Goal: Transaction & Acquisition: Purchase product/service

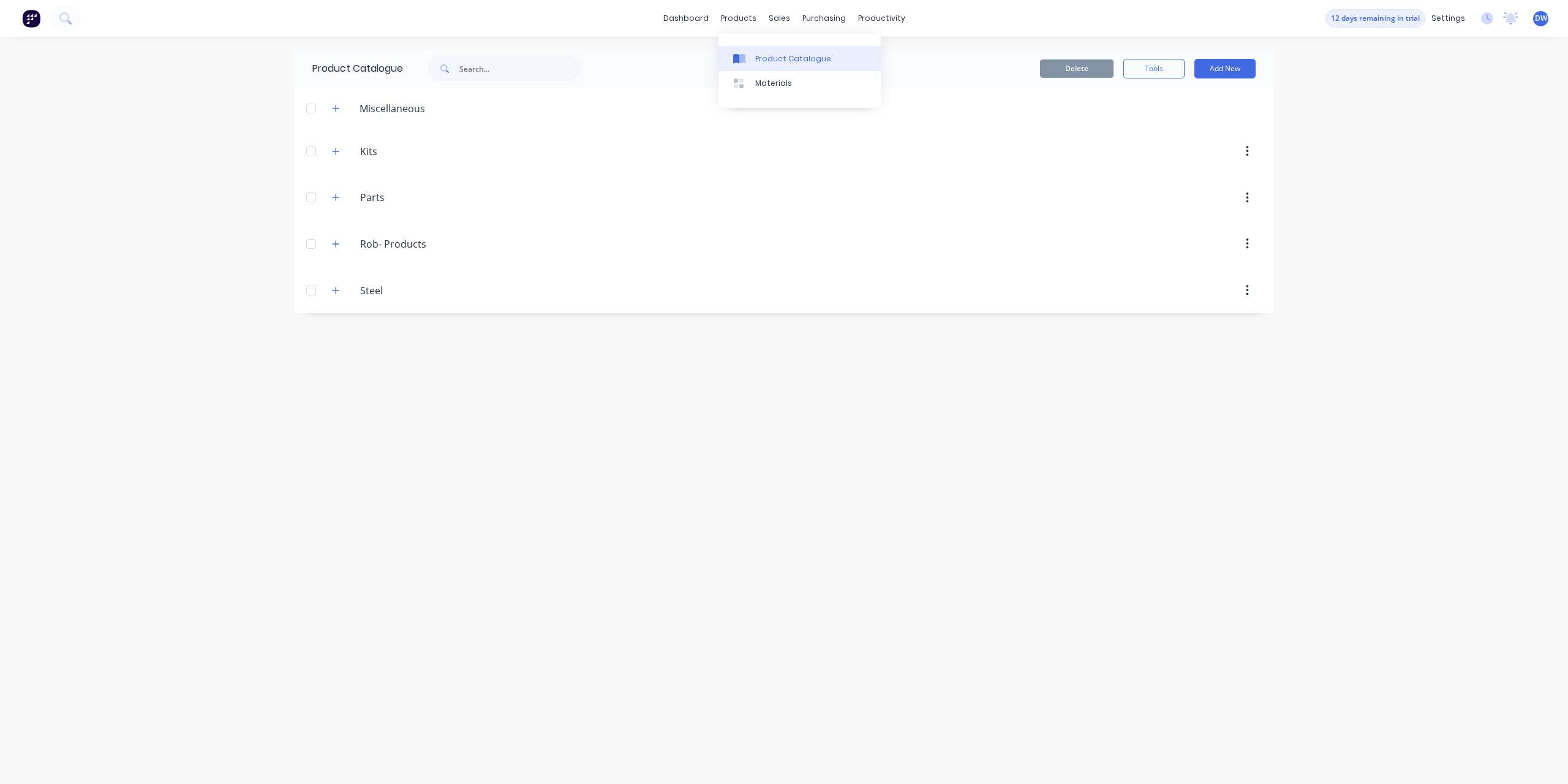
click at [751, 53] on link "Product Catalogue" at bounding box center [799, 58] width 162 height 24
click at [796, 58] on div at bounding box center [787, 59] width 18 height 11
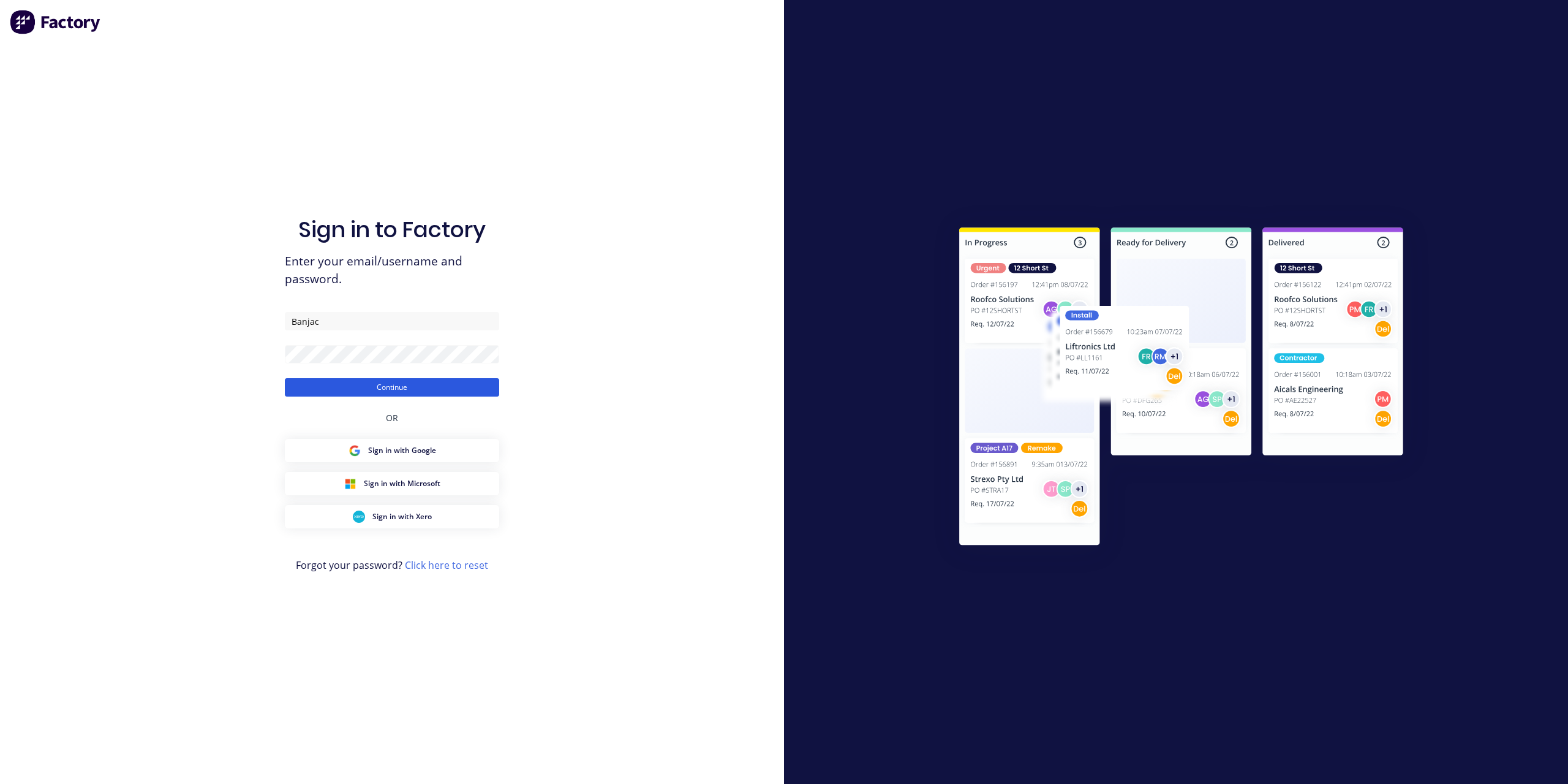
click at [428, 383] on button "Continue" at bounding box center [393, 387] width 215 height 18
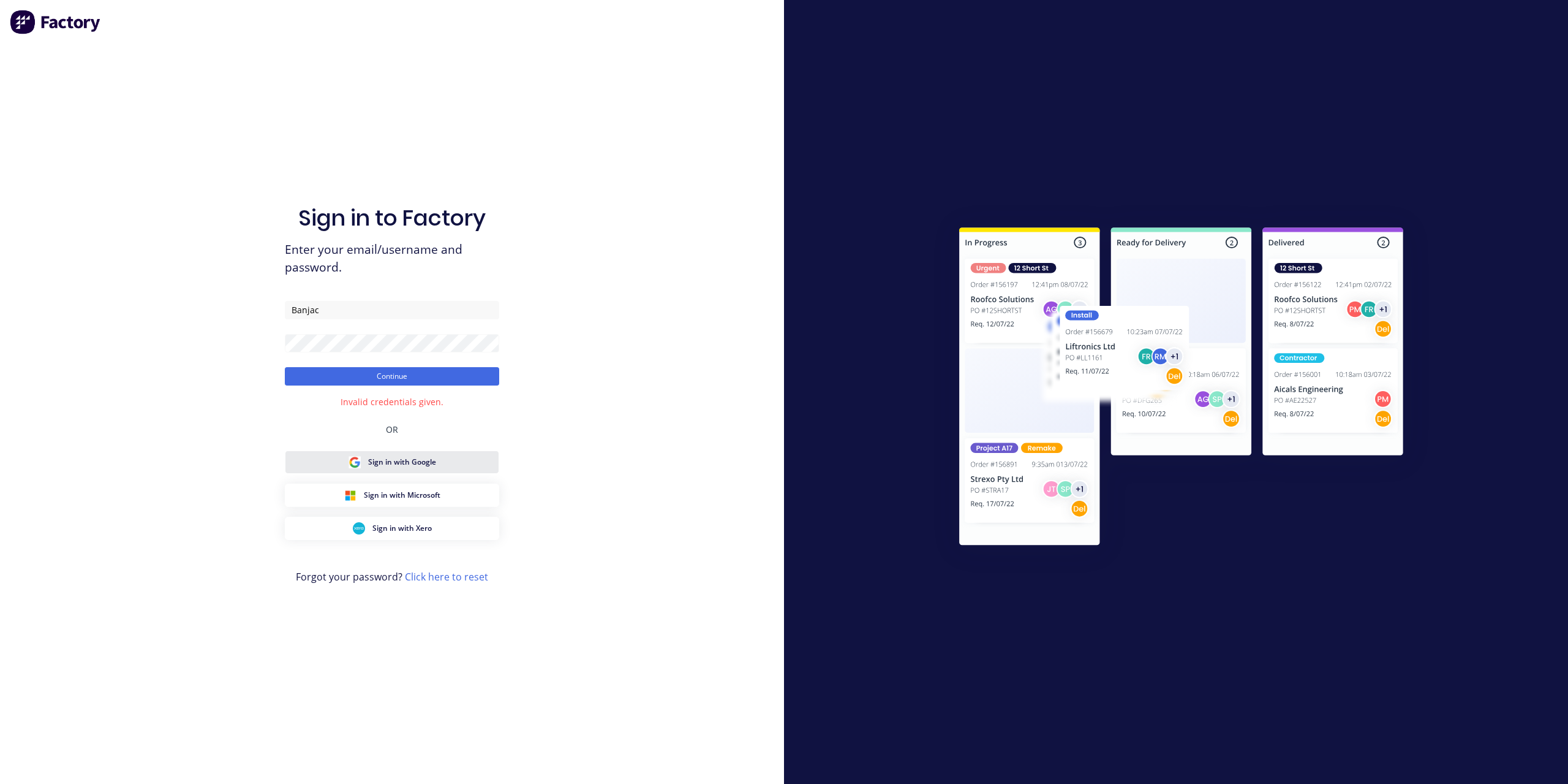
click at [409, 467] on div "Sign in with Google" at bounding box center [393, 463] width 88 height 13
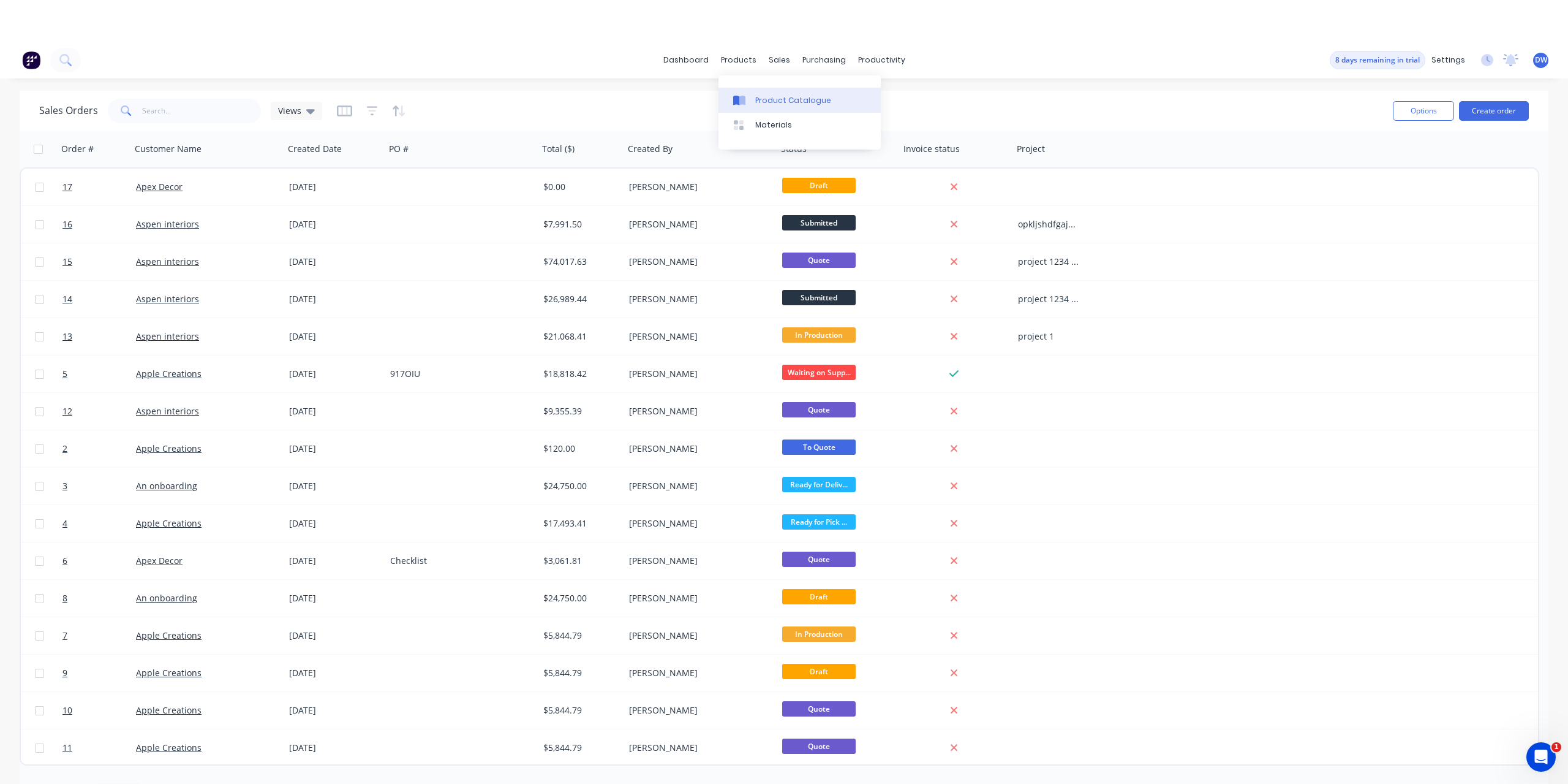
click at [759, 97] on div "Product Catalogue" at bounding box center [793, 100] width 76 height 11
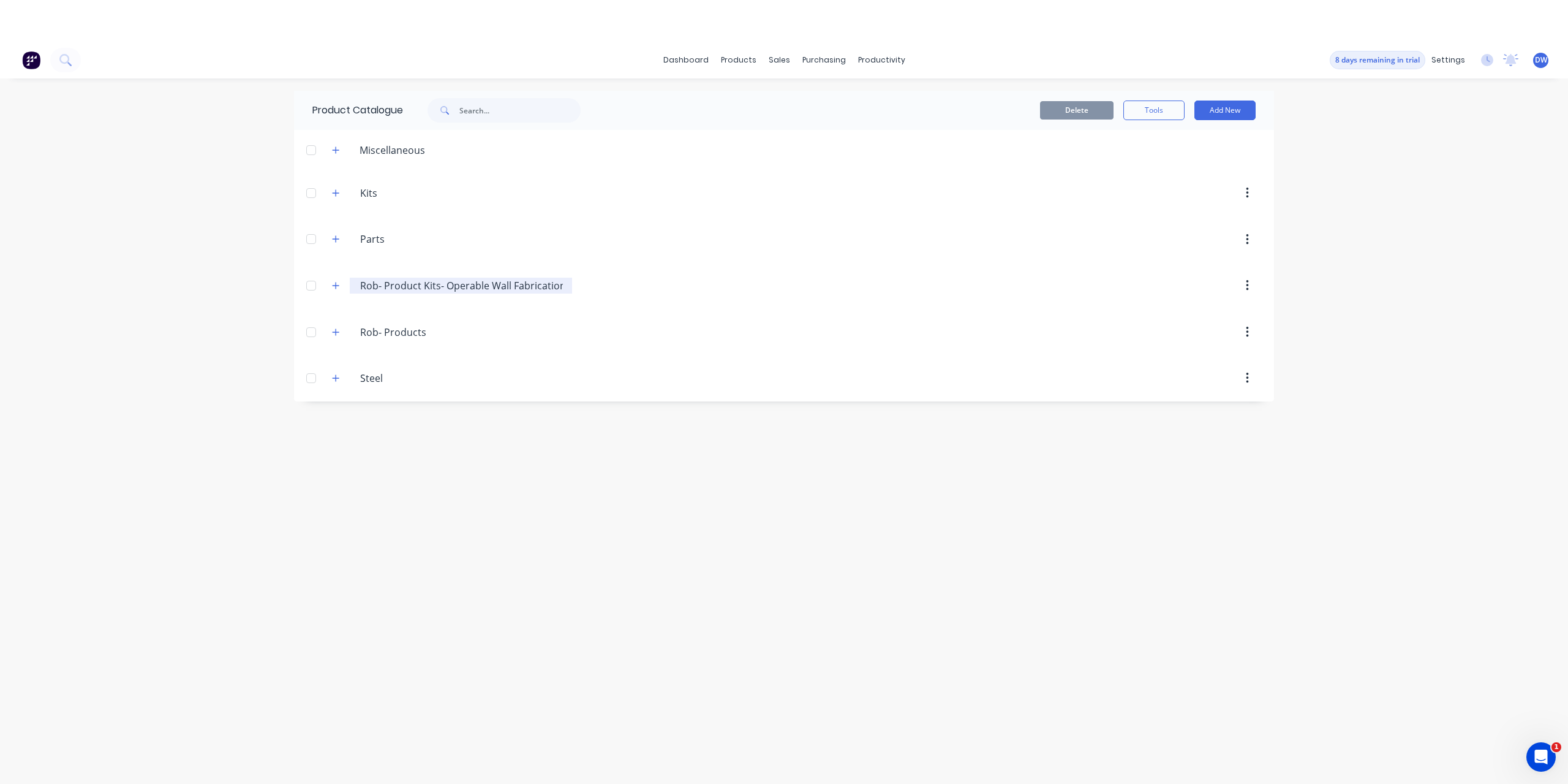
click at [523, 285] on input "Rob- Product Kits- Operable Wall Fabrication" at bounding box center [462, 285] width 203 height 15
click at [335, 288] on icon "button" at bounding box center [335, 285] width 7 height 9
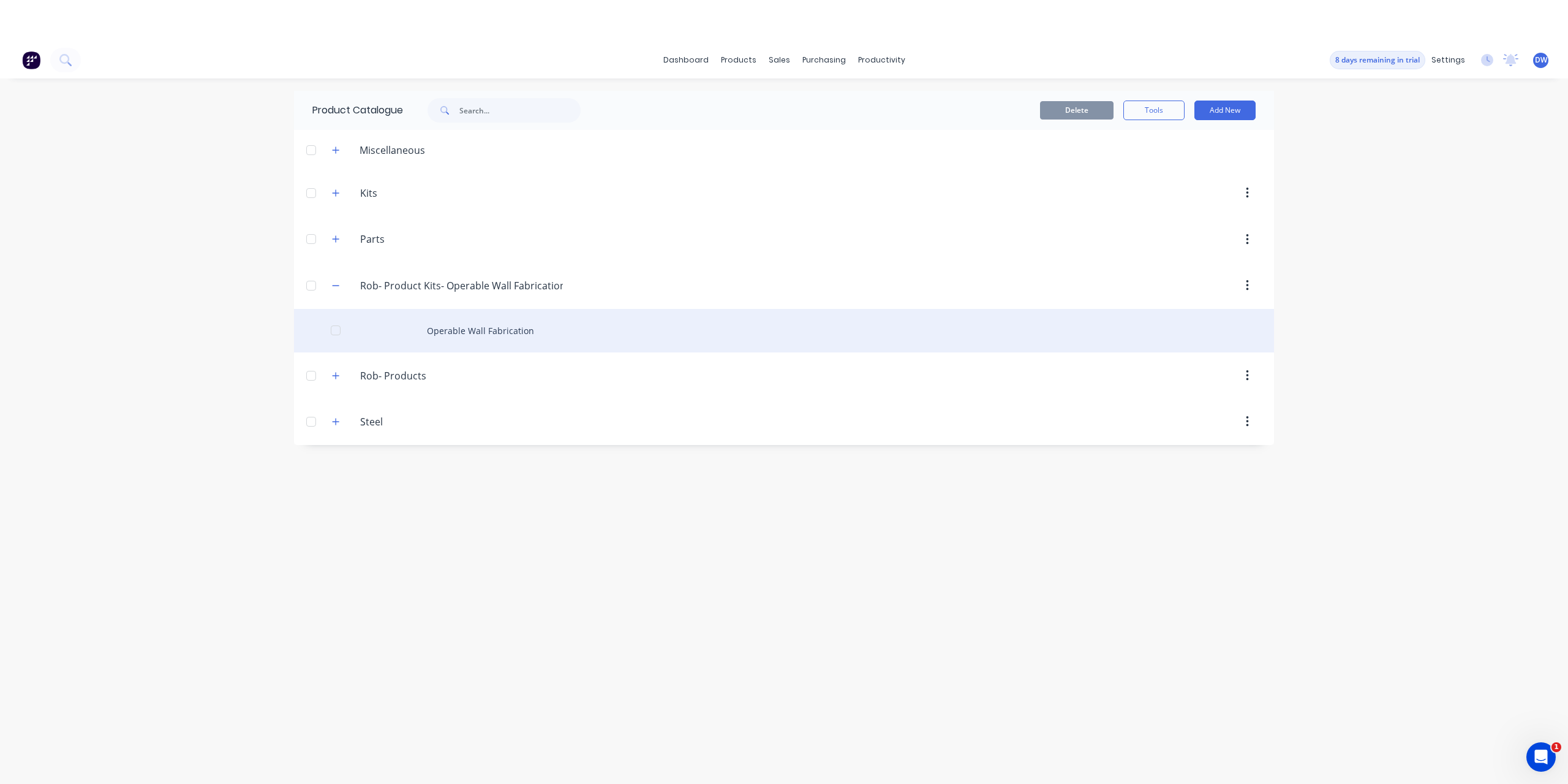
click at [435, 328] on div "Operable Wall Fabrication" at bounding box center [784, 331] width 980 height 44
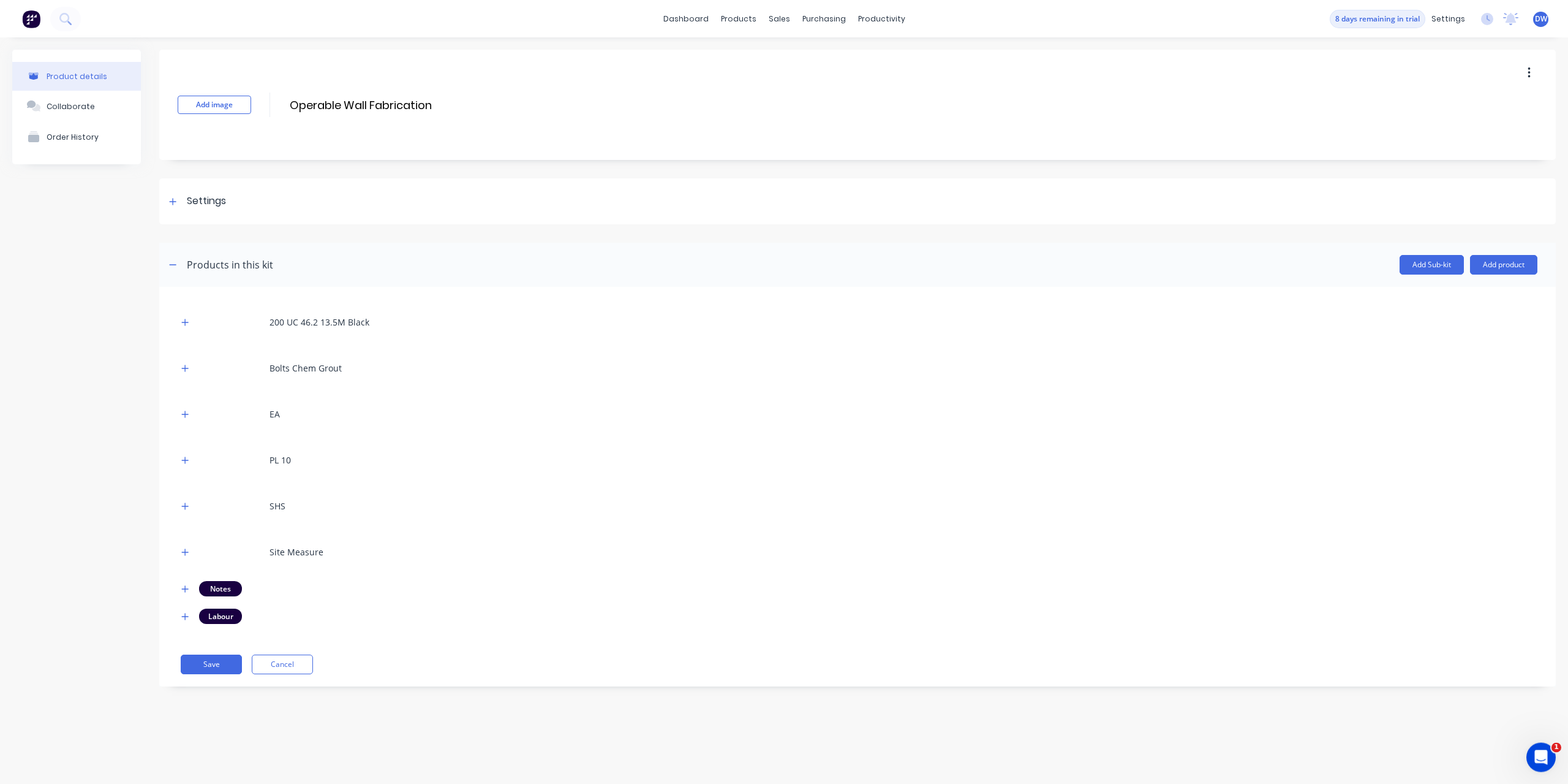
scroll to position [42, 0]
click at [190, 417] on button "button" at bounding box center [186, 414] width 16 height 16
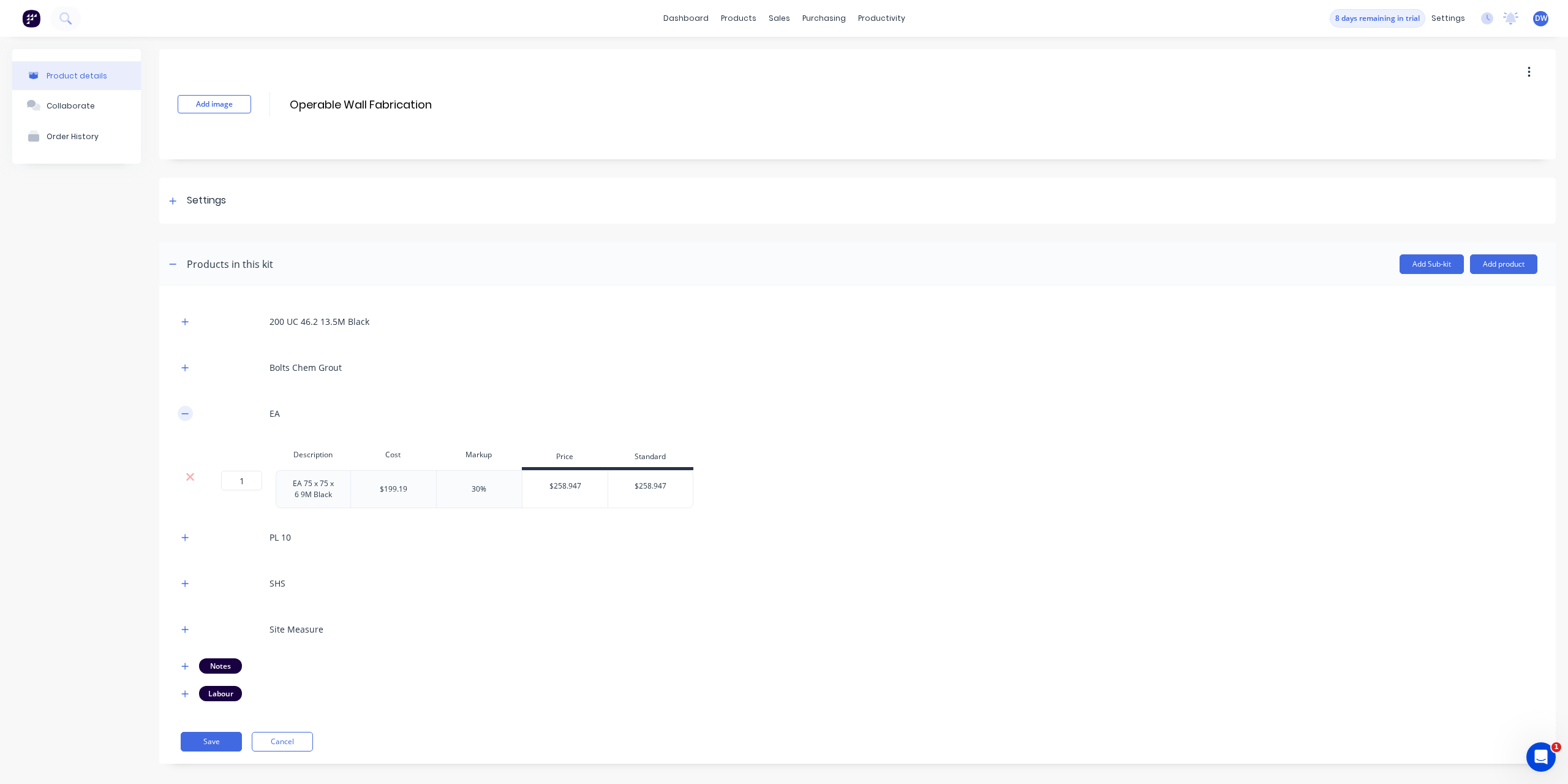
click at [184, 414] on icon "button" at bounding box center [184, 413] width 7 height 9
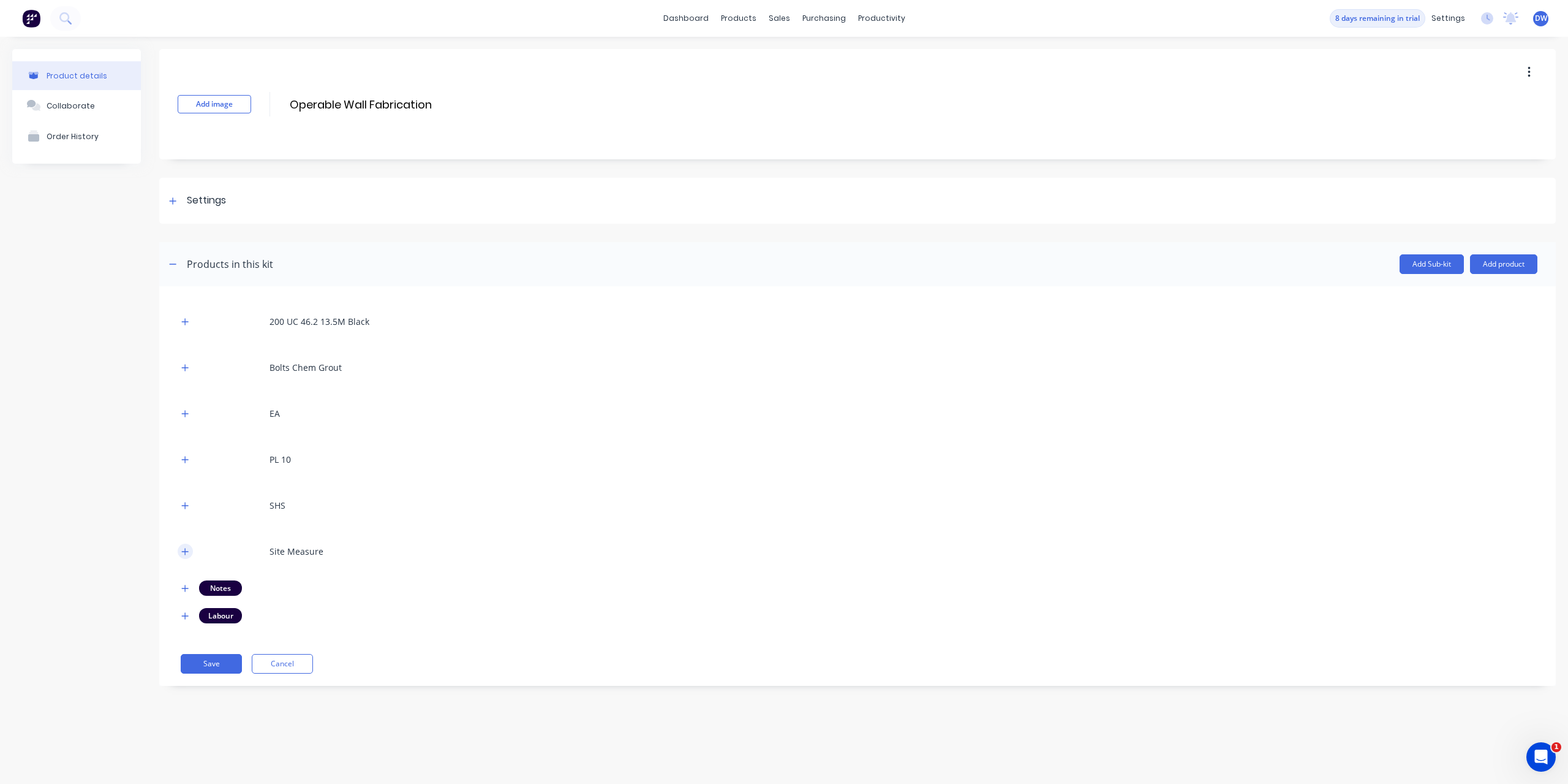
click at [187, 551] on icon "button" at bounding box center [184, 551] width 7 height 9
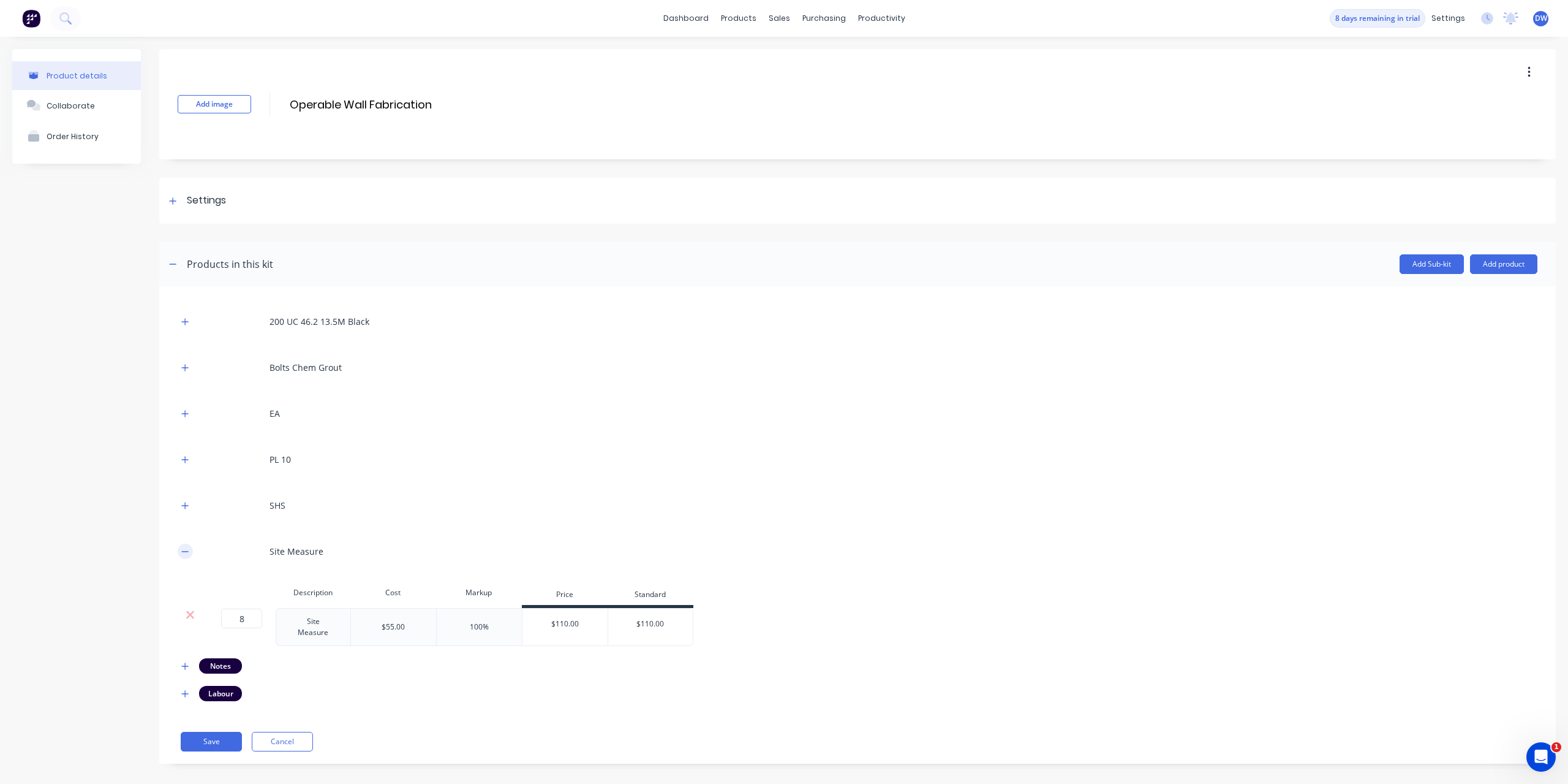
click at [187, 551] on icon "button" at bounding box center [184, 551] width 7 height 9
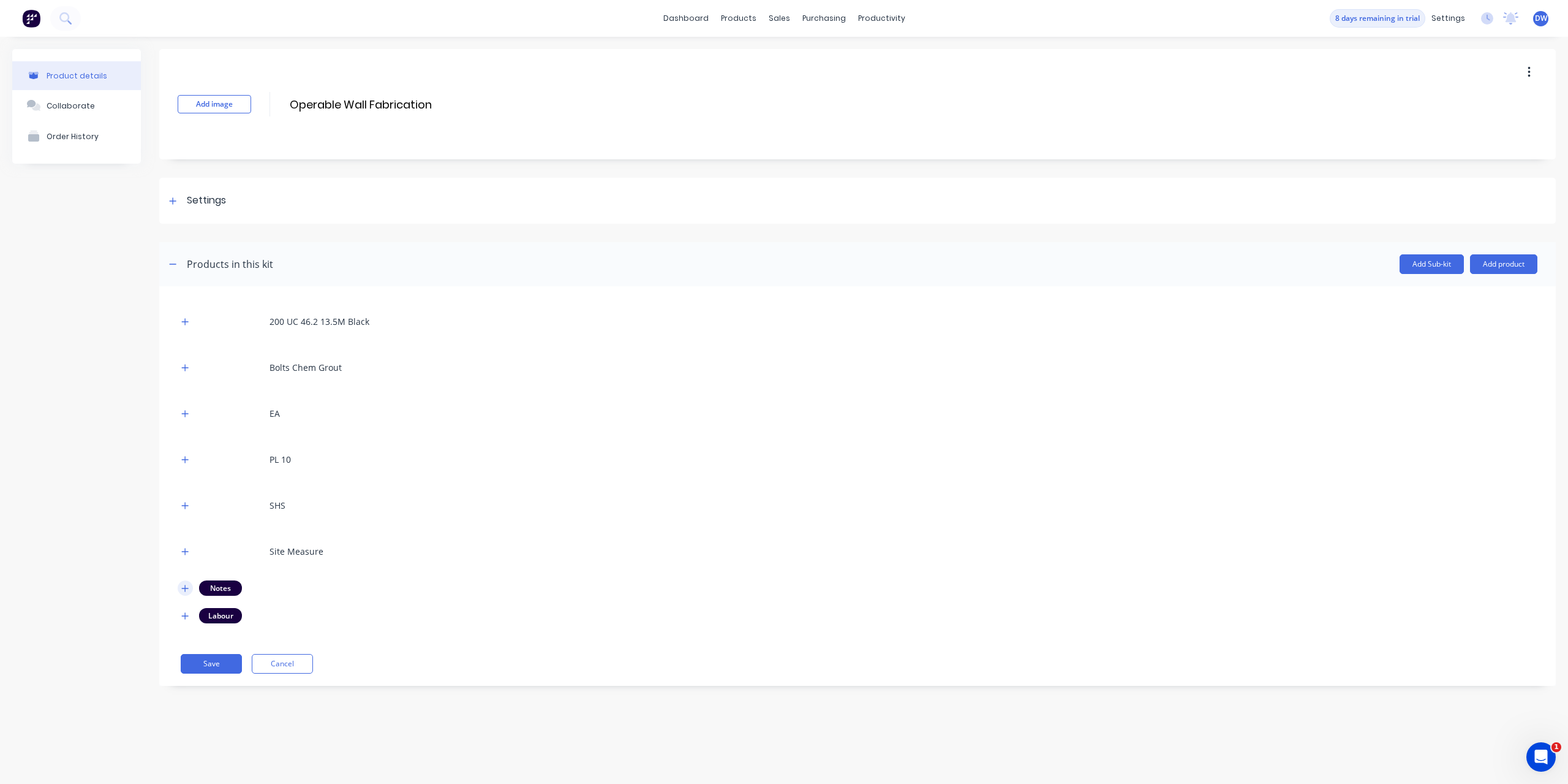
click at [184, 582] on button "button" at bounding box center [186, 588] width 16 height 16
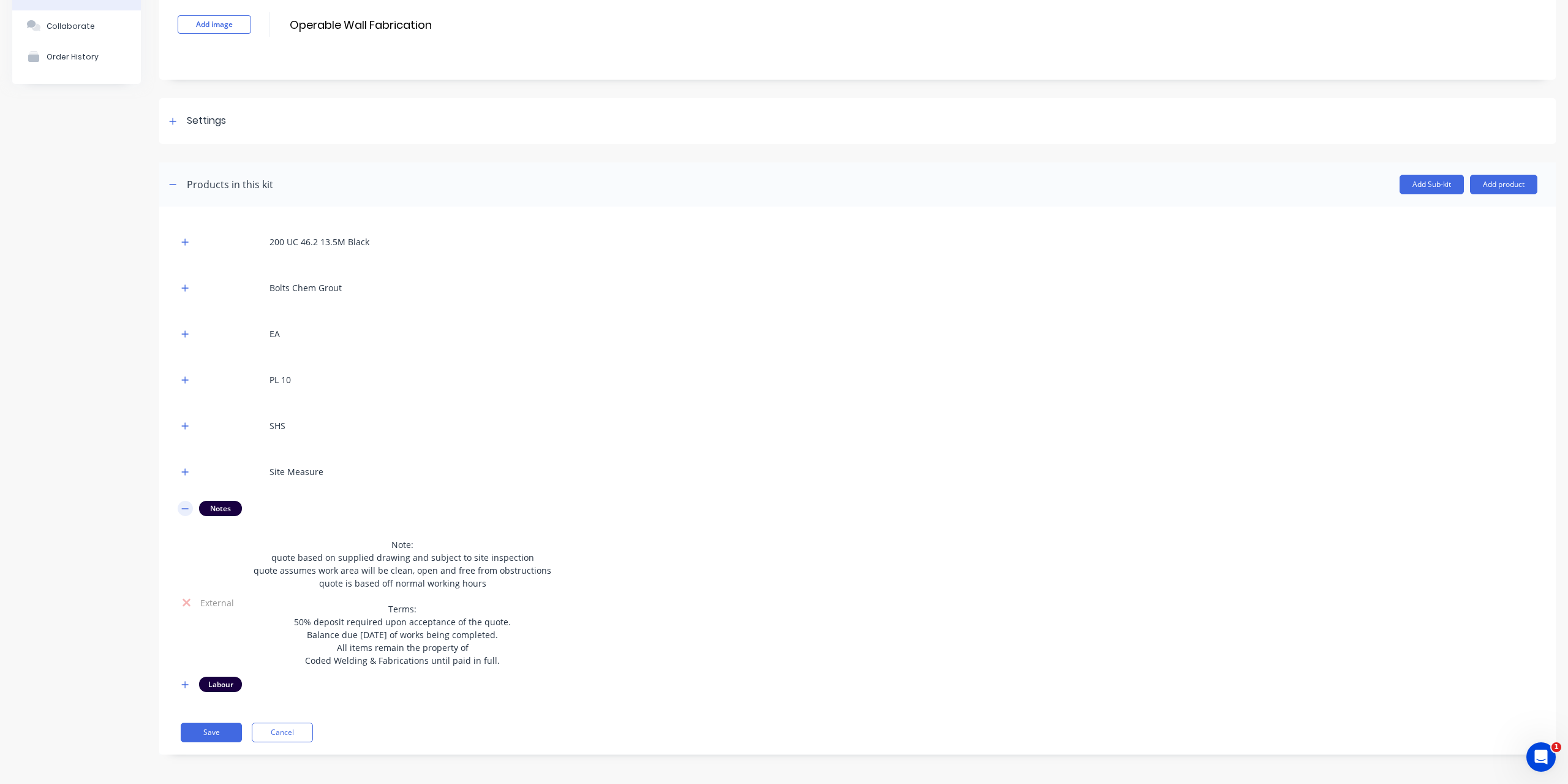
scroll to position [81, 0]
click at [186, 507] on icon "button" at bounding box center [184, 507] width 7 height 9
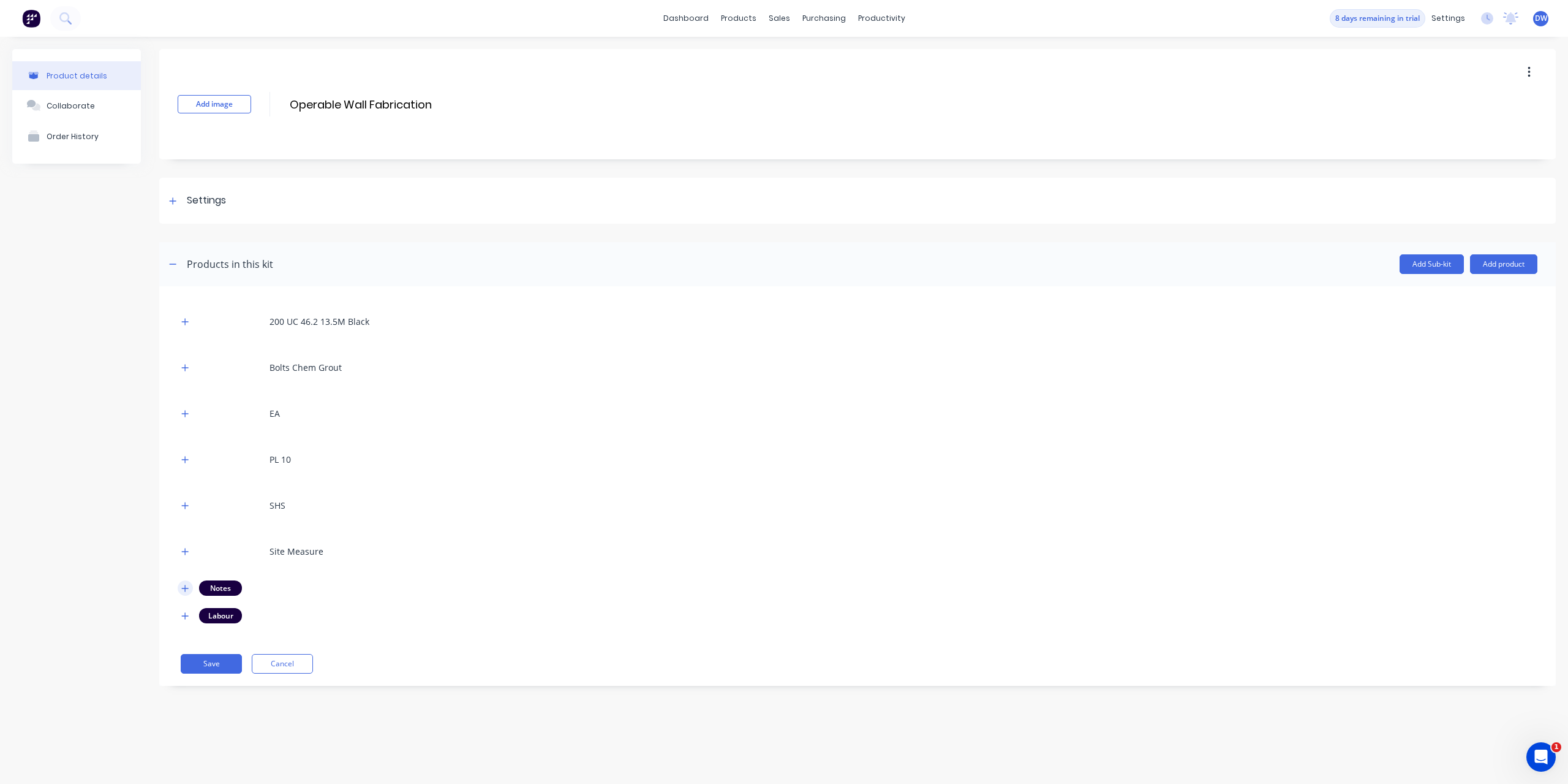
click at [184, 590] on icon "button" at bounding box center [184, 588] width 7 height 9
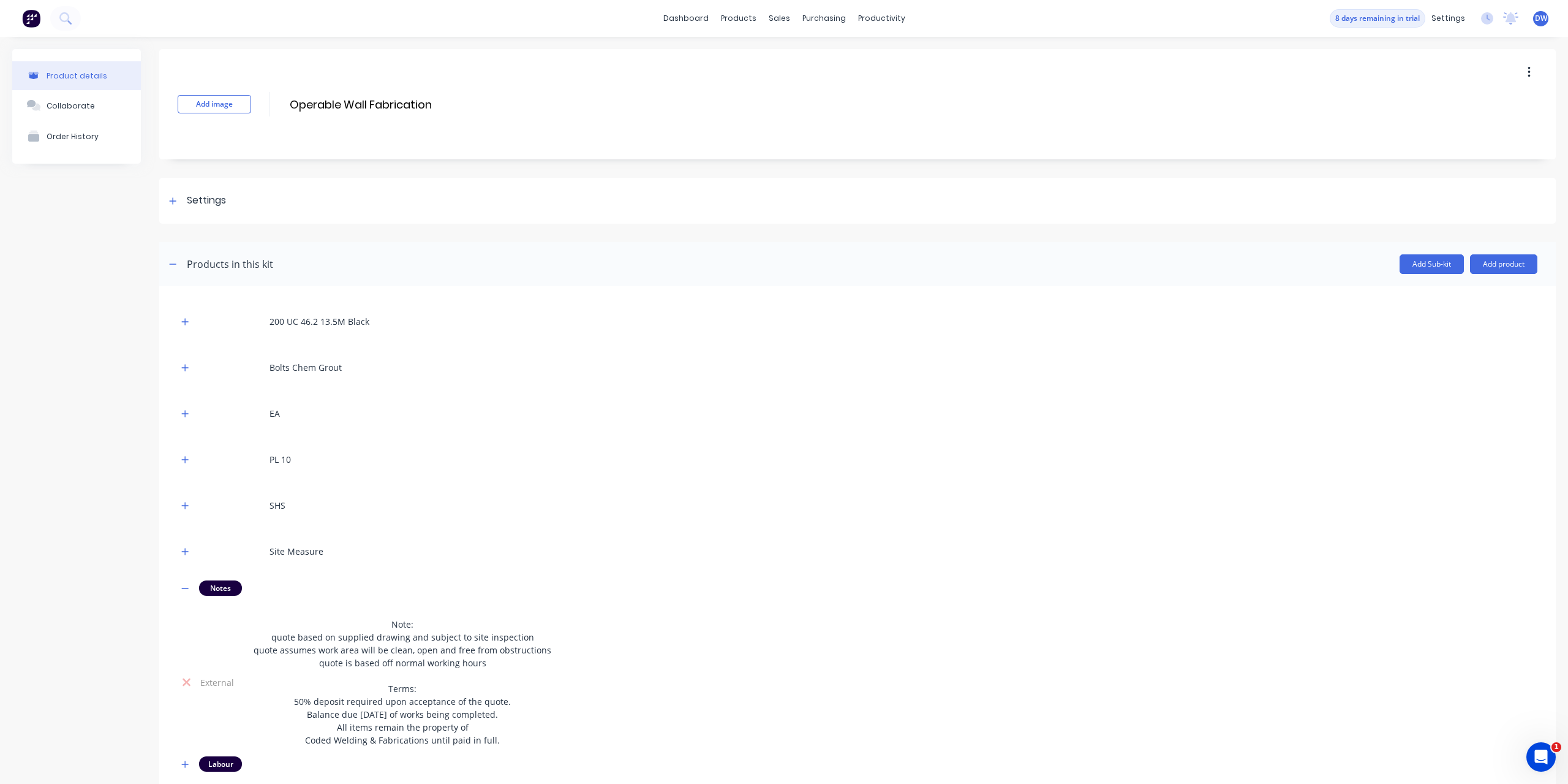
scroll to position [81, 0]
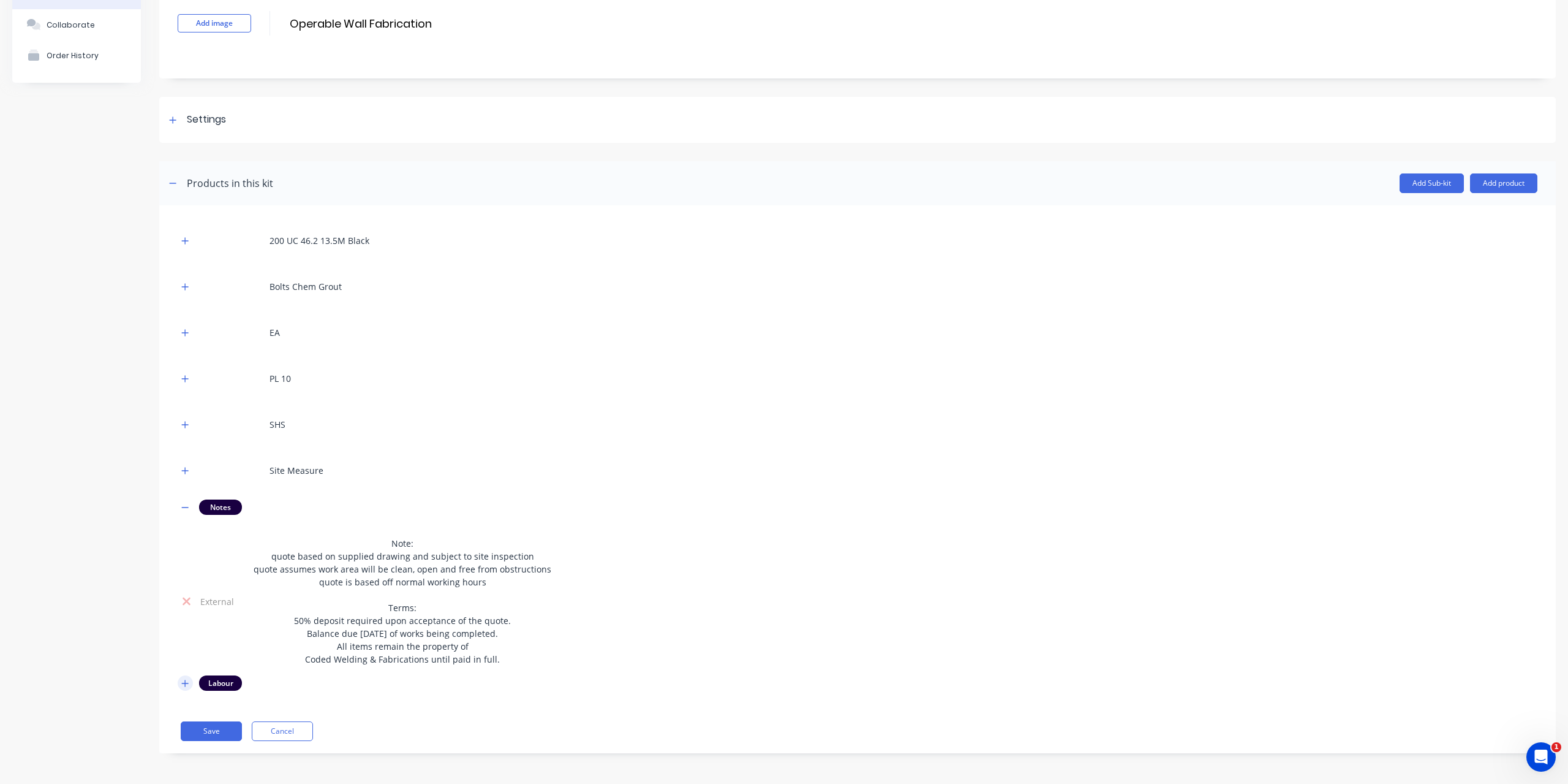
click at [183, 684] on icon "button" at bounding box center [185, 683] width 7 height 7
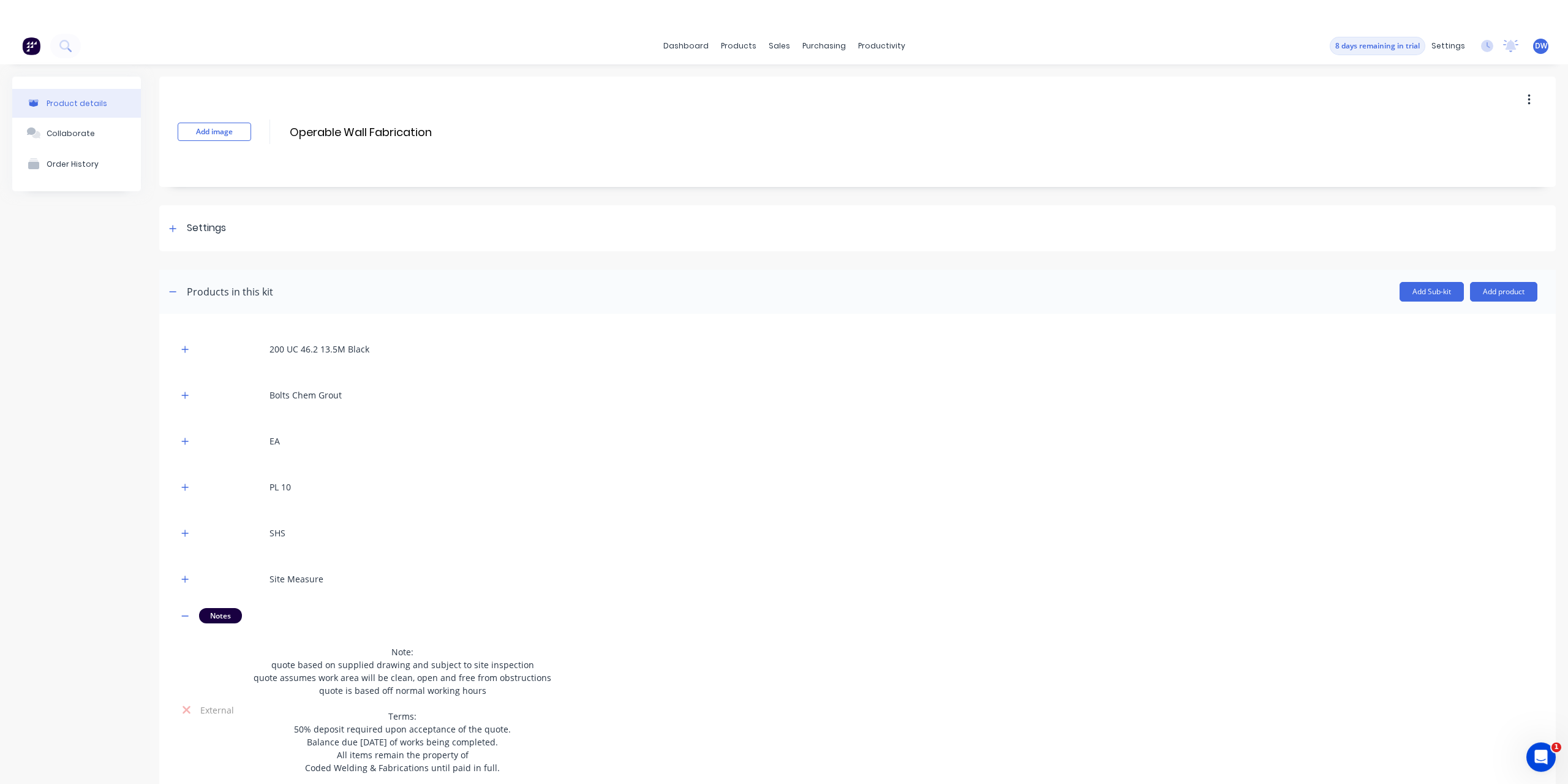
scroll to position [0, 0]
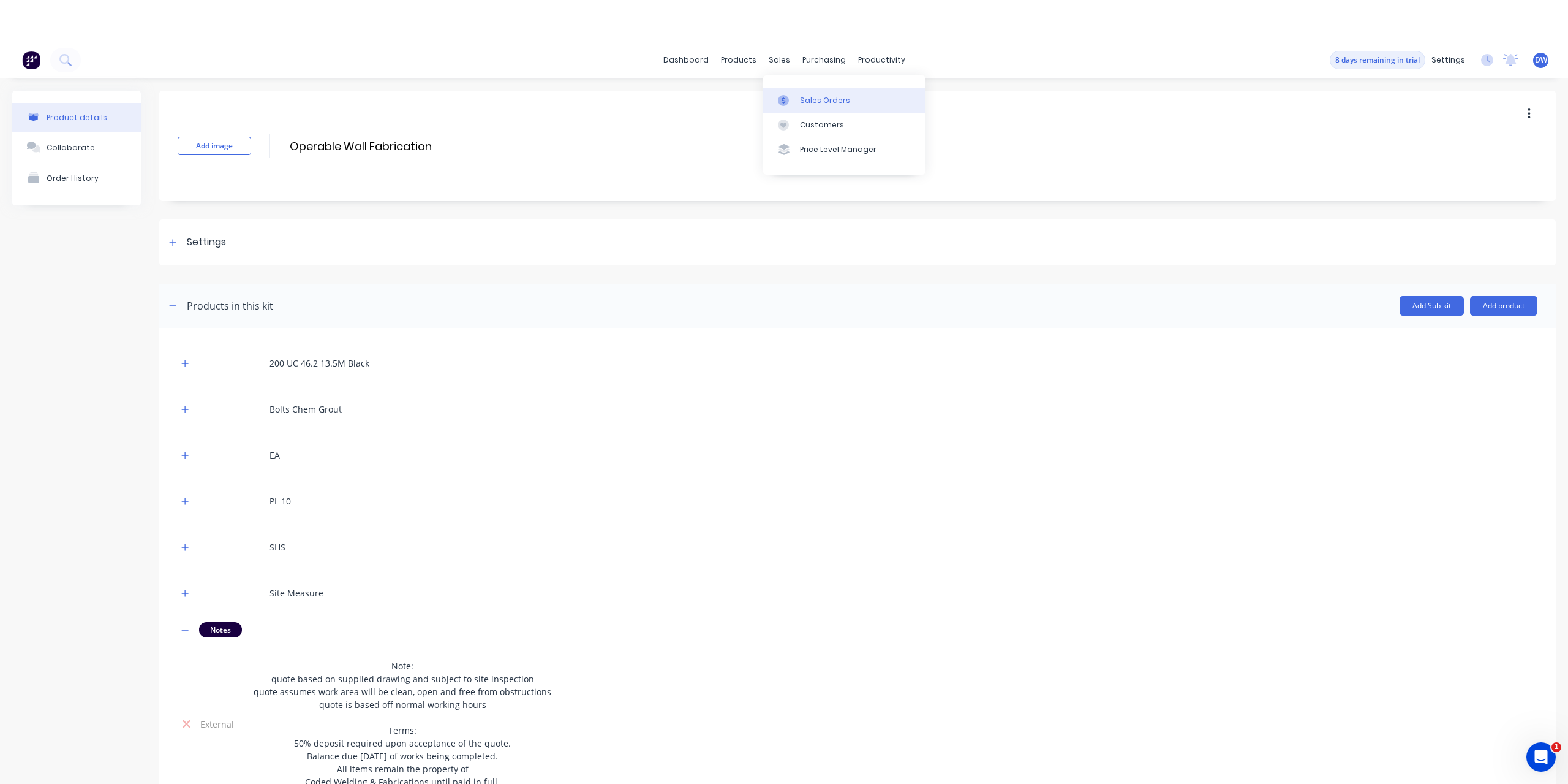
click at [785, 96] on icon at bounding box center [784, 100] width 11 height 11
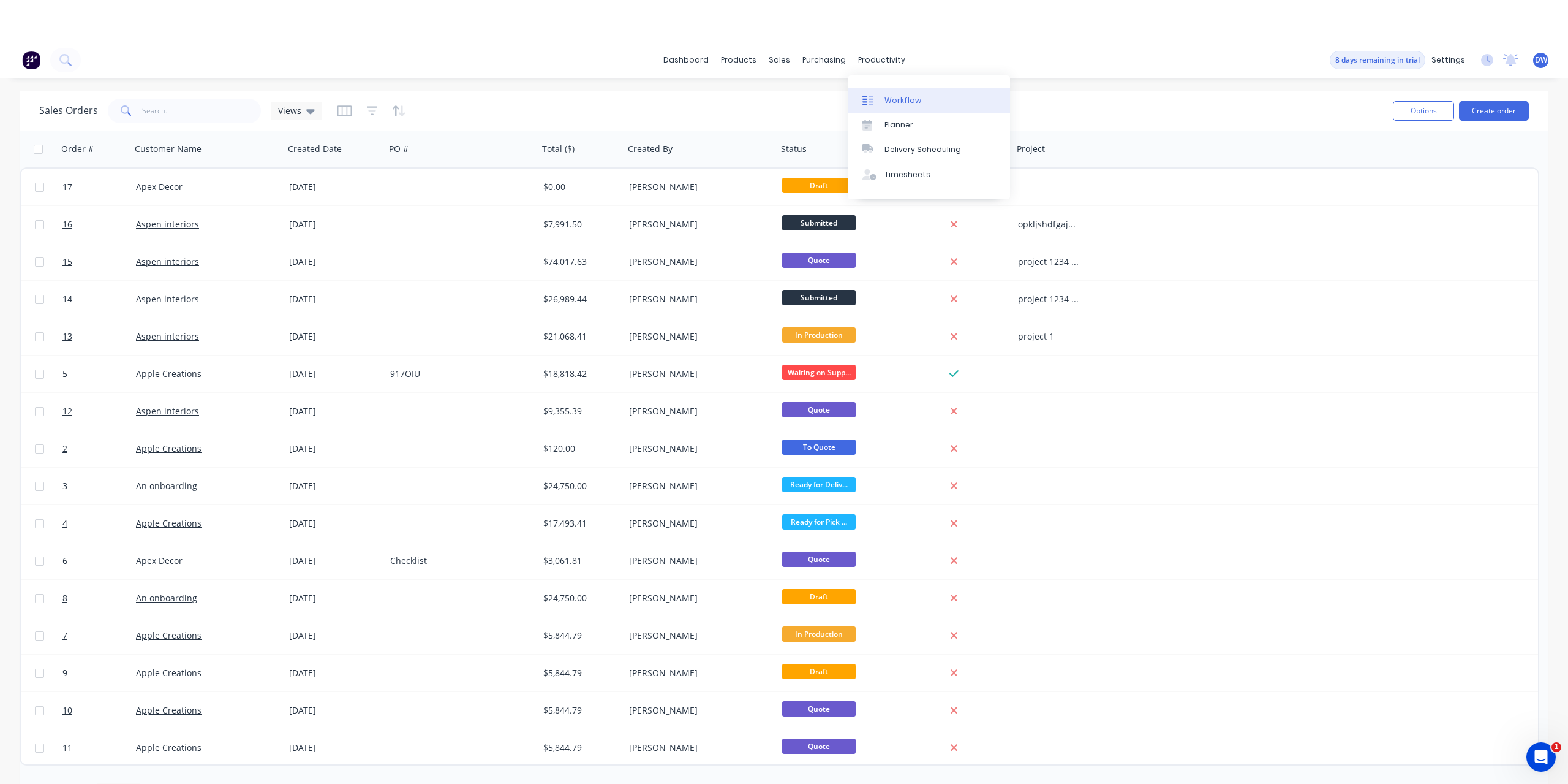
click at [898, 94] on link "Workflow" at bounding box center [929, 100] width 162 height 24
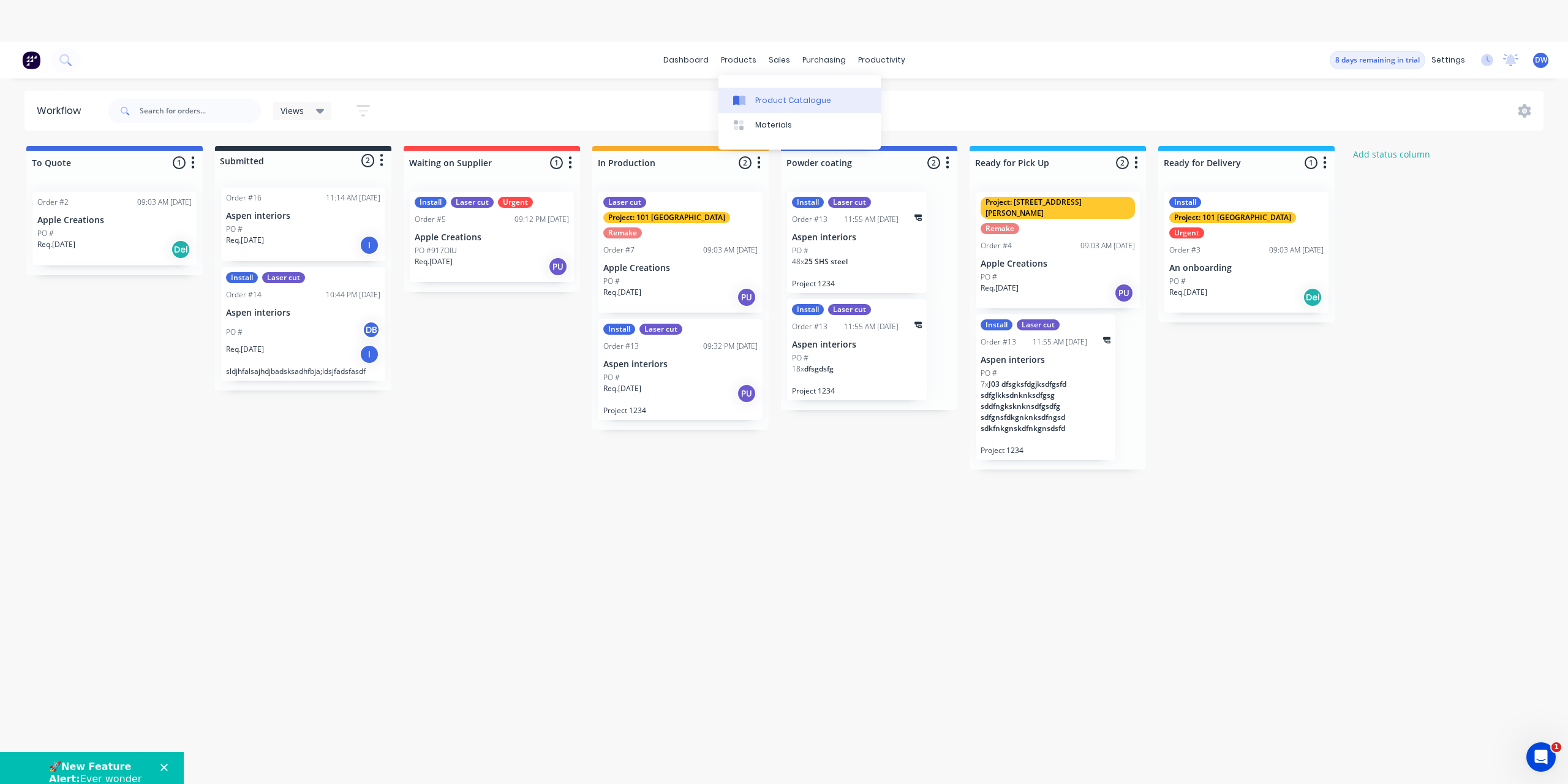
click at [741, 98] on icon at bounding box center [743, 100] width 6 height 10
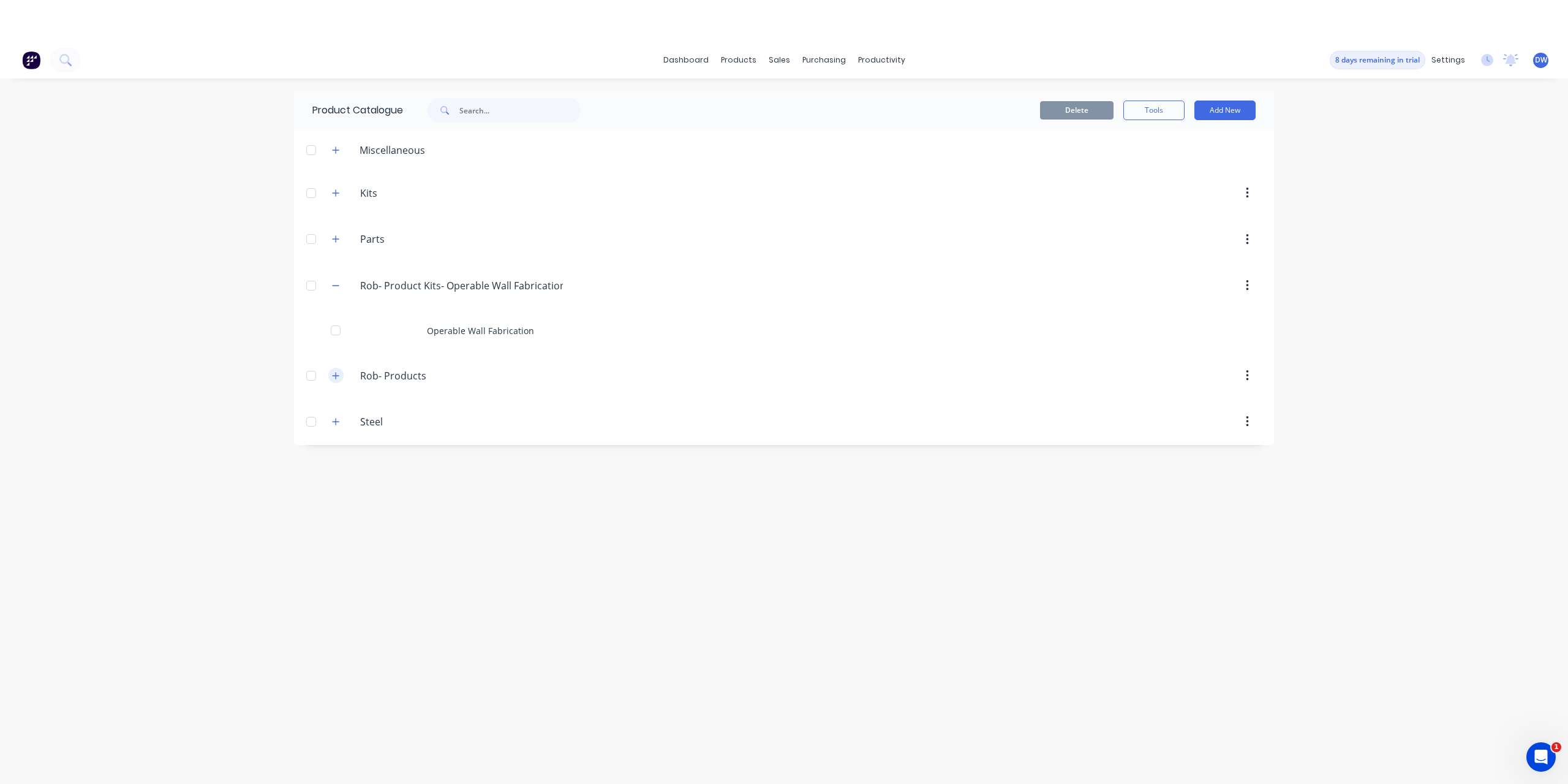
click at [334, 378] on icon "button" at bounding box center [335, 376] width 7 height 9
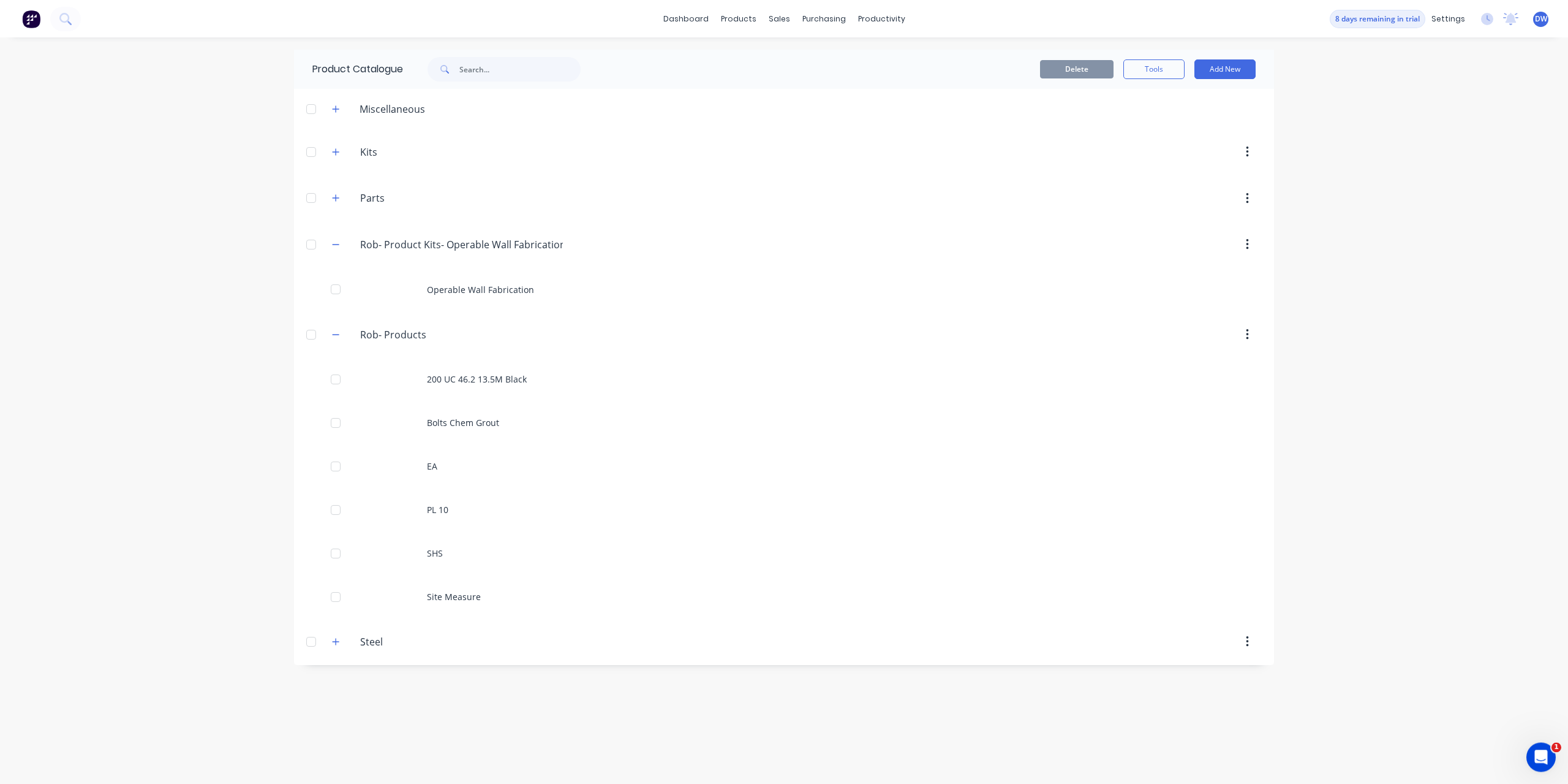
scroll to position [42, 0]
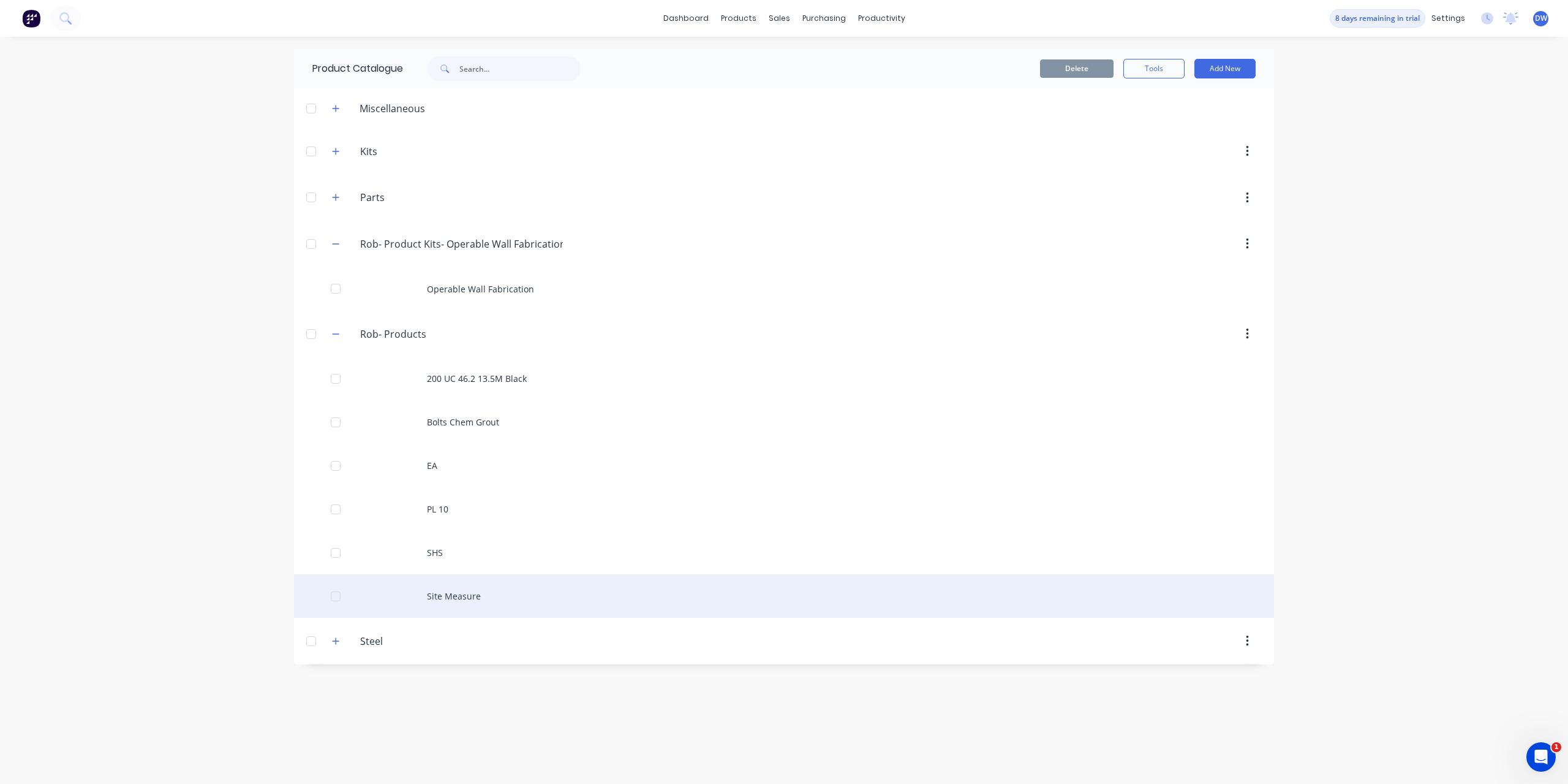
click at [476, 604] on div "Site Measure" at bounding box center [784, 597] width 980 height 44
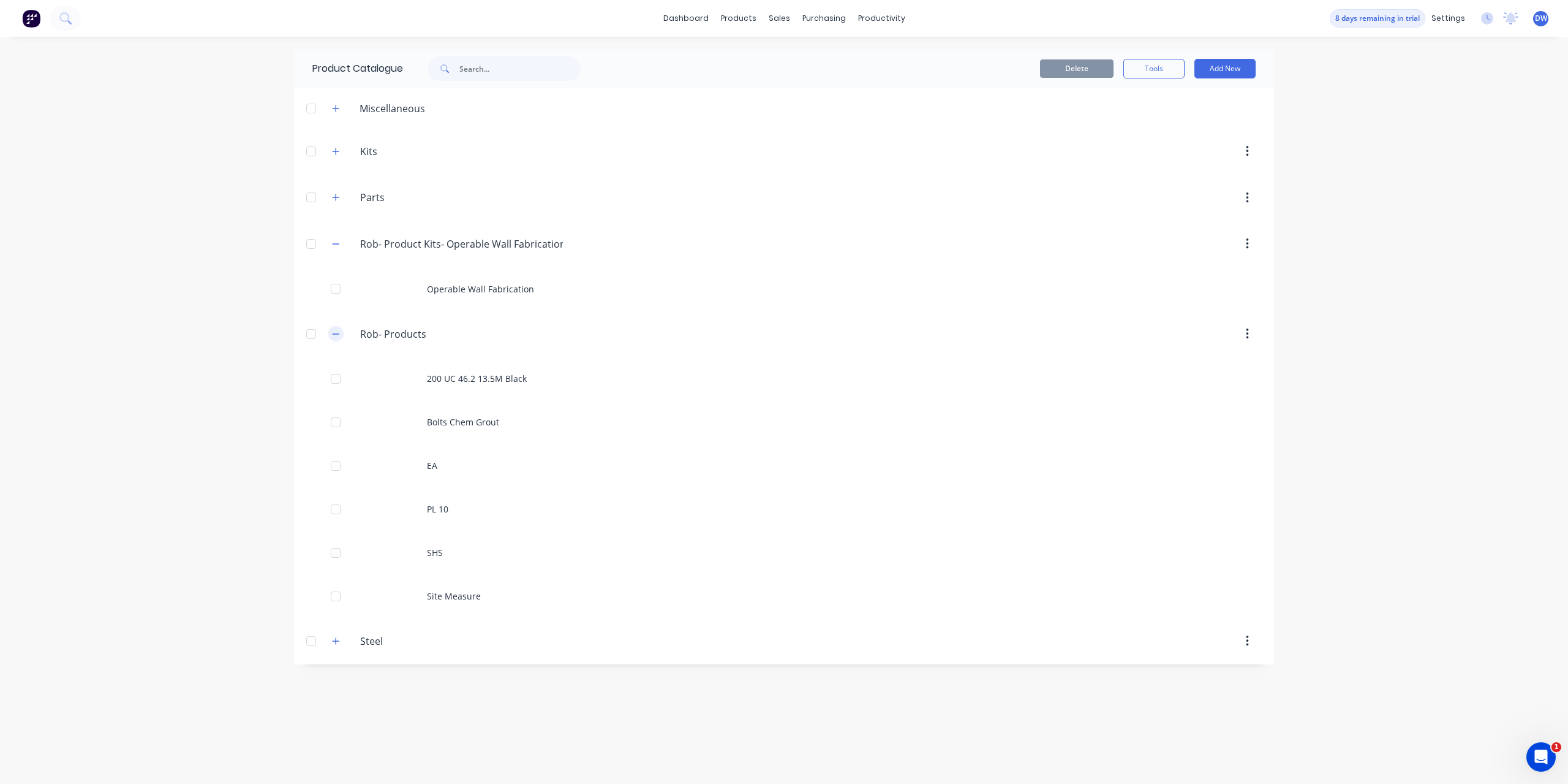
click at [334, 333] on icon "button" at bounding box center [335, 334] width 7 height 9
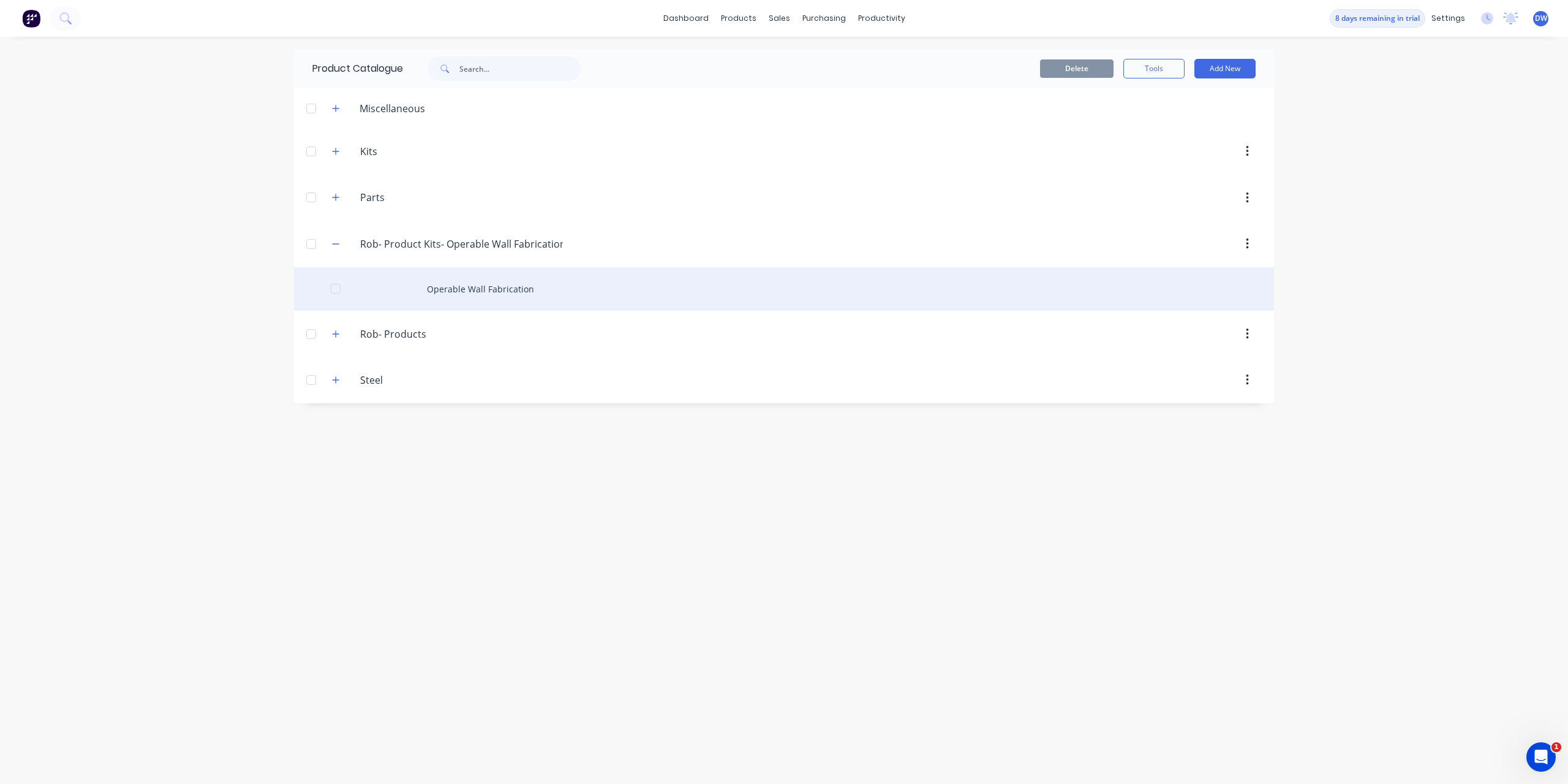
click at [454, 290] on div "Operable Wall Fabrication" at bounding box center [784, 289] width 980 height 44
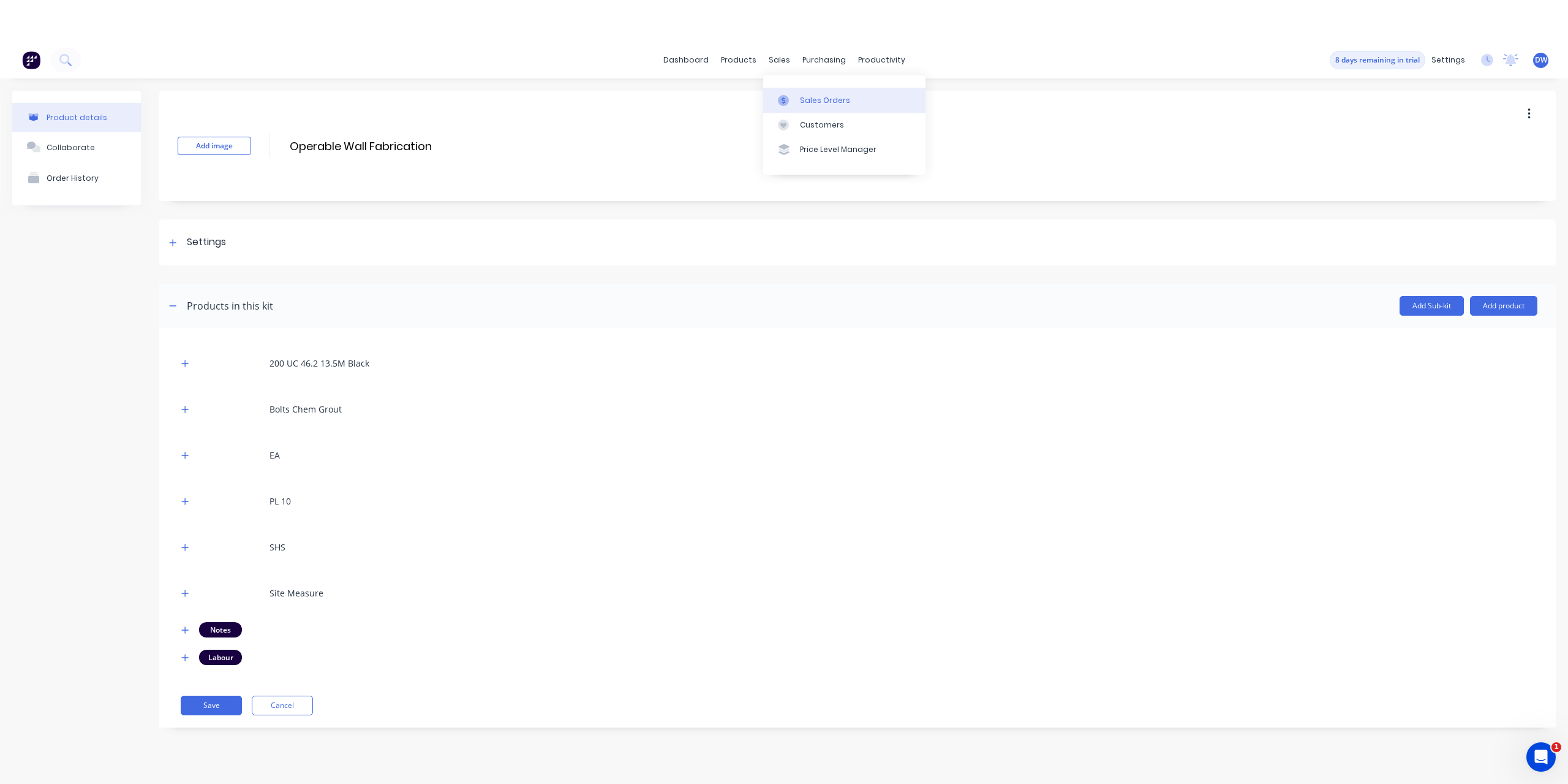
click at [798, 102] on link "Sales Orders" at bounding box center [844, 100] width 162 height 24
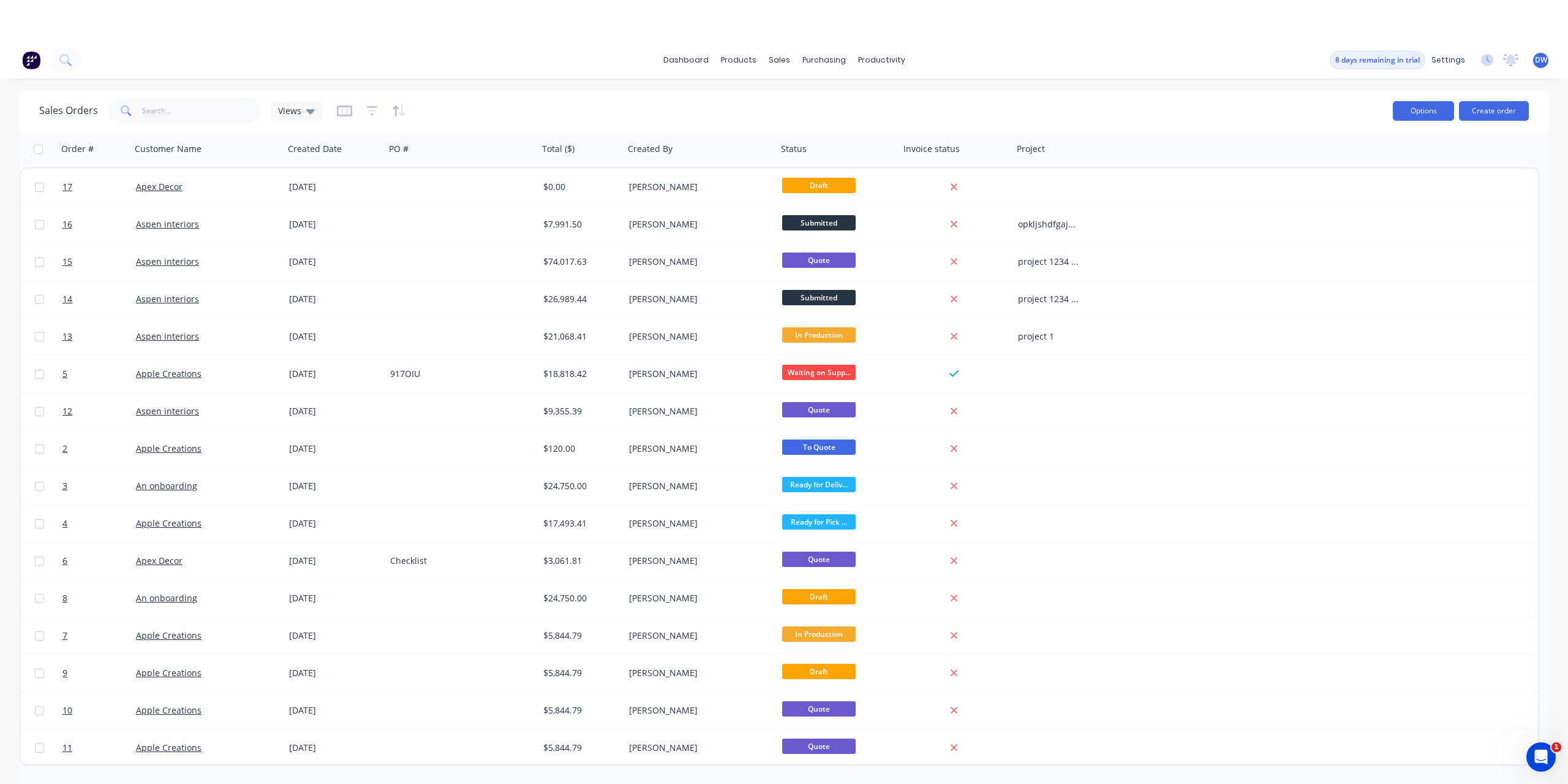
click at [1428, 116] on button "Options" at bounding box center [1424, 111] width 61 height 20
click at [1487, 111] on button "Create order" at bounding box center [1494, 111] width 70 height 20
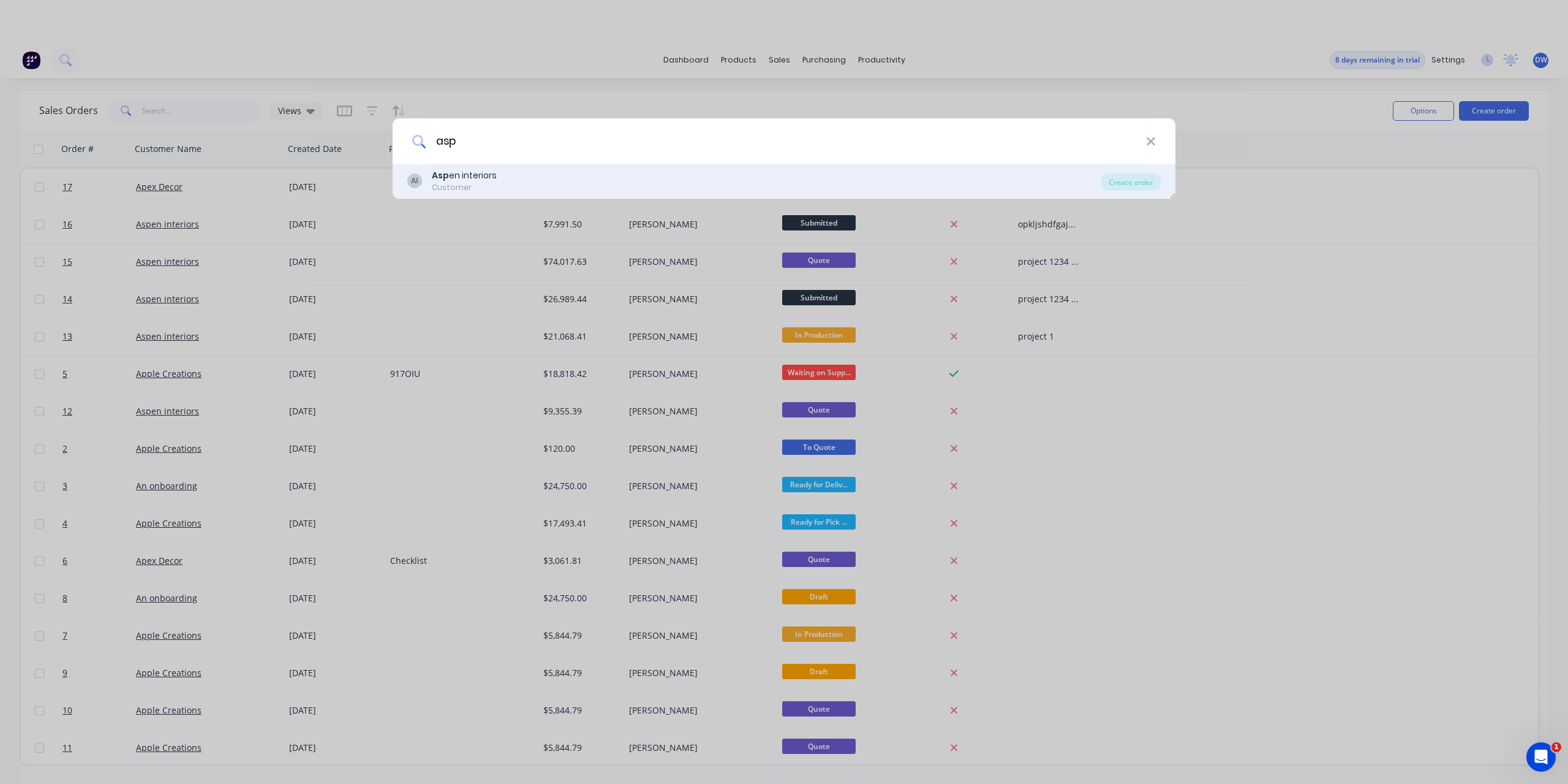
type input "asp"
click at [446, 185] on div "Customer" at bounding box center [464, 187] width 65 height 11
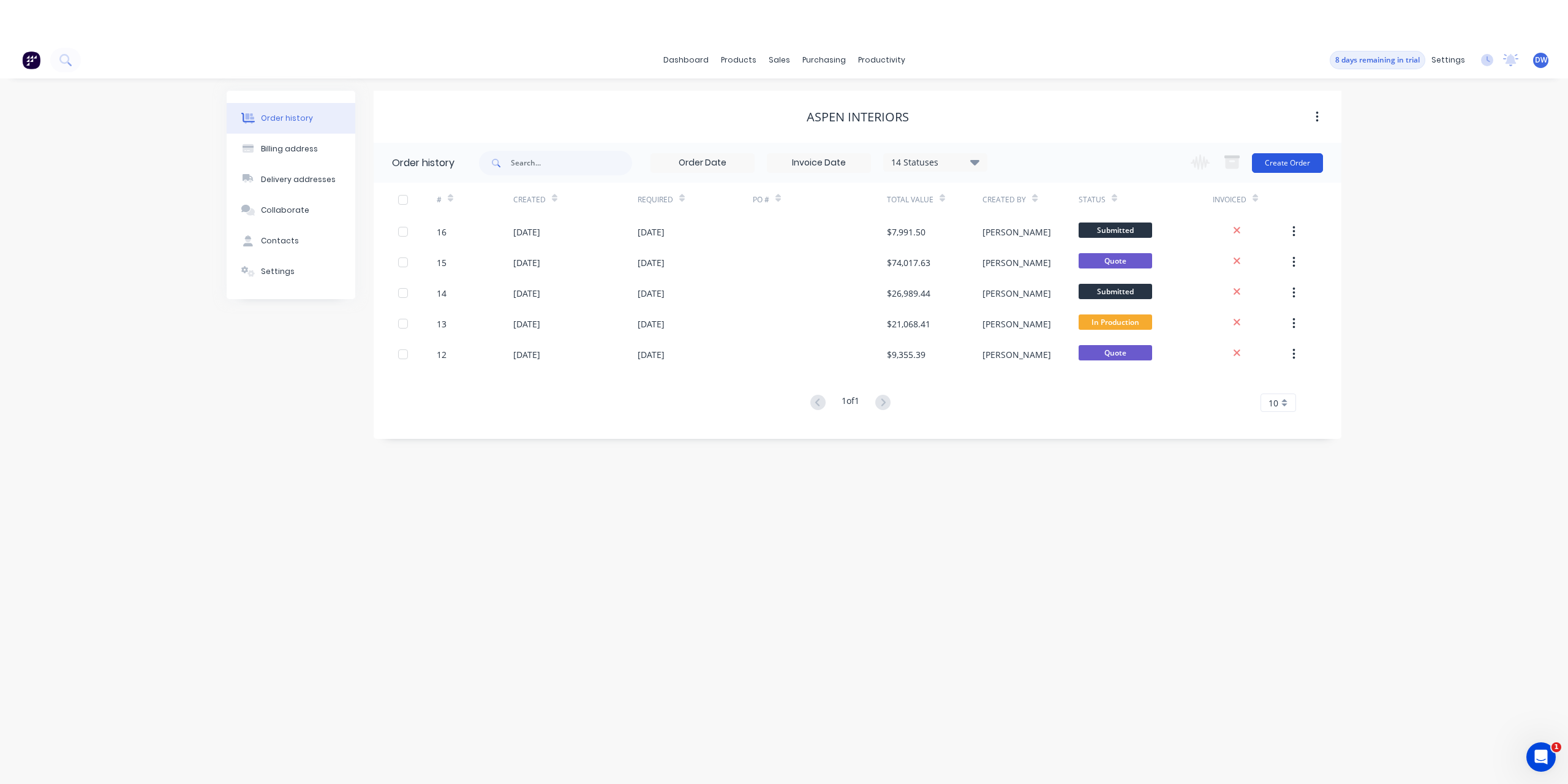
click at [1288, 155] on button "Create Order" at bounding box center [1287, 162] width 71 height 20
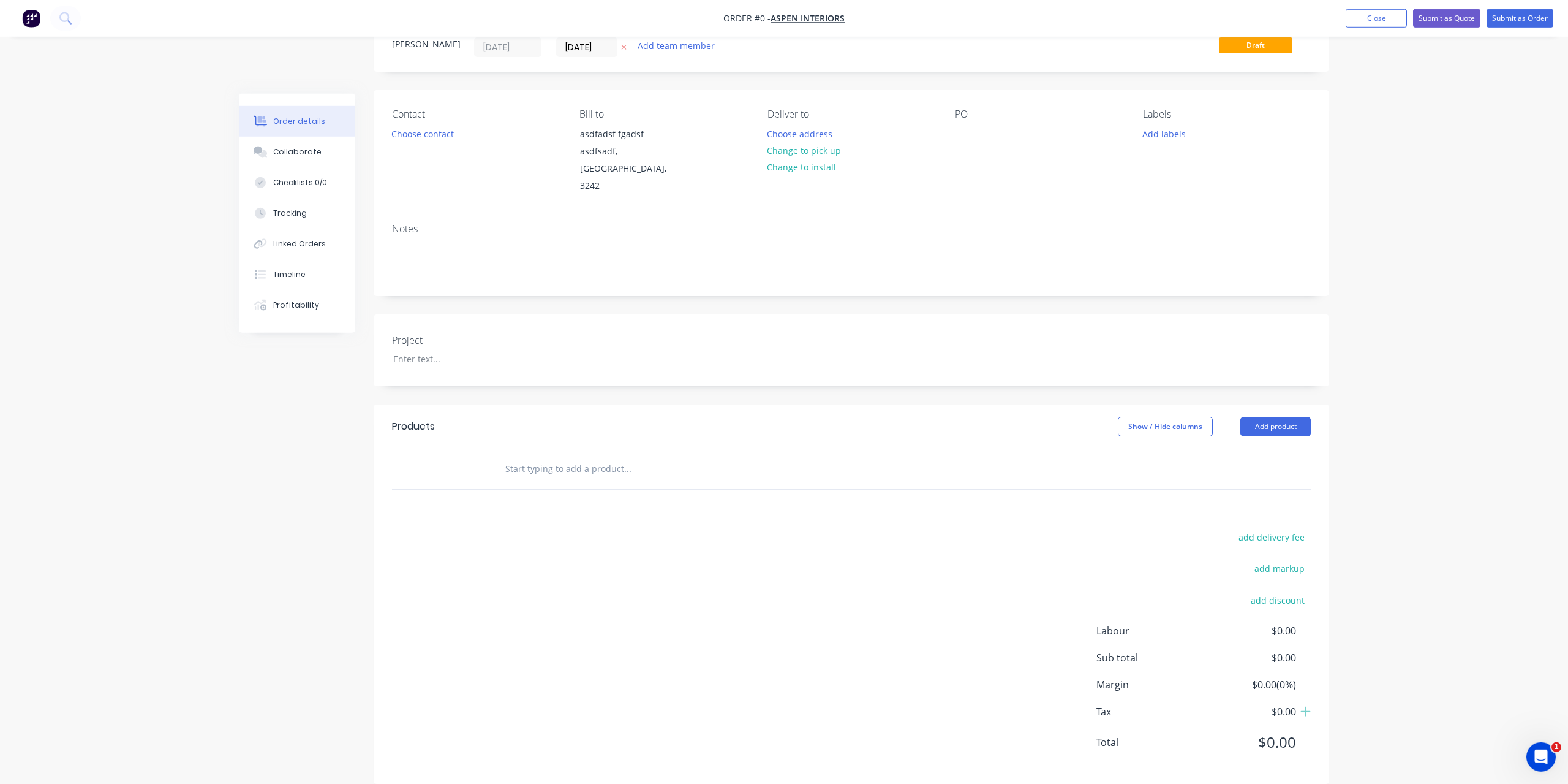
scroll to position [89, 0]
click at [692, 456] on input "text" at bounding box center [627, 467] width 245 height 24
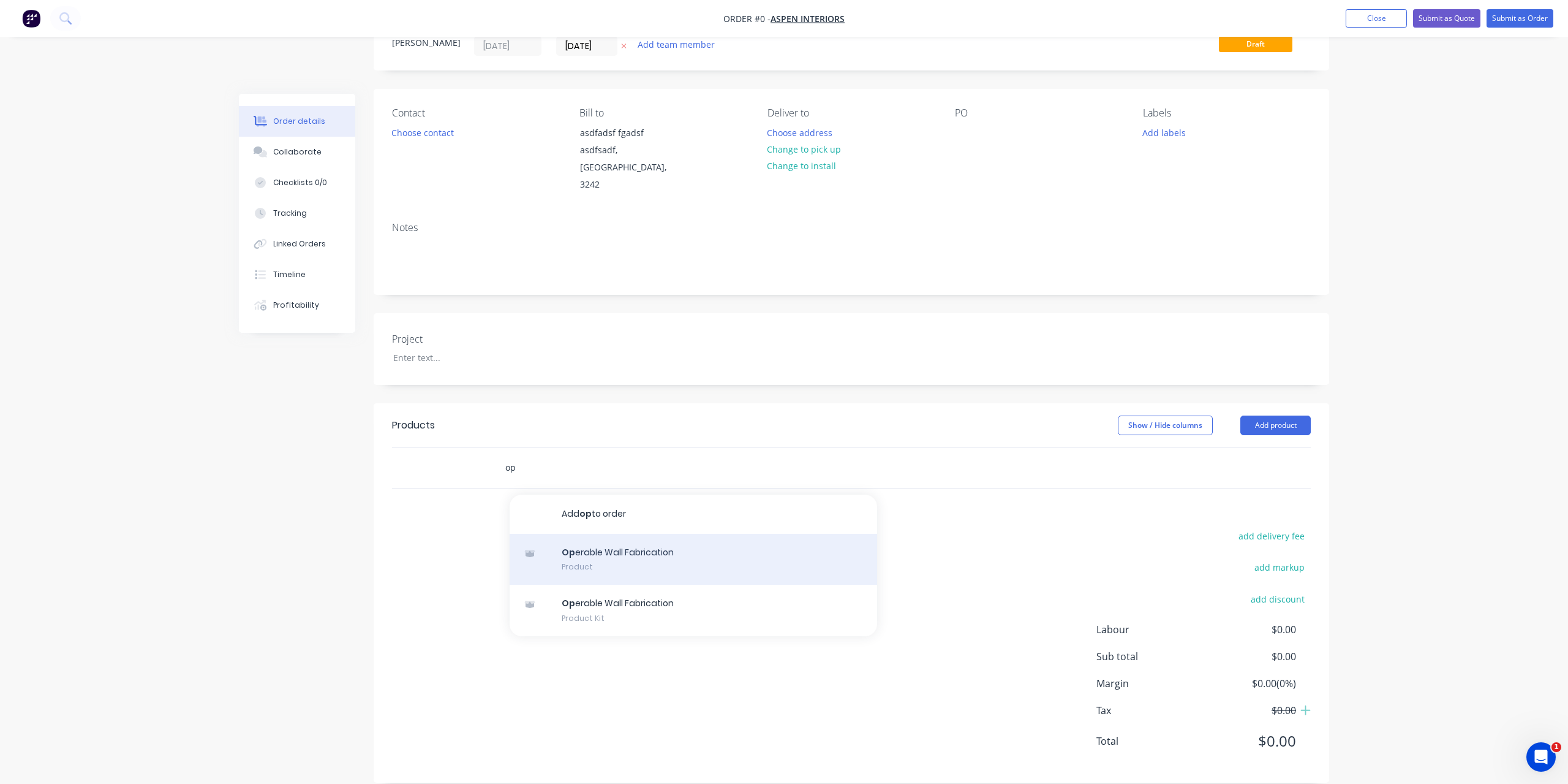
type input "op"
click at [685, 534] on div "Op erable Wall Fabrication Product" at bounding box center [693, 560] width 368 height 52
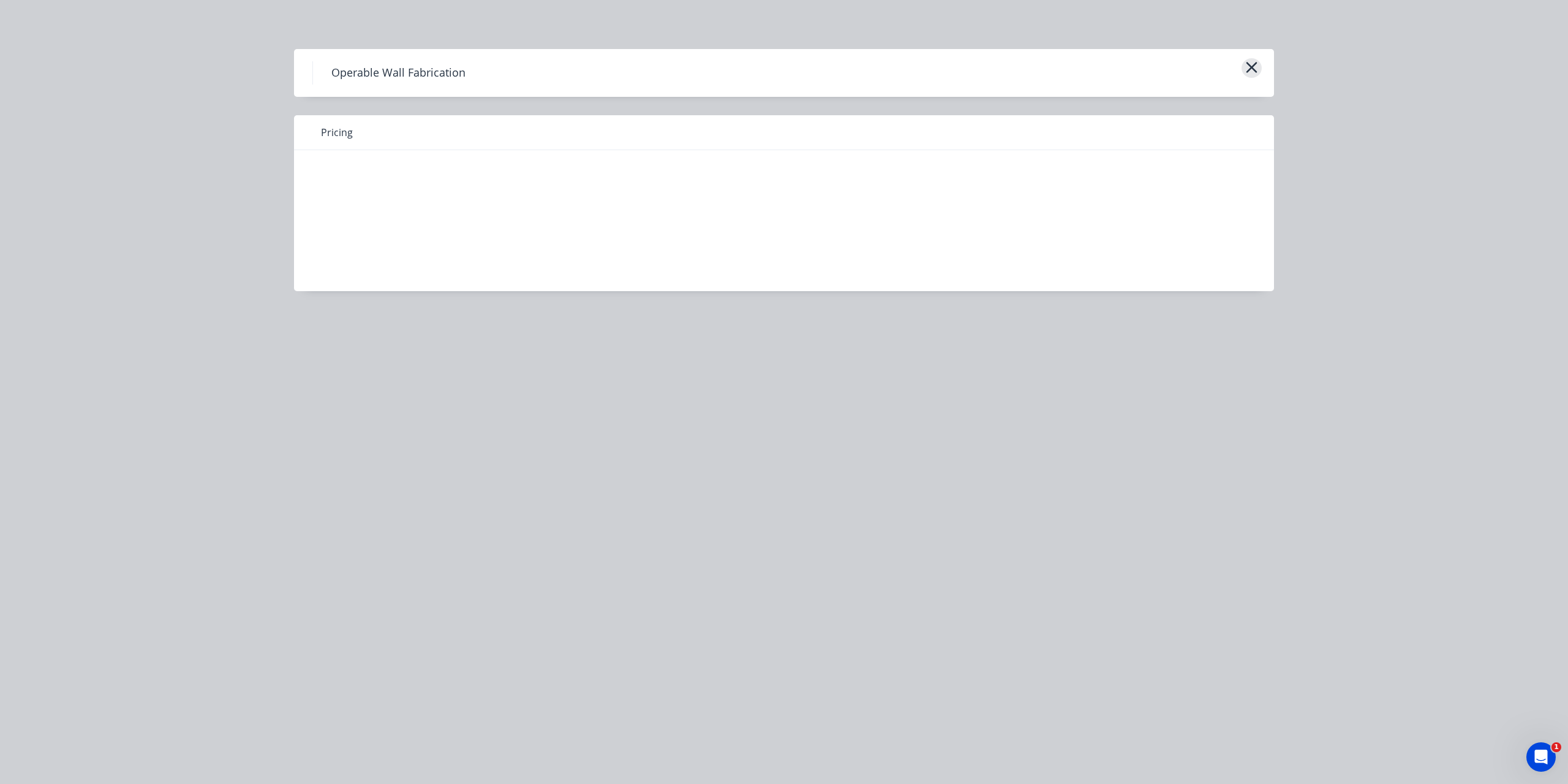
click at [1254, 71] on icon "button" at bounding box center [1251, 67] width 13 height 17
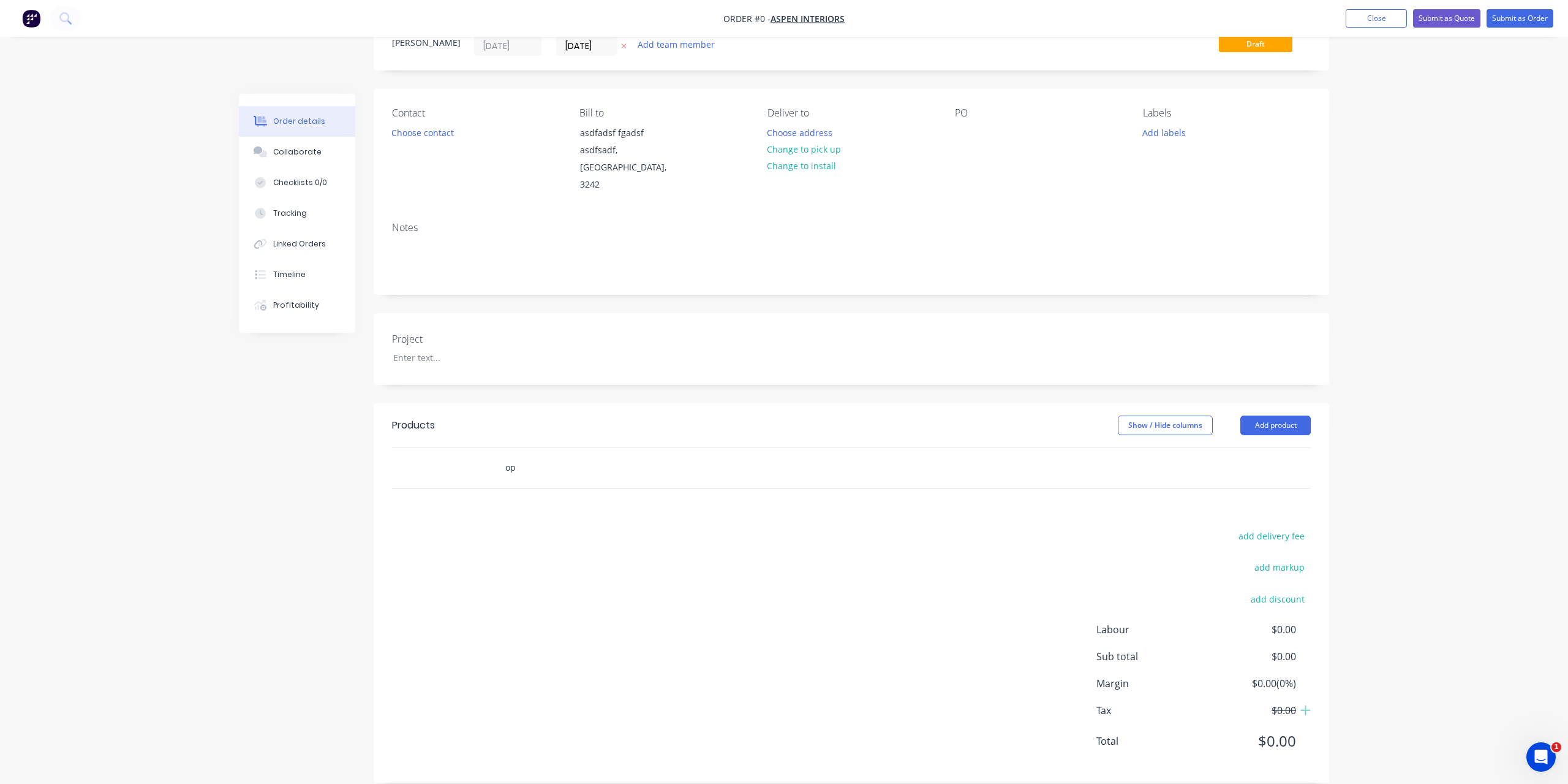
click at [584, 456] on input "op" at bounding box center [627, 467] width 245 height 24
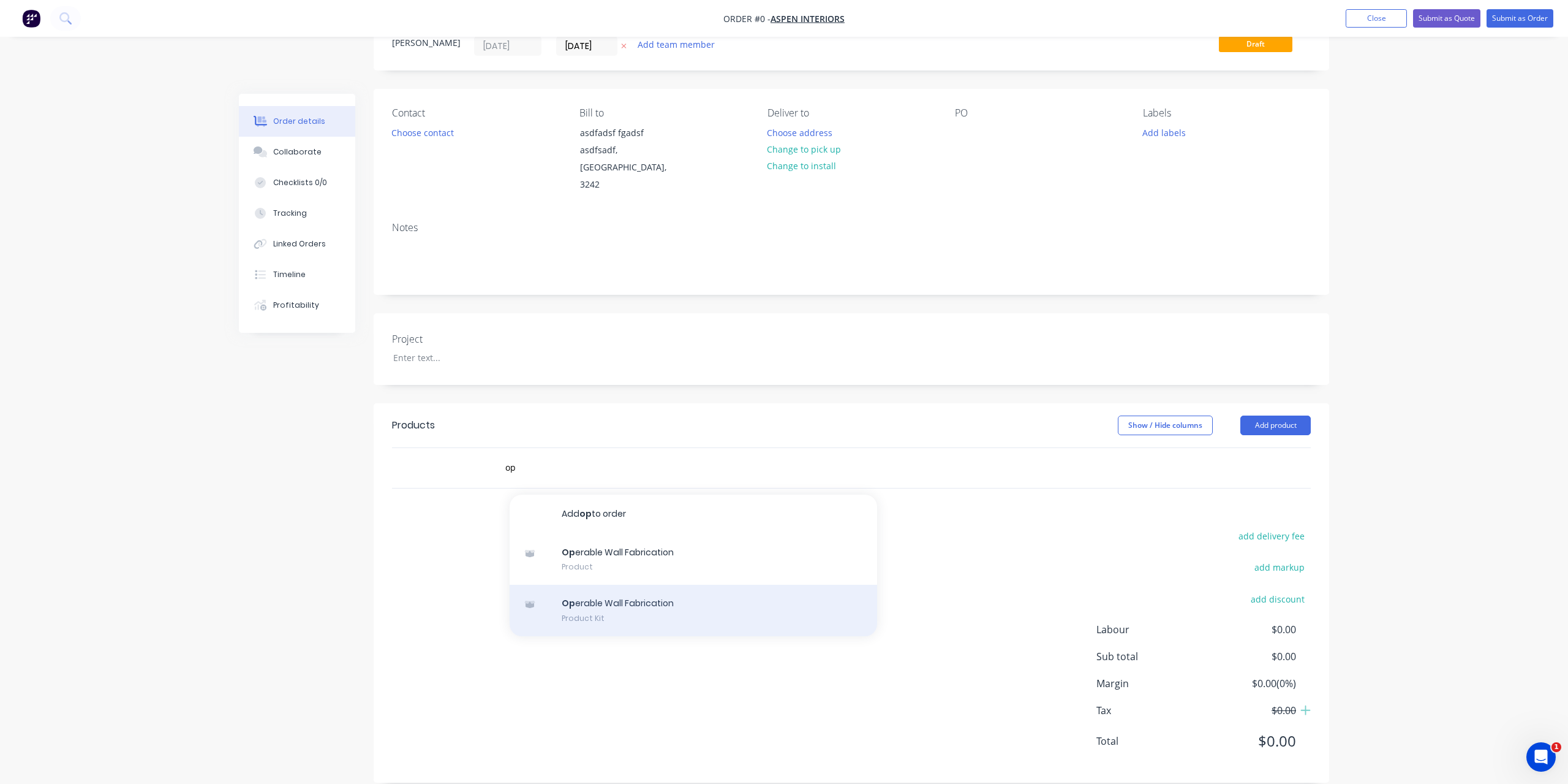
click at [616, 594] on div "Op erable Wall Fabrication Product Kit" at bounding box center [693, 611] width 368 height 52
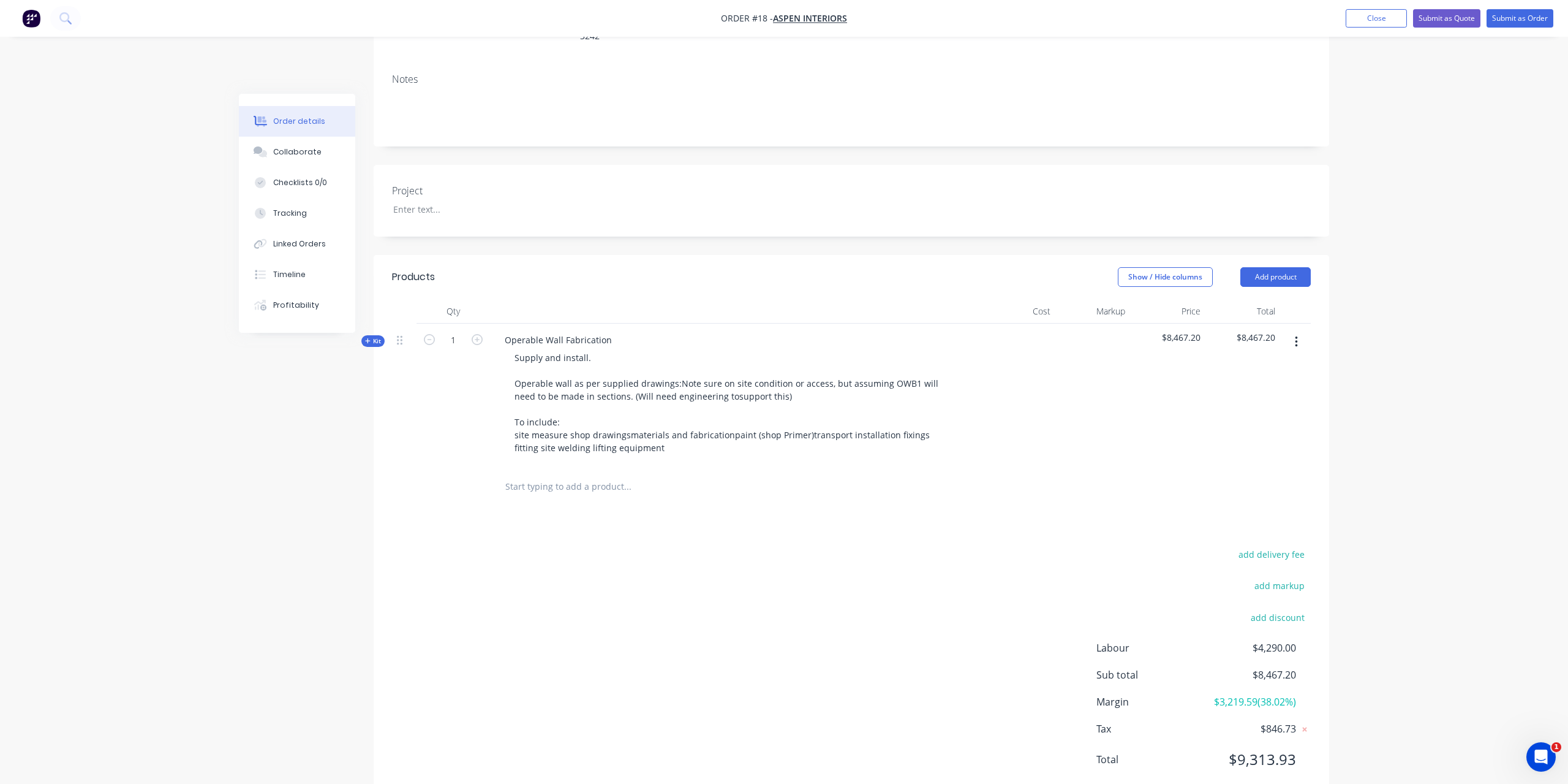
scroll to position [256, 0]
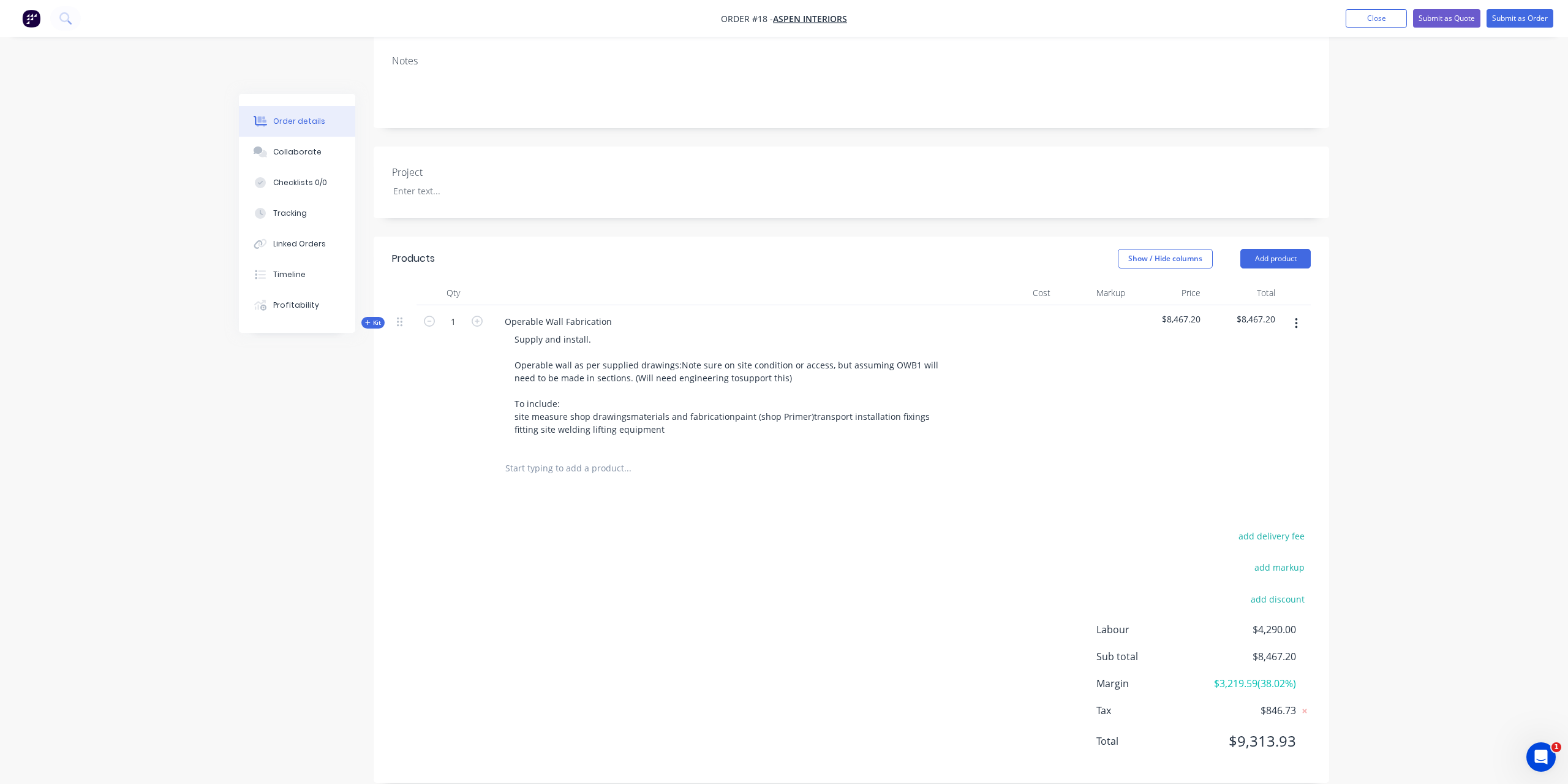
click at [369, 319] on icon at bounding box center [368, 322] width 5 height 6
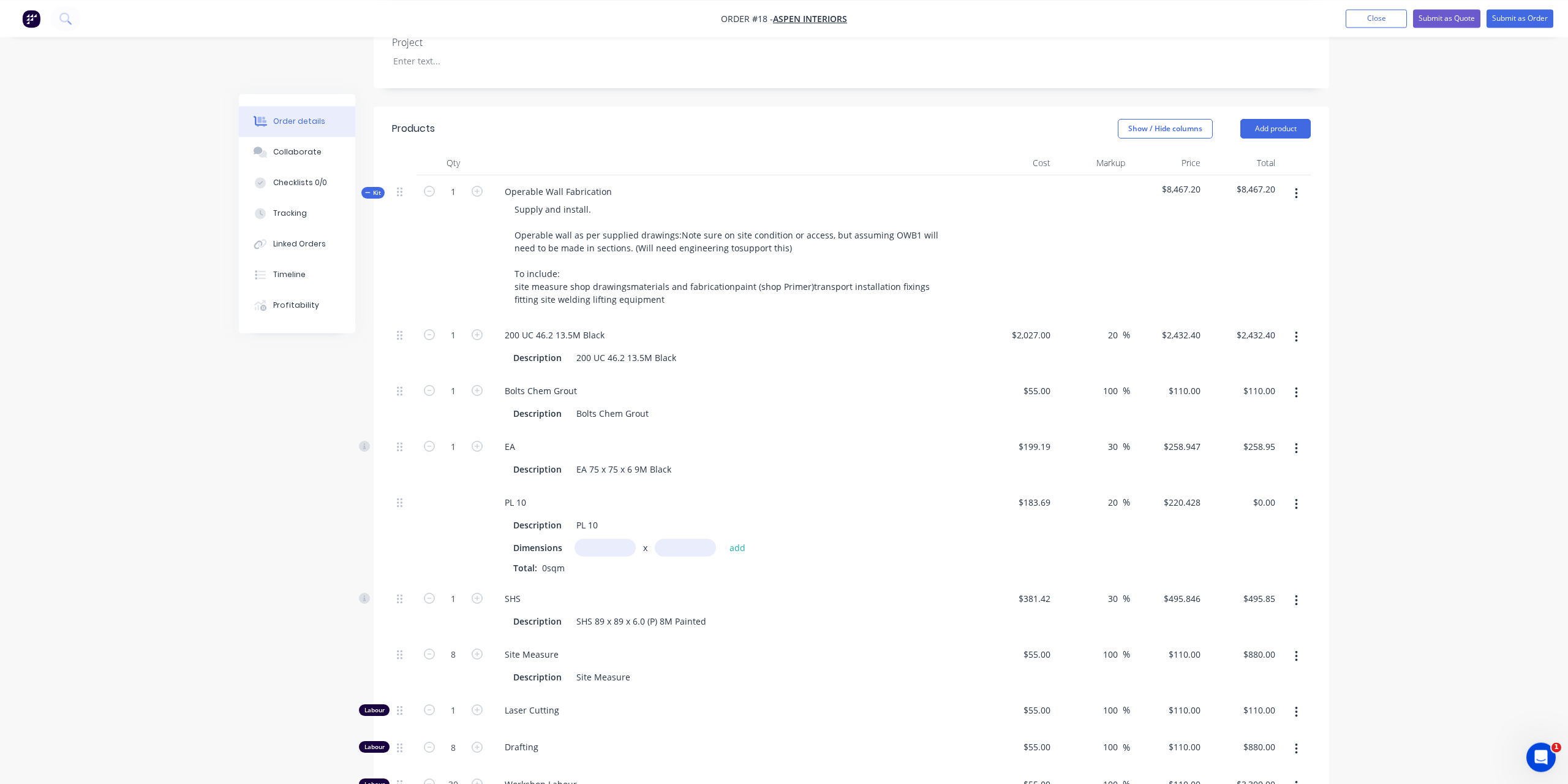
scroll to position [380, 0]
click at [373, 193] on span "Kit" at bounding box center [373, 198] width 16 height 9
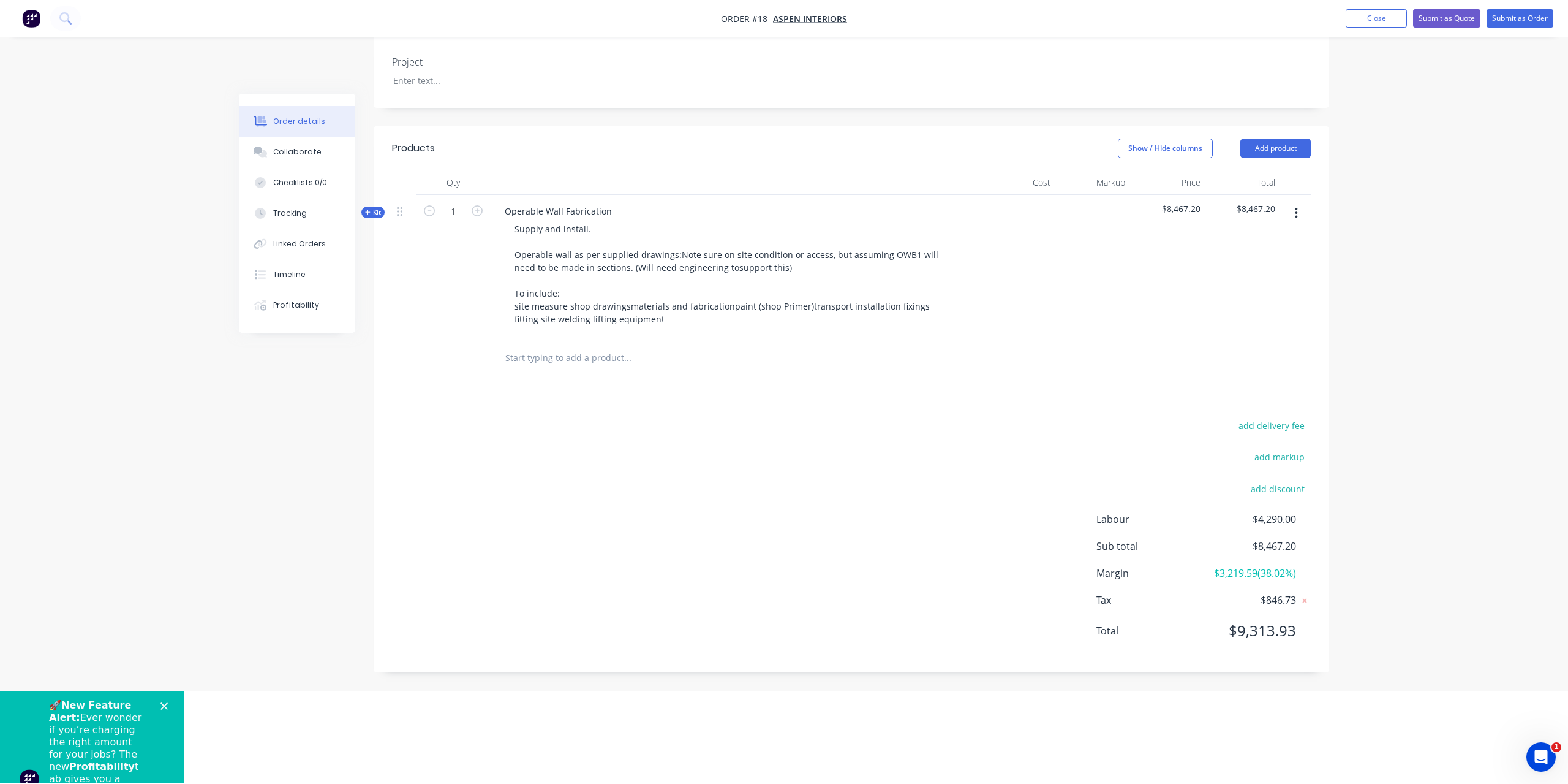
scroll to position [256, 0]
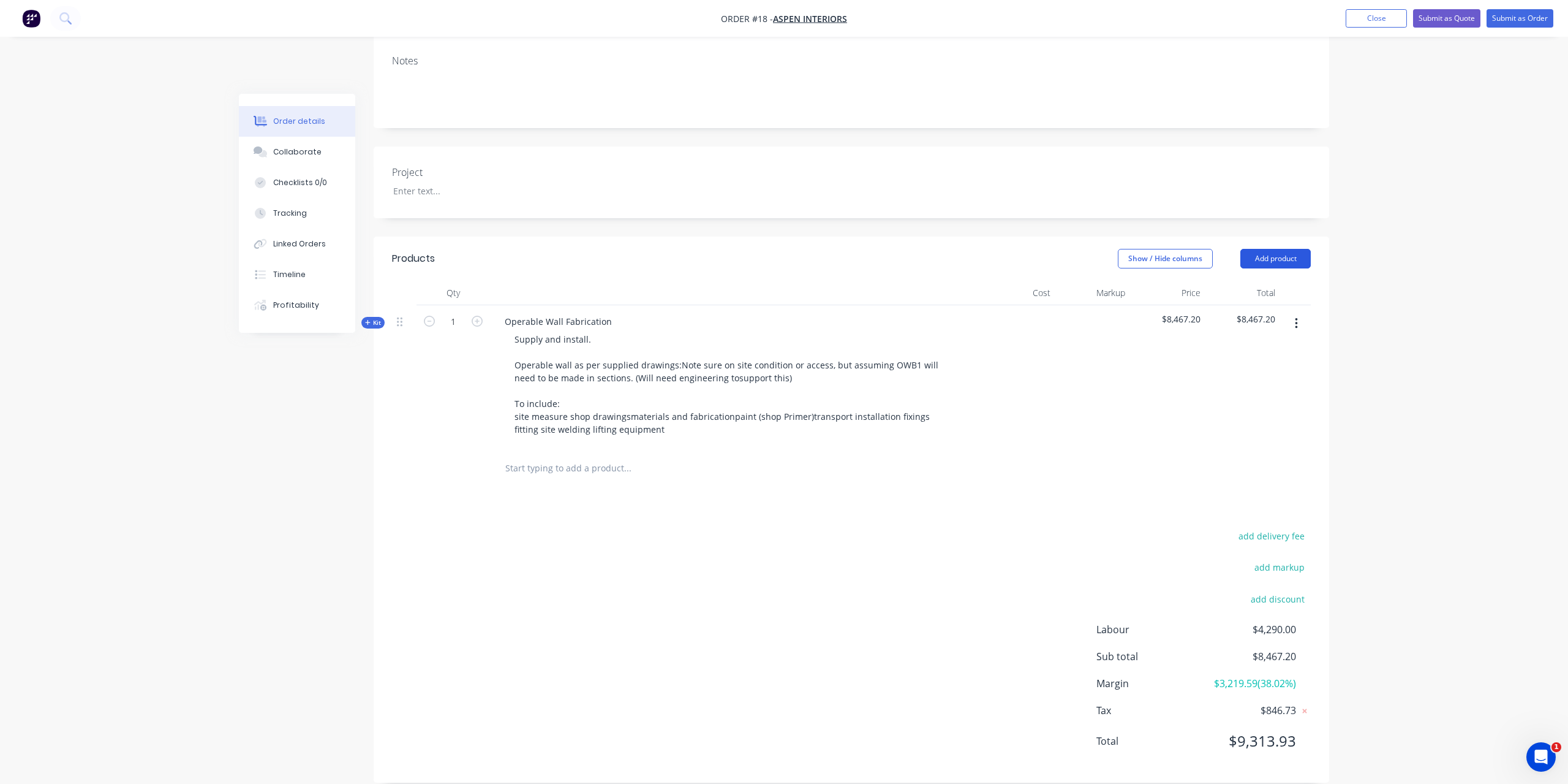
click at [1266, 249] on button "Add product" at bounding box center [1276, 258] width 71 height 20
click at [1267, 330] on div "Product Kit" at bounding box center [1253, 339] width 94 height 18
click at [1275, 305] on div "Standard pricing" at bounding box center [1253, 314] width 94 height 18
click at [1298, 456] on button "button" at bounding box center [1296, 467] width 29 height 22
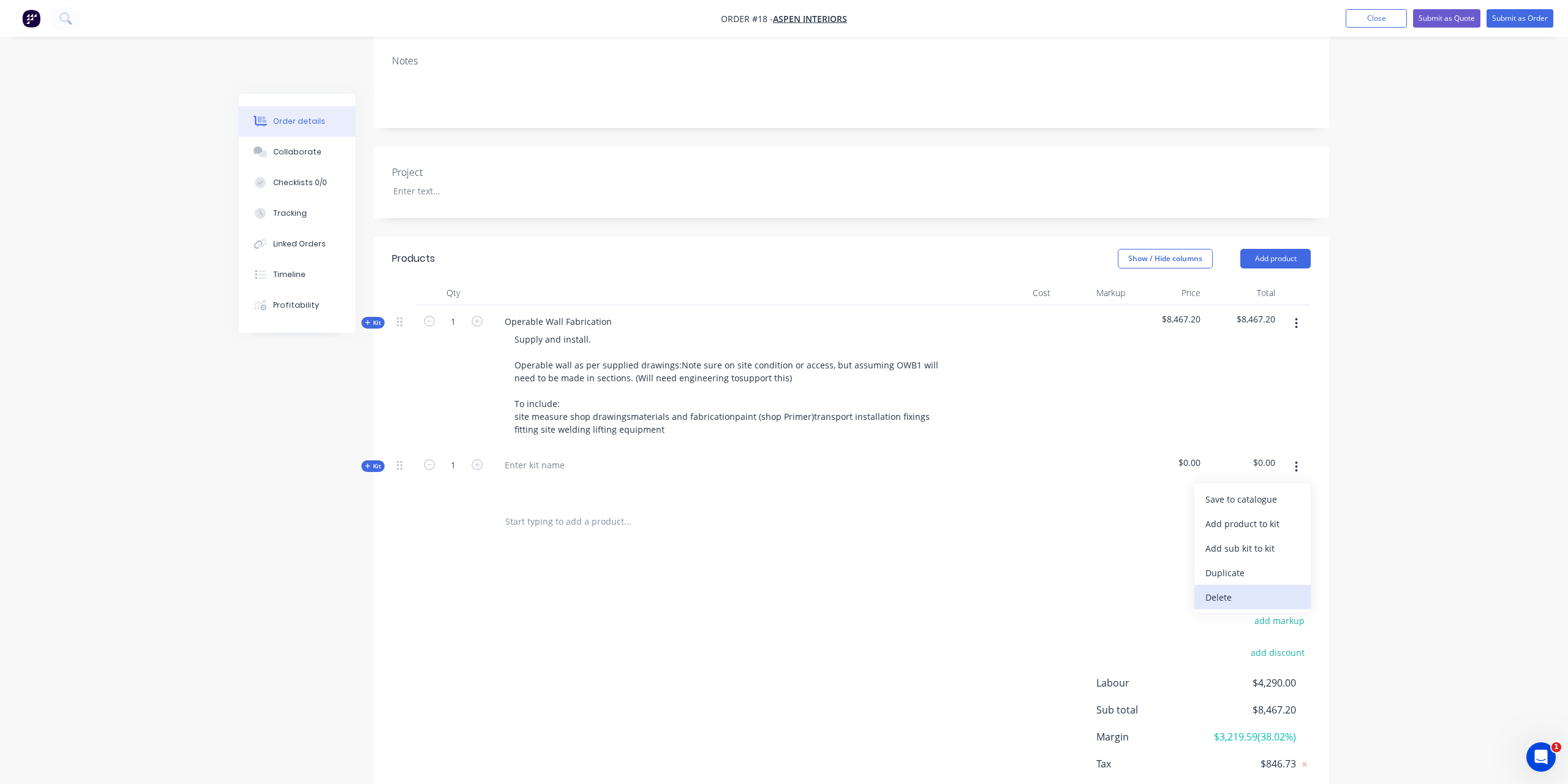
click at [1259, 589] on div "Delete" at bounding box center [1253, 597] width 94 height 18
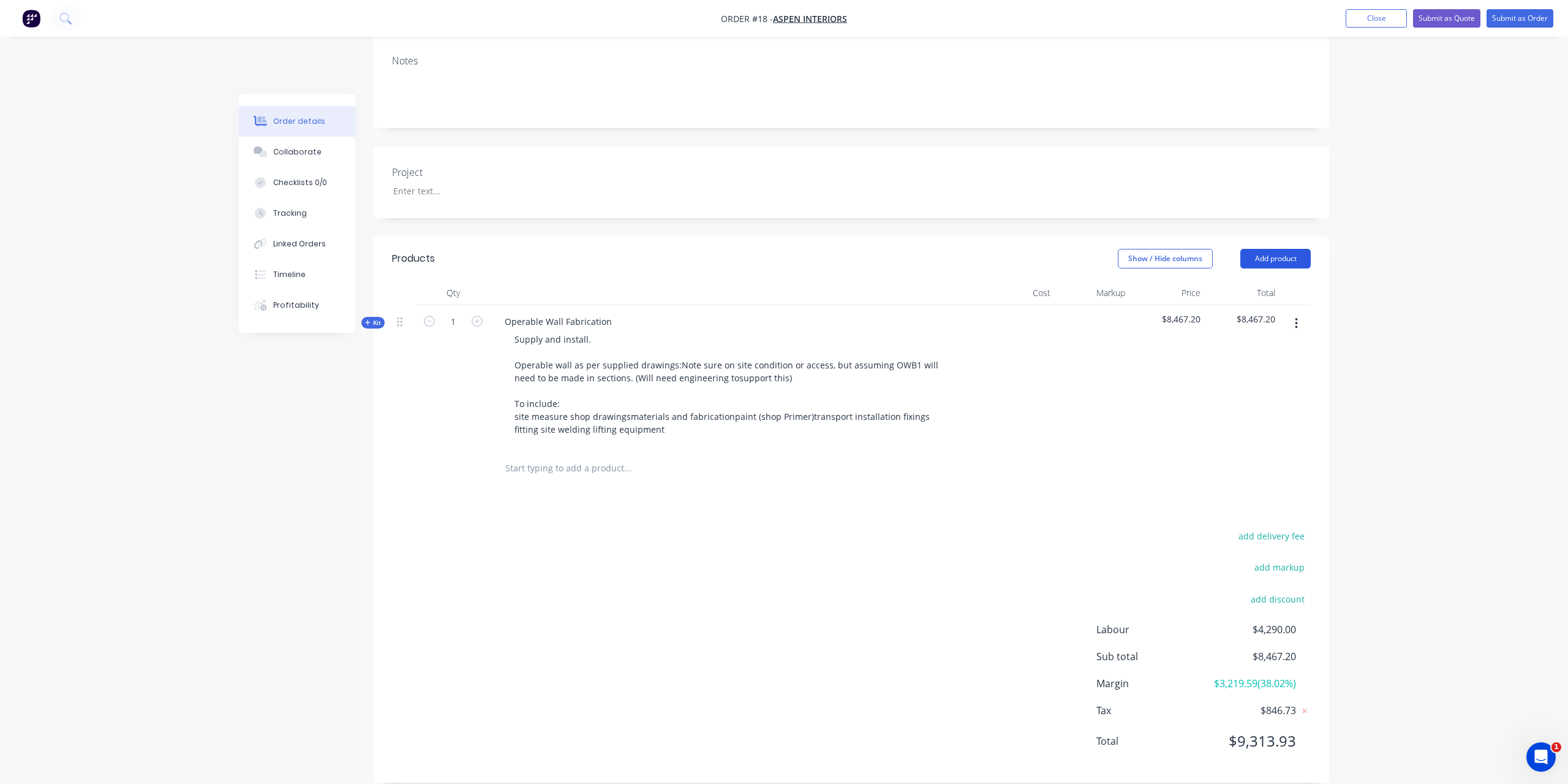
click at [1272, 249] on button "Add product" at bounding box center [1276, 258] width 71 height 20
click at [1275, 281] on div "Product catalogue" at bounding box center [1253, 289] width 94 height 18
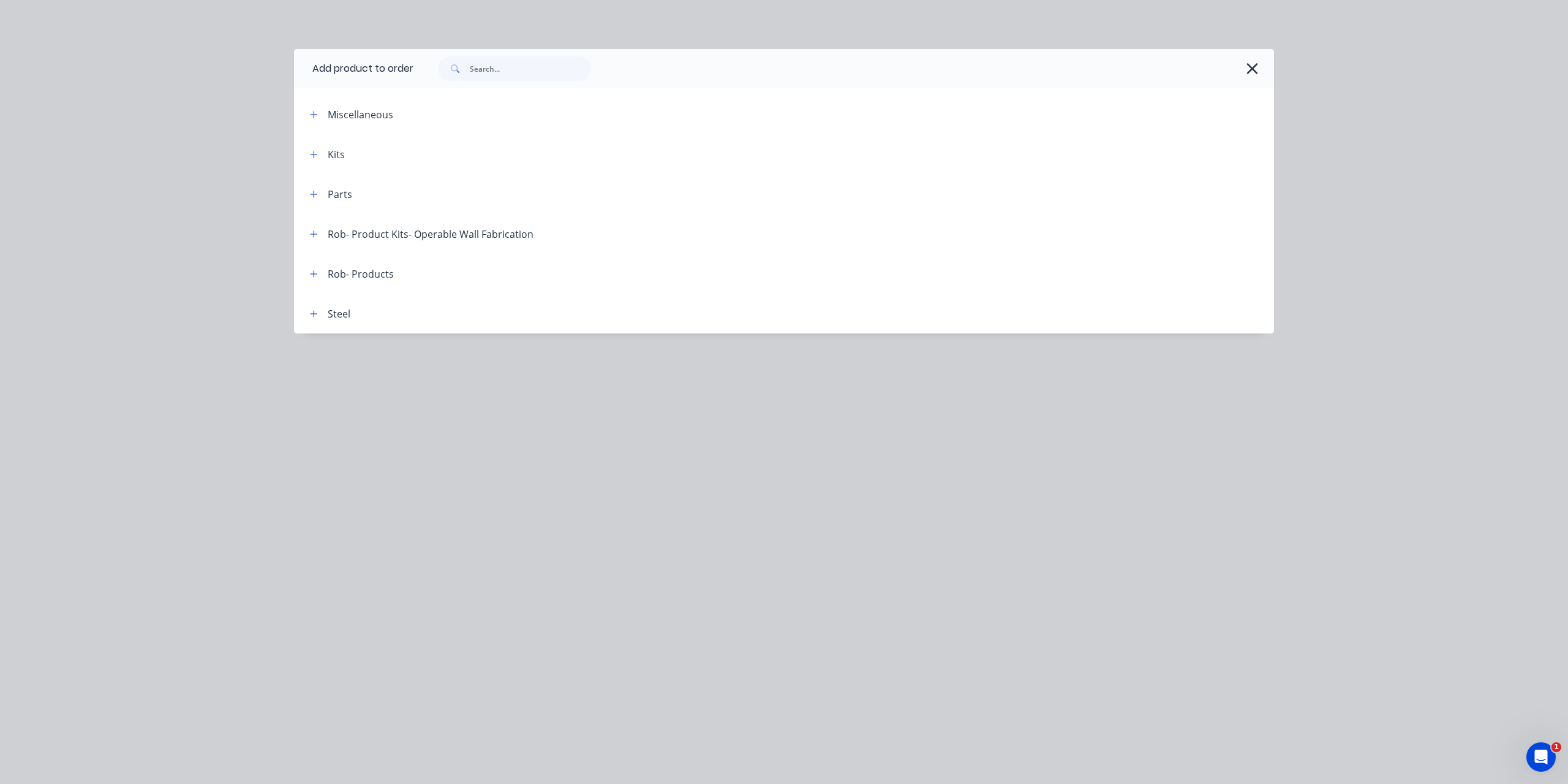
click at [339, 156] on div "Kits" at bounding box center [336, 154] width 17 height 15
click at [313, 154] on icon "button" at bounding box center [313, 154] width 7 height 7
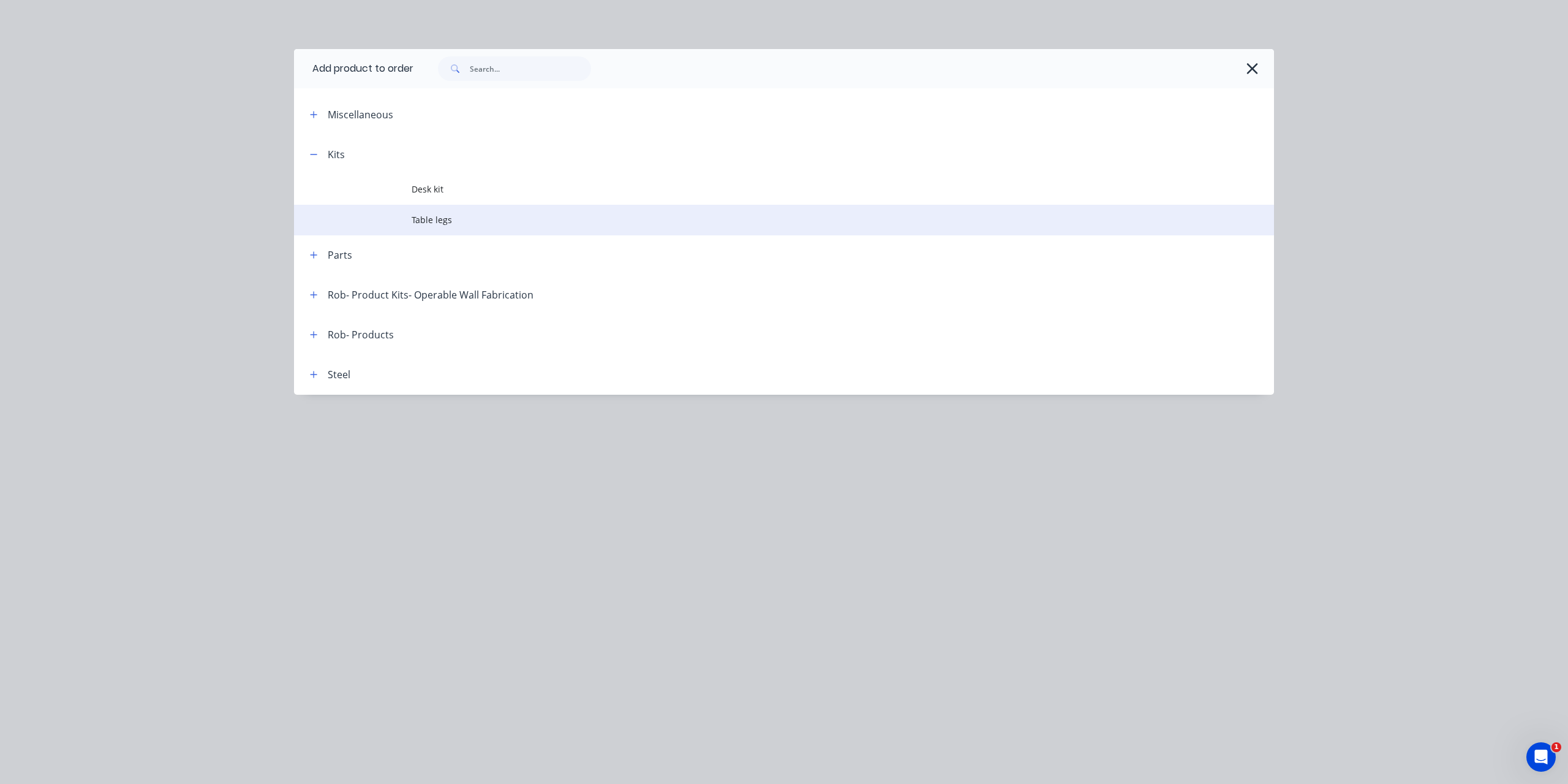
click at [413, 220] on span "Table legs" at bounding box center [756, 220] width 690 height 13
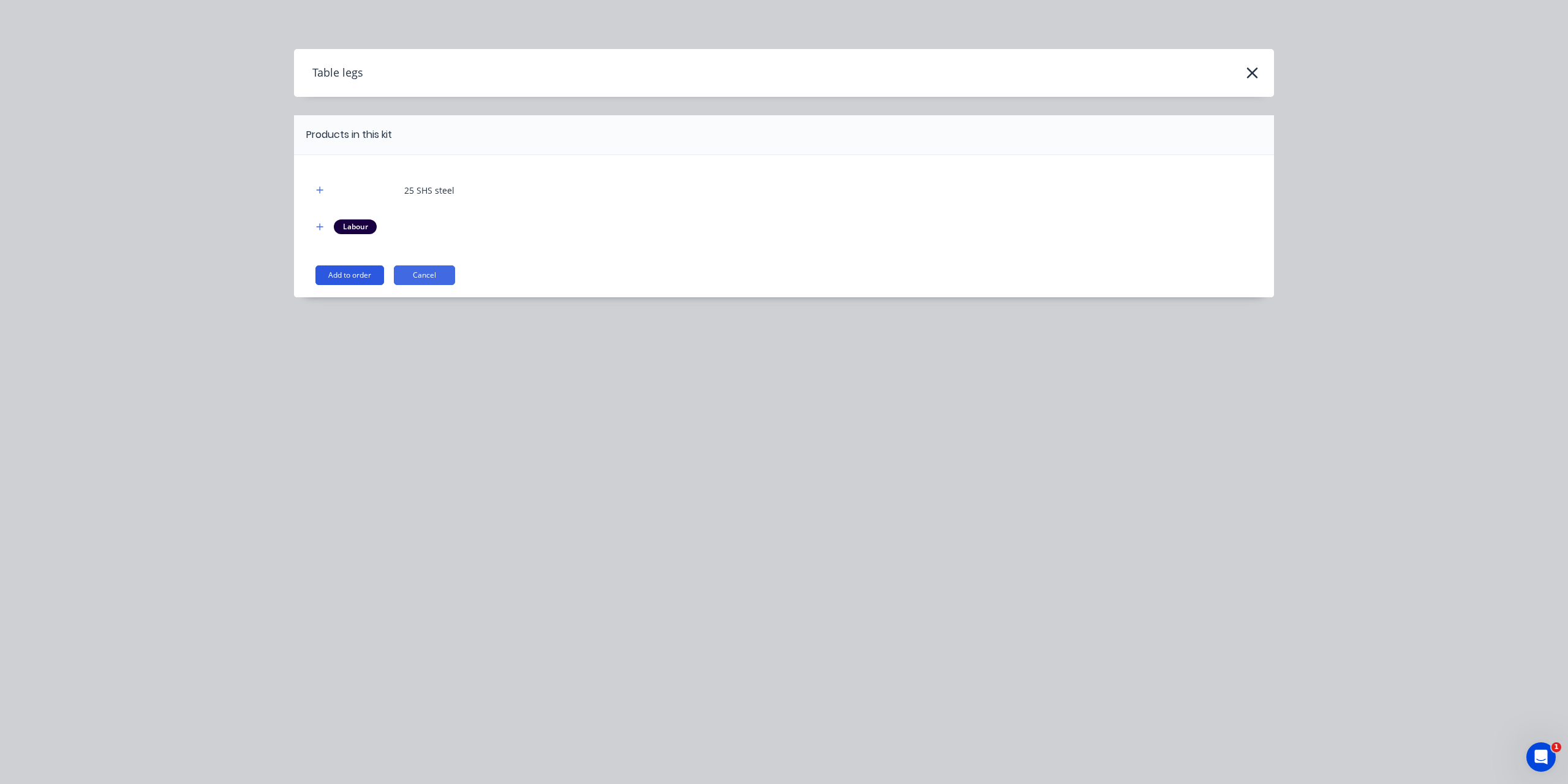
click at [360, 283] on button "Add to order" at bounding box center [350, 275] width 69 height 20
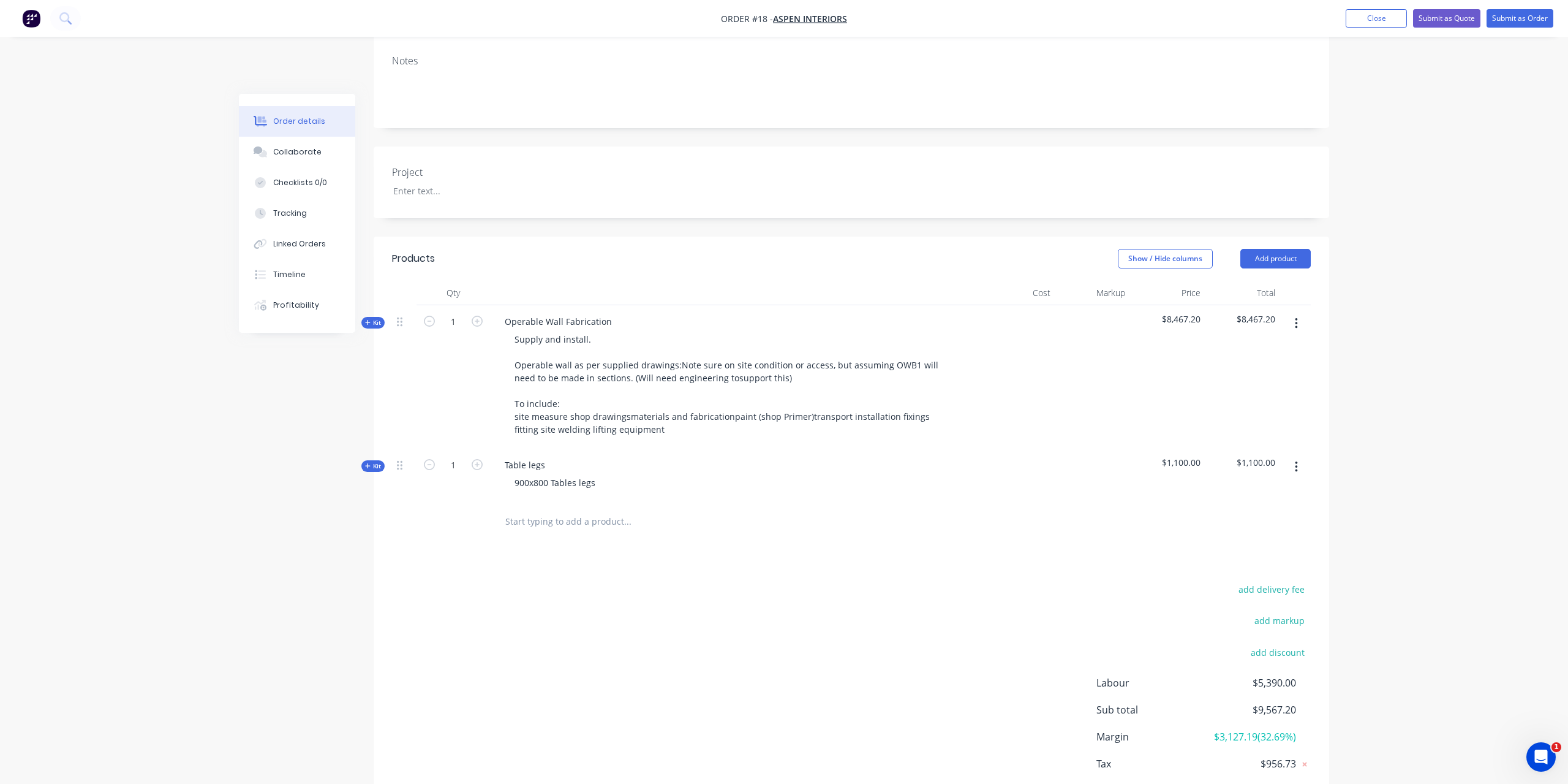
click at [372, 460] on div "Kit" at bounding box center [373, 466] width 24 height 12
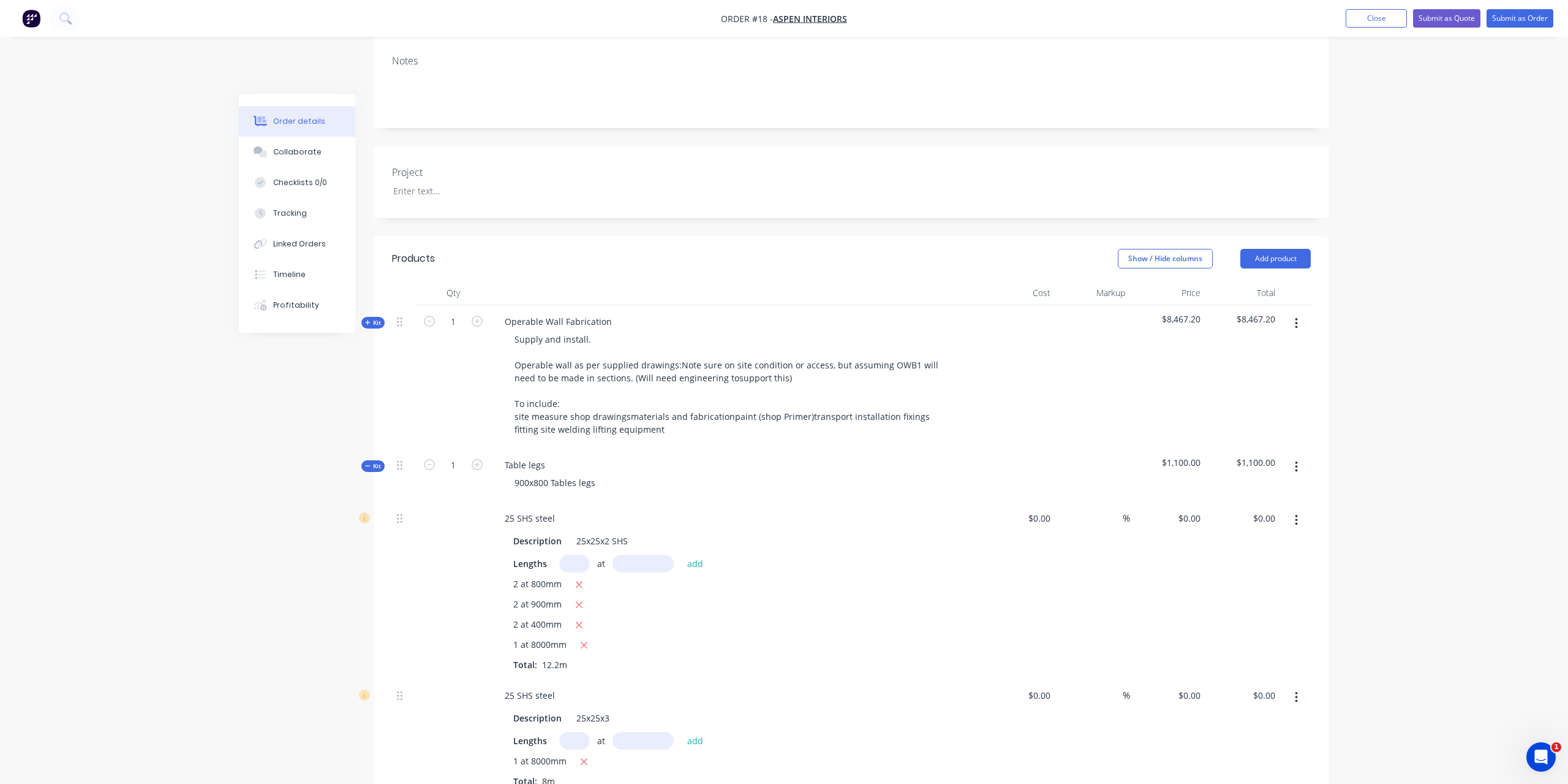
type input "$22.00"
type input "-100"
type input "$28.00"
type input "-100"
type input "$70.00"
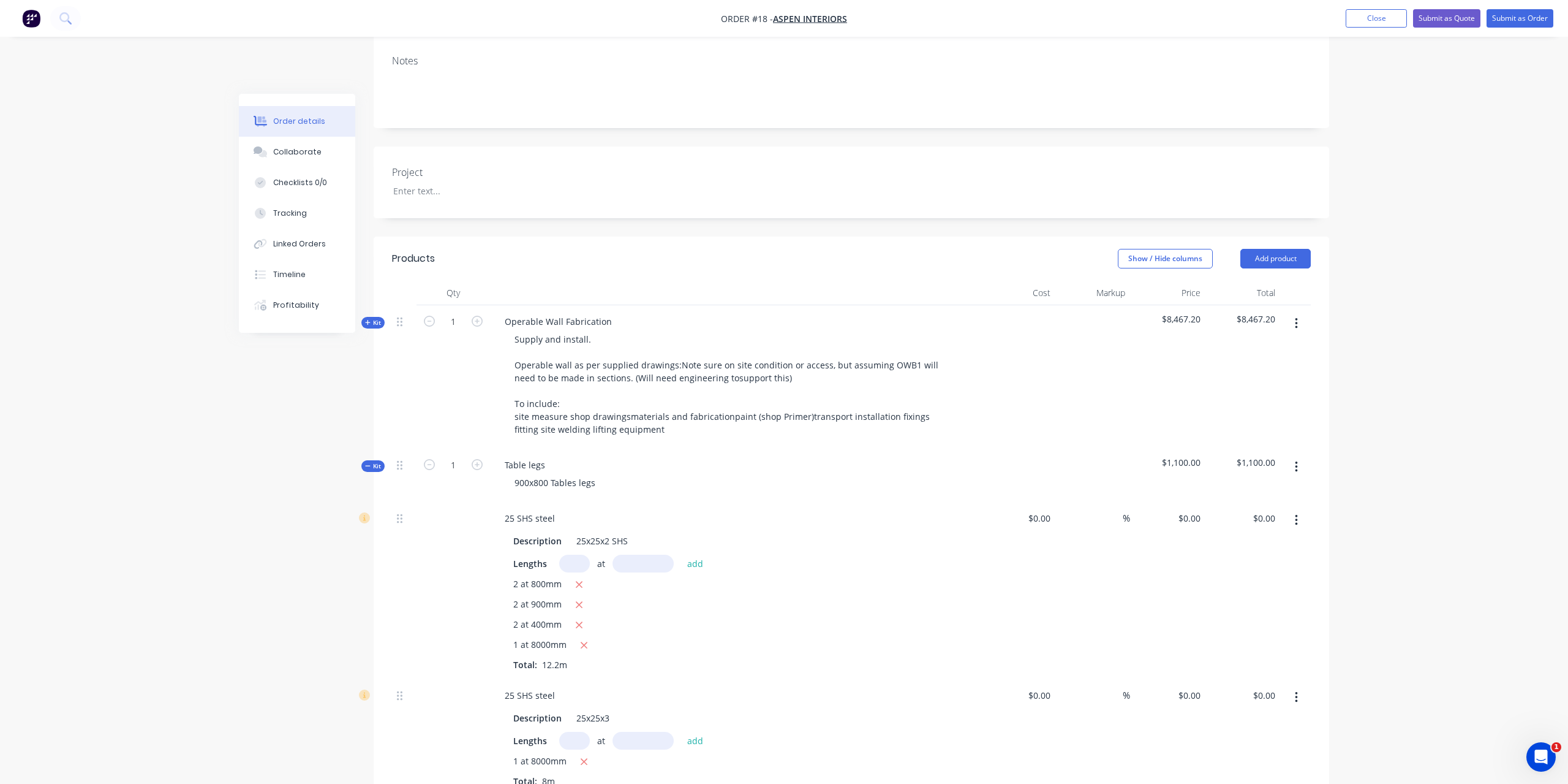
type input "57.14"
type input "$110.00"
type input "$1,100.00"
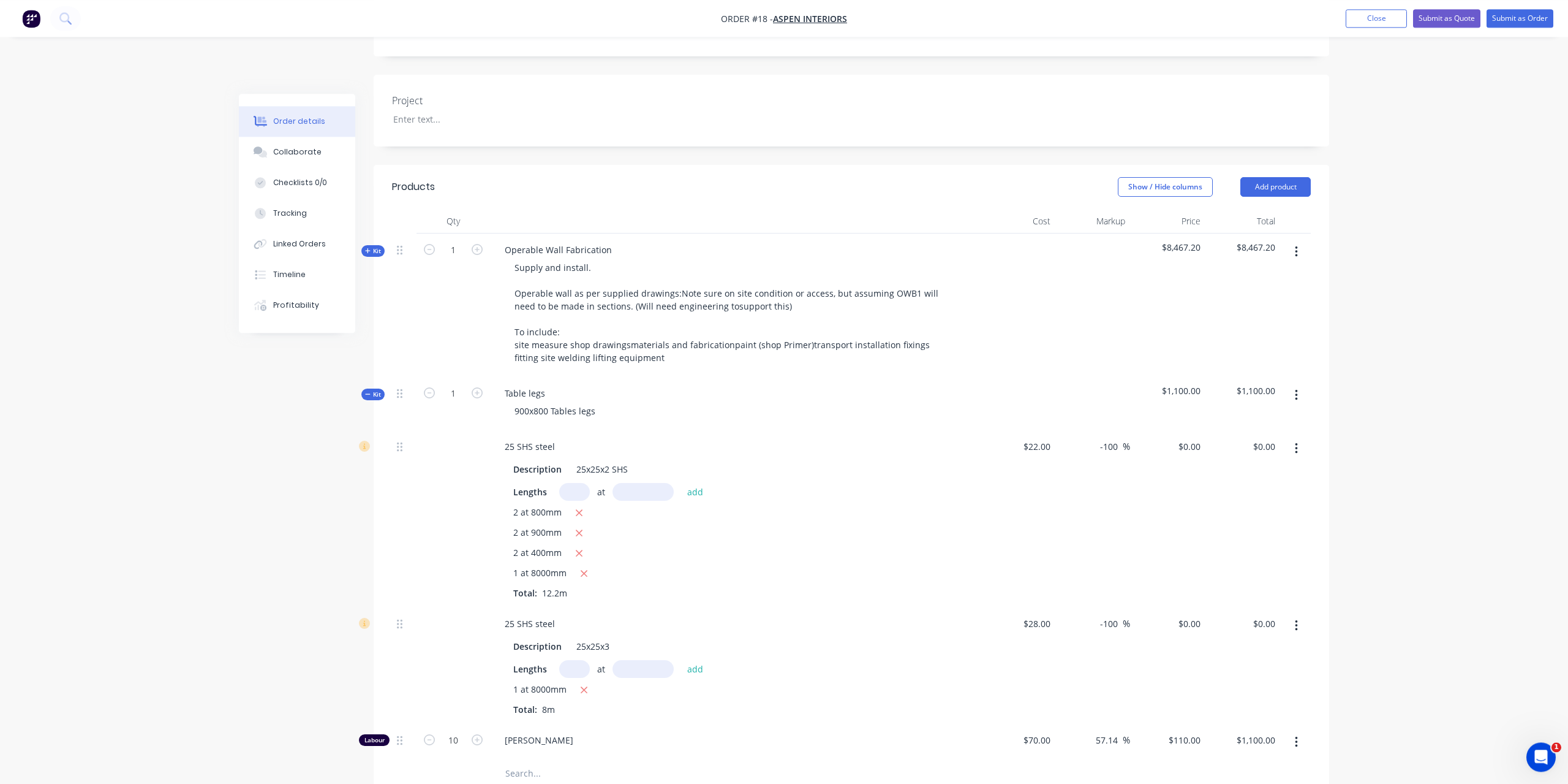
scroll to position [318, 0]
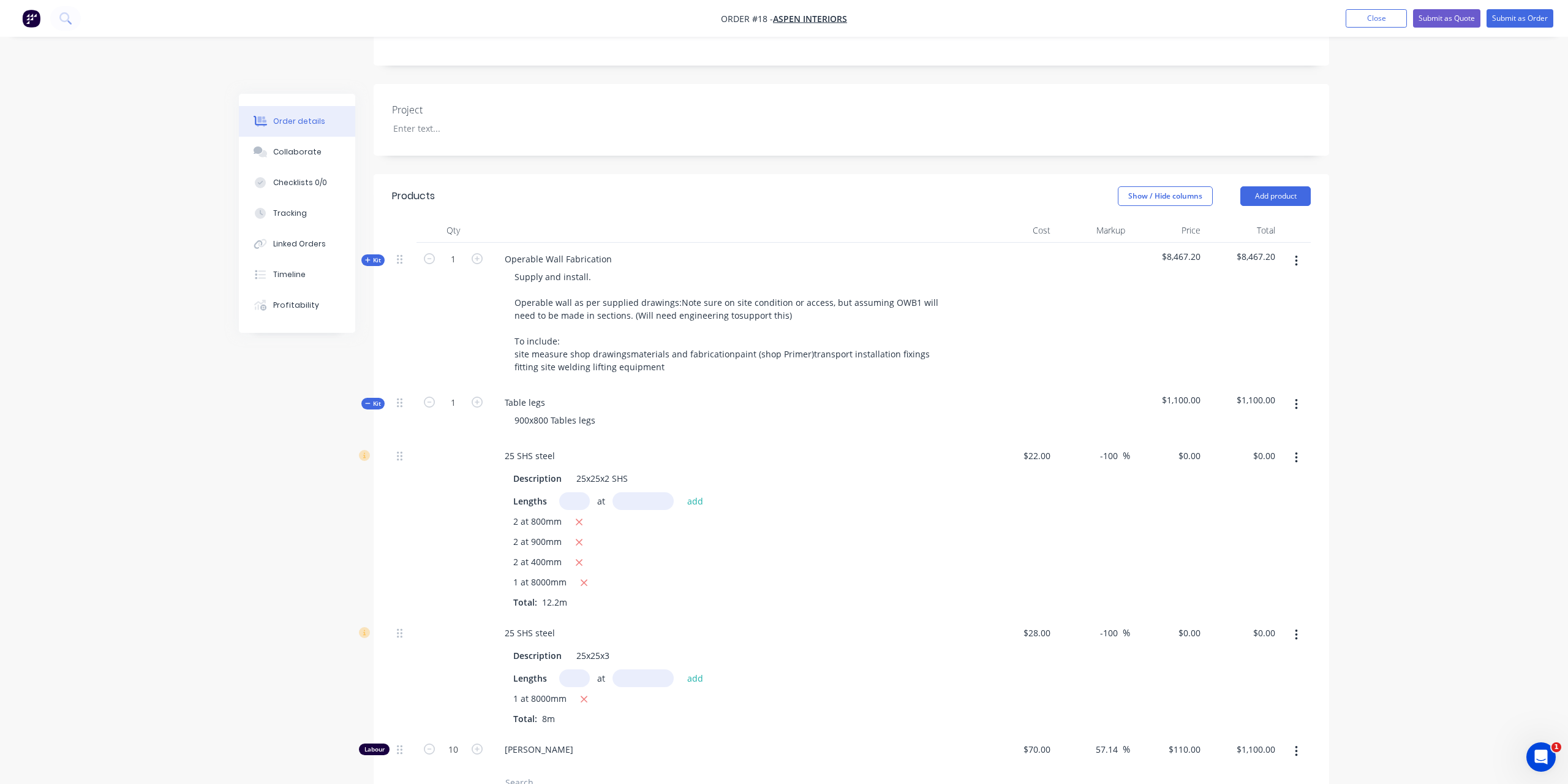
click at [372, 399] on span "Kit" at bounding box center [373, 404] width 16 height 9
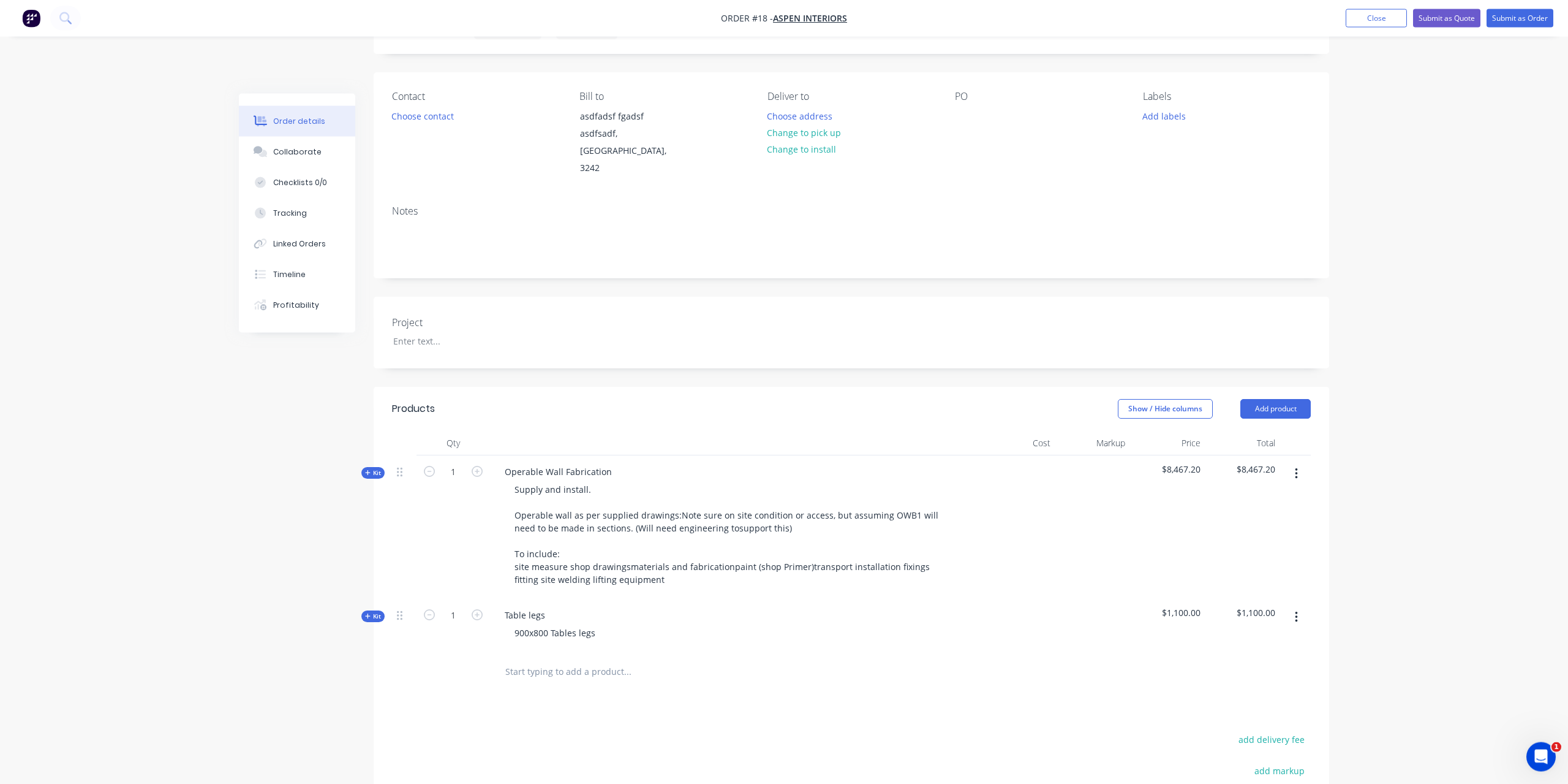
scroll to position [0, 0]
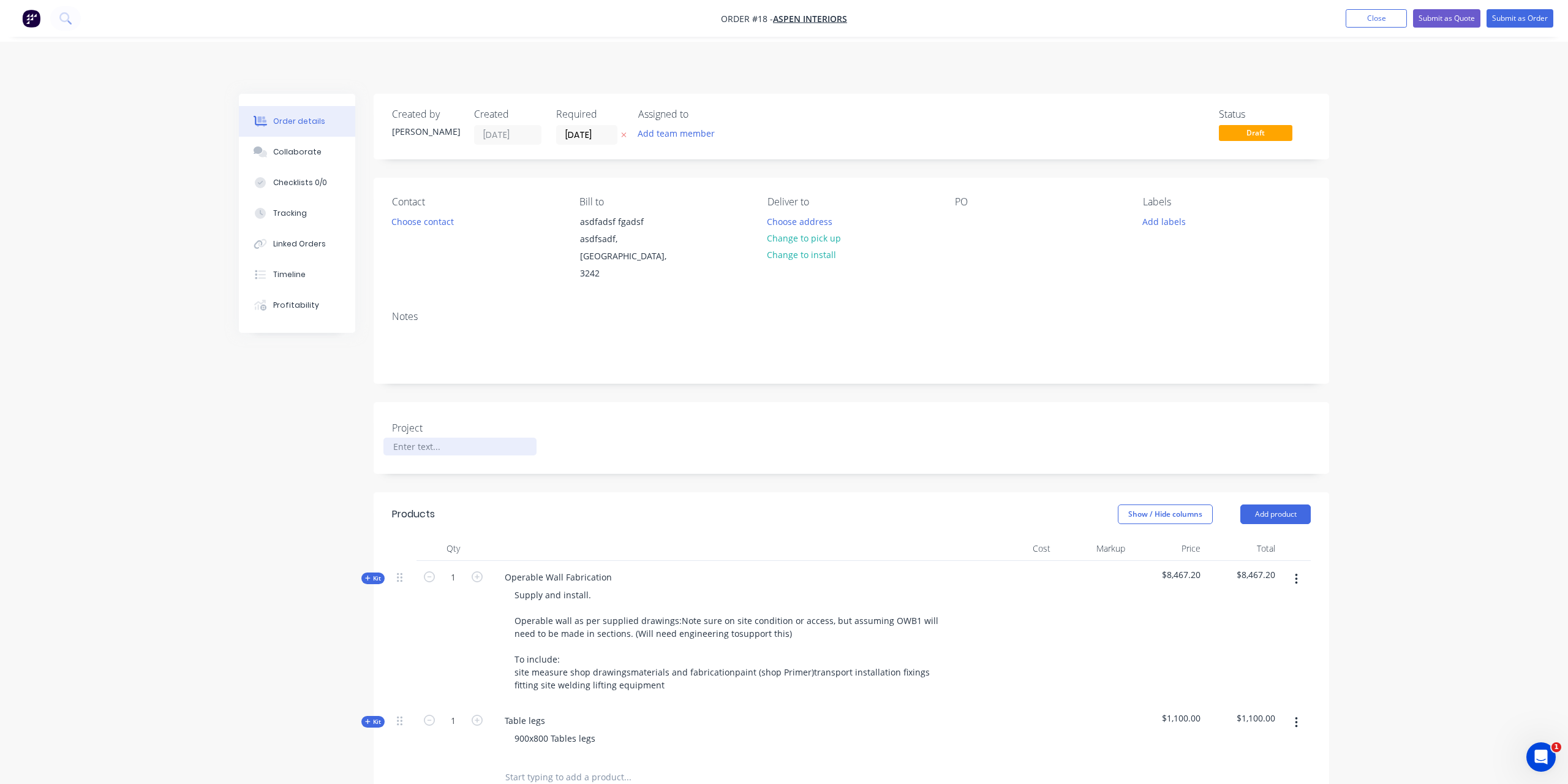
click at [519, 437] on div at bounding box center [459, 446] width 153 height 18
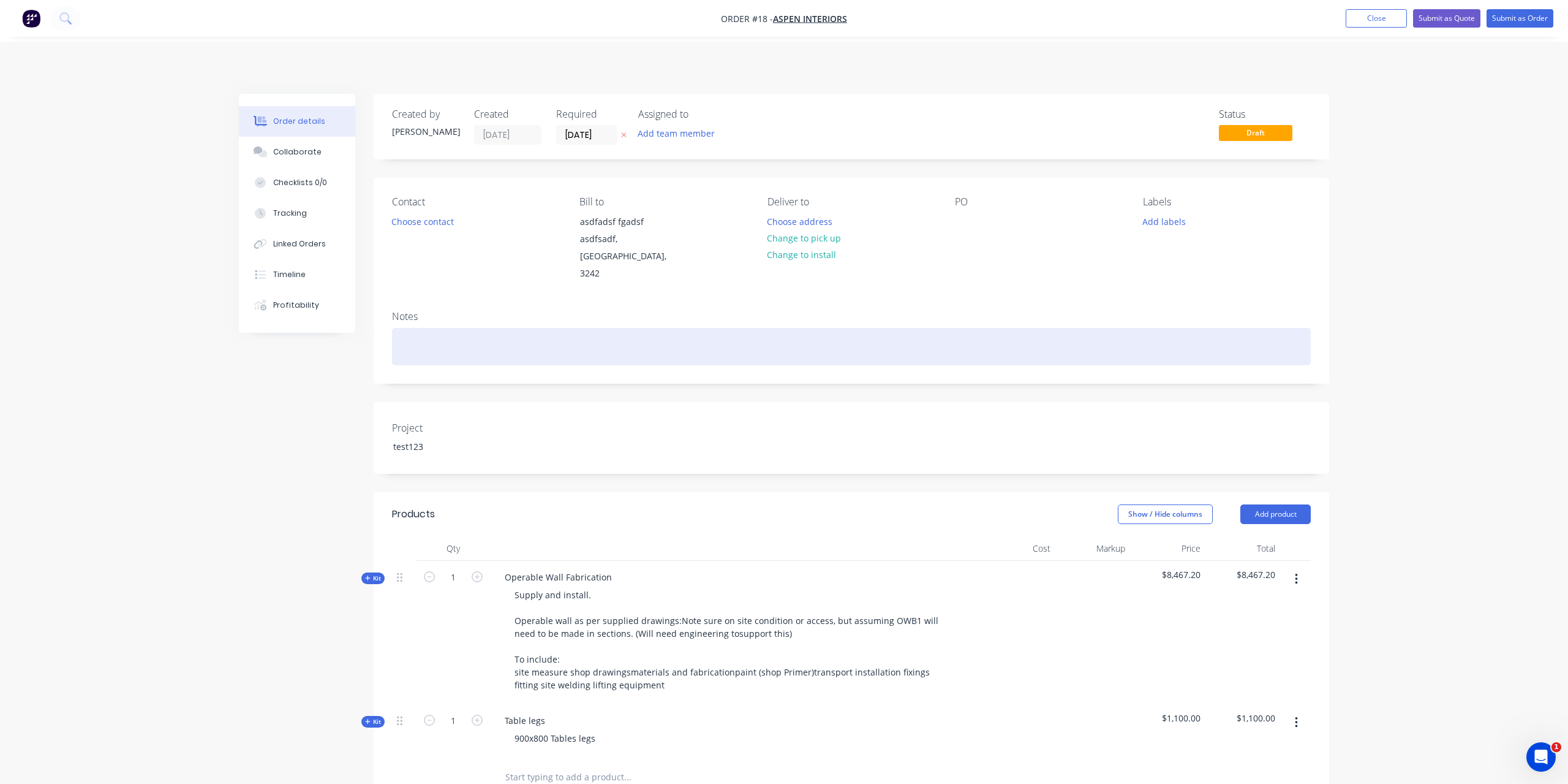
click at [495, 328] on div at bounding box center [851, 347] width 919 height 38
drag, startPoint x: 455, startPoint y: 325, endPoint x: 397, endPoint y: 335, distance: 58.9
click at [397, 335] on div "notes:" at bounding box center [851, 347] width 919 height 38
copy div "notes:"
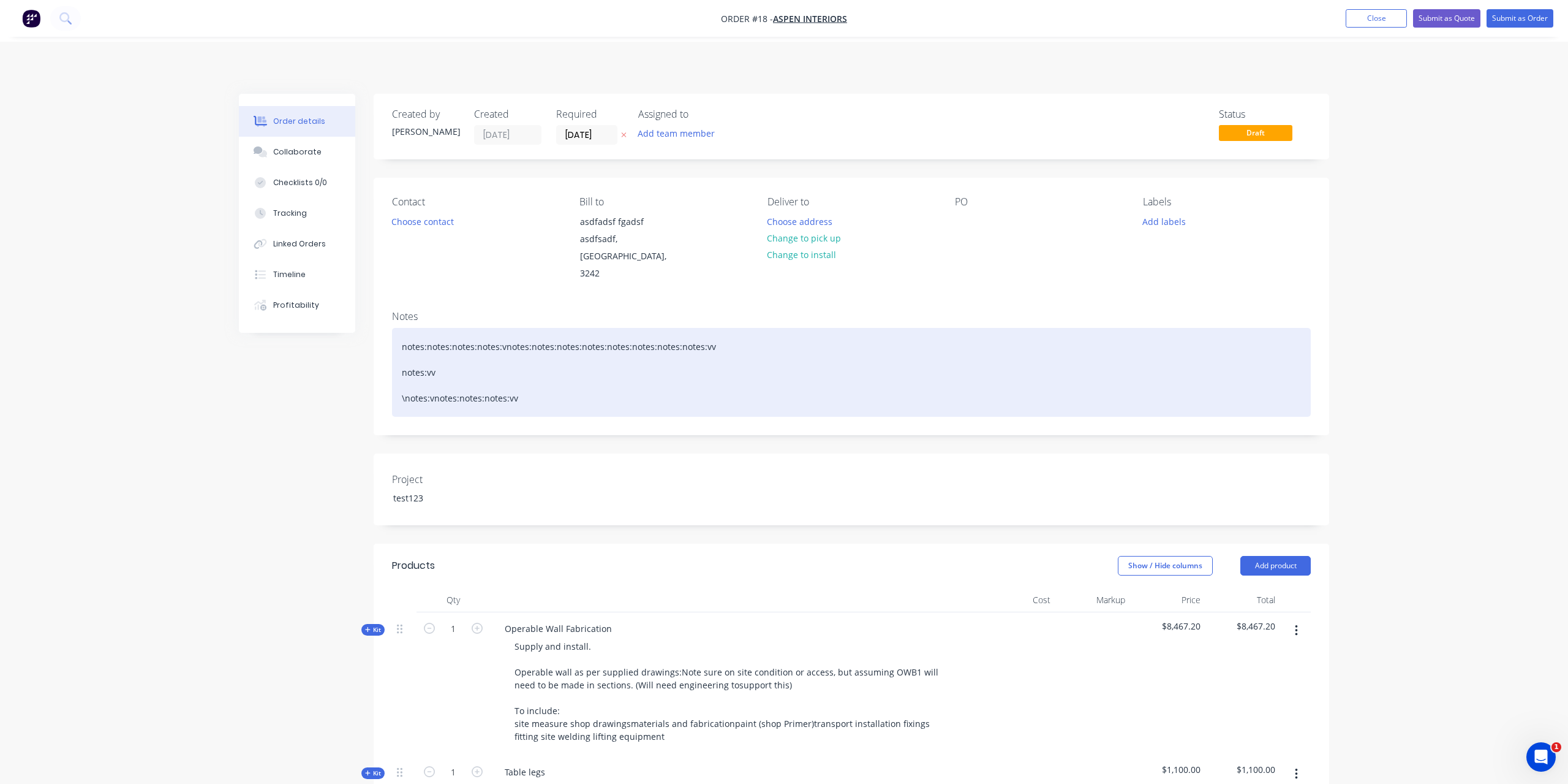
click at [504, 406] on div "notes:notes:notes:notes:vnotes:notes:notes:notes:notes:notes:notes:notes:vv not…" at bounding box center [851, 372] width 919 height 89
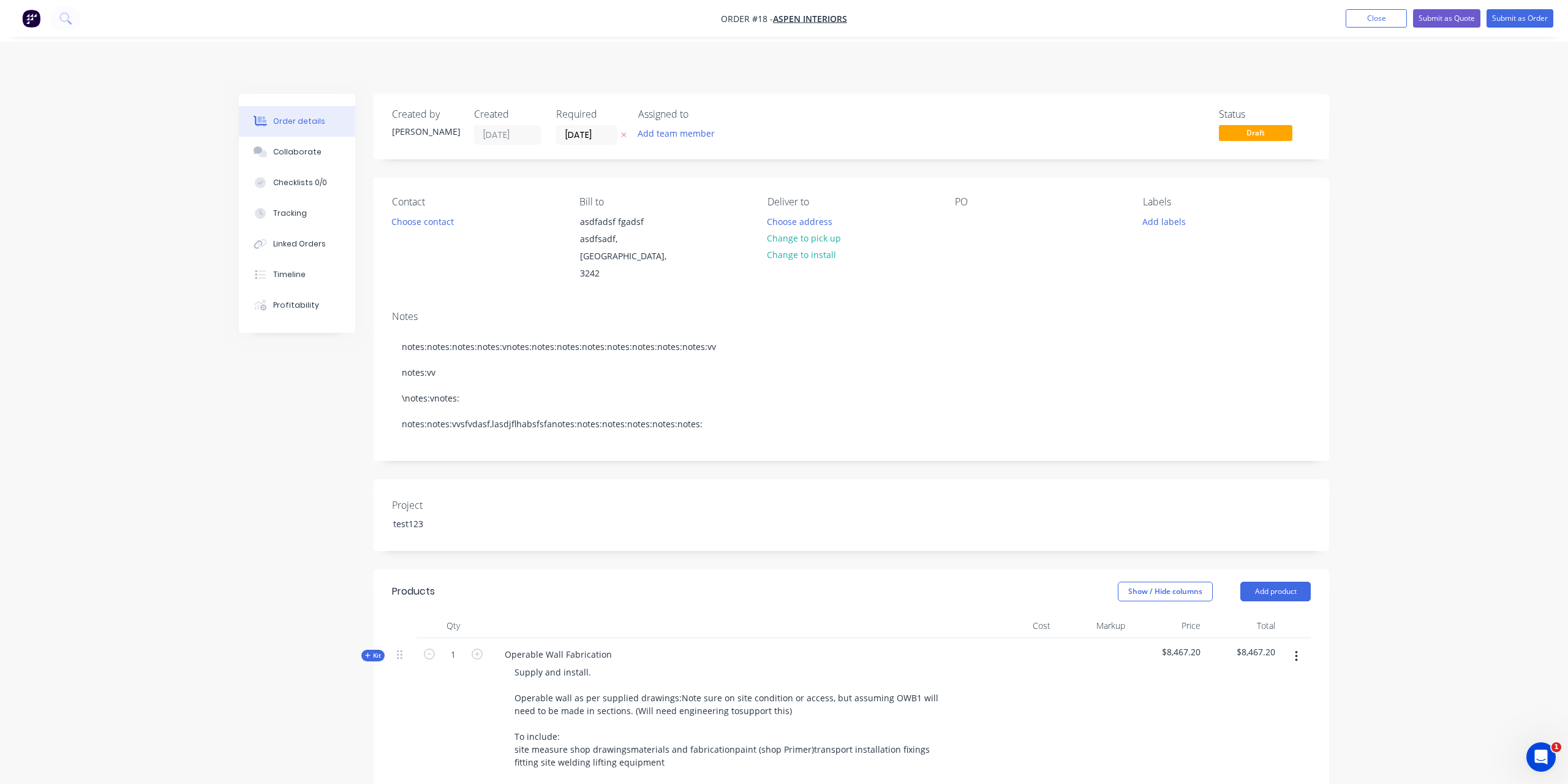
click at [306, 479] on div "Created by [PERSON_NAME] Created [DATE] Required [DATE] Assigned to Add team me…" at bounding box center [784, 641] width 1091 height 1094
click at [277, 314] on button "Profitability" at bounding box center [297, 305] width 117 height 31
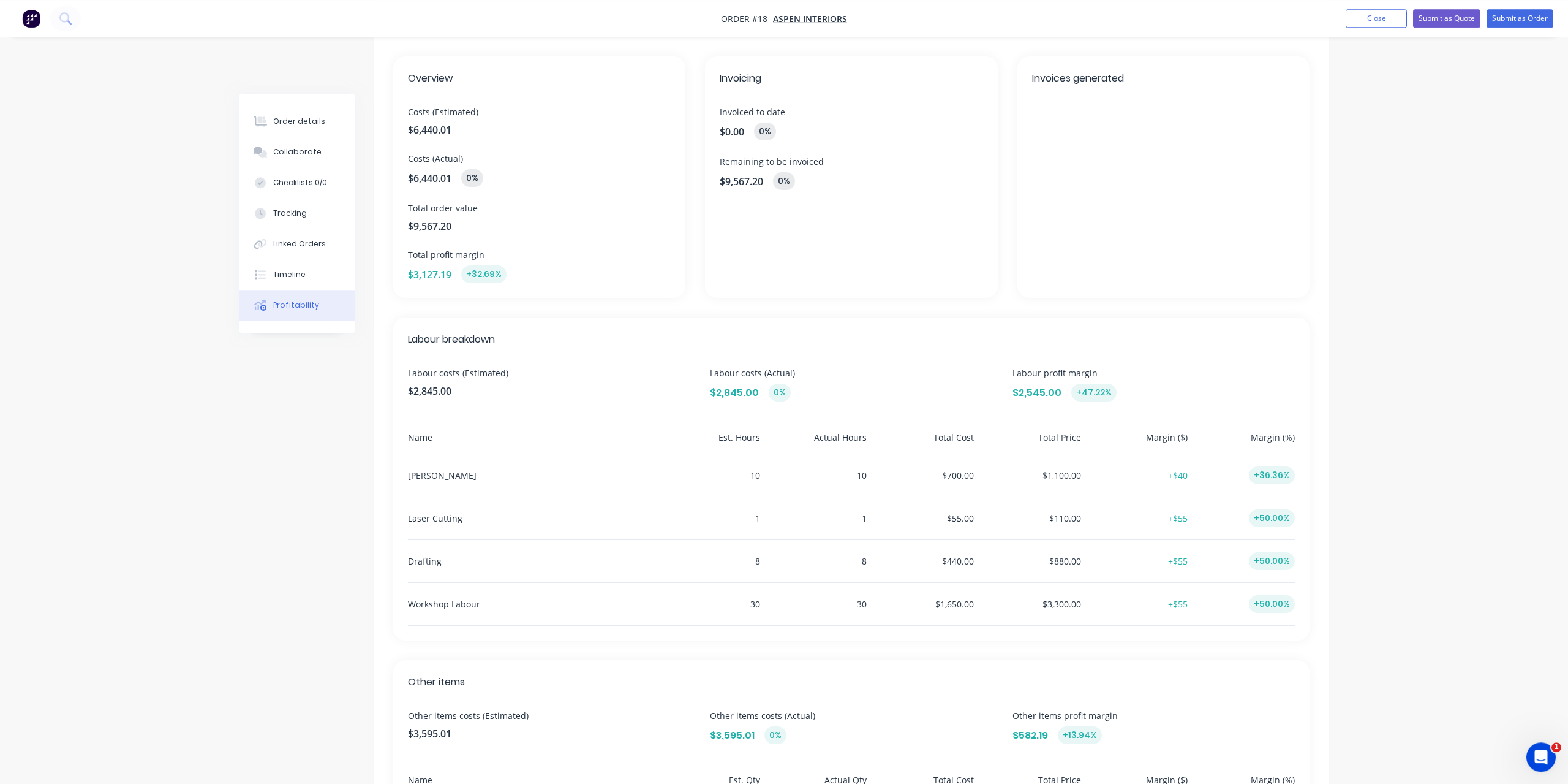
scroll to position [245, 0]
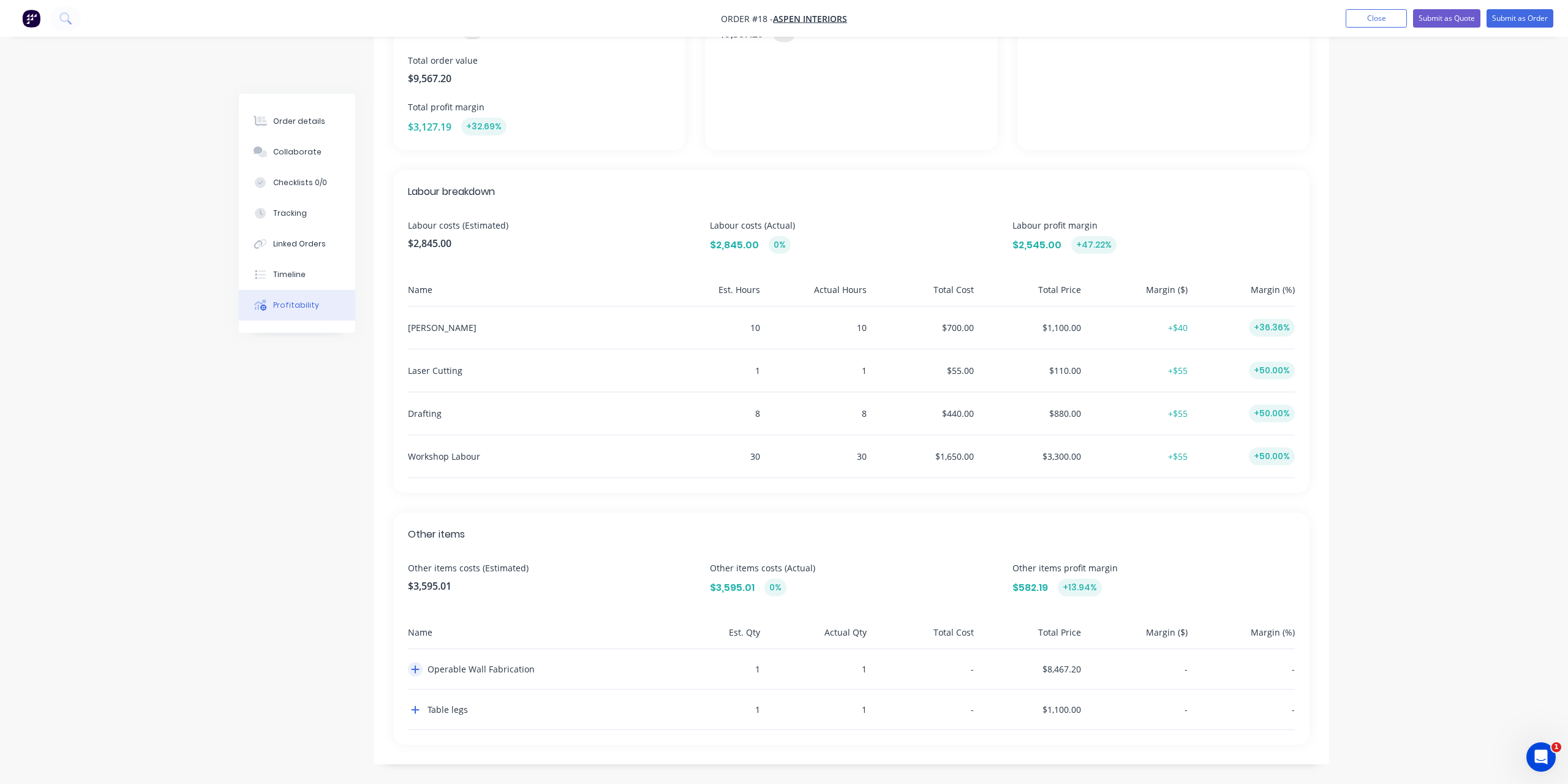
click at [415, 667] on icon "button" at bounding box center [415, 670] width 8 height 8
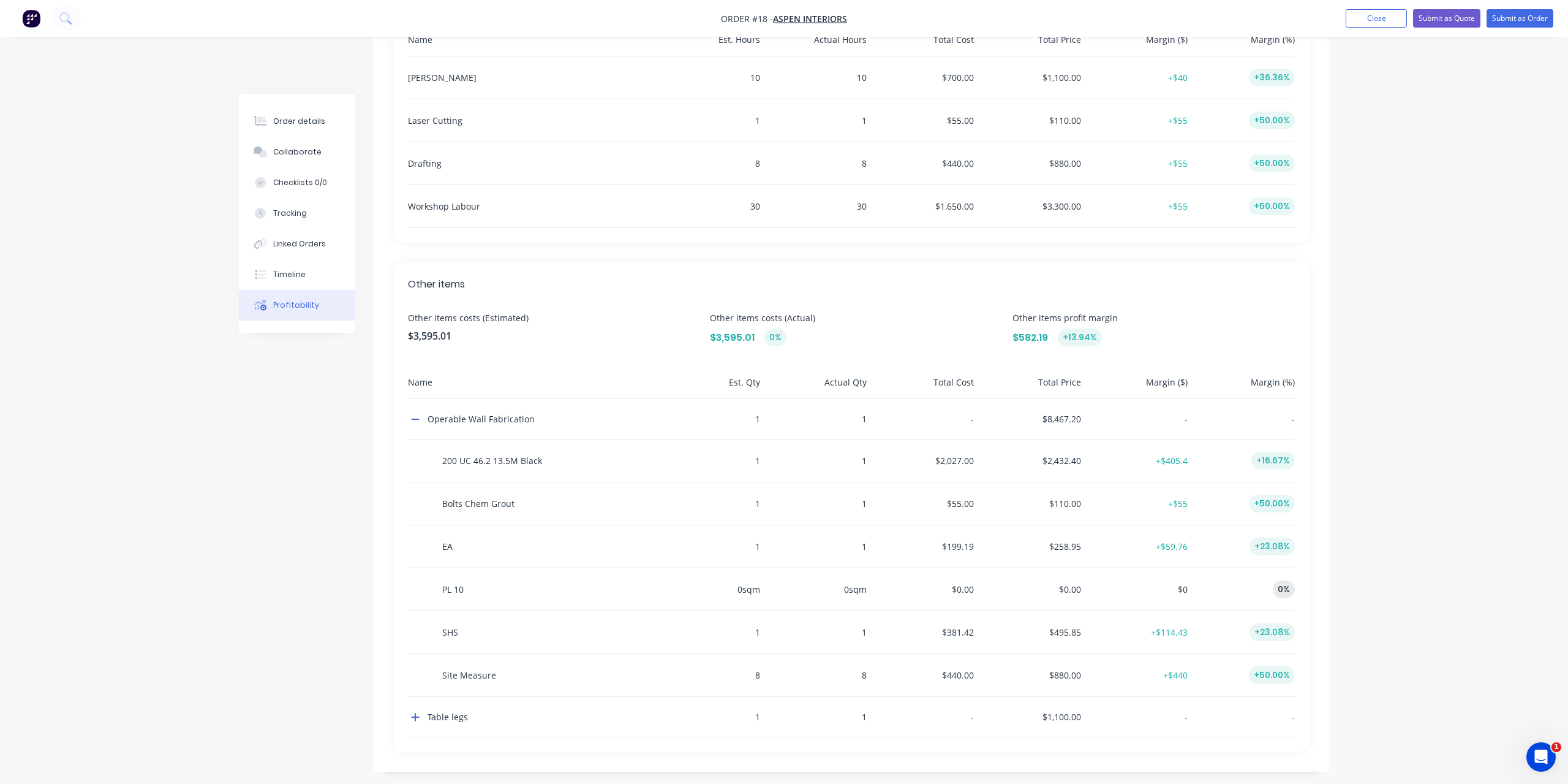
scroll to position [502, 0]
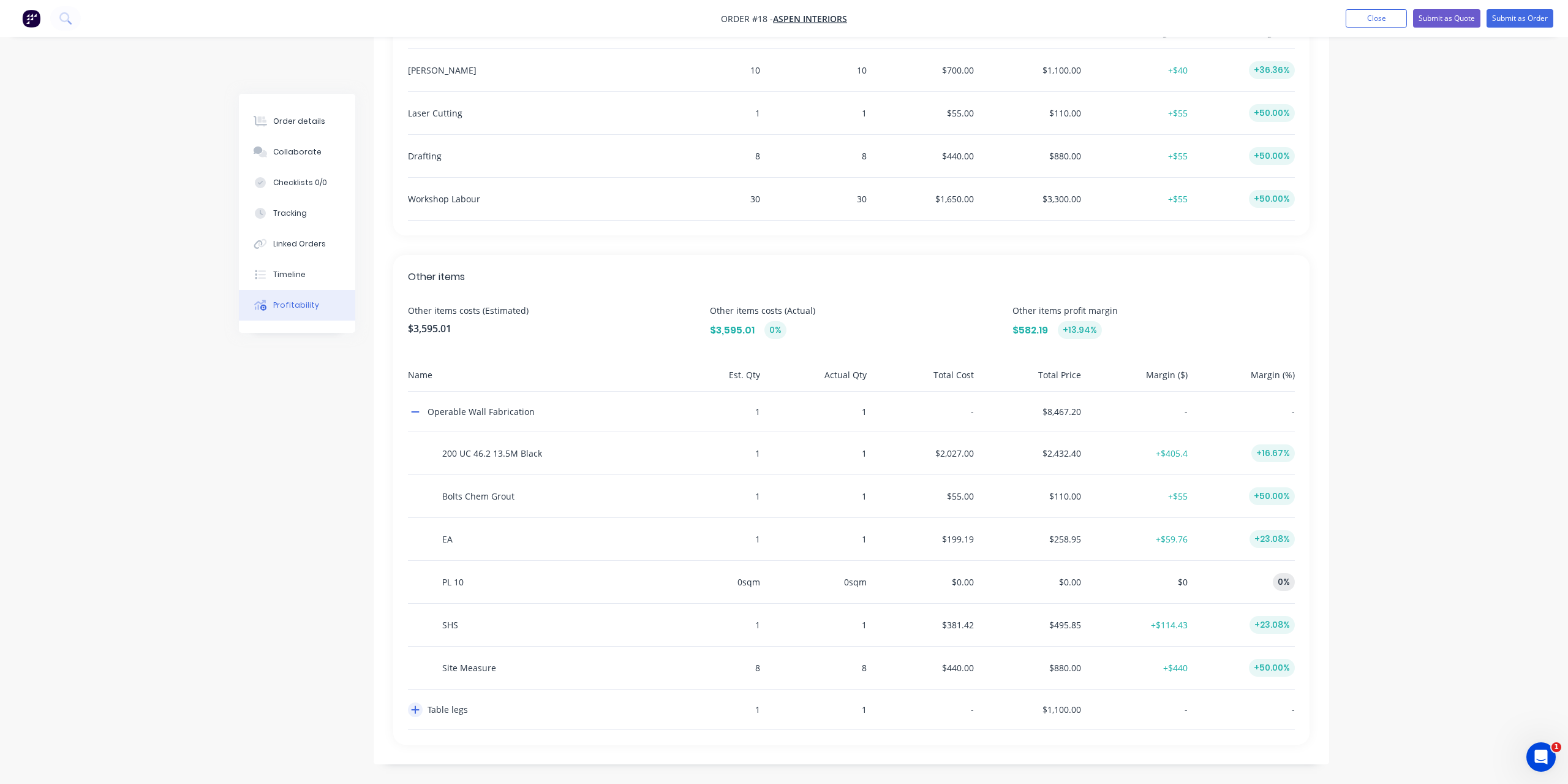
click at [416, 710] on icon "button" at bounding box center [415, 710] width 8 height 8
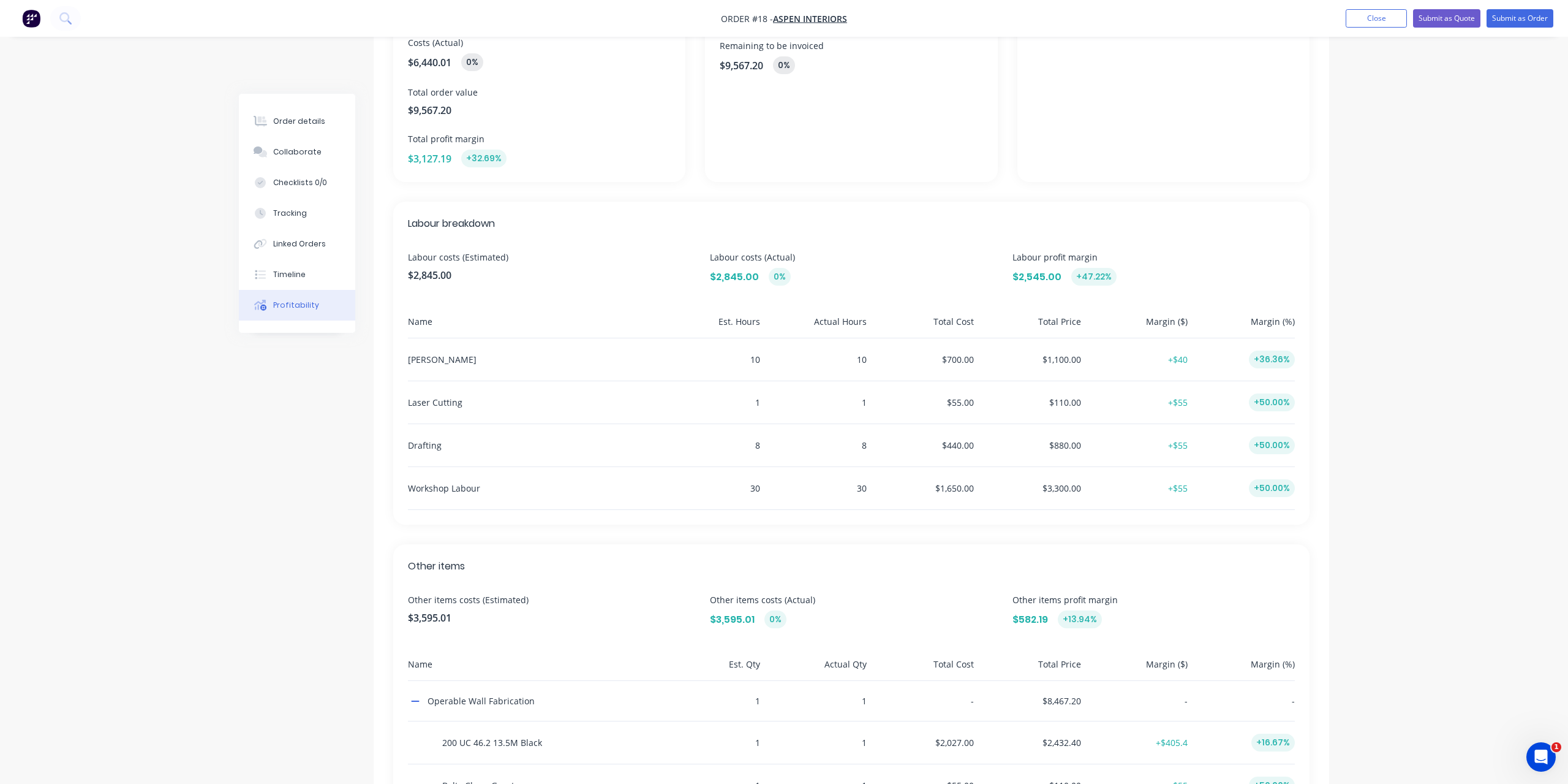
scroll to position [0, 0]
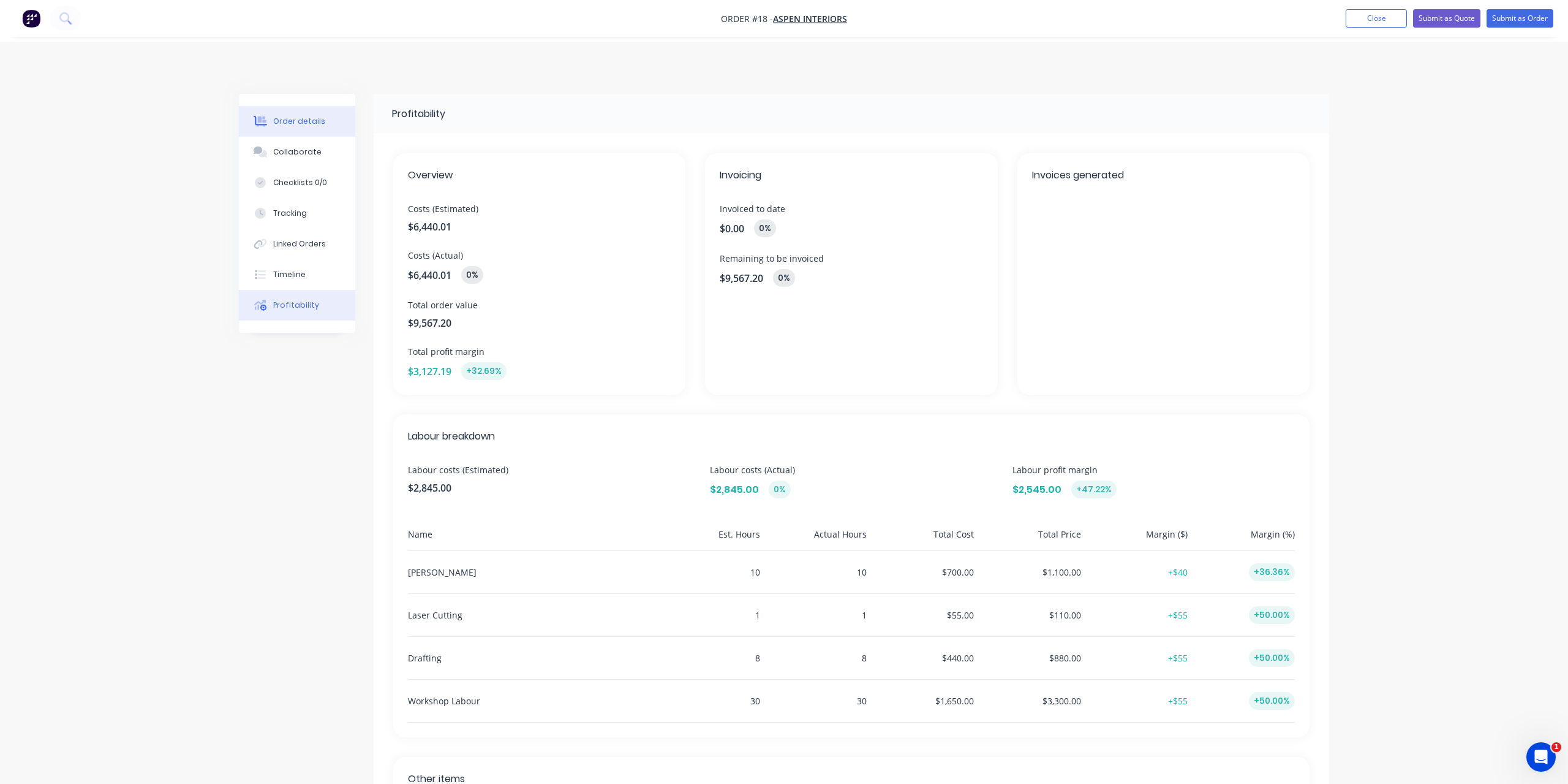
click at [310, 132] on button "Order details" at bounding box center [297, 121] width 117 height 31
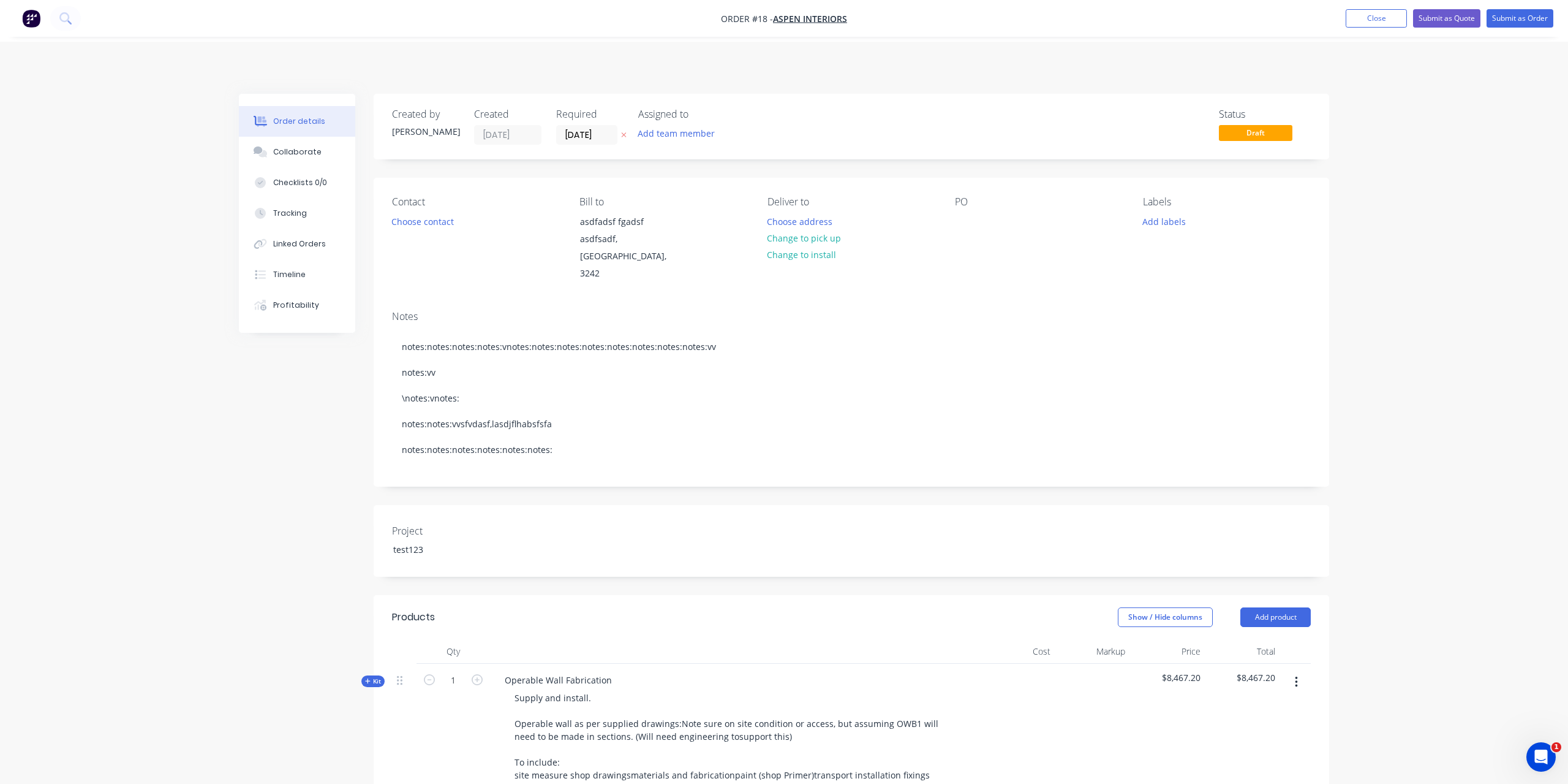
drag, startPoint x: 1428, startPoint y: 226, endPoint x: 1443, endPoint y: 204, distance: 26.6
click at [1428, 225] on div "Order details Collaborate Checklists 0/0 Tracking Linked Orders Timeline Profit…" at bounding box center [784, 627] width 1568 height 1171
click at [315, 125] on div "Order details" at bounding box center [299, 122] width 52 height 11
click at [297, 156] on div "Collaborate" at bounding box center [298, 152] width 49 height 11
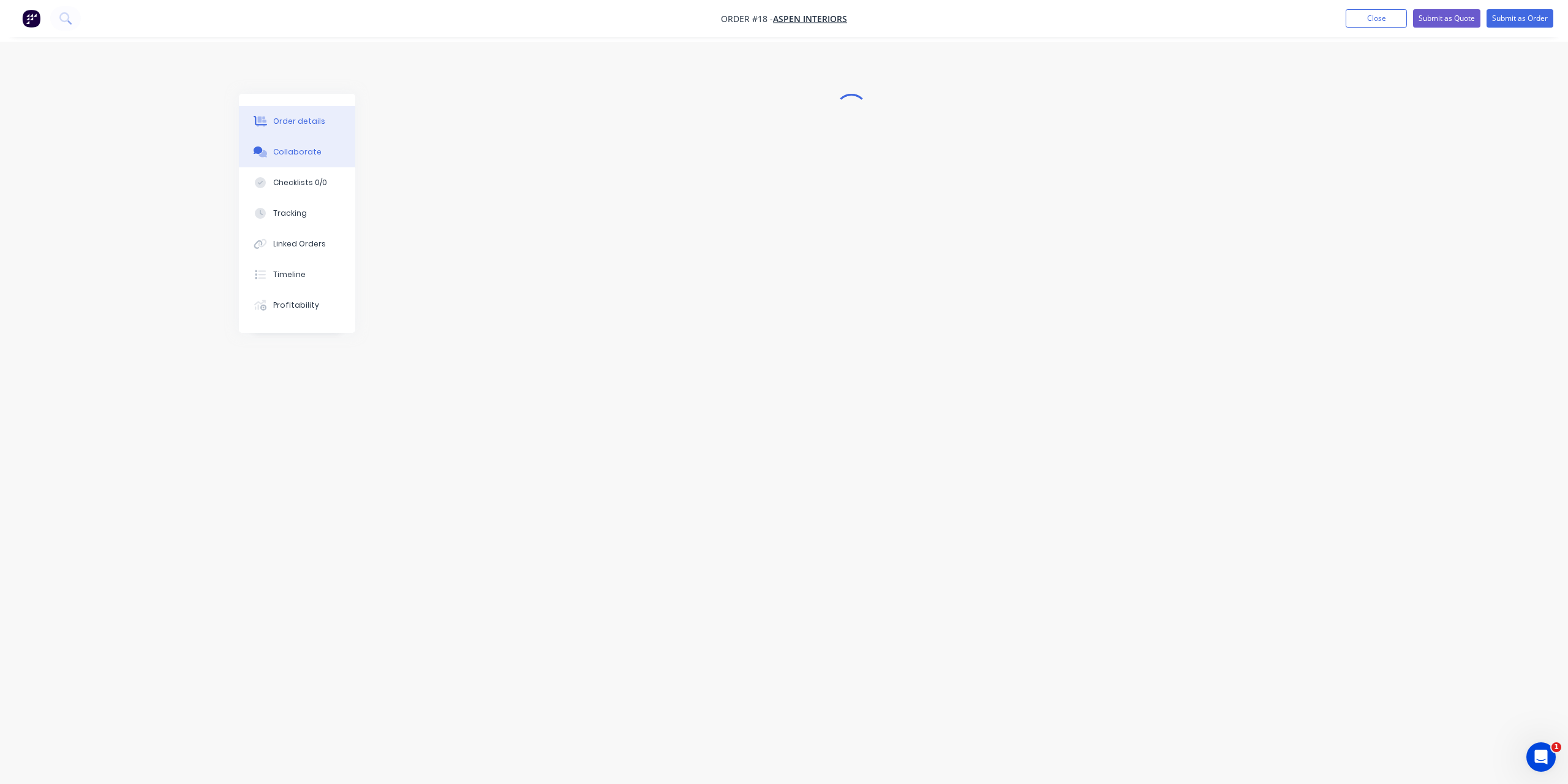
click at [299, 122] on div "Order details" at bounding box center [299, 122] width 52 height 11
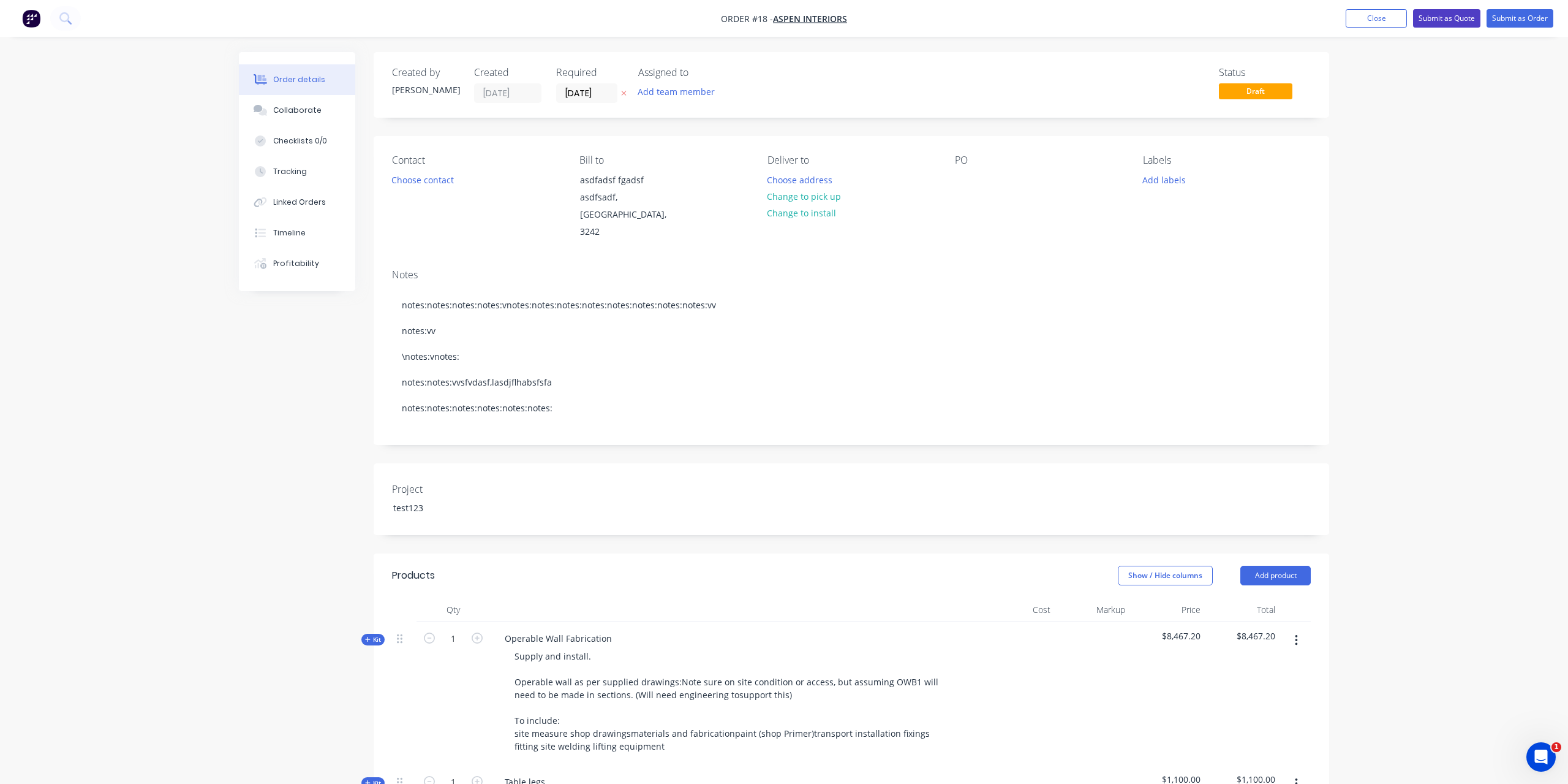
click at [1431, 18] on button "Submit as Quote" at bounding box center [1447, 18] width 67 height 18
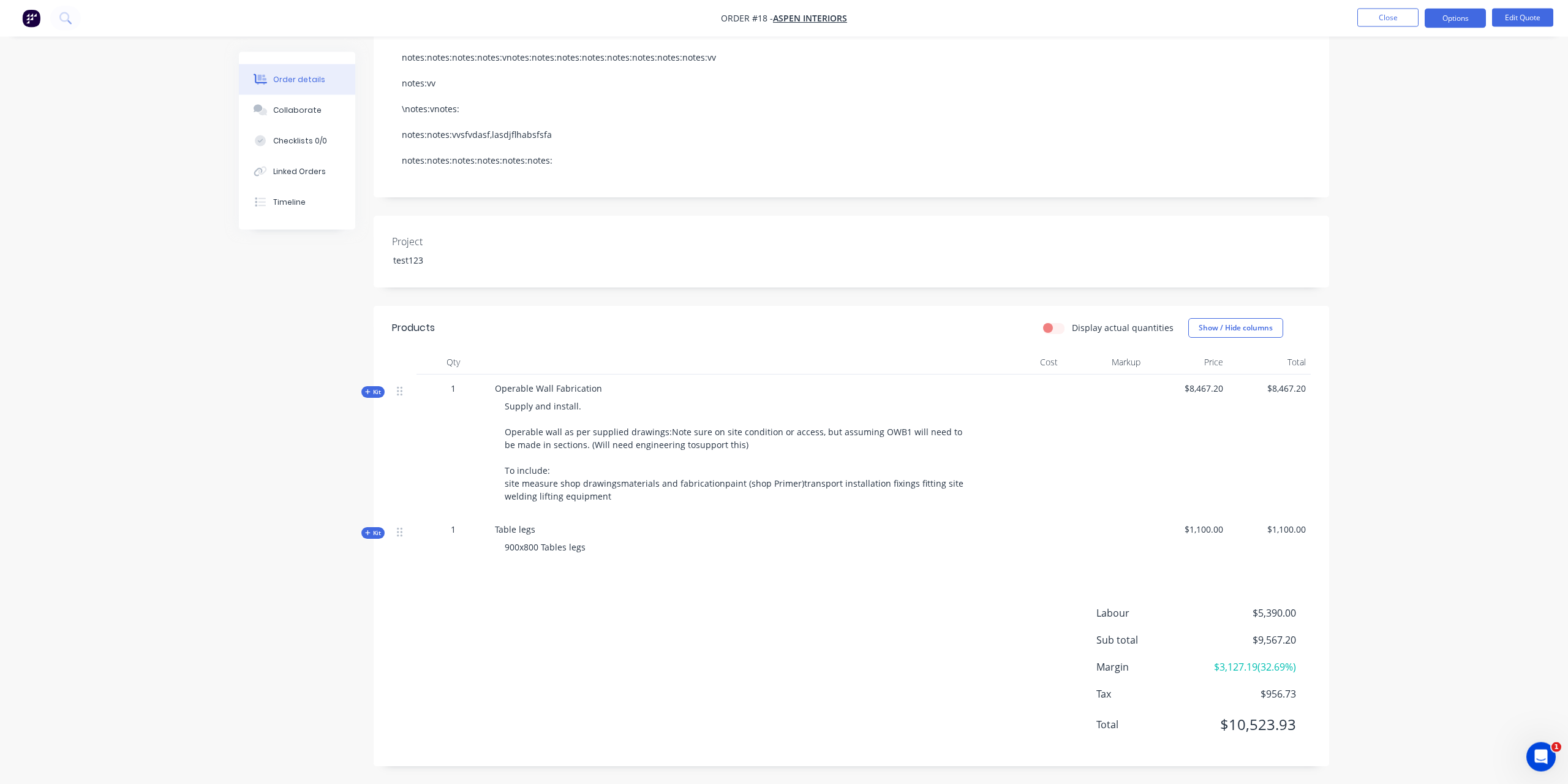
scroll to position [216, 0]
click at [377, 392] on span "Kit" at bounding box center [373, 391] width 16 height 9
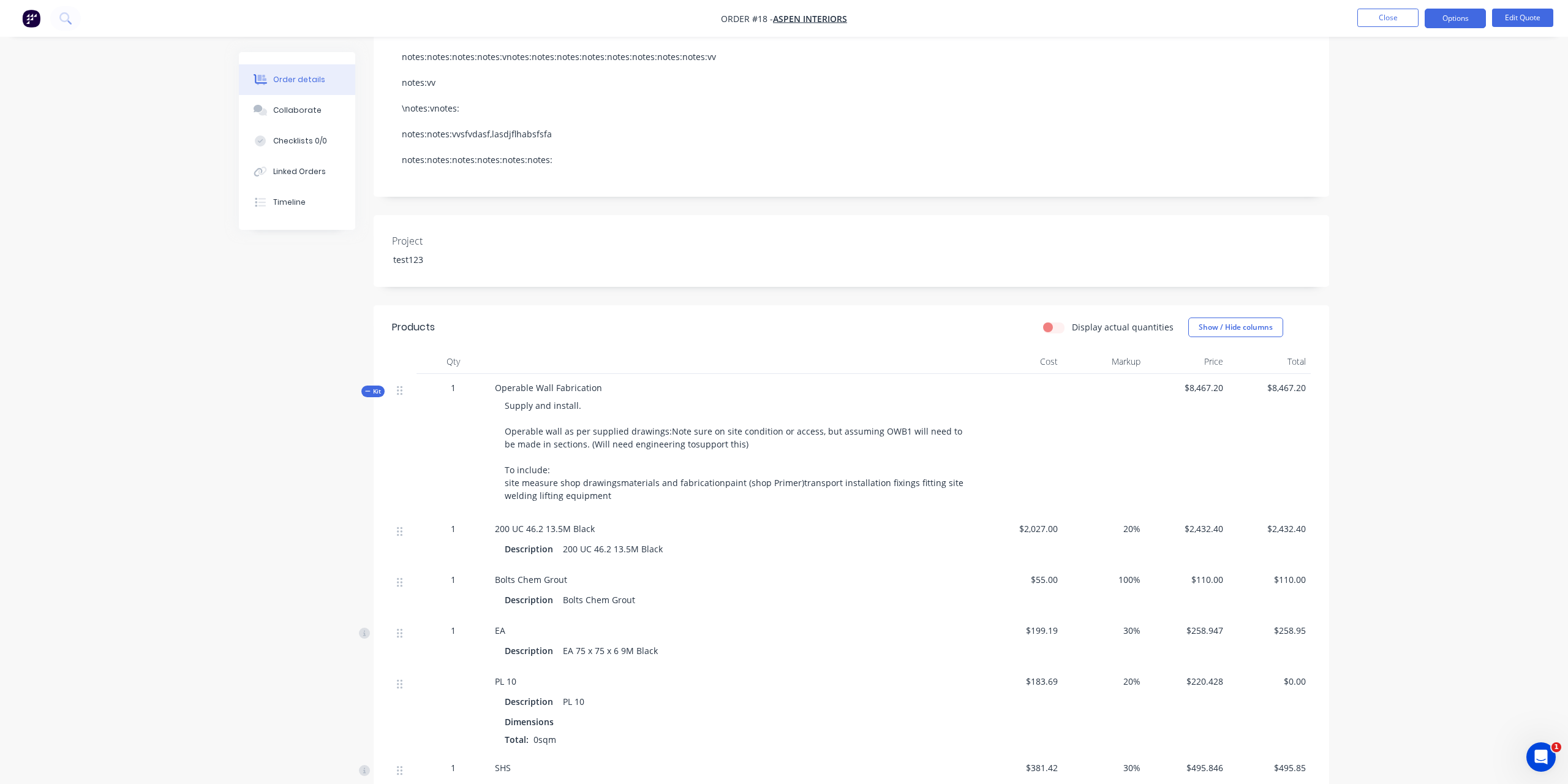
click at [374, 391] on span "Kit" at bounding box center [373, 391] width 16 height 9
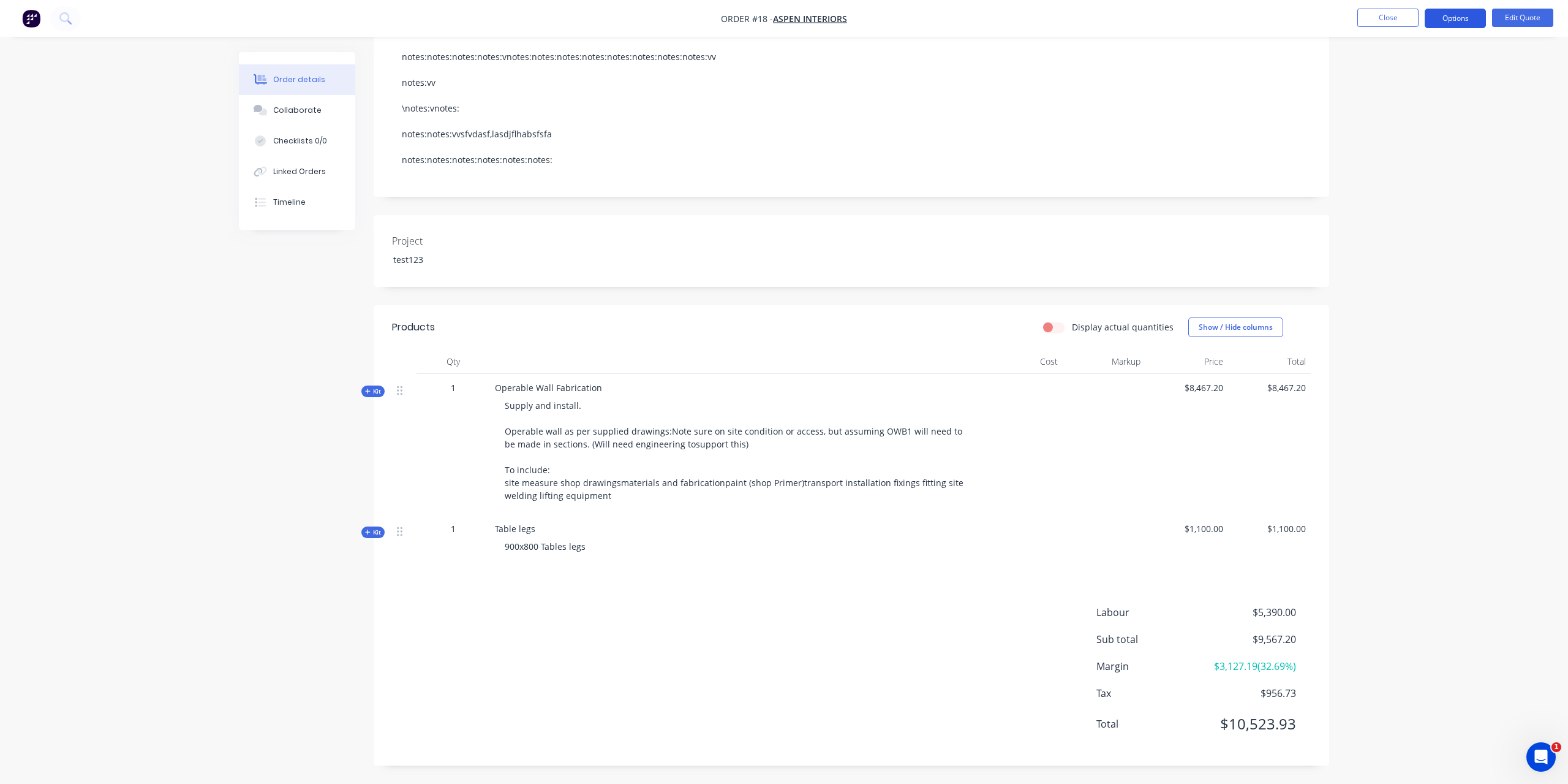
click at [1461, 22] on button "Options" at bounding box center [1455, 18] width 61 height 20
click at [1393, 71] on div "Quote" at bounding box center [1419, 74] width 113 height 18
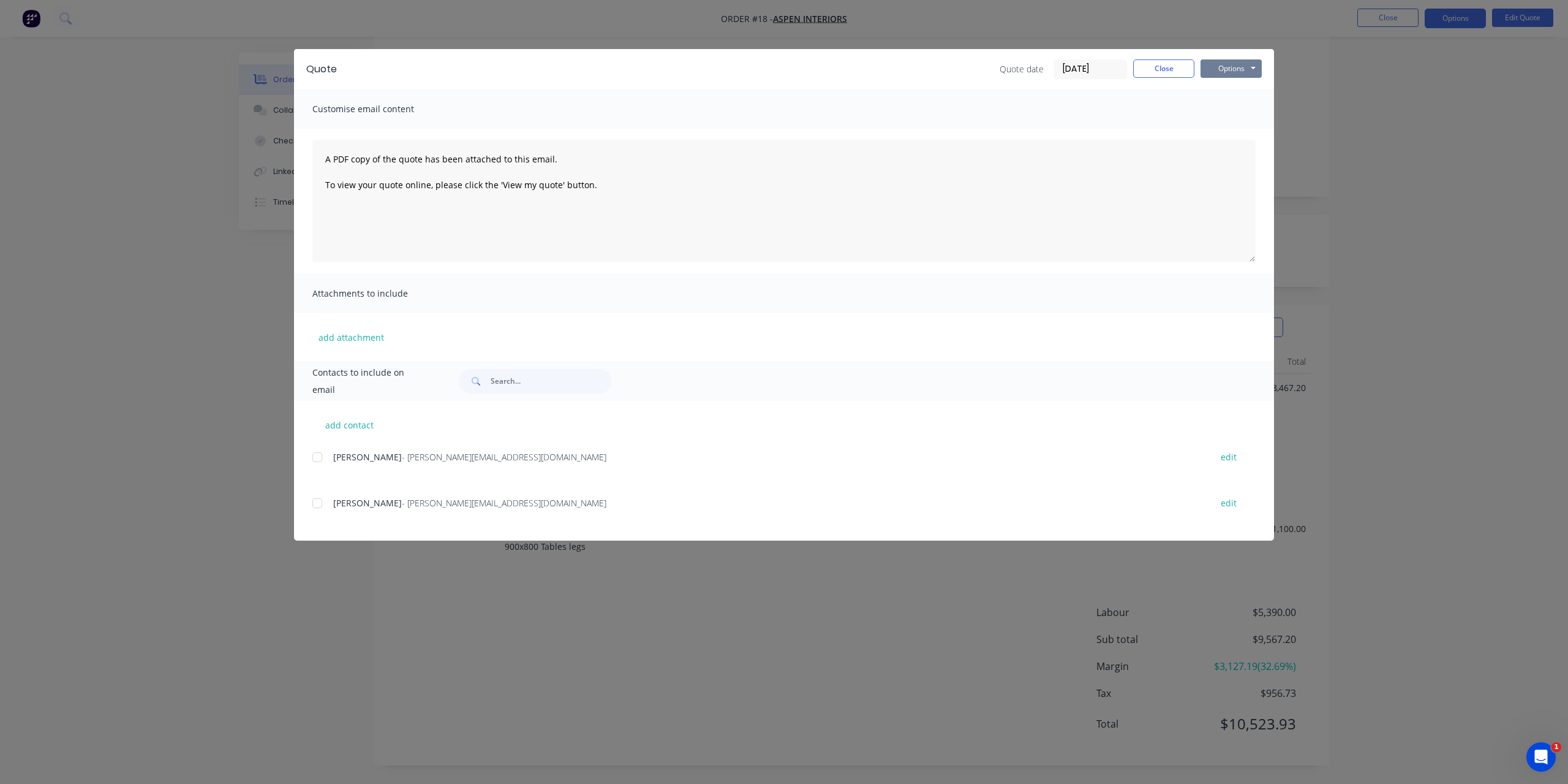
click at [1222, 74] on button "Options" at bounding box center [1231, 68] width 61 height 18
click at [1019, 103] on div "Customise email content" at bounding box center [784, 108] width 980 height 40
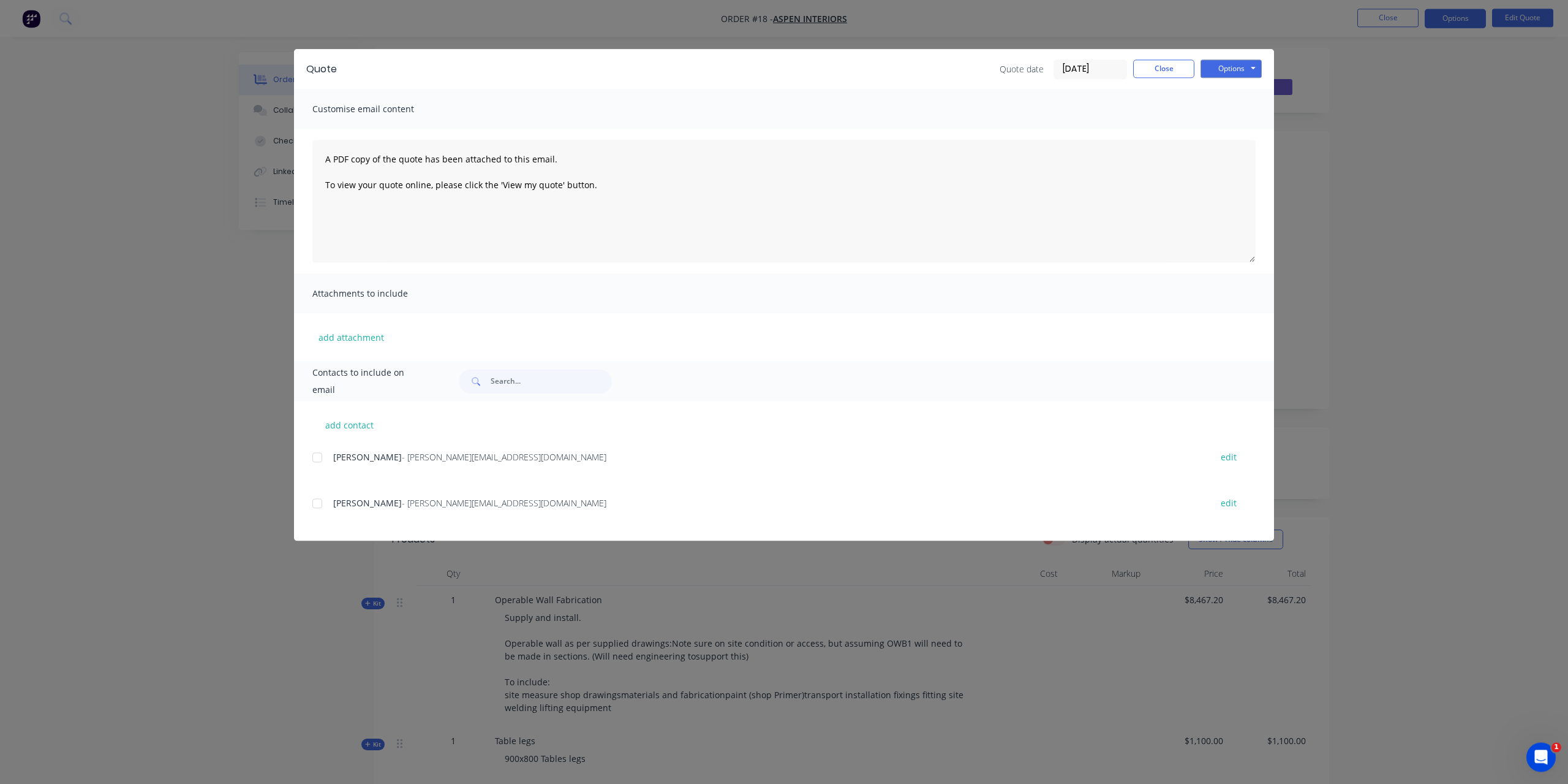
scroll to position [0, 0]
click at [1228, 70] on button "Options" at bounding box center [1231, 68] width 61 height 18
click at [1230, 92] on button "Preview" at bounding box center [1240, 90] width 78 height 20
click at [1166, 74] on button "Close" at bounding box center [1164, 68] width 61 height 18
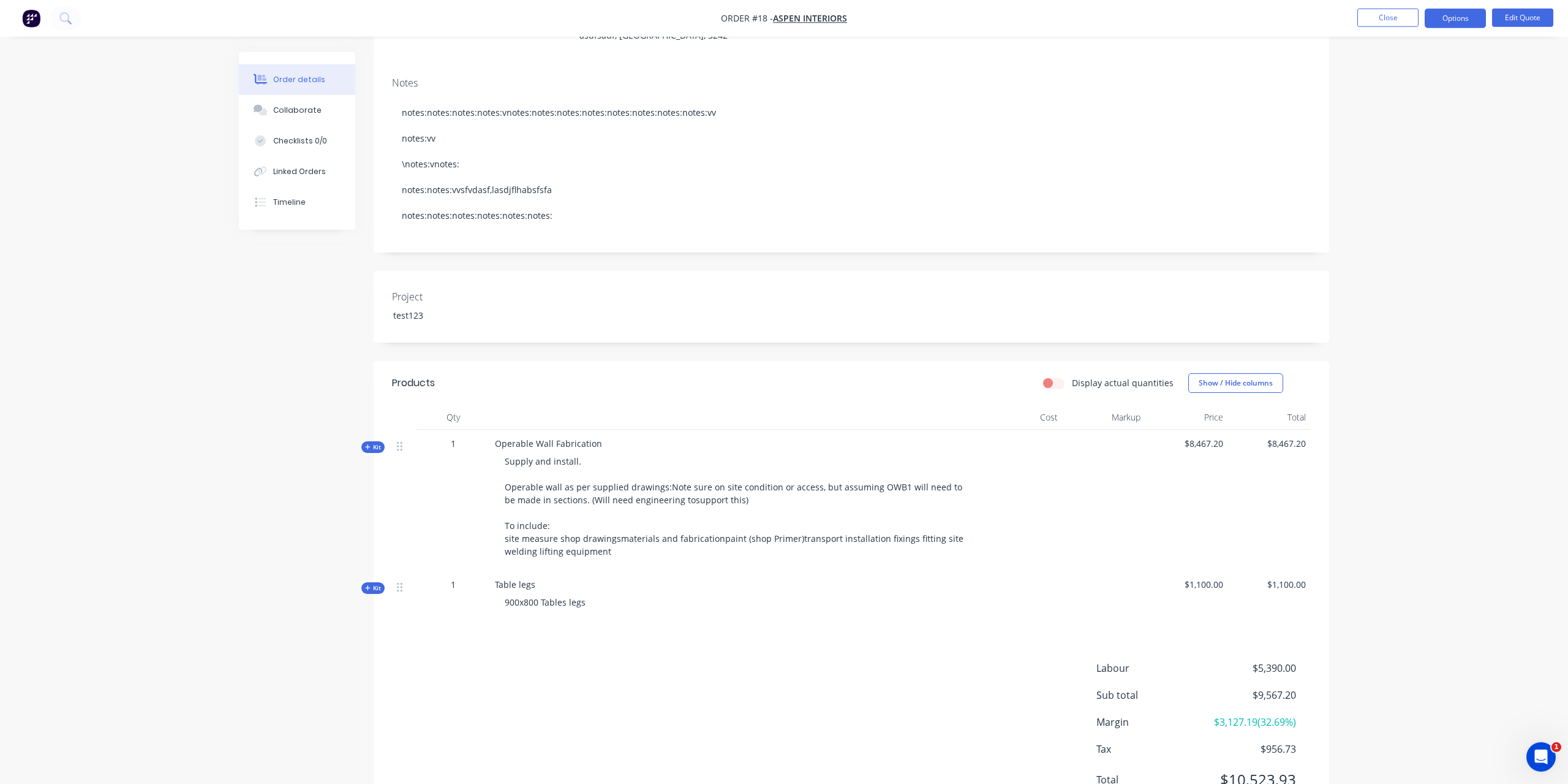
scroll to position [187, 0]
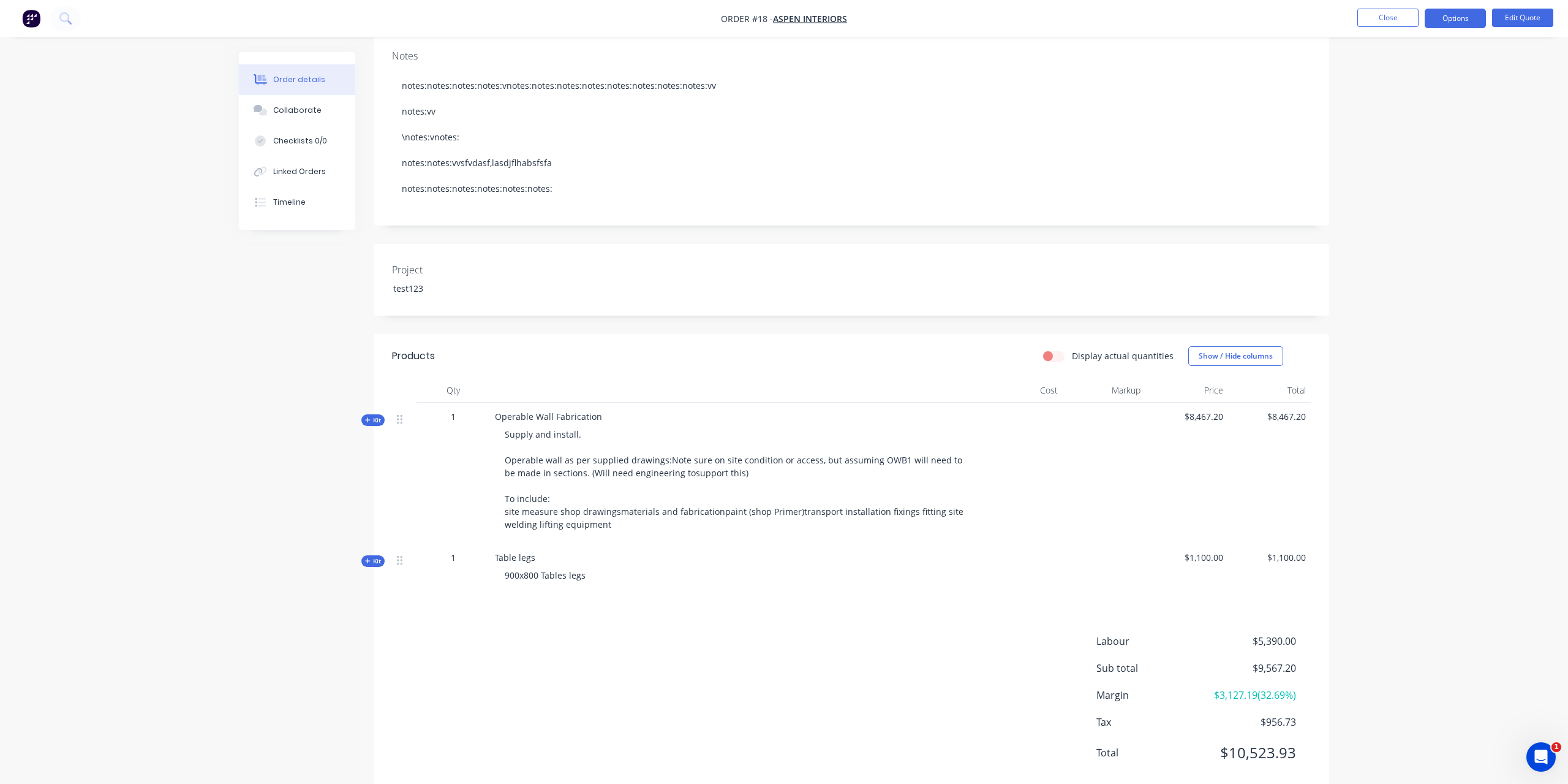
click at [375, 566] on div "Kit" at bounding box center [373, 561] width 24 height 12
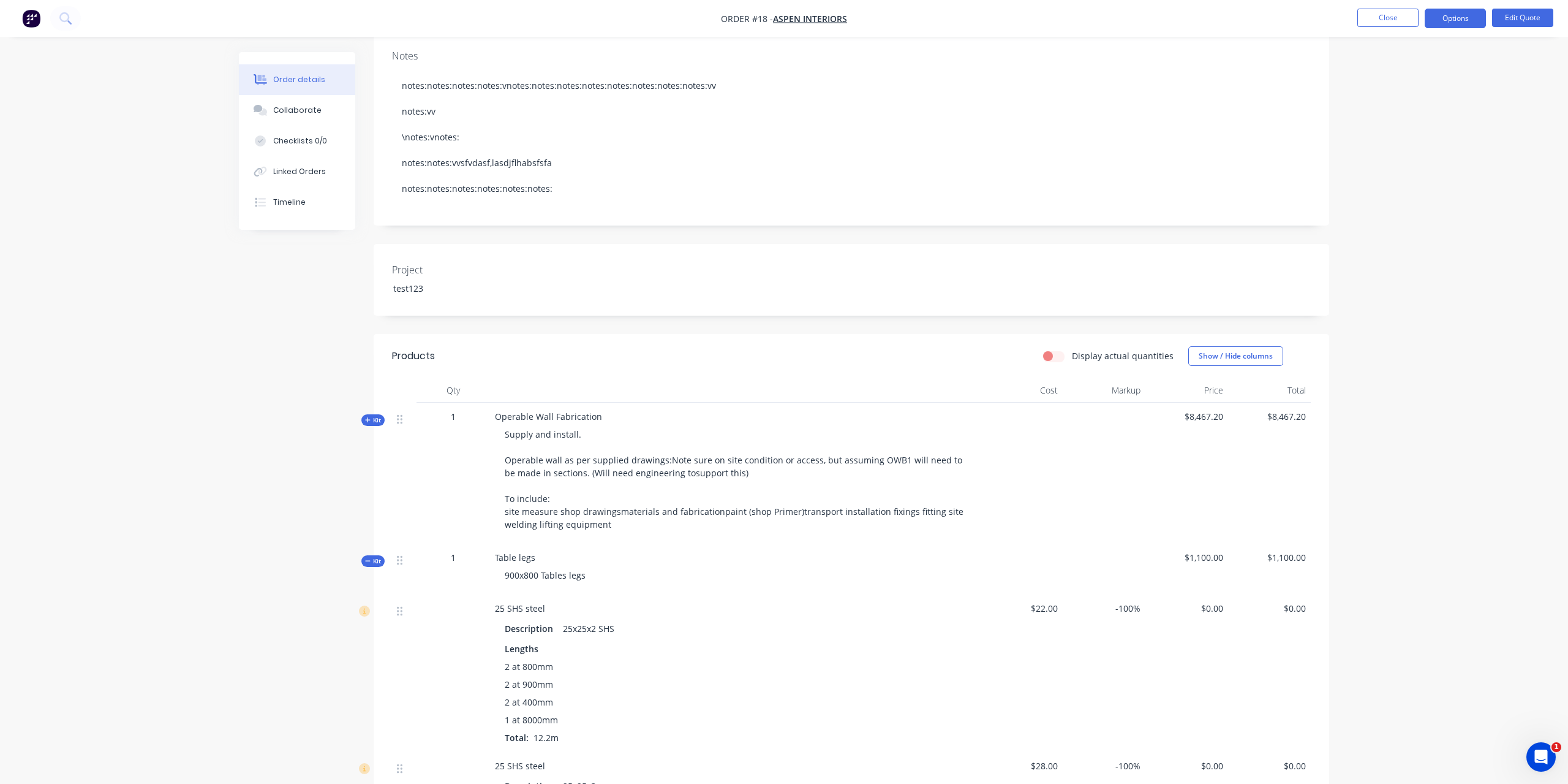
click at [364, 423] on div "Kit" at bounding box center [373, 419] width 24 height 12
click at [374, 419] on span "Kit" at bounding box center [373, 420] width 16 height 9
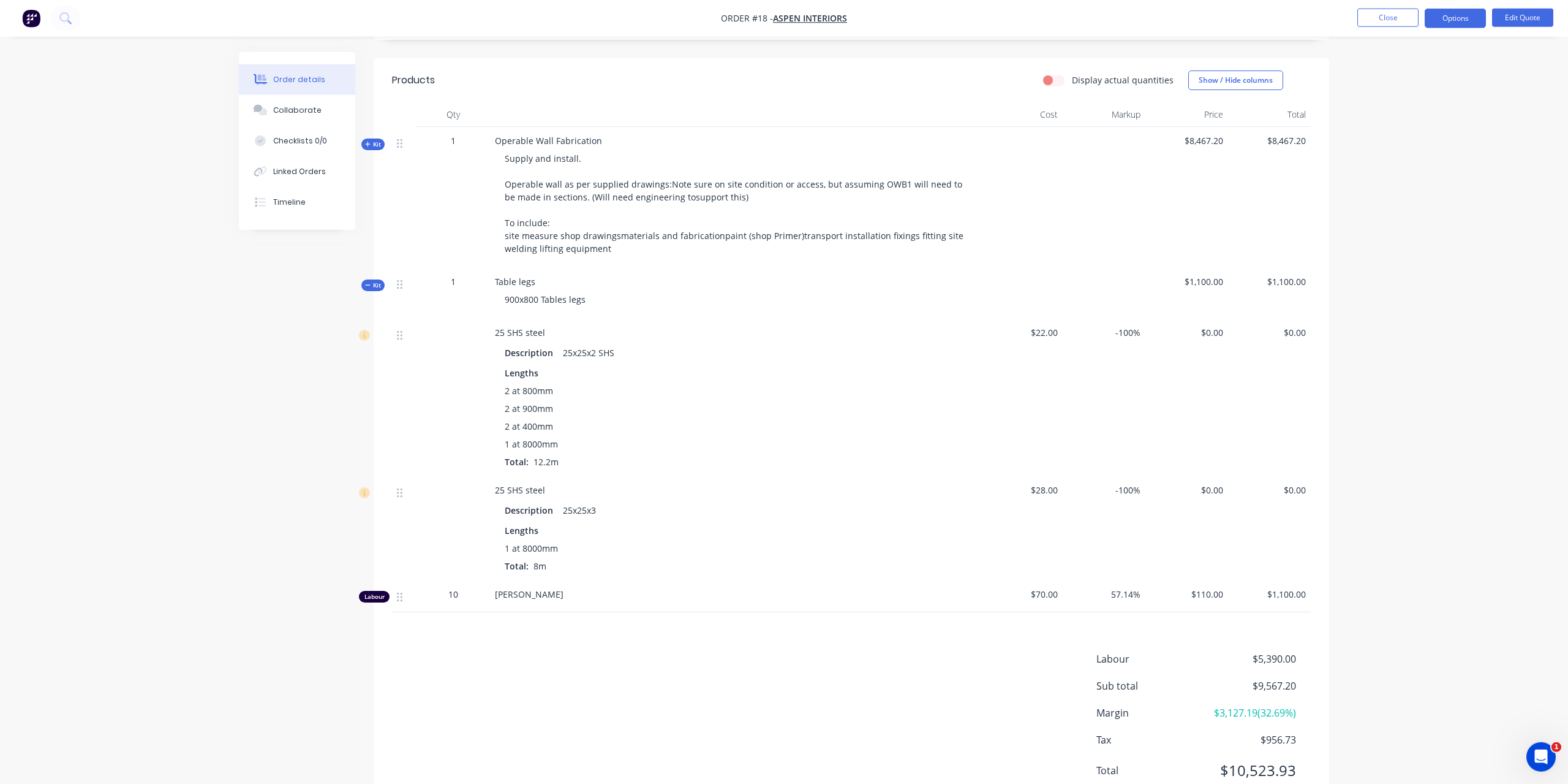
scroll to position [437, 0]
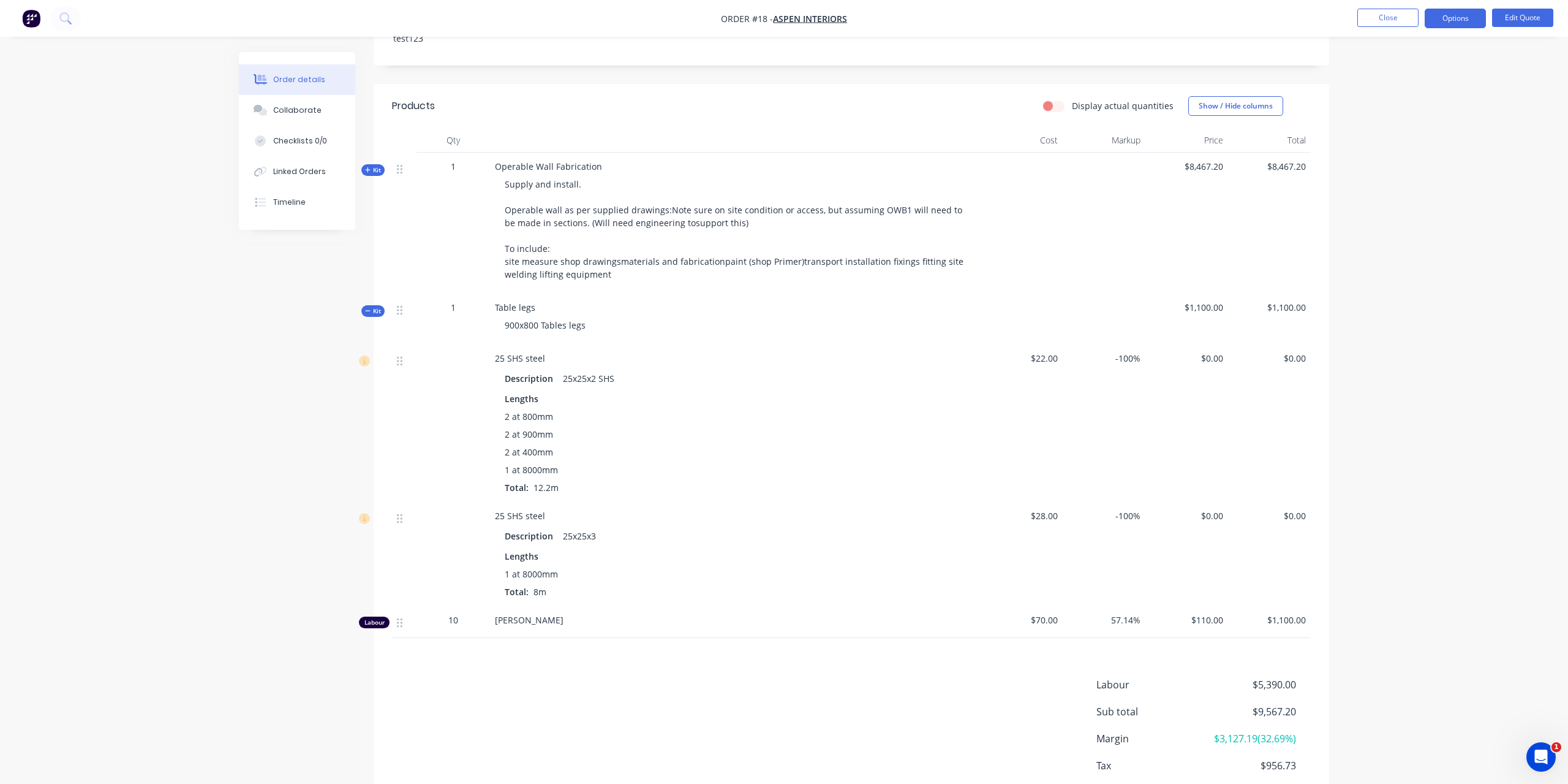
click at [371, 318] on div "Created by [PERSON_NAME] Created [DATE] Required [DATE] Assigned to Add team me…" at bounding box center [784, 235] width 1091 height 1242
click at [372, 314] on span "Kit" at bounding box center [373, 311] width 16 height 9
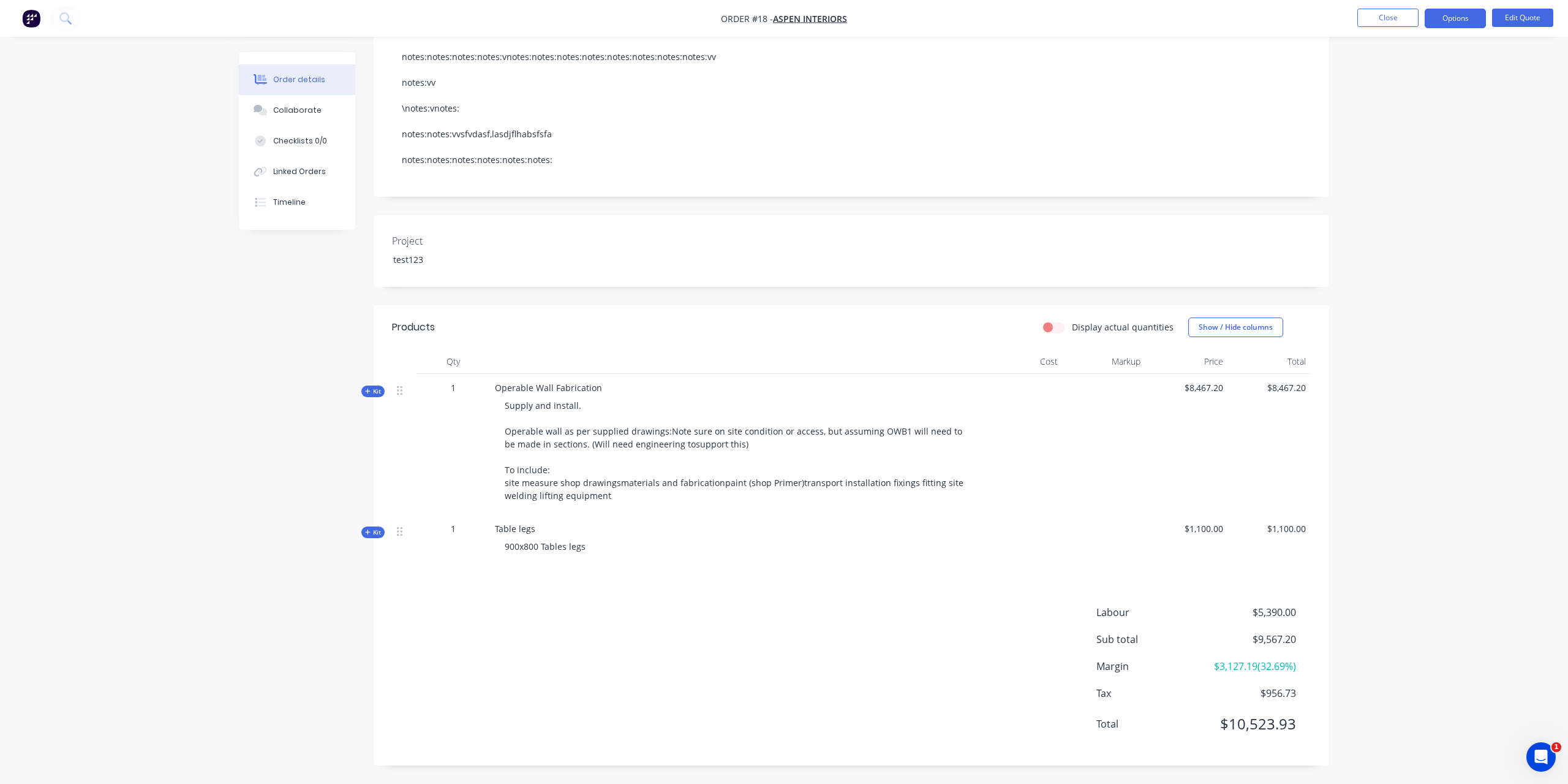
scroll to position [0, 0]
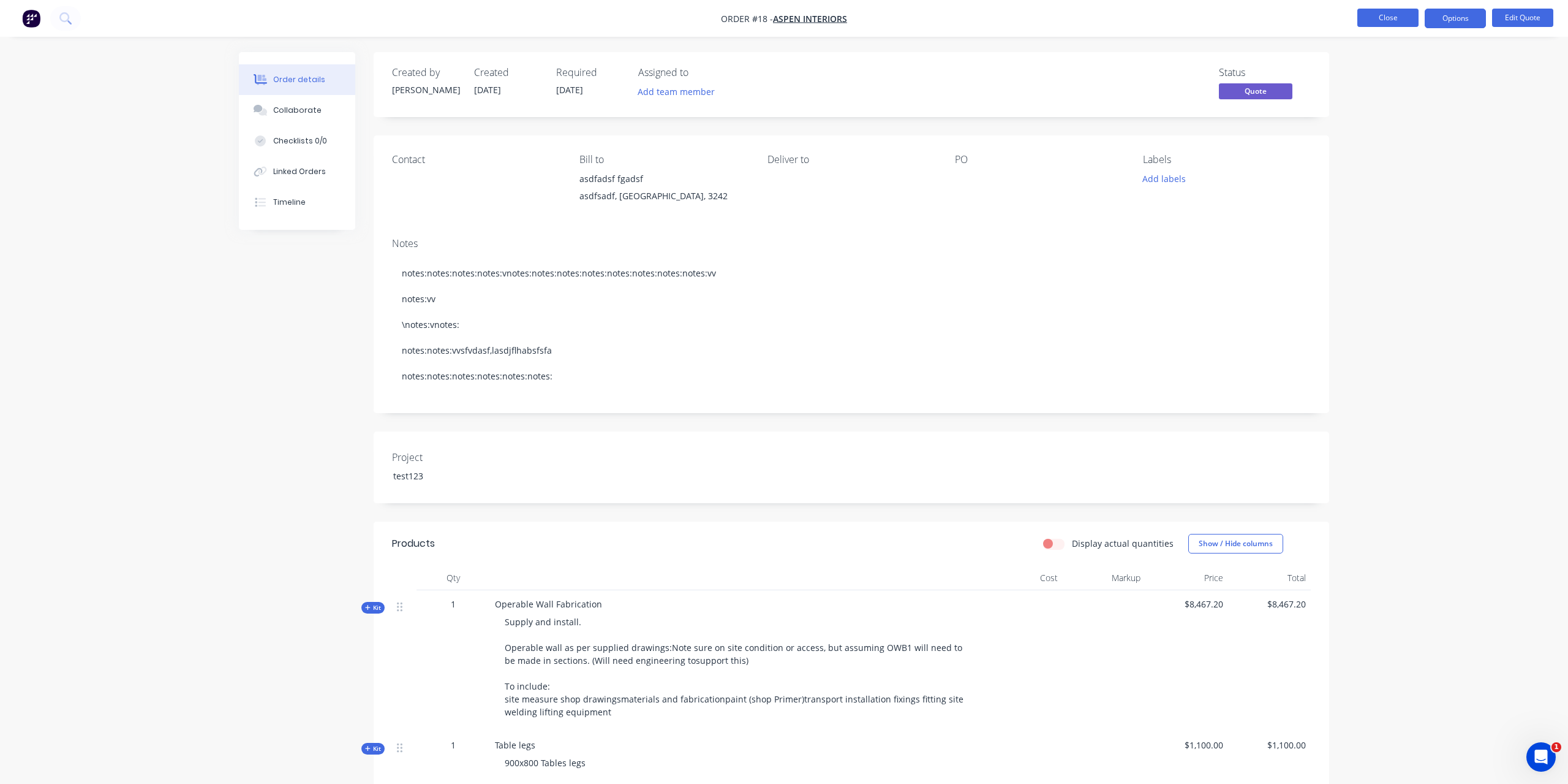
click at [1385, 27] on button "Close" at bounding box center [1388, 17] width 61 height 18
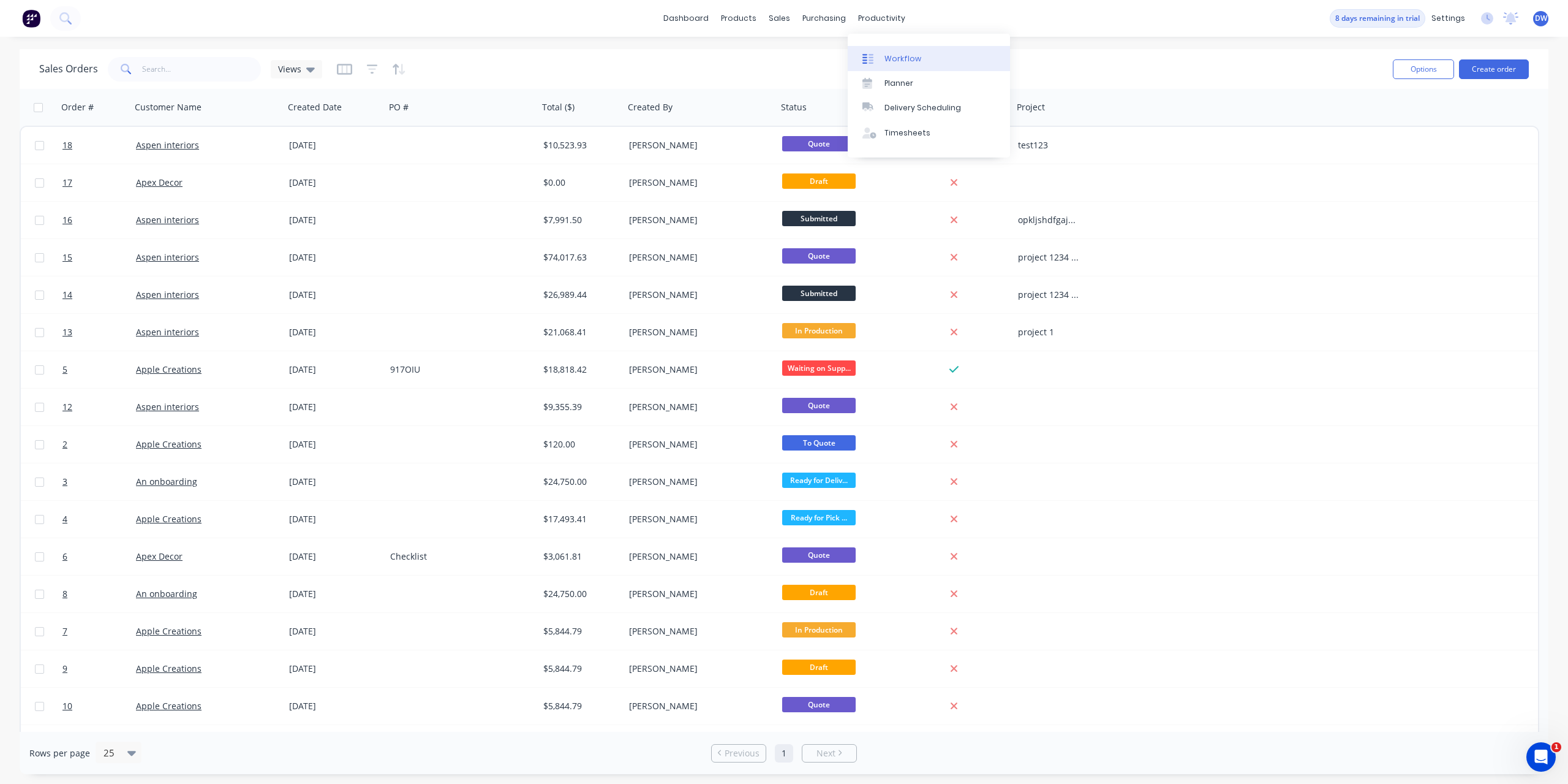
click at [887, 59] on div "Workflow" at bounding box center [903, 59] width 37 height 11
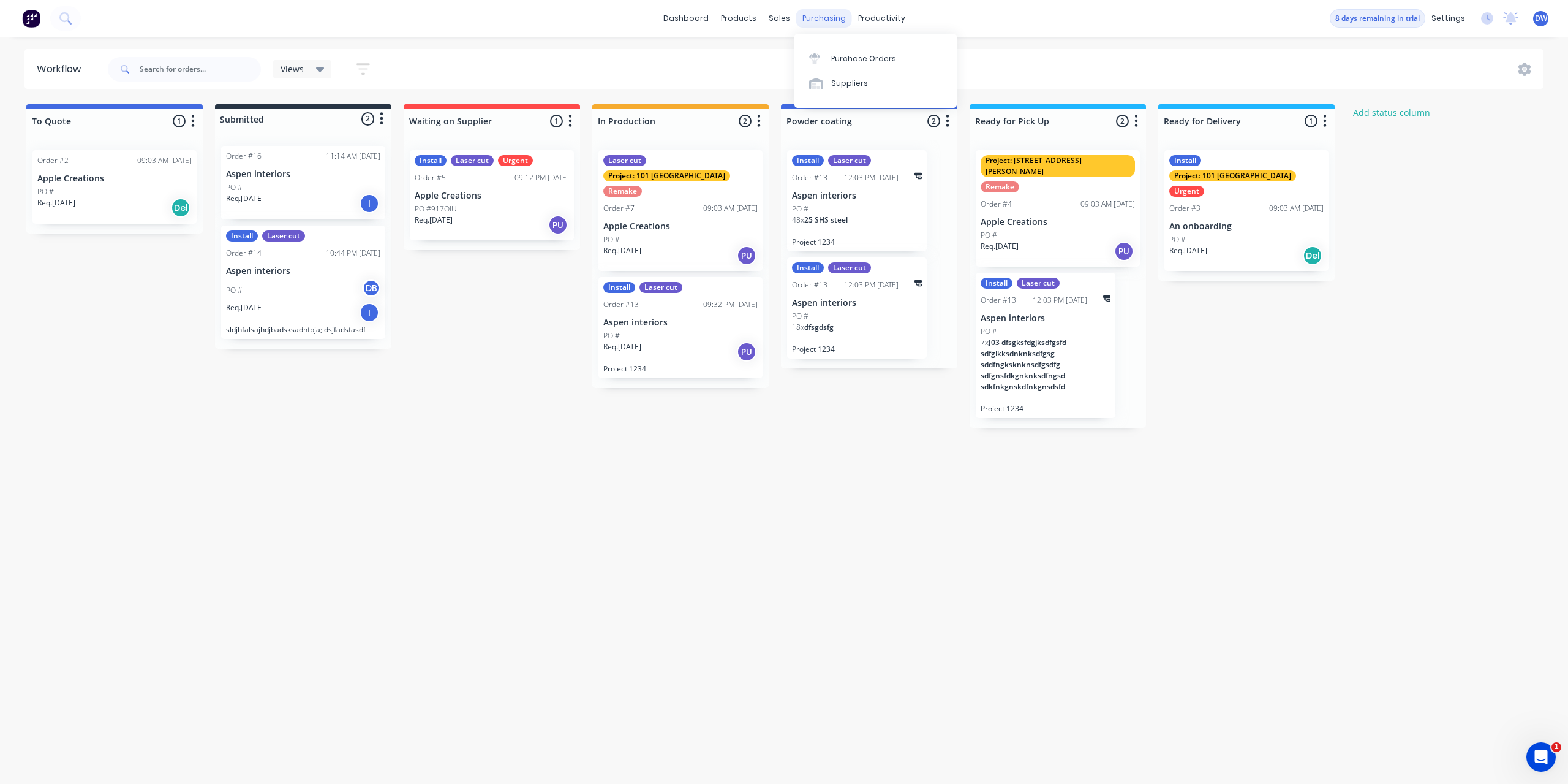
click at [823, 18] on div "purchasing" at bounding box center [824, 18] width 56 height 18
click at [773, 16] on div "sales" at bounding box center [779, 18] width 34 height 18
click at [793, 57] on div at bounding box center [787, 59] width 18 height 11
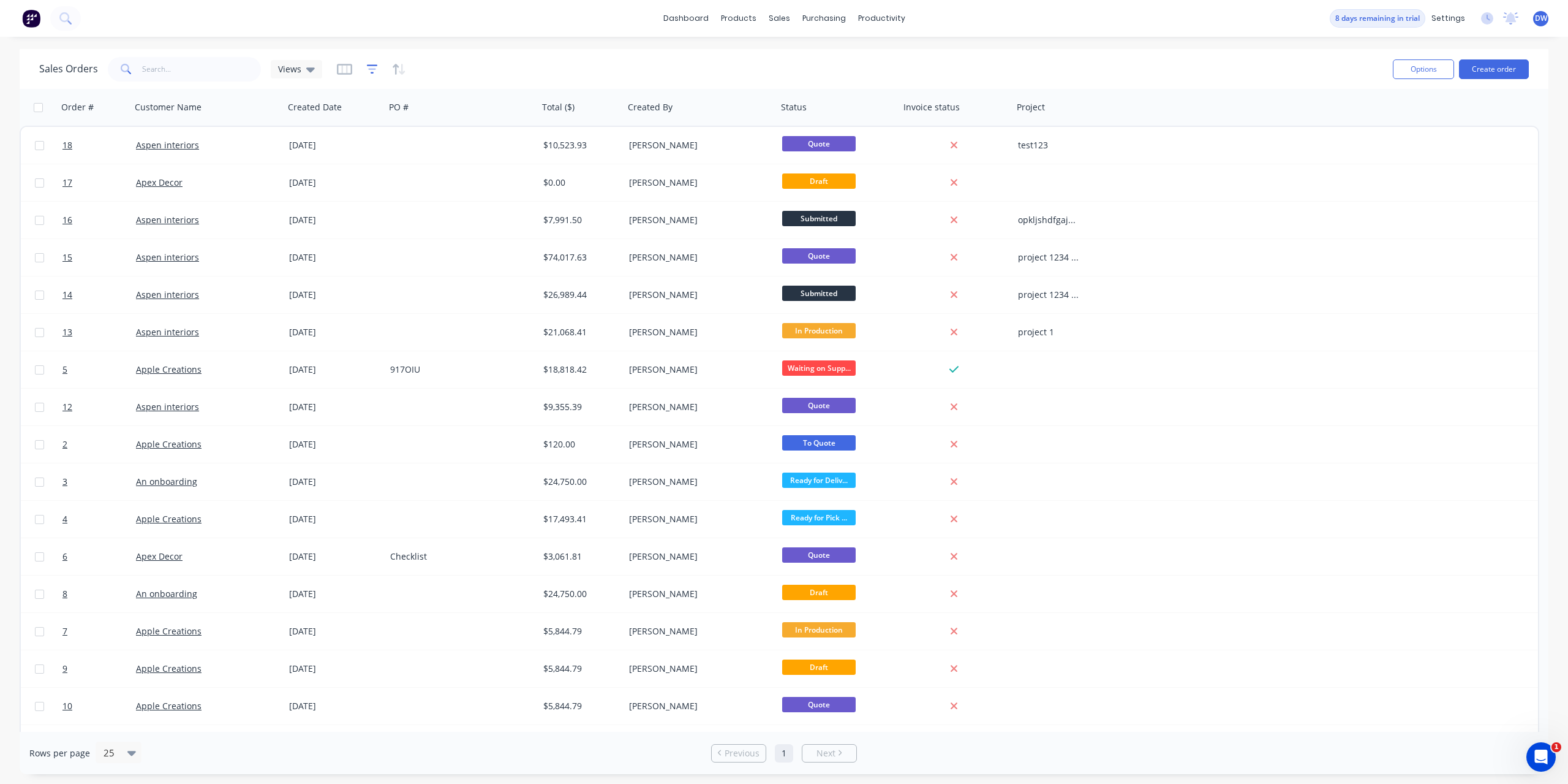
click at [369, 71] on icon "button" at bounding box center [372, 70] width 11 height 13
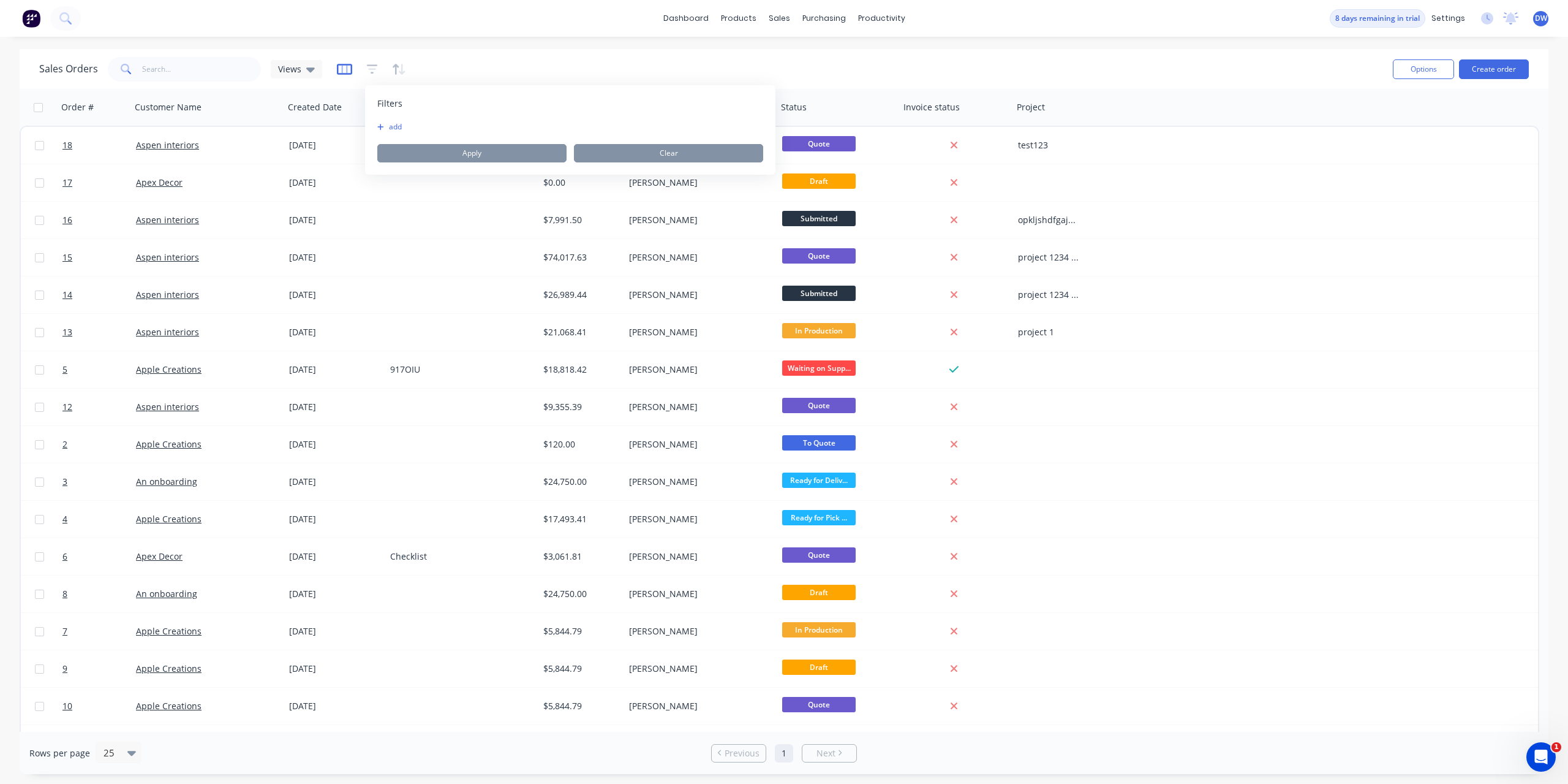
click at [342, 71] on icon "button" at bounding box center [345, 70] width 16 height 13
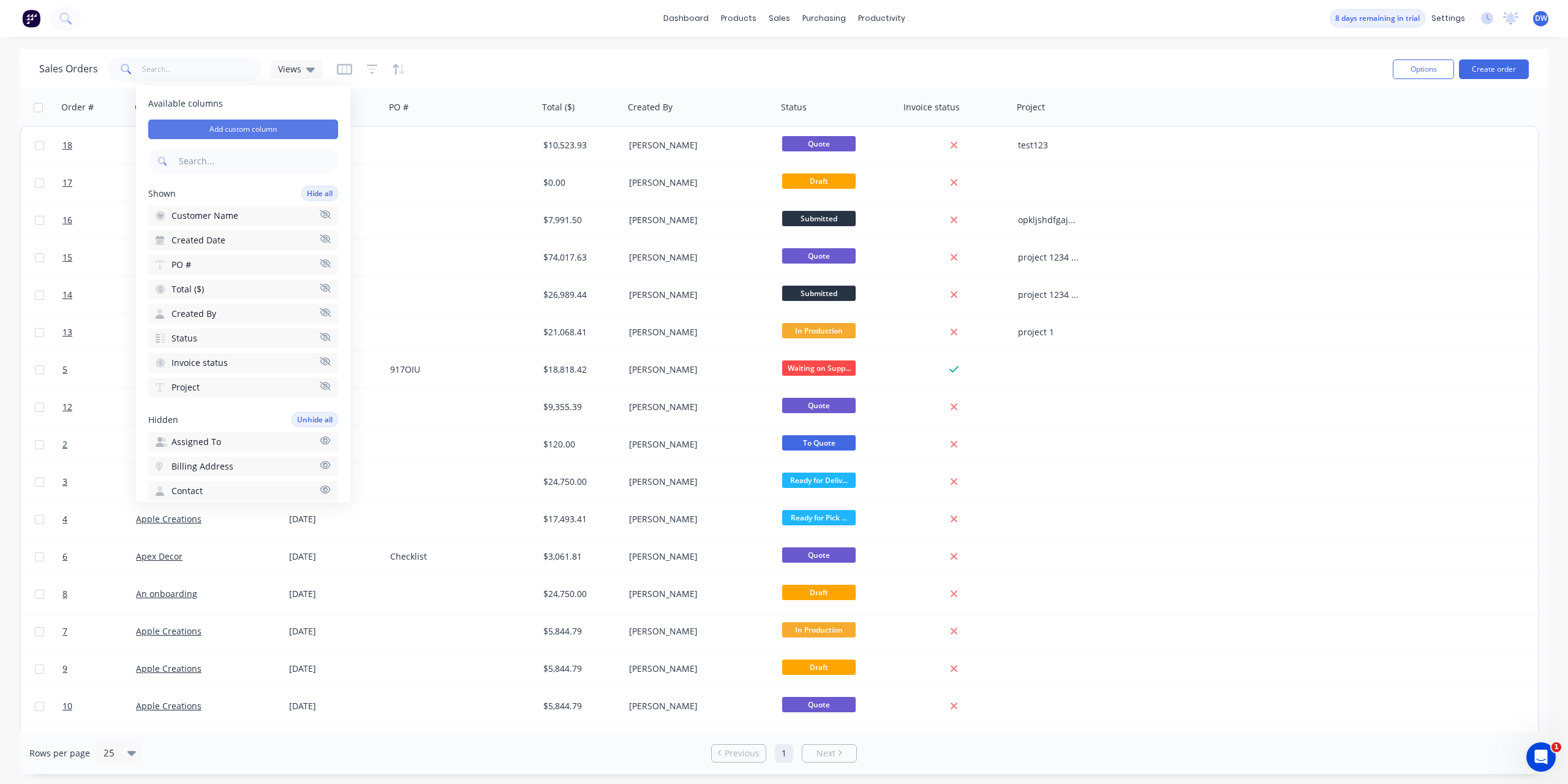
click at [301, 124] on button "Add custom column" at bounding box center [243, 129] width 190 height 20
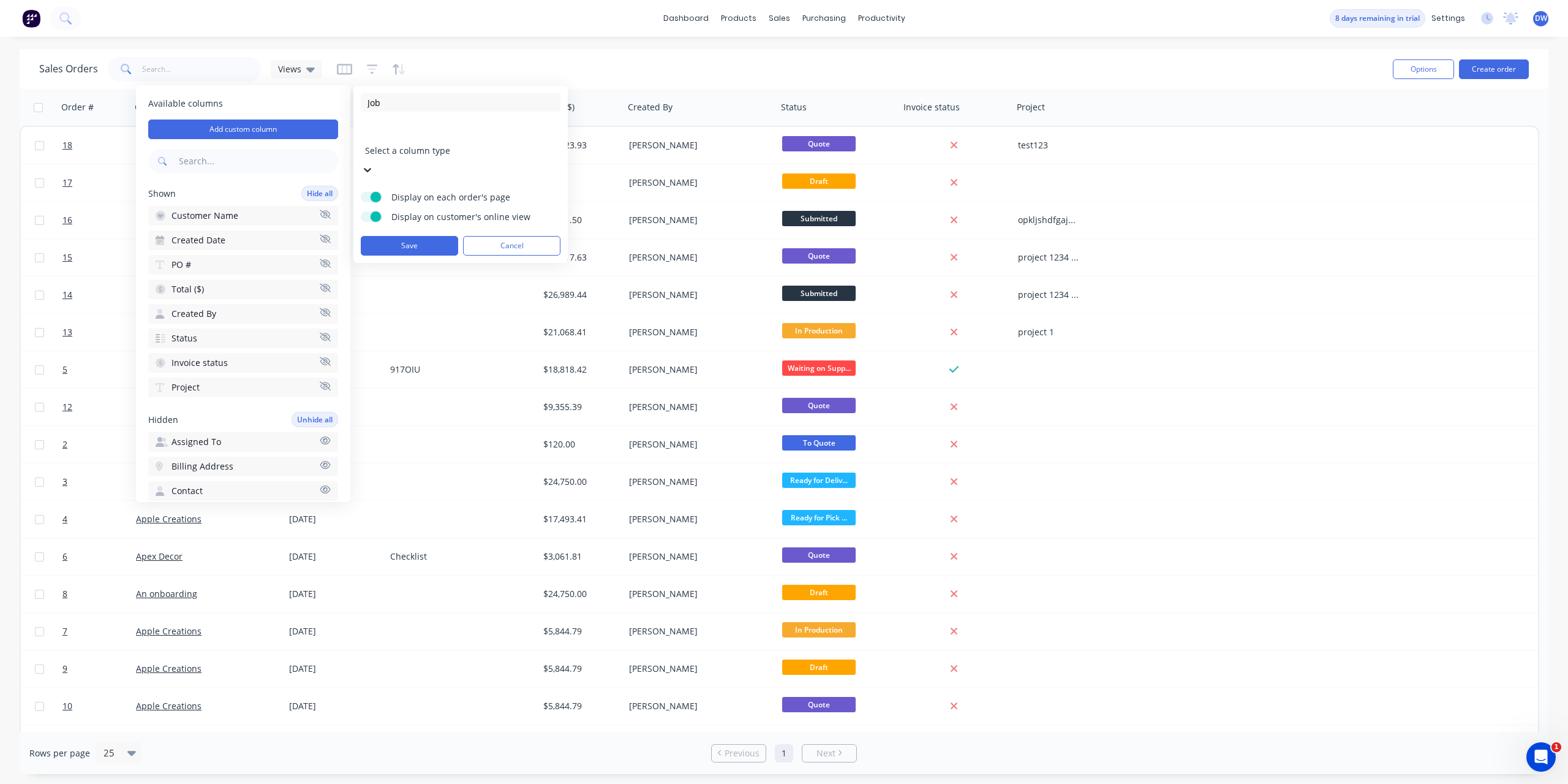
type input "Job"
click at [472, 131] on div at bounding box center [453, 134] width 176 height 16
click at [425, 236] on button "Save" at bounding box center [409, 245] width 97 height 20
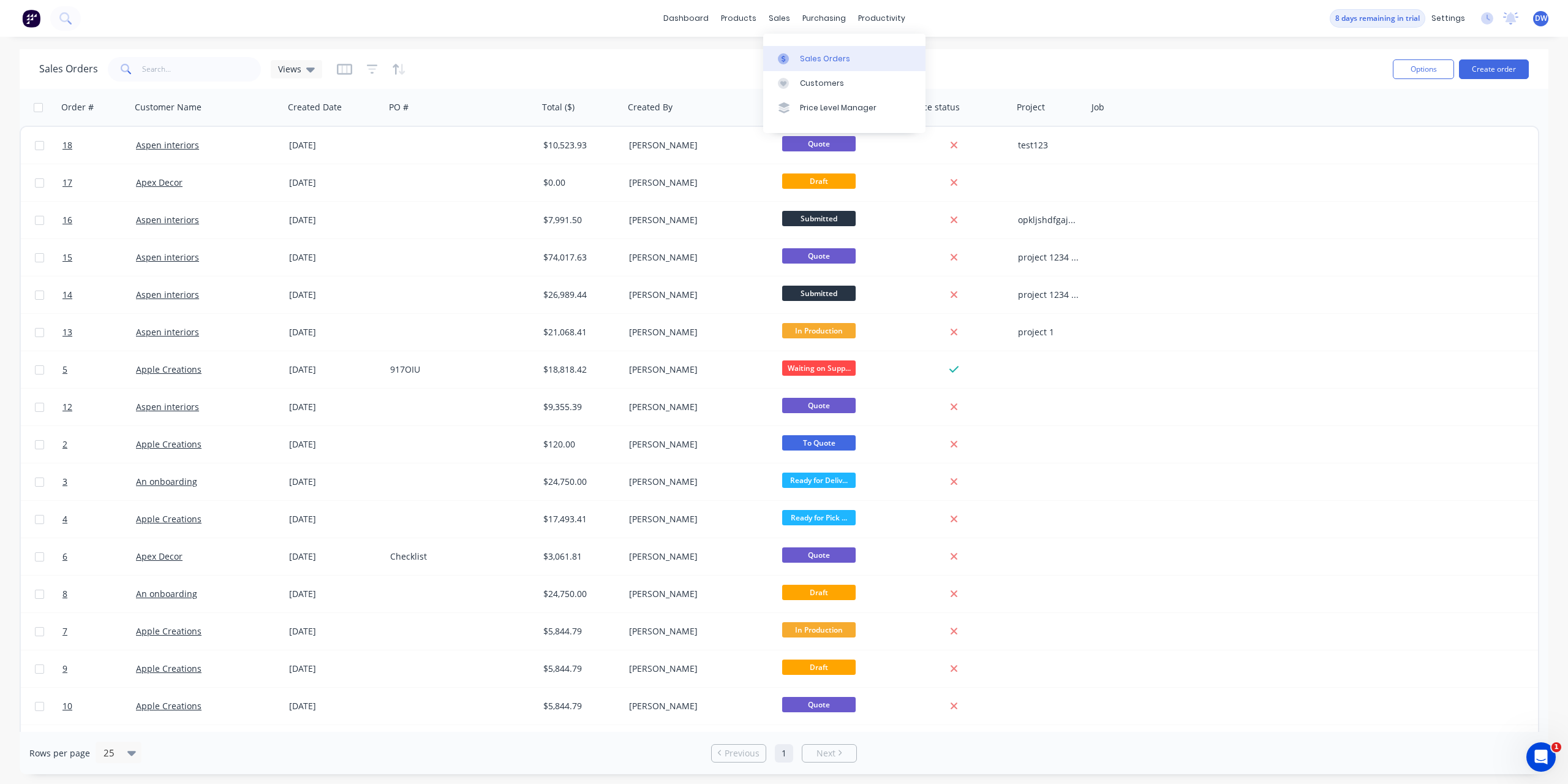
click at [784, 56] on icon at bounding box center [784, 59] width 11 height 11
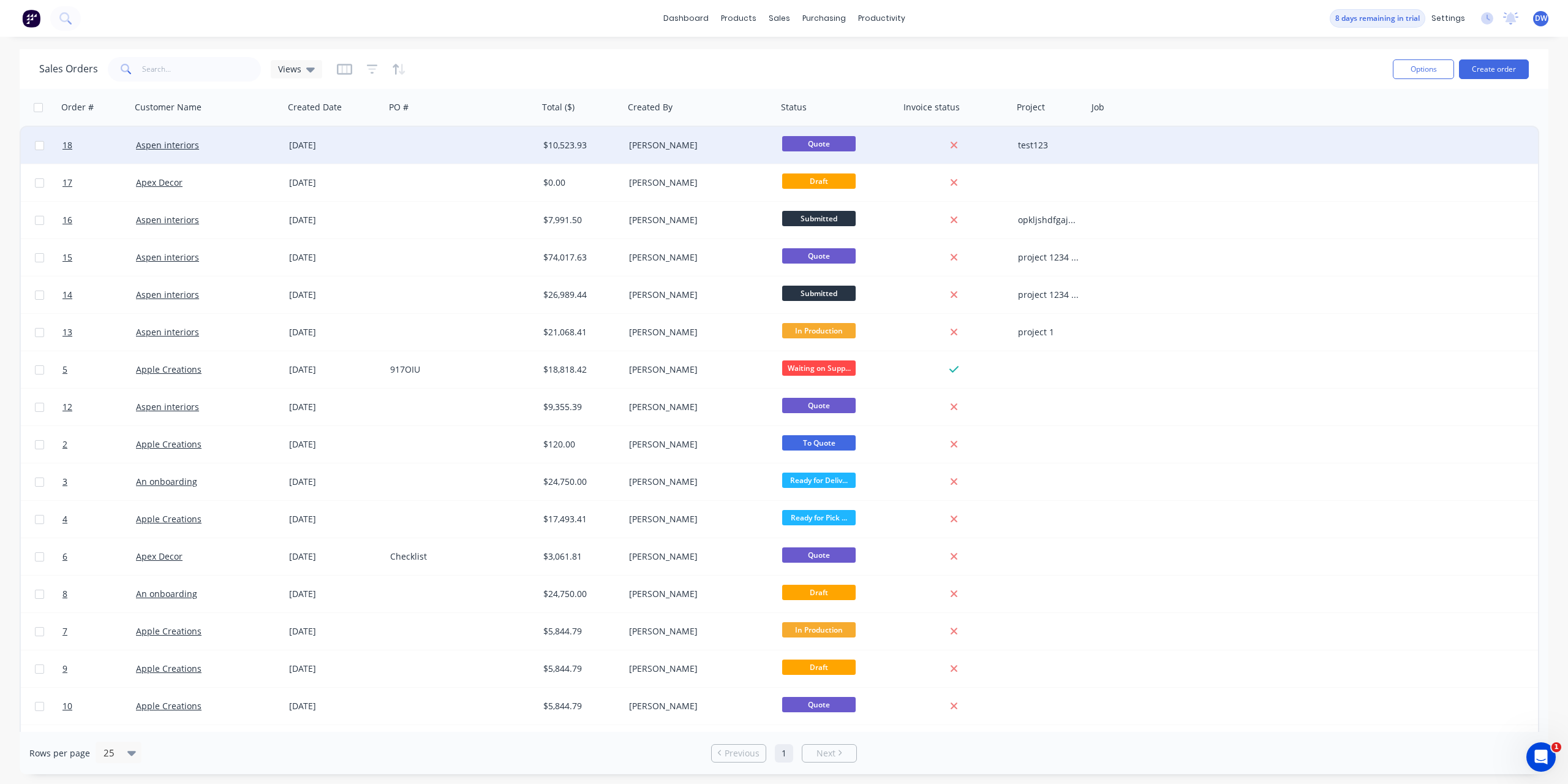
click at [619, 142] on div "$10,523.93" at bounding box center [581, 145] width 76 height 13
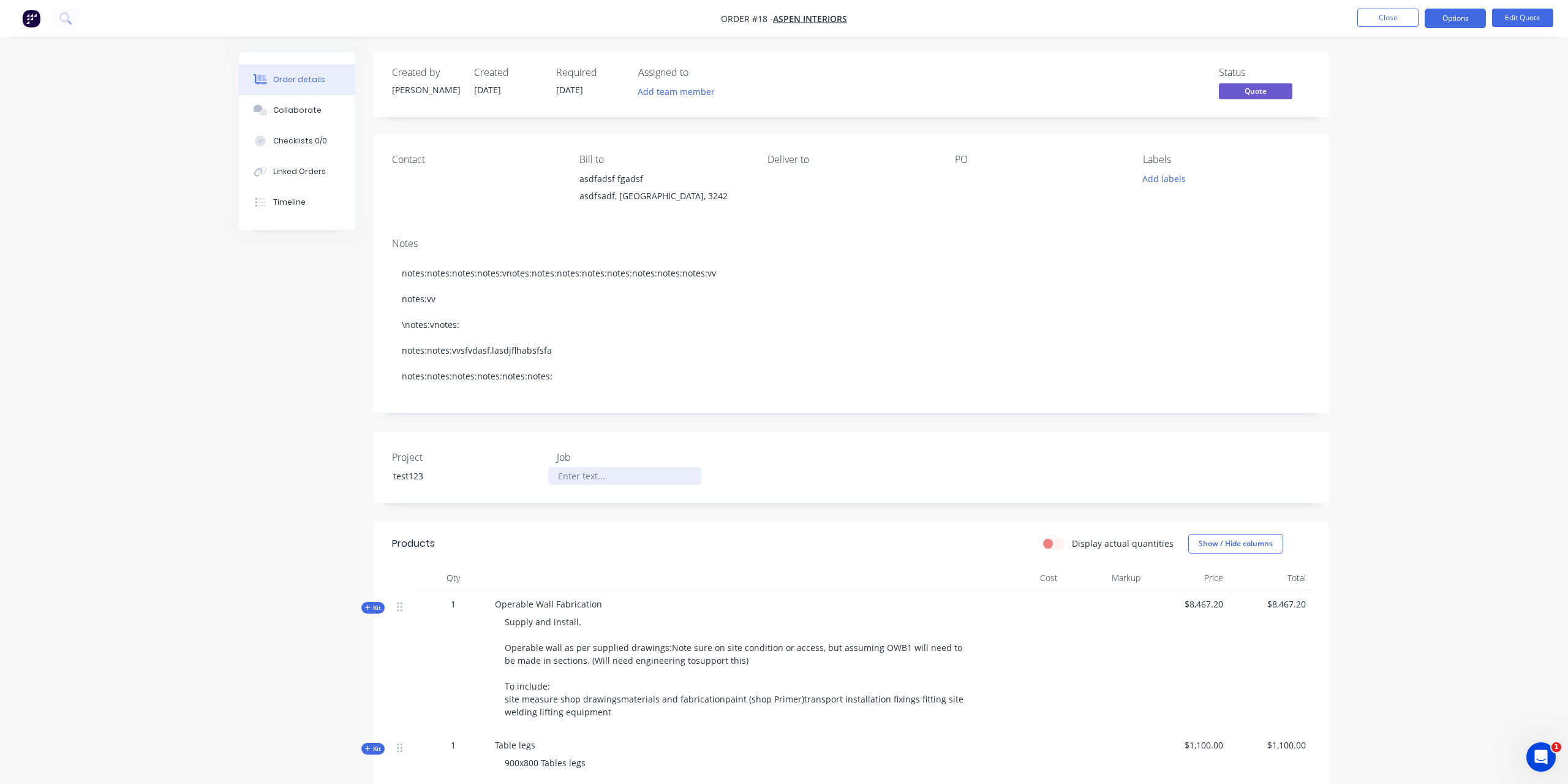
click at [644, 478] on div at bounding box center [625, 476] width 153 height 18
click at [751, 488] on div "Project test123 Job op wall and table legs job" at bounding box center [852, 466] width 956 height 71
click at [1450, 18] on button "Options" at bounding box center [1455, 18] width 61 height 20
click at [1396, 406] on div "Order details Collaborate Checklists 0/0 Linked Orders Timeline Order details C…" at bounding box center [784, 500] width 1568 height 1000
click at [1377, 16] on button "Close" at bounding box center [1388, 17] width 61 height 18
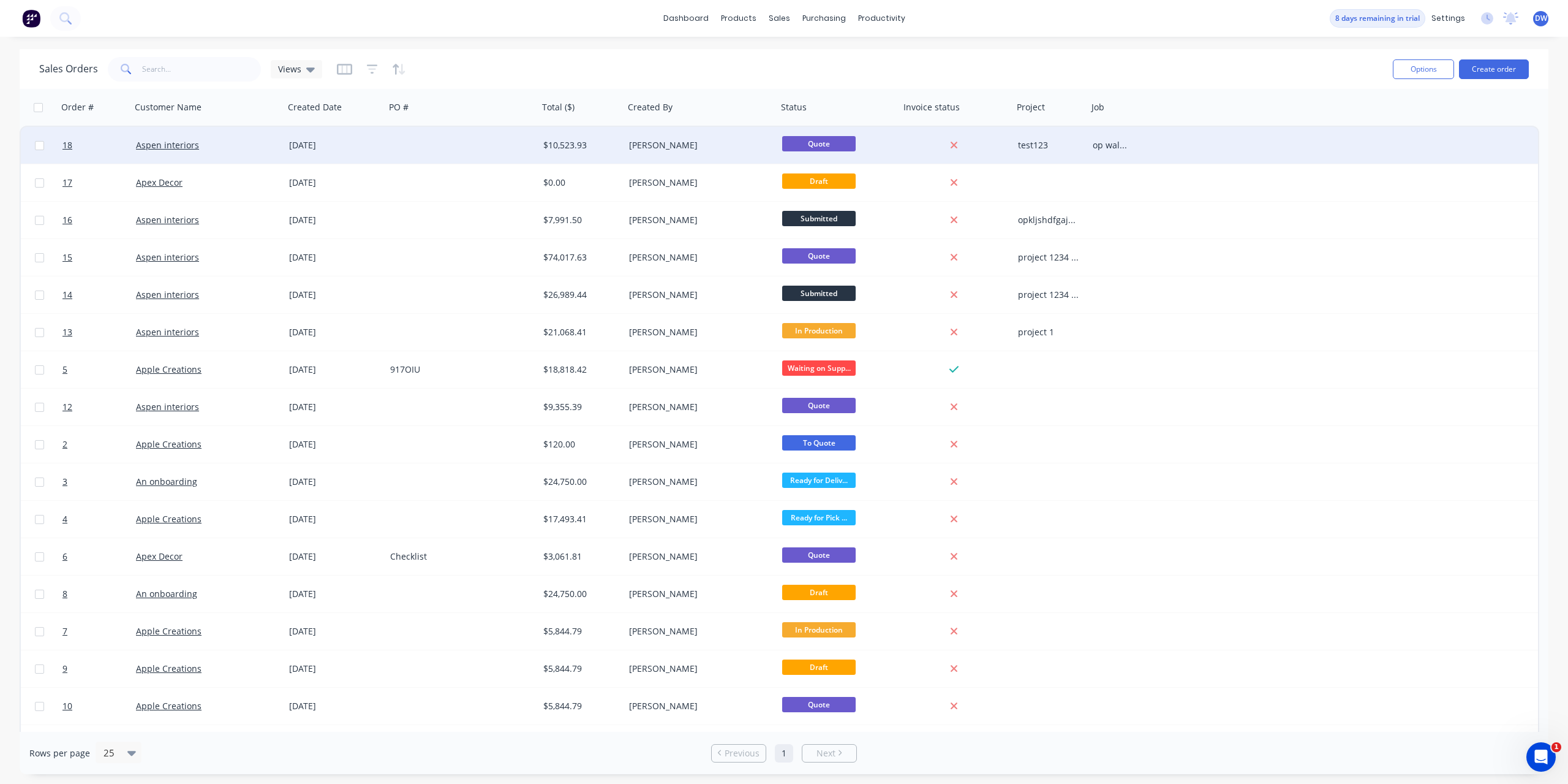
click at [1113, 147] on div "op wall and table legs job" at bounding box center [1111, 145] width 36 height 13
click at [1114, 151] on div "op wall and table legs job" at bounding box center [1112, 154] width 45 height 54
drag, startPoint x: 1114, startPoint y: 151, endPoint x: 1096, endPoint y: 151, distance: 18.0
click at [1096, 151] on div "op wall and table legs job" at bounding box center [1112, 154] width 45 height 54
click at [1107, 173] on div "op wall and table legs job" at bounding box center [1112, 154] width 45 height 54
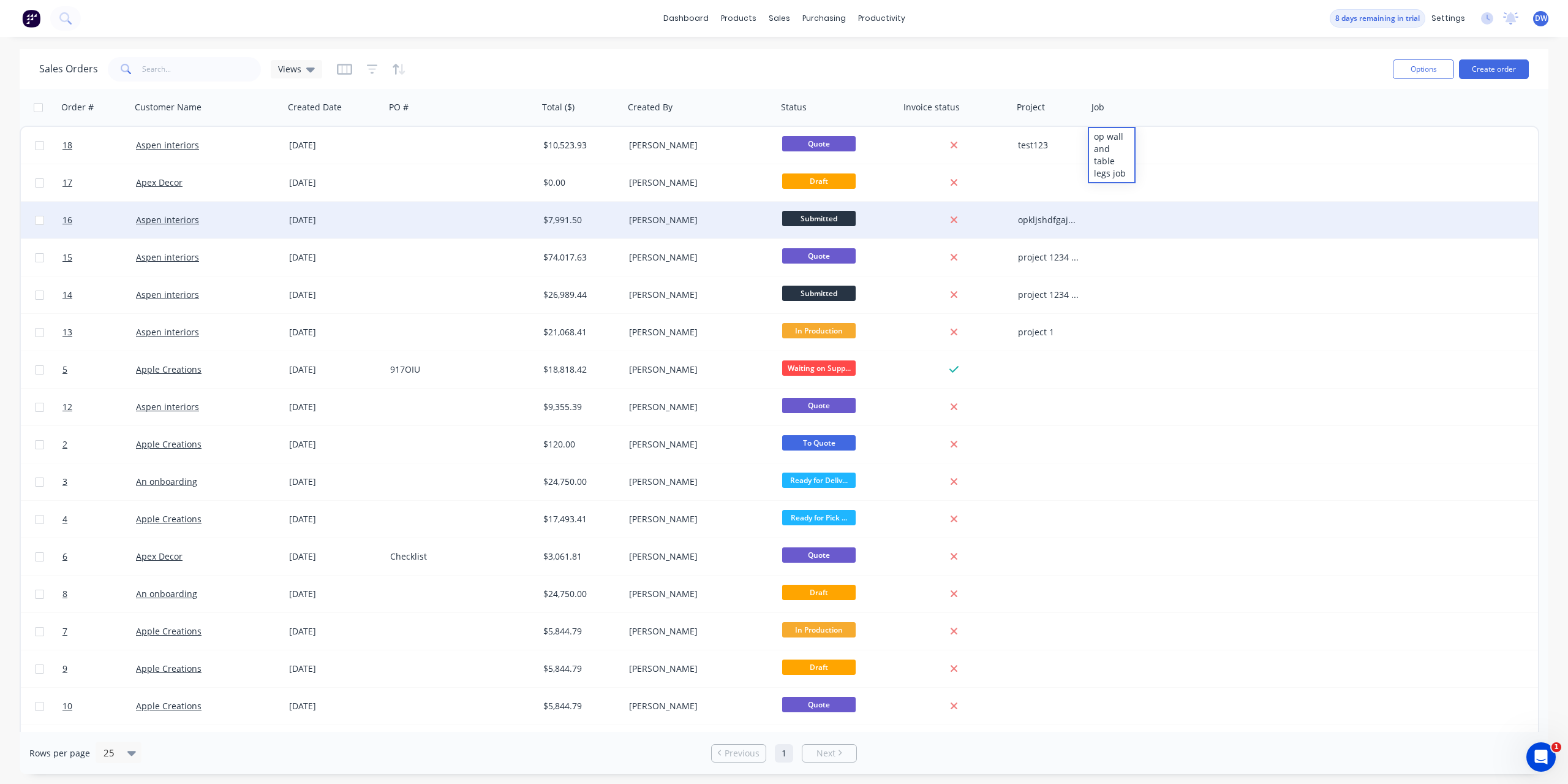
click at [1110, 210] on div at bounding box center [1111, 220] width 48 height 37
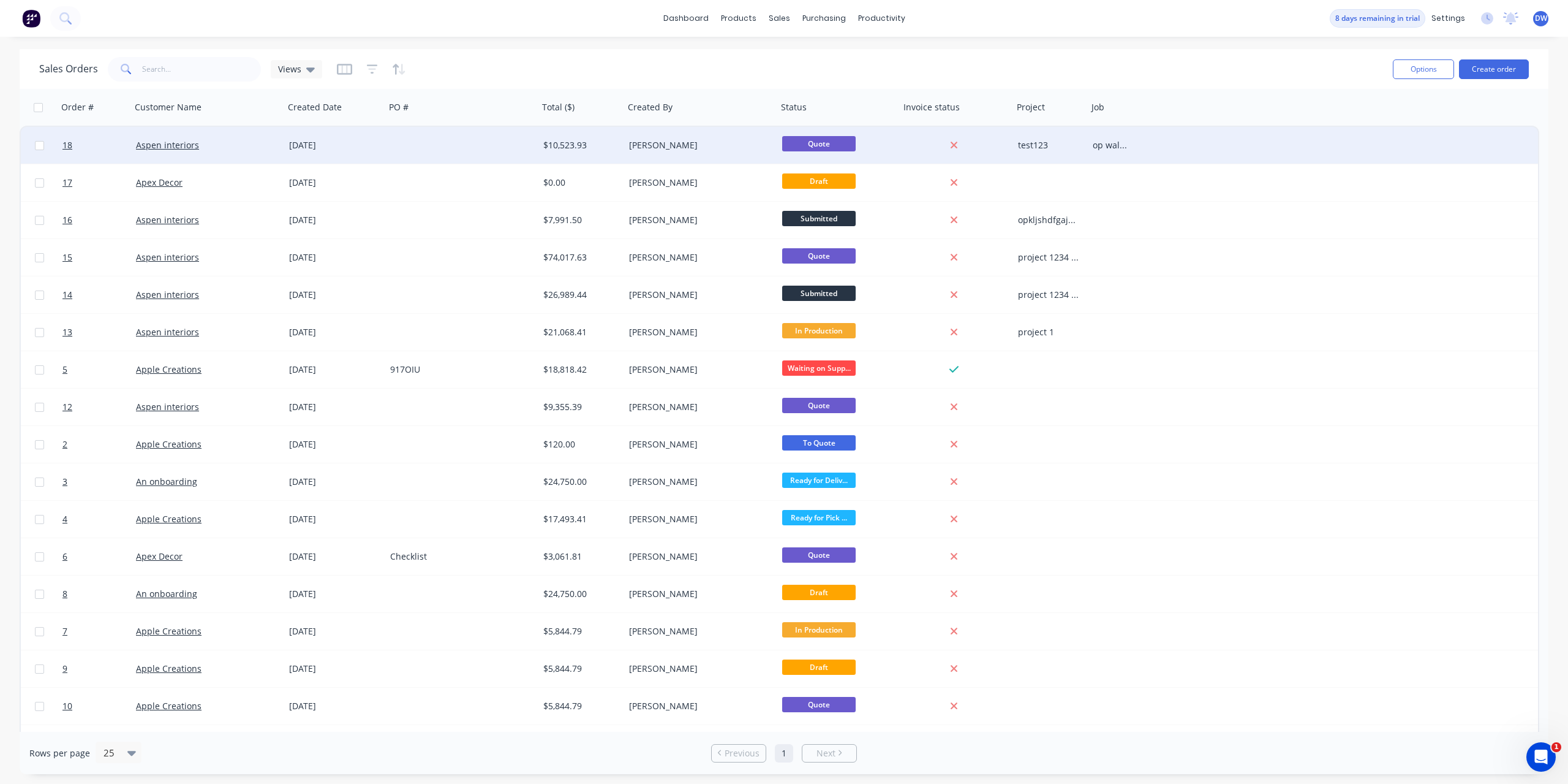
click at [1003, 133] on div at bounding box center [956, 145] width 114 height 37
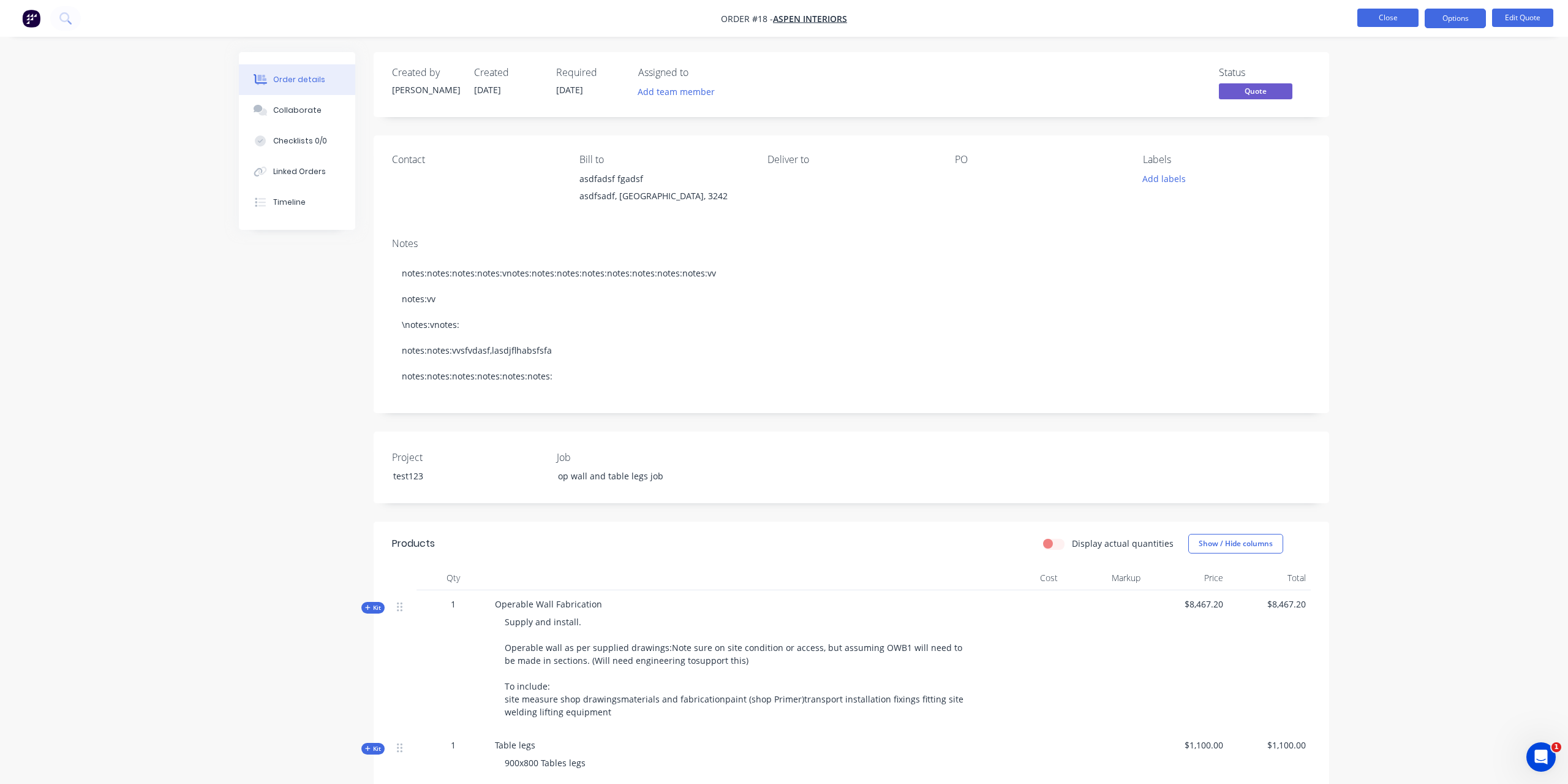
click at [1407, 17] on button "Close" at bounding box center [1388, 17] width 61 height 18
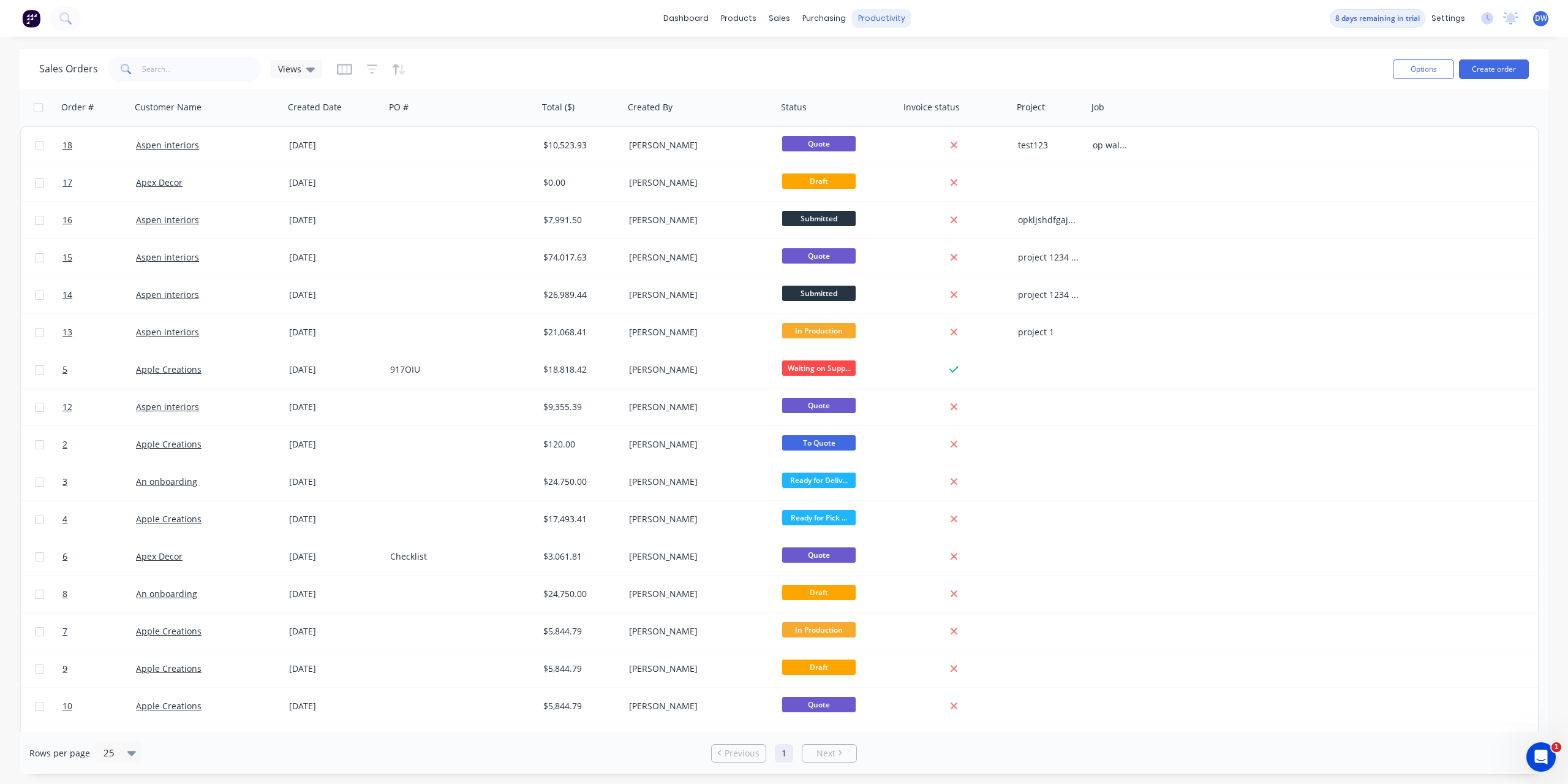
click at [886, 24] on div "productivity" at bounding box center [882, 18] width 60 height 18
click at [889, 55] on div "Workflow" at bounding box center [903, 59] width 37 height 11
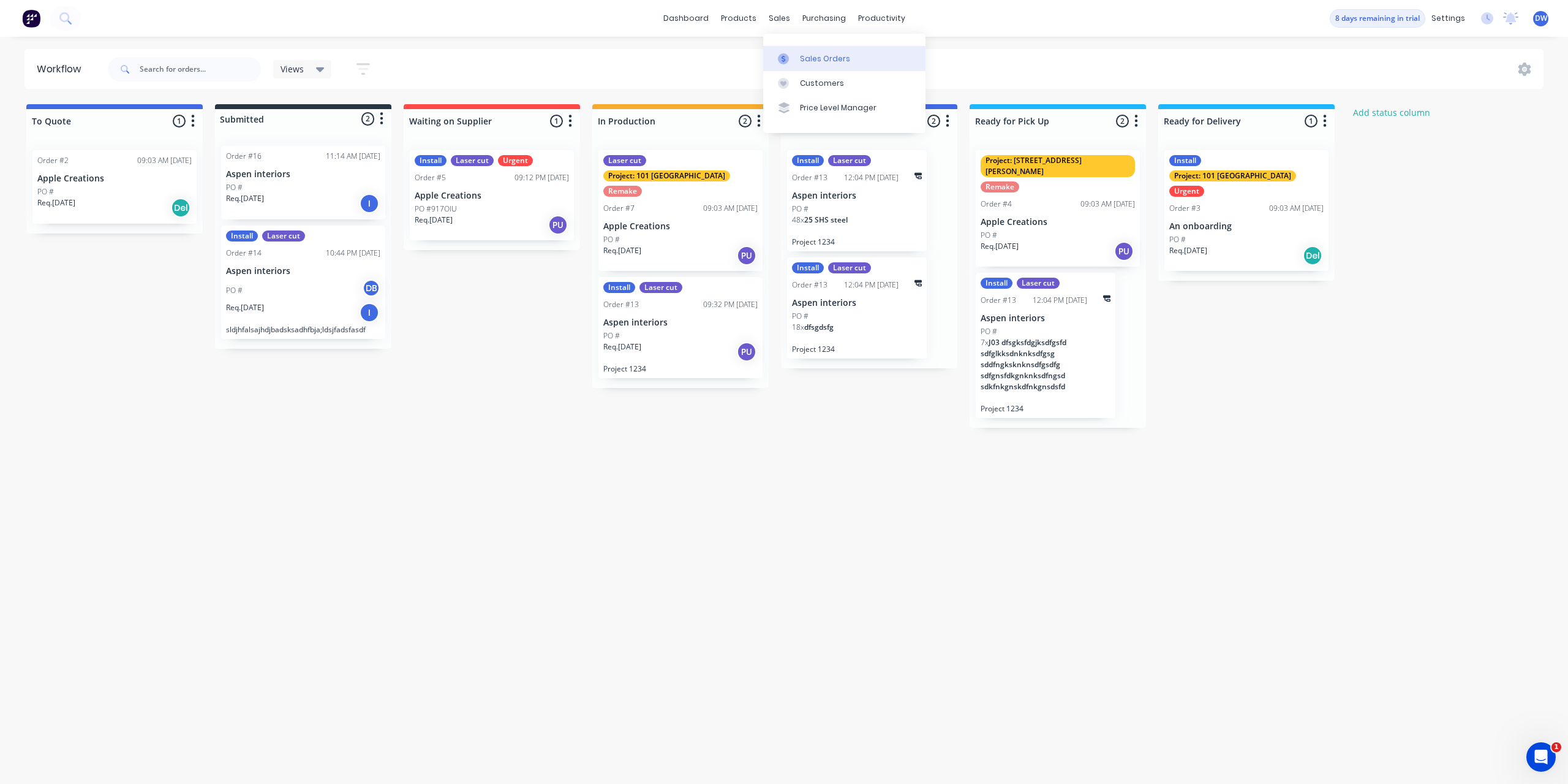
click at [790, 57] on div at bounding box center [787, 59] width 18 height 11
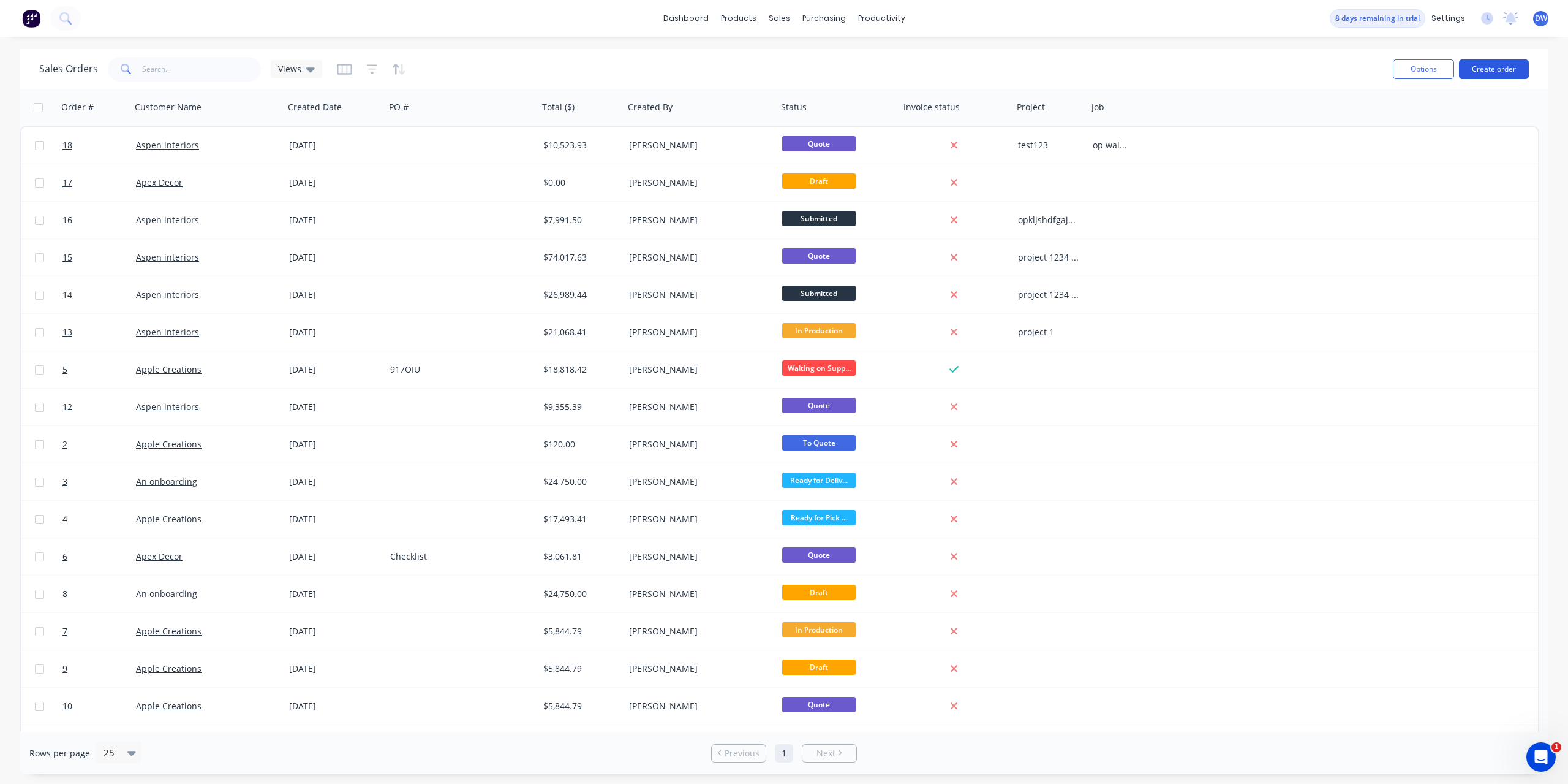
click at [1472, 71] on button "Create order" at bounding box center [1494, 69] width 70 height 20
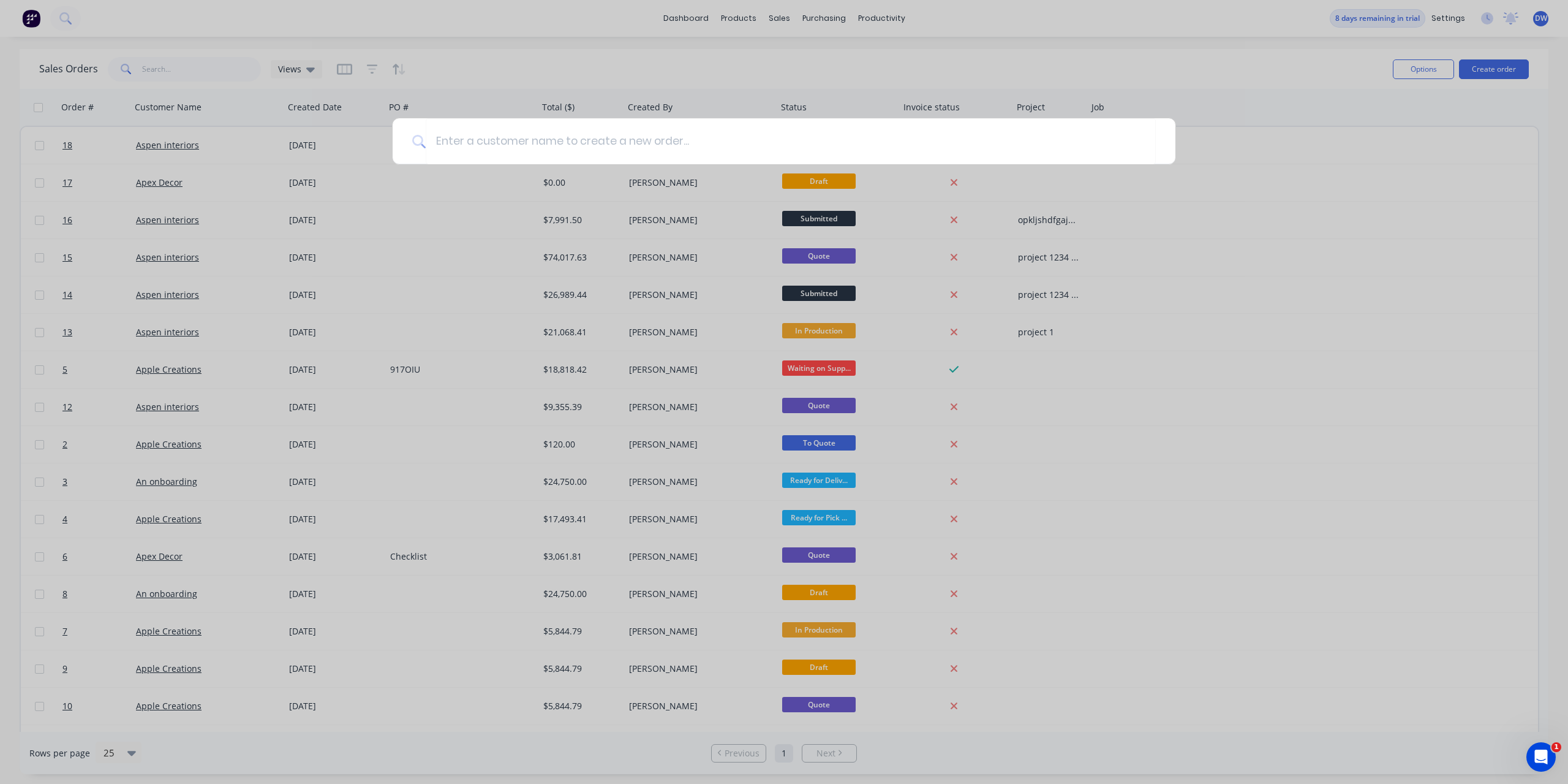
click at [806, 69] on div at bounding box center [784, 392] width 1568 height 784
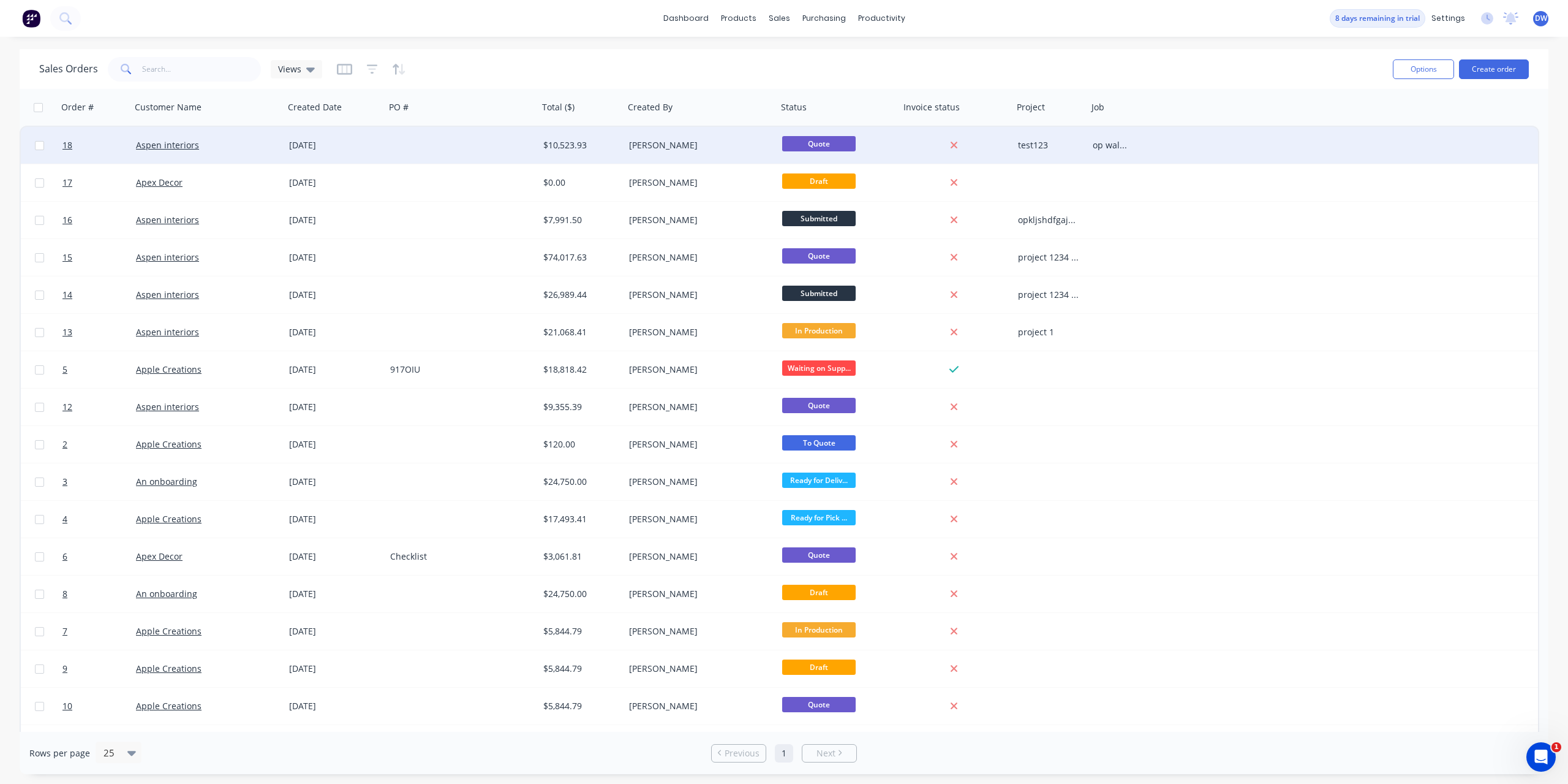
click at [656, 146] on div "[PERSON_NAME]" at bounding box center [697, 145] width 136 height 13
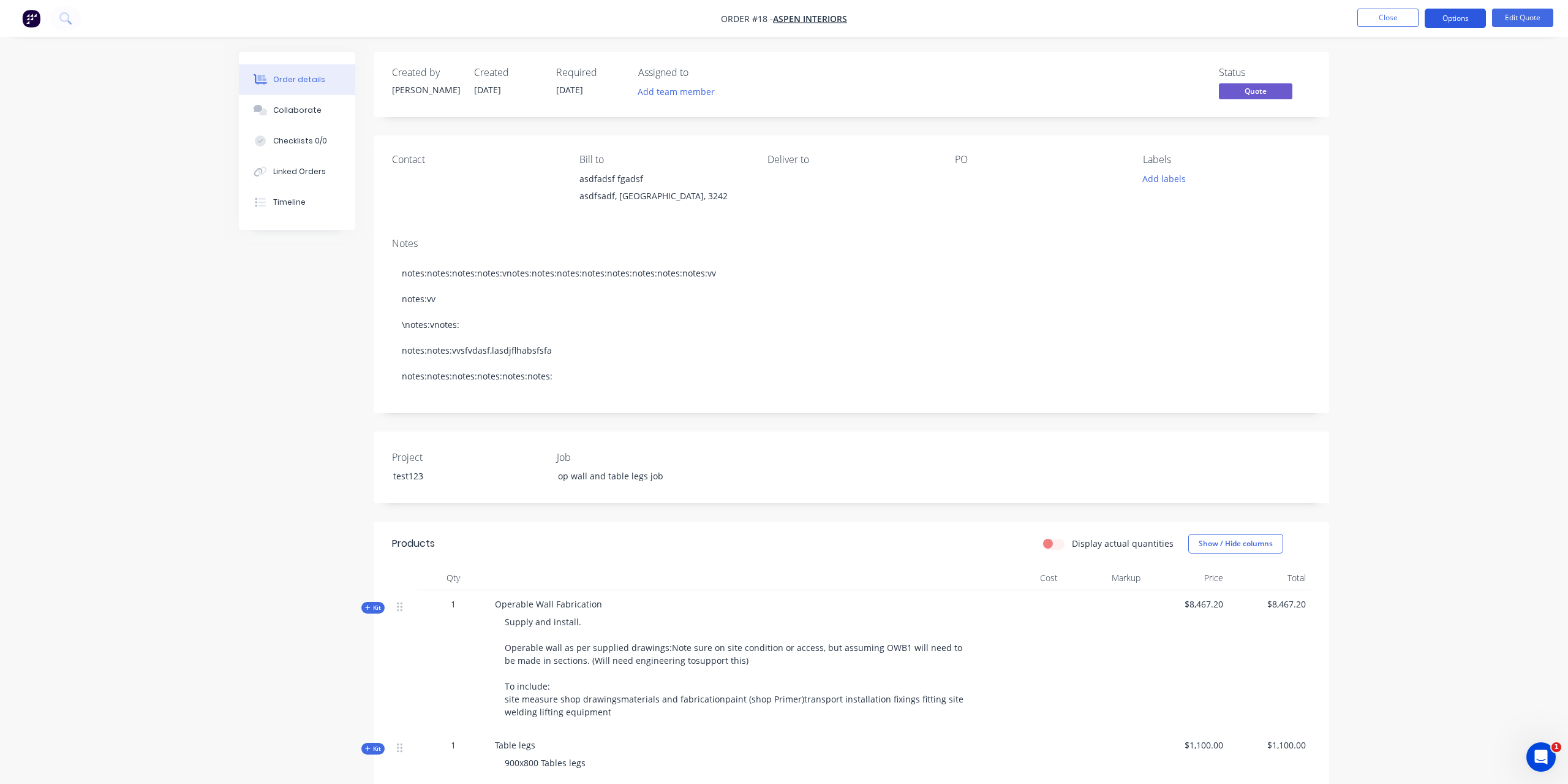
click at [1473, 26] on button "Options" at bounding box center [1455, 18] width 61 height 20
click at [1430, 153] on div "Convert to Order" at bounding box center [1419, 147] width 113 height 18
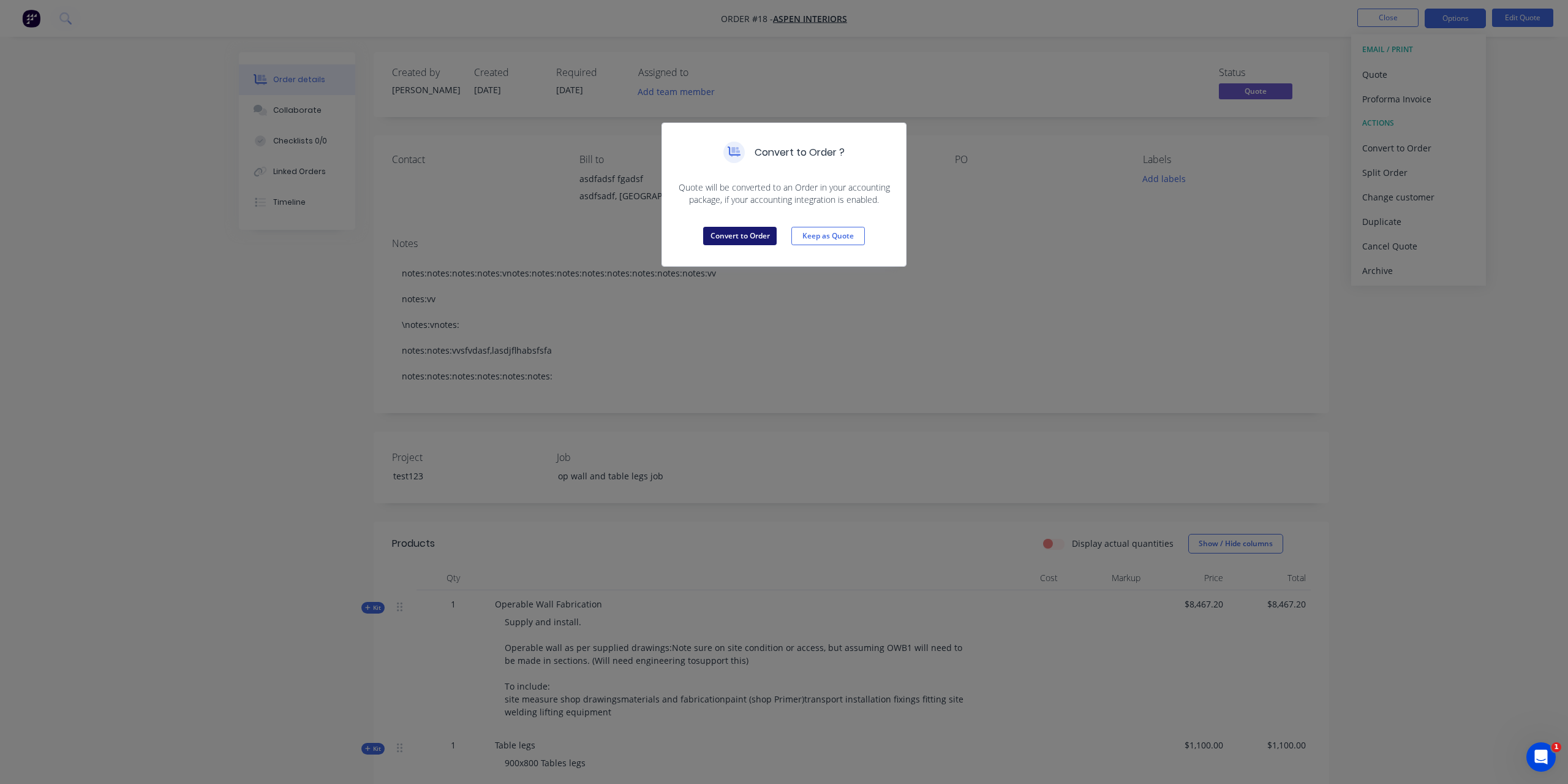
click at [751, 238] on button "Convert to Order" at bounding box center [740, 235] width 74 height 18
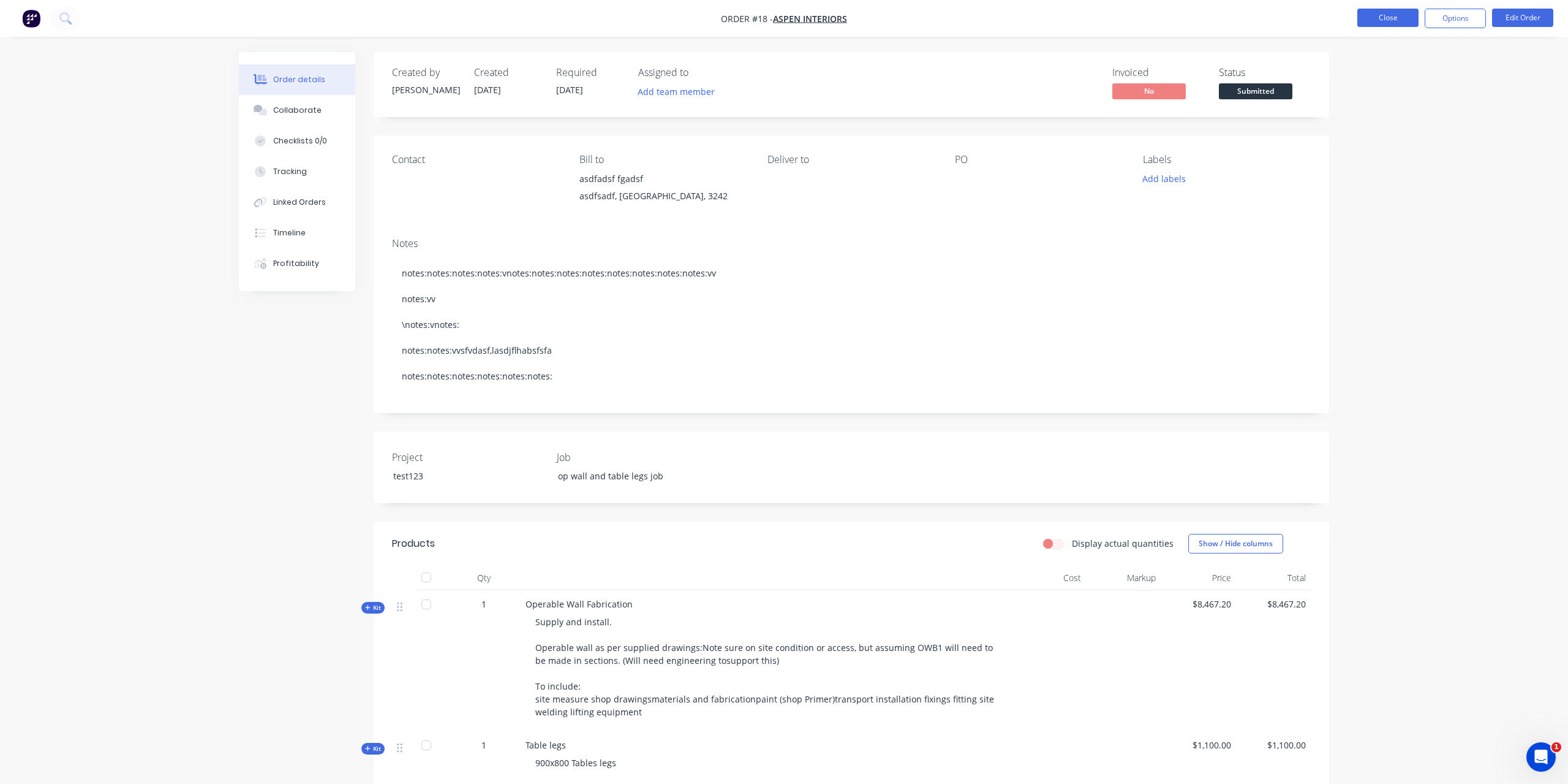
click at [1400, 20] on button "Close" at bounding box center [1388, 17] width 61 height 18
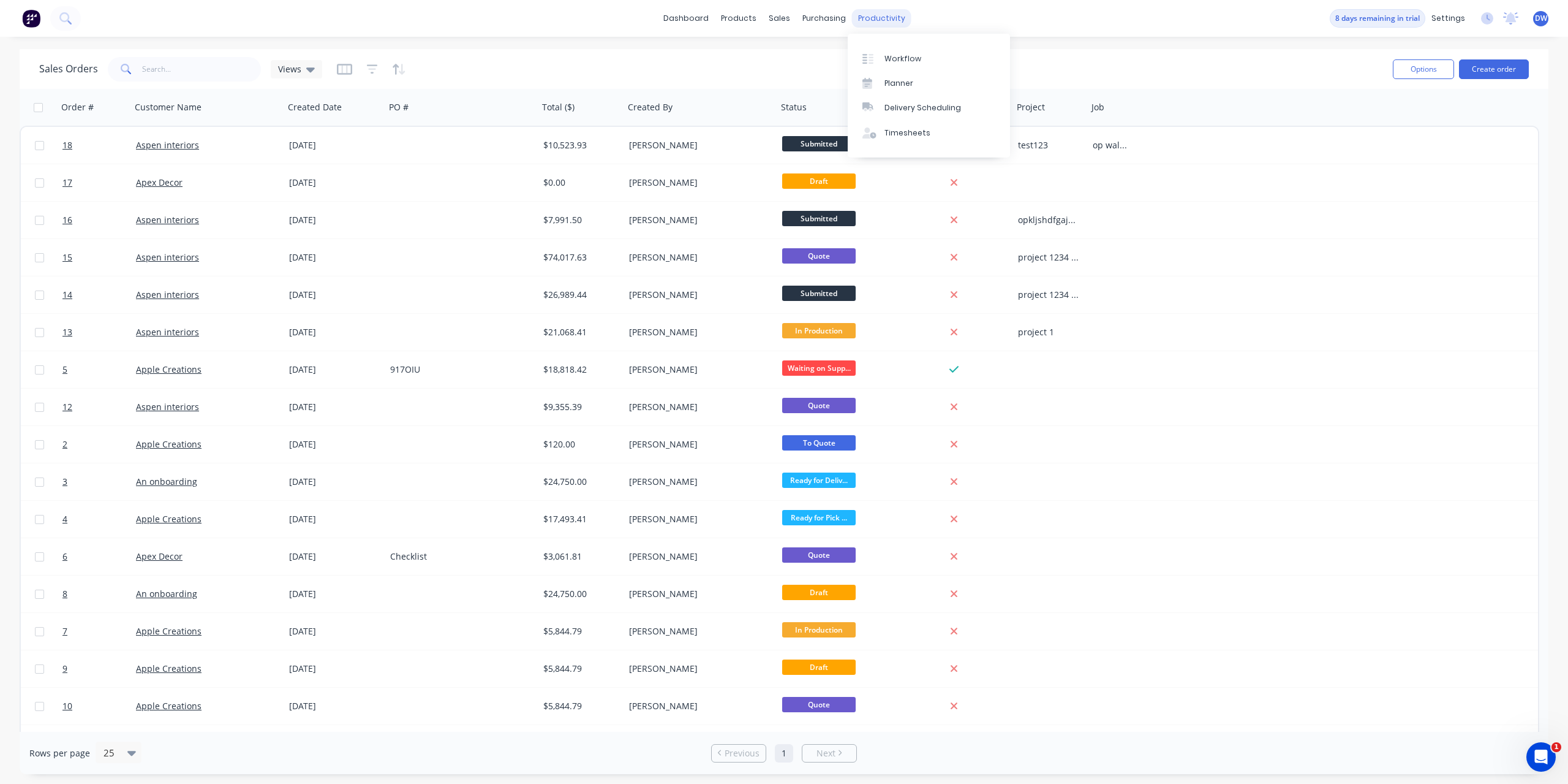
click at [883, 24] on div "productivity" at bounding box center [882, 18] width 60 height 18
click at [889, 59] on div "Workflow" at bounding box center [903, 59] width 37 height 11
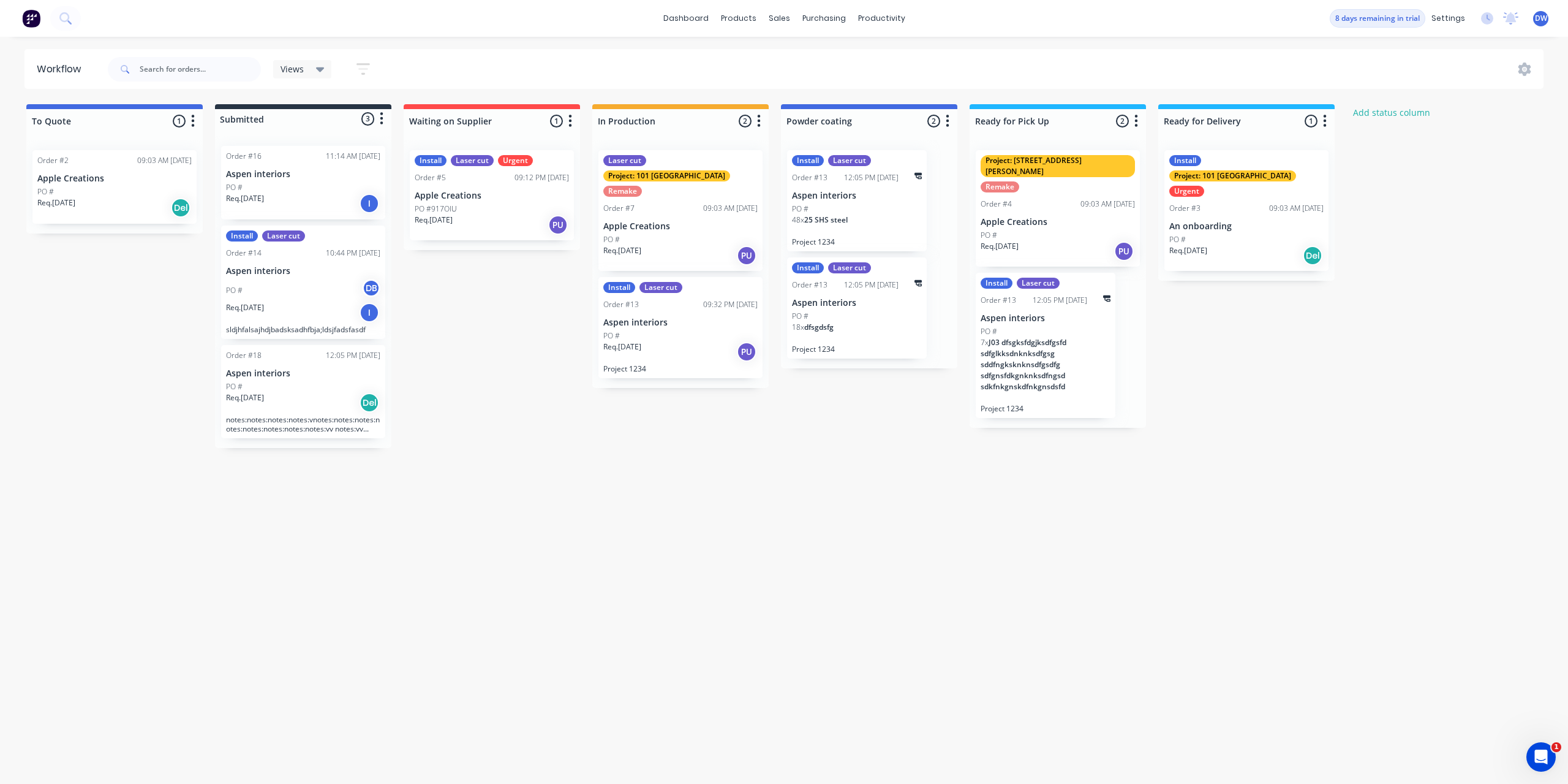
click at [369, 71] on icon "button" at bounding box center [363, 69] width 13 height 16
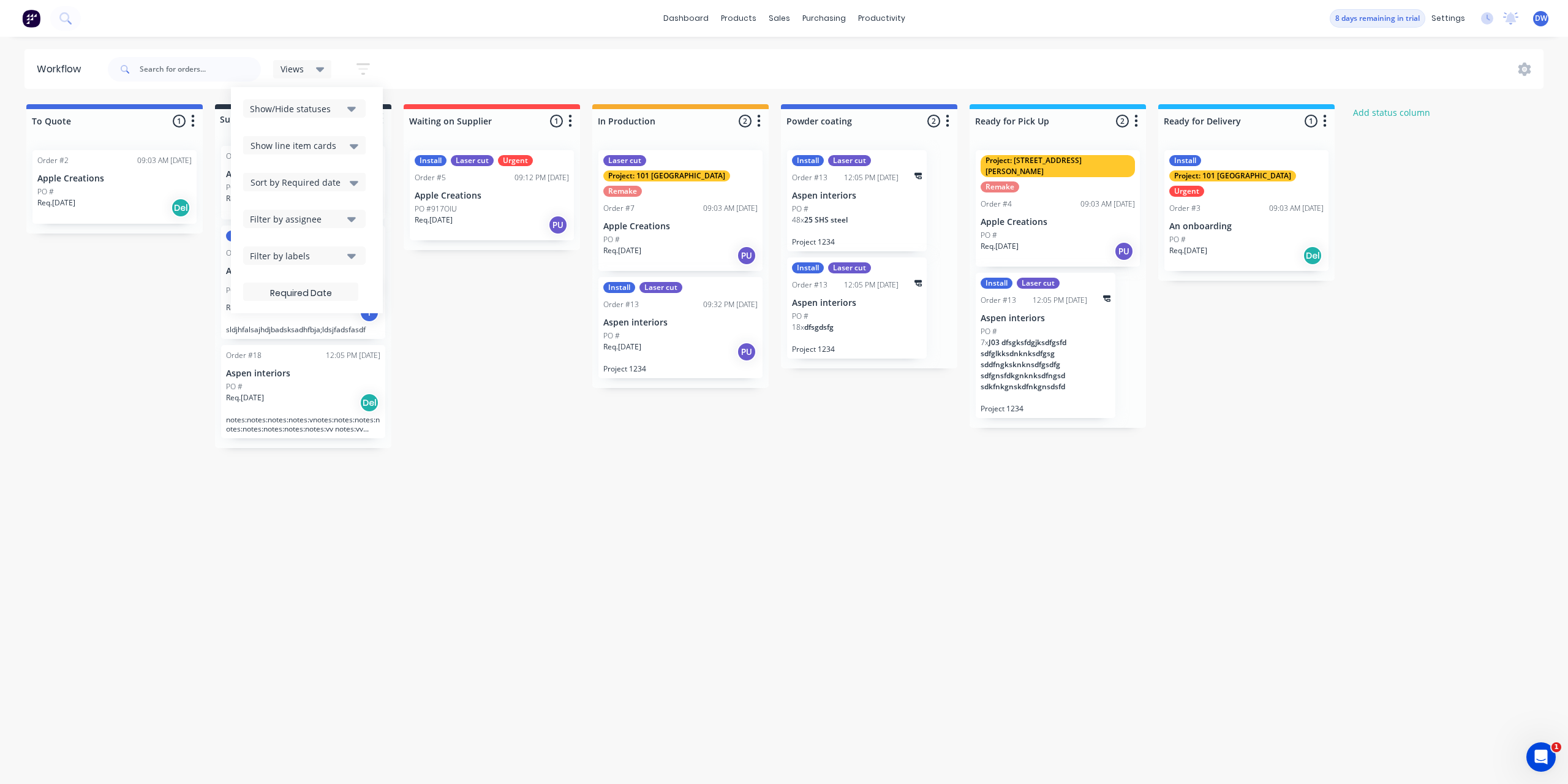
click at [349, 254] on icon "button" at bounding box center [351, 255] width 9 height 13
click at [353, 252] on icon "button" at bounding box center [351, 255] width 9 height 13
click at [353, 220] on icon "button" at bounding box center [351, 220] width 9 height 5
click at [353, 219] on icon "button" at bounding box center [351, 220] width 9 height 5
click at [350, 186] on icon at bounding box center [353, 182] width 9 height 13
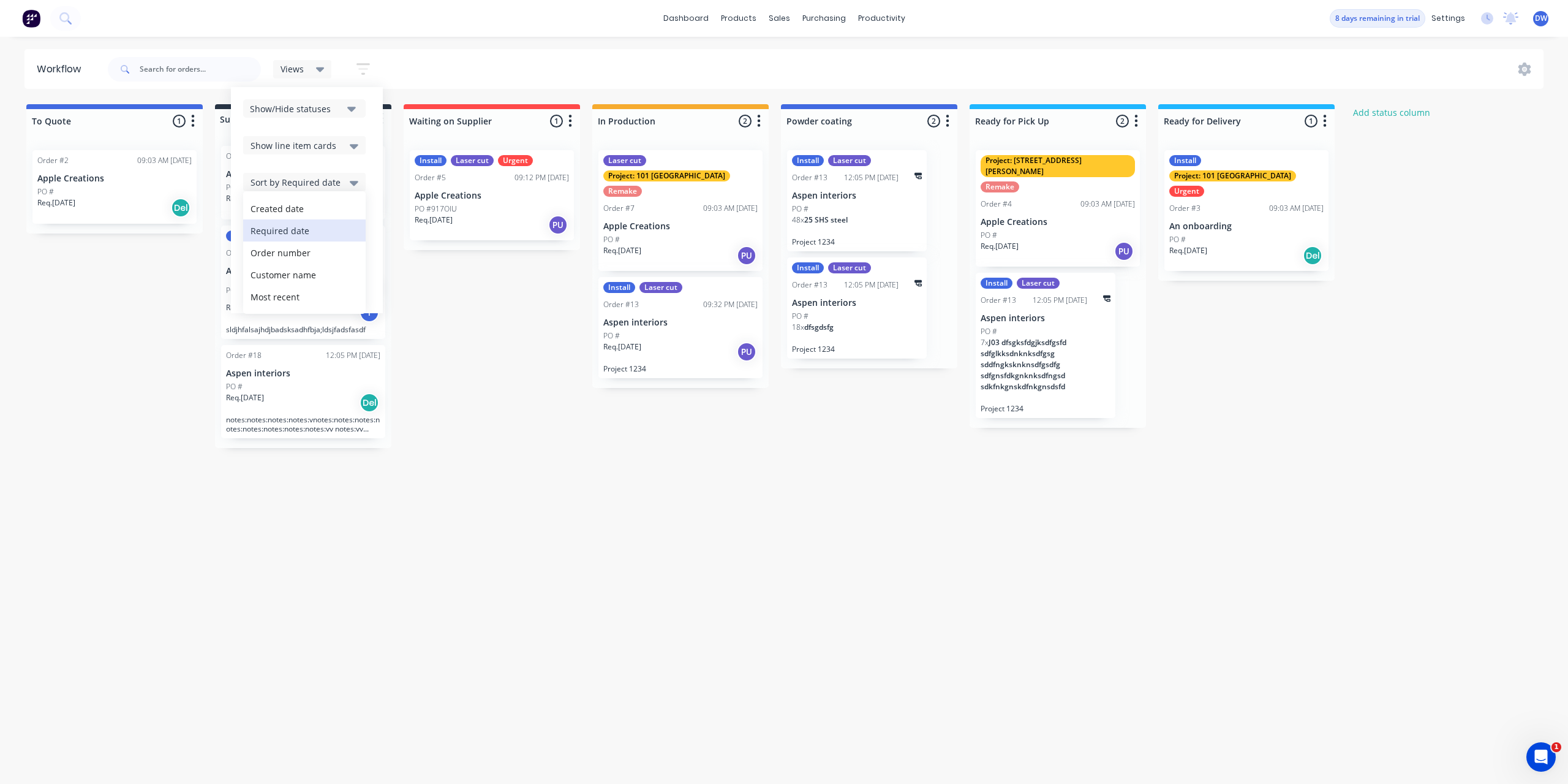
click at [350, 186] on icon at bounding box center [353, 182] width 9 height 13
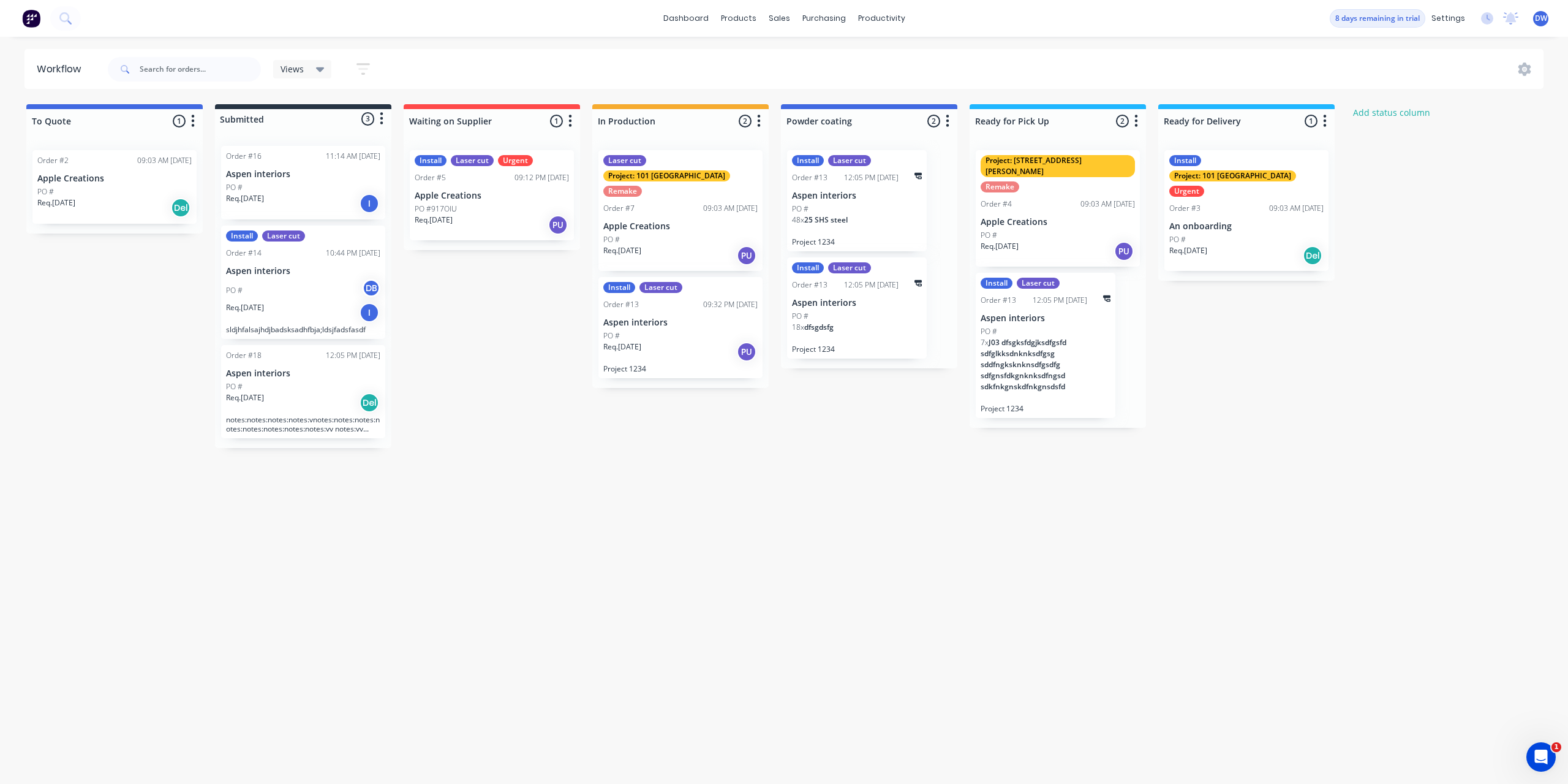
click at [681, 69] on div "Views Save new view None (Default) edit Show/Hide statuses Show line item cards…" at bounding box center [824, 69] width 1439 height 37
click at [1523, 70] on icon at bounding box center [1525, 69] width 4 height 4
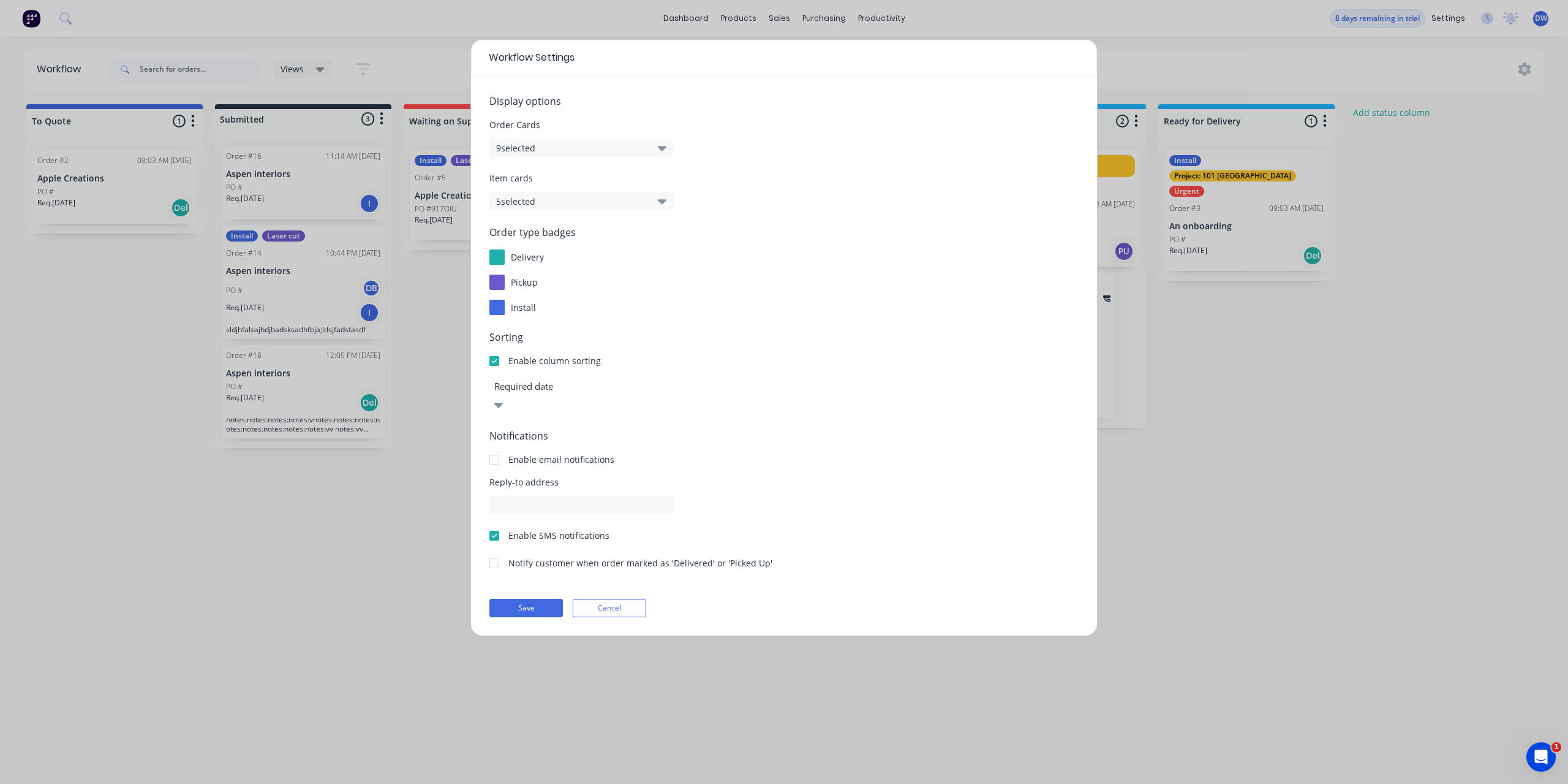
click at [658, 202] on icon "button" at bounding box center [662, 201] width 9 height 13
click at [664, 202] on icon "button" at bounding box center [662, 201] width 9 height 5
click at [664, 148] on icon "button" at bounding box center [662, 148] width 9 height 5
click at [664, 146] on icon "button" at bounding box center [662, 147] width 9 height 13
click at [508, 394] on div at bounding box center [498, 405] width 18 height 21
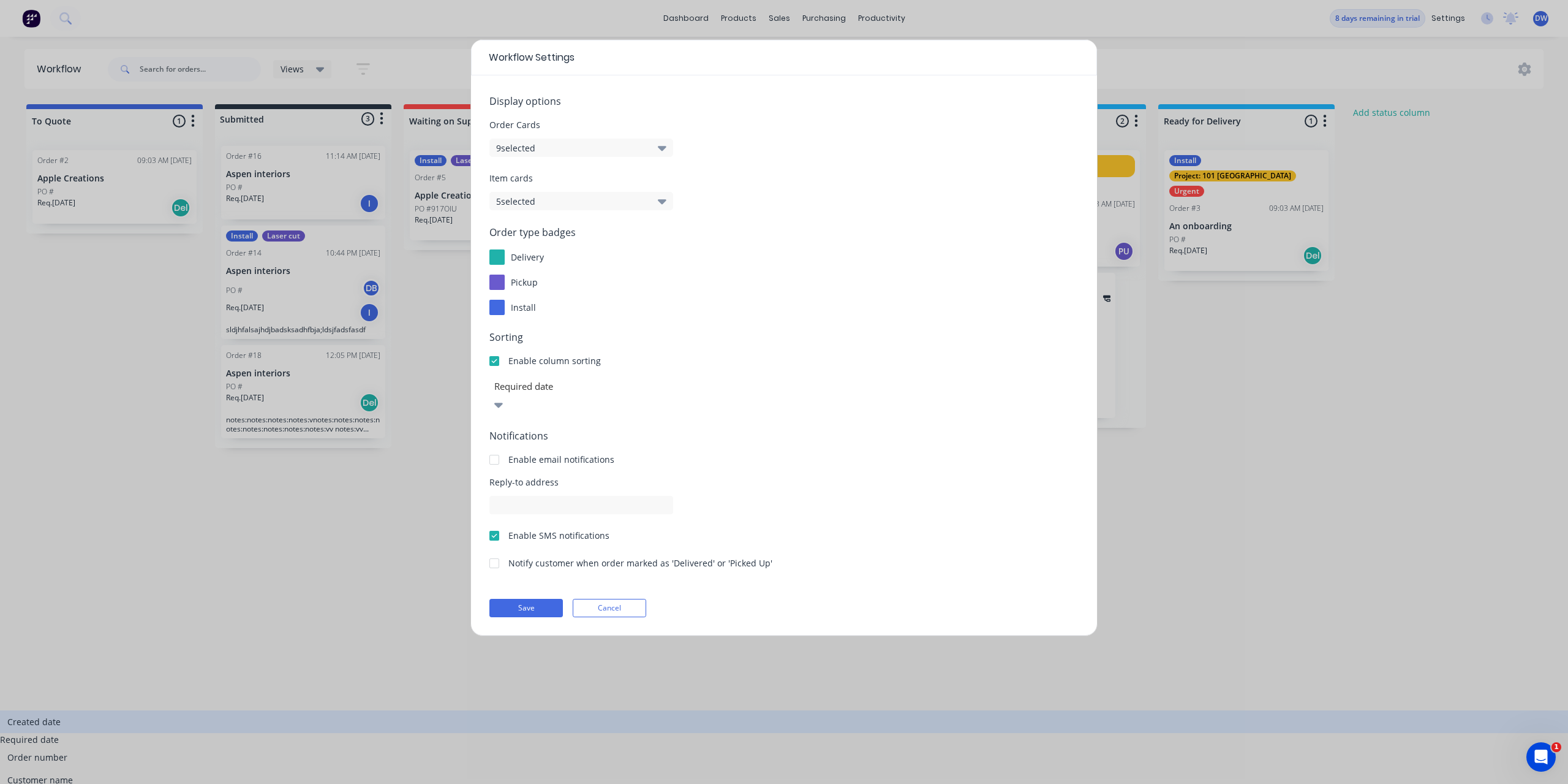
click at [503, 403] on icon at bounding box center [498, 405] width 9 height 5
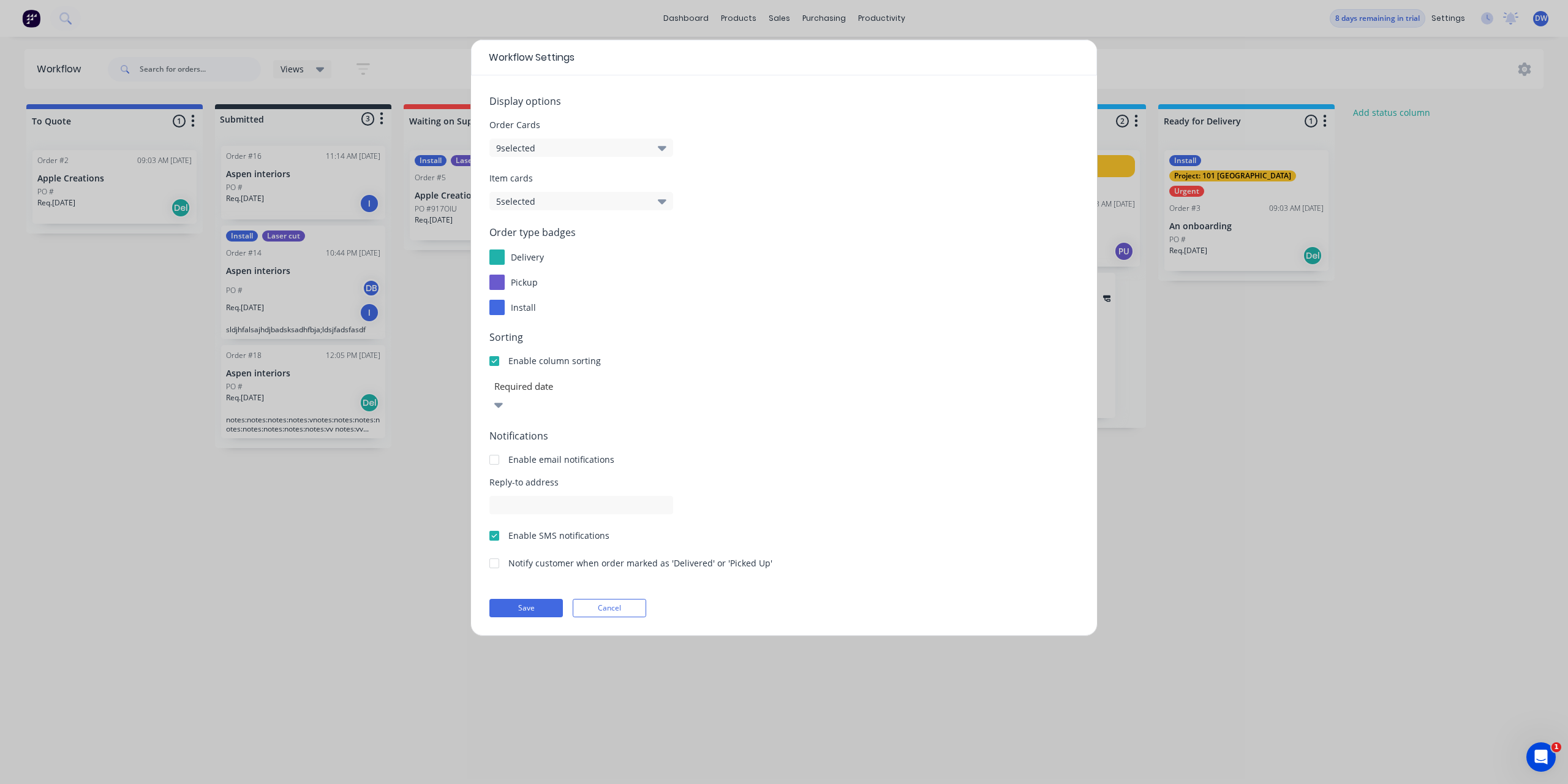
click at [662, 147] on icon "button" at bounding box center [662, 148] width 9 height 5
click at [661, 207] on icon "button" at bounding box center [662, 201] width 9 height 13
click at [661, 203] on icon "button" at bounding box center [662, 201] width 9 height 5
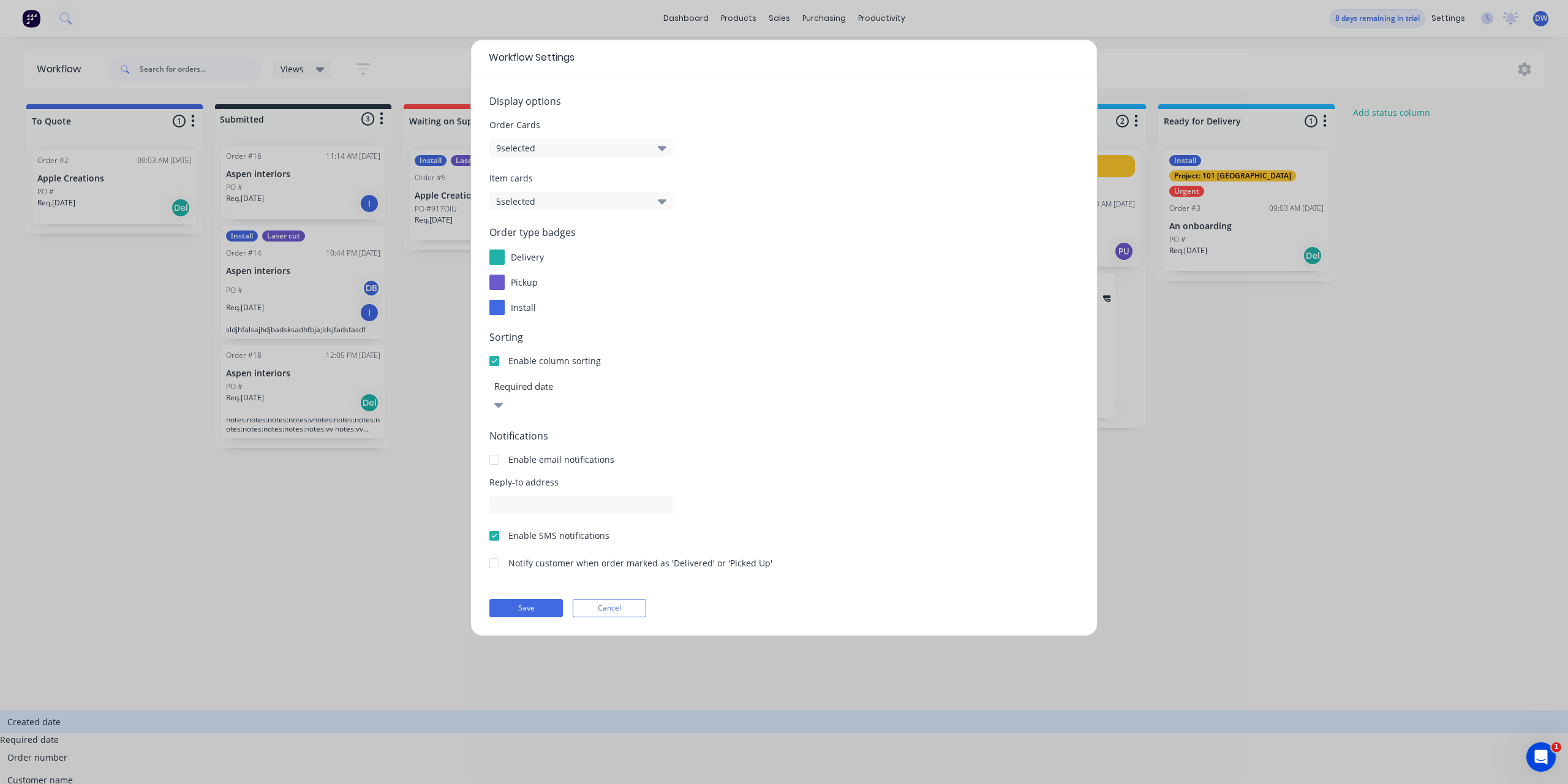
click at [508, 394] on div at bounding box center [498, 405] width 18 height 21
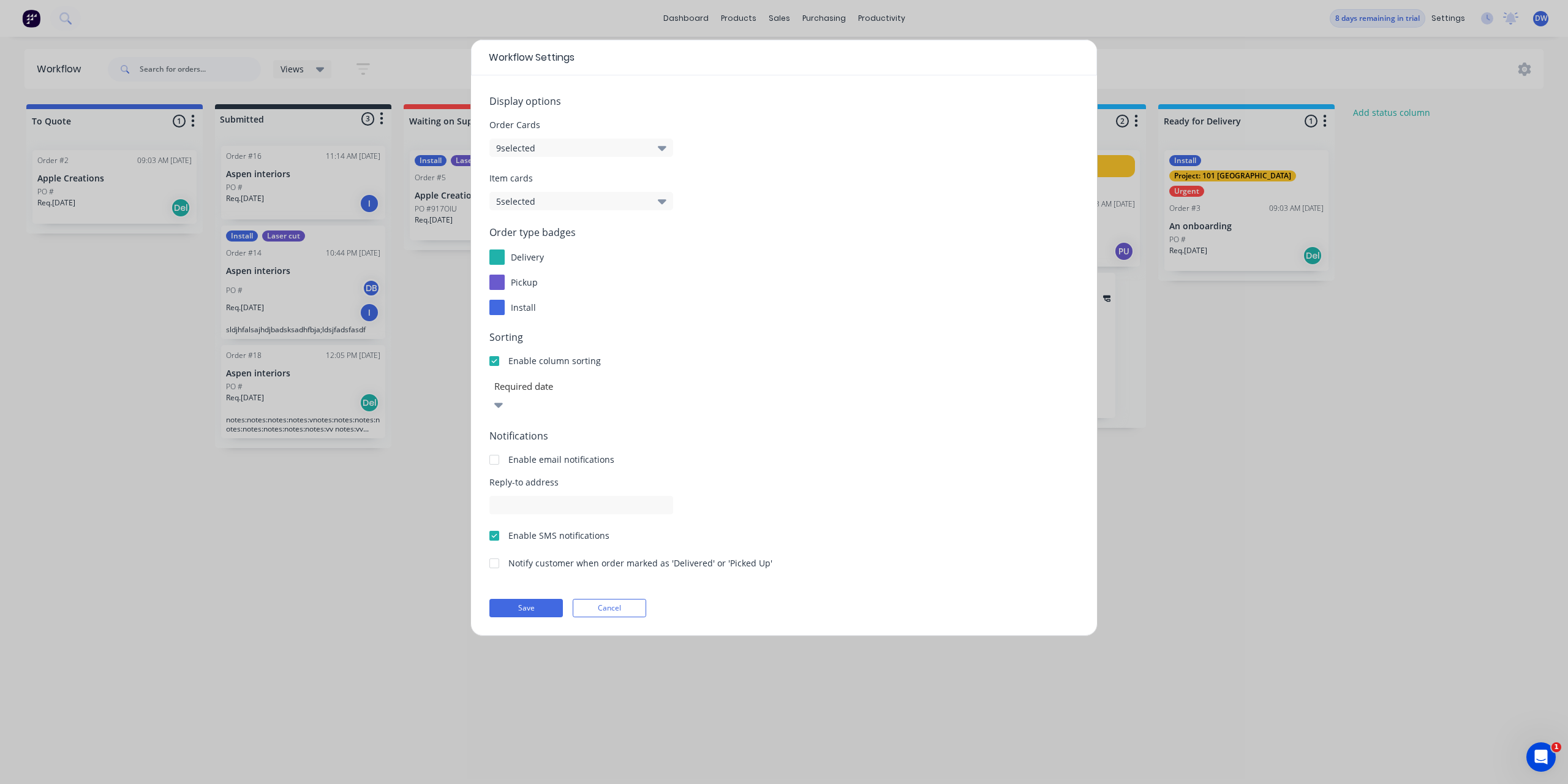
click at [661, 202] on icon "button" at bounding box center [662, 201] width 9 height 5
click at [667, 152] on button "9 selected" at bounding box center [581, 147] width 184 height 18
click at [664, 147] on icon "button" at bounding box center [662, 148] width 9 height 5
click at [597, 599] on button "Cancel" at bounding box center [610, 608] width 74 height 18
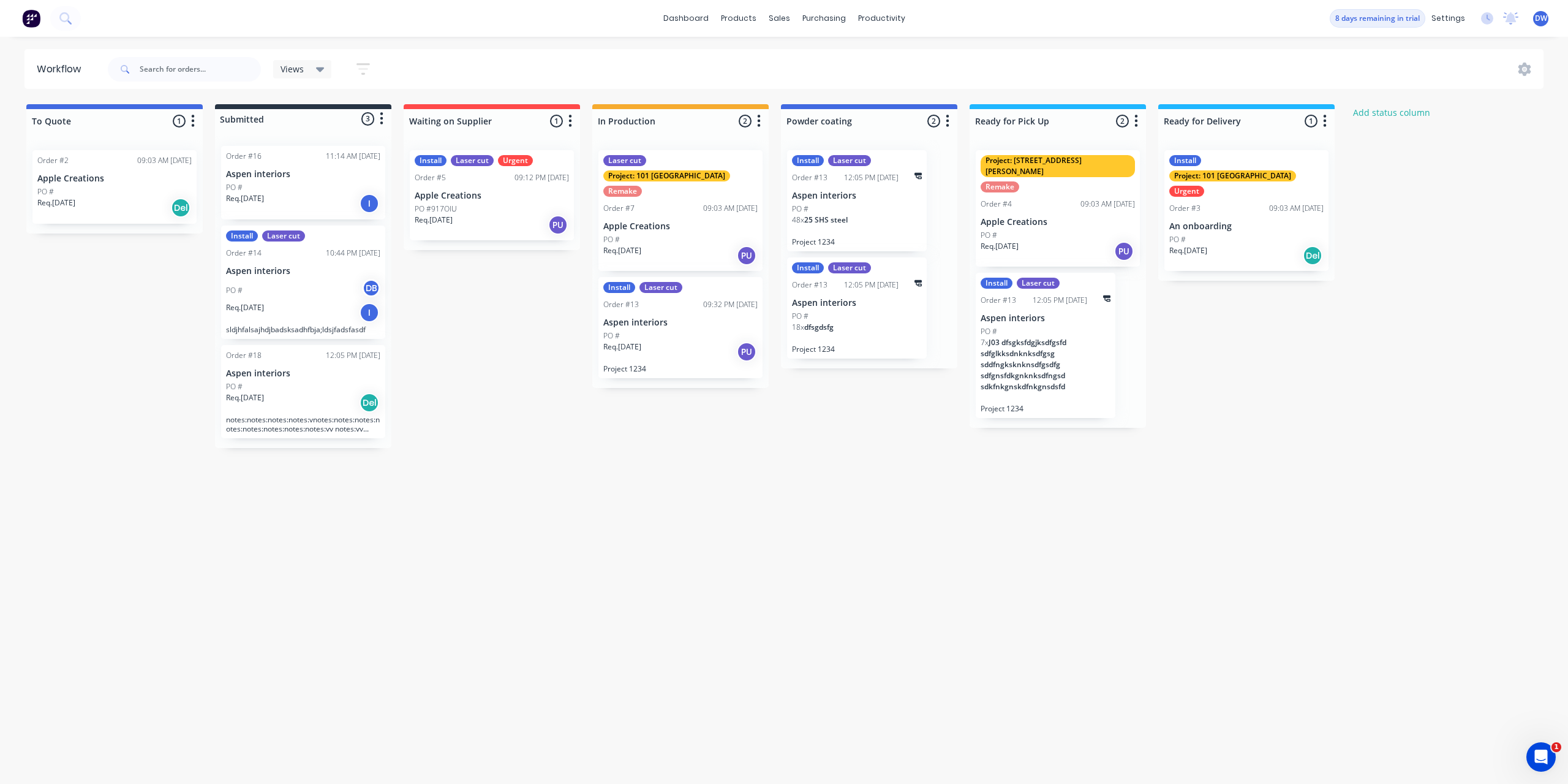
click at [700, 170] on div "Project: 101 [GEOGRAPHIC_DATA]" at bounding box center [667, 176] width 127 height 11
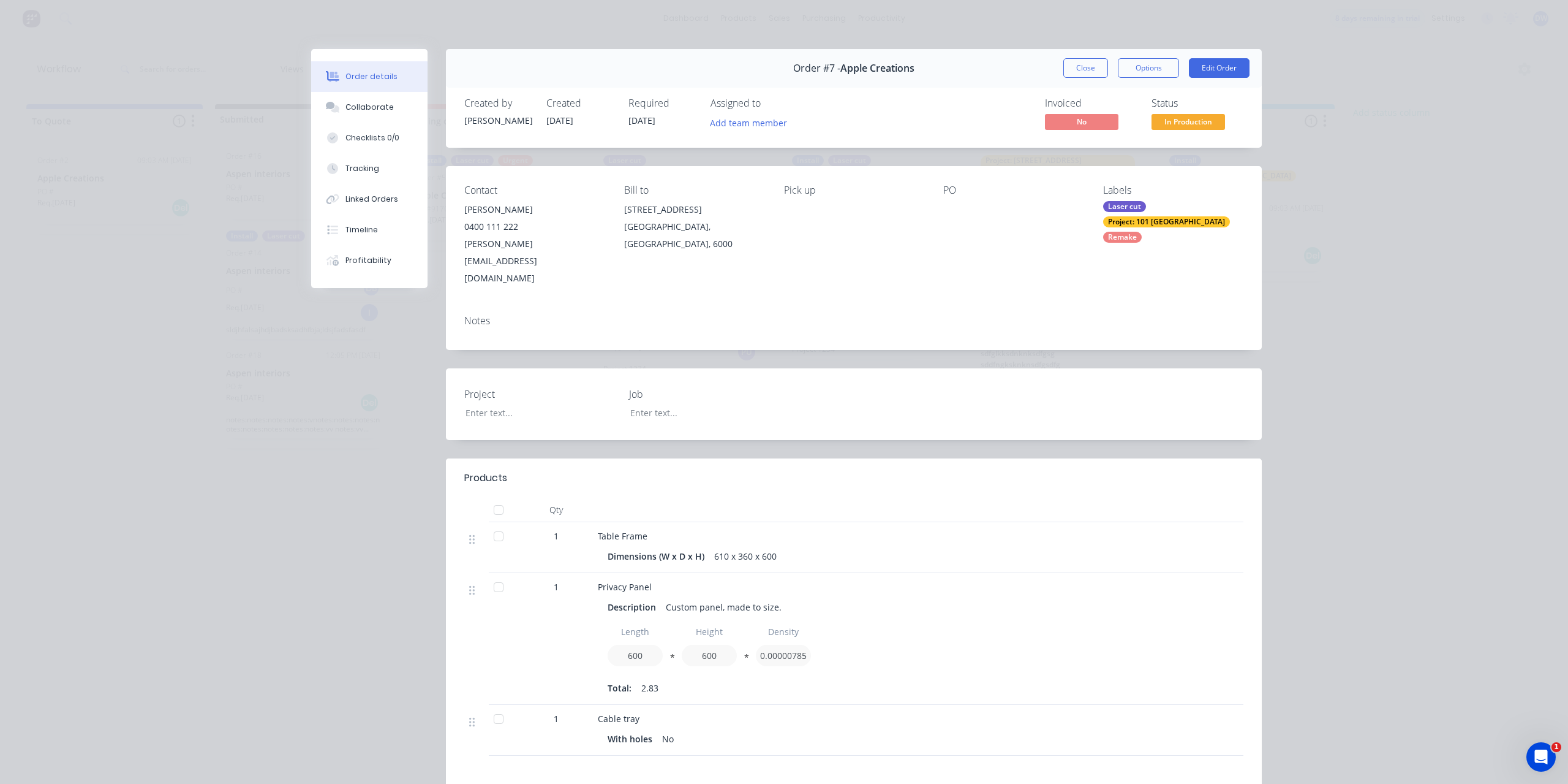
click at [1167, 220] on div "Laser cut Project: 101 Lilydale Remake" at bounding box center [1173, 221] width 140 height 42
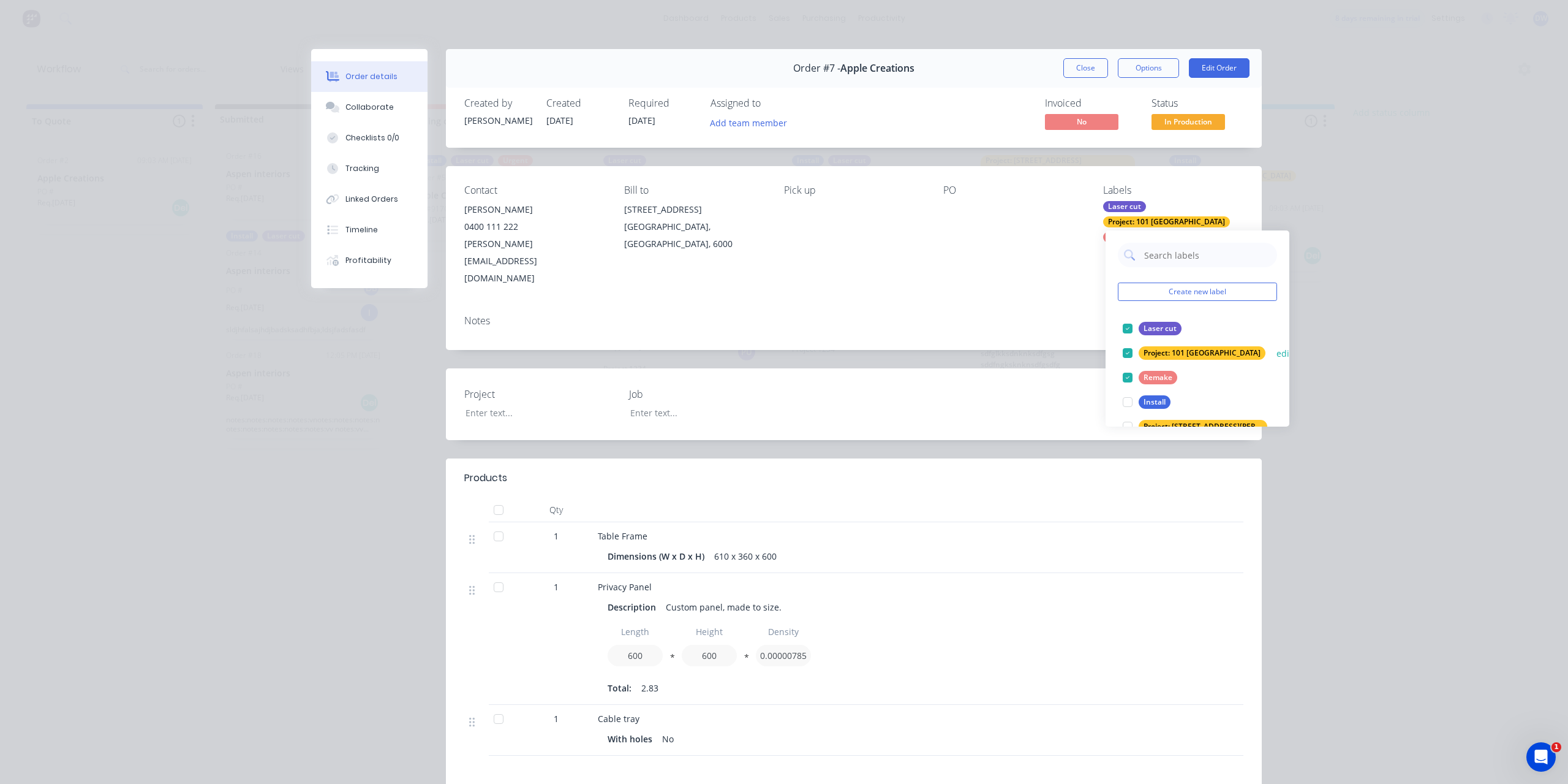
scroll to position [49, 0]
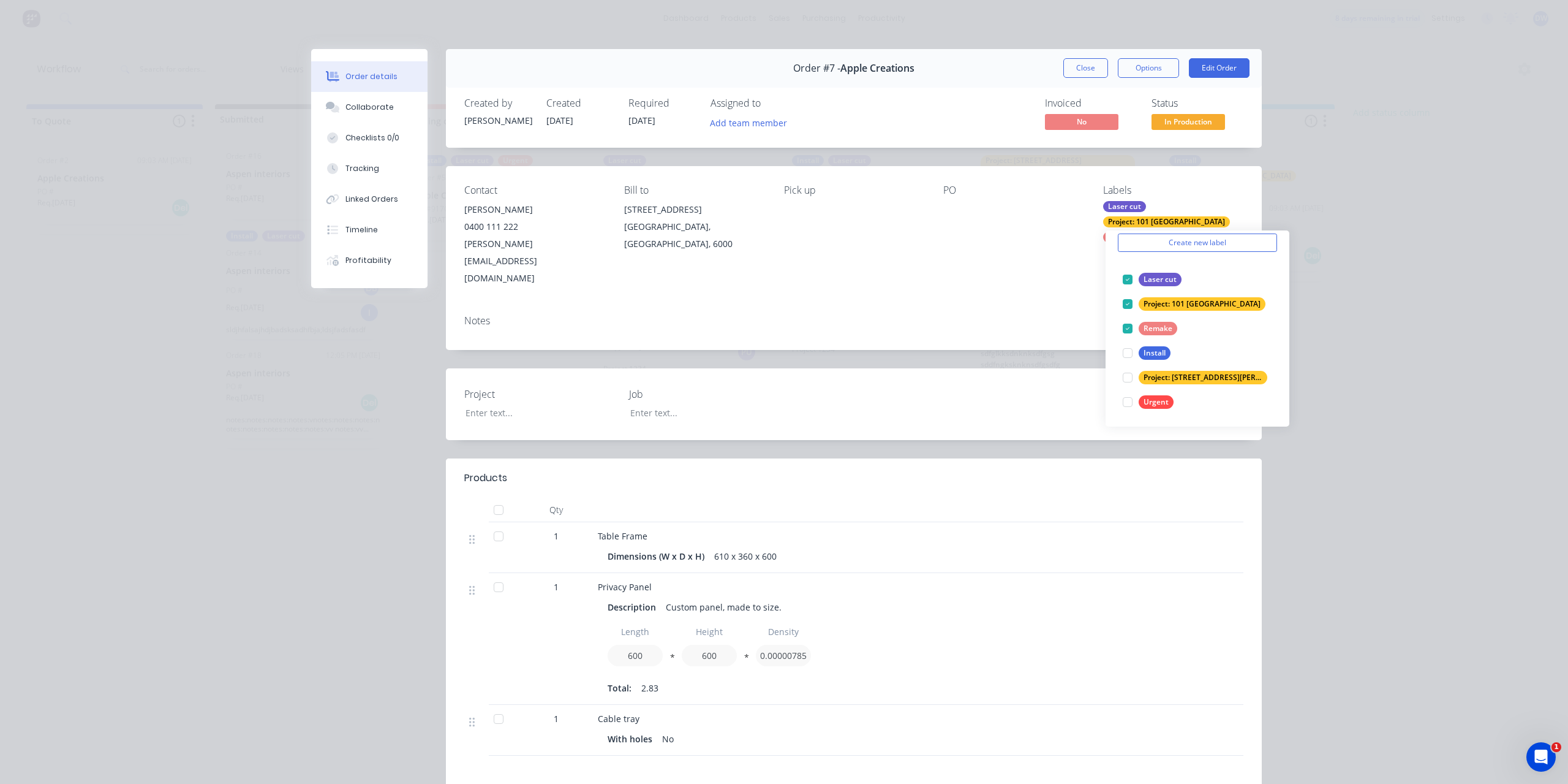
click at [1054, 305] on div "Notes" at bounding box center [853, 327] width 816 height 45
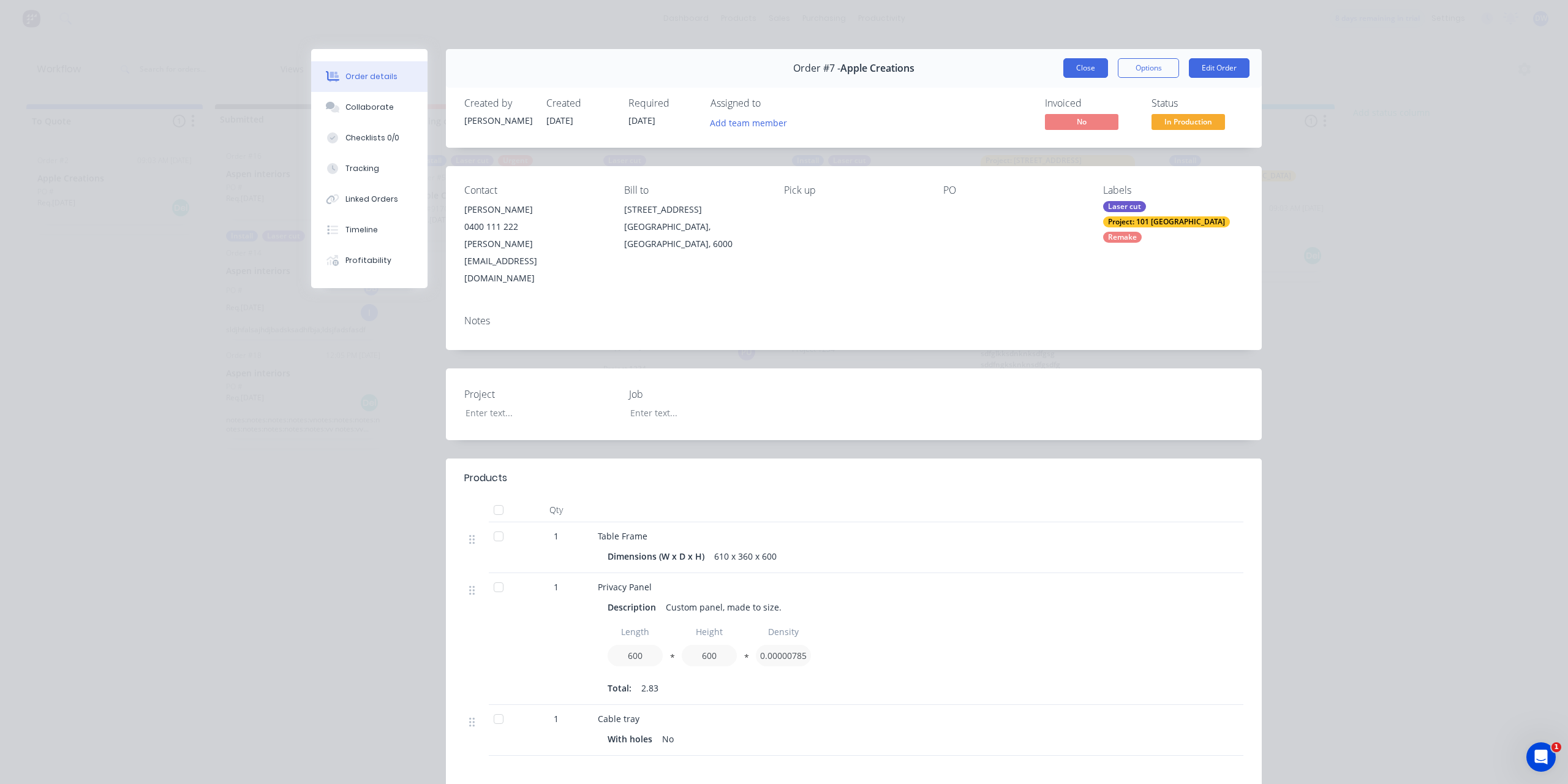
click at [1095, 59] on button "Close" at bounding box center [1085, 67] width 45 height 20
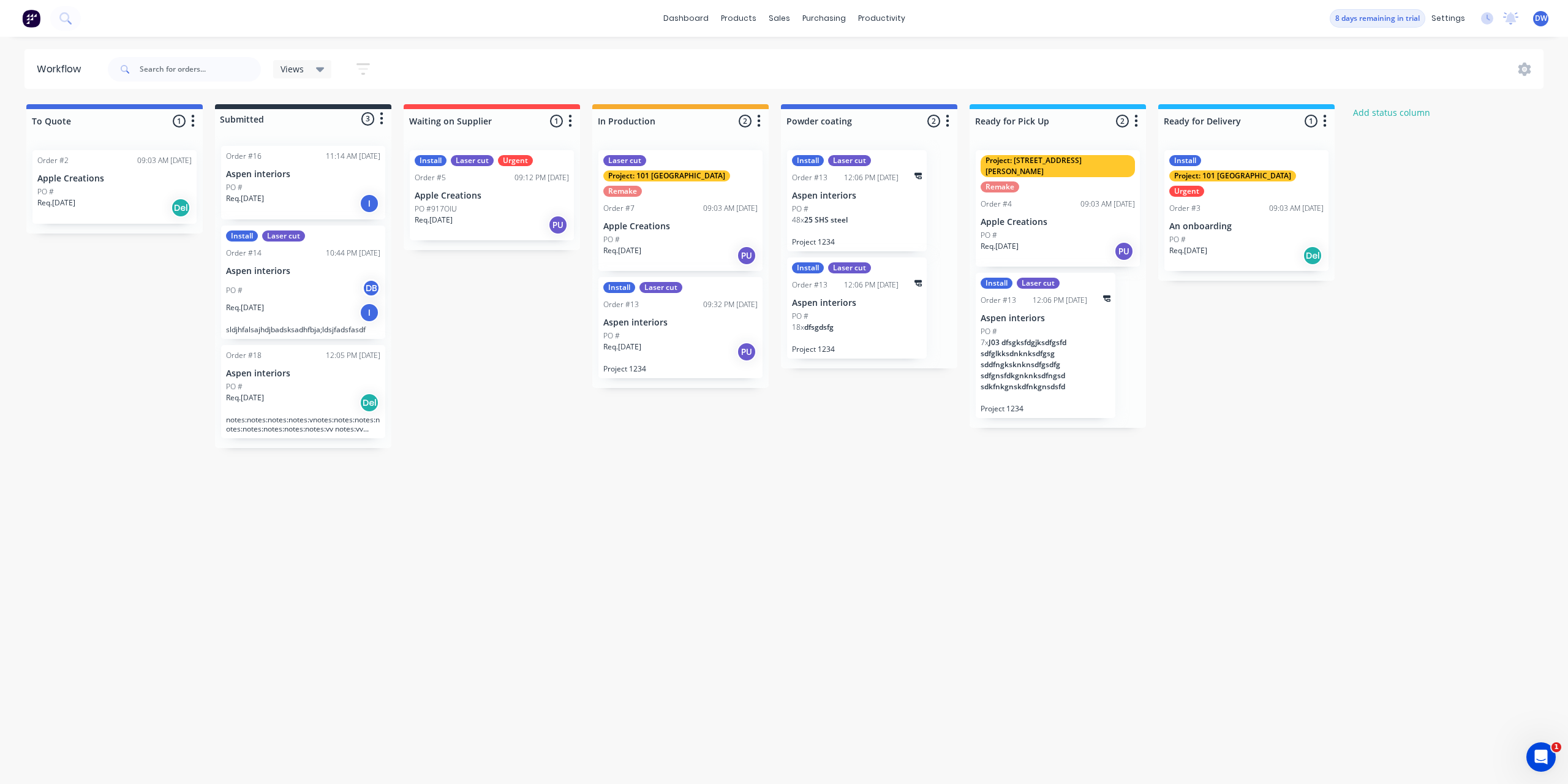
click at [260, 397] on p "Req. [DATE]" at bounding box center [244, 397] width 38 height 11
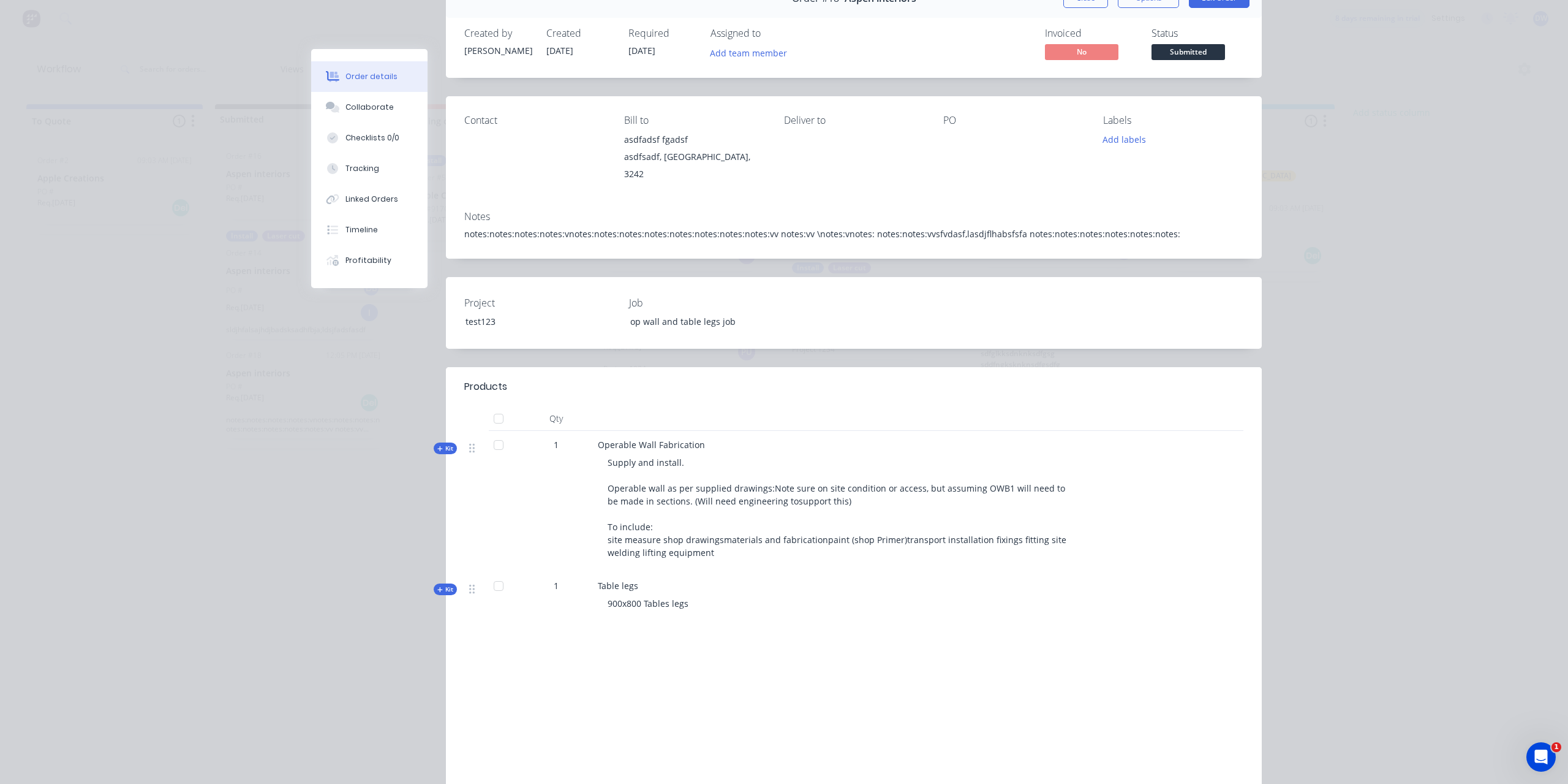
scroll to position [0, 0]
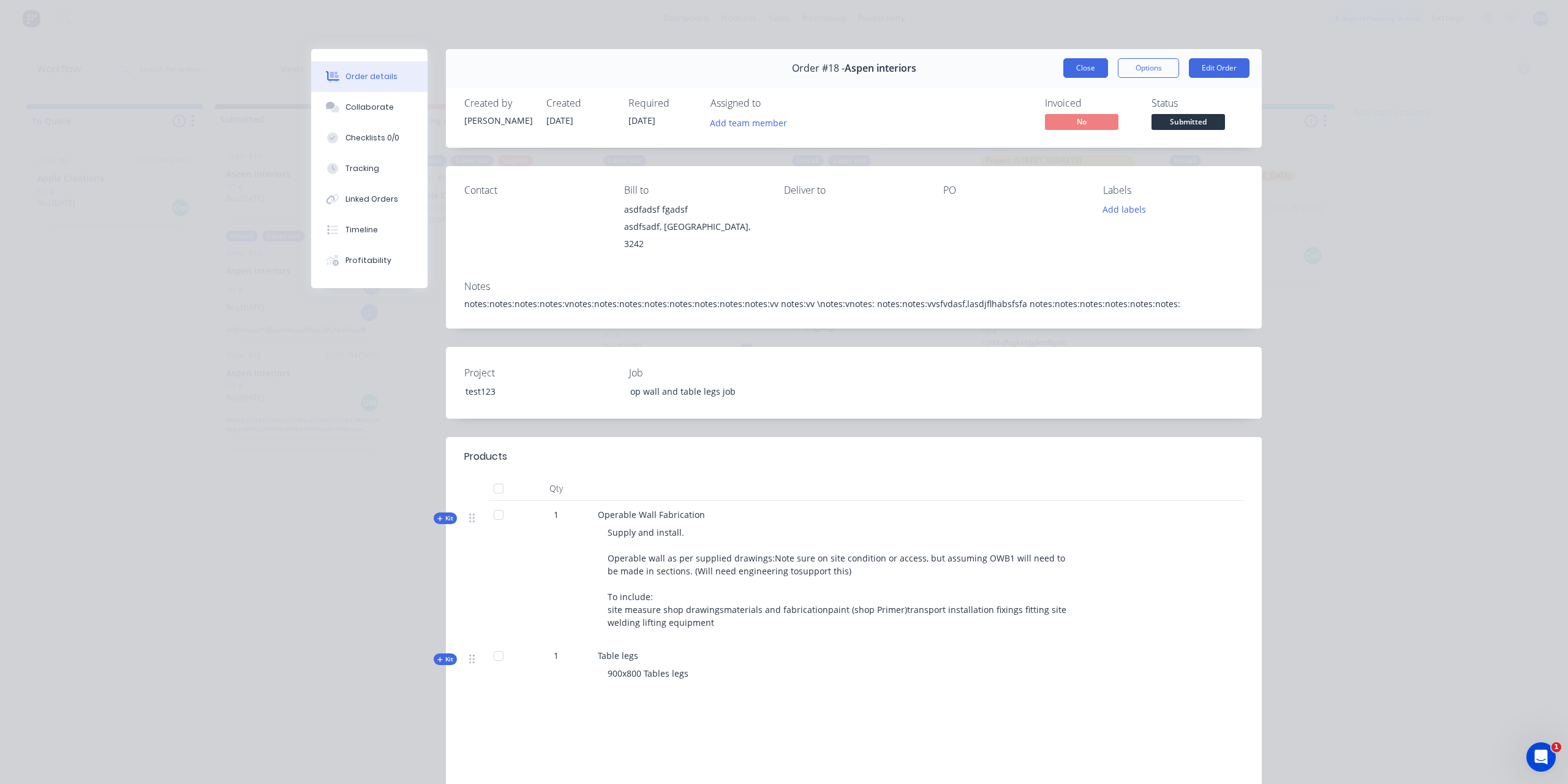
click at [1077, 59] on button "Close" at bounding box center [1085, 67] width 45 height 20
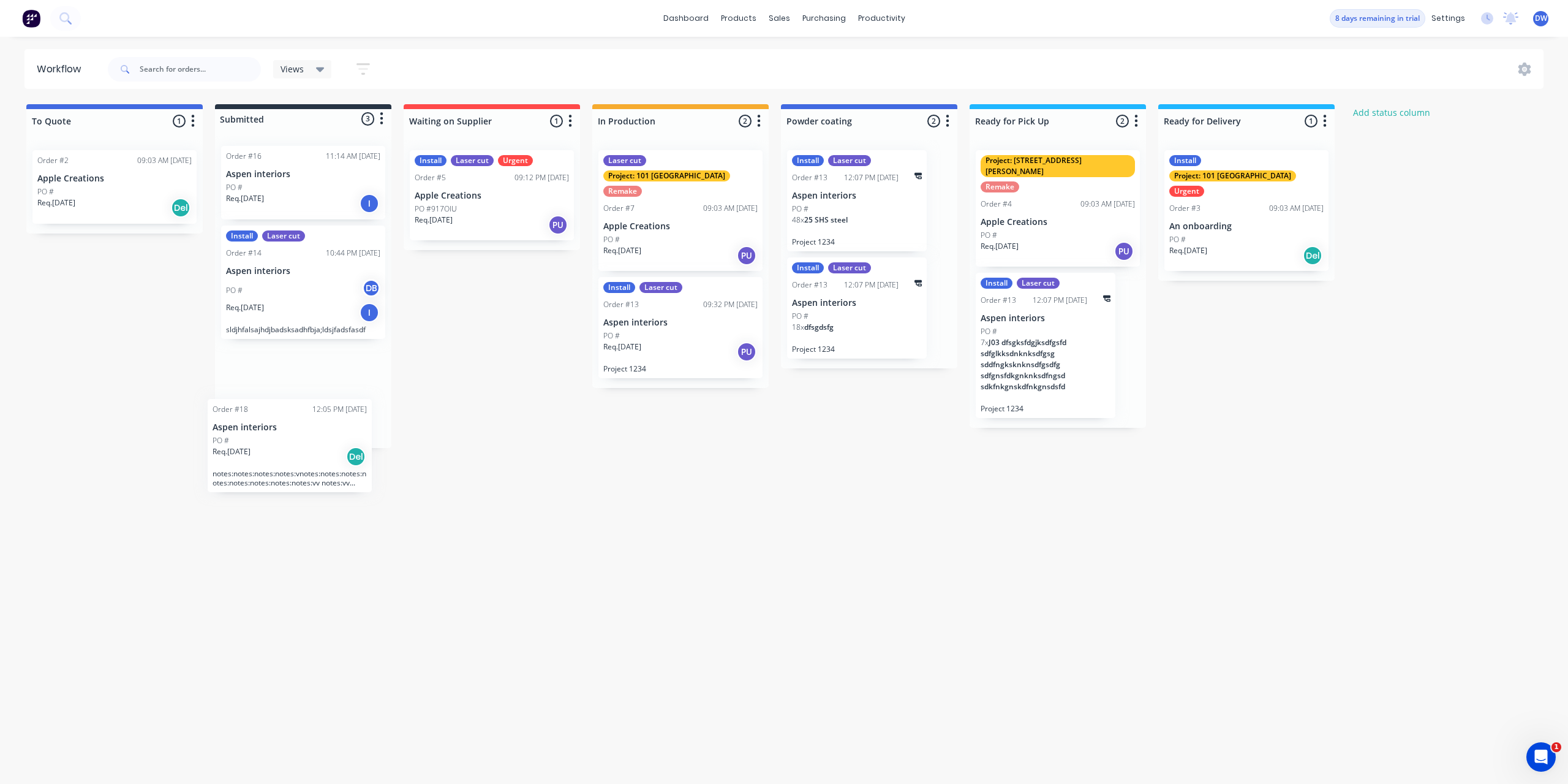
drag, startPoint x: 293, startPoint y: 400, endPoint x: 278, endPoint y: 459, distance: 60.9
click at [278, 459] on div "Workflow Views Save new view None (Default) edit Show/Hide statuses Show line i…" at bounding box center [784, 405] width 1568 height 710
click at [657, 344] on div "Req. [DATE] PU" at bounding box center [680, 351] width 154 height 21
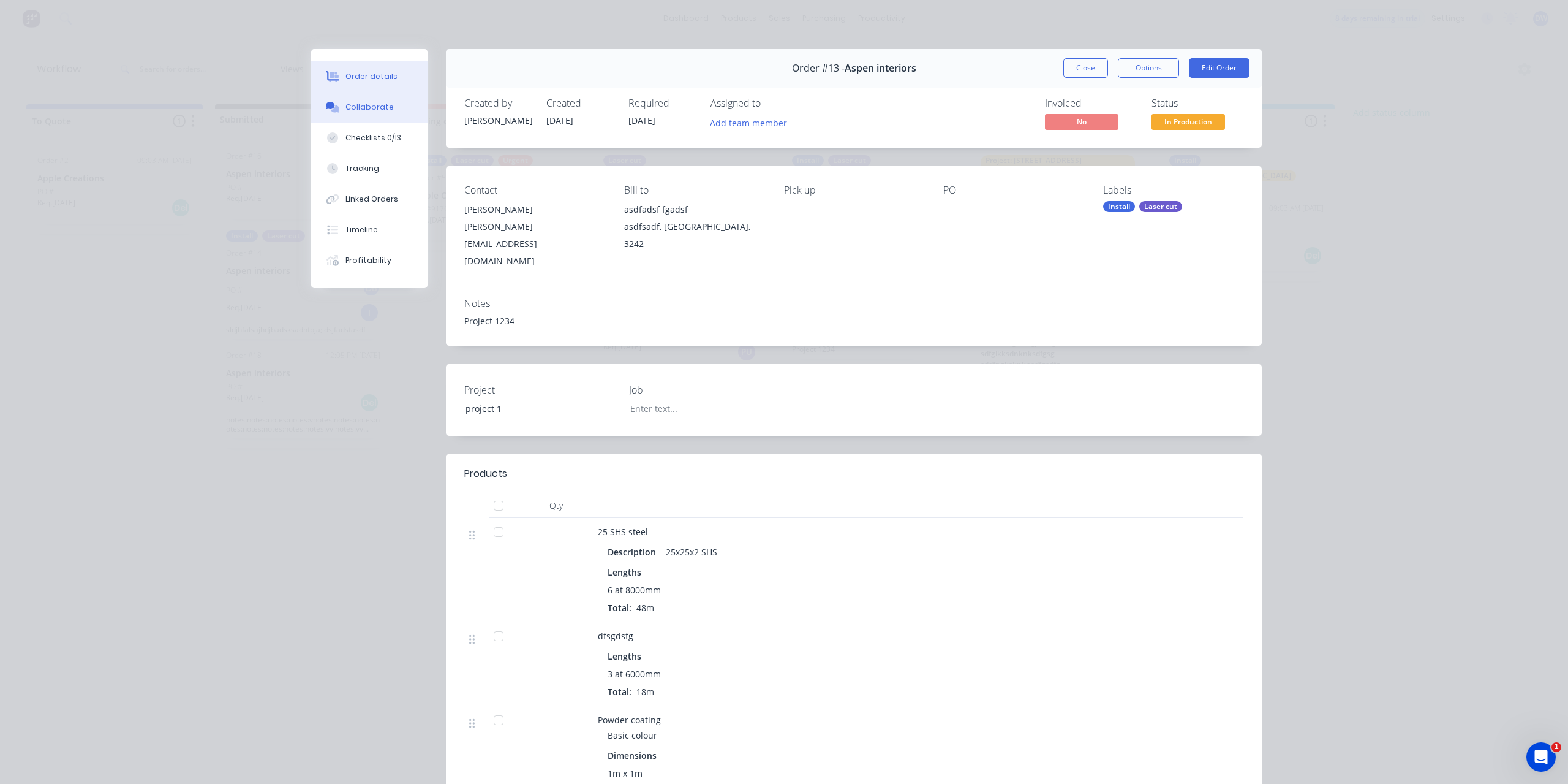
click at [368, 108] on div "Collaborate" at bounding box center [370, 107] width 49 height 11
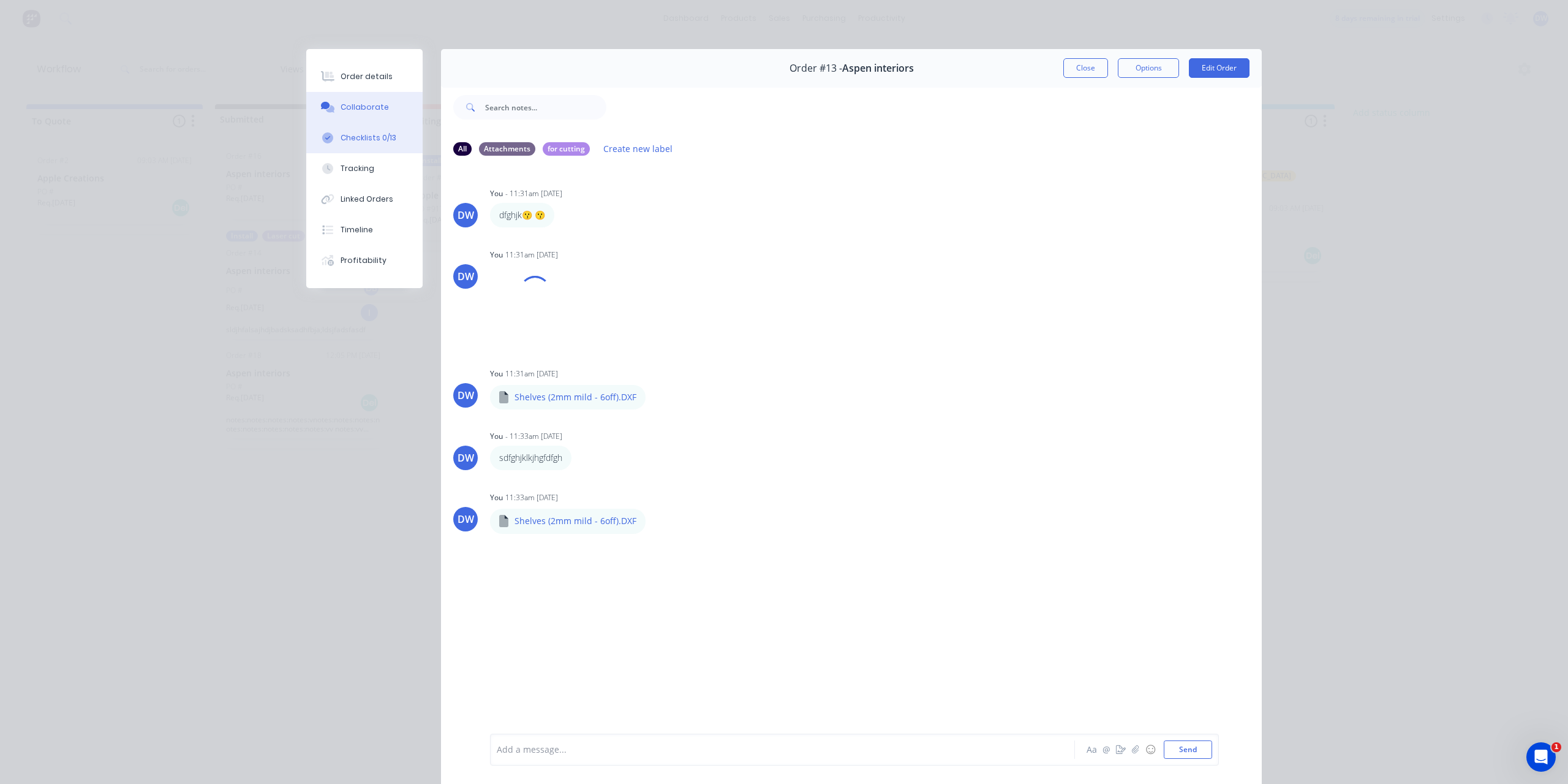
click at [364, 133] on div "Checklists 0/13" at bounding box center [368, 138] width 56 height 11
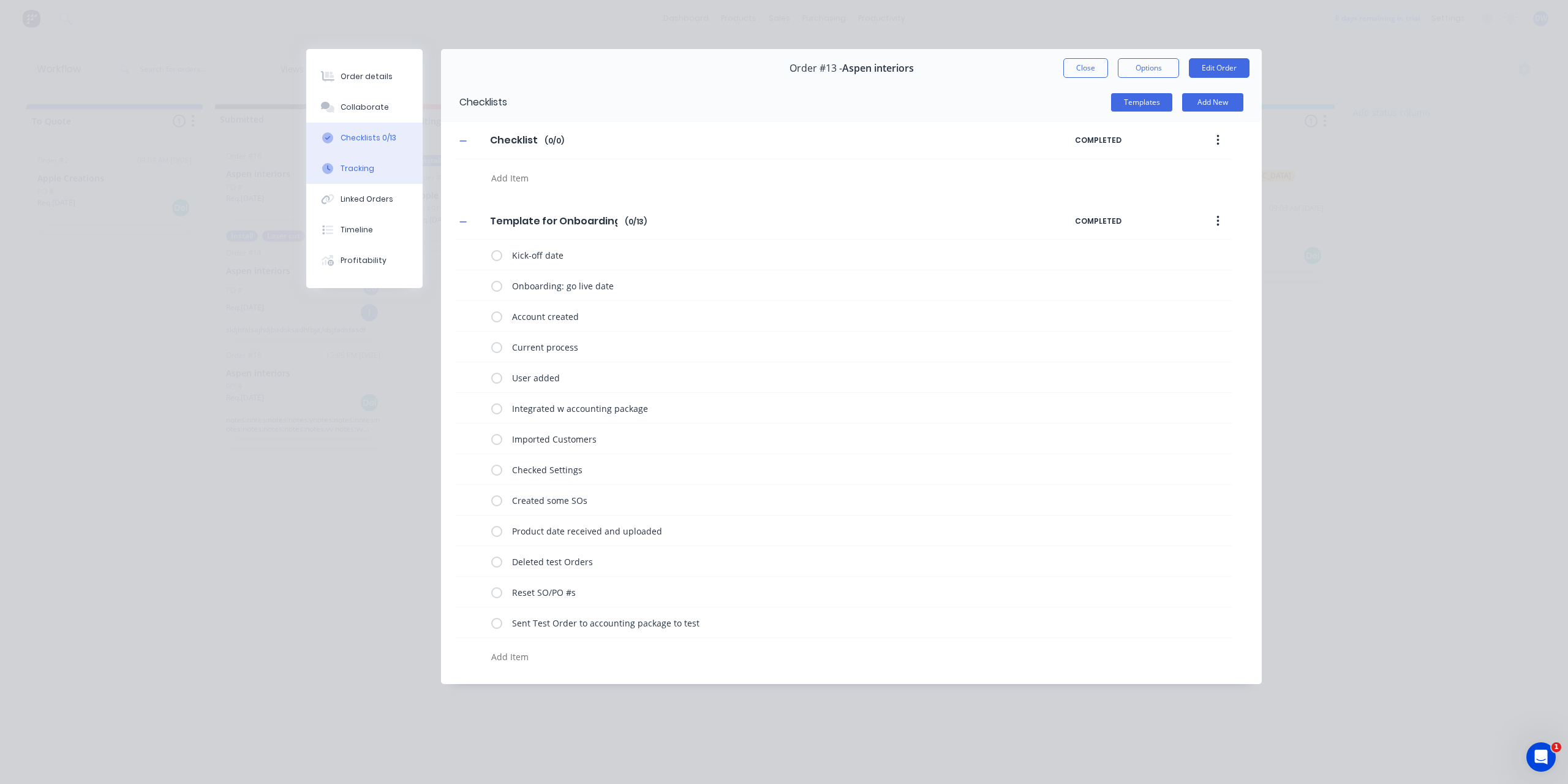
click at [358, 167] on div "Tracking" at bounding box center [357, 169] width 34 height 11
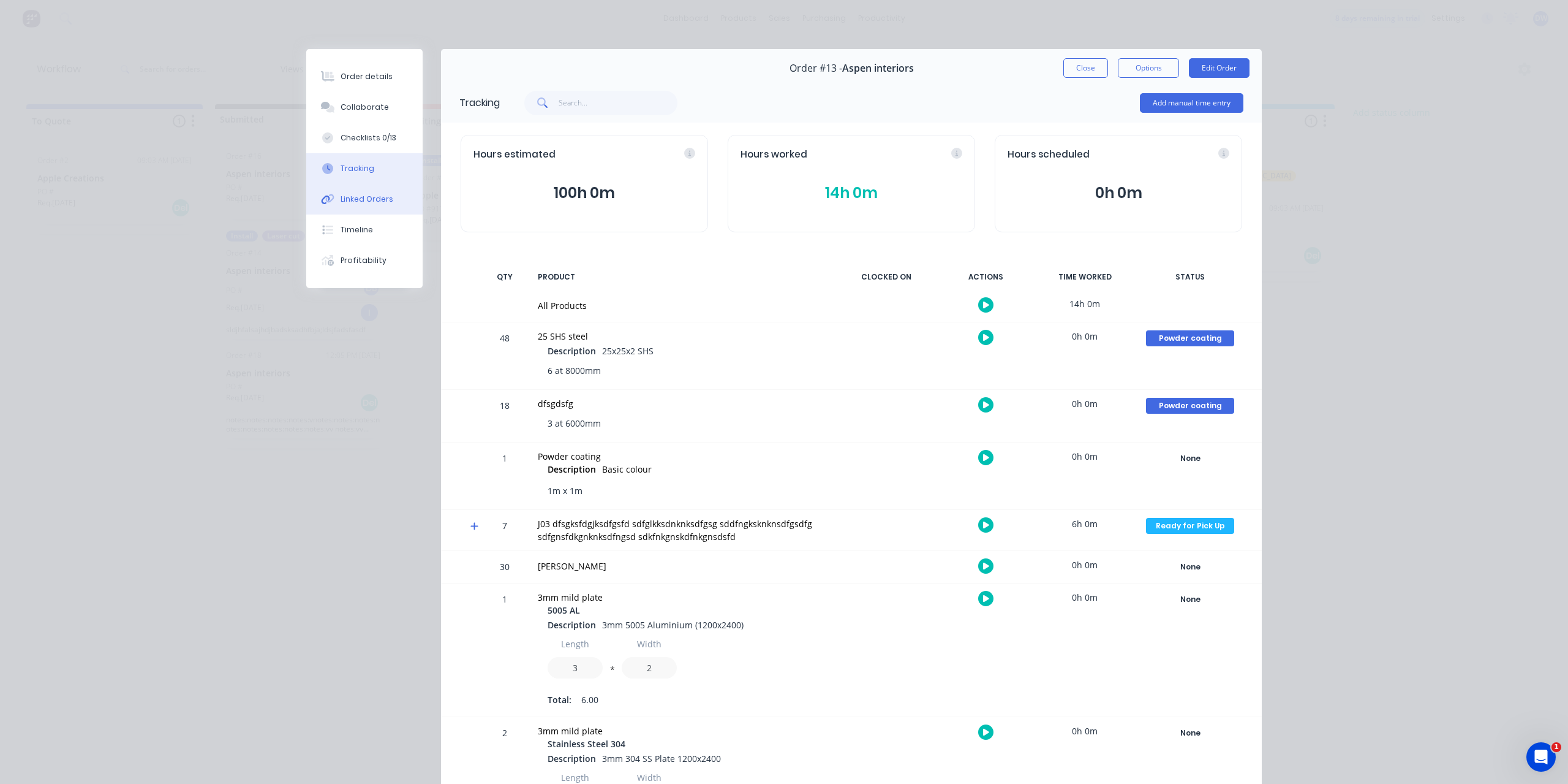
click at [357, 198] on div "Linked Orders" at bounding box center [367, 199] width 53 height 11
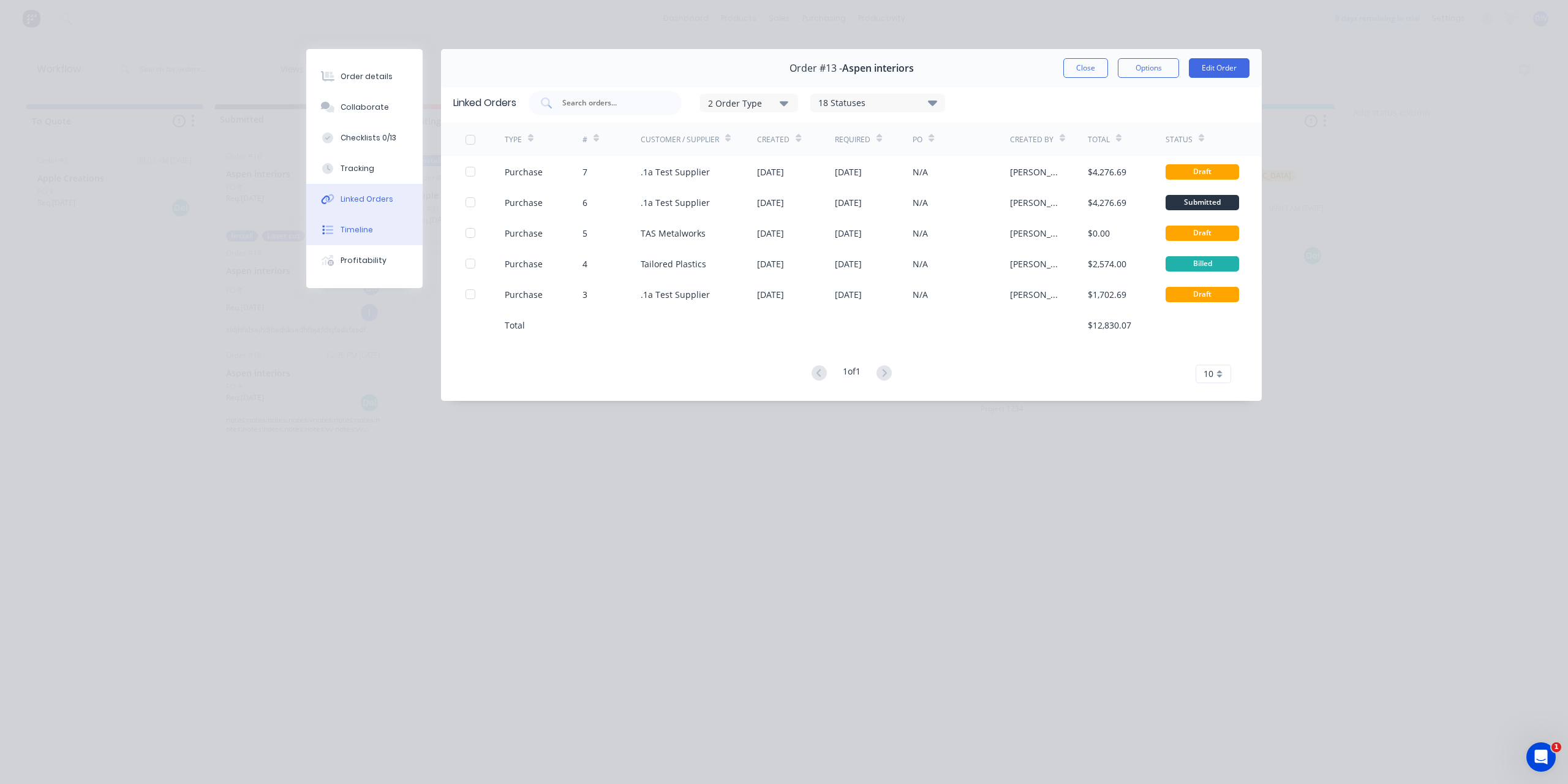
click at [357, 236] on button "Timeline" at bounding box center [364, 230] width 117 height 31
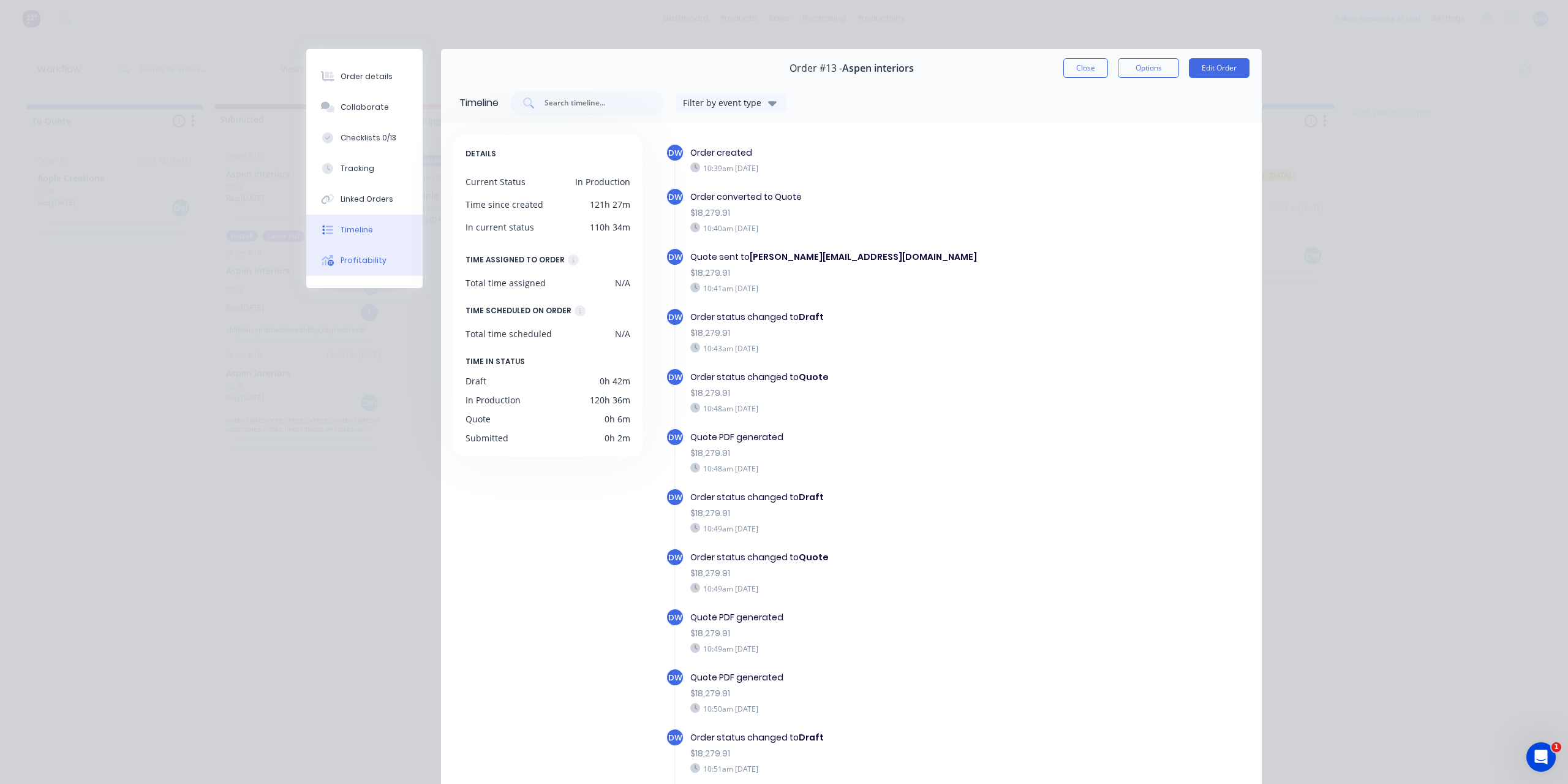
click at [358, 259] on div "Profitability" at bounding box center [364, 260] width 46 height 11
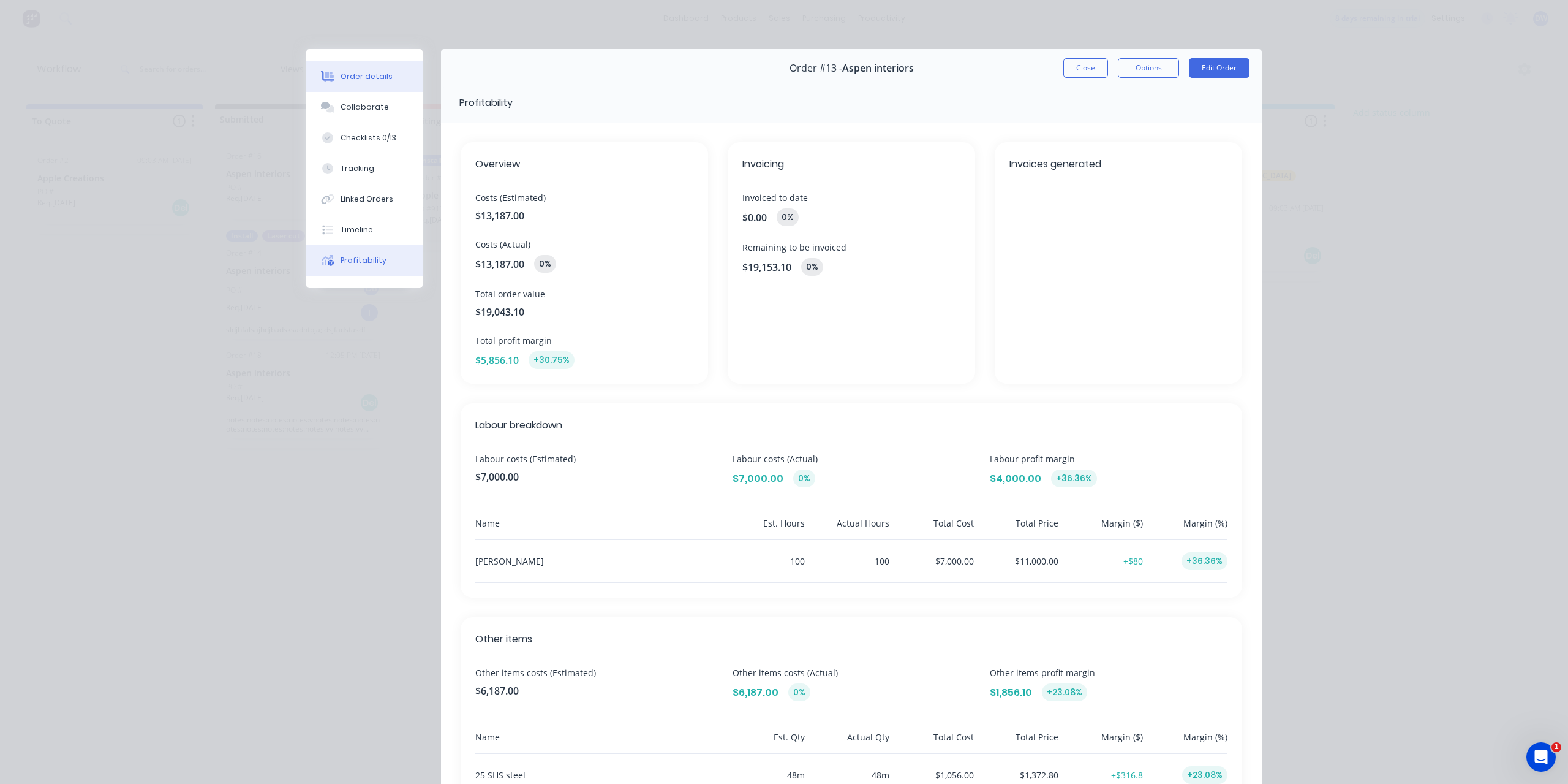
click at [354, 78] on div "Order details" at bounding box center [367, 77] width 52 height 11
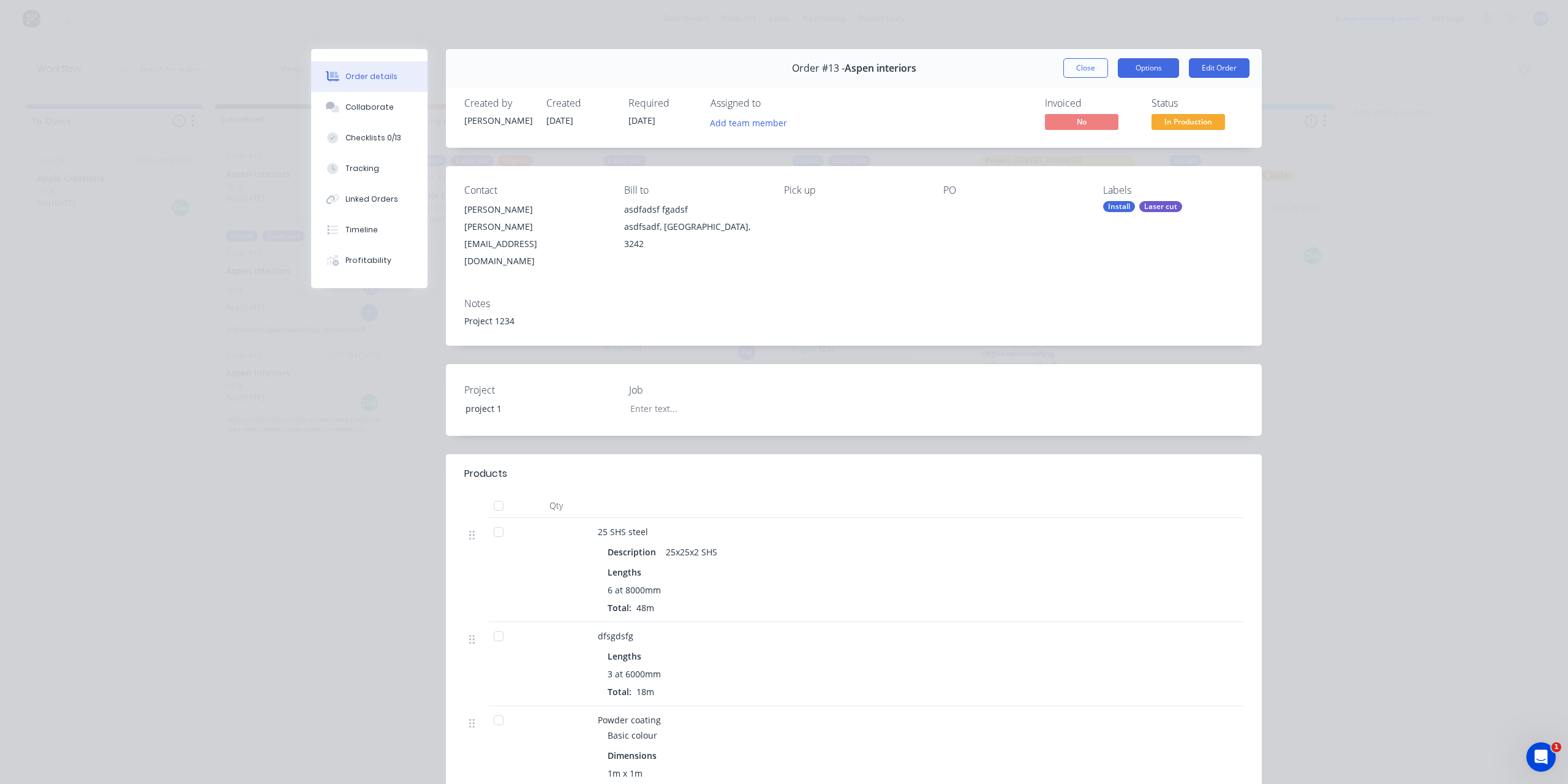
click at [1148, 77] on button "Options" at bounding box center [1149, 67] width 61 height 20
click at [1078, 64] on button "Close" at bounding box center [1085, 67] width 45 height 20
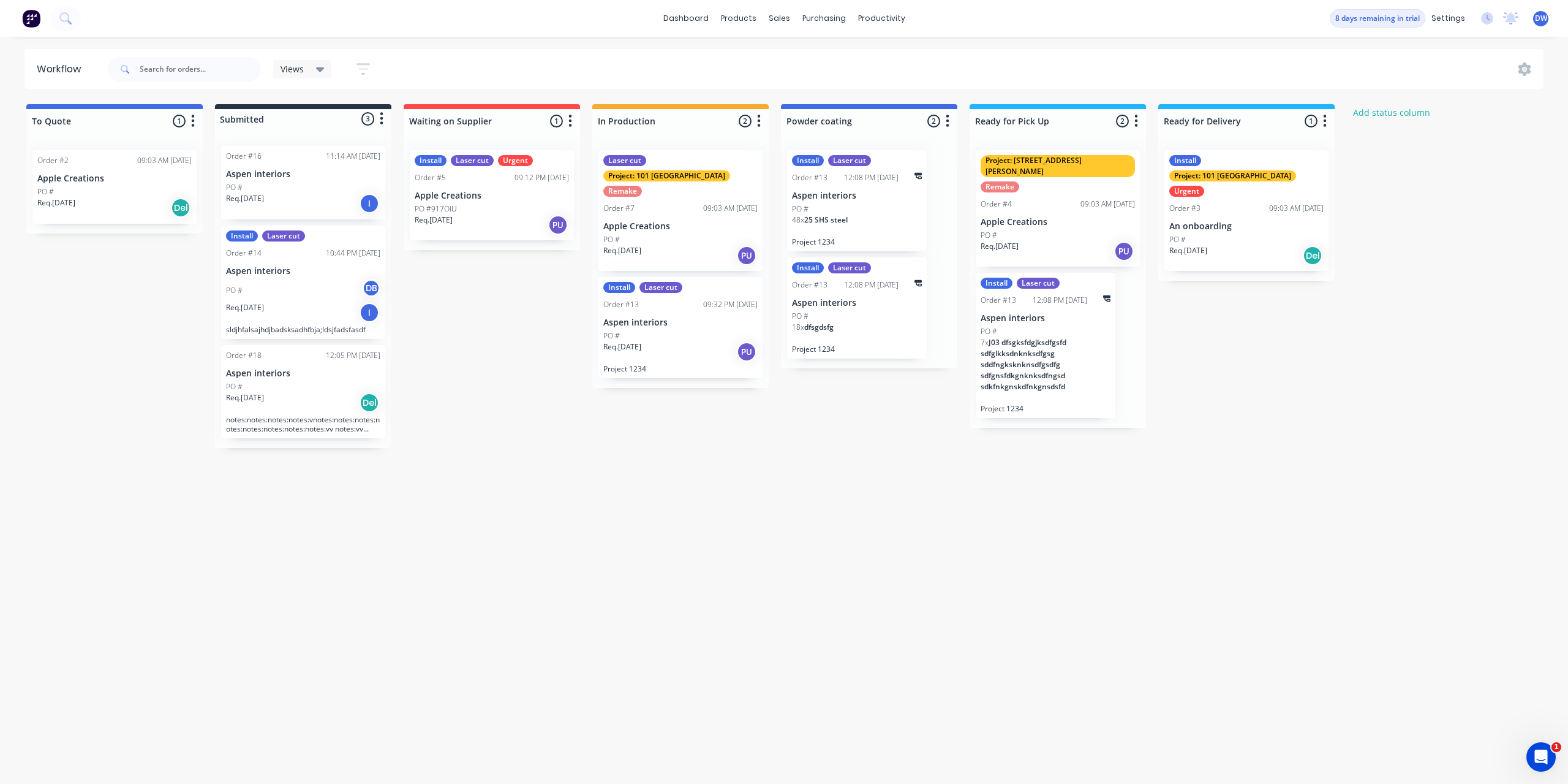
click at [678, 341] on div "Req. [DATE] PU" at bounding box center [680, 351] width 154 height 21
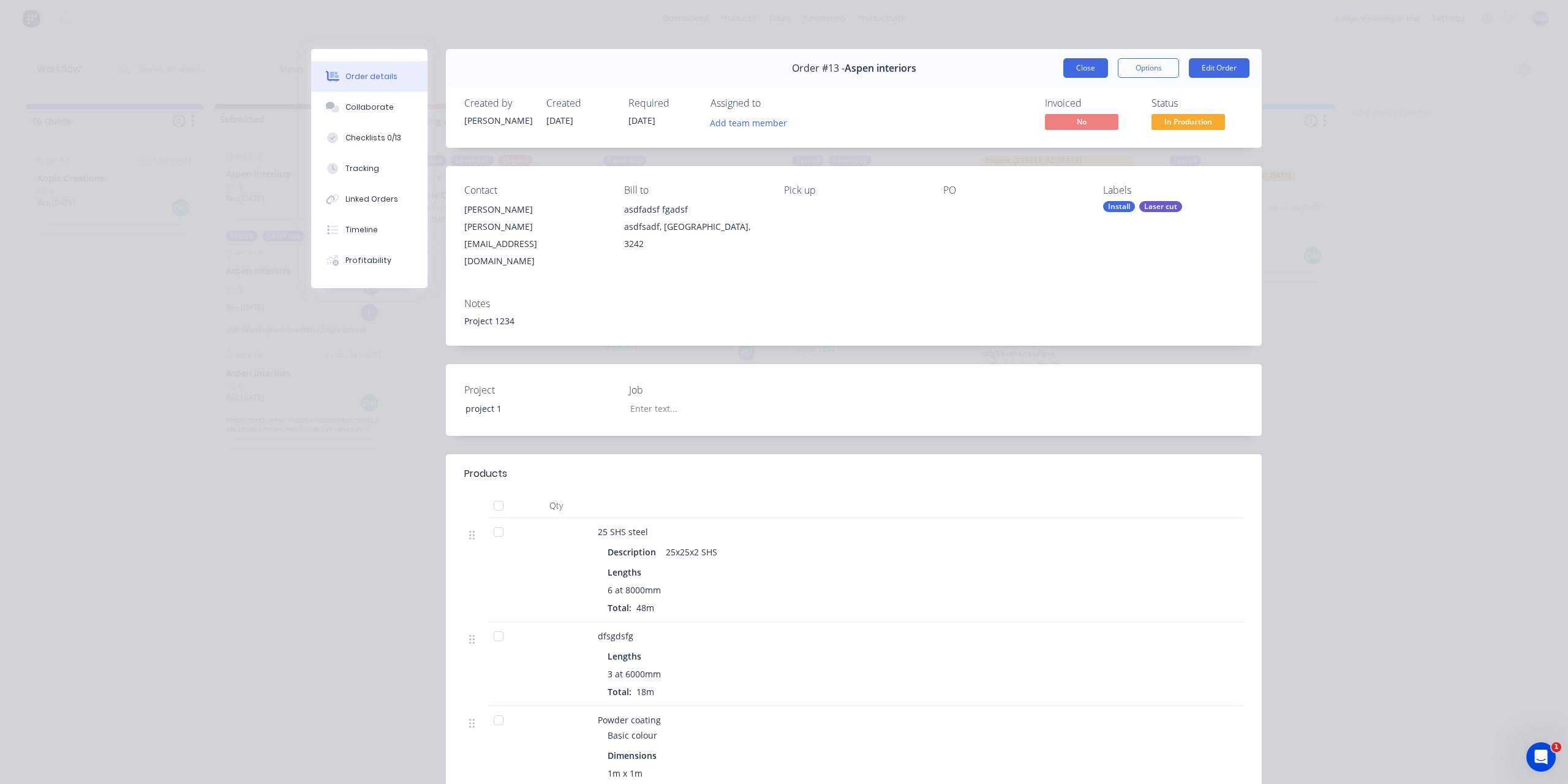
click at [1076, 69] on button "Close" at bounding box center [1085, 67] width 45 height 20
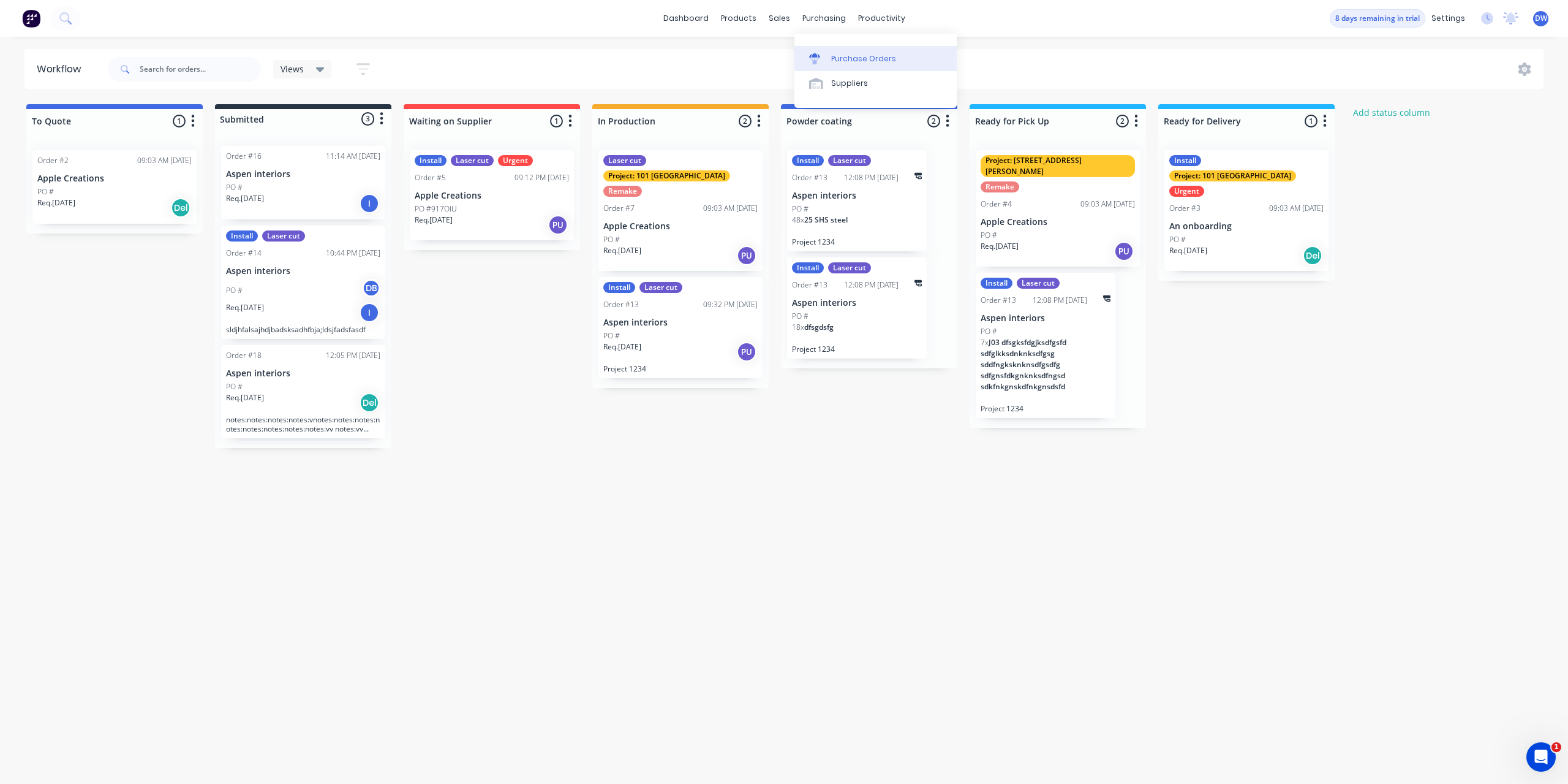
click at [820, 52] on link "Purchase Orders" at bounding box center [875, 58] width 162 height 24
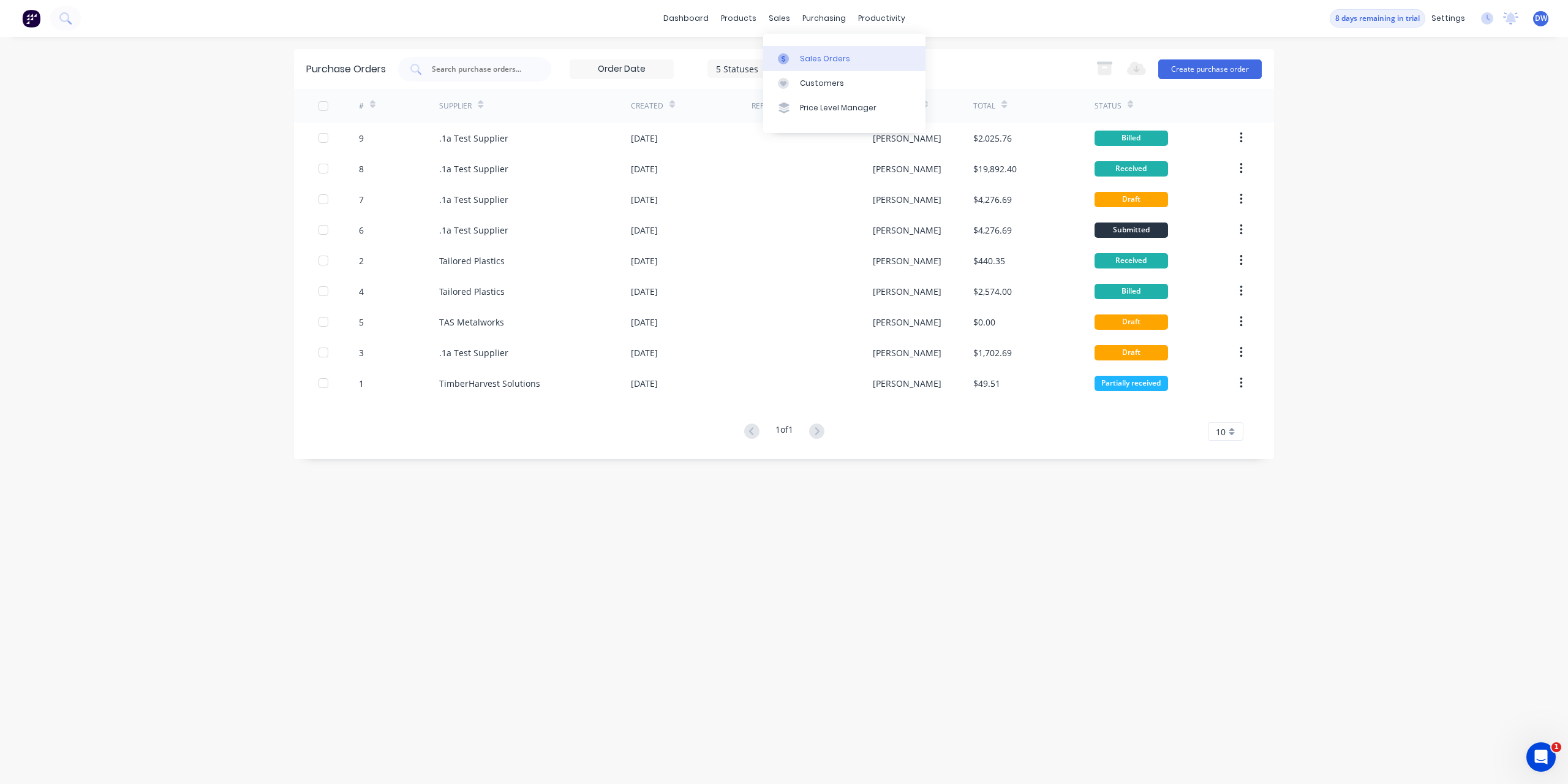
click at [788, 50] on link "Sales Orders" at bounding box center [844, 58] width 162 height 24
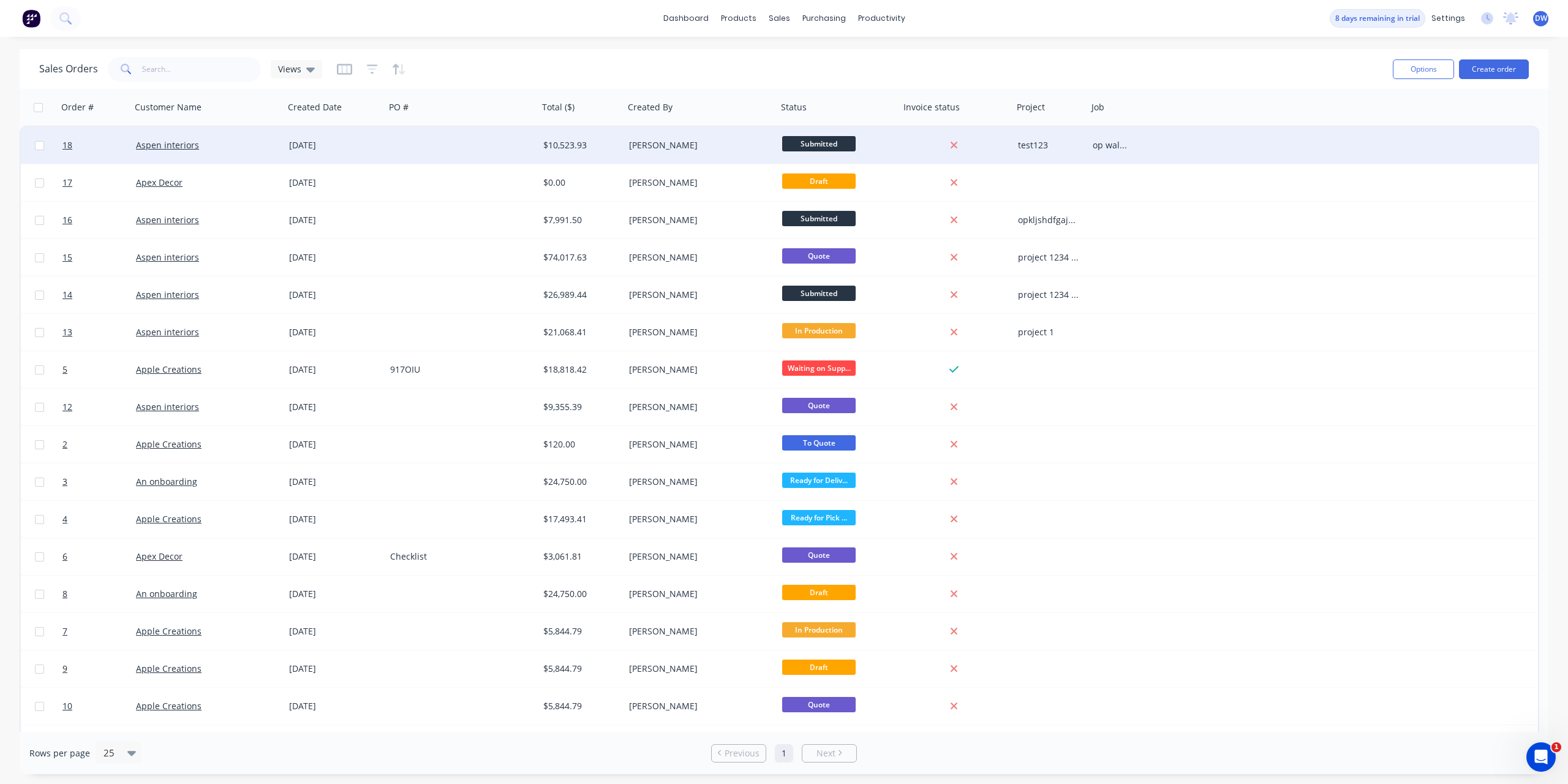
click at [653, 140] on div "[PERSON_NAME]" at bounding box center [697, 145] width 136 height 13
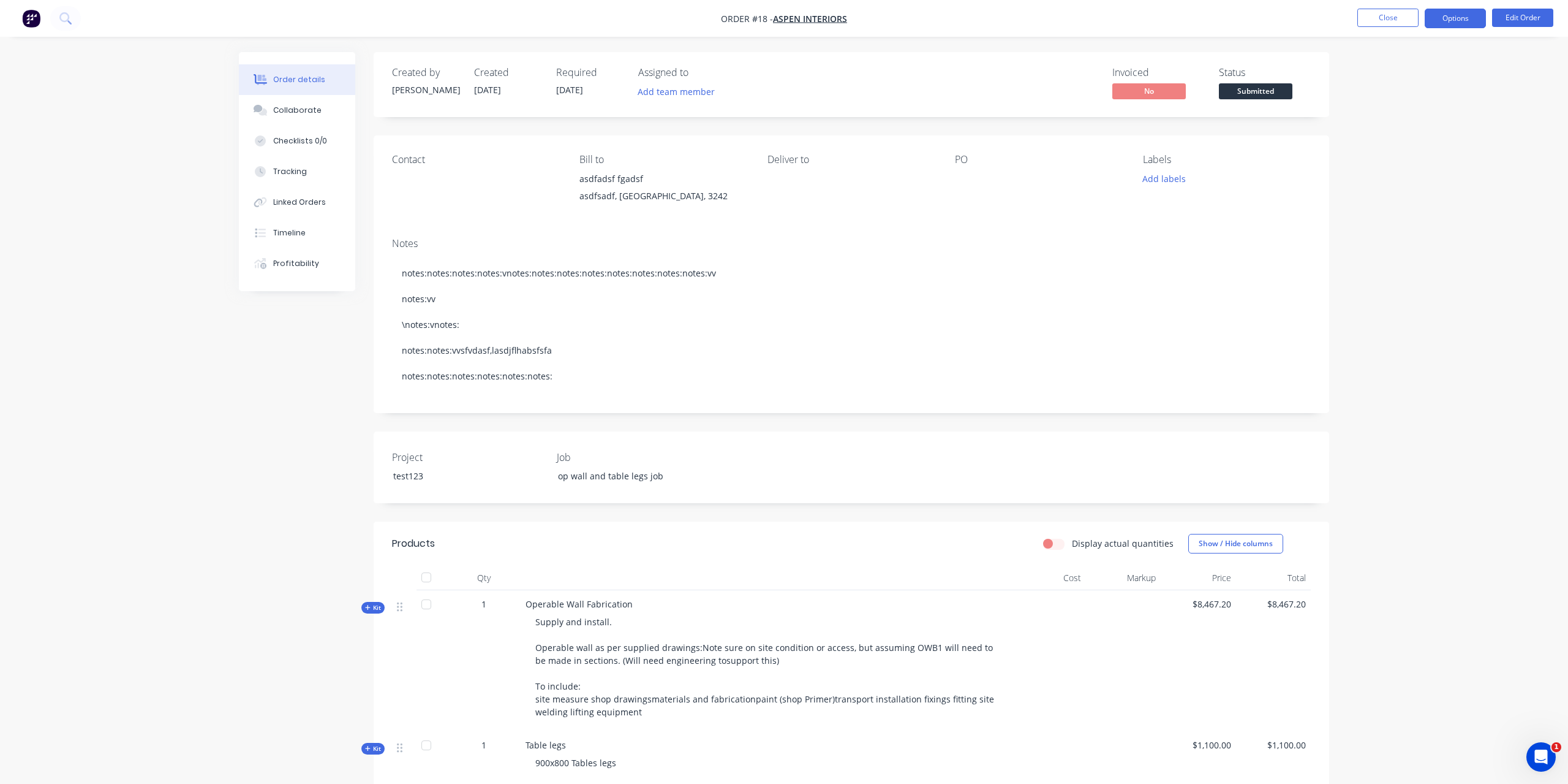
click at [1458, 24] on button "Options" at bounding box center [1455, 18] width 61 height 20
click at [1364, 28] on nav "Order #18 - Aspen interiors Close Options EMAIL / PRINT Invoice Partial Invoice…" at bounding box center [784, 18] width 1568 height 37
click at [1379, 18] on button "Close" at bounding box center [1388, 17] width 61 height 18
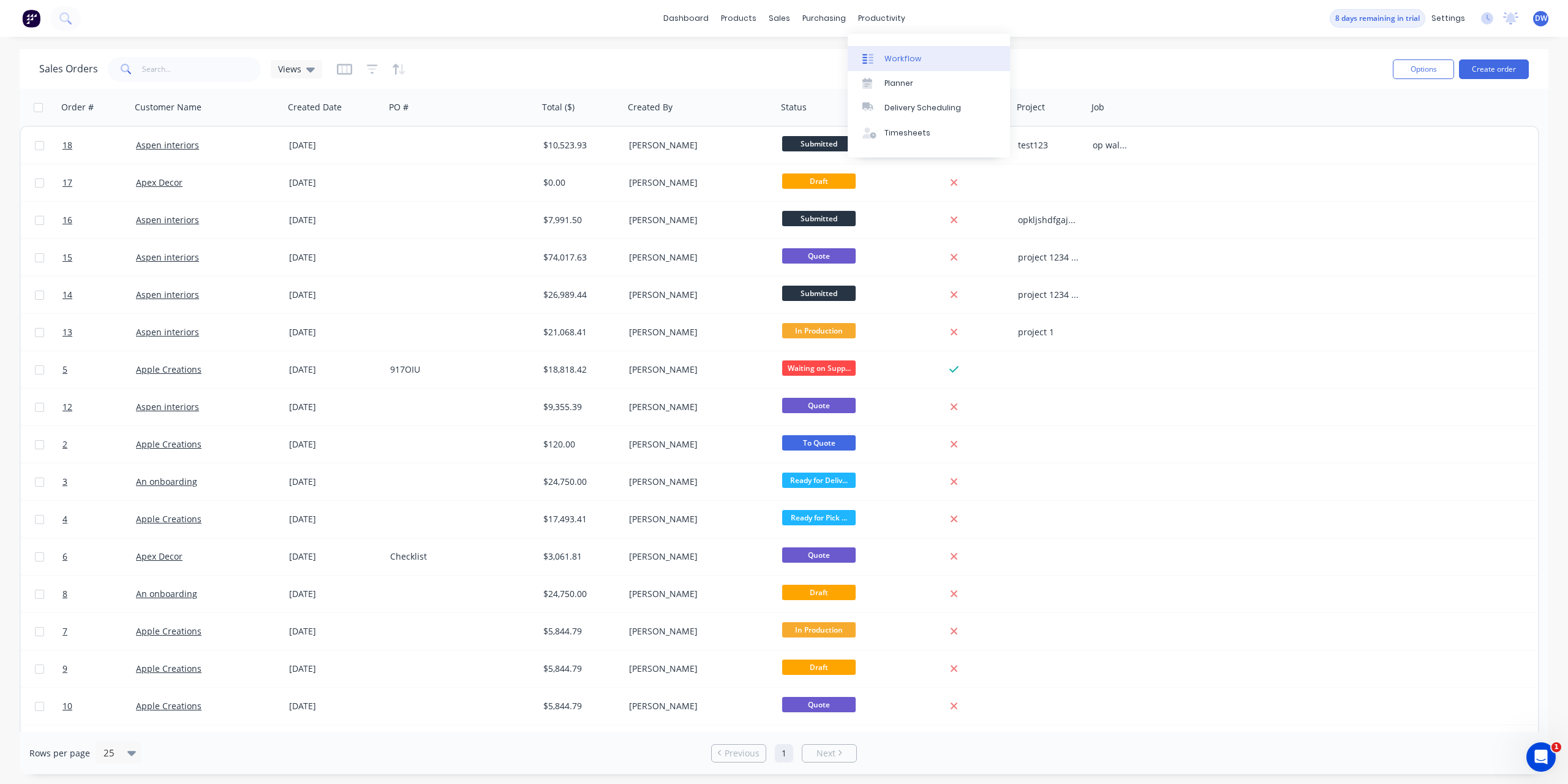
click at [884, 63] on link "Workflow" at bounding box center [929, 58] width 162 height 24
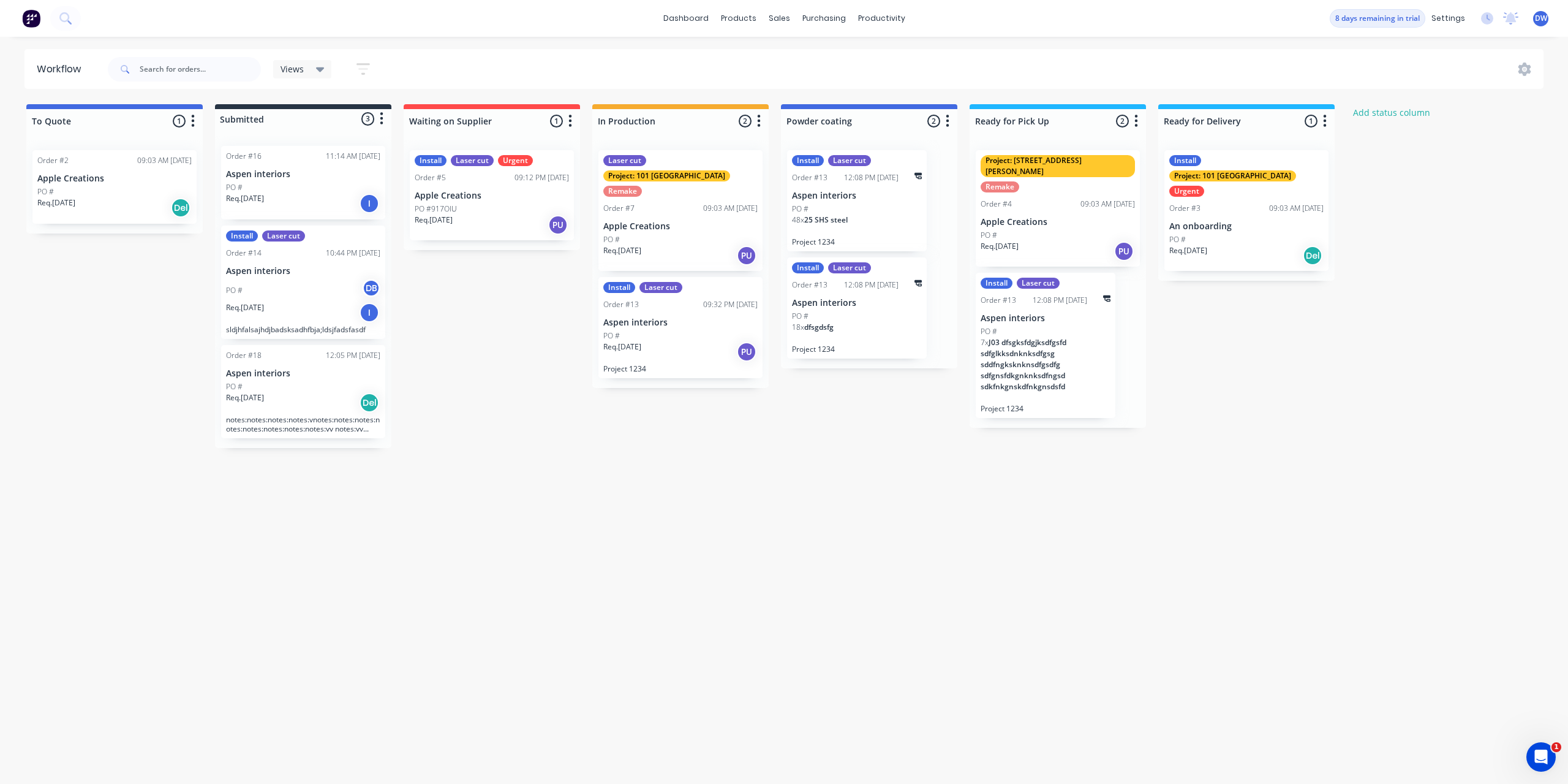
click at [656, 330] on div "PO #" at bounding box center [680, 336] width 154 height 11
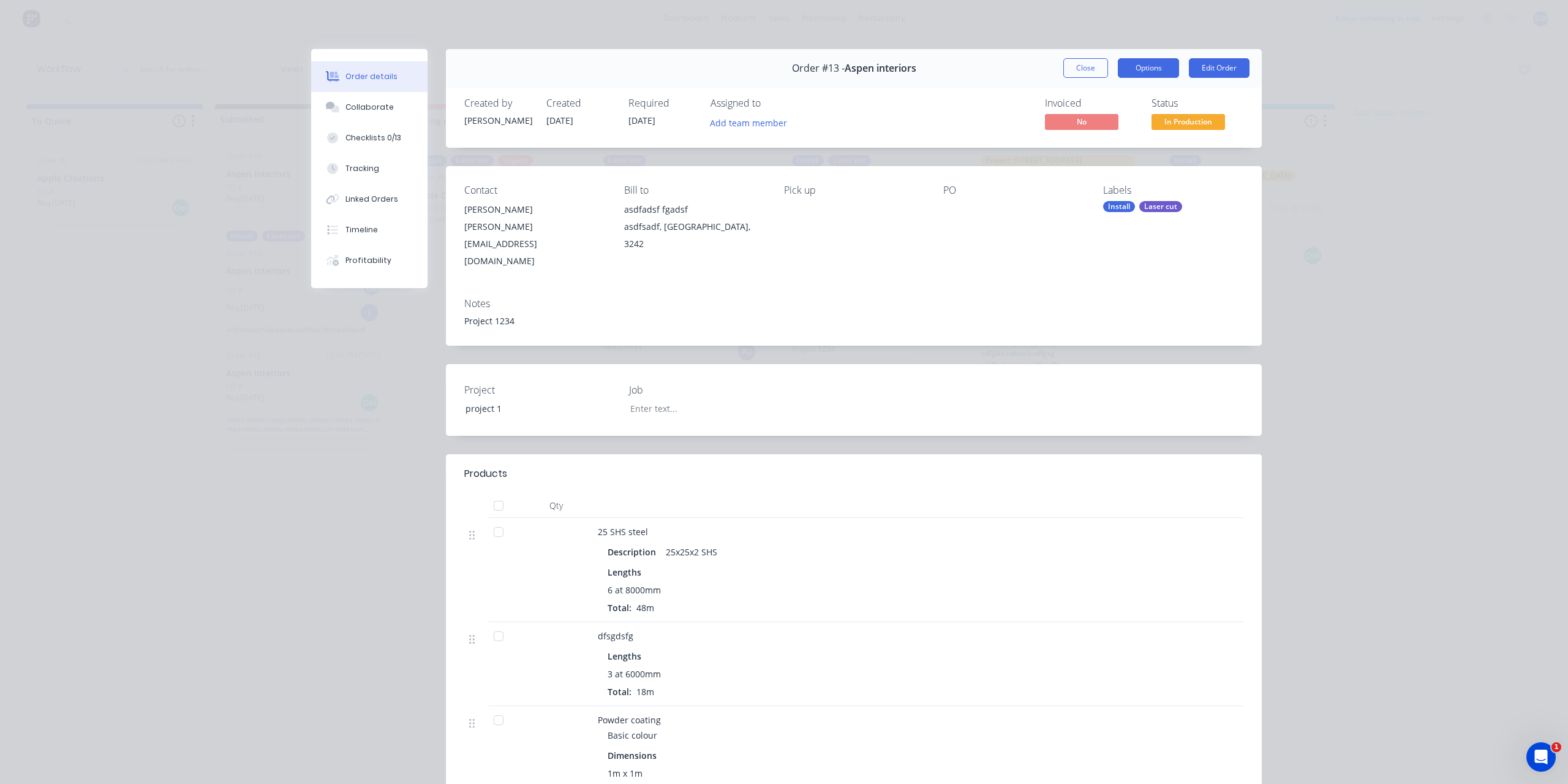
click at [1121, 66] on button "Options" at bounding box center [1149, 67] width 61 height 20
click at [1131, 66] on button "Options" at bounding box center [1149, 67] width 61 height 20
click at [1071, 73] on button "Close" at bounding box center [1085, 67] width 45 height 20
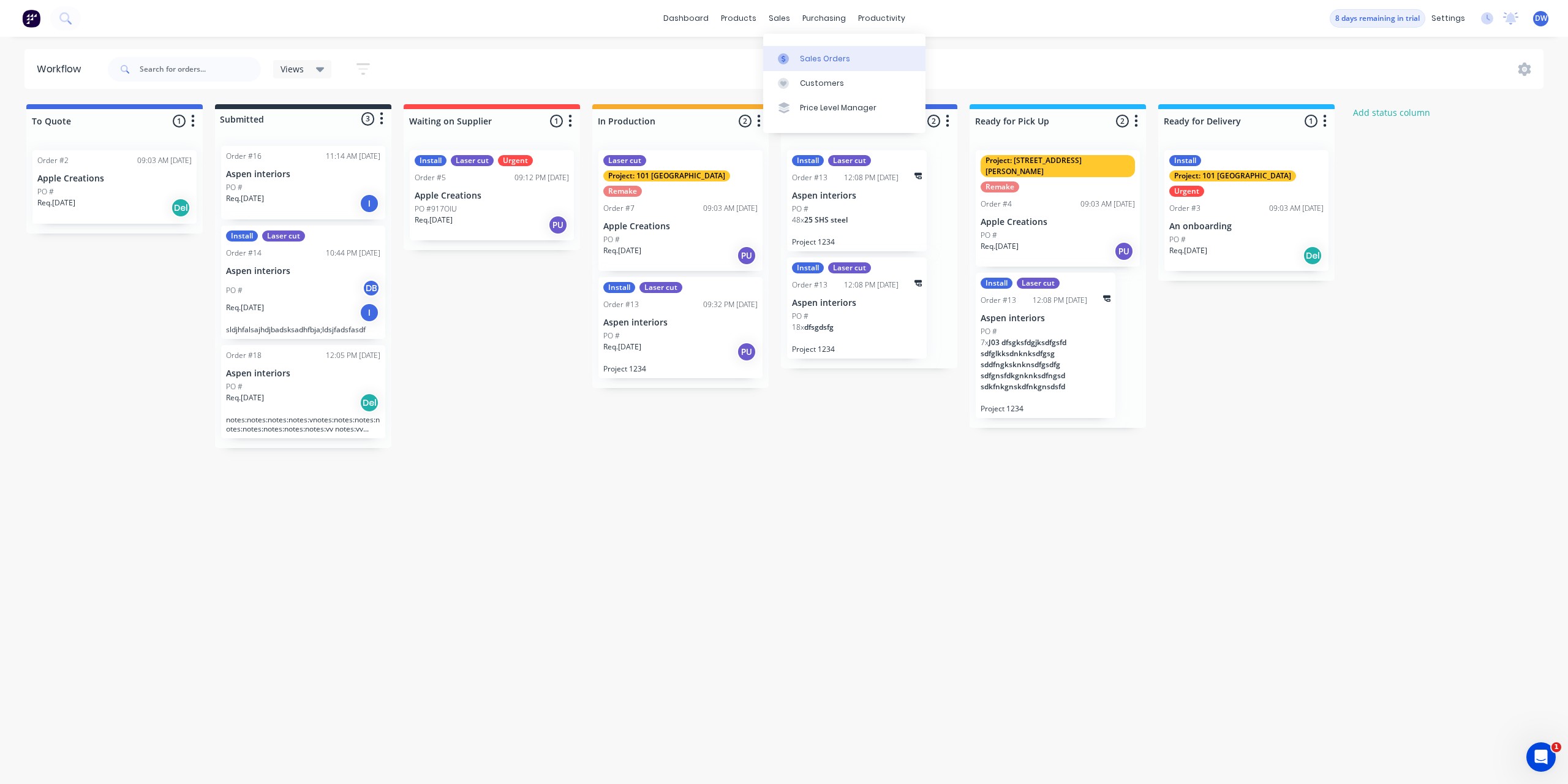
click at [799, 60] on link "Sales Orders" at bounding box center [844, 58] width 162 height 24
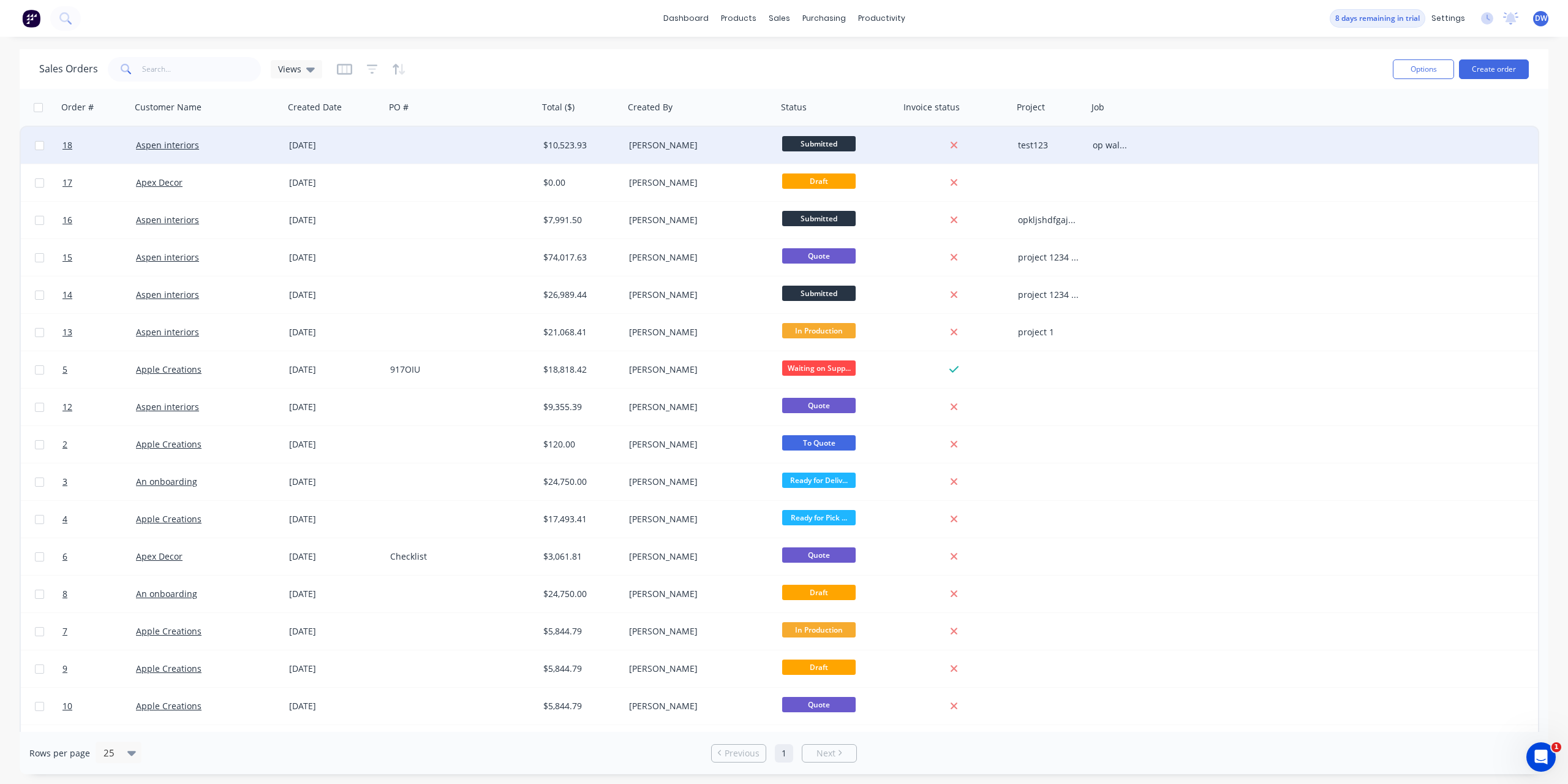
click at [559, 147] on div "$10,523.93" at bounding box center [579, 145] width 72 height 13
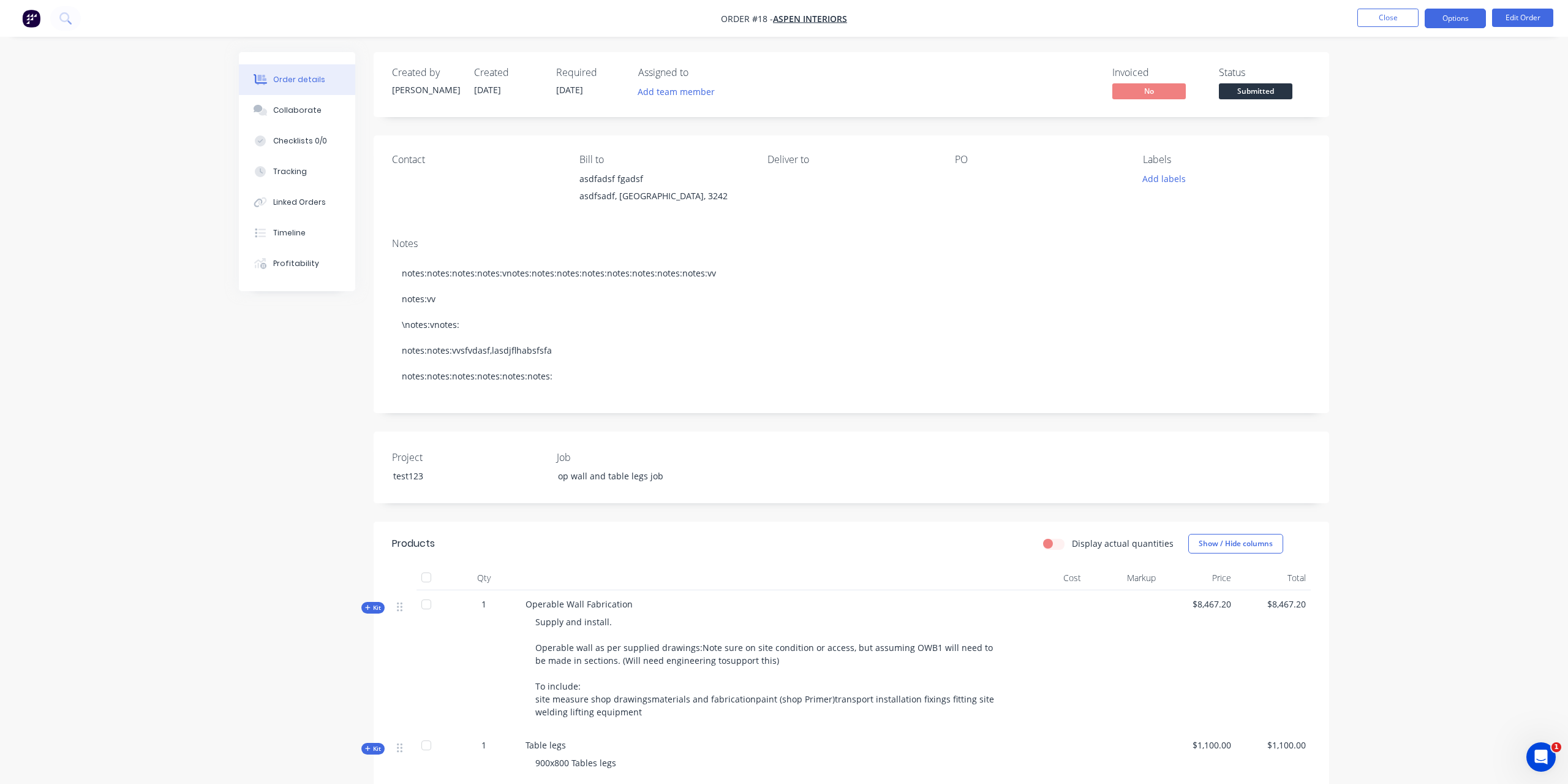
click at [1451, 17] on button "Options" at bounding box center [1455, 18] width 61 height 20
click at [1383, 13] on button "Close" at bounding box center [1388, 17] width 61 height 18
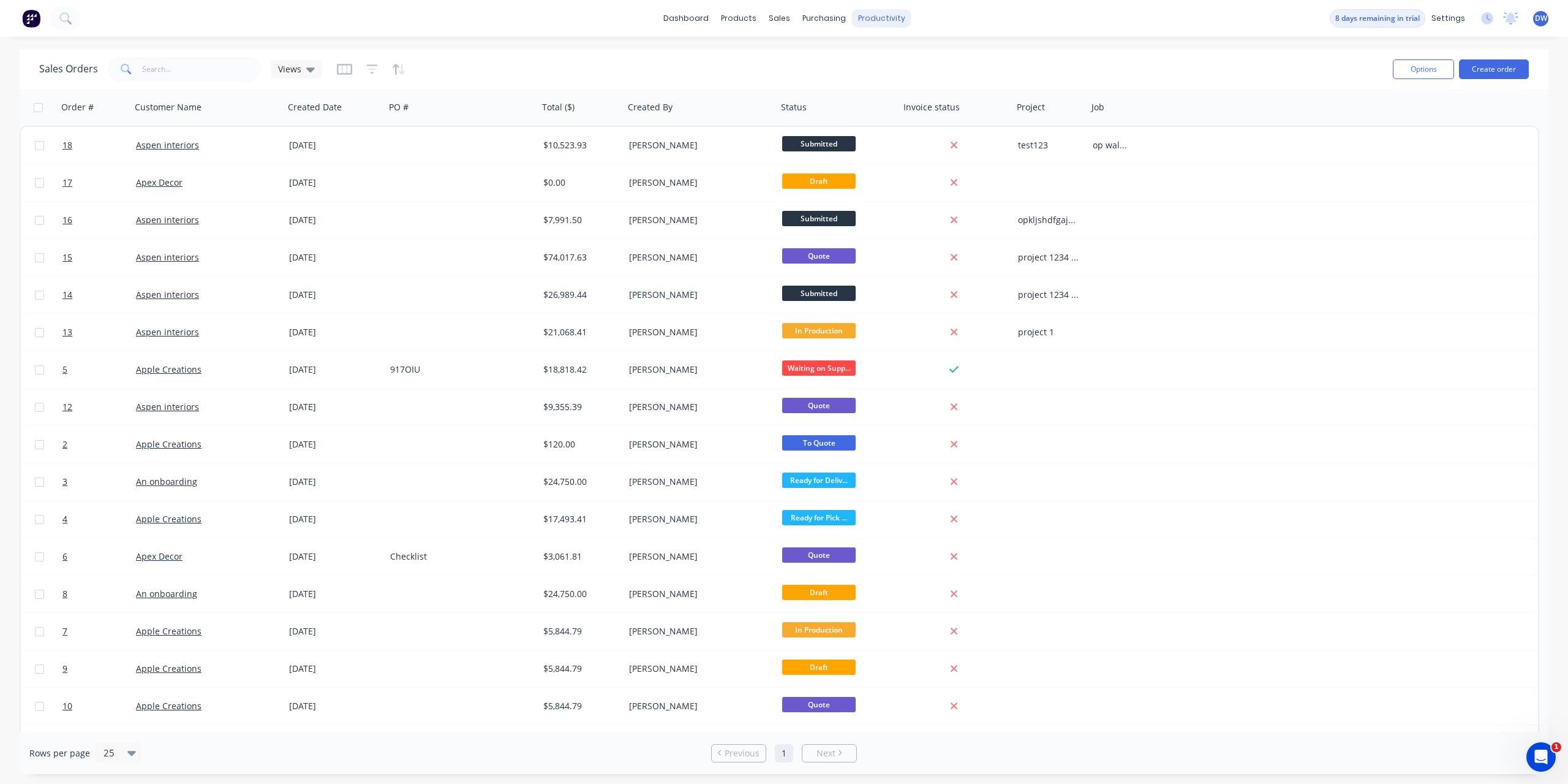
click at [867, 19] on div "productivity" at bounding box center [882, 18] width 60 height 18
click at [874, 61] on div at bounding box center [871, 59] width 18 height 11
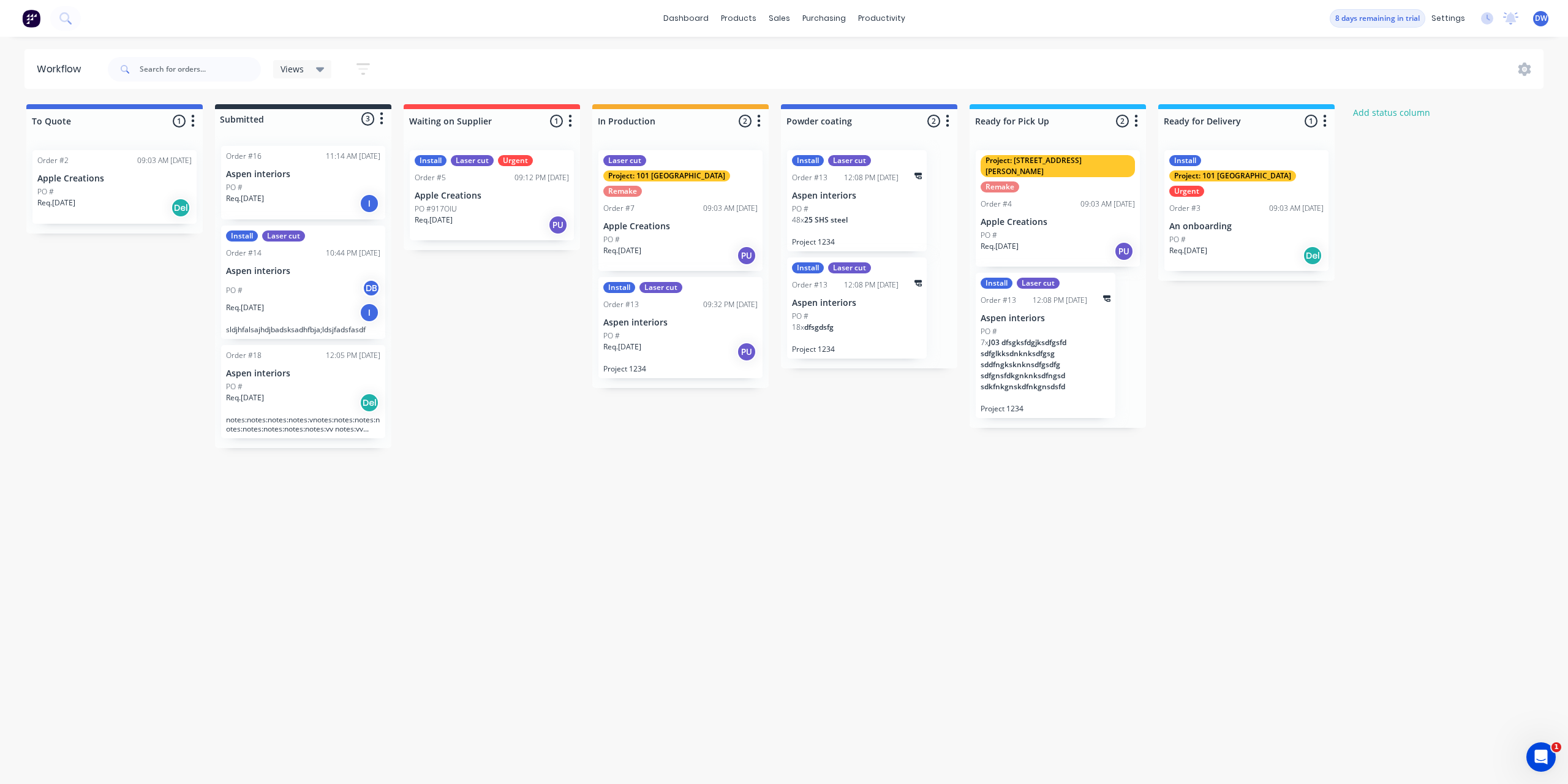
click at [285, 394] on div "Req. [DATE] Del" at bounding box center [302, 402] width 154 height 21
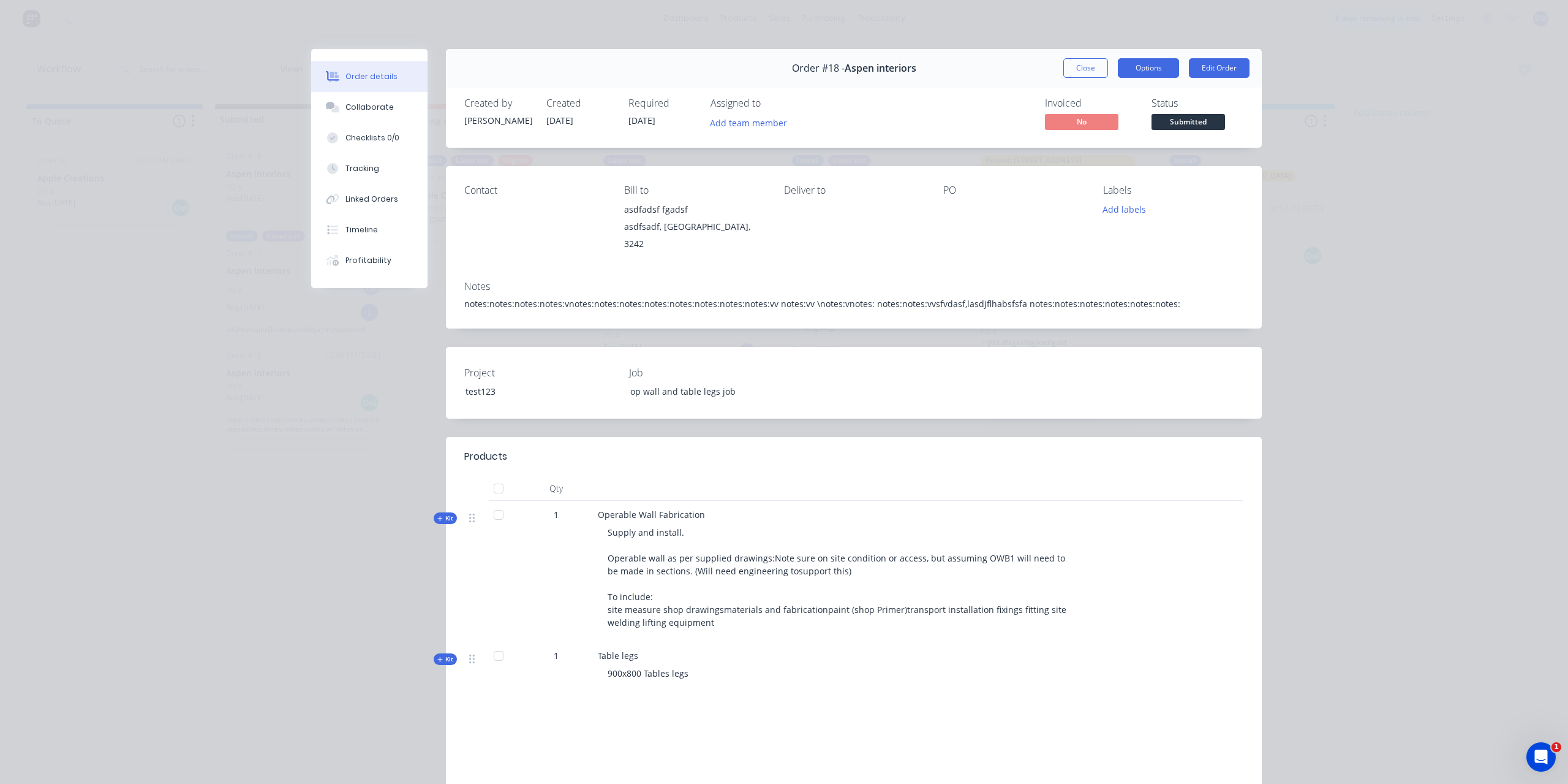
click at [1138, 67] on button "Options" at bounding box center [1149, 67] width 61 height 20
click at [1071, 69] on button "Close" at bounding box center [1085, 67] width 45 height 20
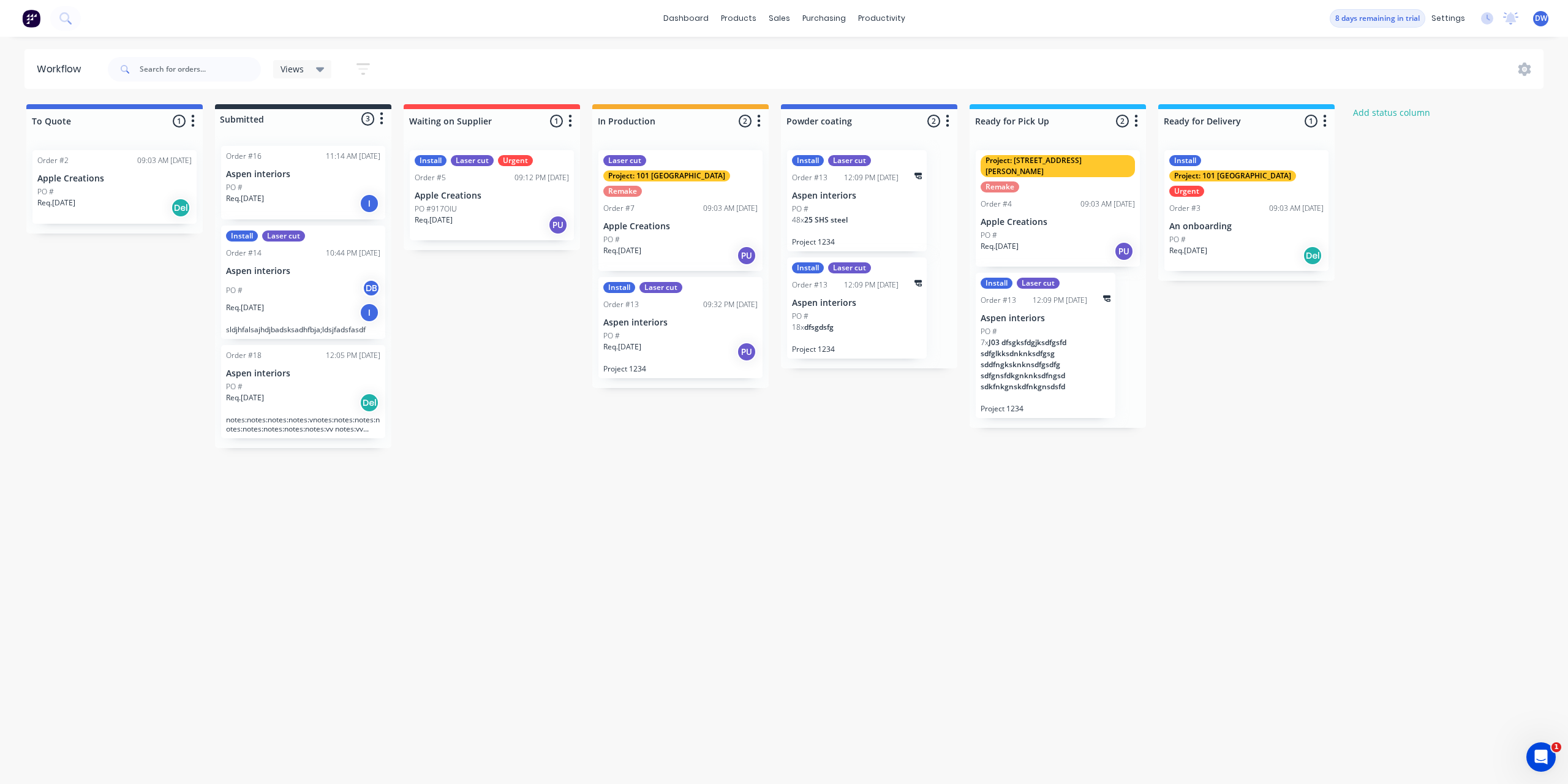
click at [651, 341] on div "Req. [DATE] PU" at bounding box center [680, 351] width 154 height 21
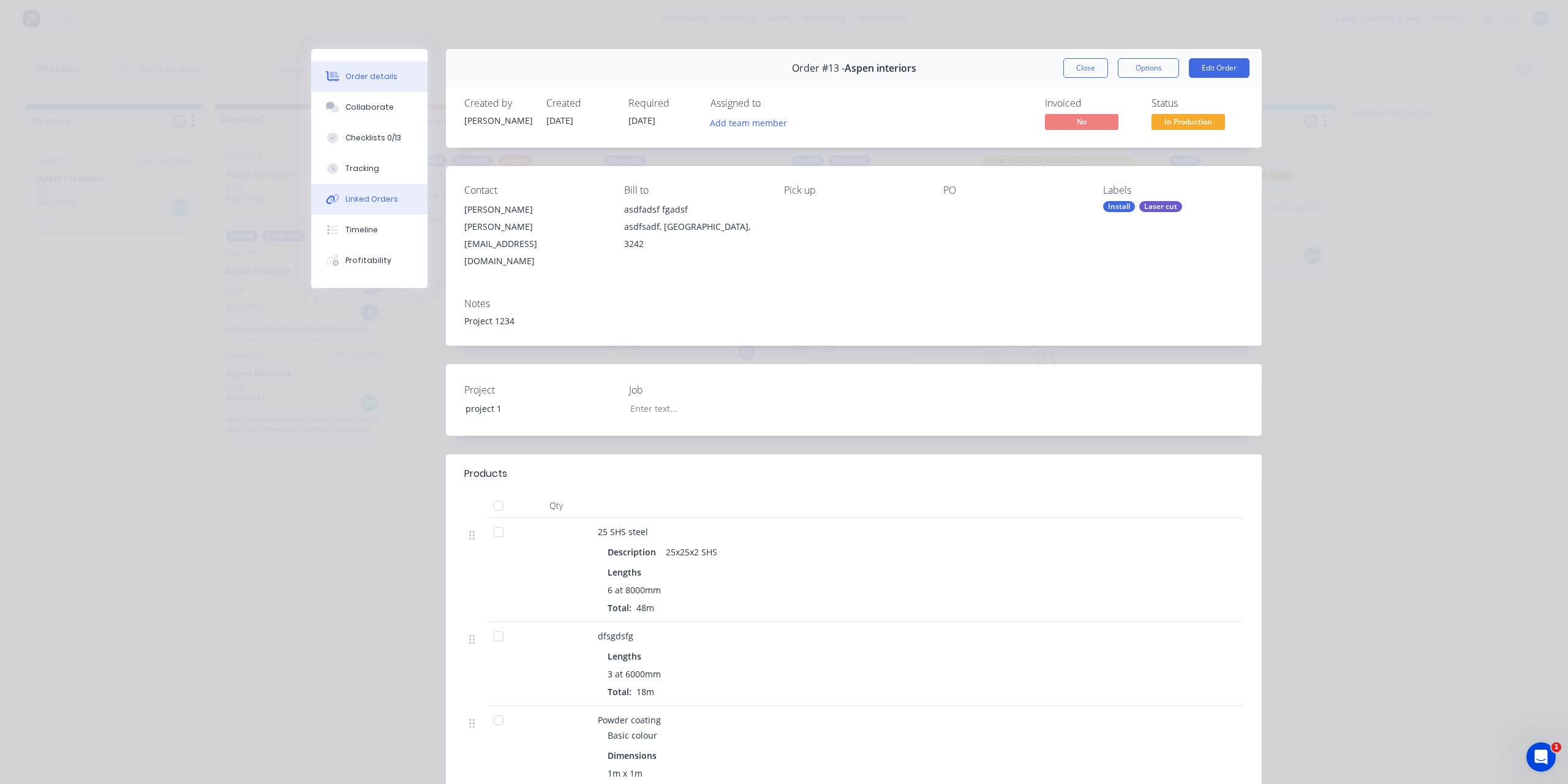
click at [366, 204] on div "Linked Orders" at bounding box center [371, 199] width 53 height 11
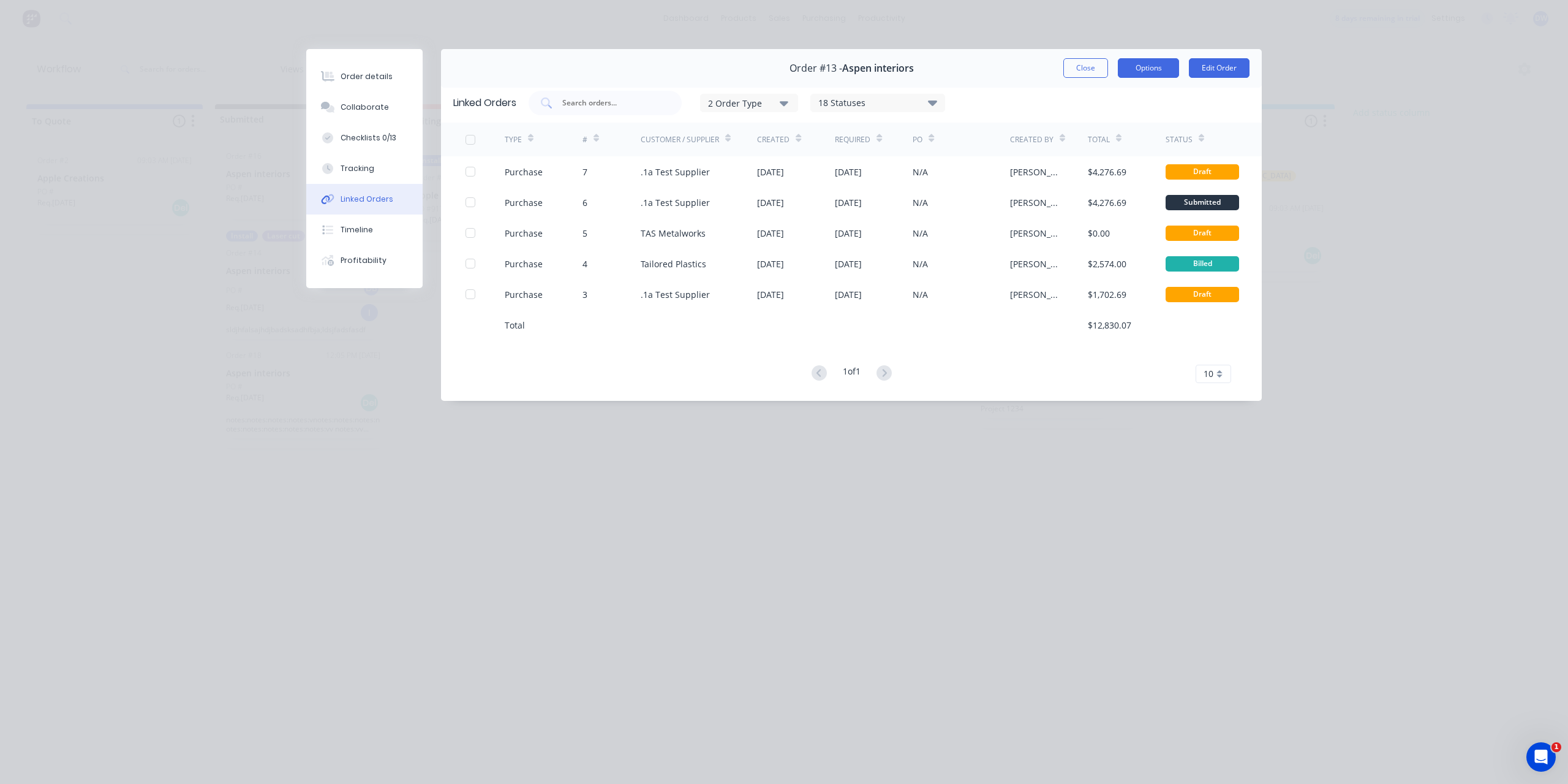
click at [1143, 71] on button "Options" at bounding box center [1149, 67] width 61 height 20
click at [1146, 66] on button "Options" at bounding box center [1149, 67] width 61 height 20
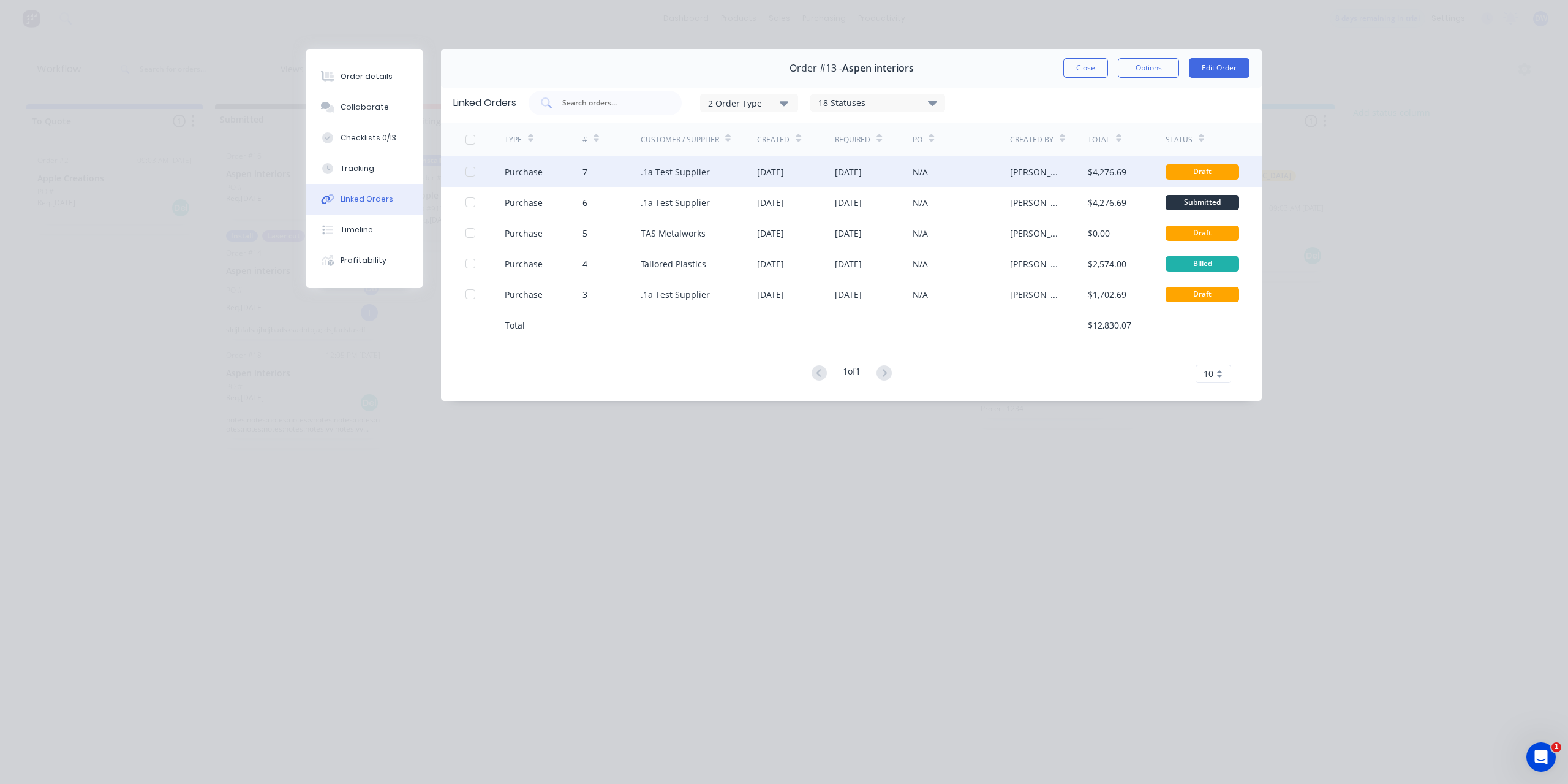
click at [917, 166] on div "N/A" at bounding box center [921, 172] width 16 height 13
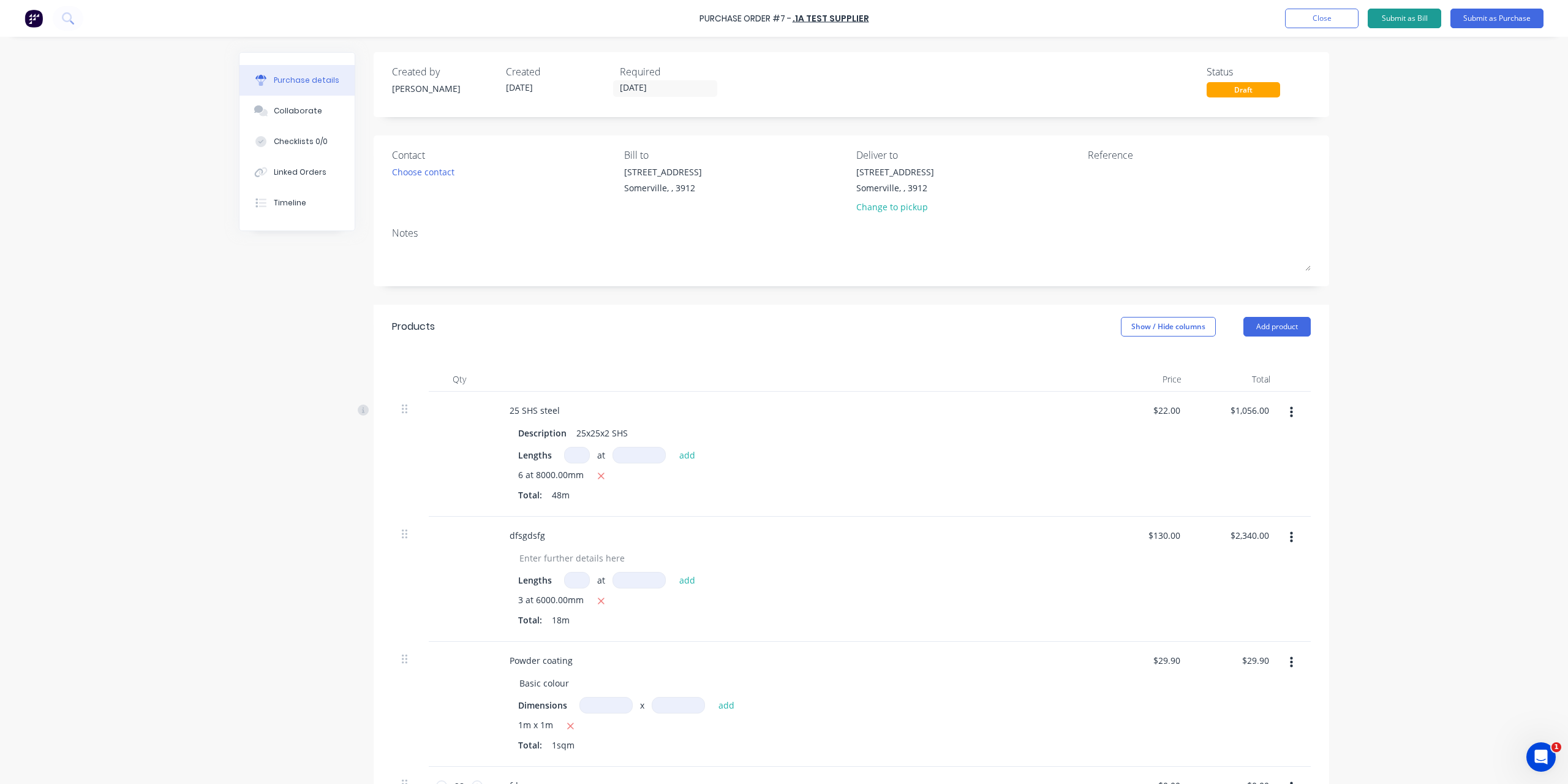
click at [1394, 23] on button "Submit as Bill" at bounding box center [1405, 18] width 74 height 20
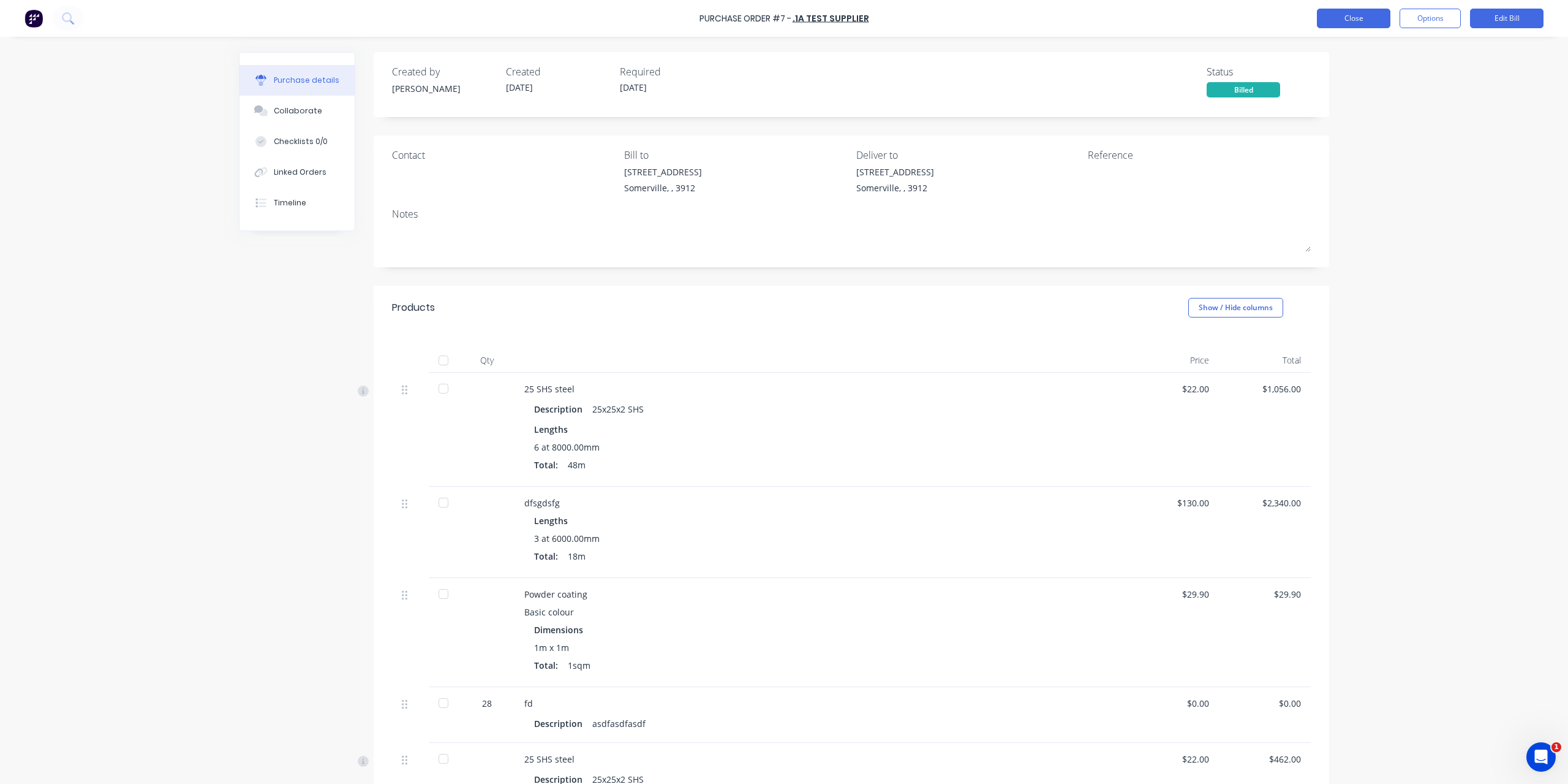
click at [1372, 21] on button "Close" at bounding box center [1354, 18] width 74 height 20
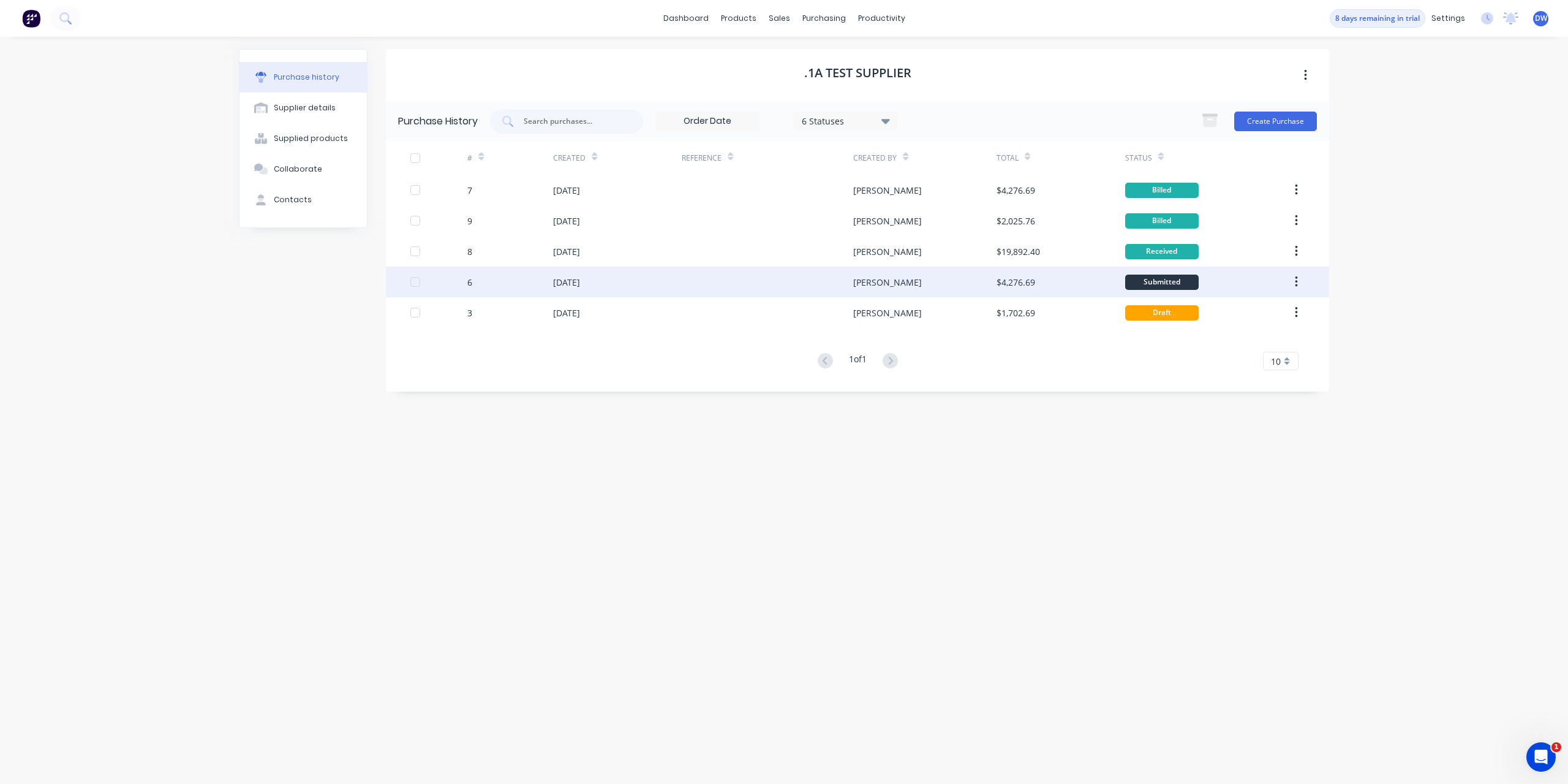
click at [695, 284] on div at bounding box center [767, 281] width 172 height 31
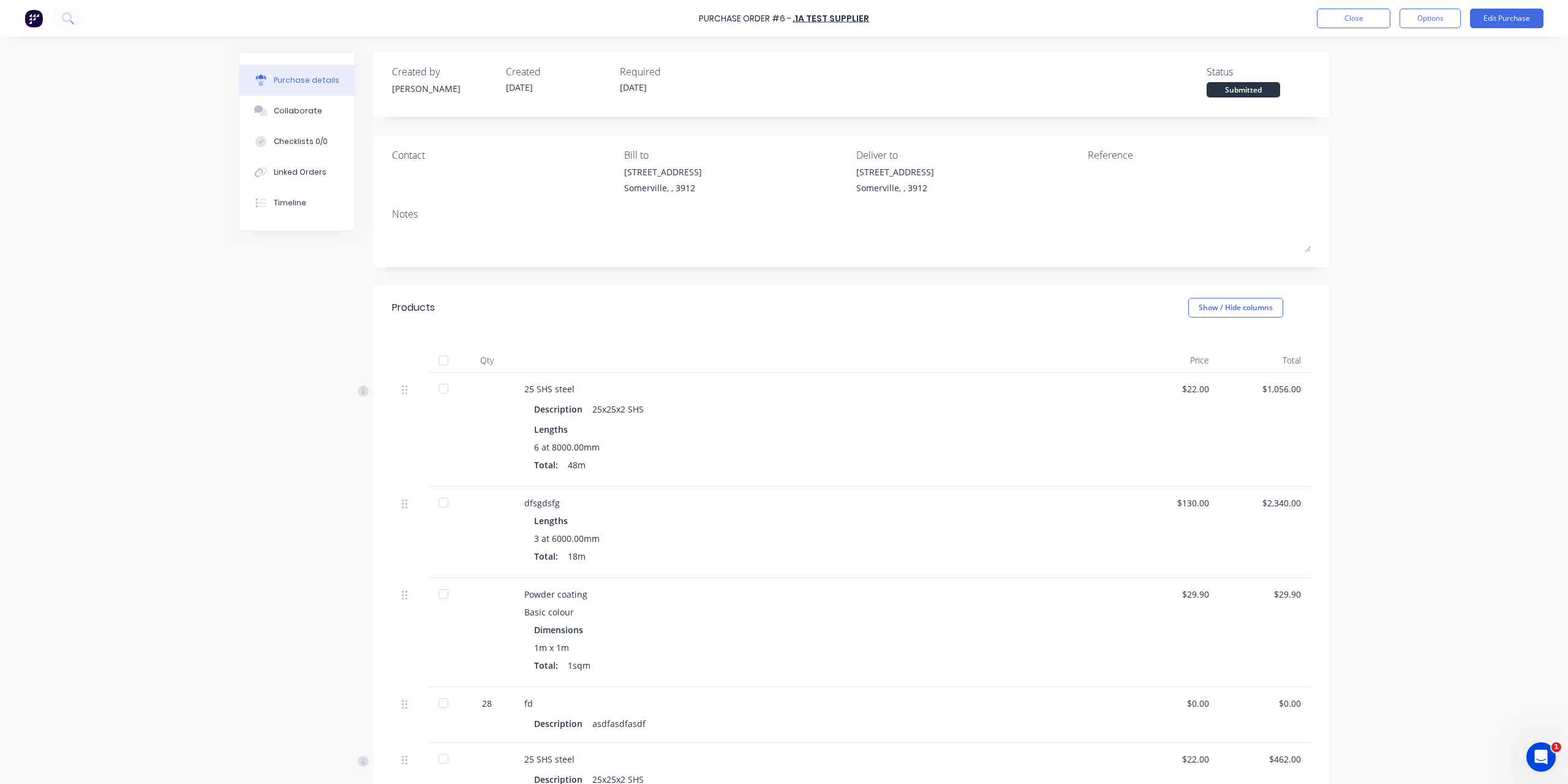
click at [1192, 383] on div "$22.00" at bounding box center [1173, 389] width 72 height 13
click at [1067, 415] on div "Description 25x25x2 SHS" at bounding box center [821, 409] width 574 height 18
click at [1428, 24] on button "Options" at bounding box center [1430, 18] width 61 height 20
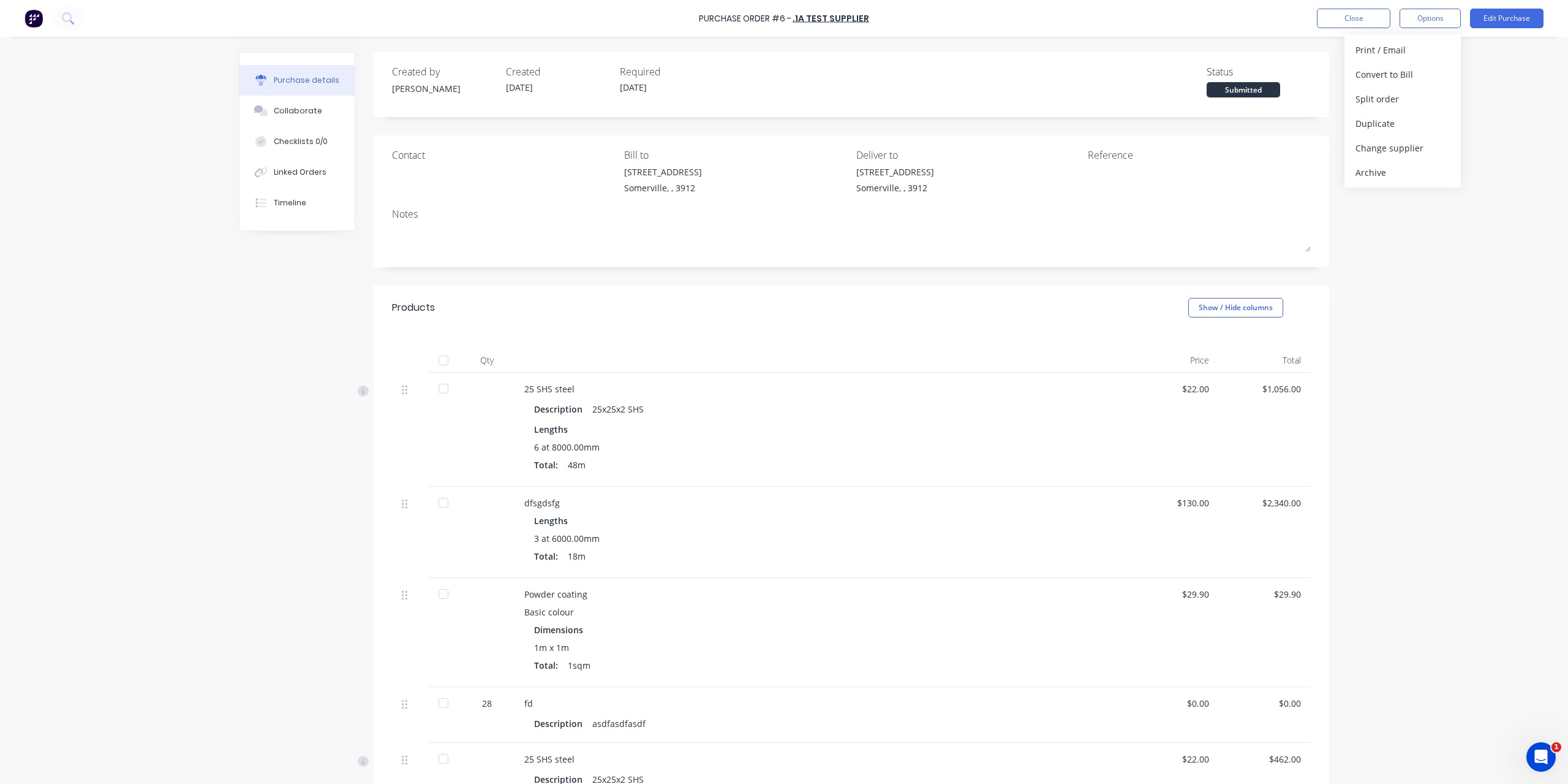
click at [1427, 243] on div "Purchase Order #6 - .1a Test Supplier Close Options Print / Email Convert to Bi…" at bounding box center [784, 392] width 1568 height 784
click at [1363, 19] on button "Close" at bounding box center [1354, 18] width 74 height 20
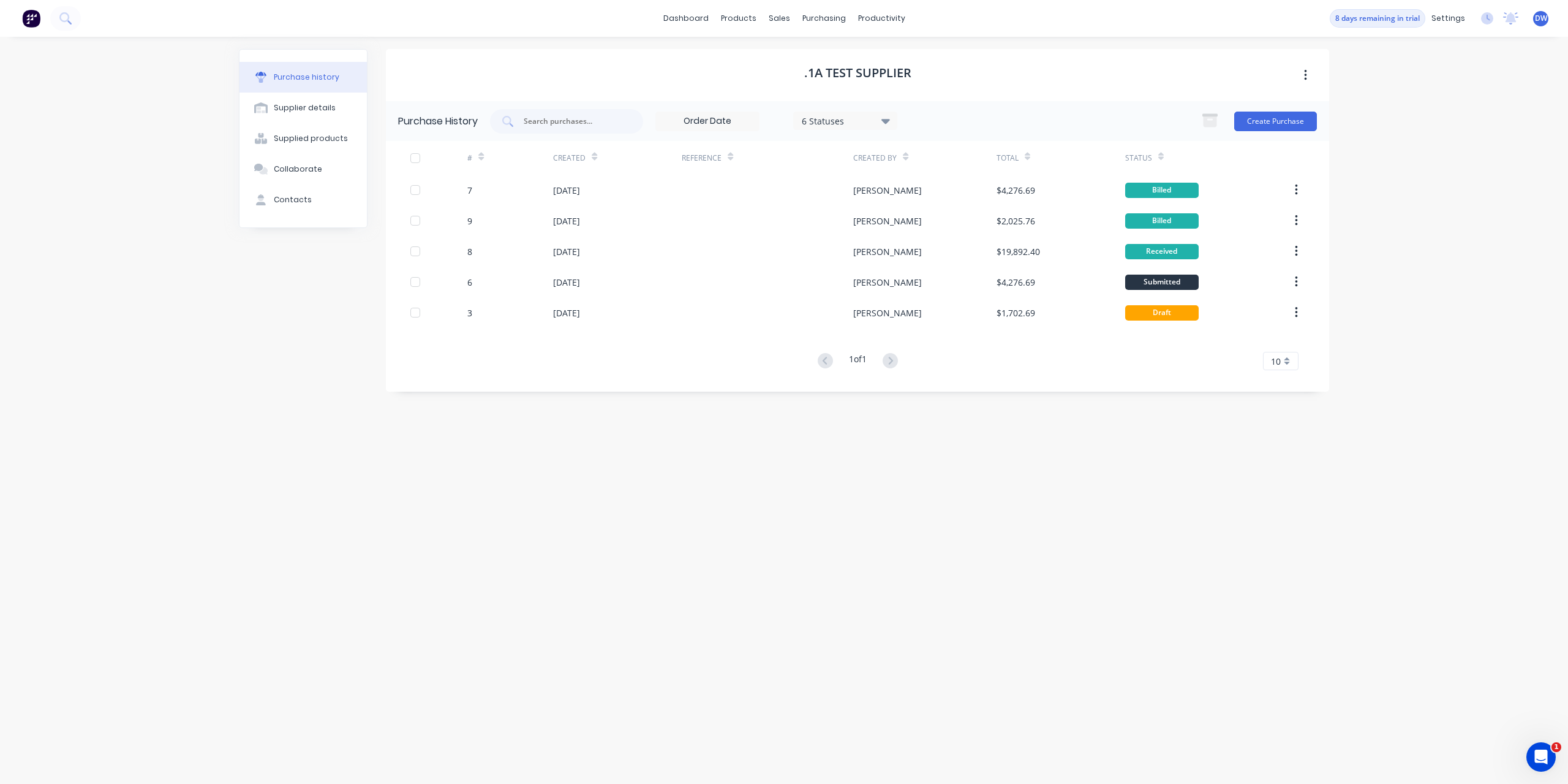
click at [1016, 504] on div ".1a Test Supplier Purchase History 6 Statuses 6 Statuses Create Purchase # Crea…" at bounding box center [858, 405] width 943 height 710
click at [727, 18] on div "products" at bounding box center [738, 18] width 48 height 18
click at [765, 56] on div "Product Catalogue" at bounding box center [793, 59] width 76 height 11
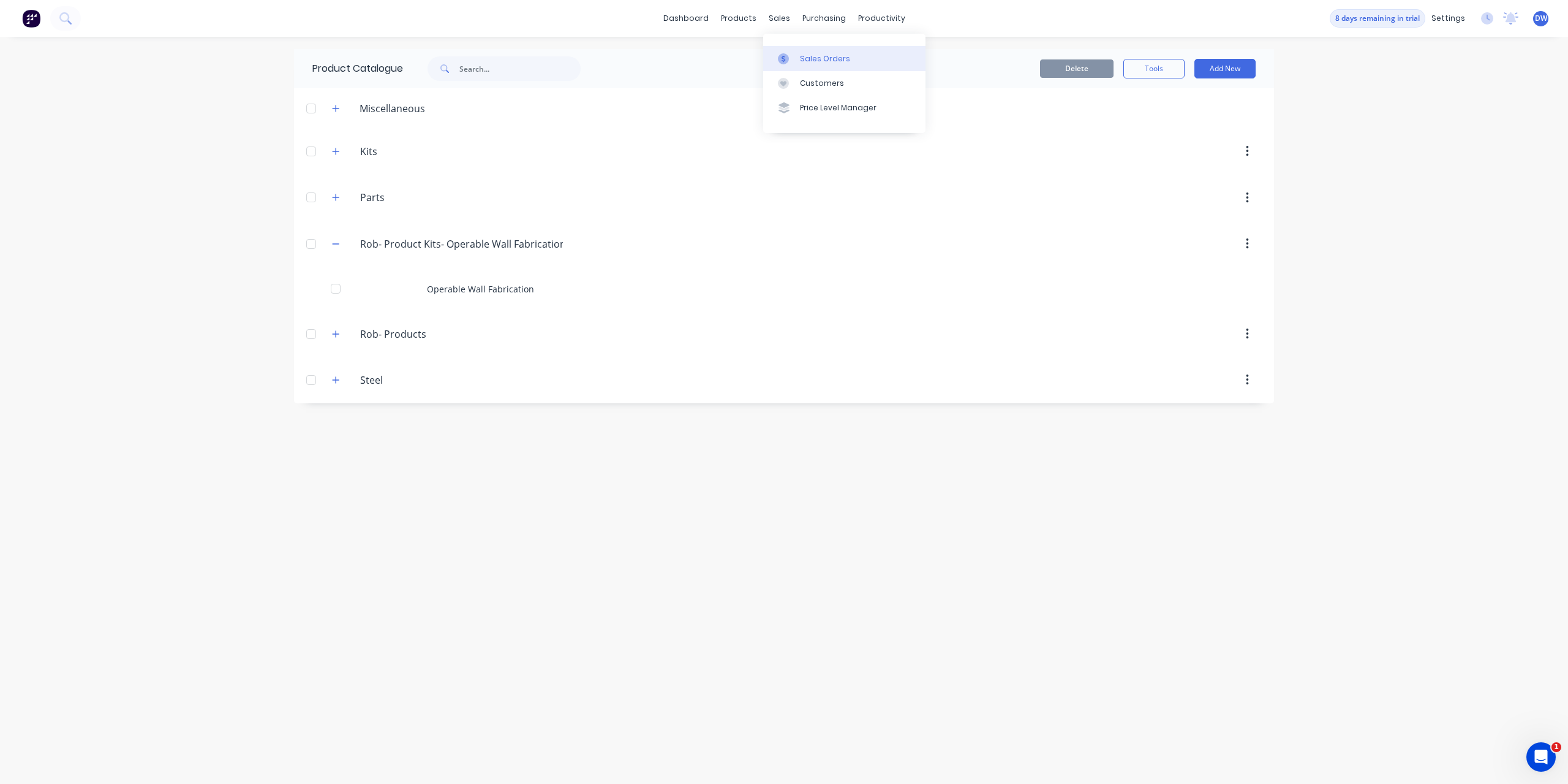
click at [785, 56] on icon at bounding box center [784, 59] width 11 height 11
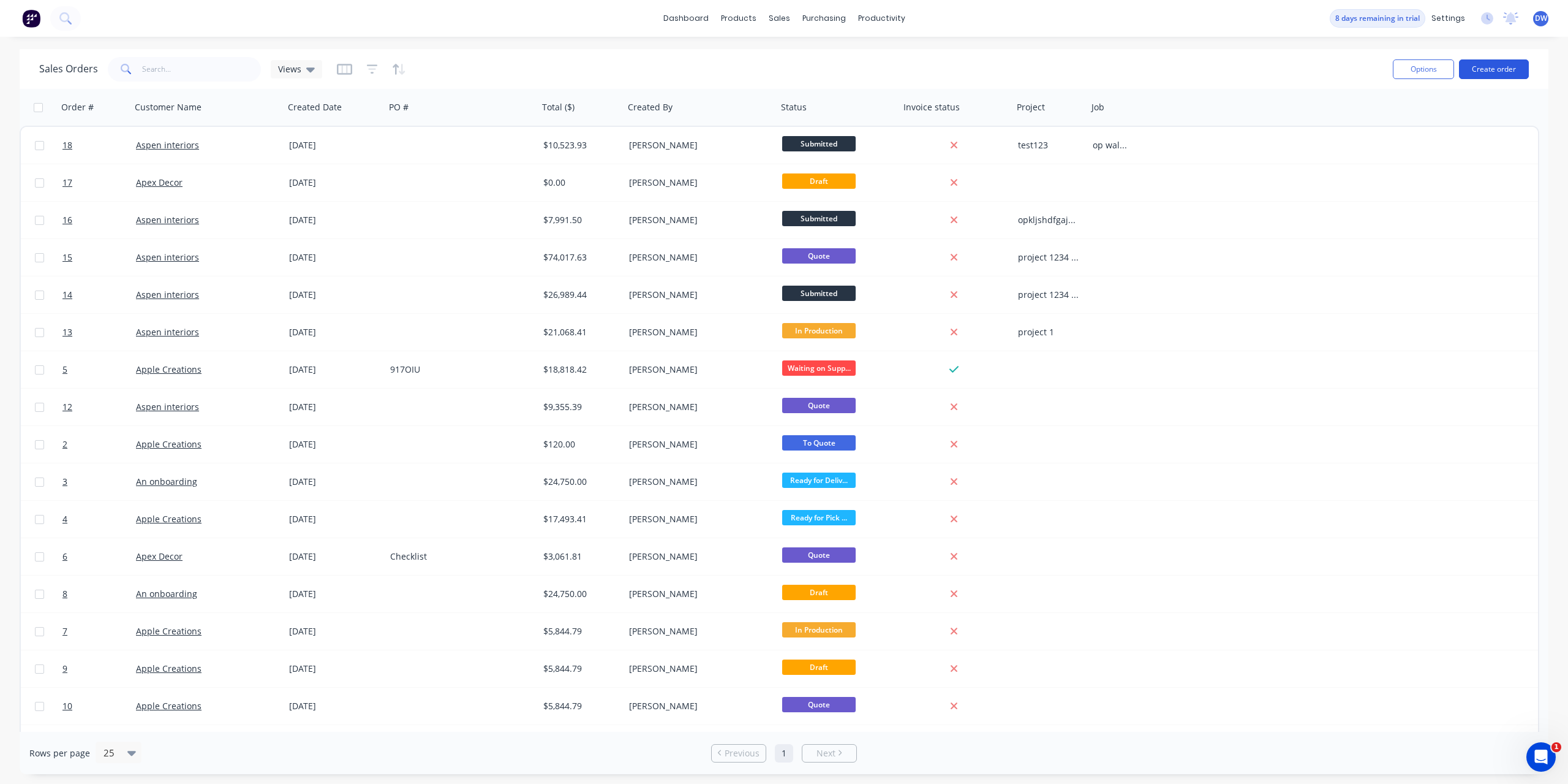
click at [1478, 64] on button "Create order" at bounding box center [1494, 69] width 70 height 20
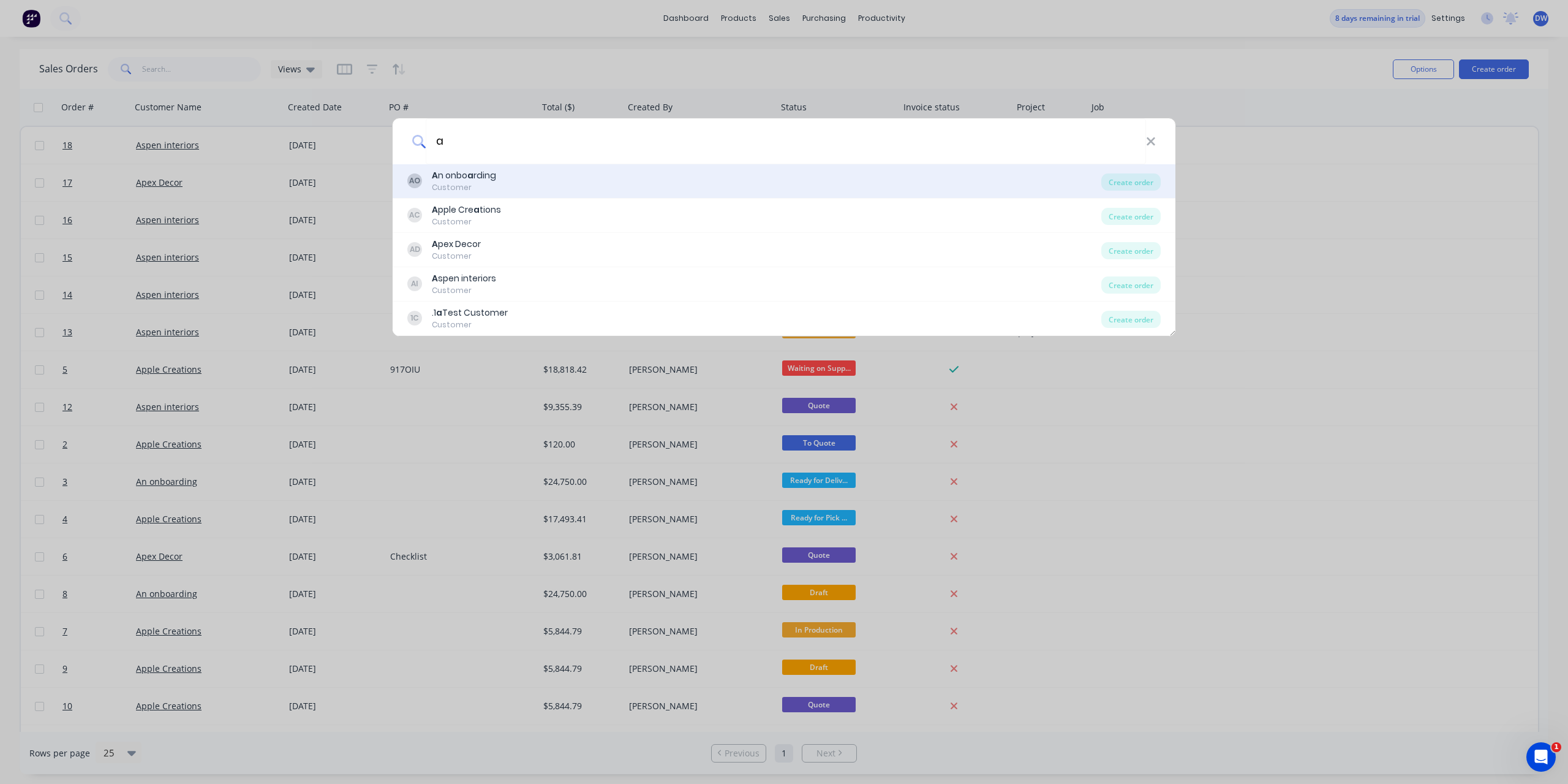
type input "a"
click at [549, 180] on div "AO A n onbo a rding Customer" at bounding box center [755, 181] width 694 height 24
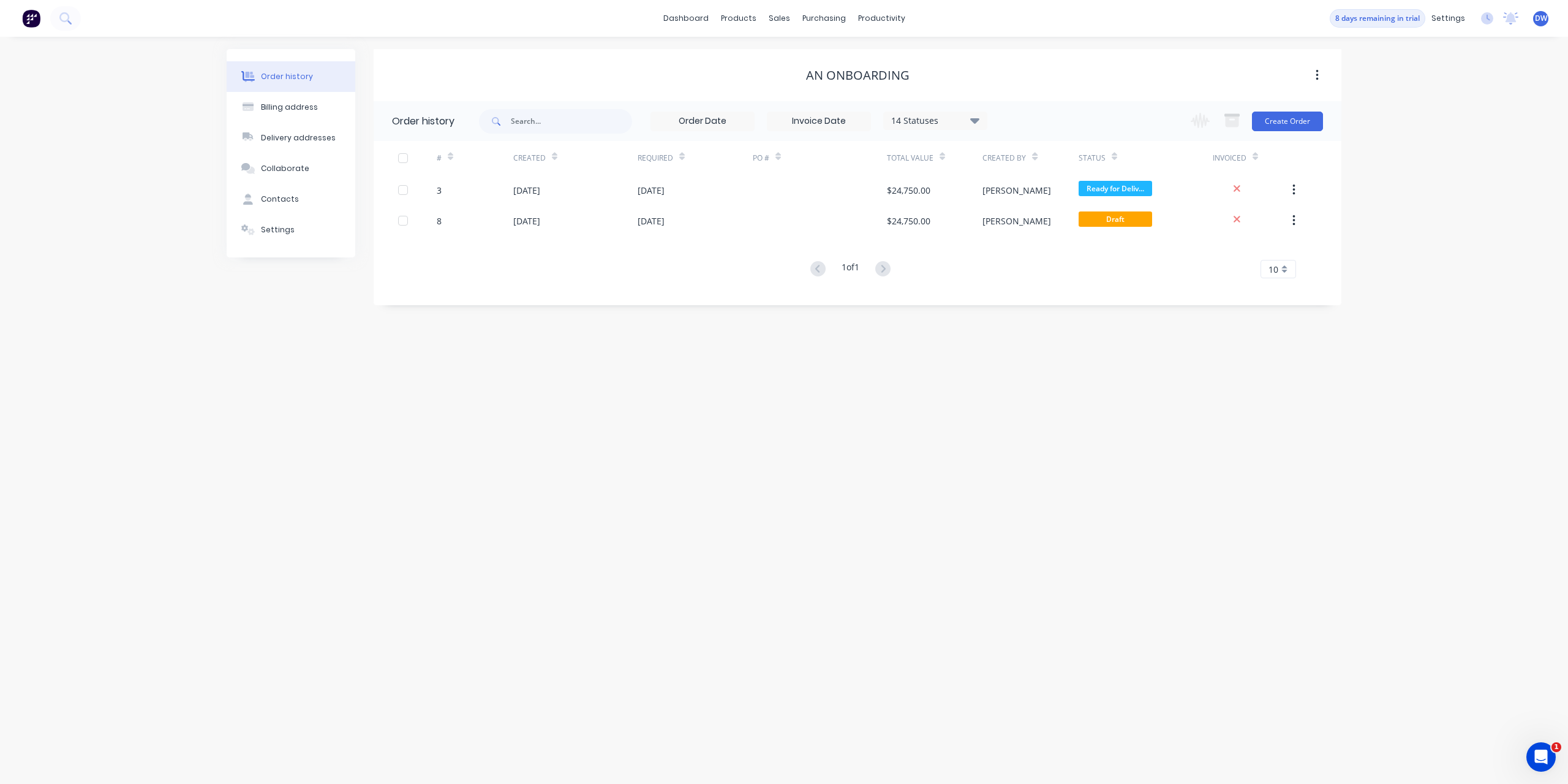
click at [1280, 132] on div "Change order status To Quote Submitted Waiting on Supplier In Production Powder…" at bounding box center [1253, 121] width 139 height 40
click at [1284, 125] on button "Create Order" at bounding box center [1287, 121] width 71 height 20
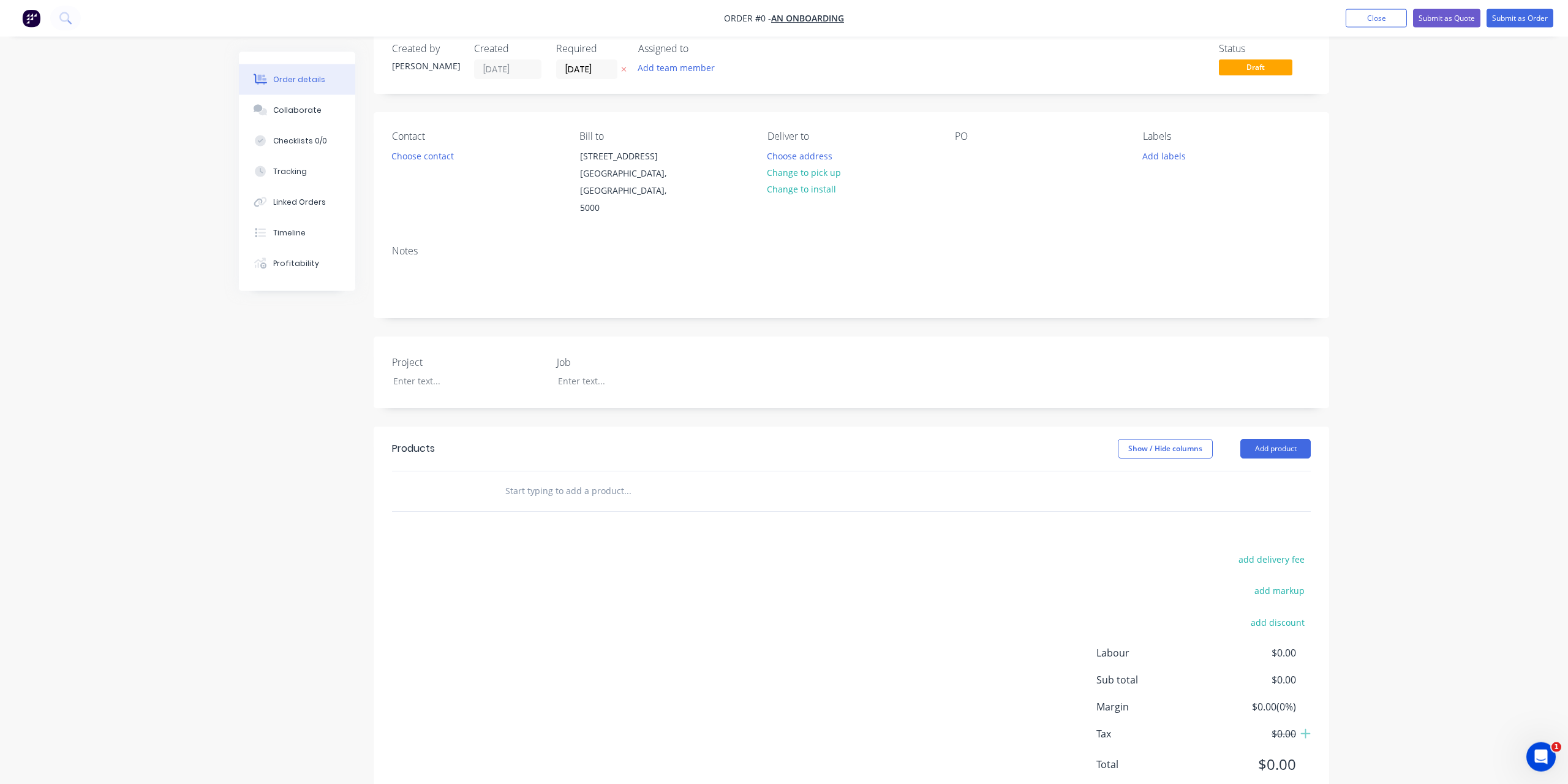
scroll to position [47, 0]
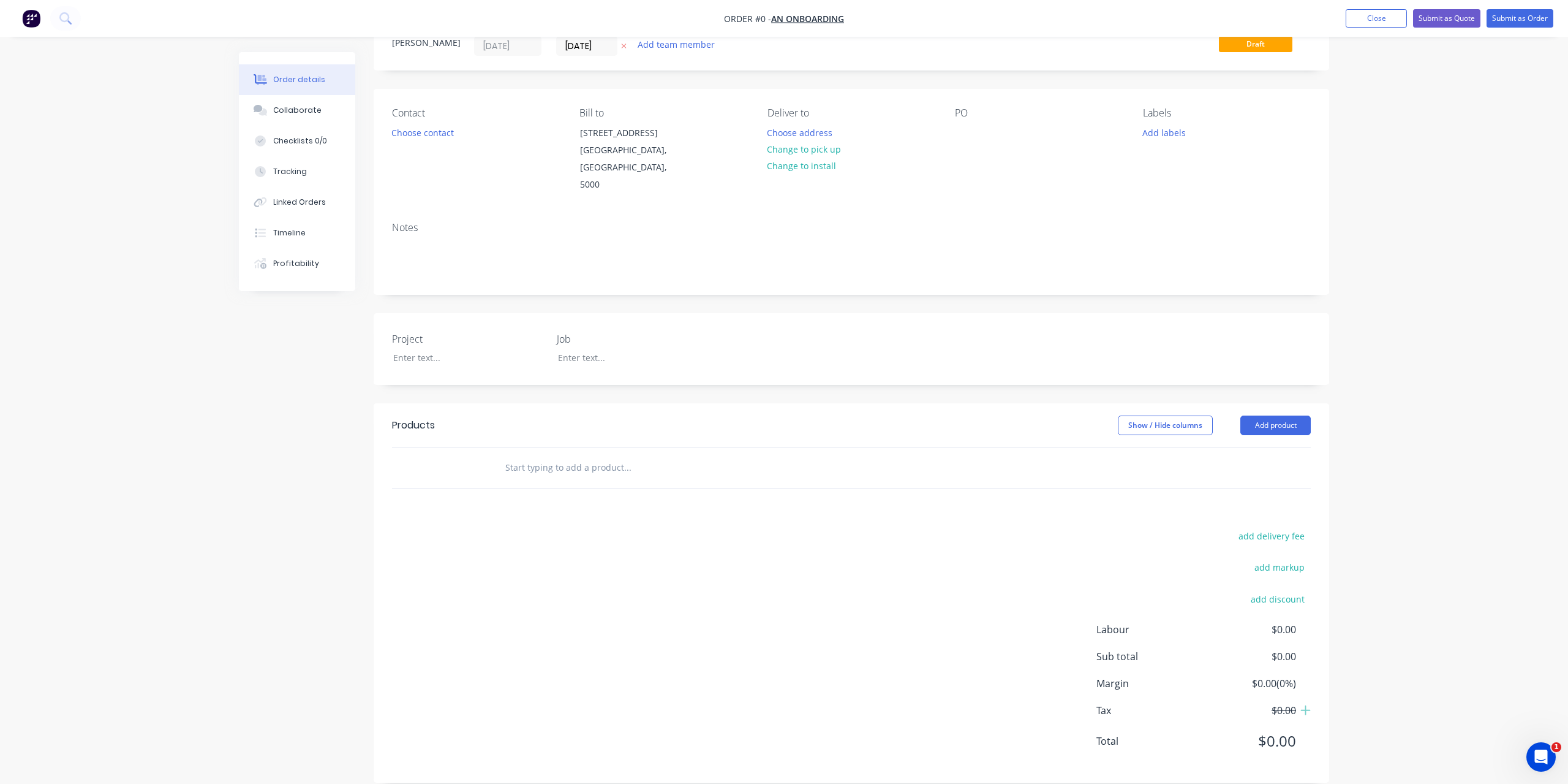
click at [642, 456] on input "text" at bounding box center [627, 467] width 245 height 24
click at [1264, 416] on button "Add product" at bounding box center [1276, 425] width 71 height 20
click at [1269, 472] on div "Basic product" at bounding box center [1253, 481] width 94 height 18
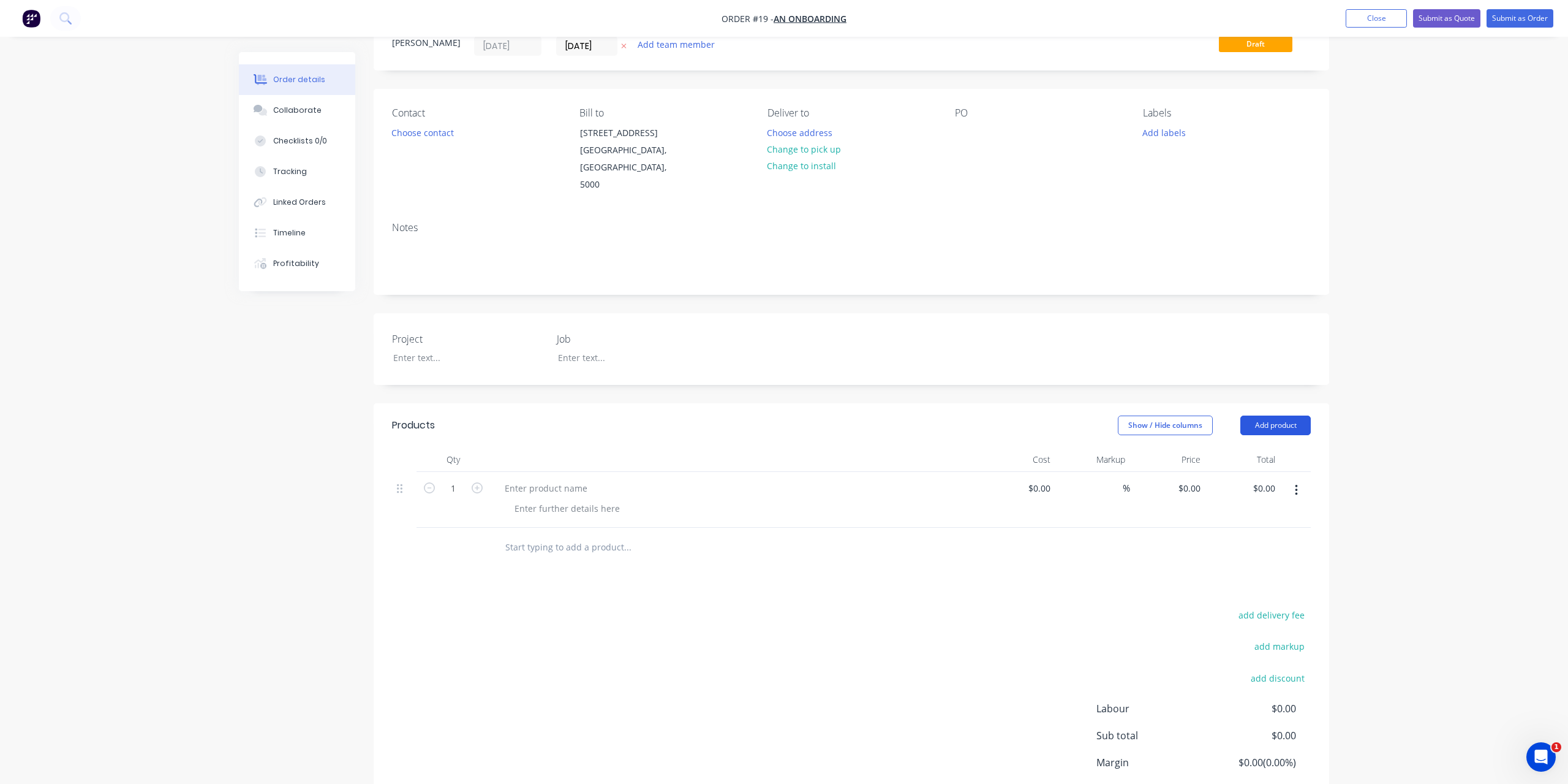
click at [1271, 416] on button "Add product" at bounding box center [1276, 425] width 71 height 20
click at [1259, 521] on div "Lineal metre product" at bounding box center [1253, 530] width 94 height 18
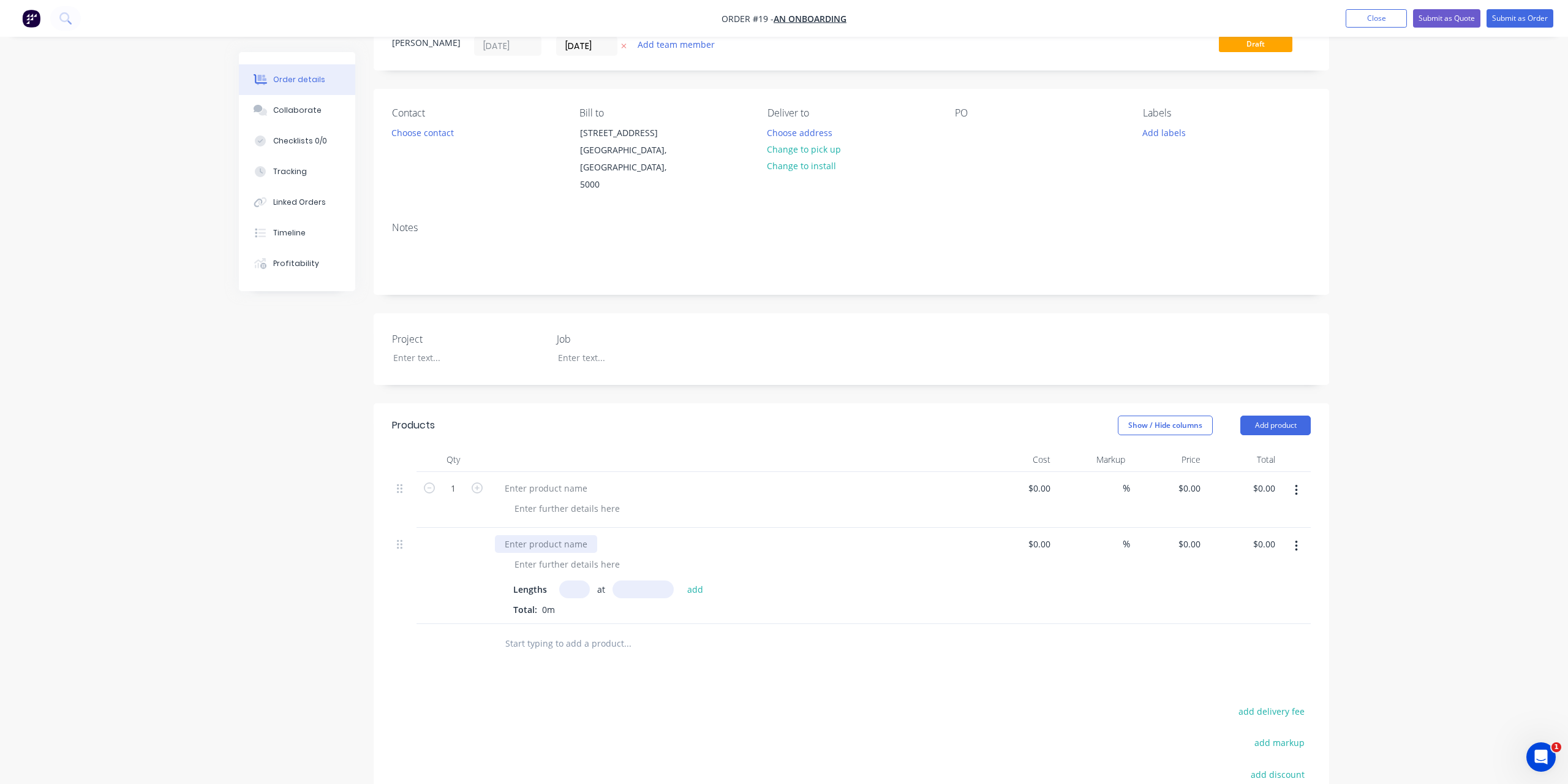
click at [564, 535] on div at bounding box center [546, 543] width 103 height 18
drag, startPoint x: 564, startPoint y: 525, endPoint x: 1568, endPoint y: 813, distance: 1044.5
click at [1568, 783] on html "Order #19 - An onboarding Add product Close Submit as Quote Submit as Order Ord…" at bounding box center [784, 465] width 1568 height 1024
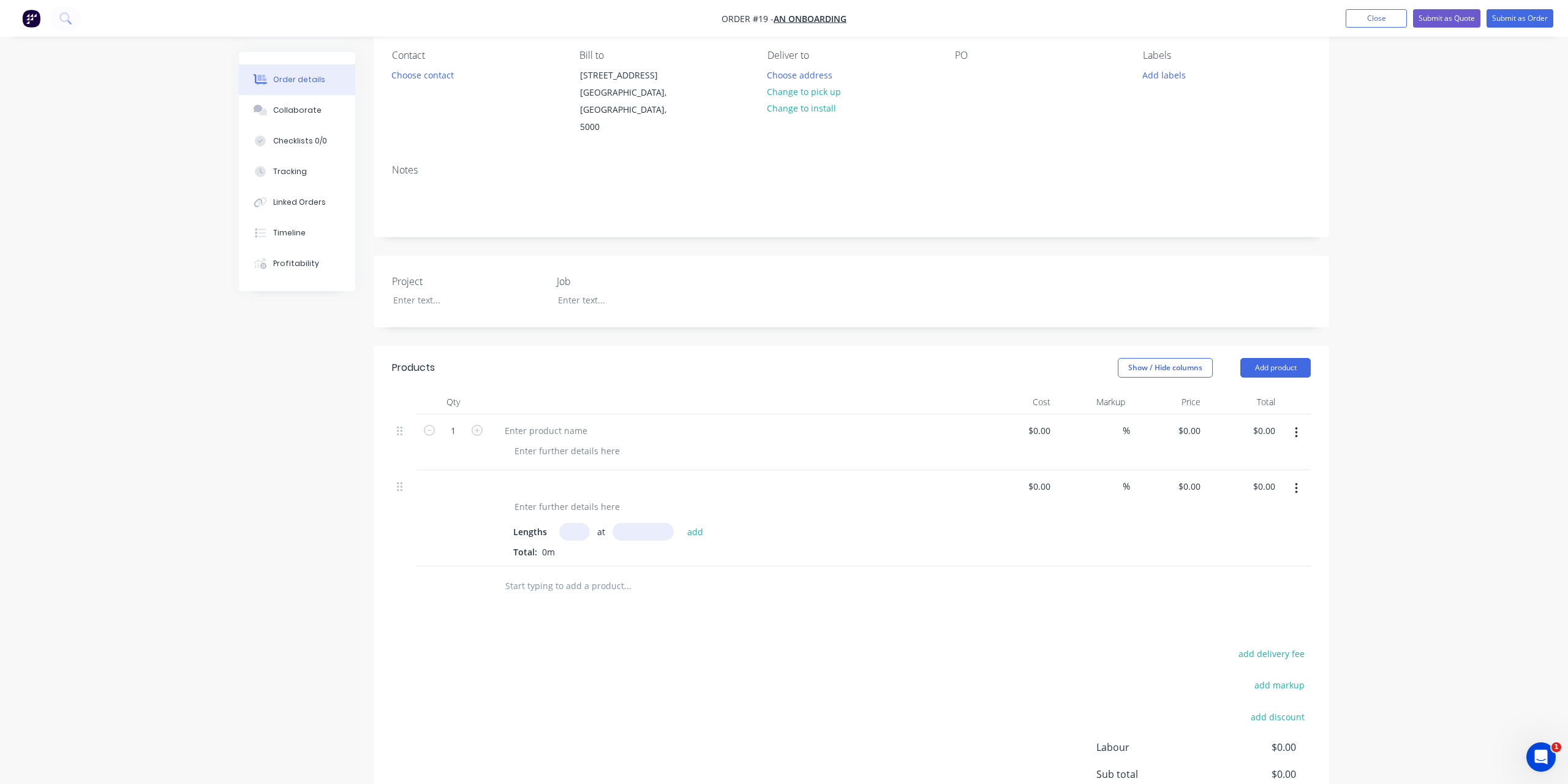
scroll to position [223, 0]
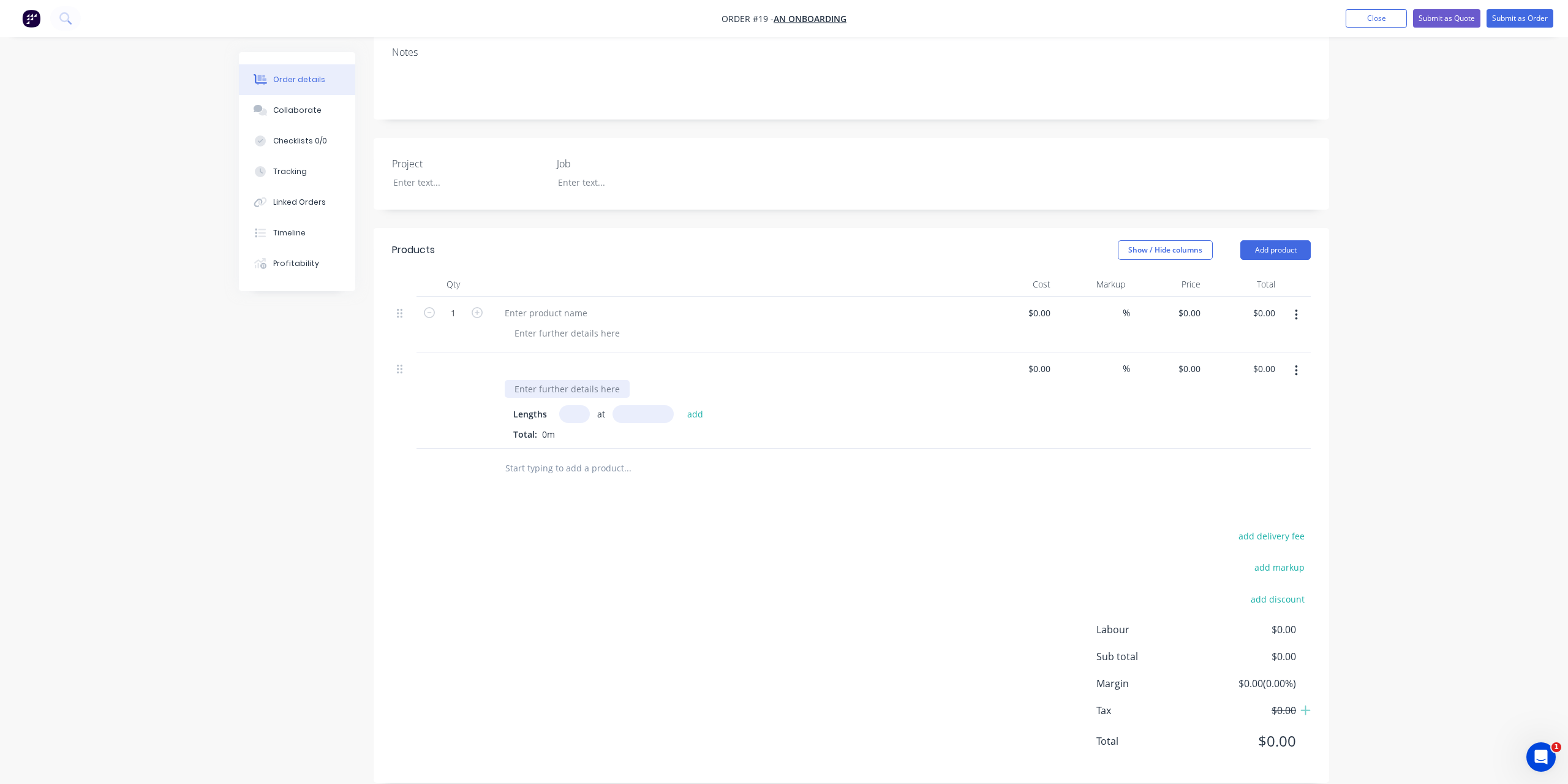
click at [567, 380] on div at bounding box center [567, 389] width 125 height 18
click at [576, 405] on input "text" at bounding box center [574, 414] width 31 height 18
type input "10"
type input "300mm"
click at [697, 405] on button "add" at bounding box center [695, 413] width 29 height 16
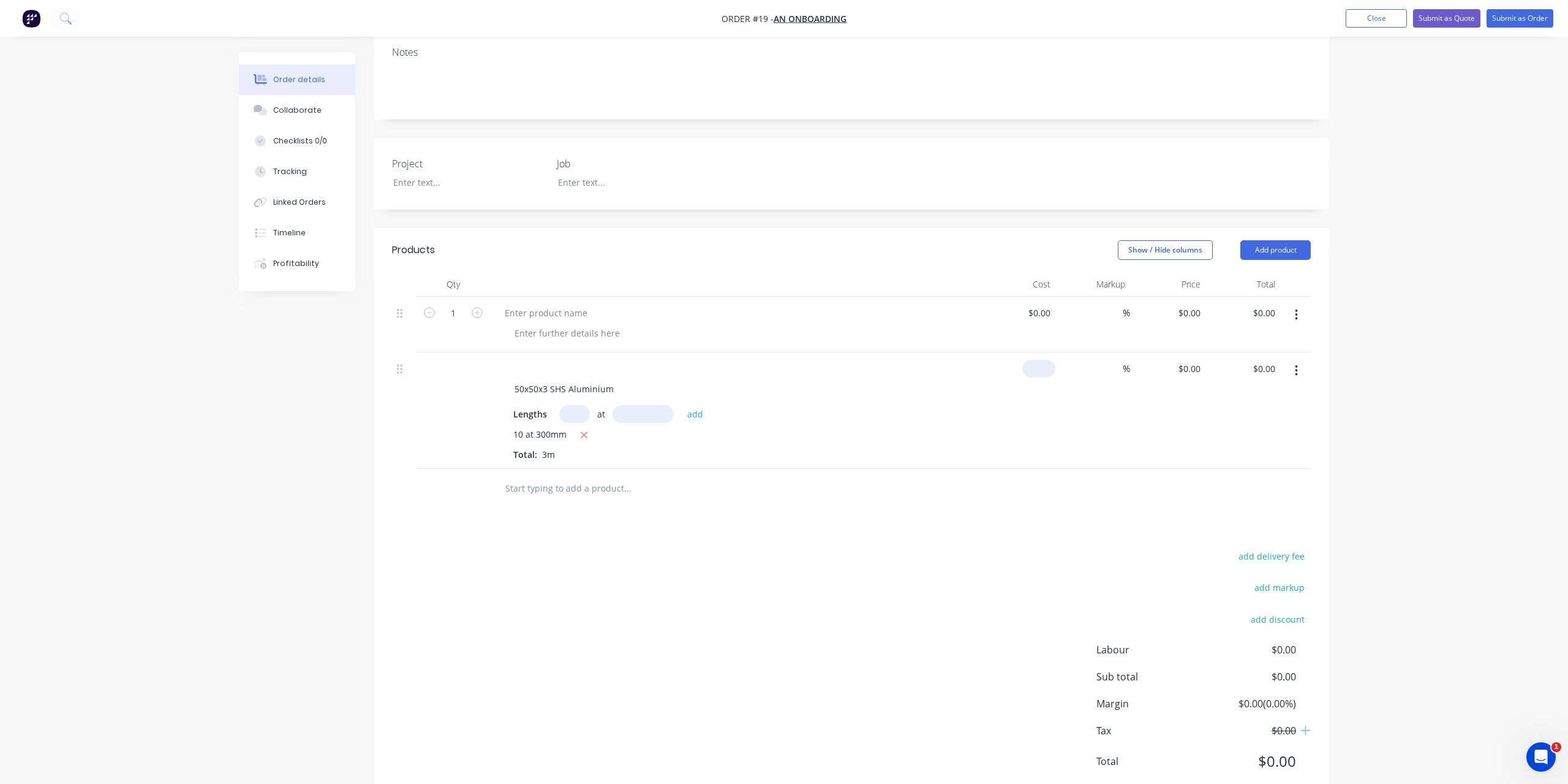
click at [1041, 360] on input at bounding box center [1041, 368] width 28 height 18
type input "$120.00"
type input "$360.00"
click at [1116, 360] on input at bounding box center [1116, 368] width 14 height 18
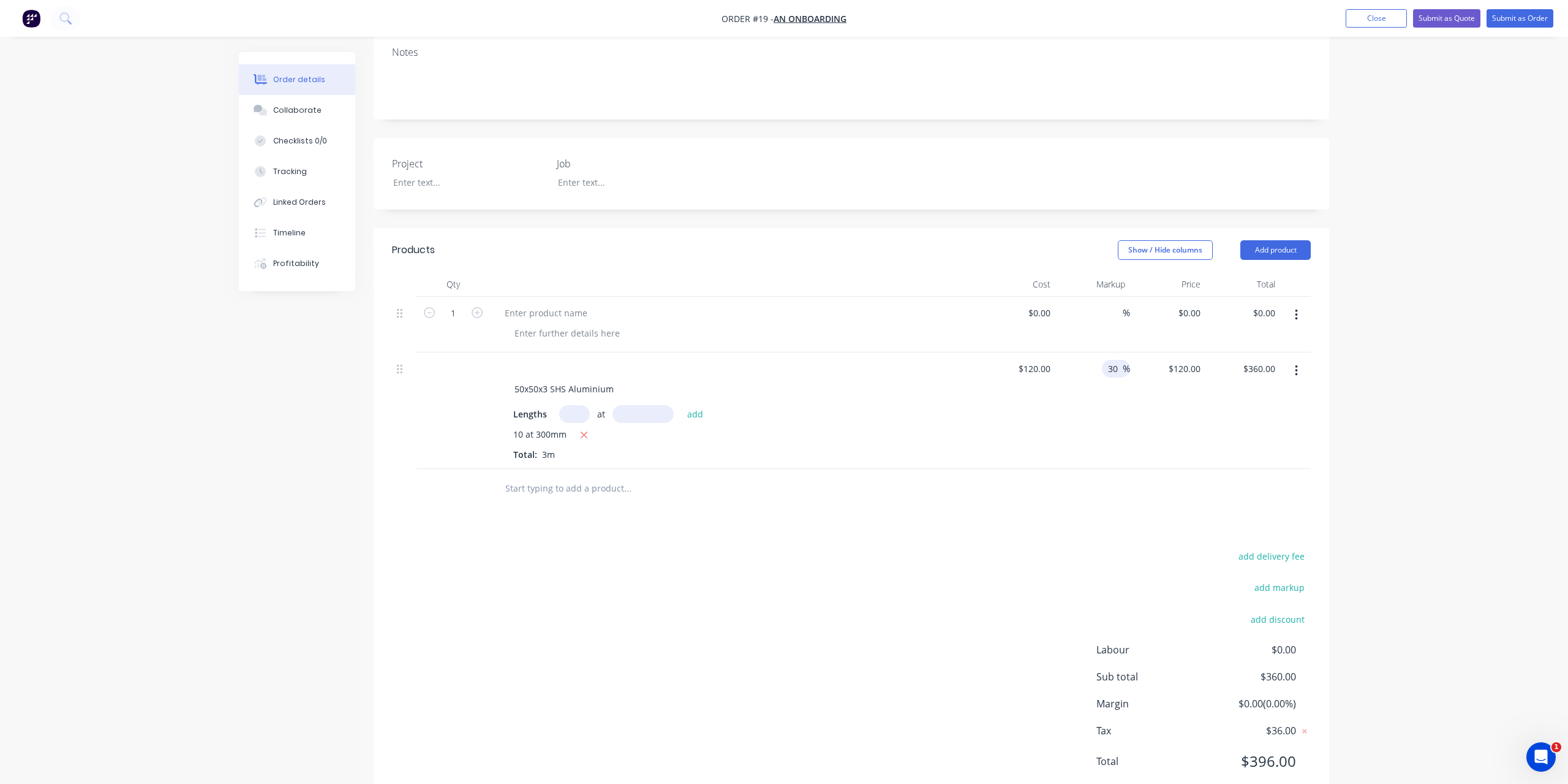
type input "30"
type input "$156.00"
type input "$468.00"
click at [1119, 383] on div "30 30 %" at bounding box center [1093, 411] width 75 height 117
click at [1296, 365] on icon "button" at bounding box center [1296, 371] width 2 height 11
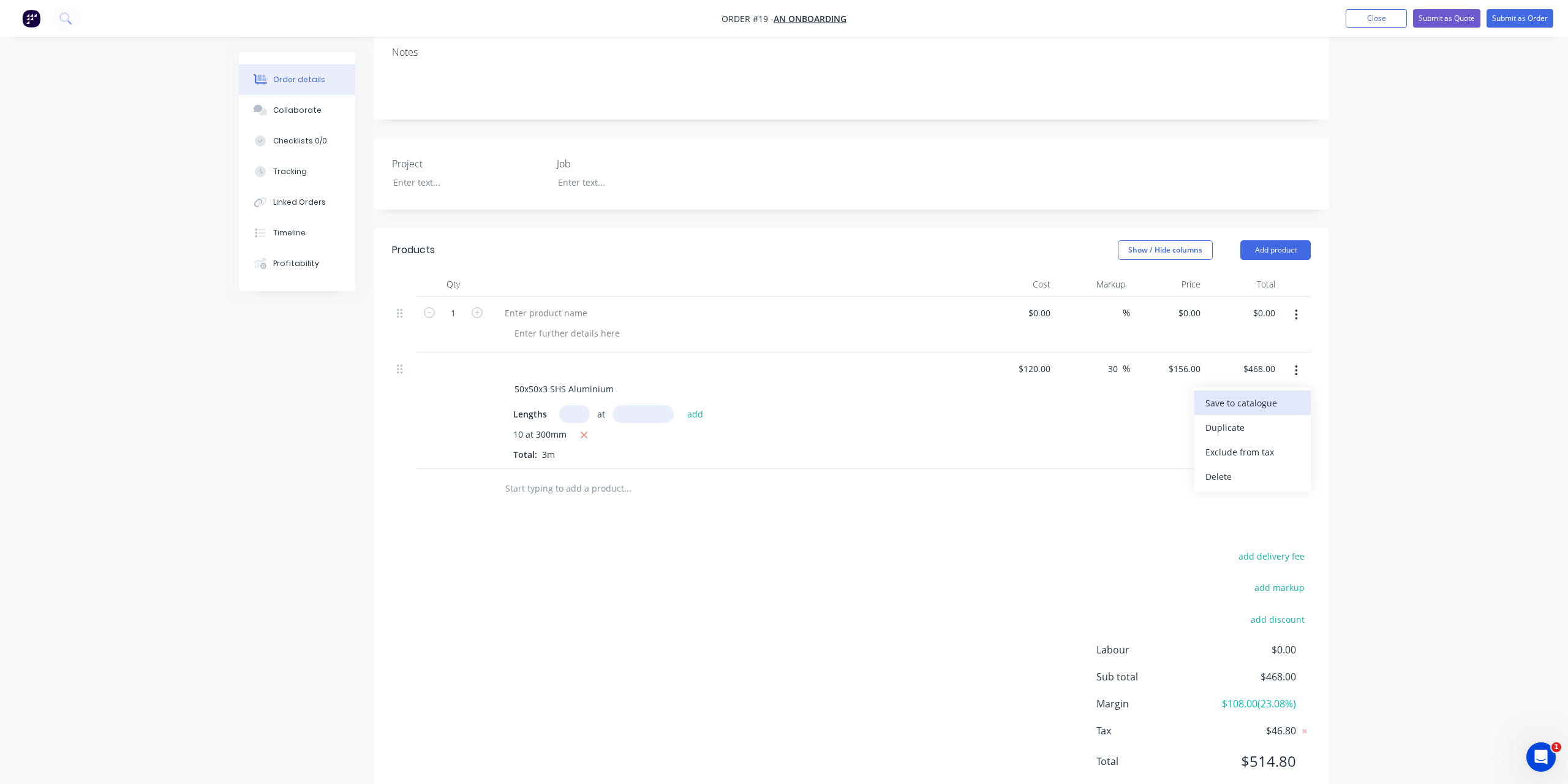
click at [1281, 394] on div "Save to catalogue" at bounding box center [1253, 403] width 94 height 18
click at [302, 111] on div "Collaborate" at bounding box center [298, 111] width 49 height 11
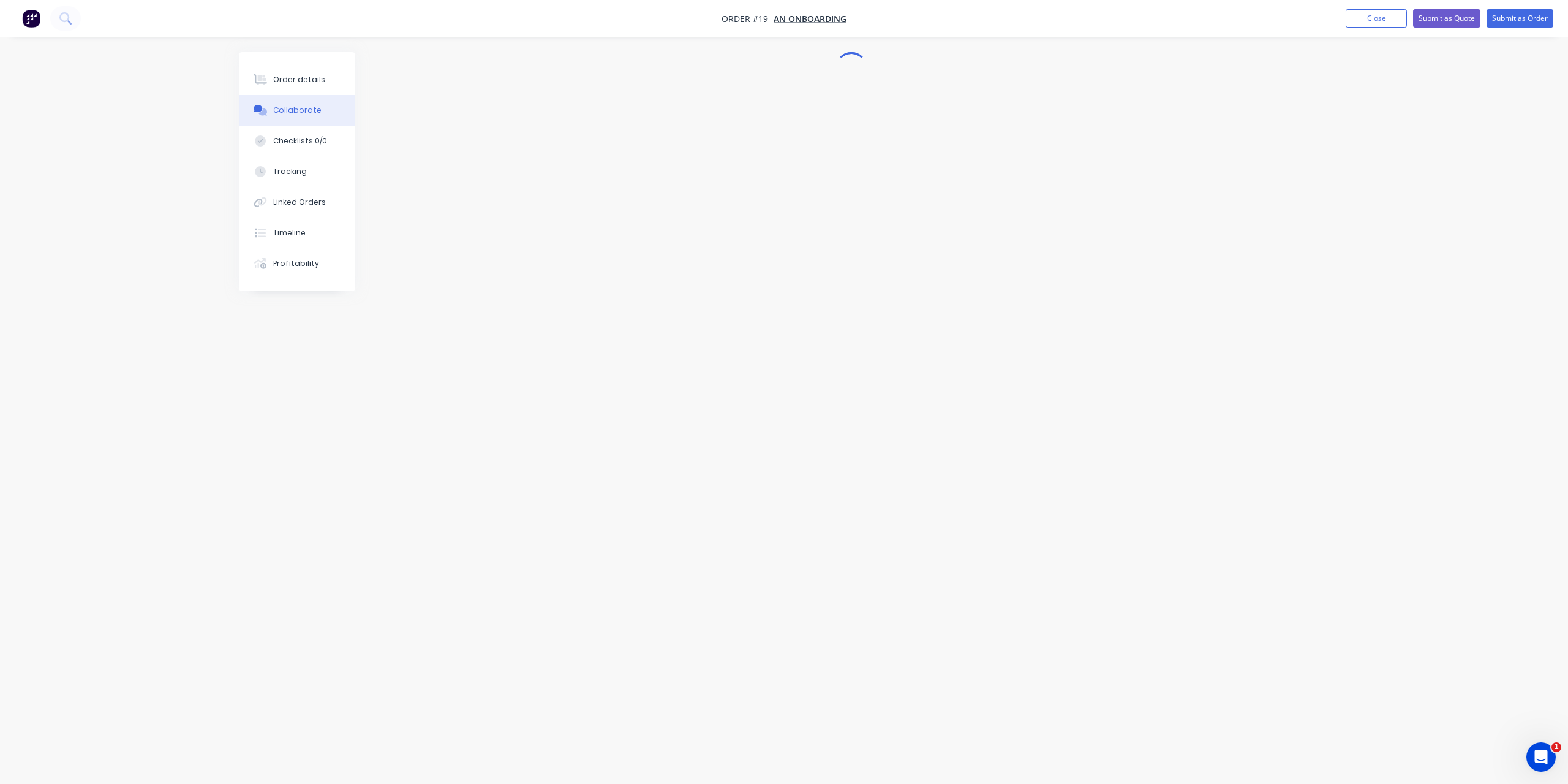
click at [661, 292] on div at bounding box center [784, 368] width 1091 height 633
drag, startPoint x: 654, startPoint y: 750, endPoint x: 738, endPoint y: 521, distance: 243.9
click at [656, 749] on div at bounding box center [748, 750] width 637 height 13
click at [1205, 749] on icon "button" at bounding box center [1203, 750] width 7 height 9
click at [1268, 751] on button "Send" at bounding box center [1255, 749] width 49 height 18
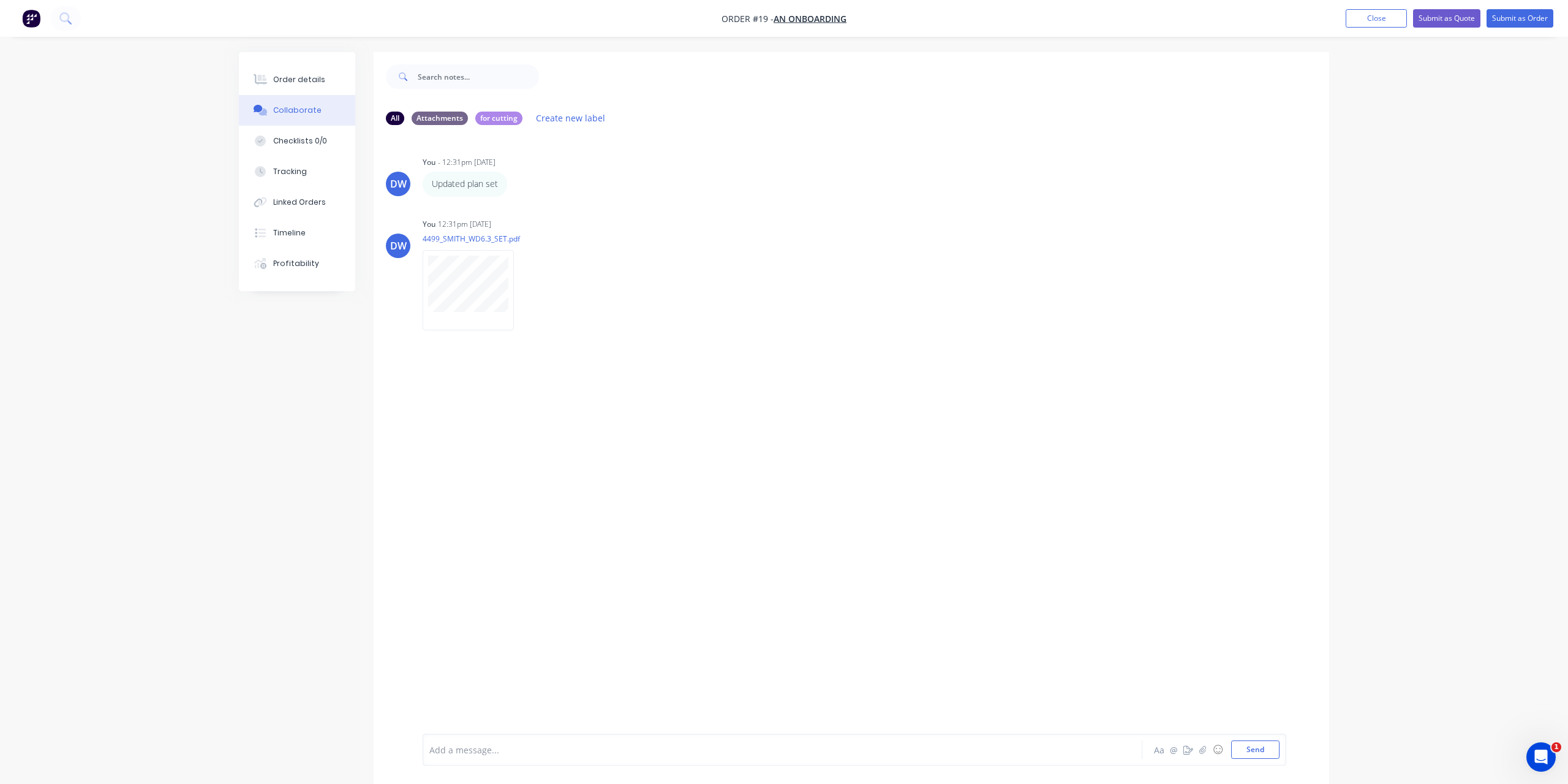
click at [655, 329] on div "DW You - 12:31pm [DATE] Updated plan set Labels Edit Delete DW You 12:31pm [DAT…" at bounding box center [852, 434] width 956 height 599
click at [508, 119] on div "for cutting" at bounding box center [499, 118] width 47 height 13
click at [445, 117] on div "Attachments" at bounding box center [440, 118] width 56 height 13
click at [442, 117] on div "Attachments" at bounding box center [440, 118] width 56 height 13
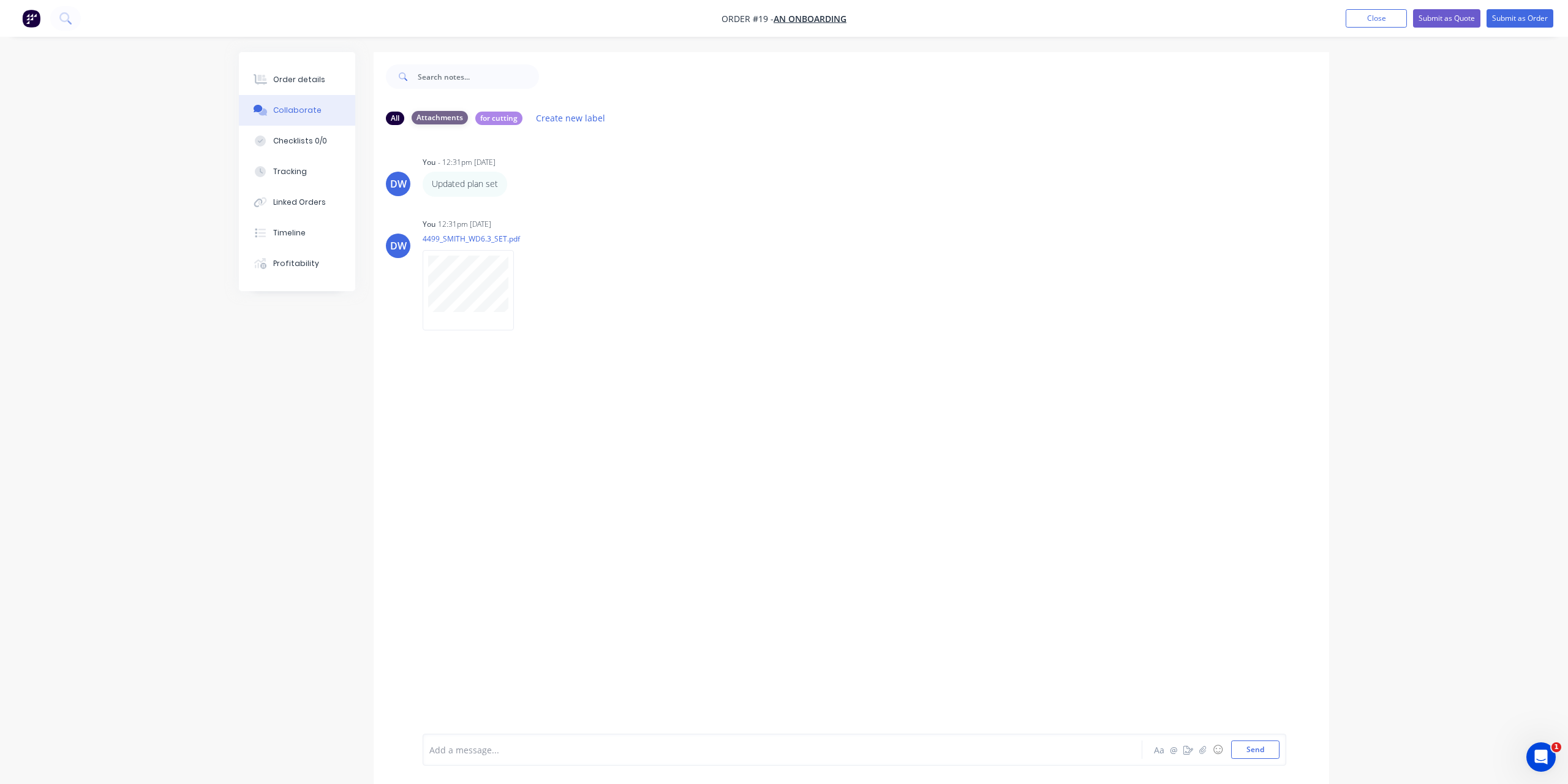
click at [442, 117] on div "Attachments" at bounding box center [440, 118] width 56 height 13
click at [491, 117] on div "for cutting" at bounding box center [499, 118] width 47 height 13
click at [878, 590] on div "DW You - 12:31pm [DATE] Updated plan set Labels Edit Delete DW You 12:31pm [DAT…" at bounding box center [852, 434] width 956 height 599
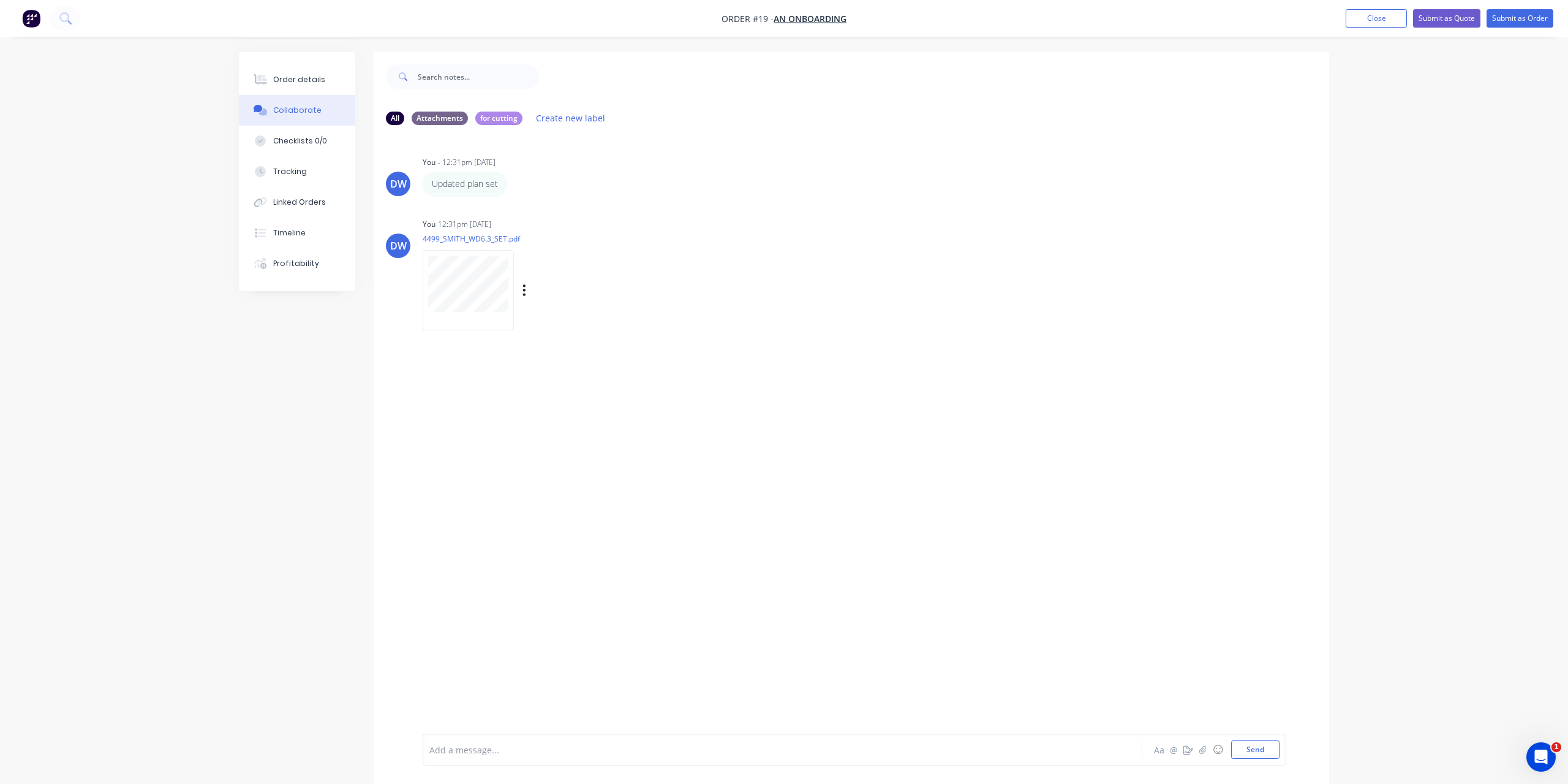
click at [574, 325] on div "Labels Download Delete" at bounding box center [536, 290] width 228 height 92
click at [527, 290] on div "Labels Download Delete" at bounding box center [588, 290] width 138 height 18
click at [521, 289] on div "Labels Download Delete" at bounding box center [588, 290] width 138 height 18
click at [523, 289] on icon "button" at bounding box center [524, 290] width 4 height 14
click at [616, 300] on button "Labels" at bounding box center [605, 295] width 138 height 27
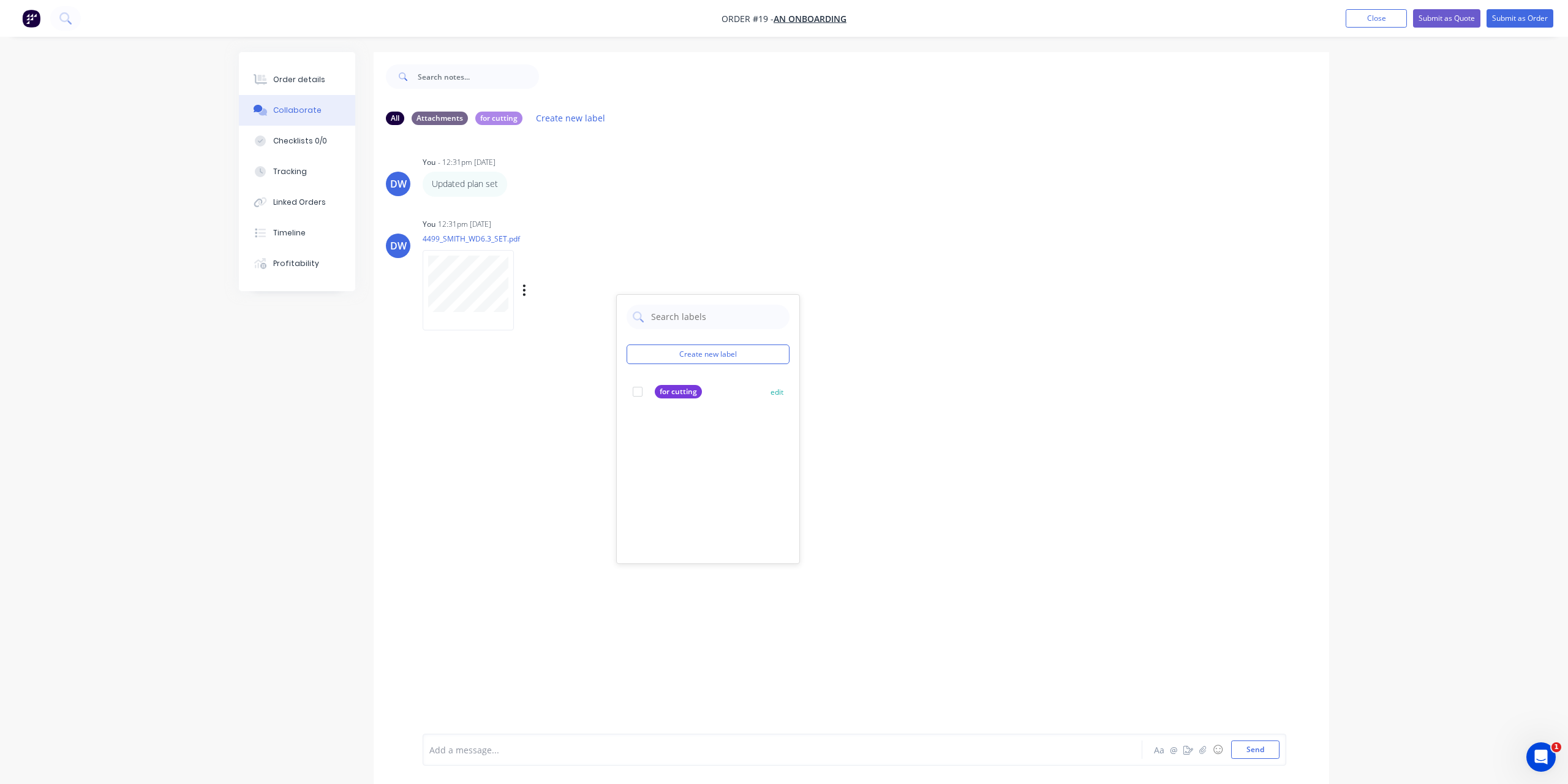
click at [639, 388] on div at bounding box center [637, 391] width 24 height 24
click at [523, 416] on div "DW You - 12:31pm [DATE] Updated plan set Labels Edit Delete DW You 12:31pm [DAT…" at bounding box center [852, 434] width 956 height 599
click at [497, 119] on div "for cutting" at bounding box center [499, 118] width 47 height 13
click at [445, 118] on div "Attachments" at bounding box center [440, 118] width 56 height 13
click at [496, 116] on div "for cutting" at bounding box center [499, 118] width 47 height 13
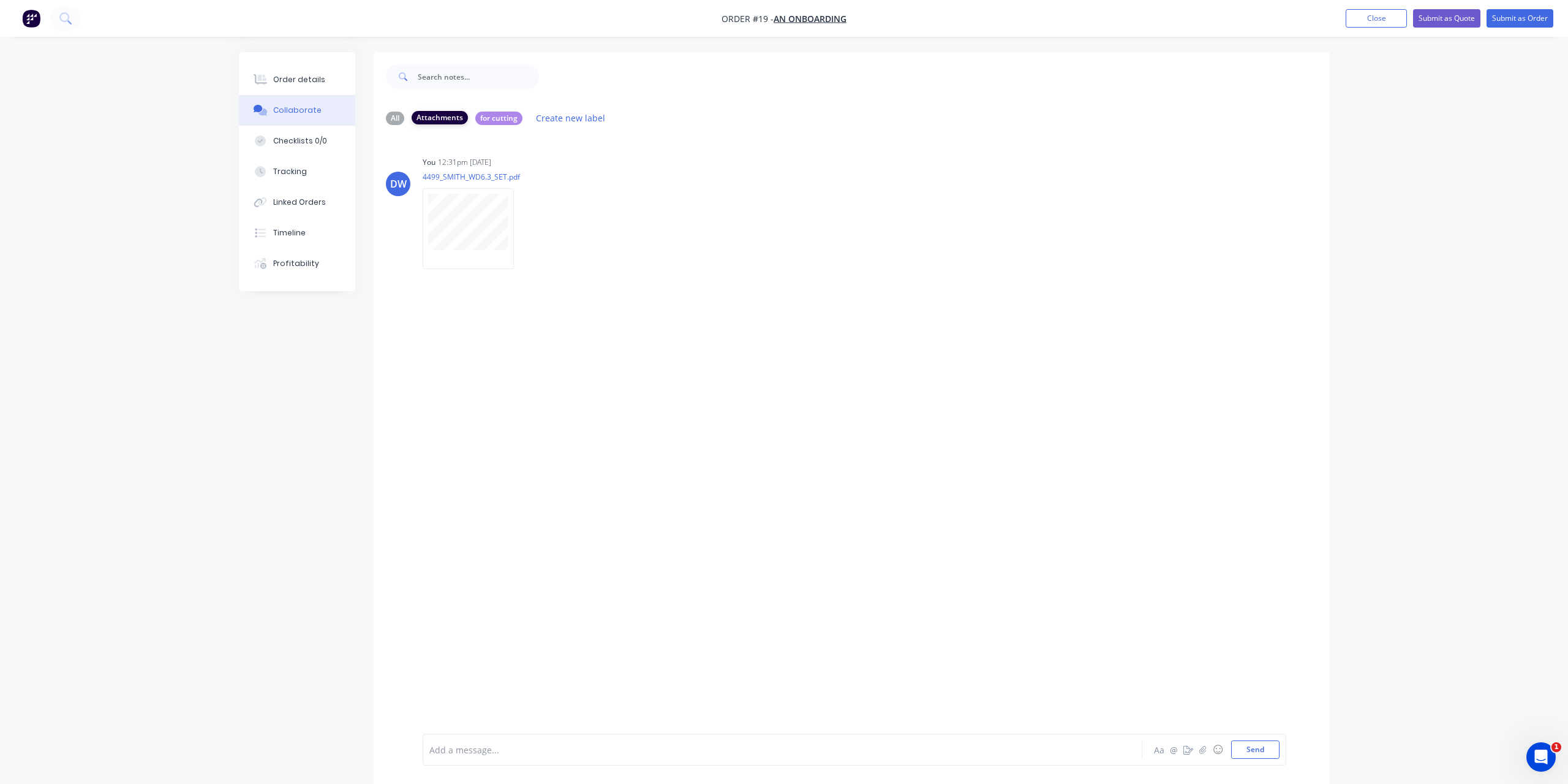
click at [452, 117] on div "Attachments" at bounding box center [440, 118] width 56 height 13
click at [511, 184] on div "Updated plan set Labels Edit Delete" at bounding box center [614, 183] width 383 height 24
click at [520, 184] on div "Labels Edit Delete" at bounding box center [516, 184] width 7 height 18
click at [516, 184] on icon "button" at bounding box center [516, 183] width 2 height 11
click at [531, 183] on button "Labels" at bounding box center [560, 186] width 78 height 20
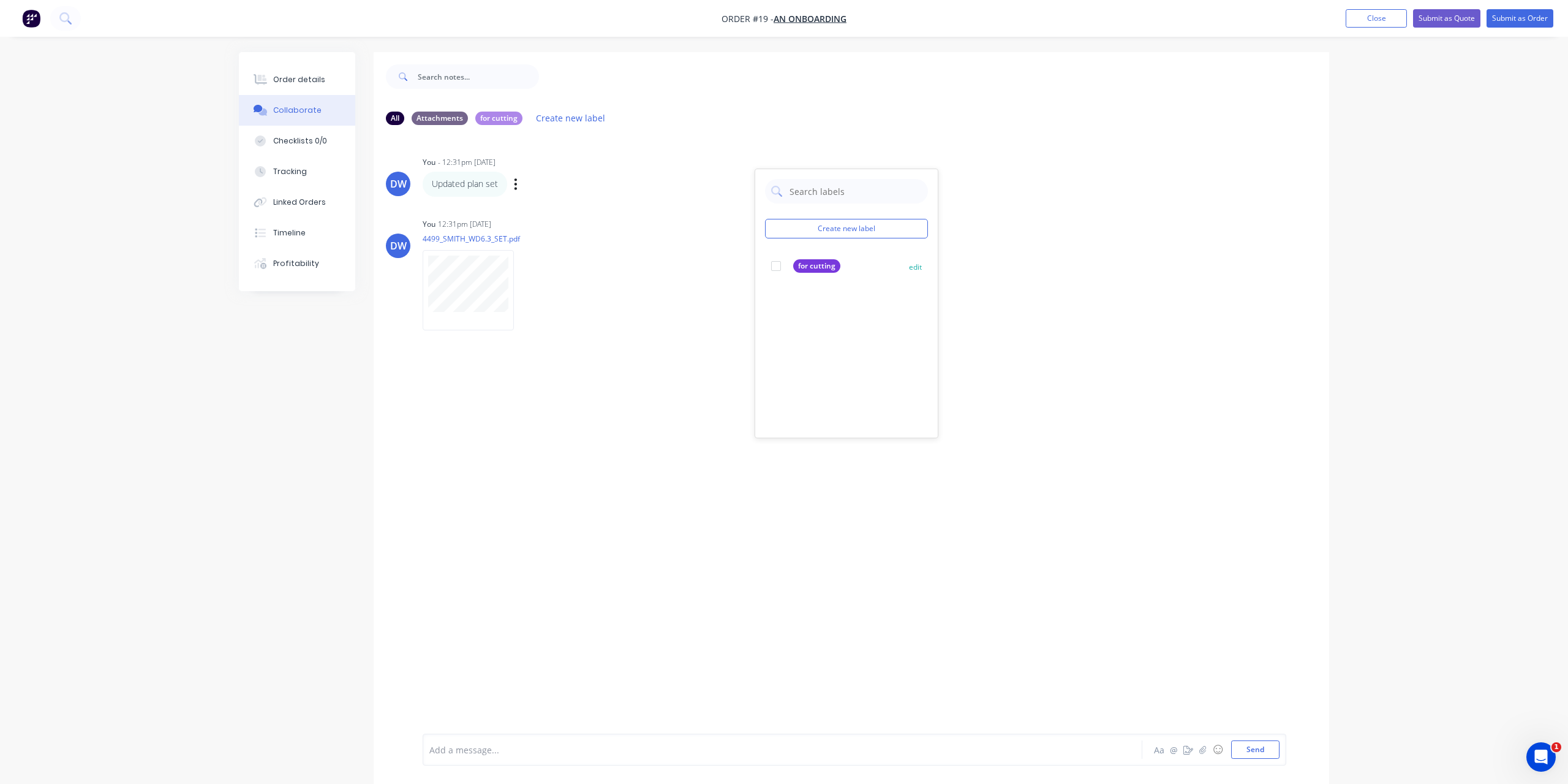
click at [779, 264] on div at bounding box center [776, 266] width 24 height 24
click at [684, 339] on div "DW You - 12:31pm [DATE] Create new label for cutting edit Updated plan set Labe…" at bounding box center [852, 434] width 956 height 599
click at [478, 190] on p "Updated plan set" at bounding box center [465, 184] width 66 height 13
click at [478, 187] on p "Updated plan set" at bounding box center [465, 184] width 66 height 13
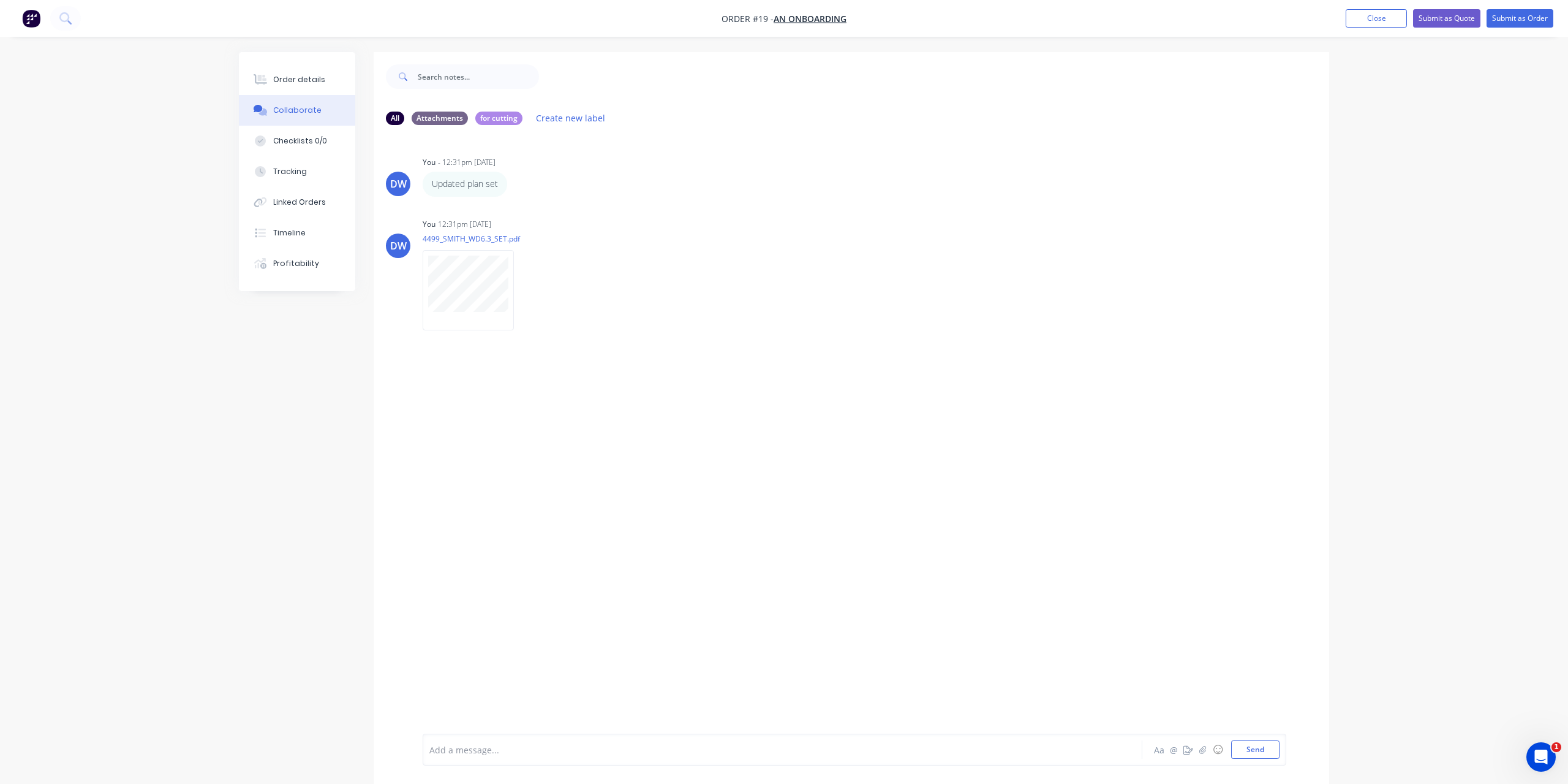
click at [478, 187] on p "Updated plan set" at bounding box center [465, 184] width 66 height 13
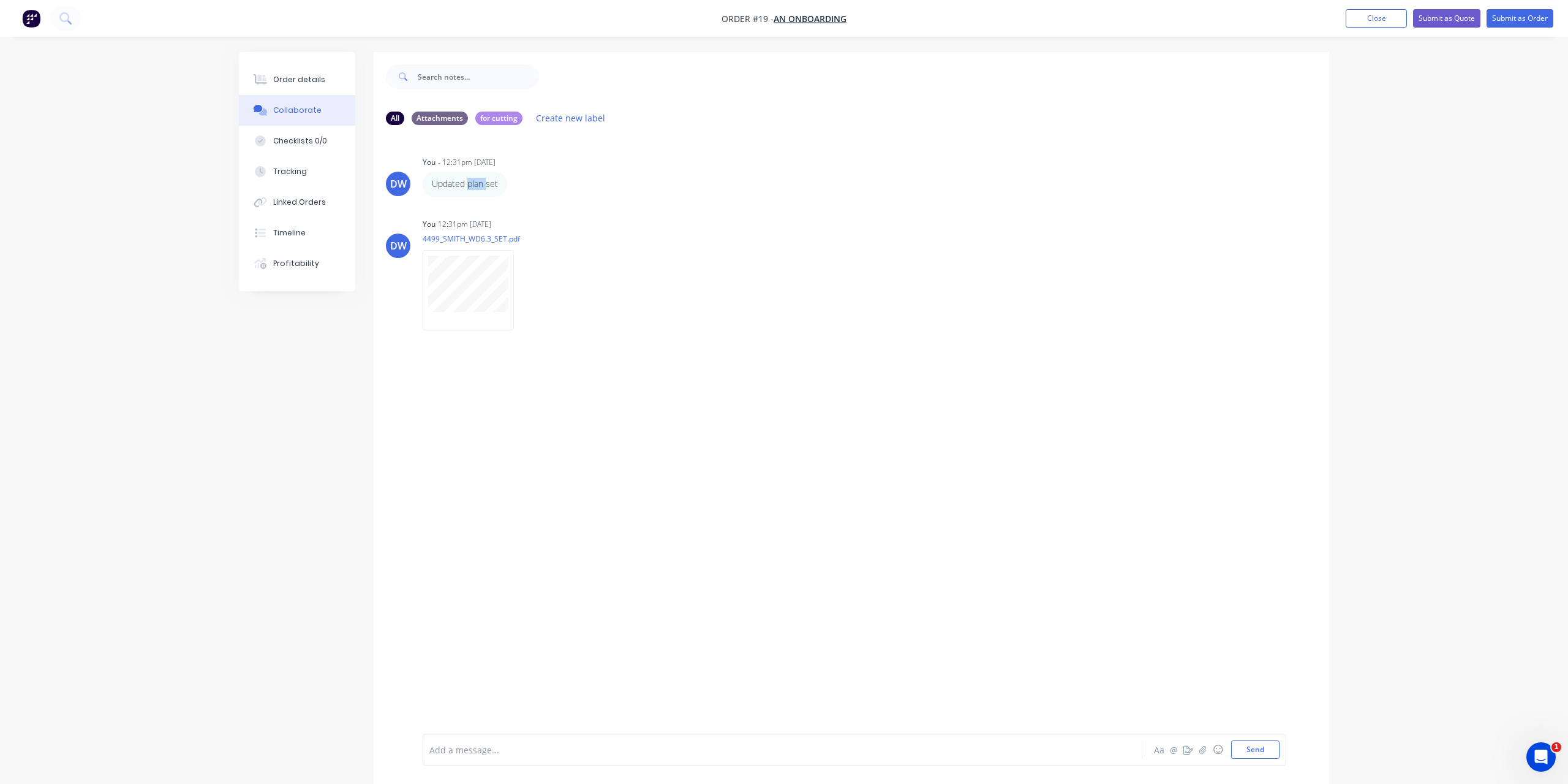
click at [478, 187] on p "Updated plan set" at bounding box center [465, 184] width 66 height 13
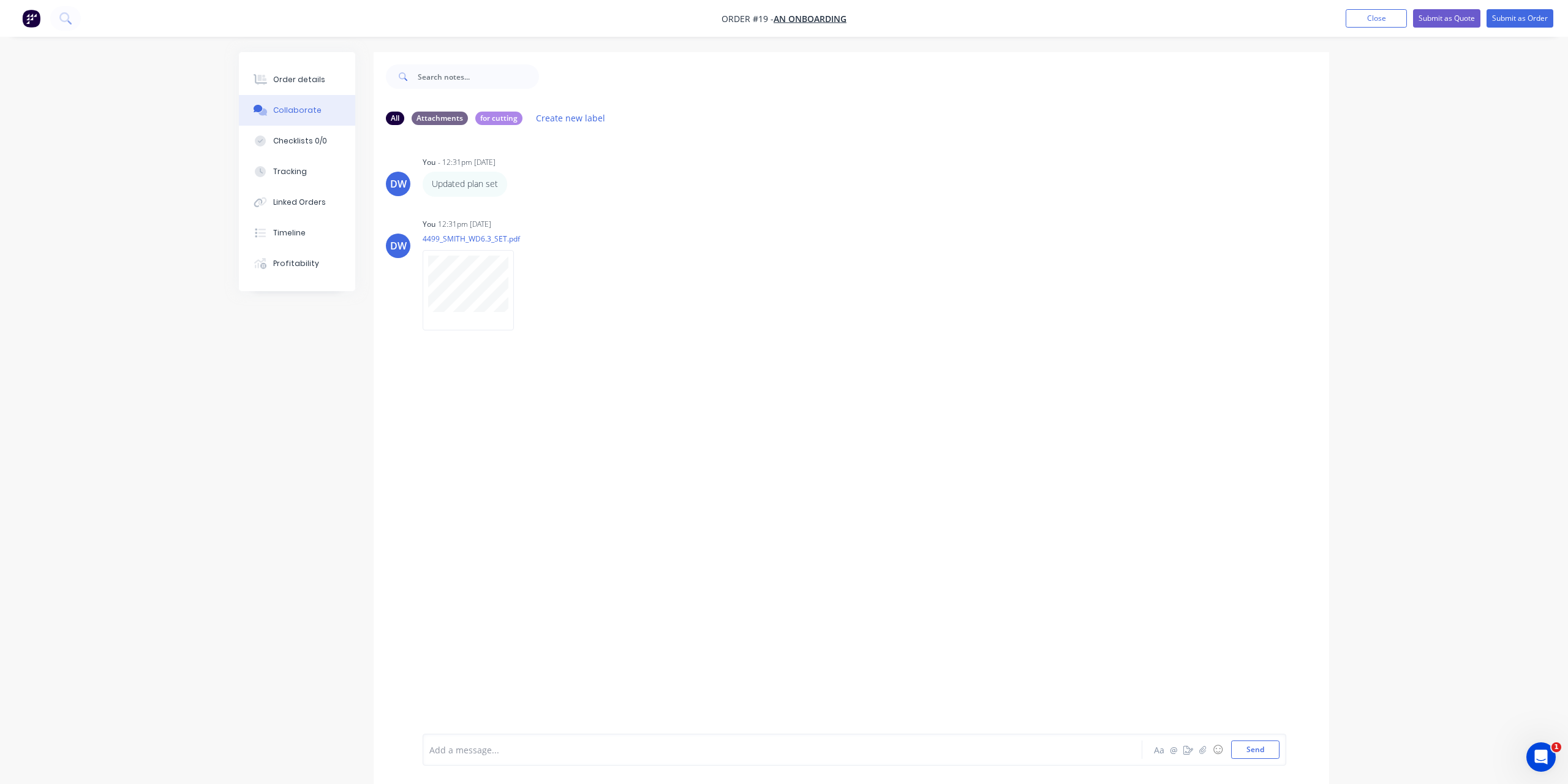
click at [478, 187] on p "Updated plan set" at bounding box center [465, 184] width 66 height 13
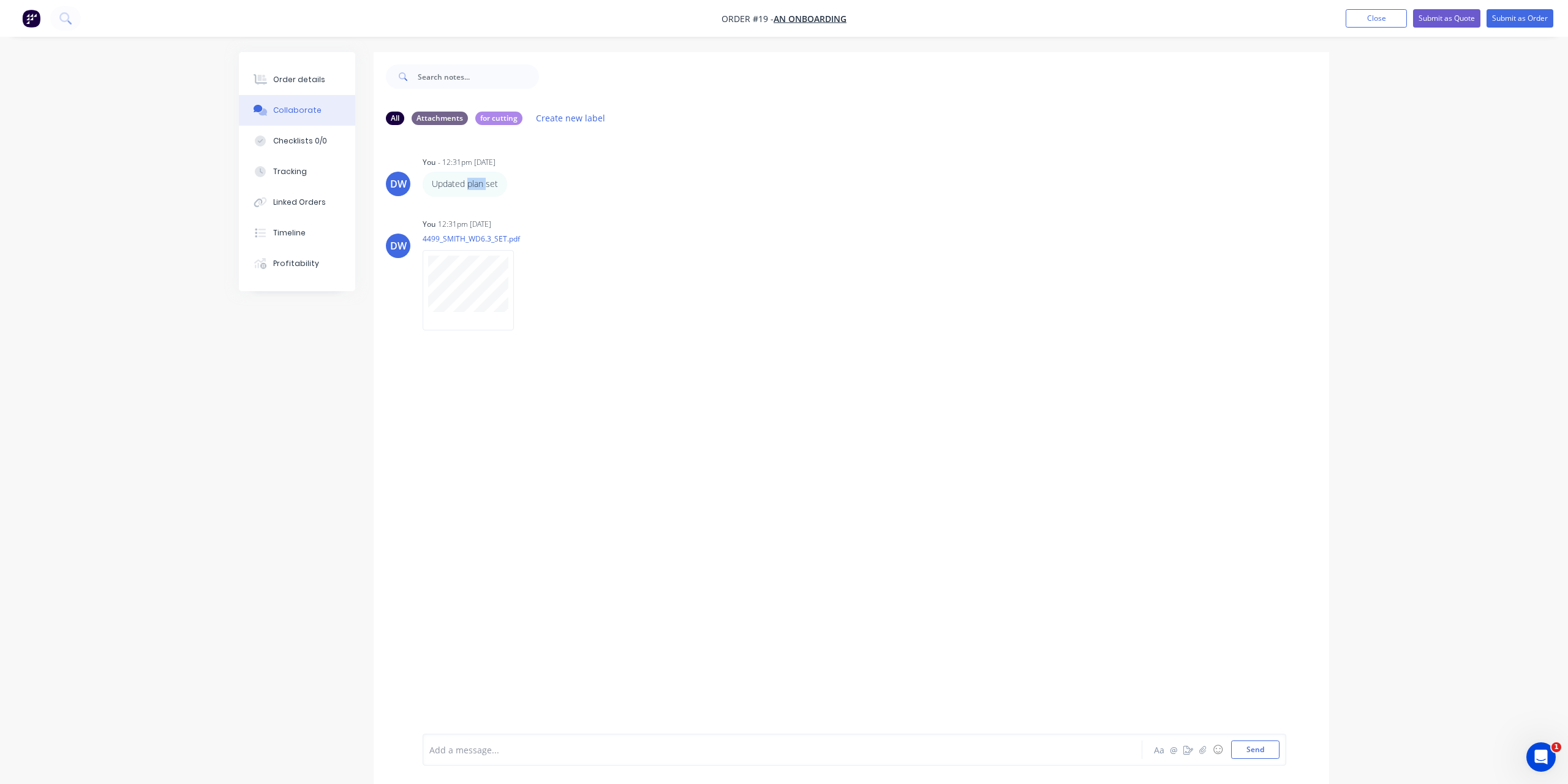
click at [478, 187] on p "Updated plan set" at bounding box center [465, 184] width 66 height 13
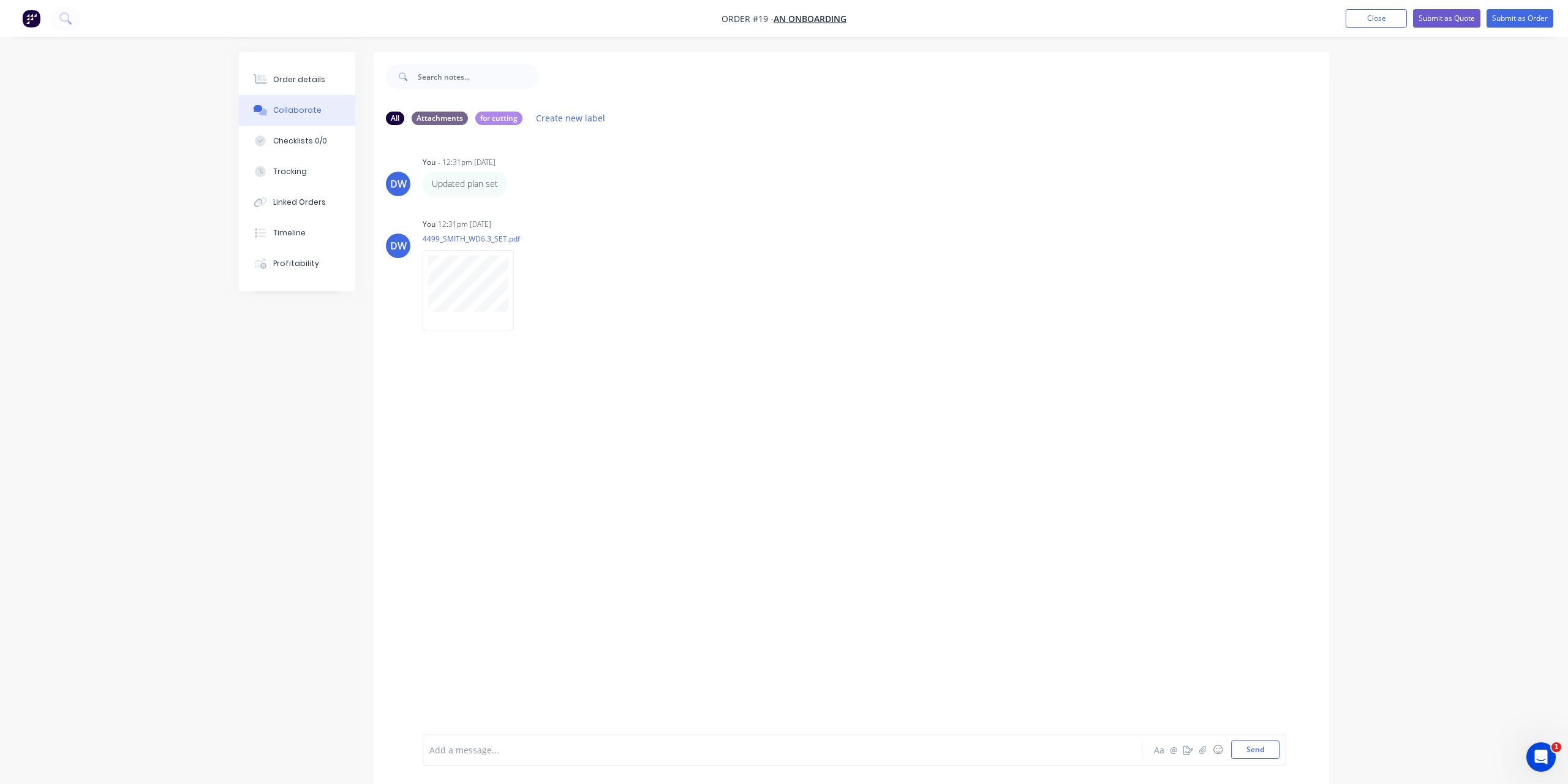
click at [478, 187] on p "Updated plan set" at bounding box center [465, 184] width 66 height 13
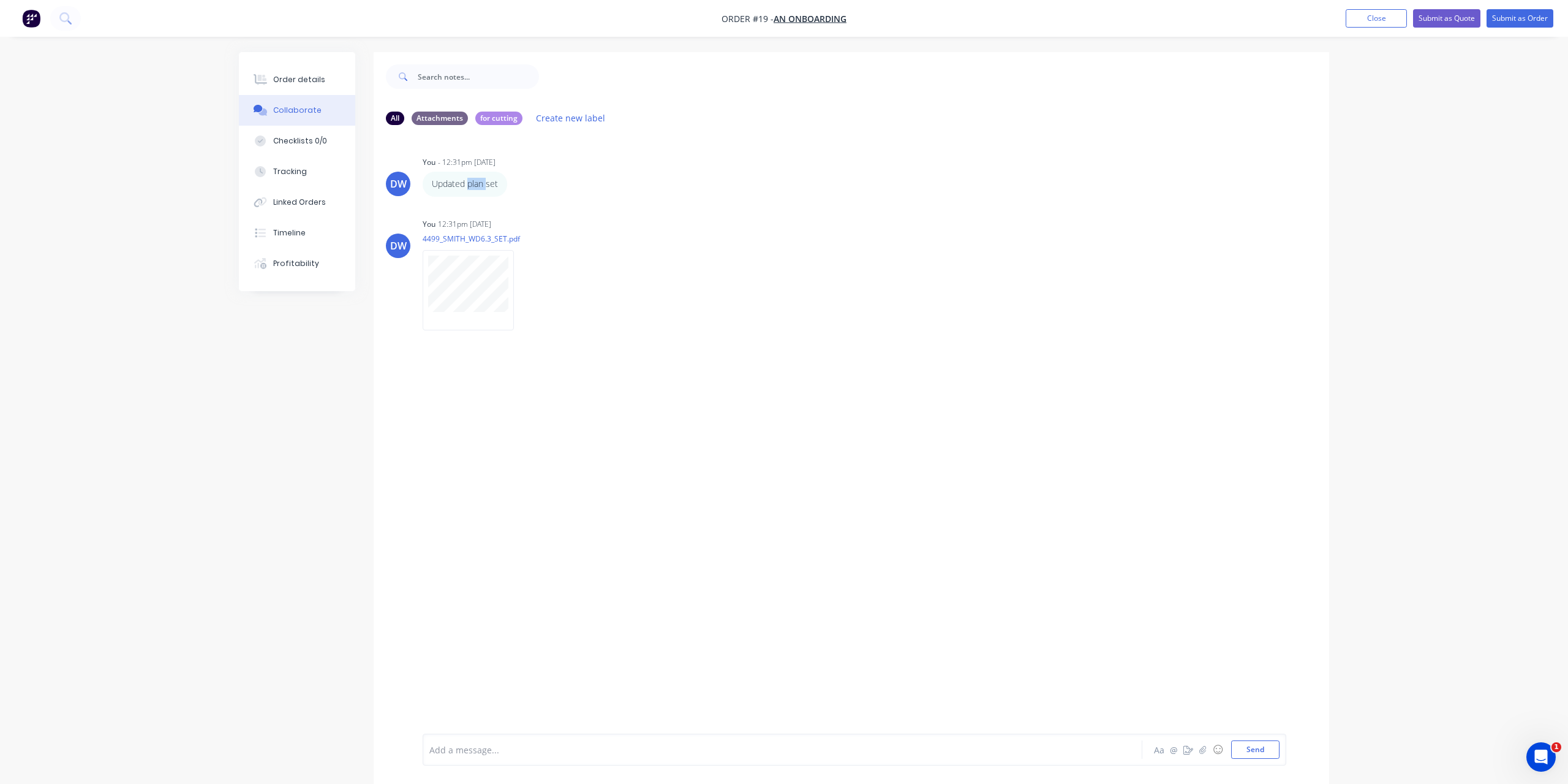
click at [478, 187] on p "Updated plan set" at bounding box center [465, 184] width 66 height 13
click at [604, 205] on div "DW You - 12:31pm [DATE] Updated plan set Labels Edit Delete DW You 12:31pm [DAT…" at bounding box center [852, 434] width 956 height 599
click at [275, 225] on button "Timeline" at bounding box center [297, 233] width 117 height 31
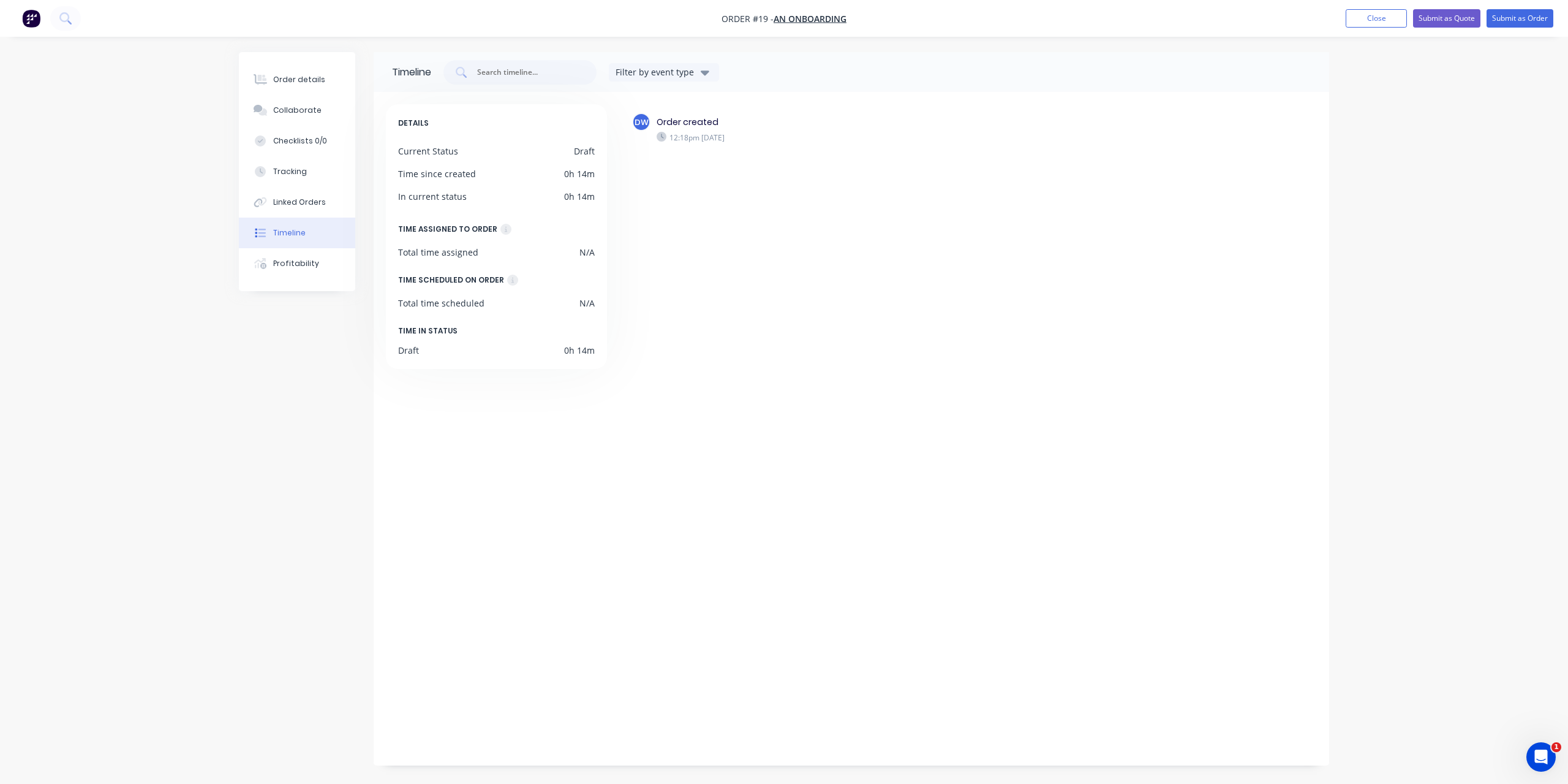
click at [709, 76] on icon "button" at bounding box center [704, 72] width 9 height 13
click at [706, 74] on icon "button" at bounding box center [704, 73] width 9 height 5
click at [719, 222] on div "DW Order created 12:18pm [DATE]" at bounding box center [968, 426] width 698 height 643
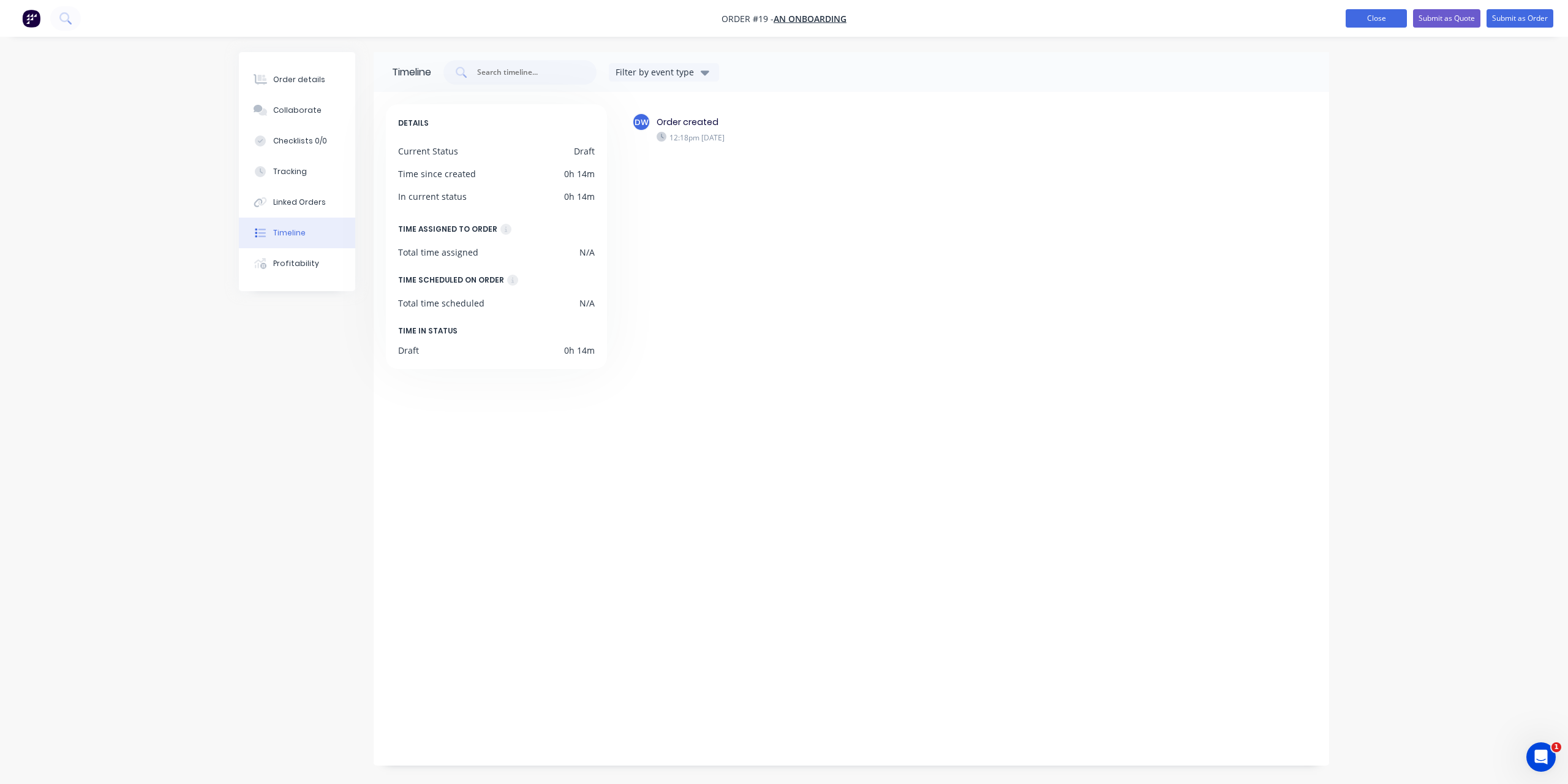
click at [1360, 21] on button "Close" at bounding box center [1377, 18] width 61 height 18
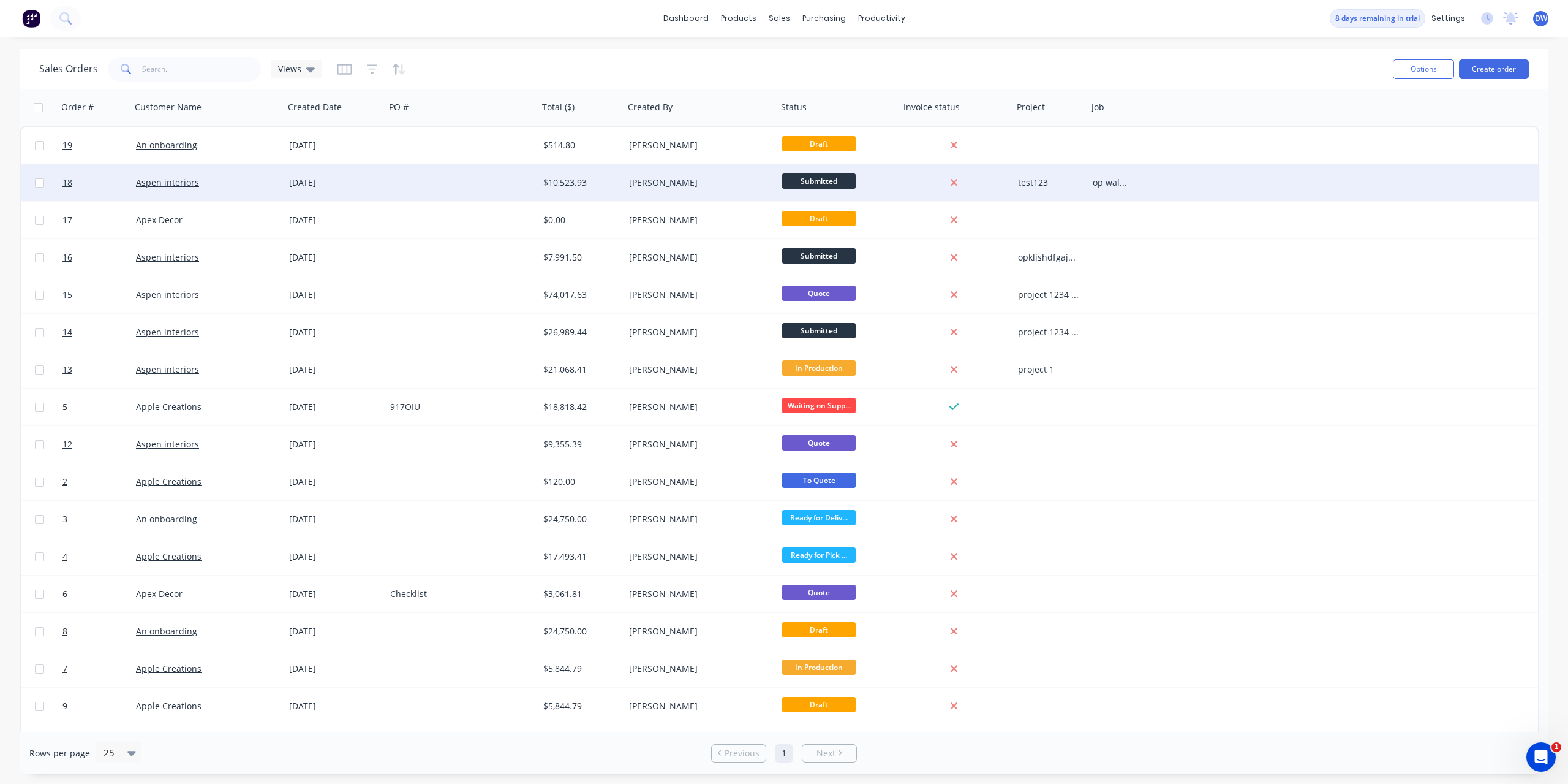
click at [653, 190] on div "[PERSON_NAME]" at bounding box center [701, 183] width 153 height 37
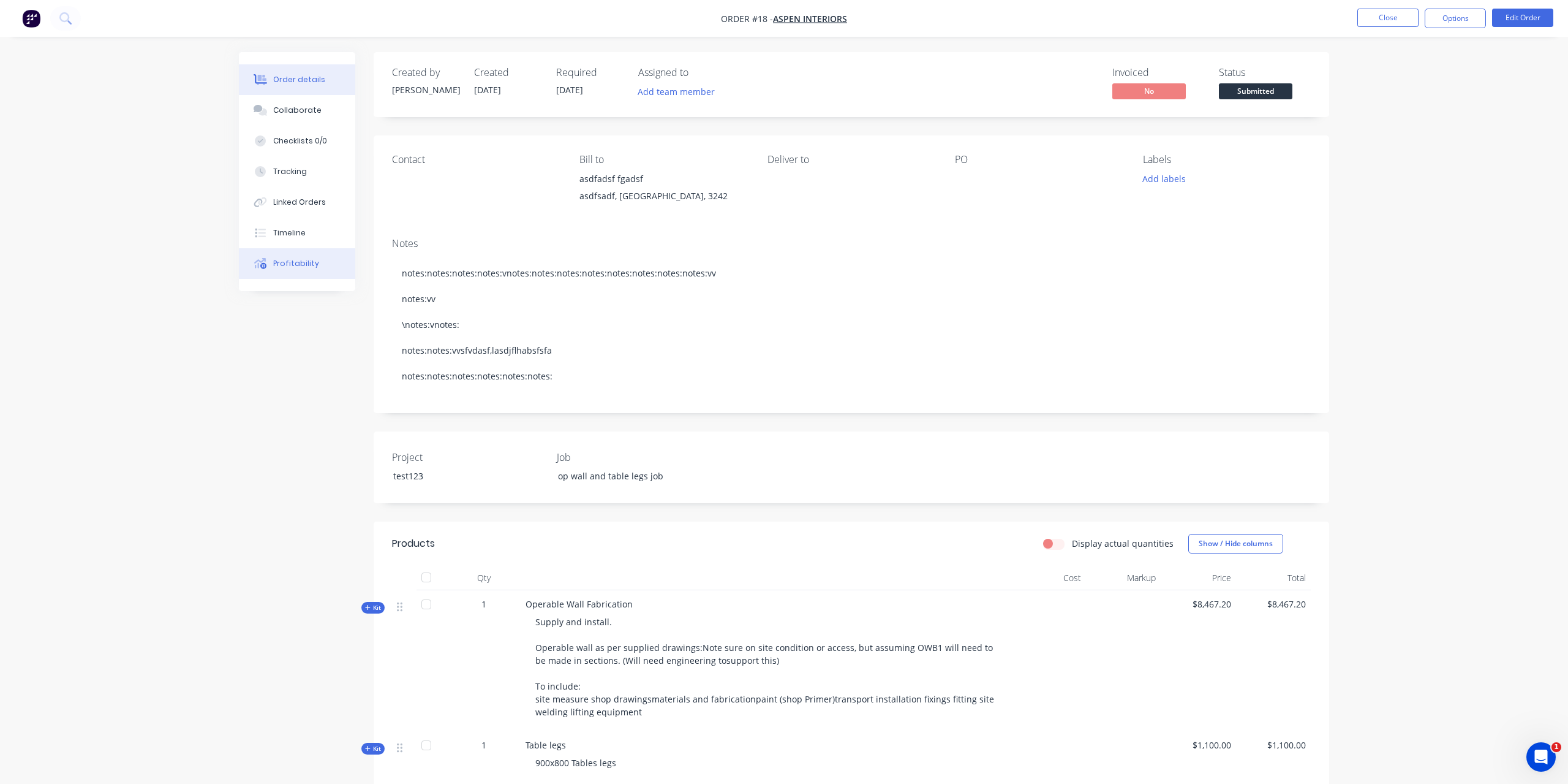
click at [307, 270] on button "Profitability" at bounding box center [297, 263] width 117 height 31
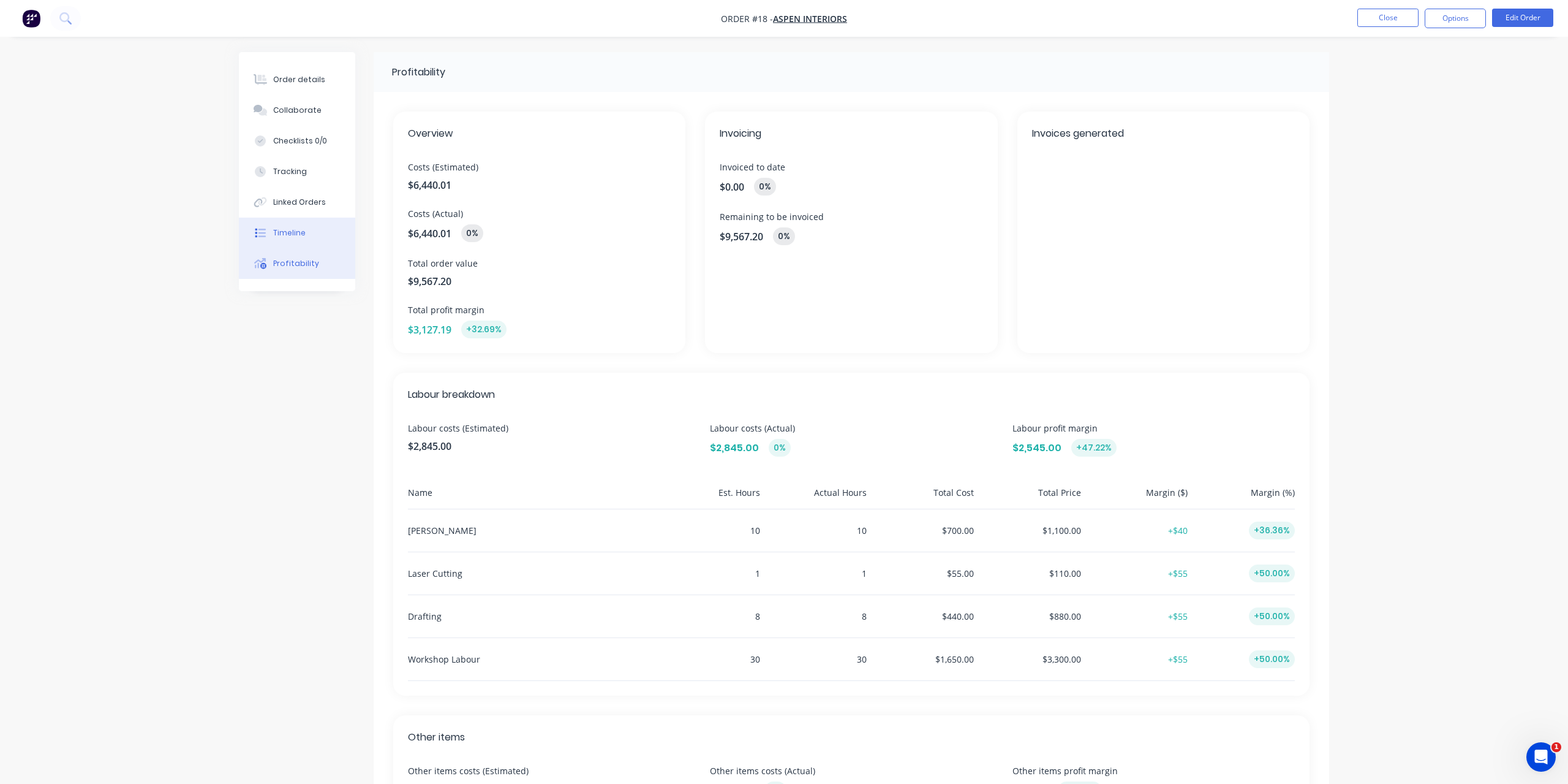
click at [295, 229] on div "Timeline" at bounding box center [289, 233] width 32 height 11
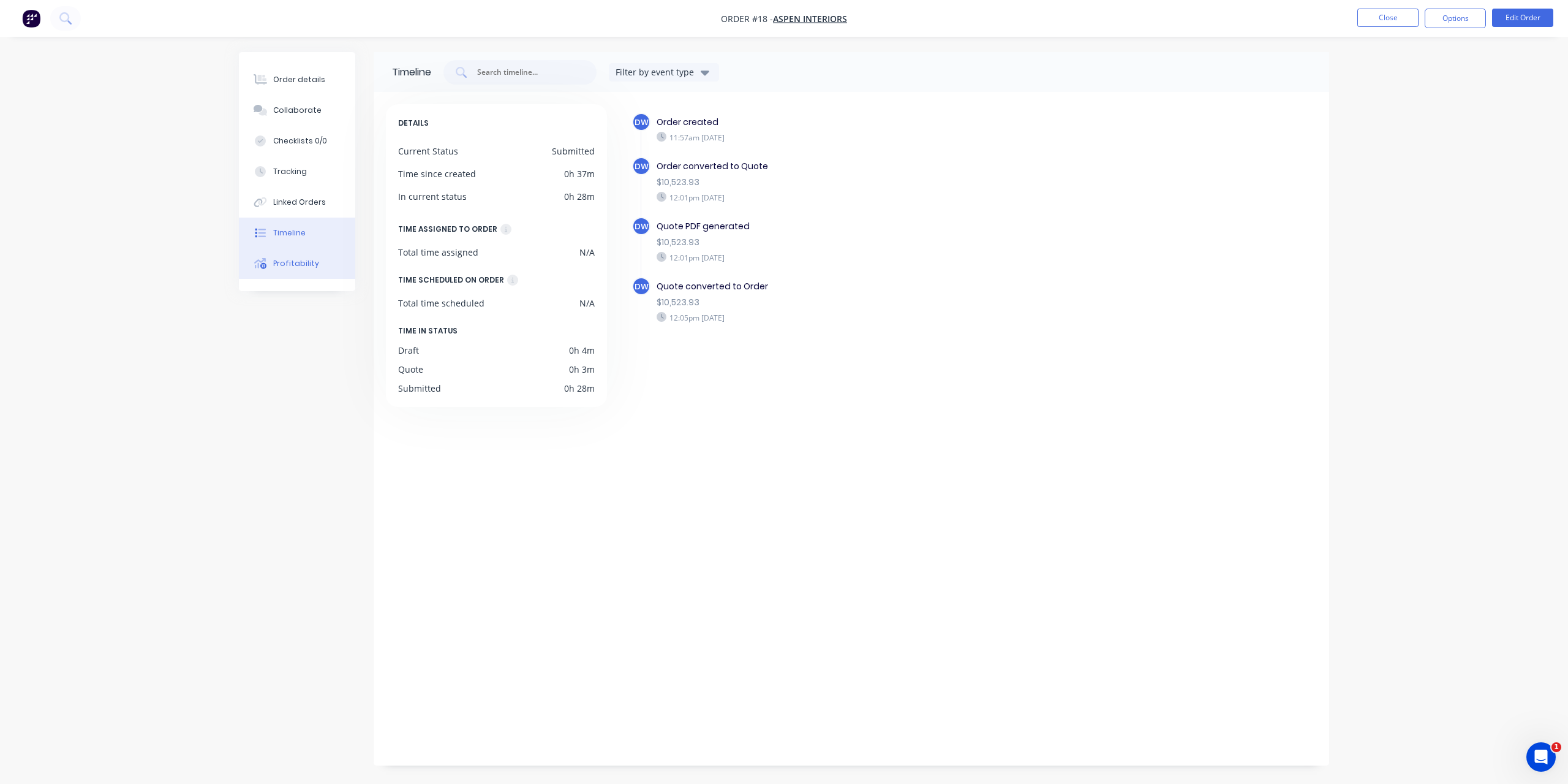
click at [302, 262] on div "Profitability" at bounding box center [296, 263] width 46 height 11
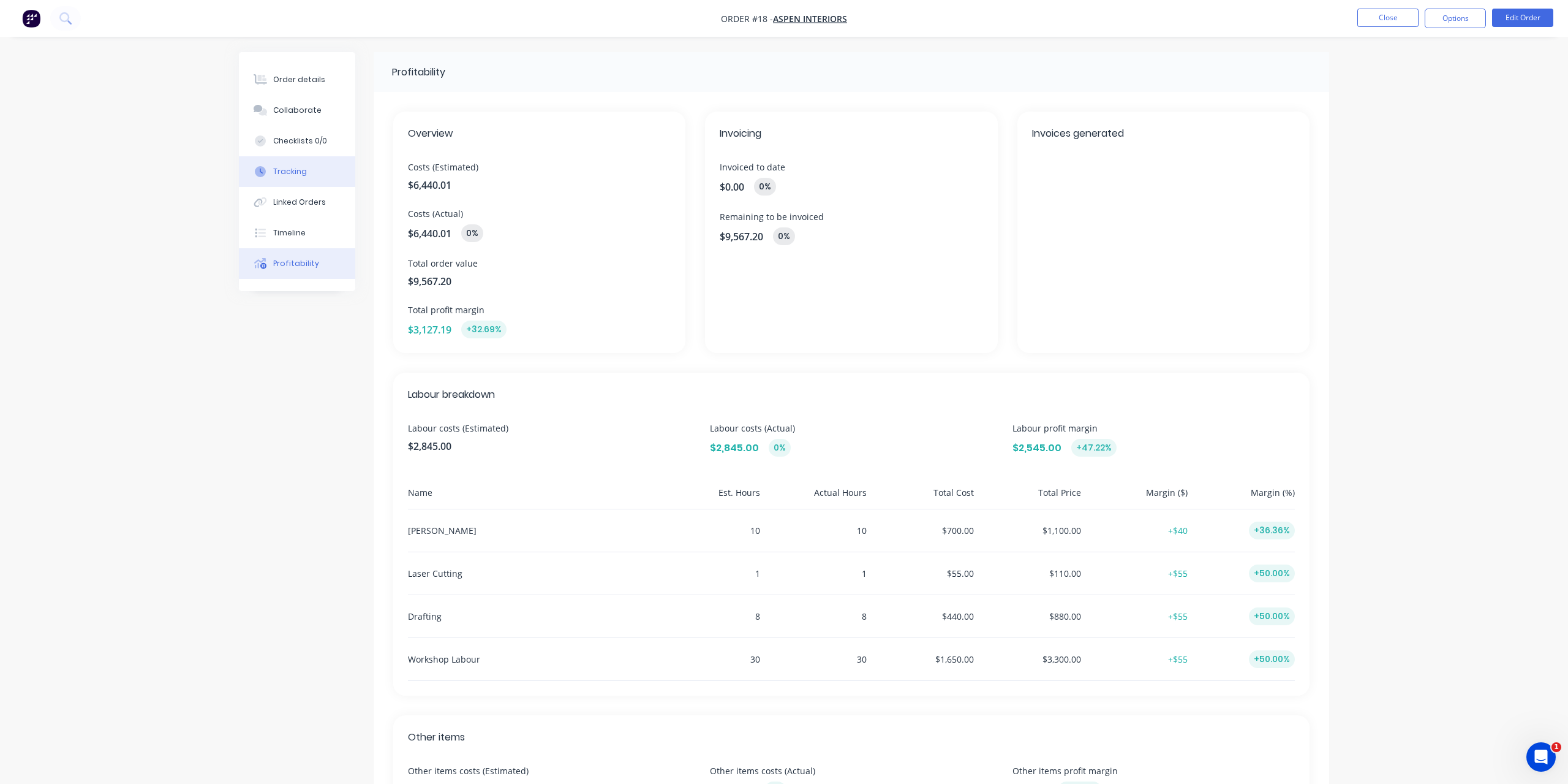
click at [292, 170] on div "Tracking" at bounding box center [290, 172] width 34 height 11
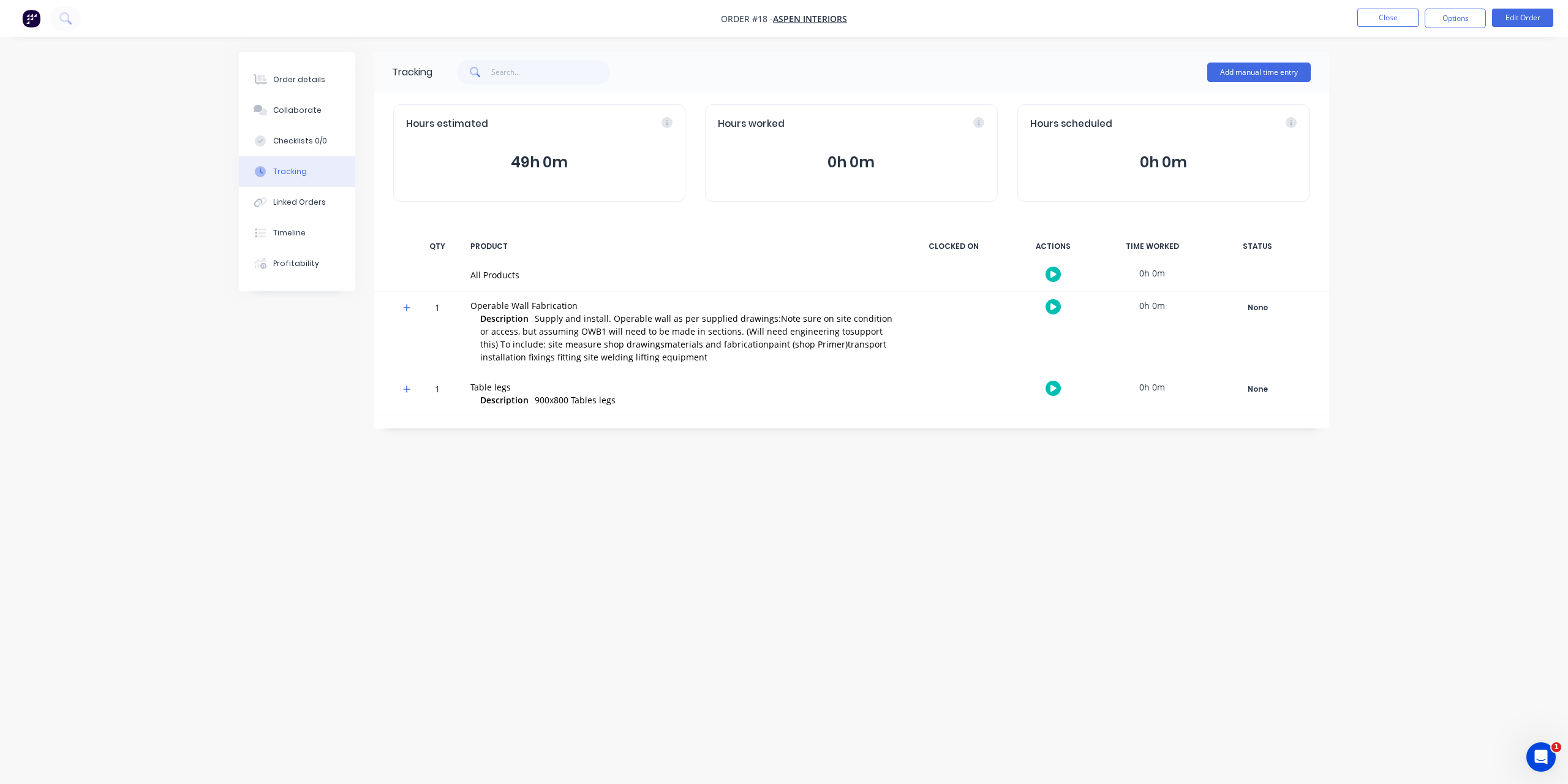
click at [400, 310] on div at bounding box center [402, 332] width 18 height 81
click at [404, 308] on icon at bounding box center [406, 307] width 7 height 7
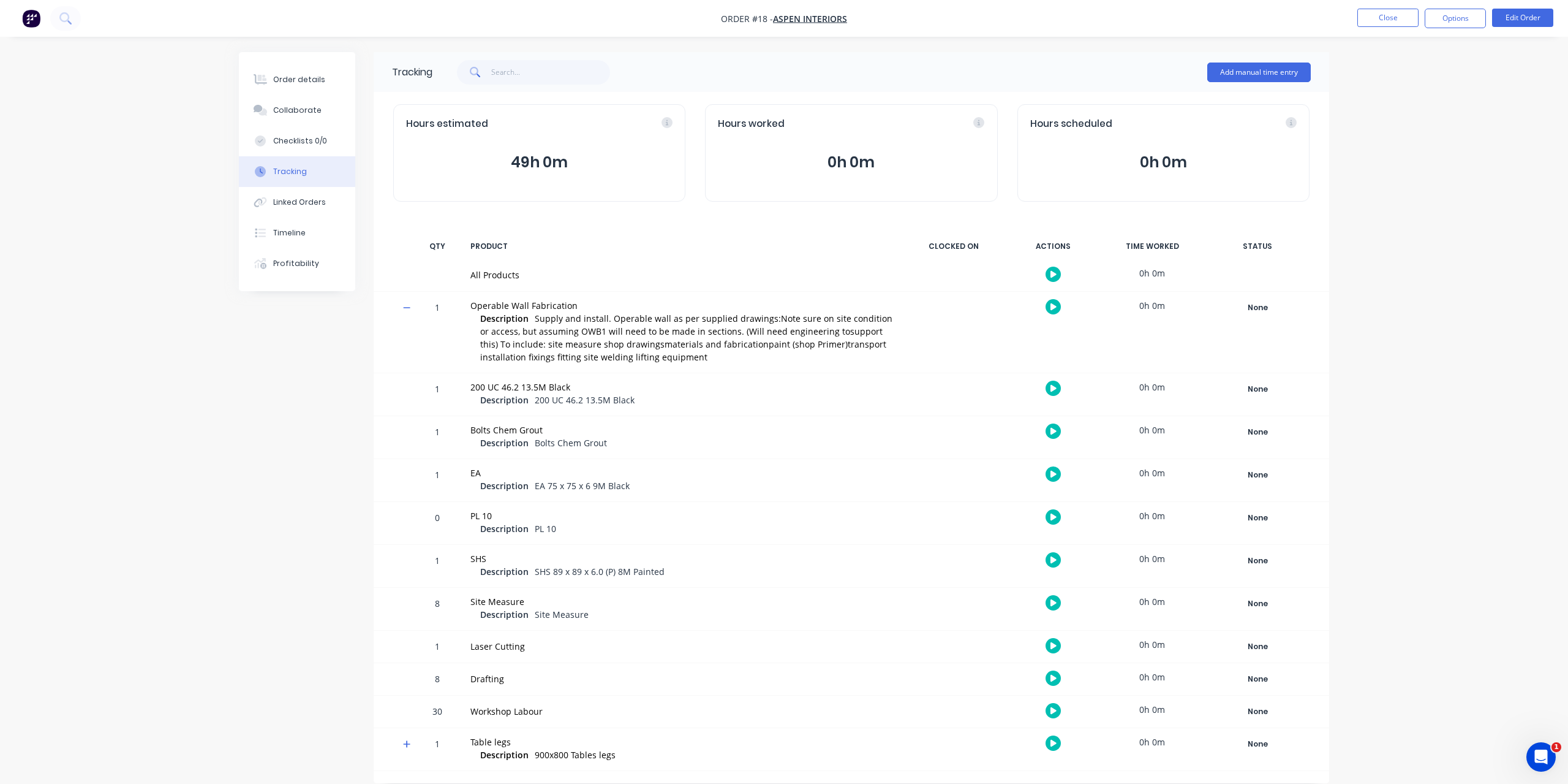
click at [410, 308] on icon at bounding box center [406, 308] width 7 height 2
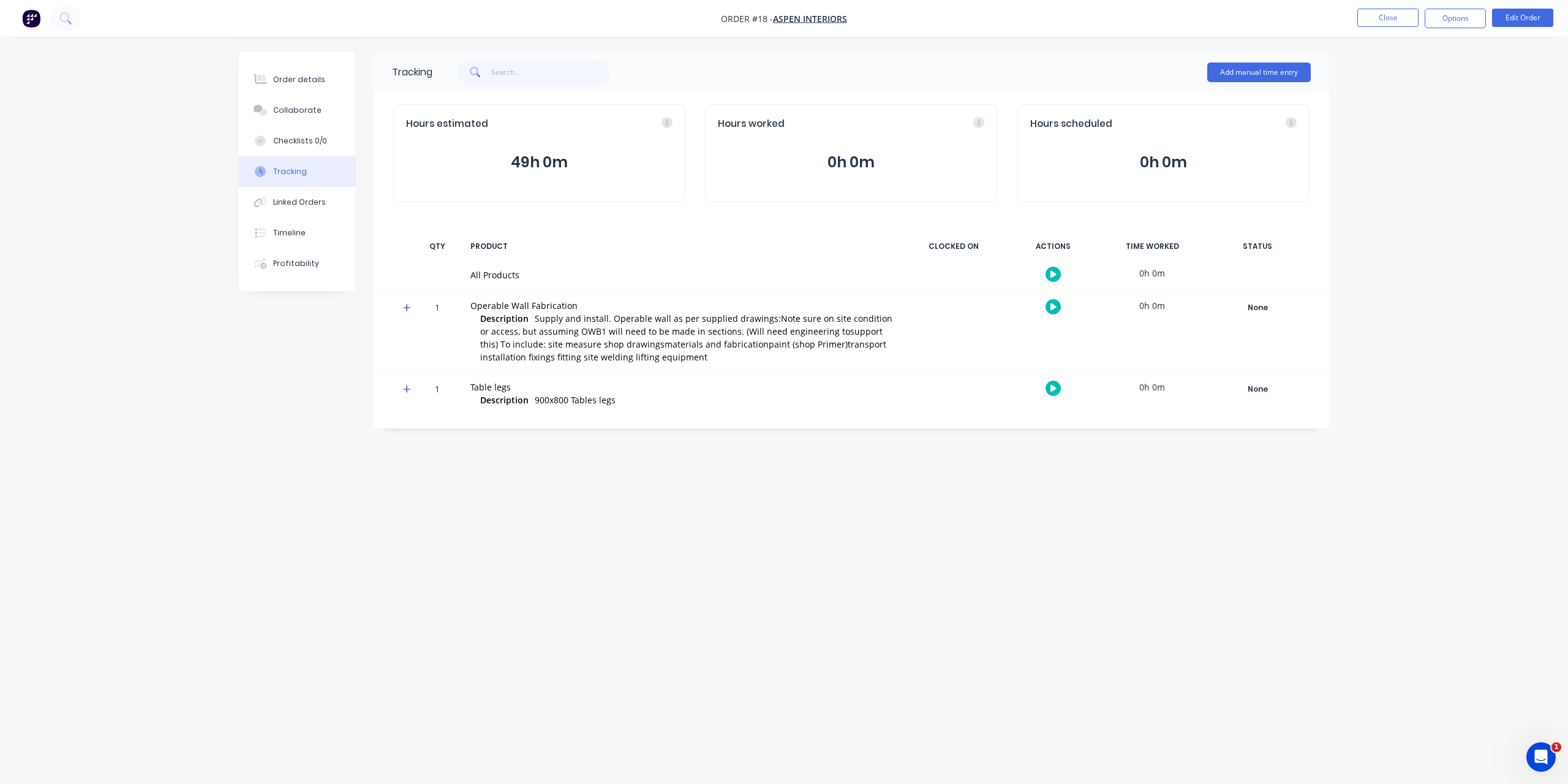
click at [404, 387] on icon at bounding box center [407, 389] width 8 height 9
click at [406, 387] on icon at bounding box center [407, 389] width 8 height 9
click at [1262, 72] on button "Add manual time entry" at bounding box center [1259, 72] width 103 height 20
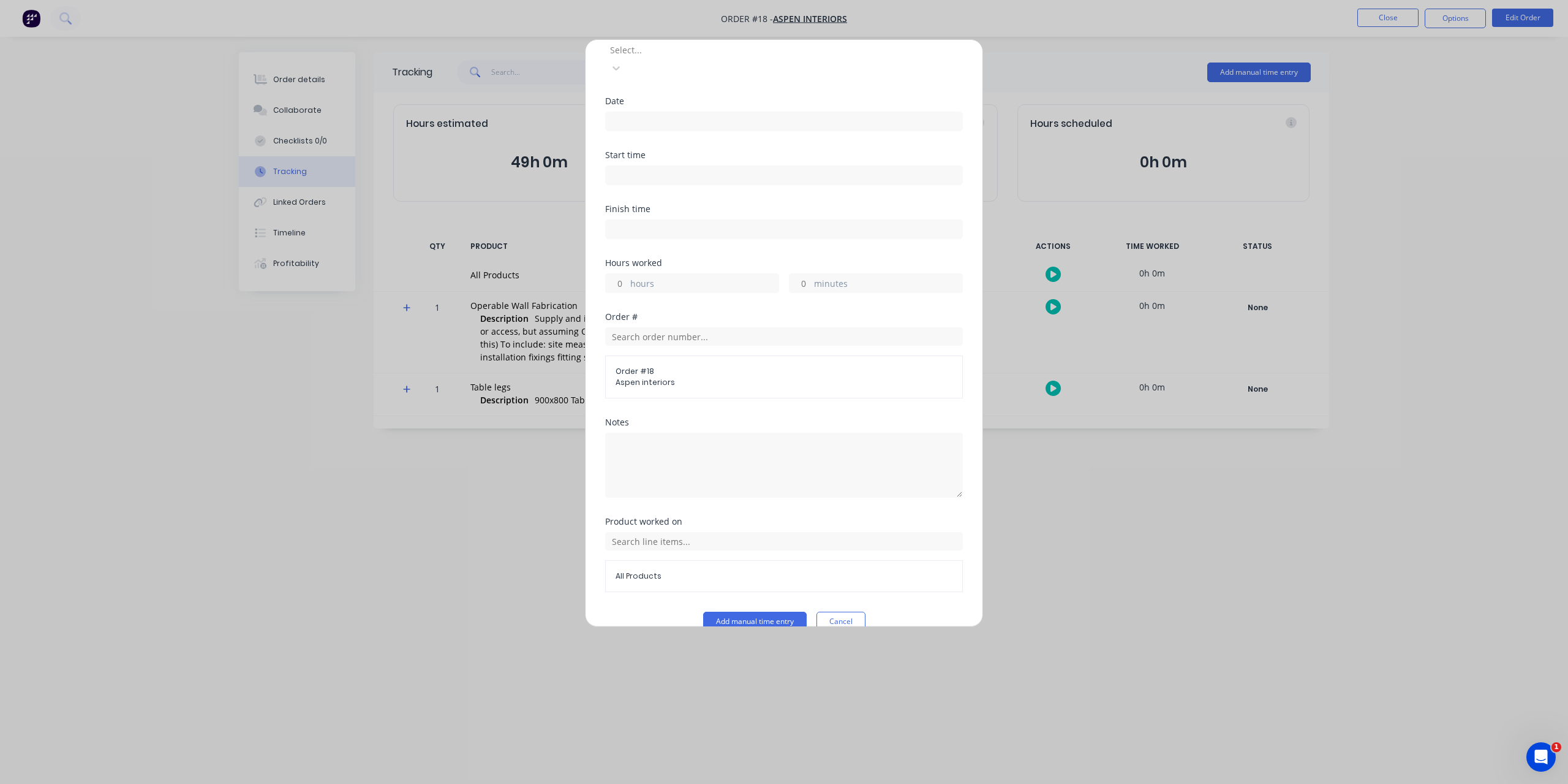
scroll to position [69, 0]
click at [678, 373] on span "Aspen interiors" at bounding box center [784, 379] width 337 height 11
click at [689, 362] on span "Order # 18" at bounding box center [784, 368] width 337 height 11
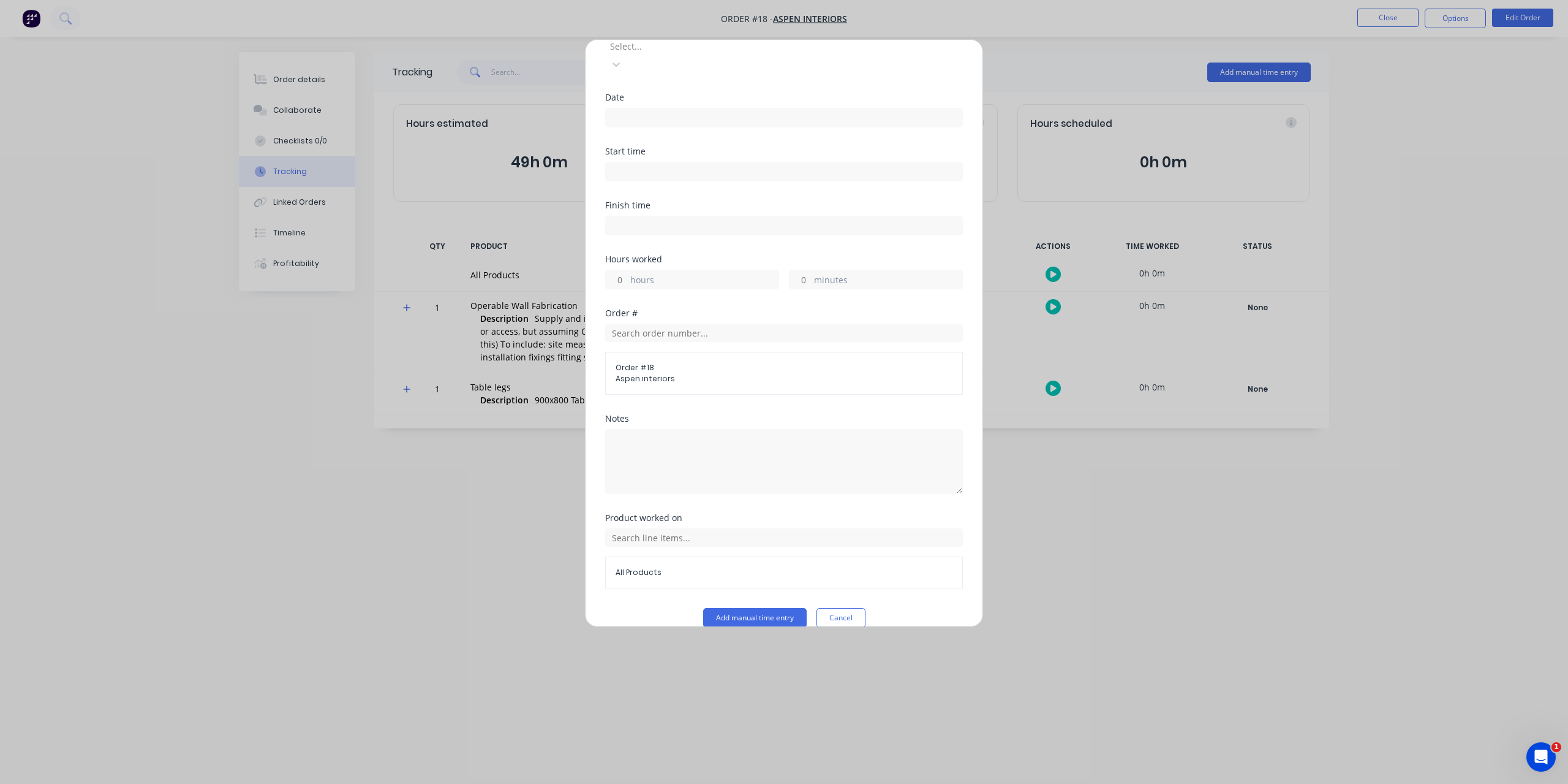
click at [703, 386] on div "Order # Order # 18 Aspen interiors" at bounding box center [784, 361] width 358 height 105
click at [837, 608] on button "Cancel" at bounding box center [841, 618] width 49 height 20
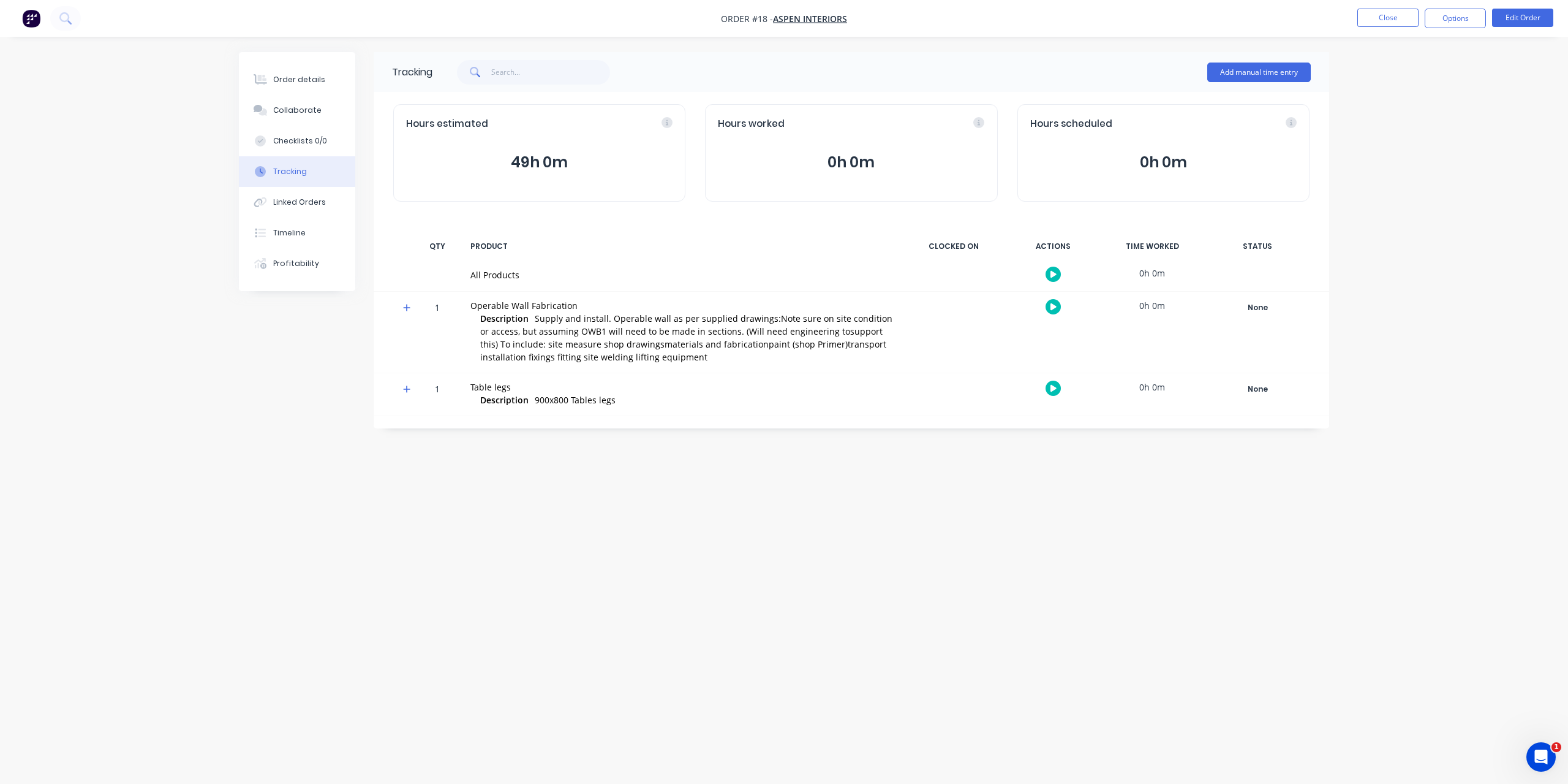
click at [880, 511] on div "Tracking Add manual time entry Hours estimated 49h 0m Hours worked 0h 0m Hours …" at bounding box center [784, 368] width 1091 height 633
click at [1371, 17] on button "Close" at bounding box center [1388, 17] width 61 height 18
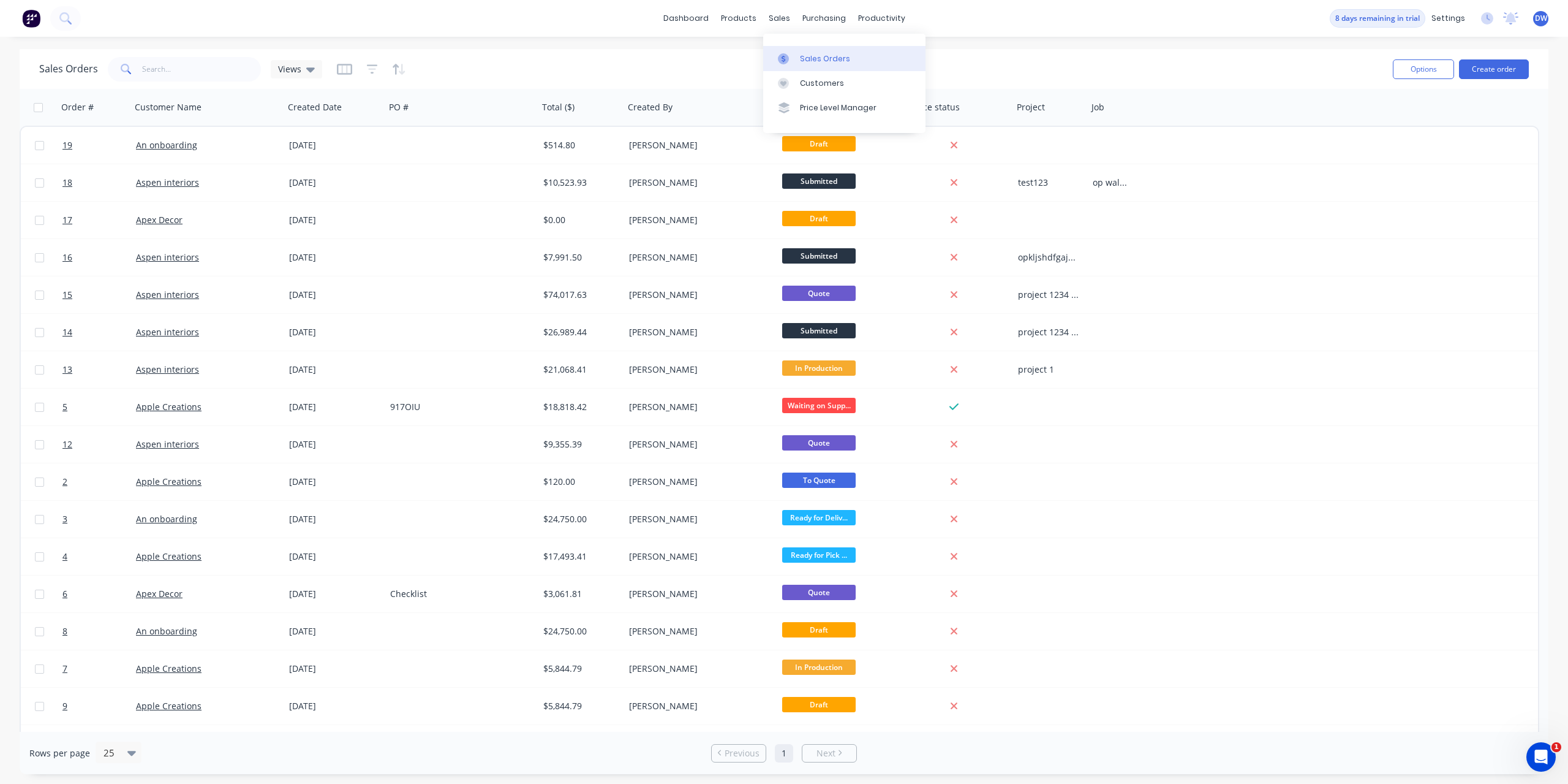
click at [795, 63] on div at bounding box center [787, 59] width 18 height 11
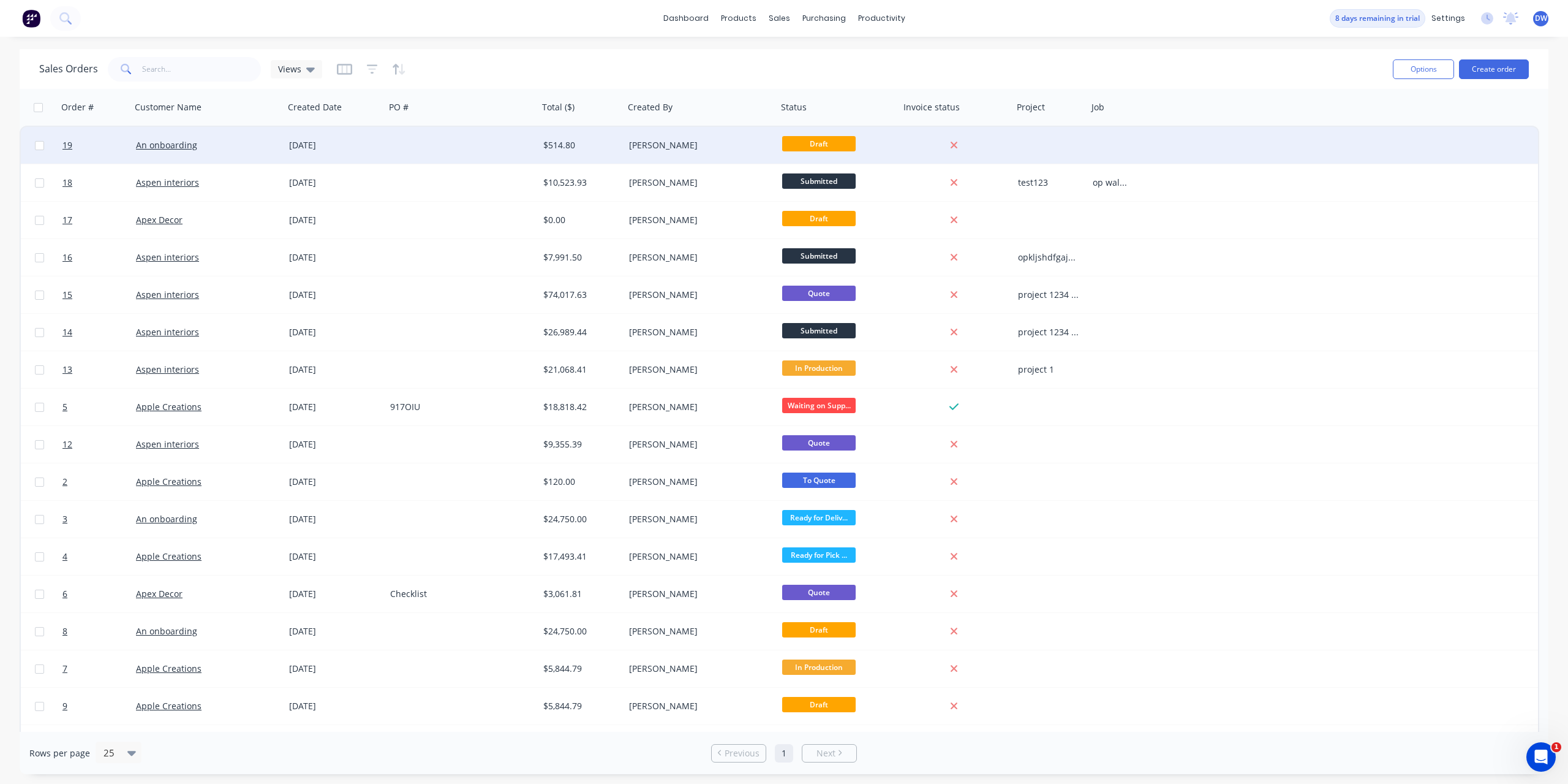
click at [675, 146] on div "[PERSON_NAME]" at bounding box center [697, 145] width 136 height 13
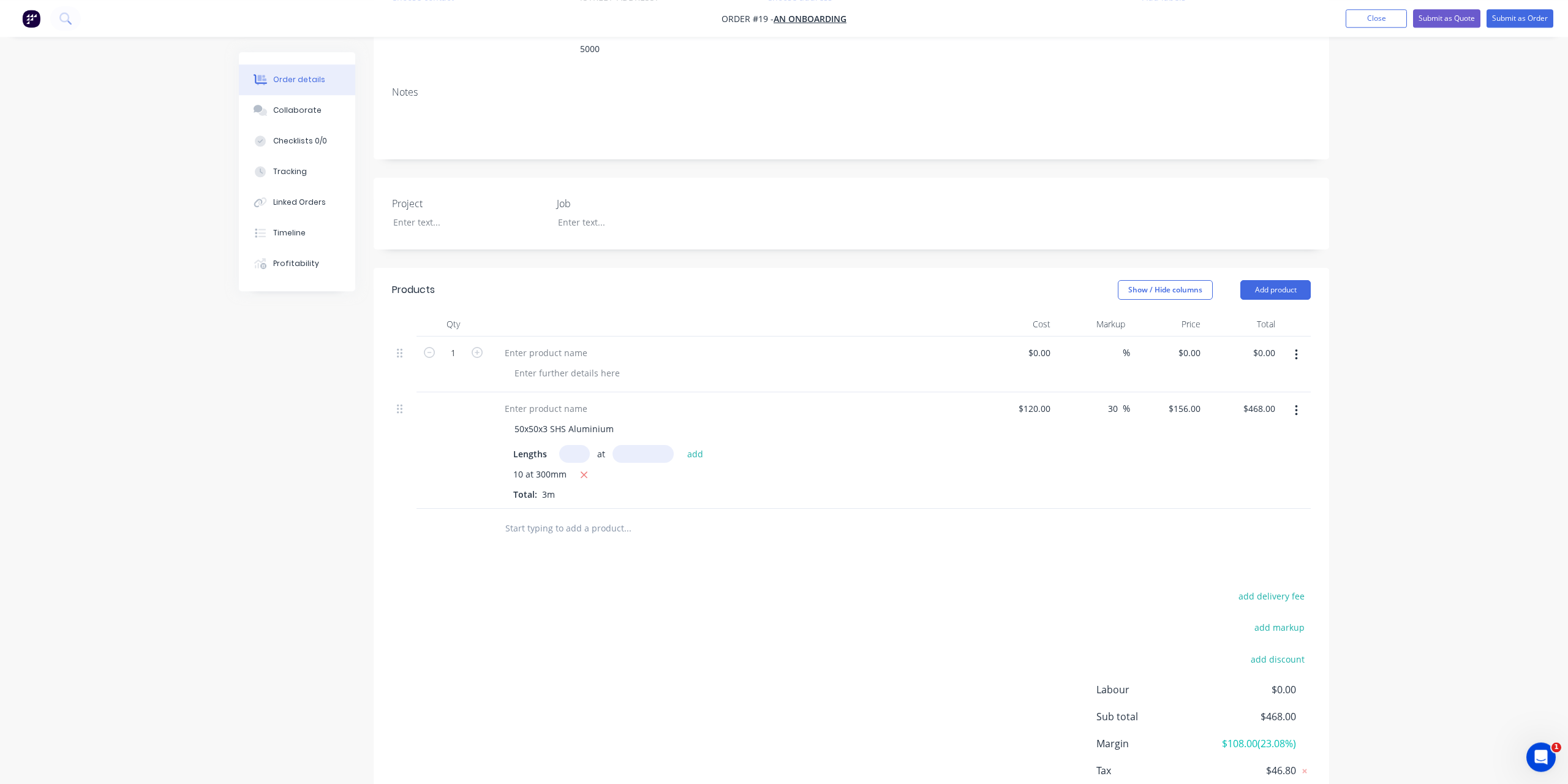
scroll to position [243, 0]
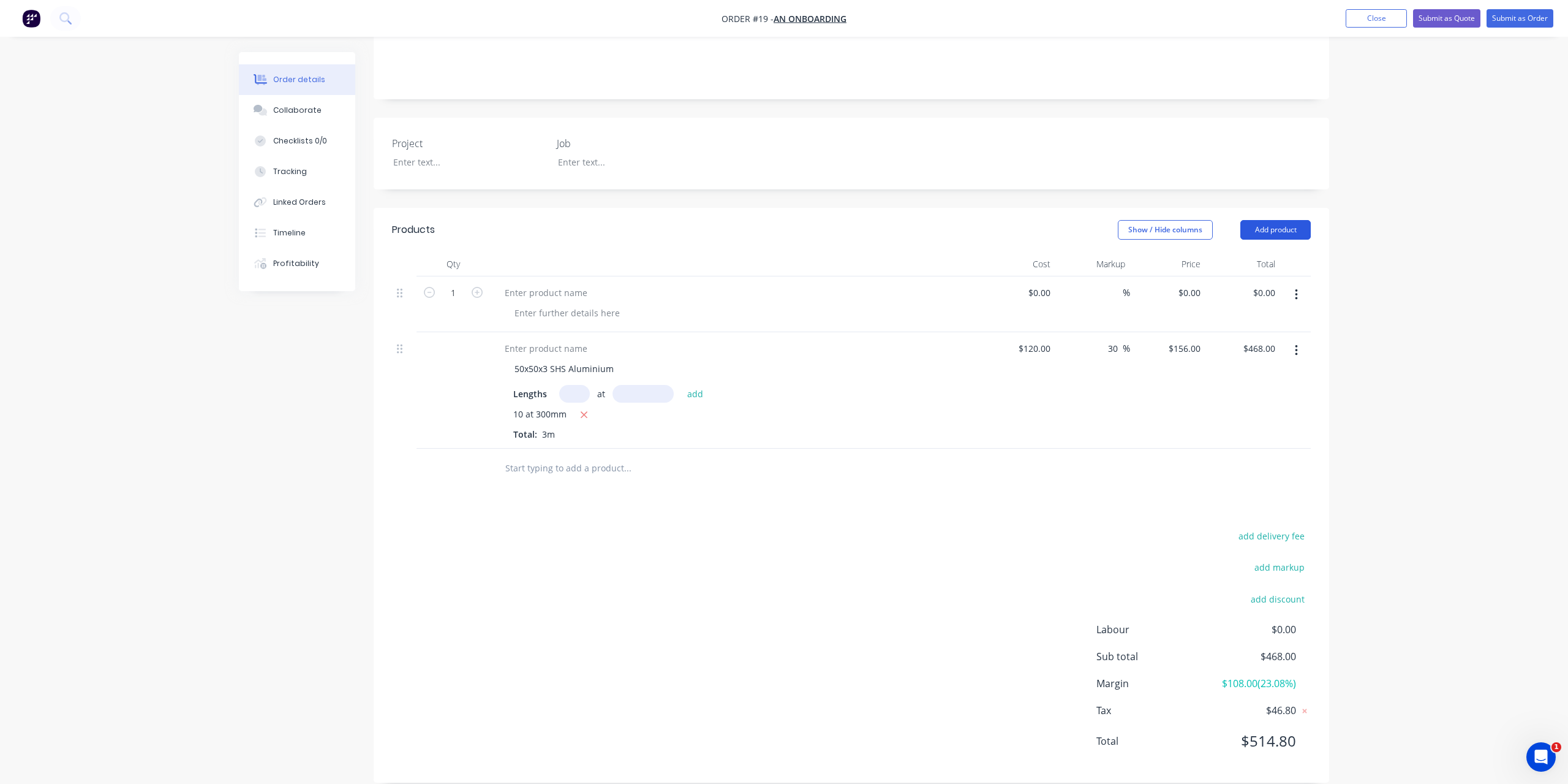
click at [1273, 220] on button "Add product" at bounding box center [1276, 230] width 71 height 20
click at [1255, 448] on div "Import products" at bounding box center [1253, 456] width 94 height 18
drag, startPoint x: 812, startPoint y: 561, endPoint x: 987, endPoint y: 513, distance: 181.5
click at [819, 561] on div "add delivery fee add markup add discount Labour $0.00 Sub total $468.00 Margin …" at bounding box center [851, 646] width 919 height 237
click at [1281, 220] on button "Add product" at bounding box center [1276, 230] width 71 height 20
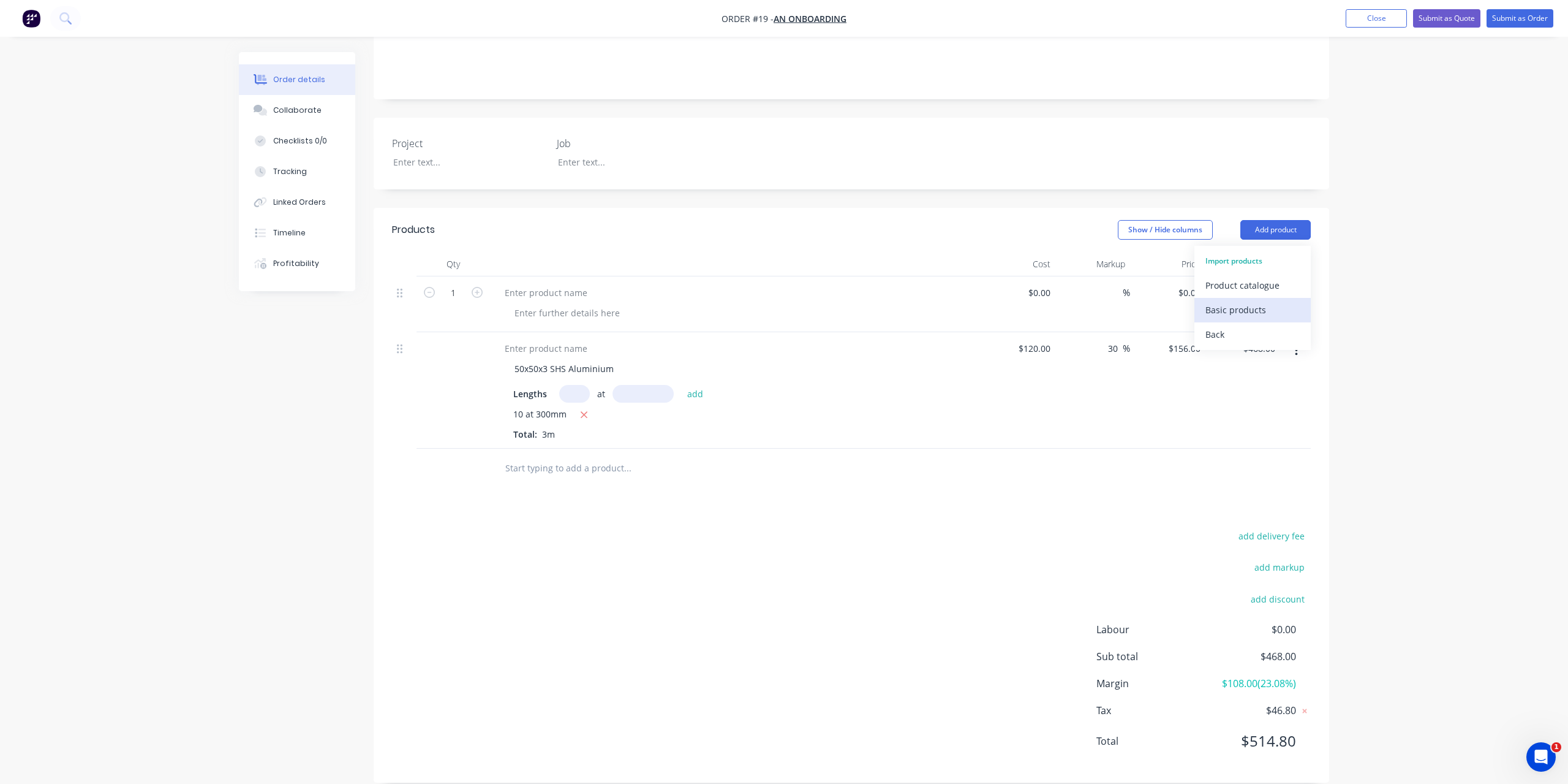
click at [1236, 301] on div "Basic products" at bounding box center [1253, 310] width 94 height 18
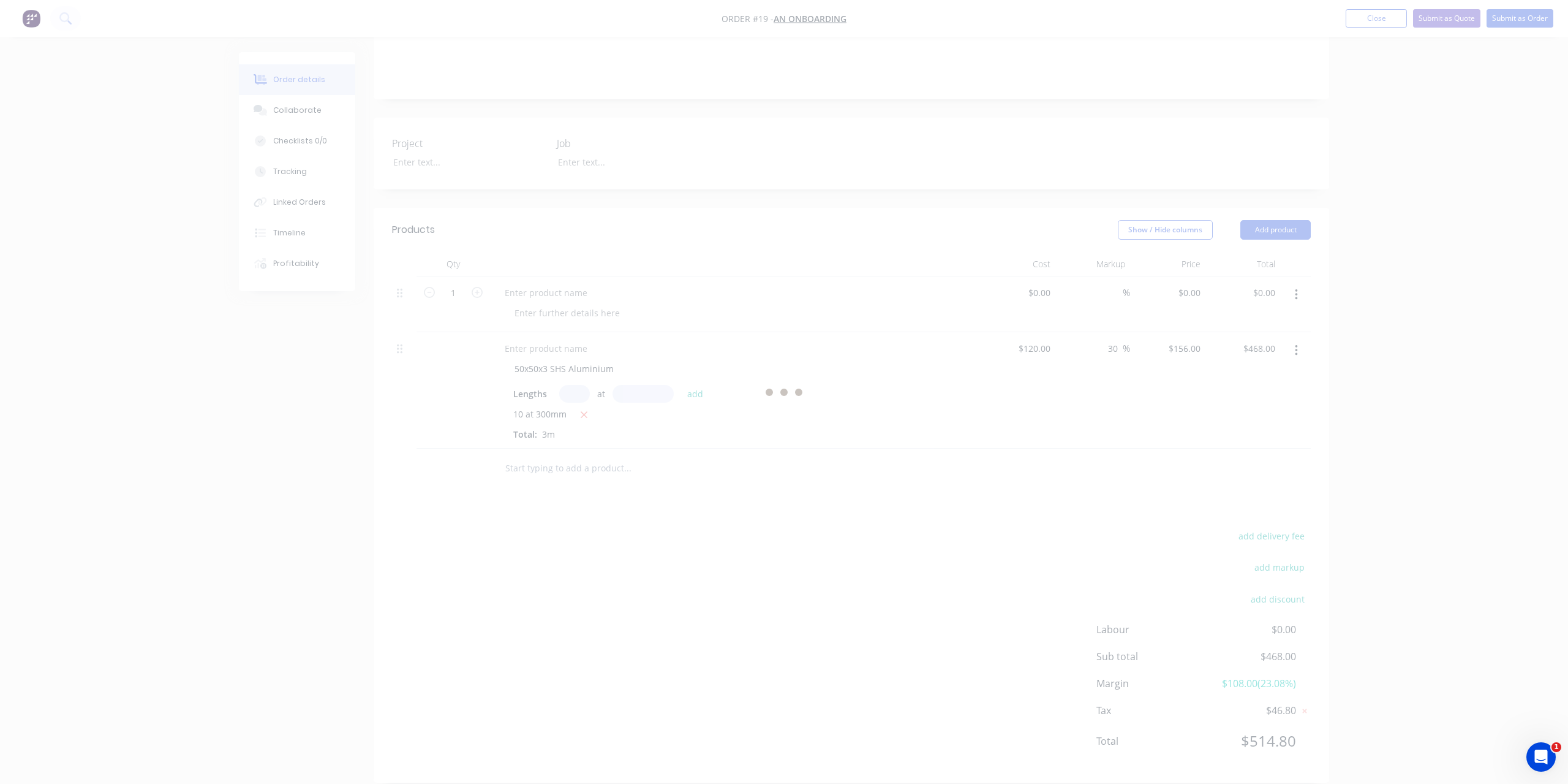
scroll to position [0, 0]
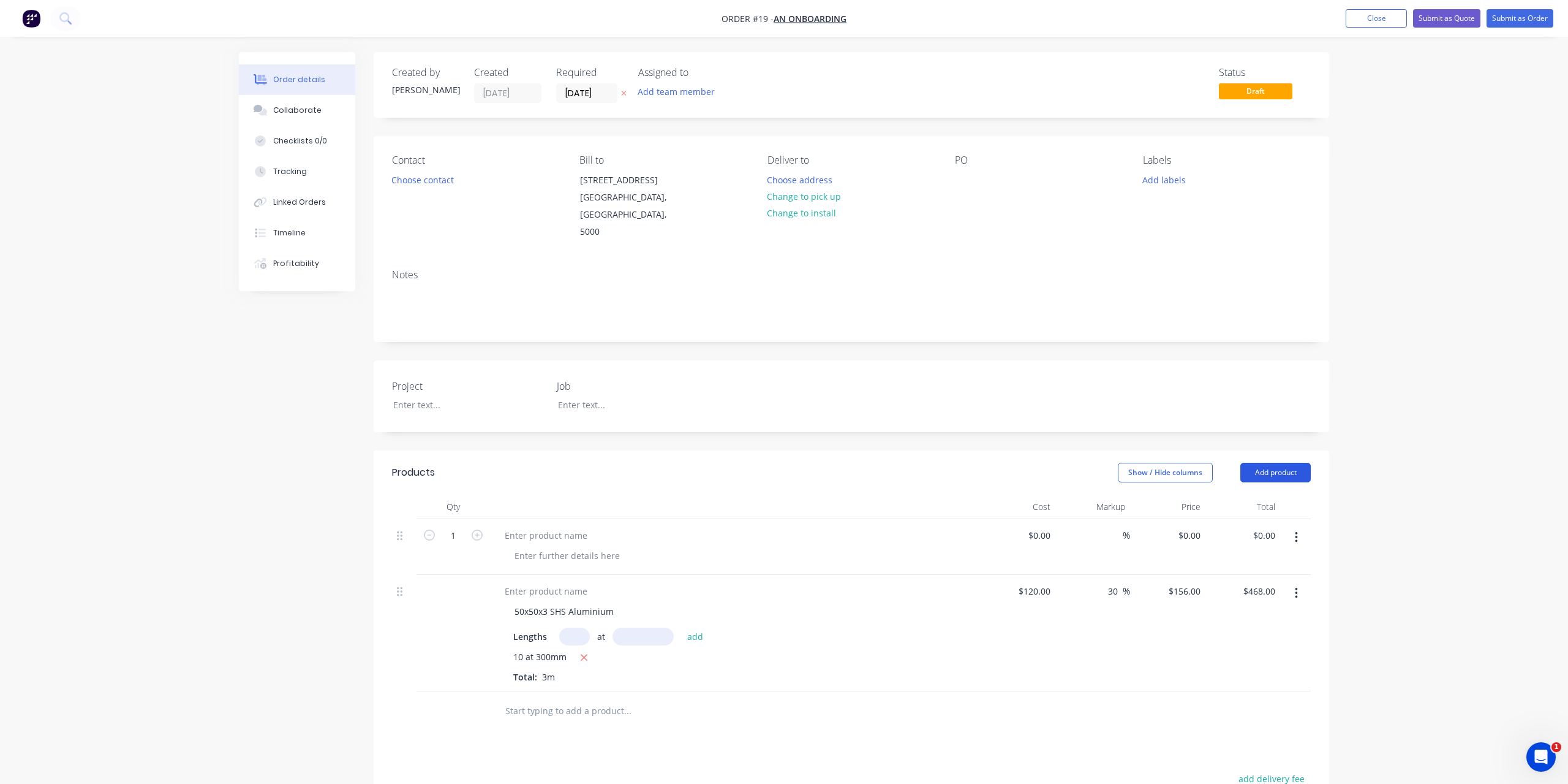
click at [1266, 463] on button "Add product" at bounding box center [1276, 472] width 71 height 20
click at [1252, 397] on div "Project Job" at bounding box center [852, 396] width 956 height 71
click at [1373, 23] on button "Close" at bounding box center [1377, 18] width 61 height 18
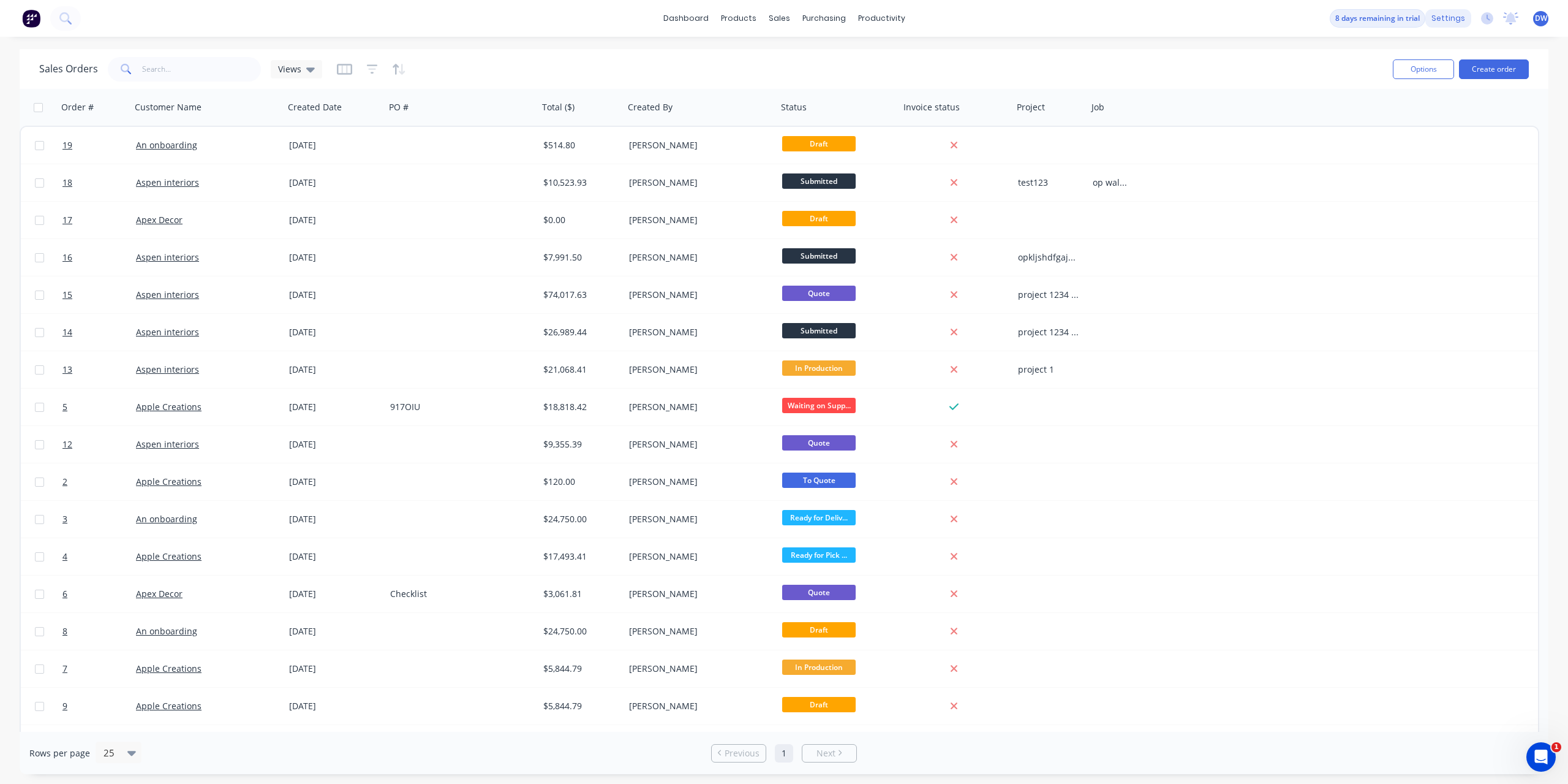
click at [1445, 24] on div "settings" at bounding box center [1448, 18] width 46 height 18
click at [1377, 326] on div "Order Importer" at bounding box center [1376, 331] width 60 height 11
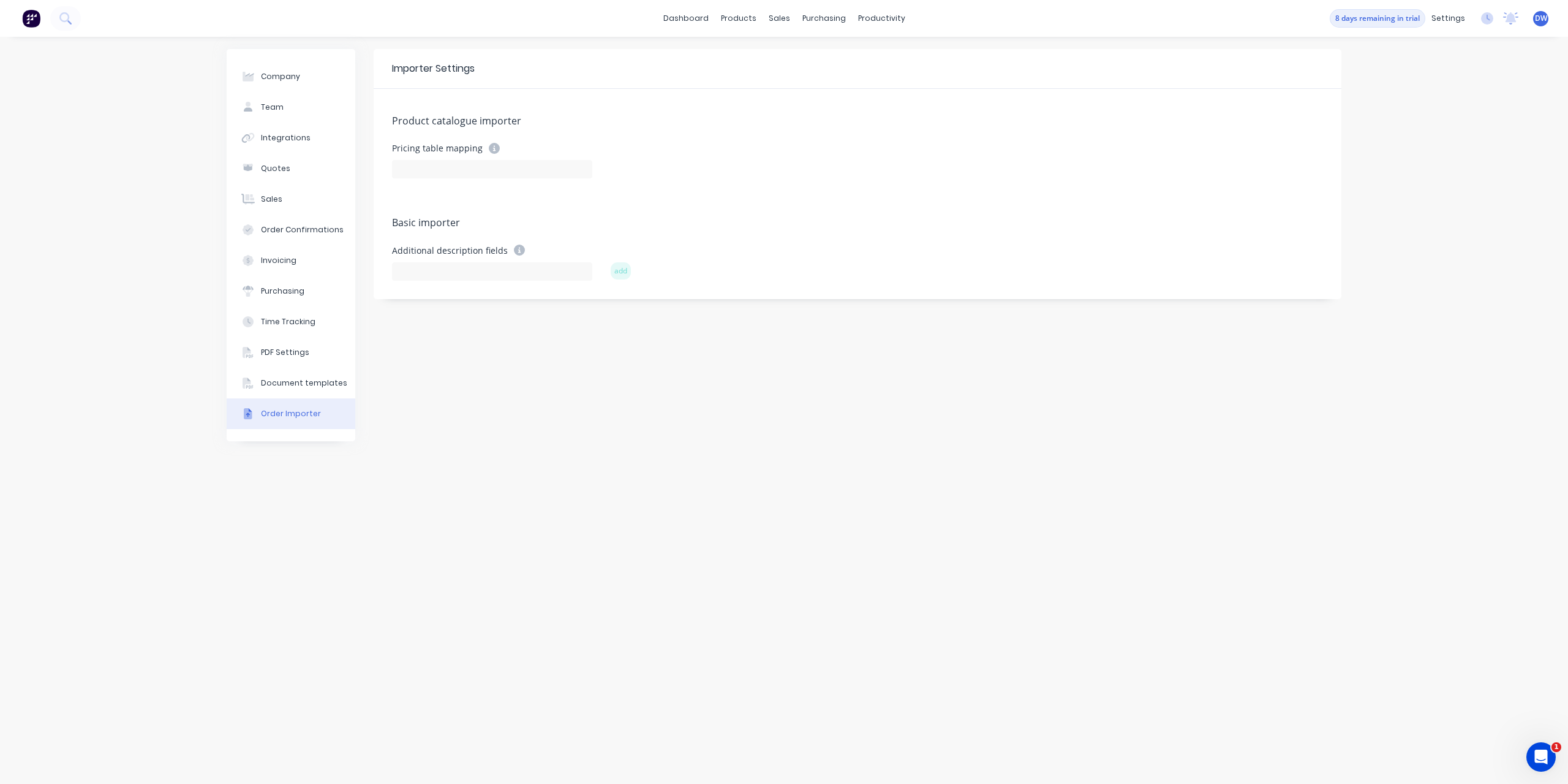
click at [538, 382] on div "Importer Settings Product catalogue importer Pricing table mapping Basic import…" at bounding box center [857, 411] width 968 height 723
click at [491, 151] on icon at bounding box center [494, 148] width 11 height 11
click at [747, 57] on div at bounding box center [742, 59] width 18 height 11
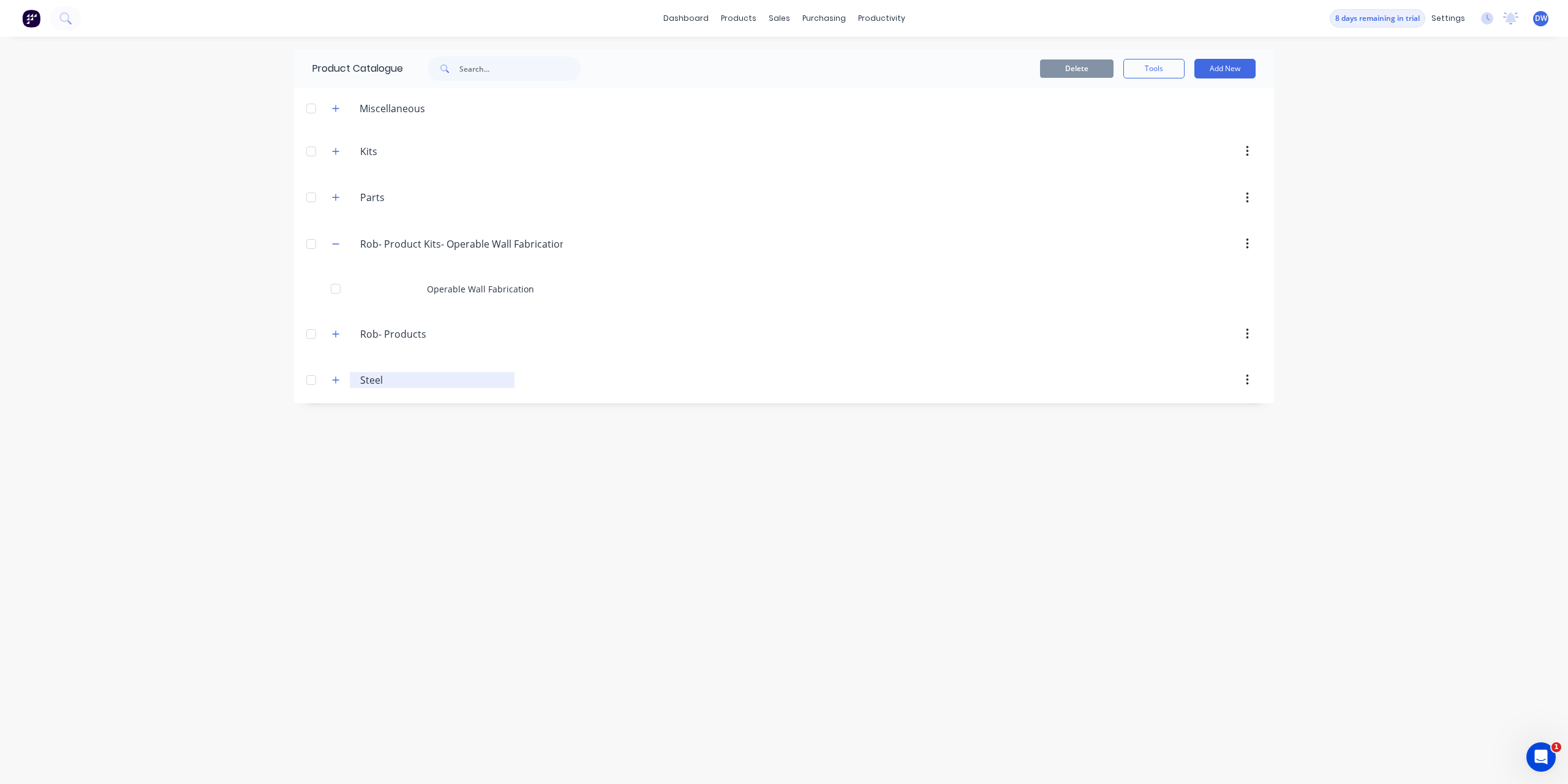
click at [394, 374] on input "Steel" at bounding box center [433, 379] width 145 height 15
click at [339, 381] on icon "button" at bounding box center [335, 379] width 7 height 9
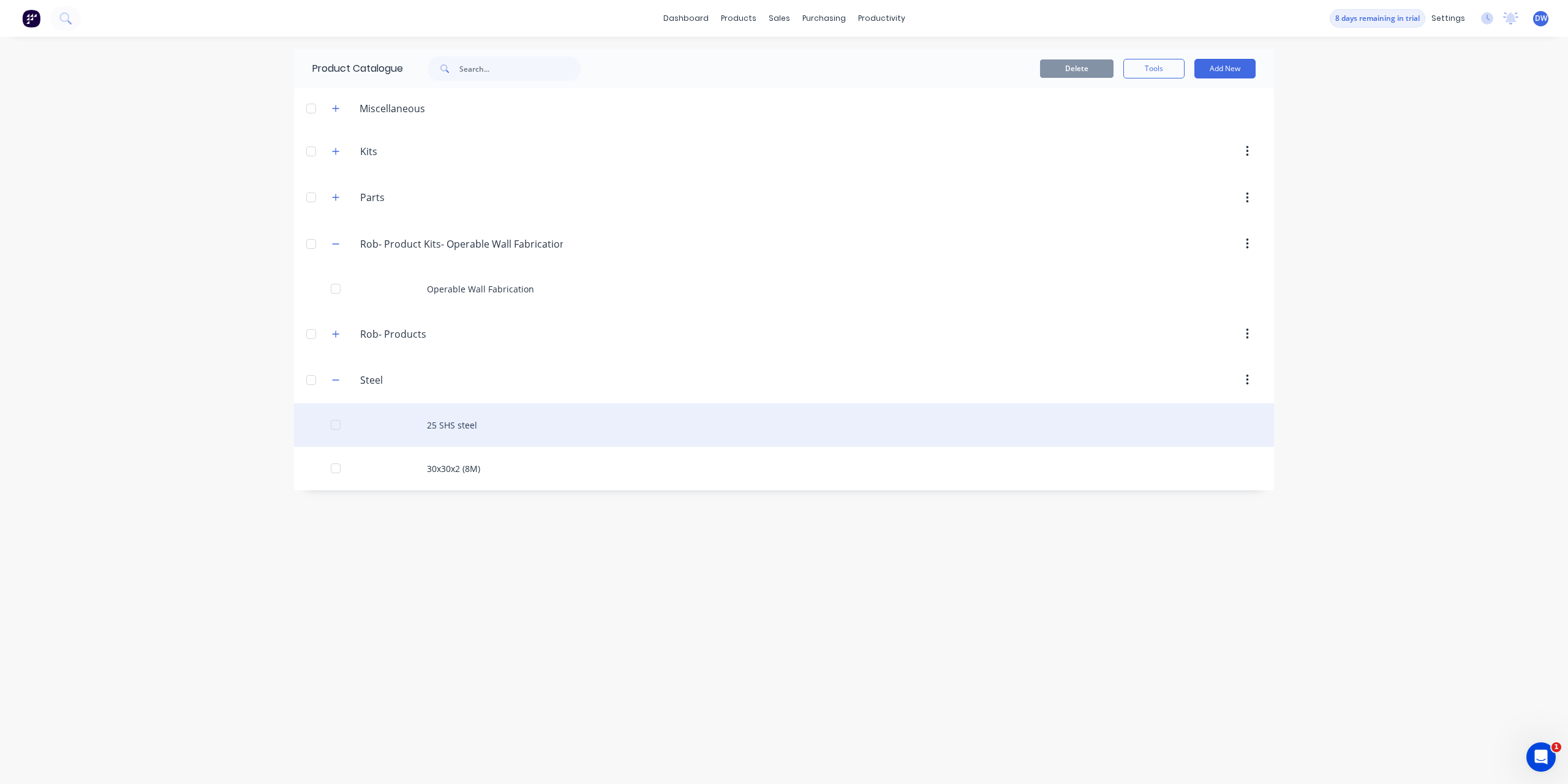
click at [447, 426] on div "25 SHS steel" at bounding box center [784, 425] width 980 height 44
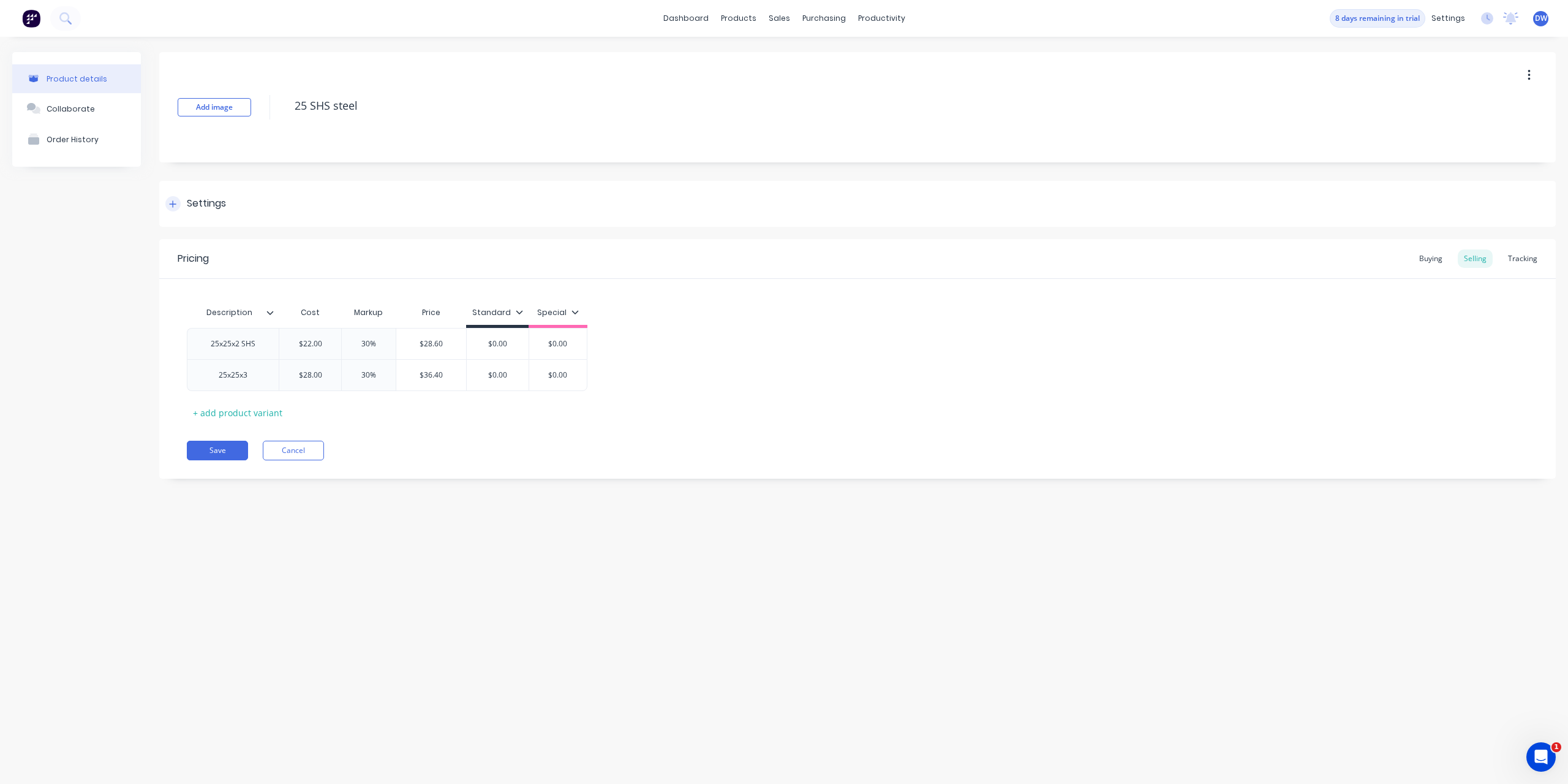
click at [202, 205] on div "Settings" at bounding box center [206, 204] width 39 height 16
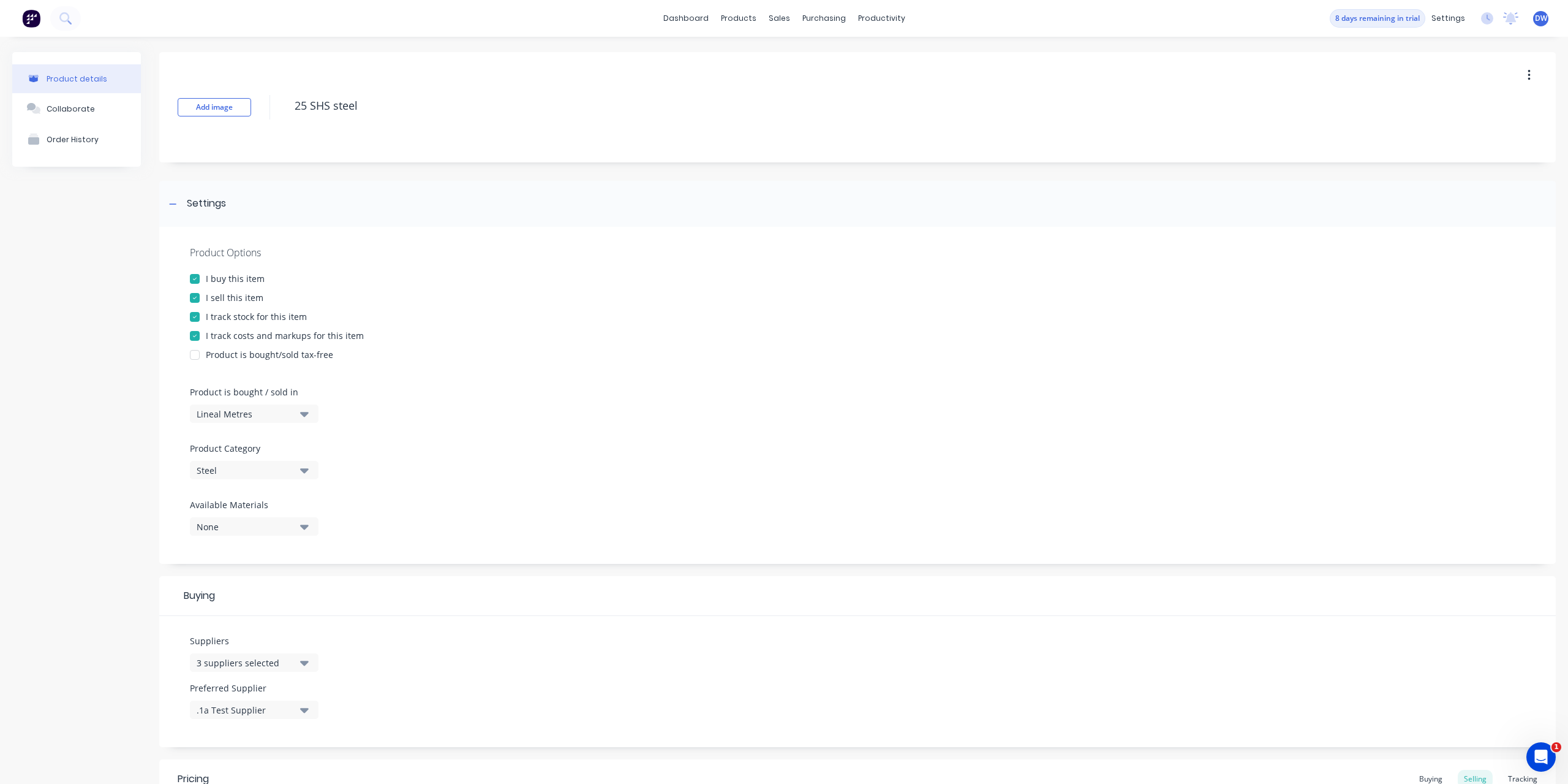
scroll to position [249, 0]
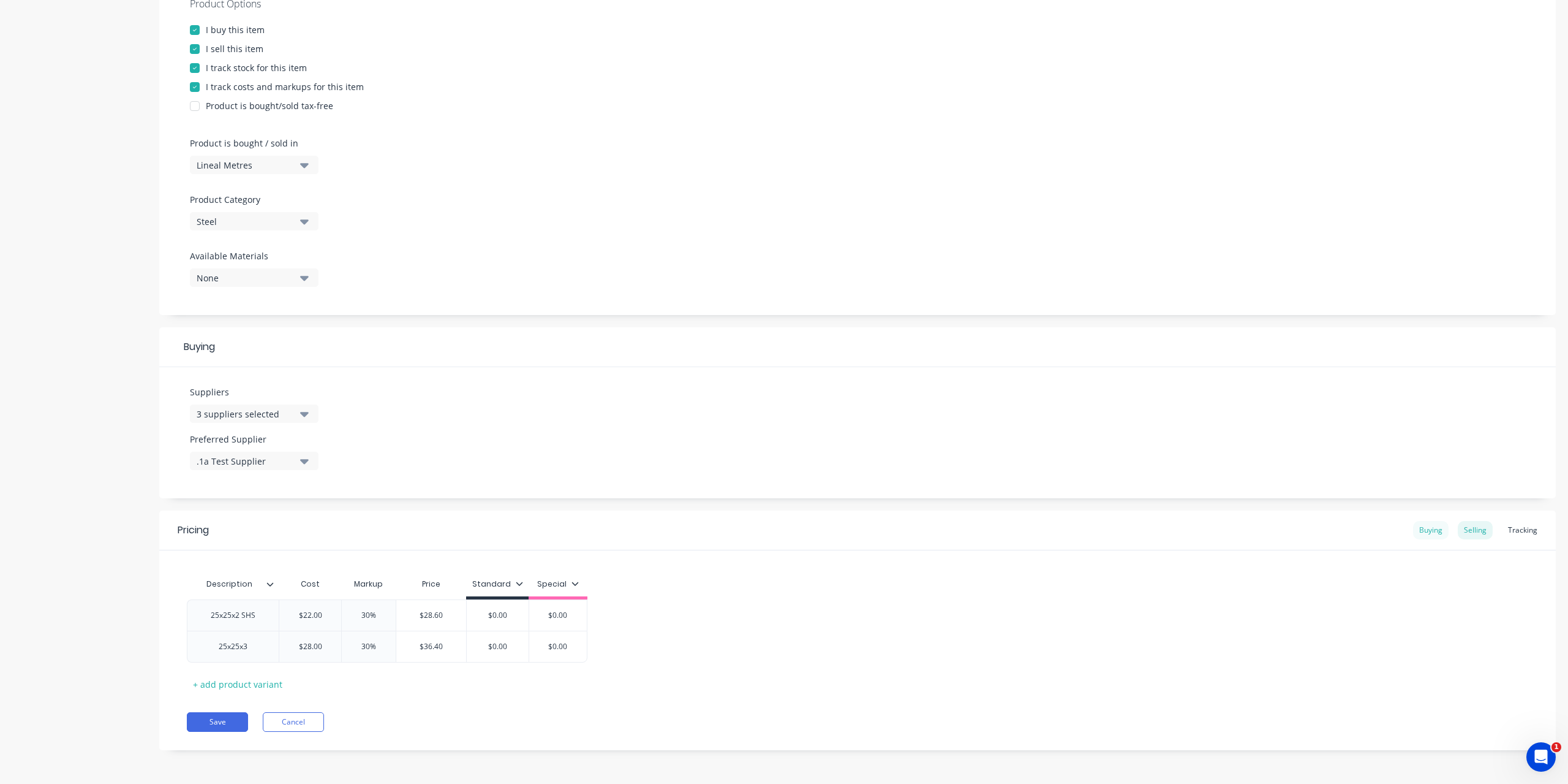
click at [1434, 530] on div "Buying" at bounding box center [1431, 530] width 35 height 18
click at [1478, 535] on div "Selling" at bounding box center [1476, 532] width 35 height 18
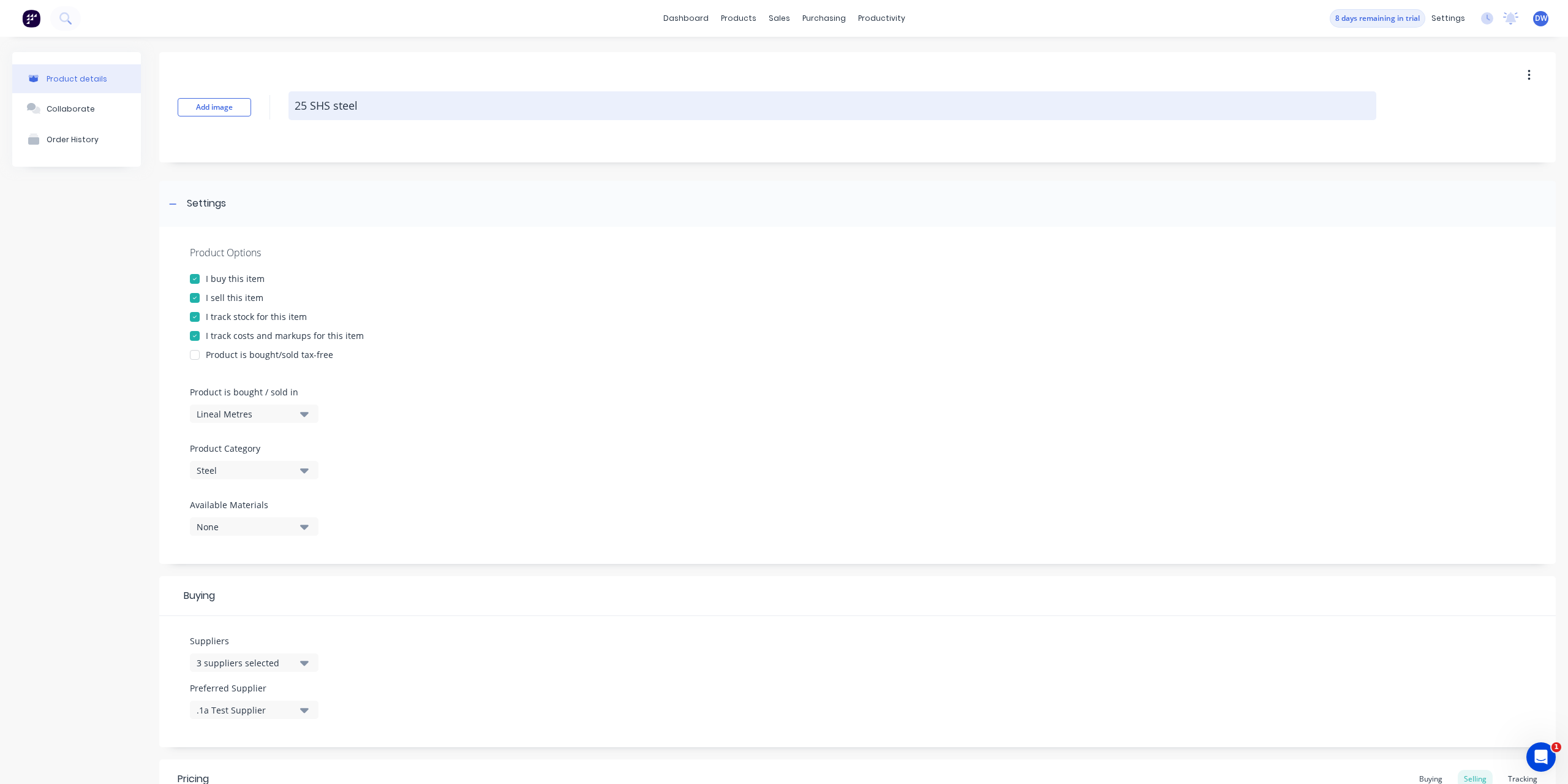
click at [305, 111] on textarea "25 SHS steel" at bounding box center [832, 105] width 1088 height 29
drag, startPoint x: 393, startPoint y: 111, endPoint x: 292, endPoint y: 112, distance: 101.0
click at [292, 112] on textarea "25 SHS steel" at bounding box center [832, 105] width 1088 height 29
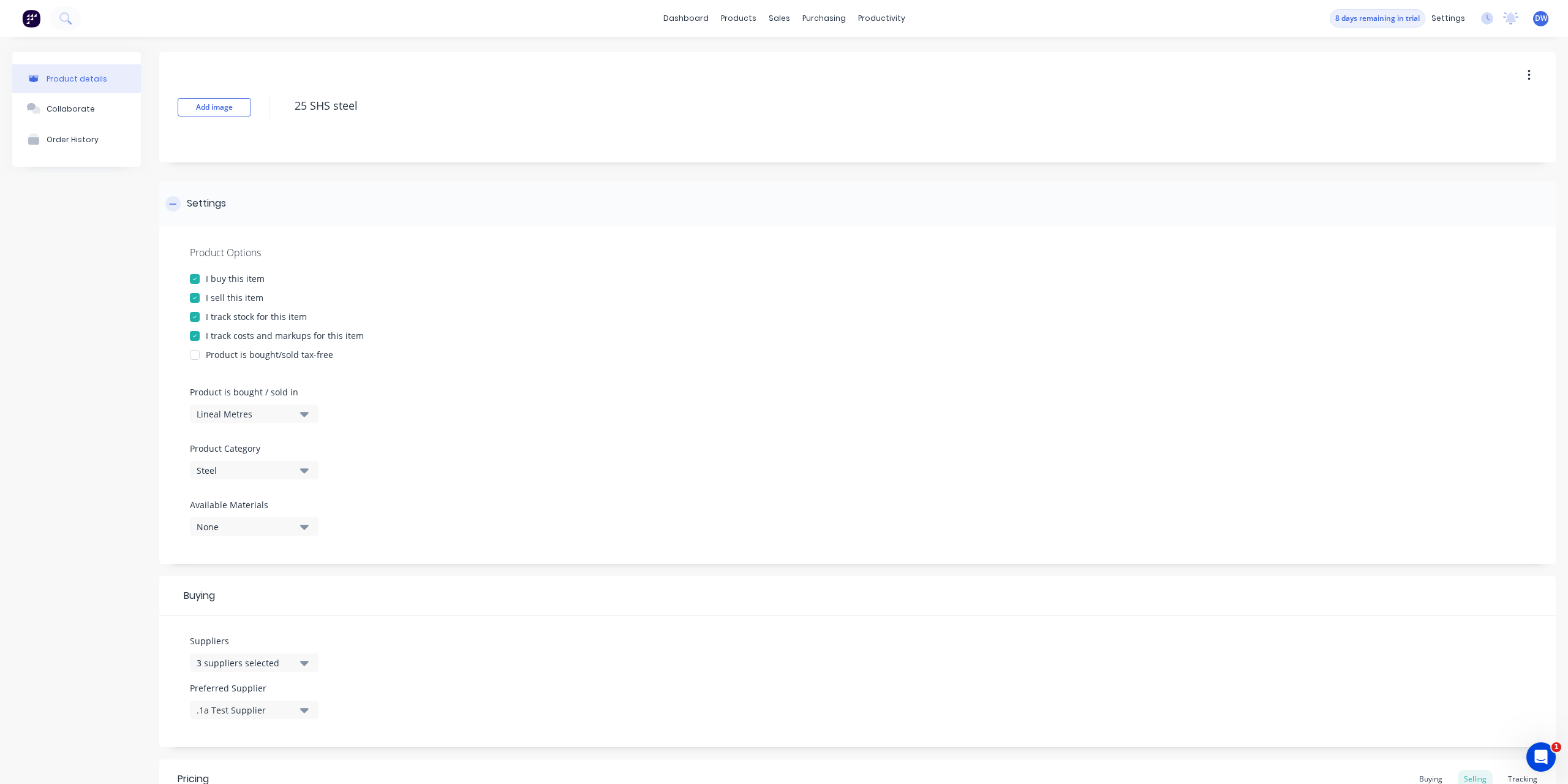
click at [476, 191] on div "Settings" at bounding box center [857, 204] width 1396 height 46
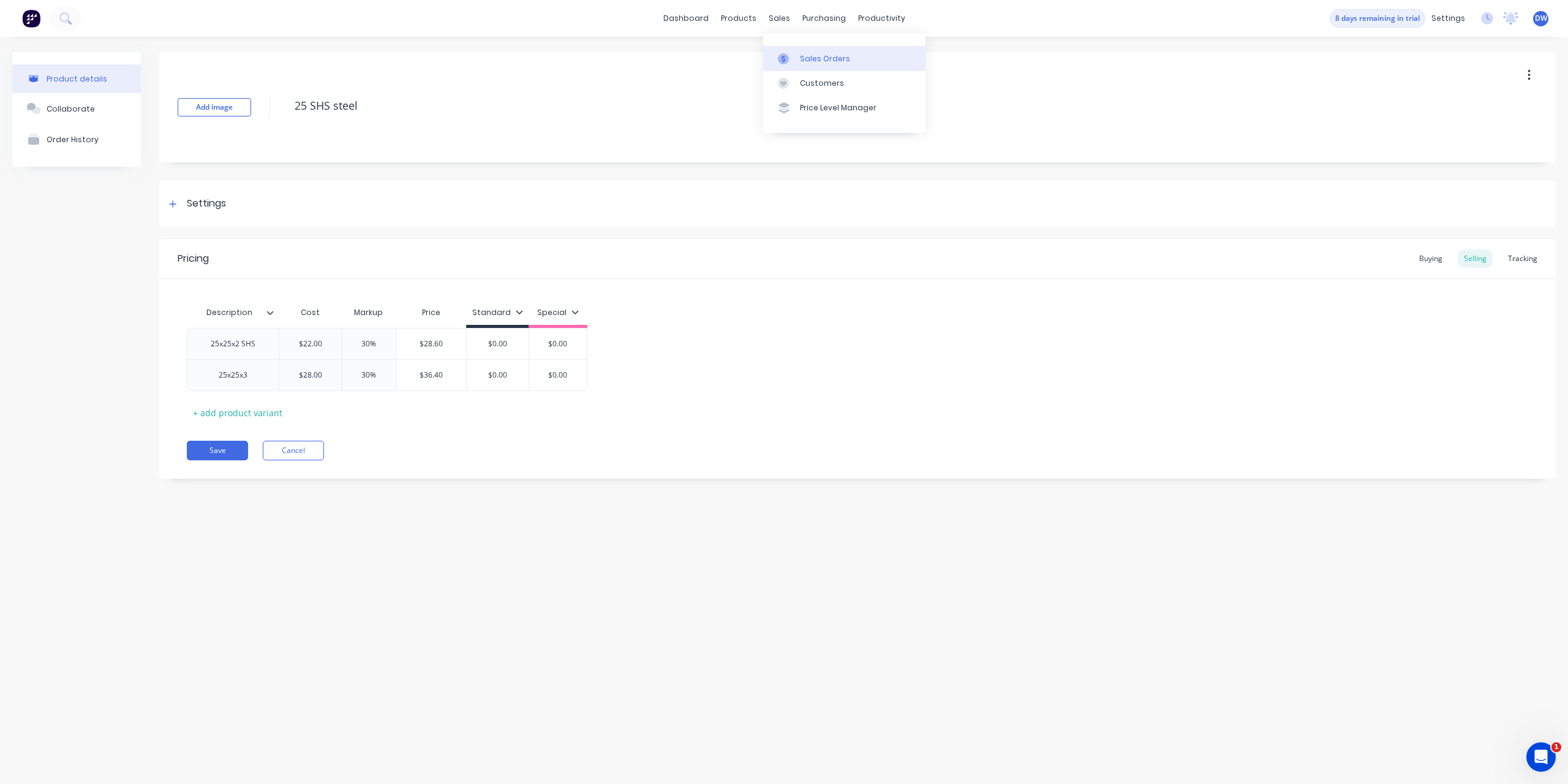
click at [799, 53] on link "Sales Orders" at bounding box center [844, 58] width 162 height 24
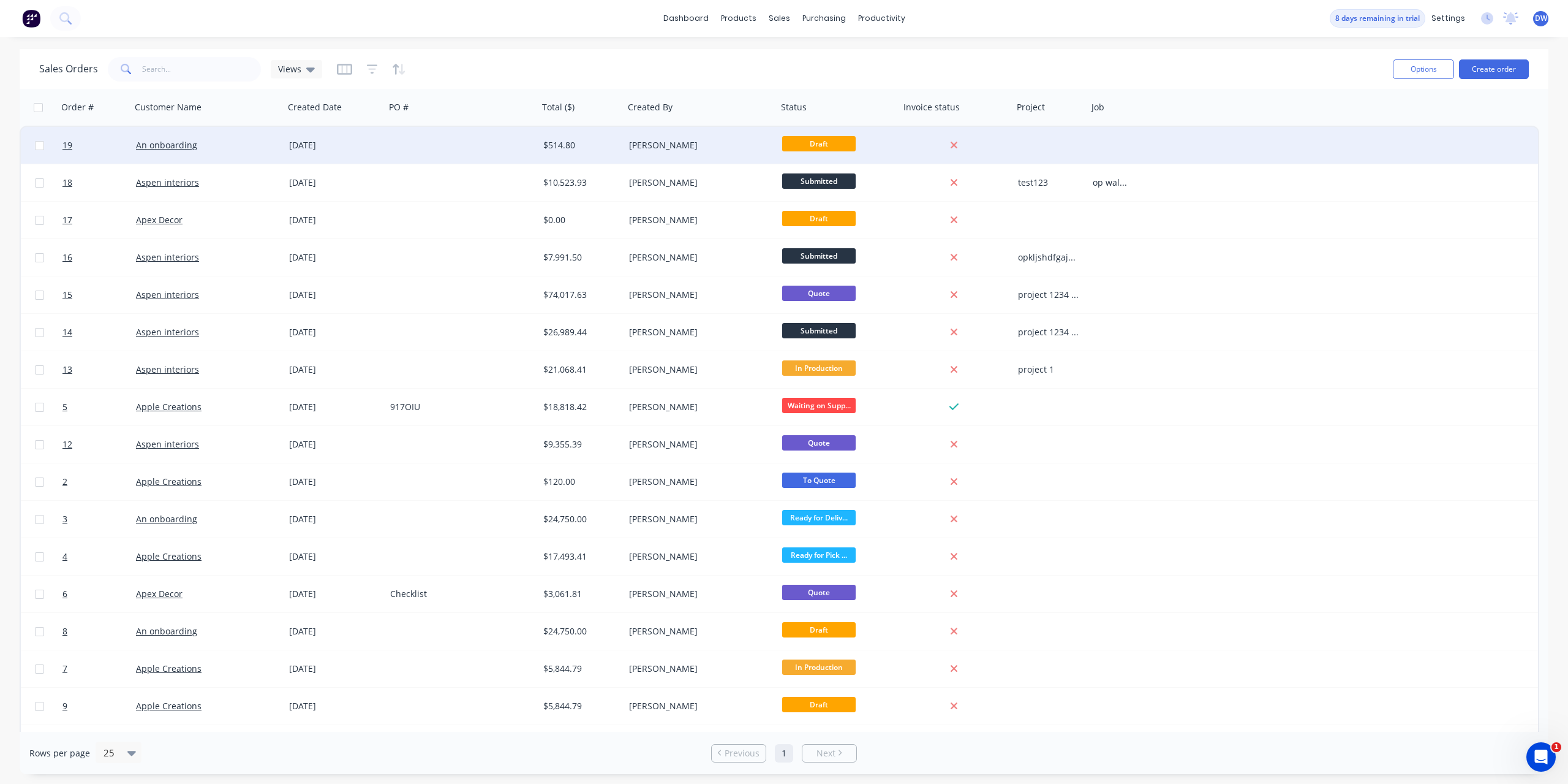
click at [568, 154] on div "$514.80" at bounding box center [581, 145] width 85 height 37
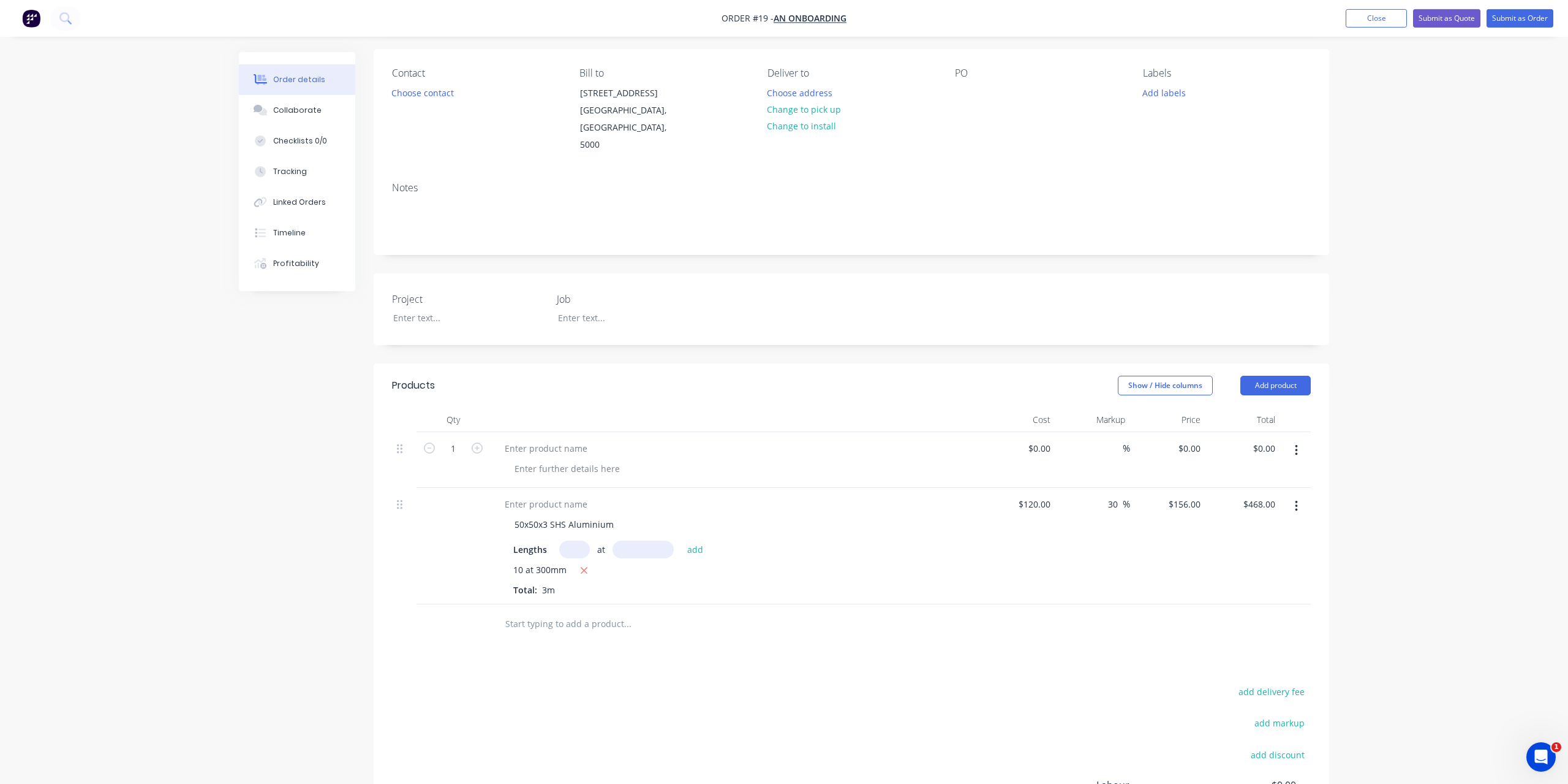
scroll to position [187, 0]
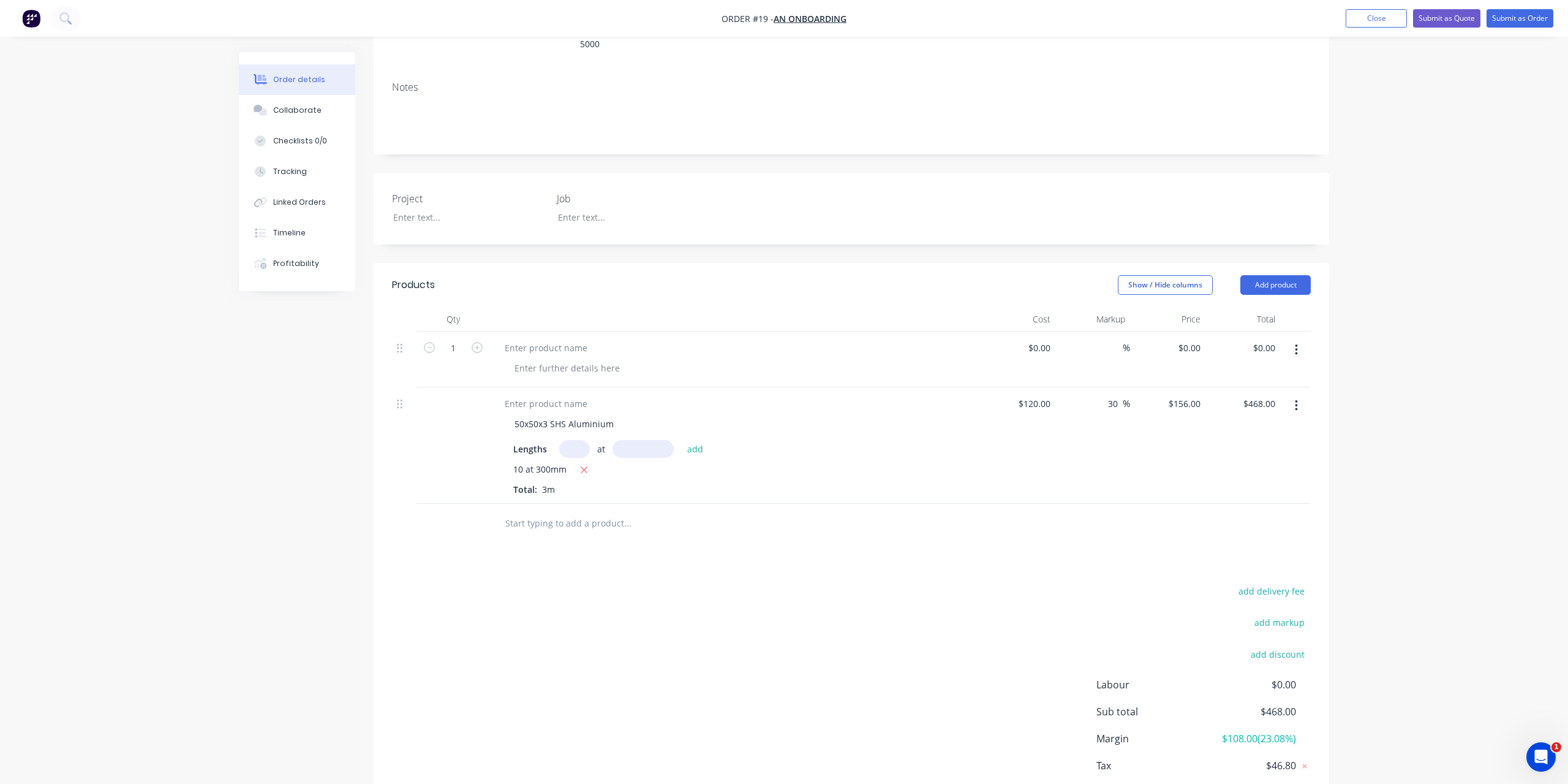
click at [592, 511] on input "text" at bounding box center [627, 523] width 245 height 24
paste input "809142 Material Description EL4238 (ME50290) 6060 T5 6.5m MF Market Description…"
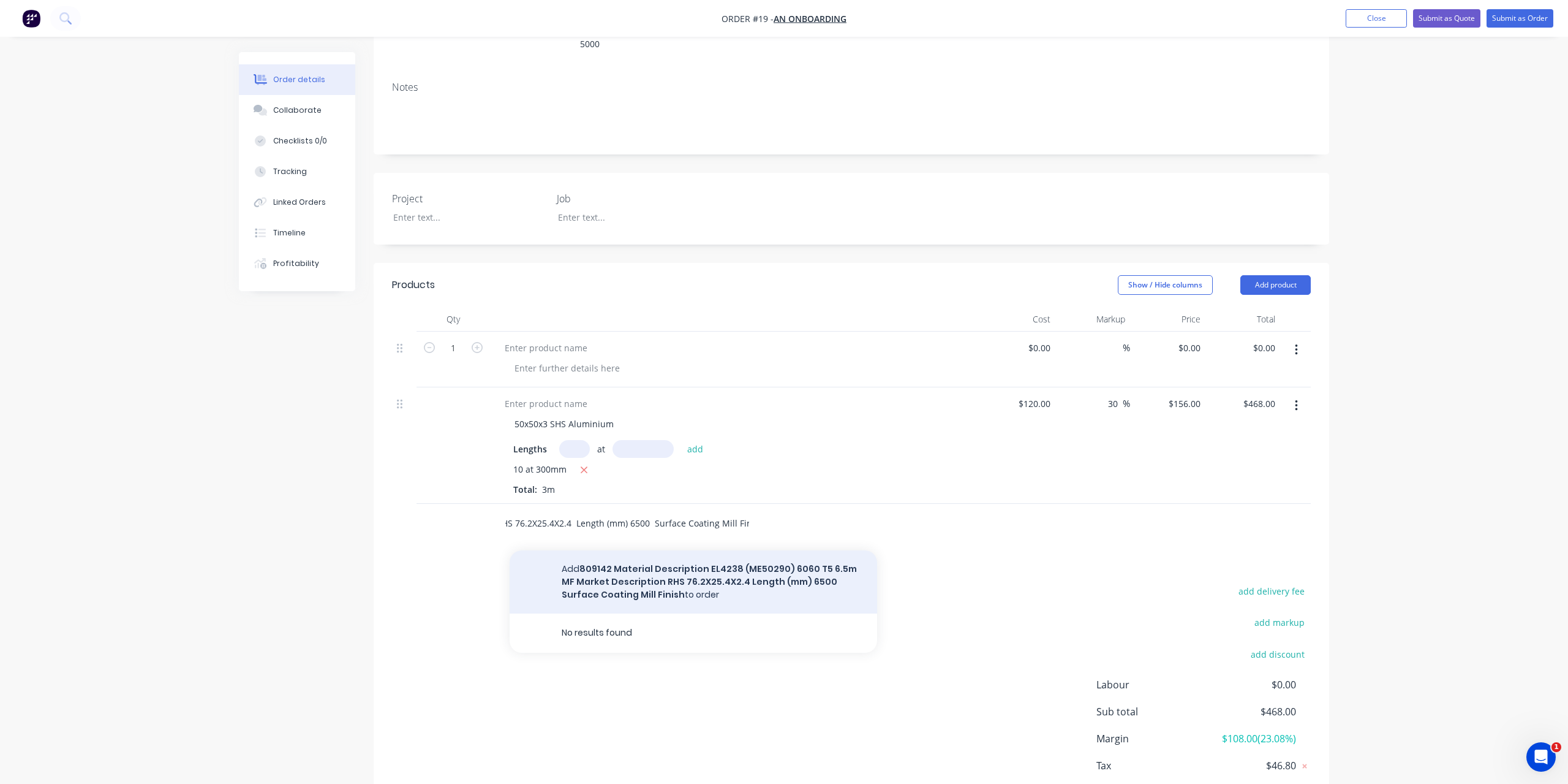
type input "809142 Material Description EL4238 (ME50290) 6060 T5 6.5m MF Market Description…"
click at [660, 568] on button "Add 809142 Material Description EL4238 (ME50290) 6060 T5 6.5m MF Market Descrip…" at bounding box center [693, 582] width 368 height 64
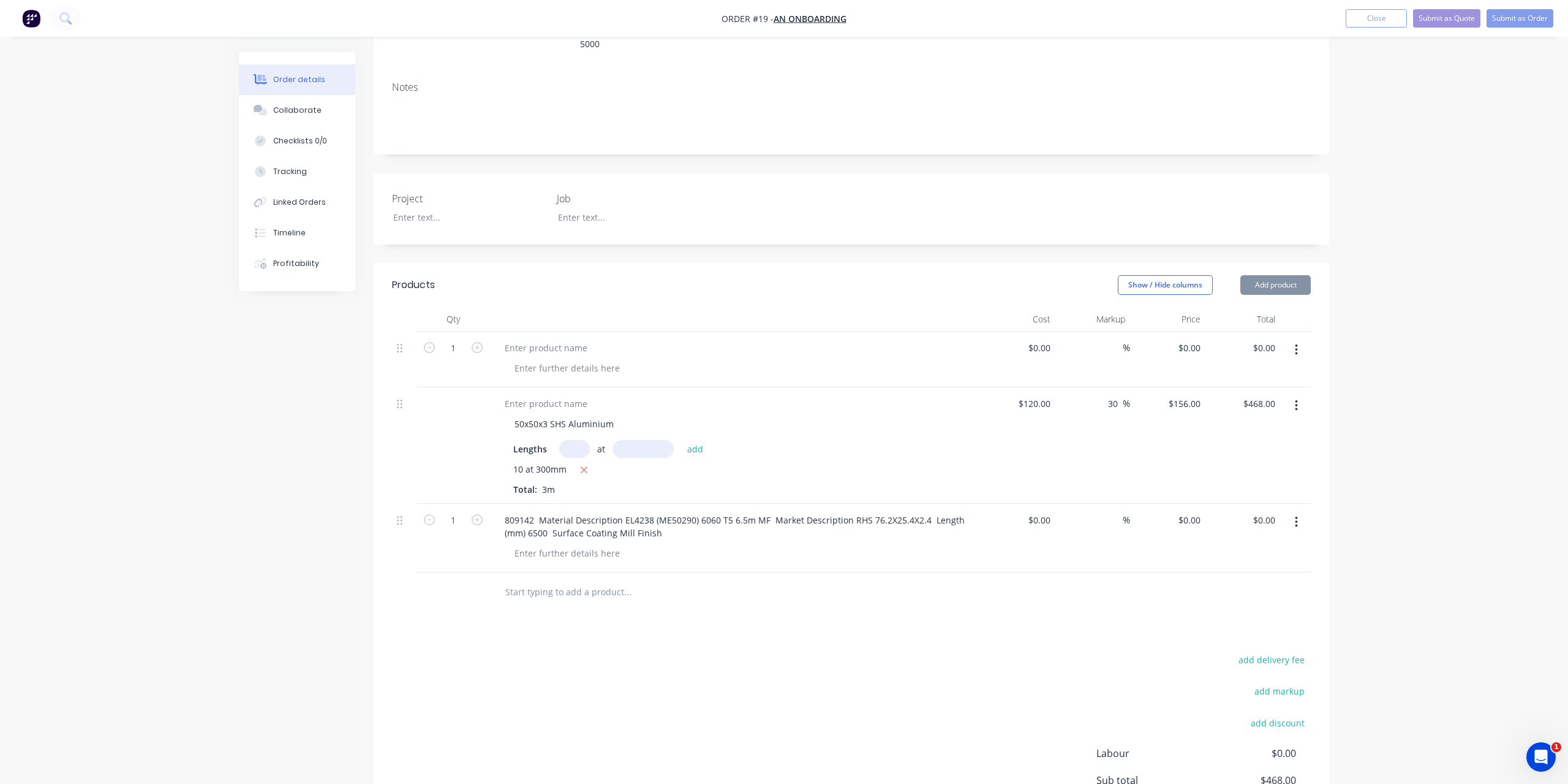
scroll to position [0, 0]
click at [1034, 511] on input at bounding box center [1041, 520] width 28 height 18
type input "$146.15"
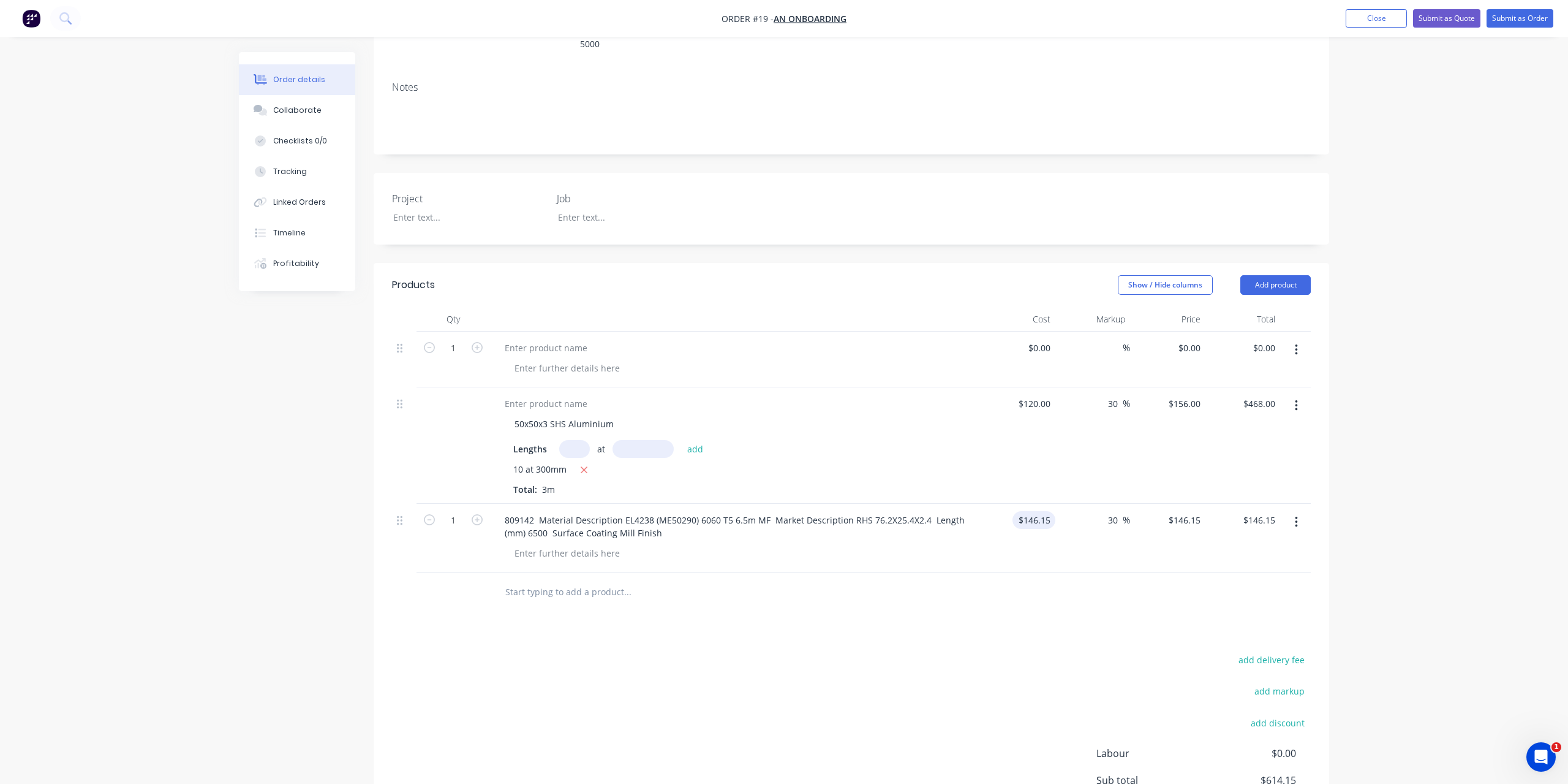
type input "30"
type input "$189.995"
type input "$190.00"
click at [1010, 546] on div "$146.15 $146.15" at bounding box center [1018, 539] width 75 height 69
click at [477, 514] on icon "button" at bounding box center [477, 520] width 11 height 11
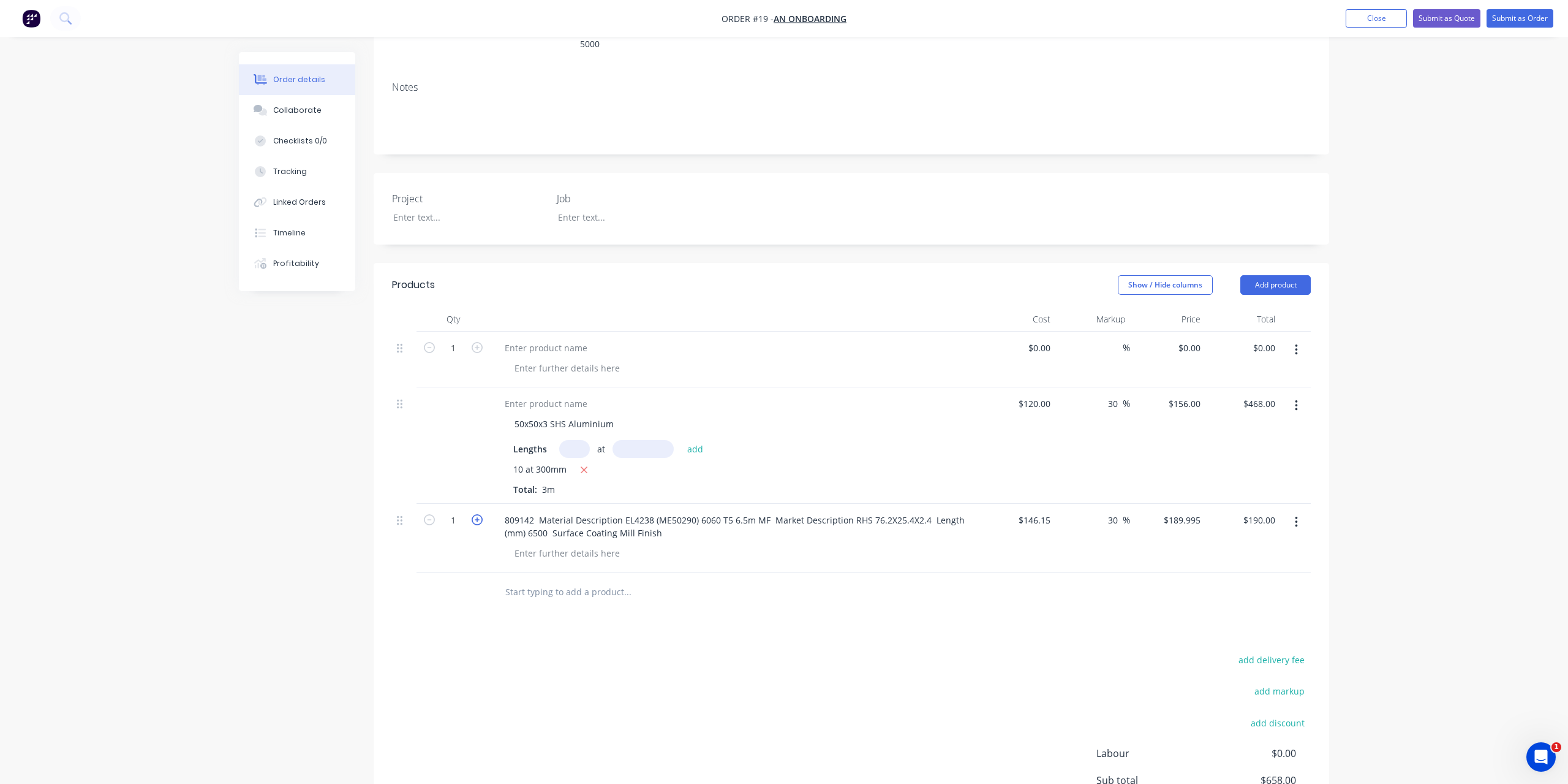
type input "2"
type input "$379.99"
click at [763, 655] on div "add delivery fee add markup add discount Labour $0.00 Sub total $847.99 Margin …" at bounding box center [851, 770] width 919 height 237
click at [1301, 511] on button "button" at bounding box center [1296, 522] width 29 height 22
click at [1296, 275] on button "Add product" at bounding box center [1276, 285] width 71 height 20
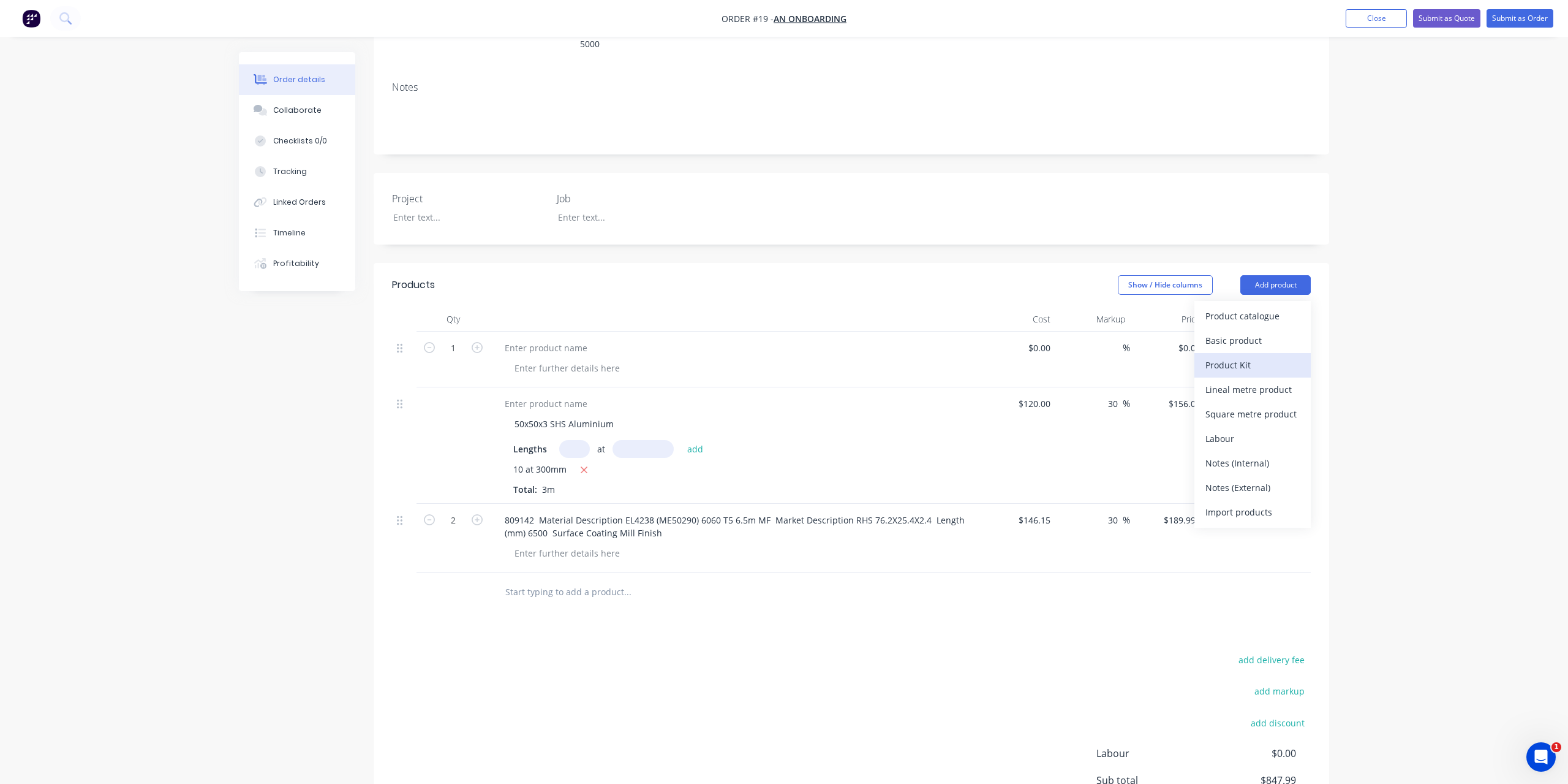
click at [1258, 356] on div "Product Kit" at bounding box center [1253, 365] width 94 height 18
click at [1275, 332] on div "Standard pricing" at bounding box center [1253, 340] width 94 height 18
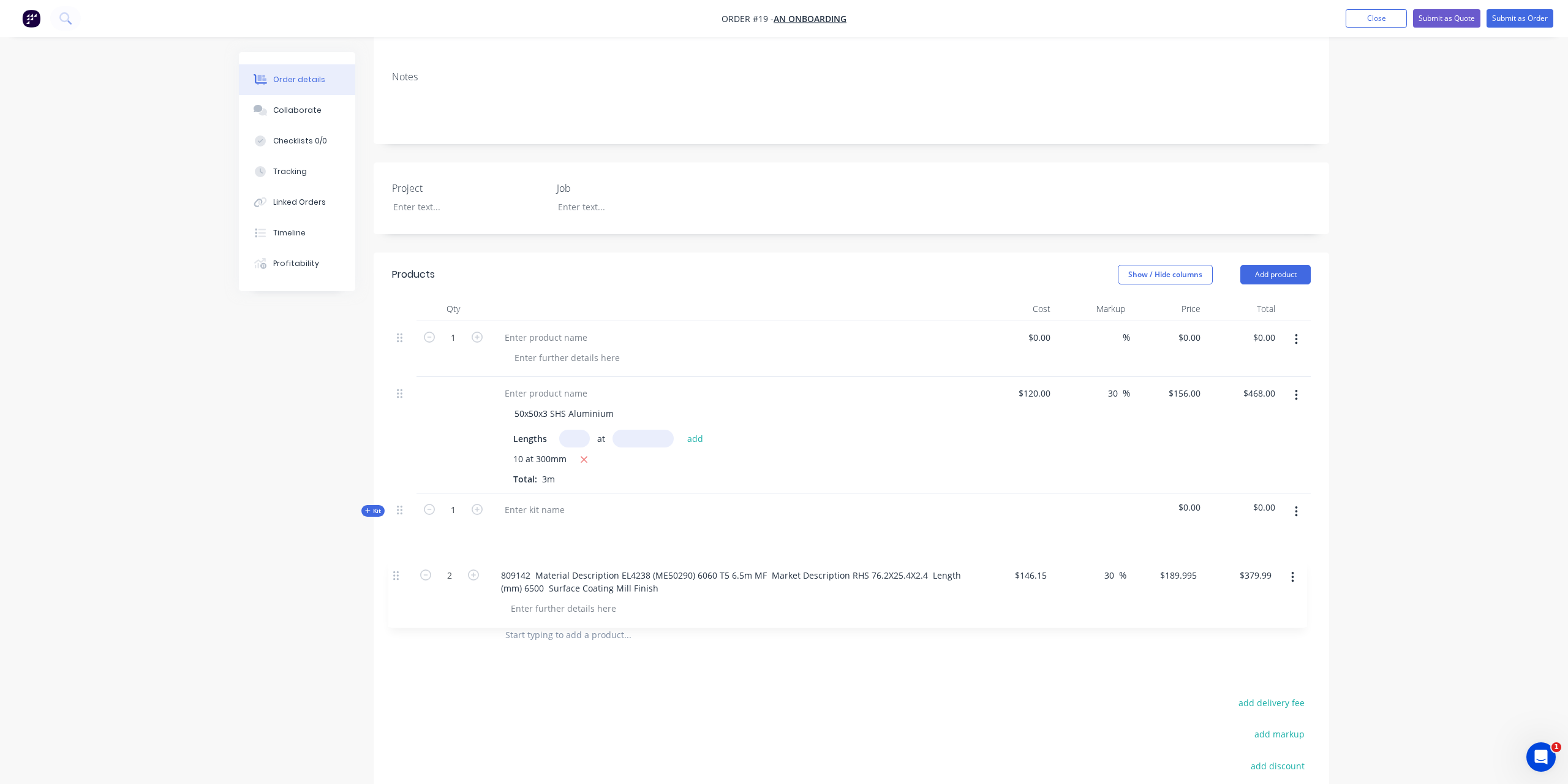
scroll to position [205, 0]
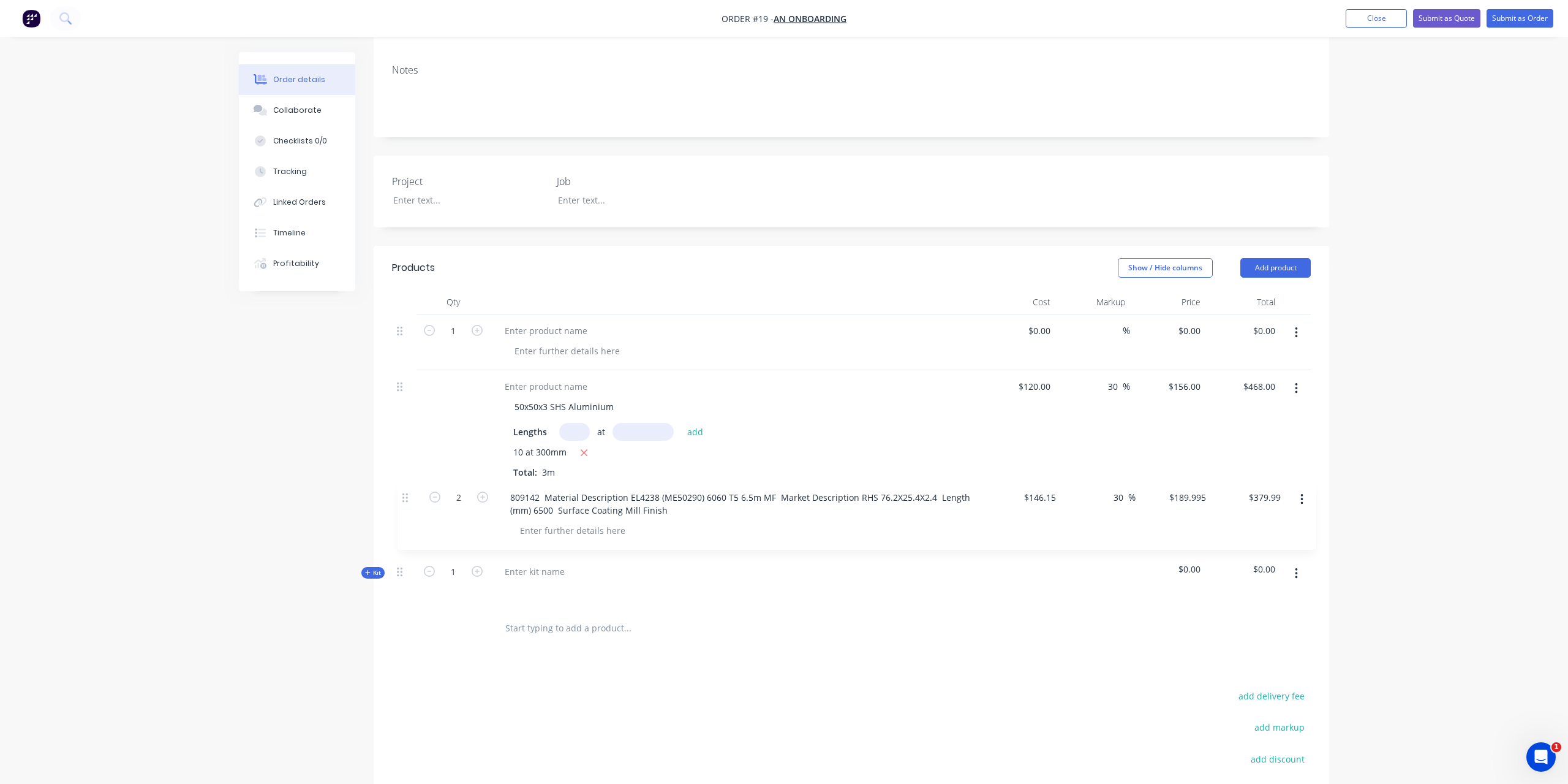
click at [404, 504] on div "1 $0.00 $0.00 % $0.00 $0.00 $0.00 $0.00 50x50x3 SHS Aluminium Lengths at add 10…" at bounding box center [851, 461] width 919 height 294
click at [1380, 440] on div "Order details Collaborate Checklists 0/0 Tracking Linked Orders Timeline Profit…" at bounding box center [784, 378] width 1568 height 1166
click at [744, 555] on div at bounding box center [734, 582] width 490 height 53
click at [533, 563] on div at bounding box center [535, 572] width 80 height 18
click at [648, 653] on div "Products Show / Hide columns Add product Qty Cost Markup Price Total 1 $0.00 $0…" at bounding box center [852, 593] width 956 height 697
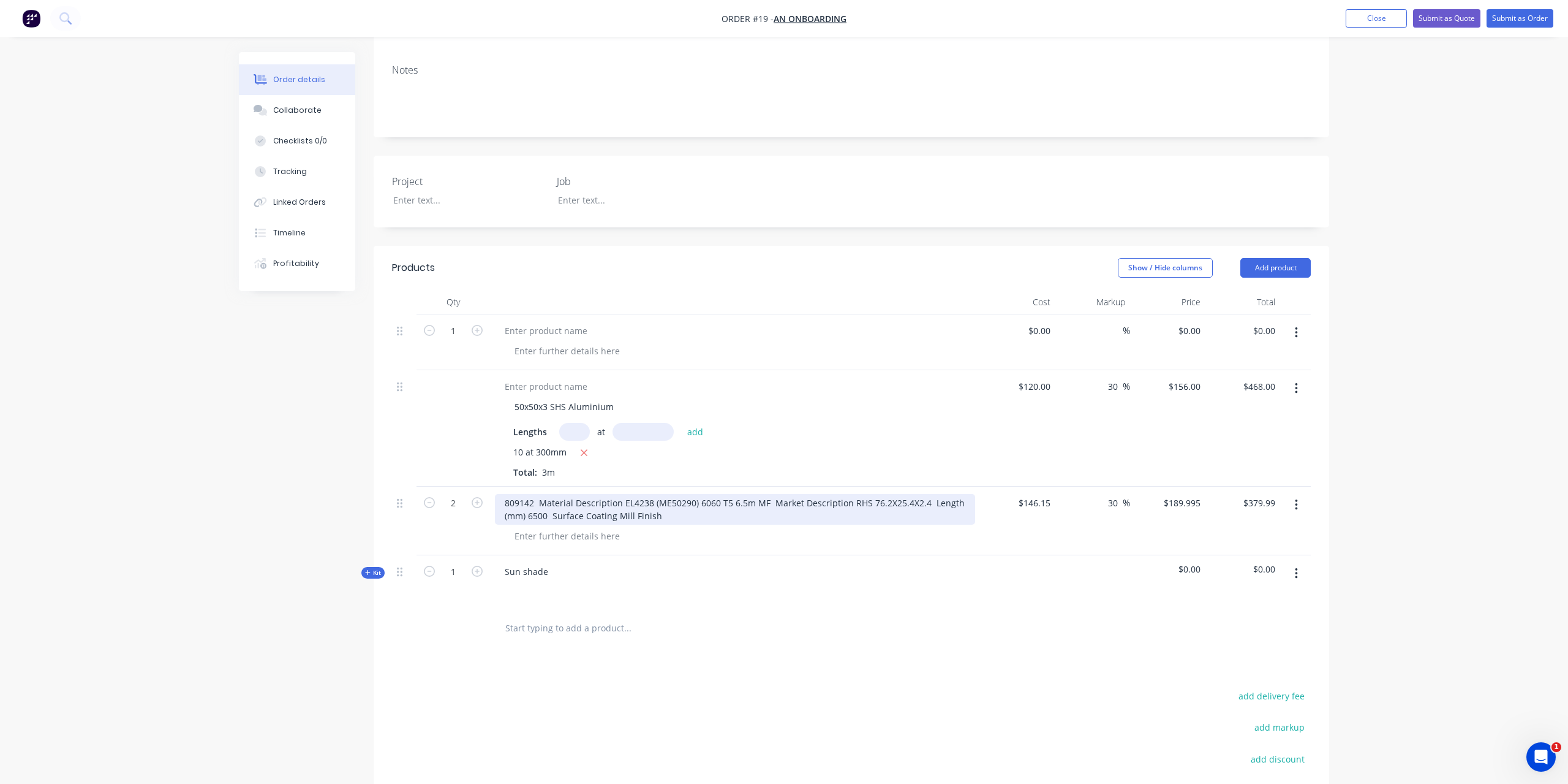
click at [619, 494] on div "809142 Material Description EL4238 (ME50290) 6060 T5 6.5m MF Market Description…" at bounding box center [735, 509] width 480 height 31
drag, startPoint x: 667, startPoint y: 499, endPoint x: 497, endPoint y: 481, distance: 171.0
click at [497, 494] on div "809142 Material Description EL4238 (ME50290) 6060 T5 6.5m MF Market Description…" at bounding box center [735, 509] width 480 height 31
copy div "809142 Material Description EL4238 (ME50290) 6060 T5 6.5m MF Market Description…"
click at [560, 616] on input "text" at bounding box center [627, 628] width 245 height 24
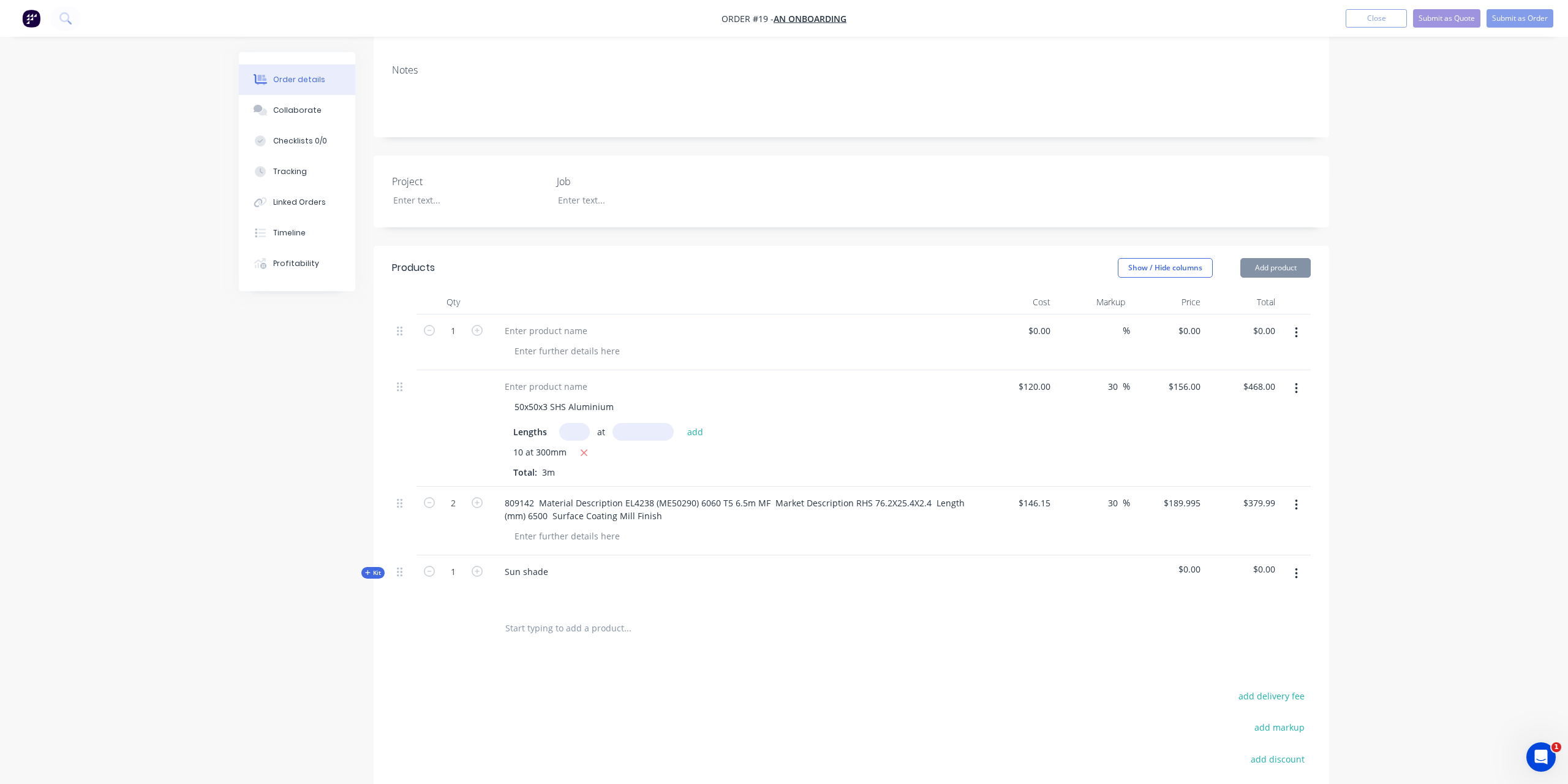
paste input "809142 Material Description EL4238 (ME50290) 6060 T5 6.5m MF Market Description…"
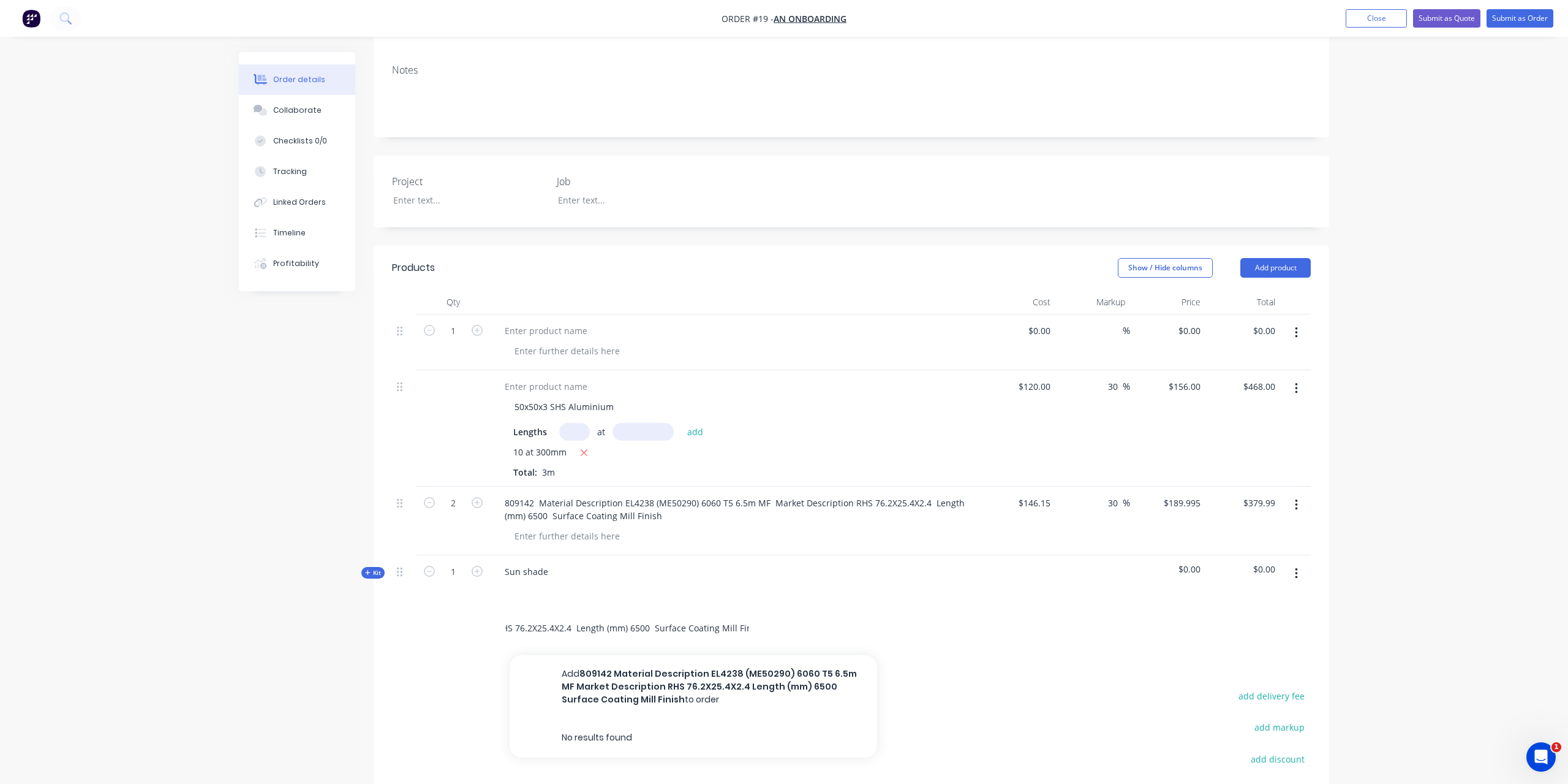
type input "809142 Material Description EL4238 (ME50290) 6060 T5 6.5m MF Market Description…"
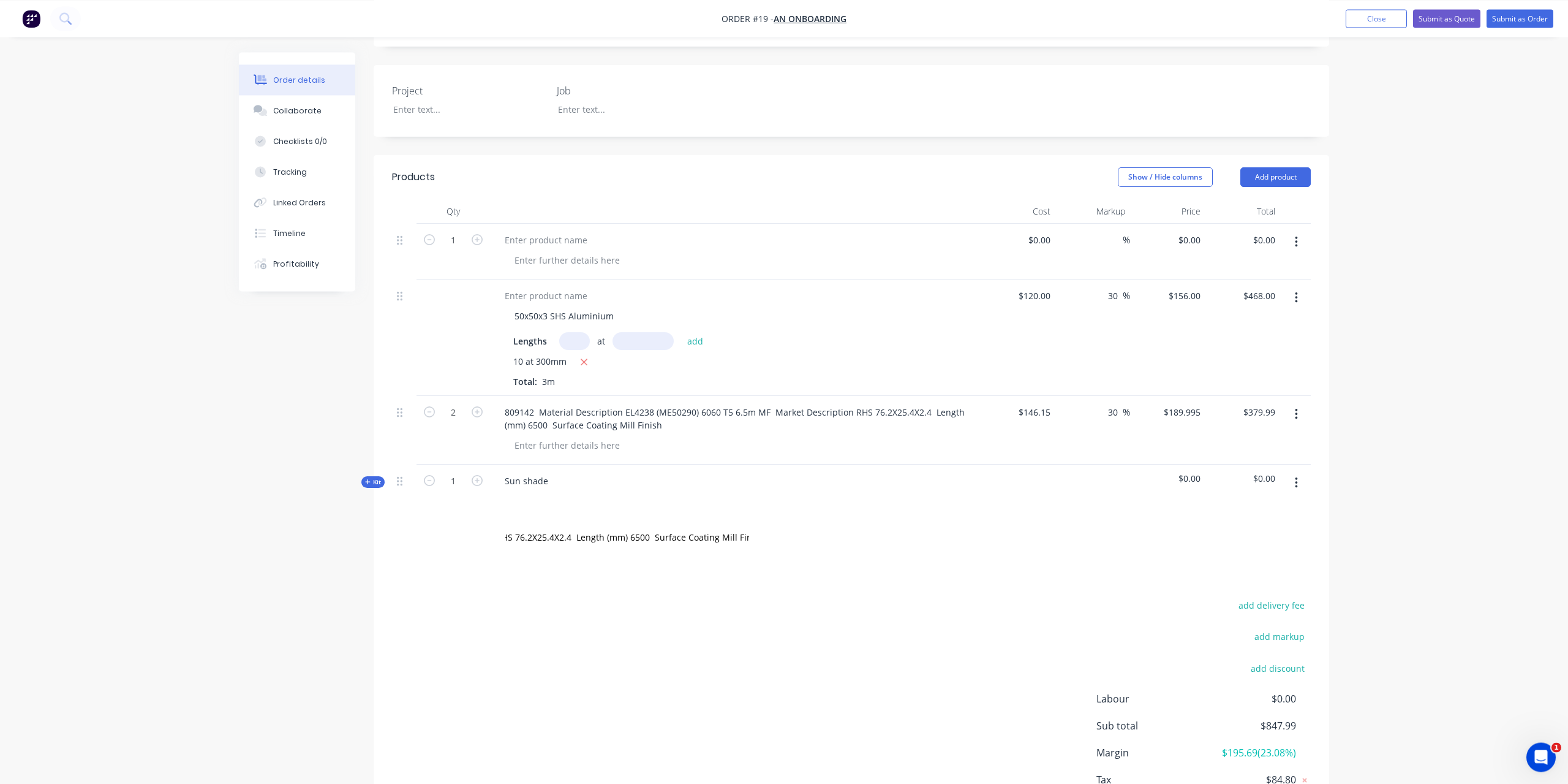
scroll to position [330, 0]
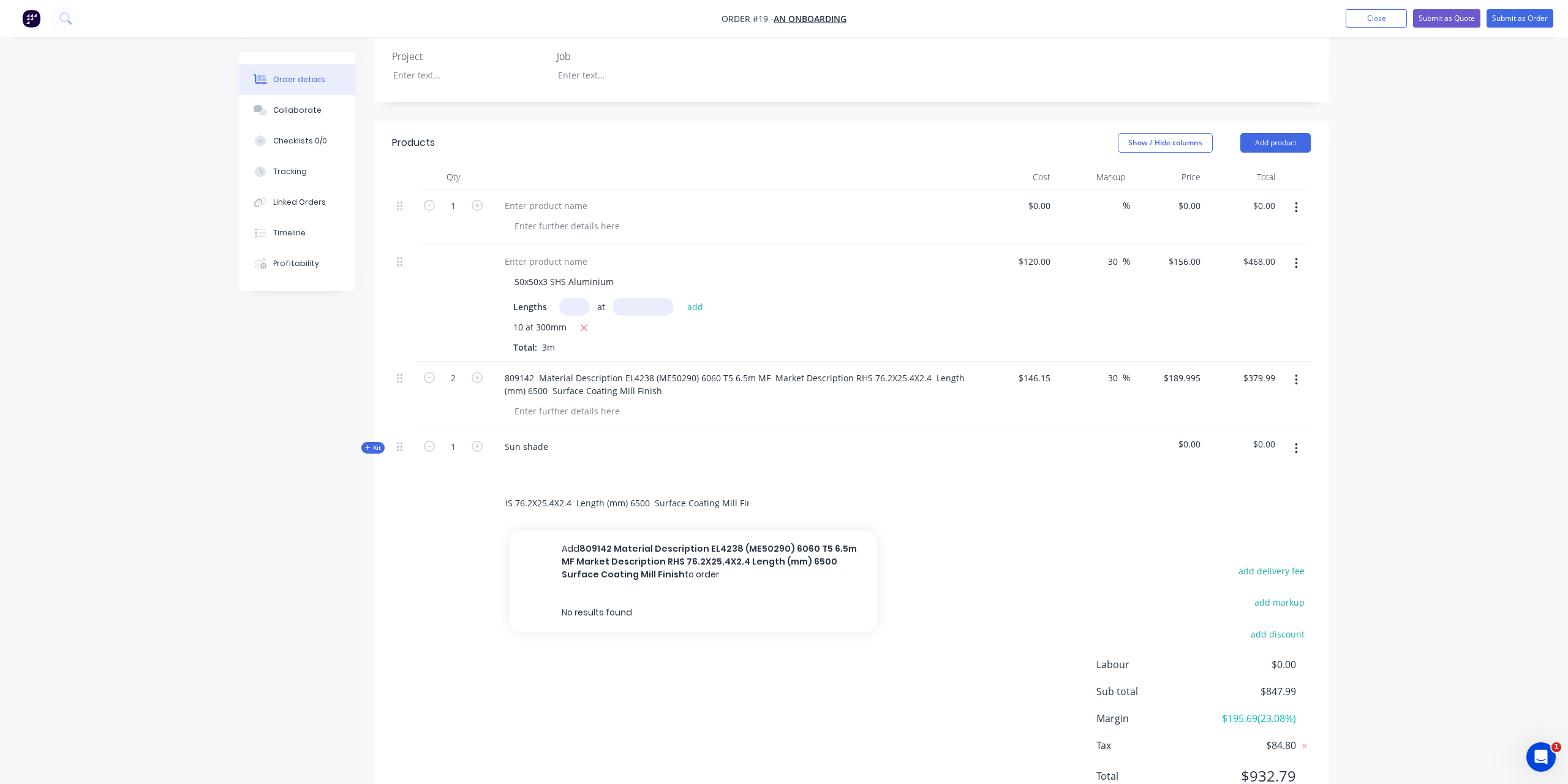
click at [639, 491] on input "809142 Material Description EL4238 (ME50290) 6060 T5 6.5m MF Market Description…" at bounding box center [627, 503] width 245 height 24
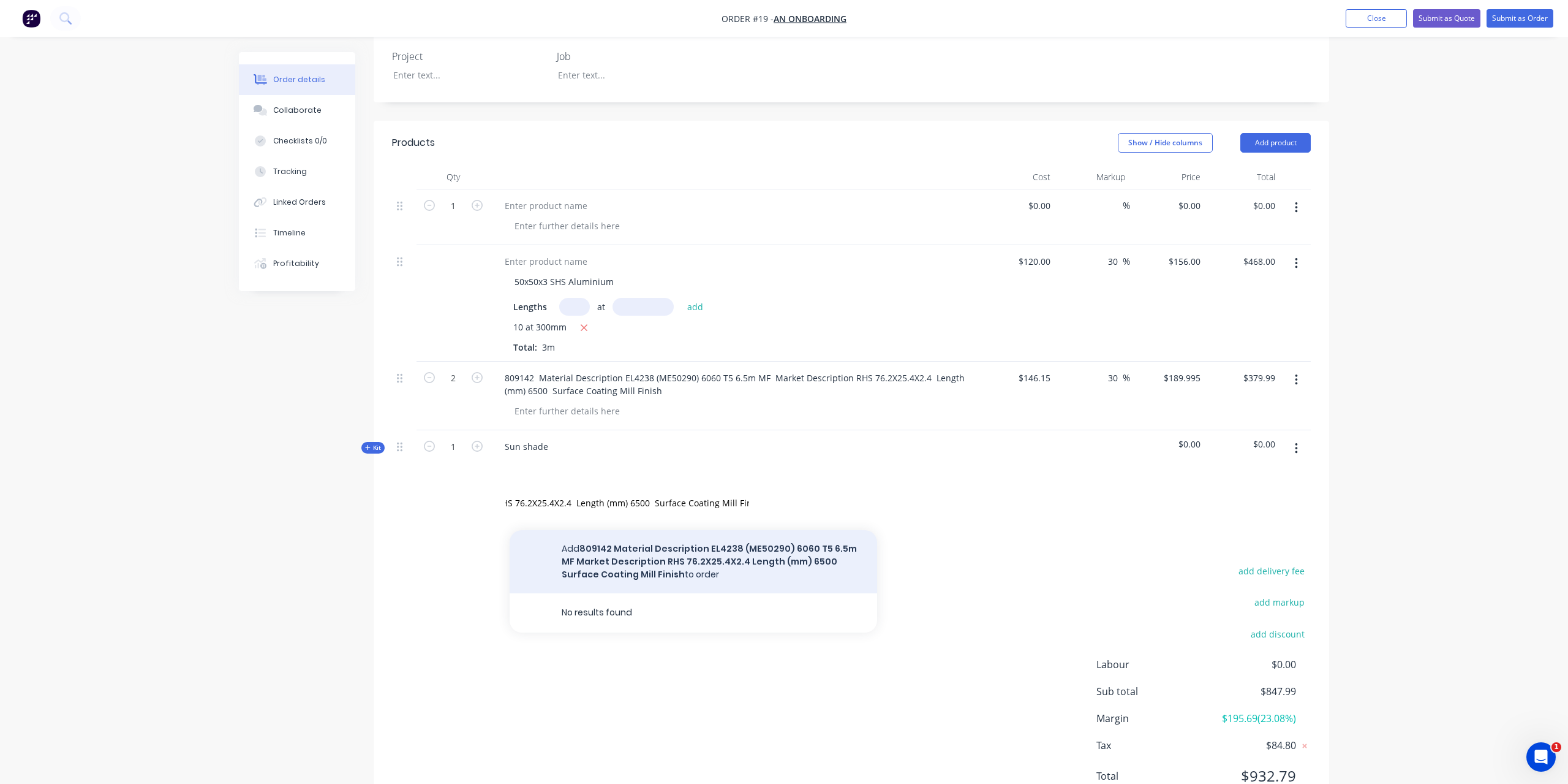
click at [636, 542] on button "Add 809142 Material Description EL4238 (ME50290) 6060 T5 6.5m MF Market Descrip…" at bounding box center [693, 561] width 368 height 64
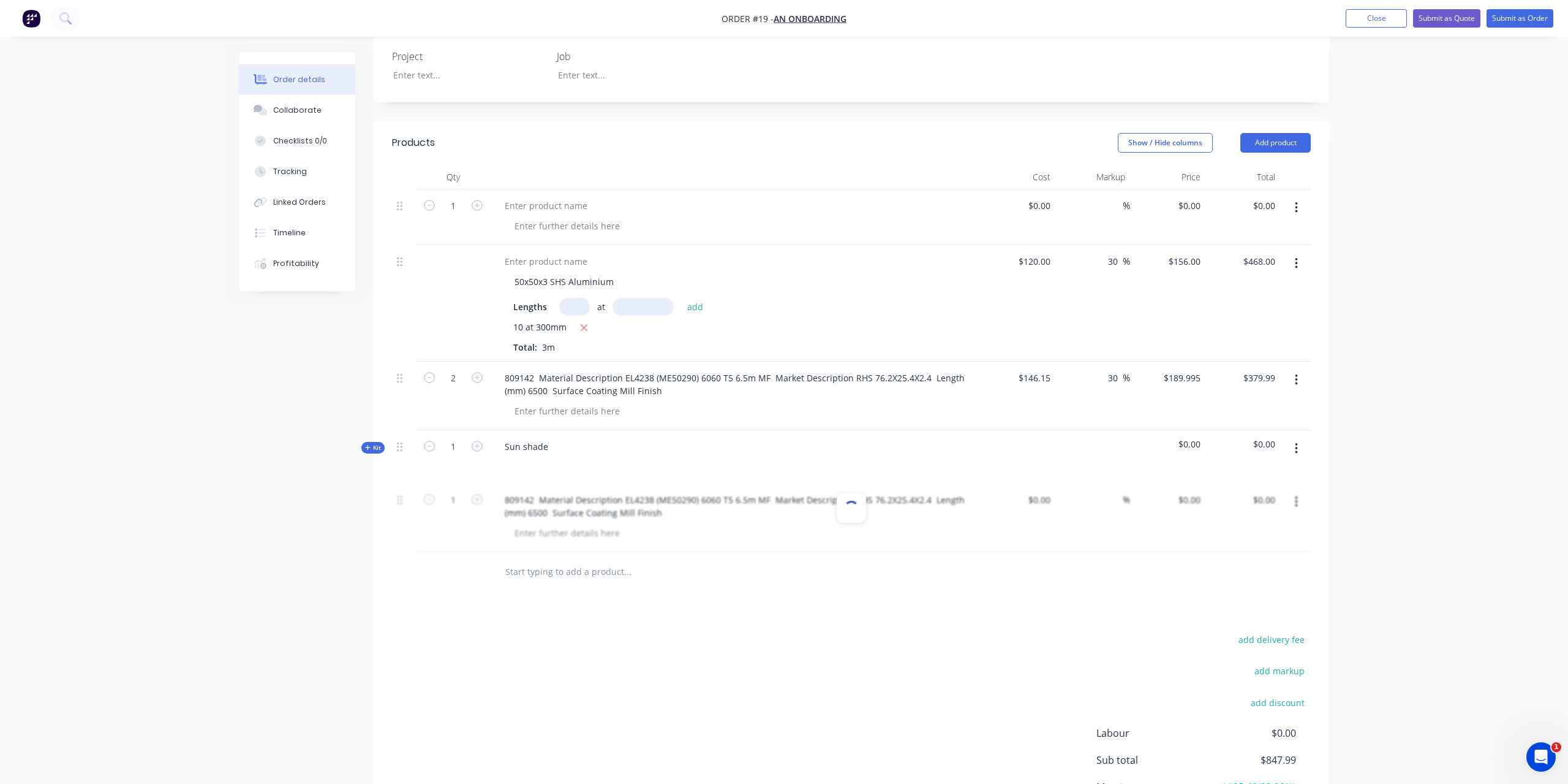
scroll to position [0, 0]
click at [1034, 491] on input at bounding box center [1041, 499] width 28 height 18
type input "$146.15"
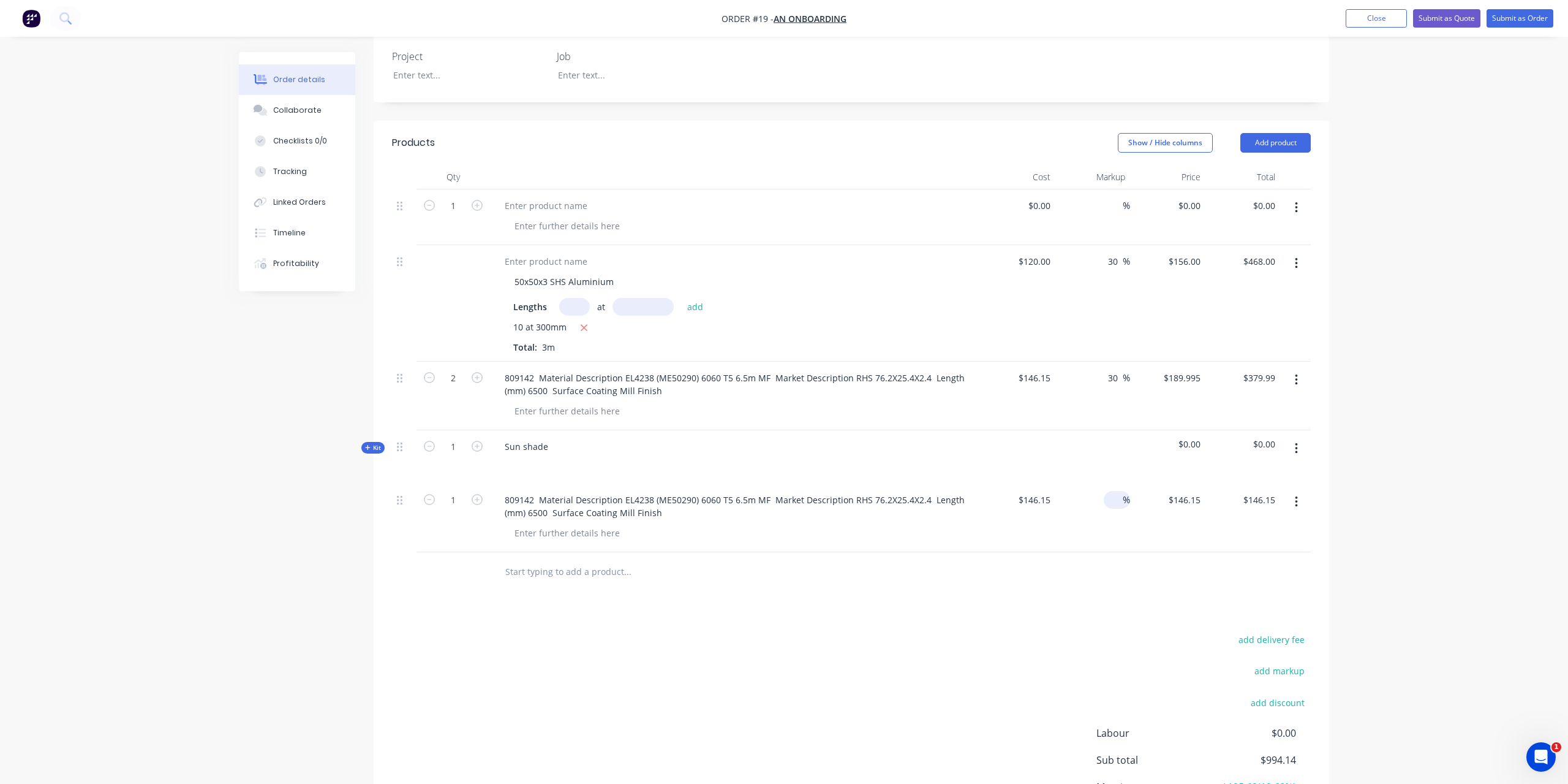
click at [1117, 491] on input at bounding box center [1116, 499] width 14 height 18
type input "30"
type input "$189.995"
type input "$190.00"
click at [475, 494] on icon "button" at bounding box center [477, 499] width 11 height 11
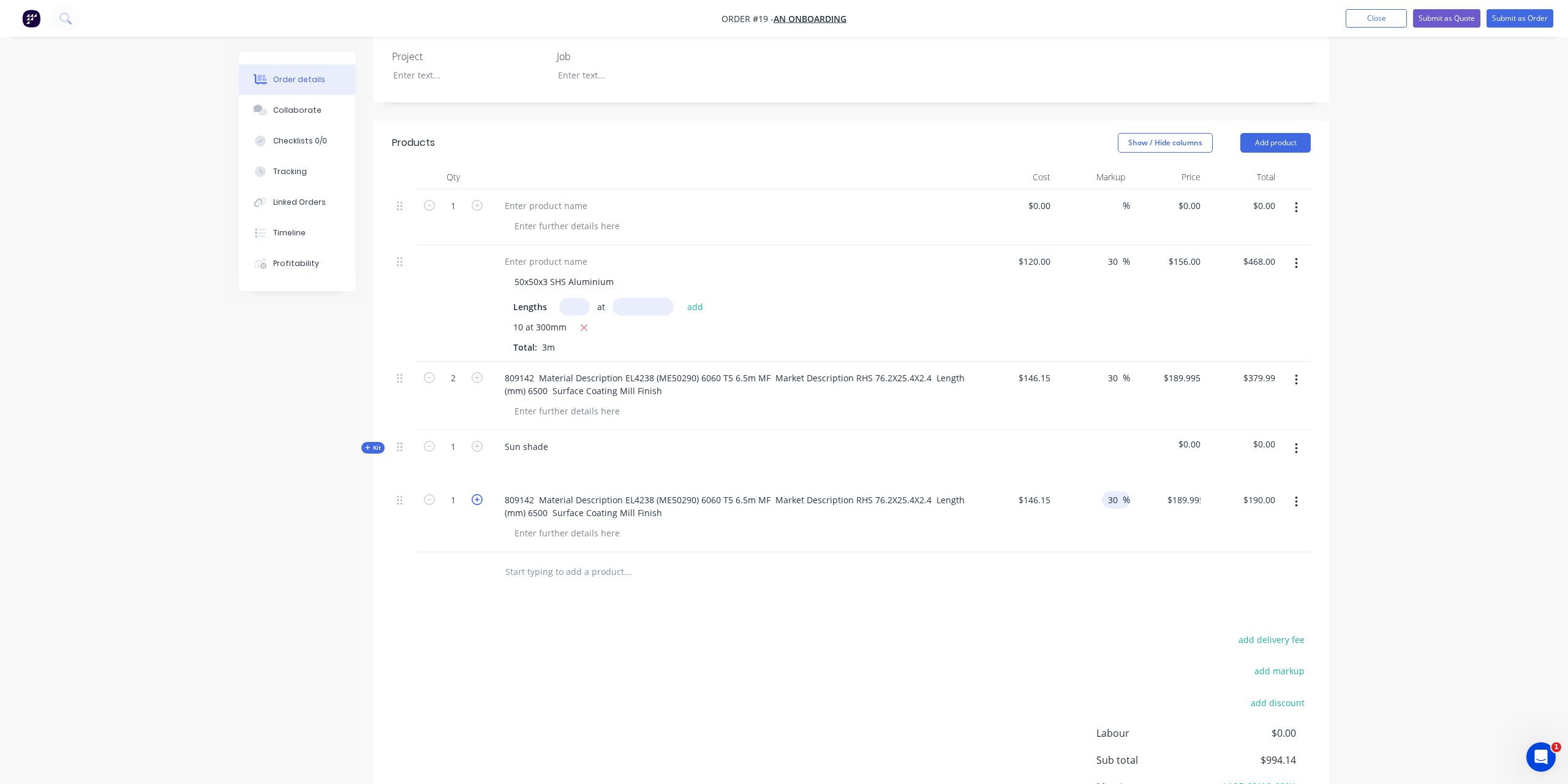
type input "2"
type input "$379.99"
click at [749, 631] on div "add delivery fee add markup add discount Labour $0.00 Sub total $1,227.98 Margi…" at bounding box center [851, 750] width 919 height 237
click at [1301, 369] on button "button" at bounding box center [1296, 380] width 29 height 22
click at [1243, 477] on div "Delete" at bounding box center [1253, 485] width 94 height 18
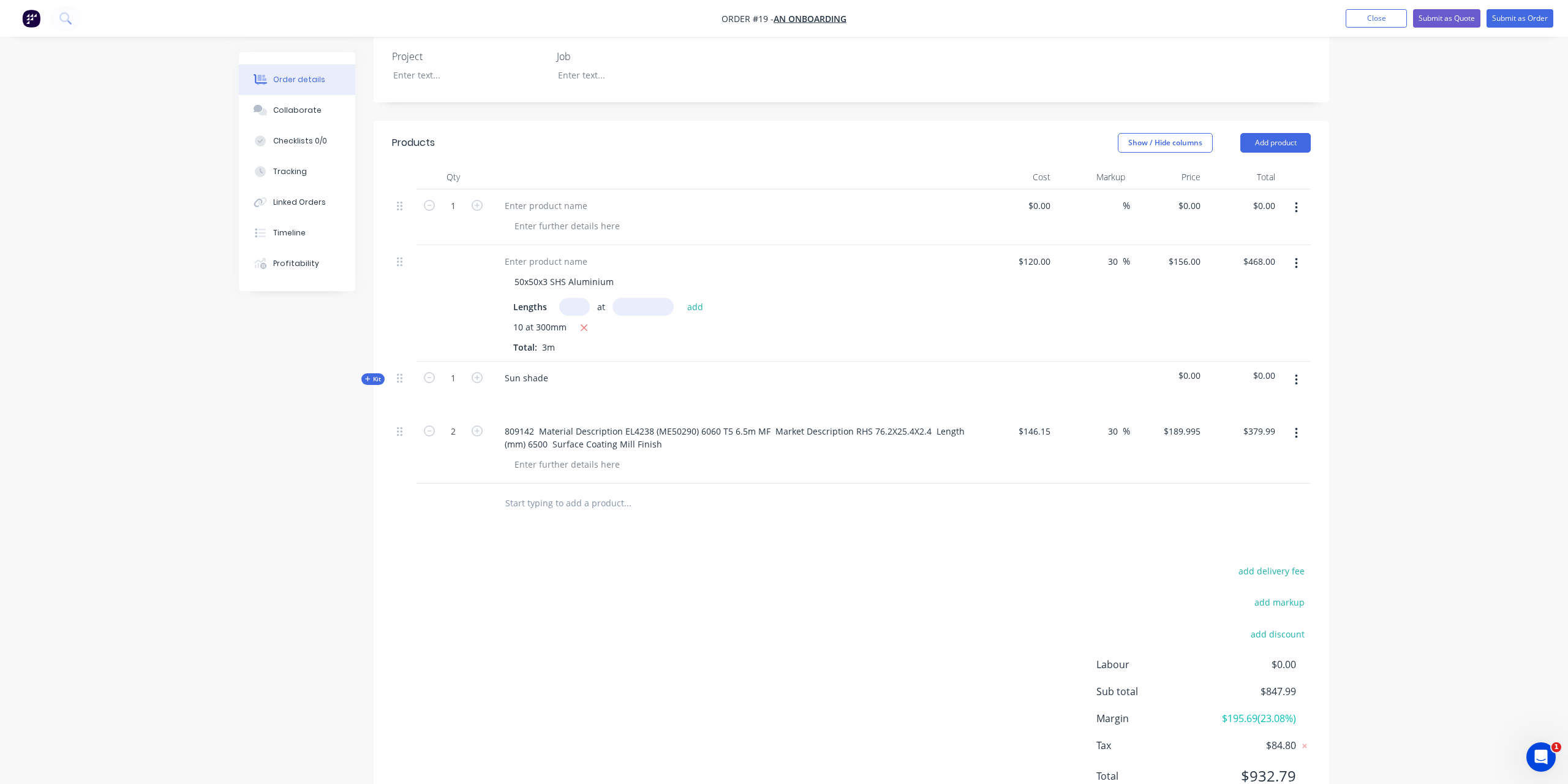
click at [568, 491] on input "text" at bounding box center [627, 503] width 245 height 24
paste input "808512 Material Description E22103 (ALH0303) 6060 T5 6.5m MF Market Description…"
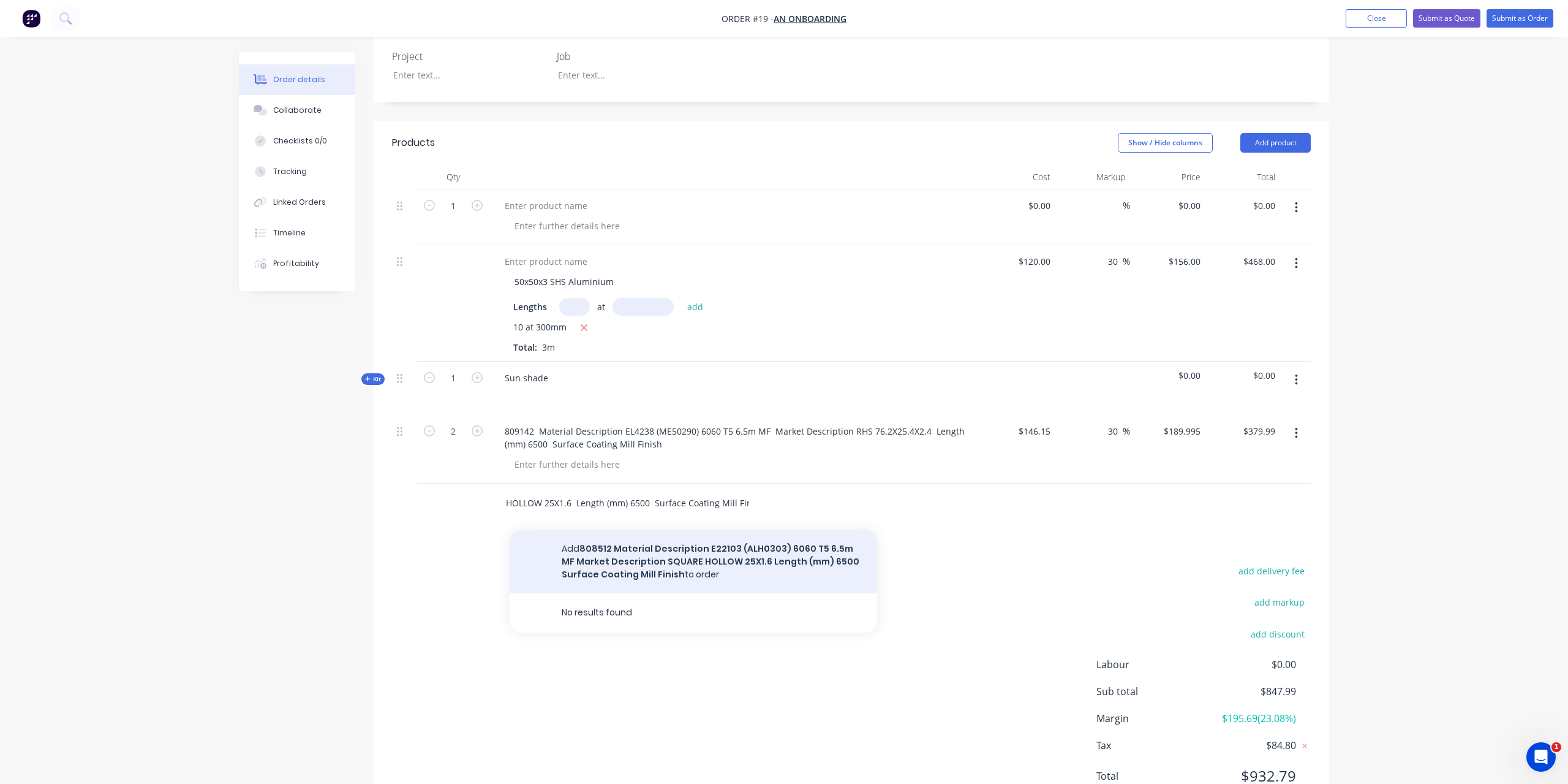
type input "808512 Material Description E22103 (ALH0303) 6060 T5 6.5m MF Market Description…"
click at [618, 545] on button "Add 808512 Material Description E22103 (ALH0303) 6060 T5 6.5m MF Market Descrip…" at bounding box center [693, 561] width 368 height 64
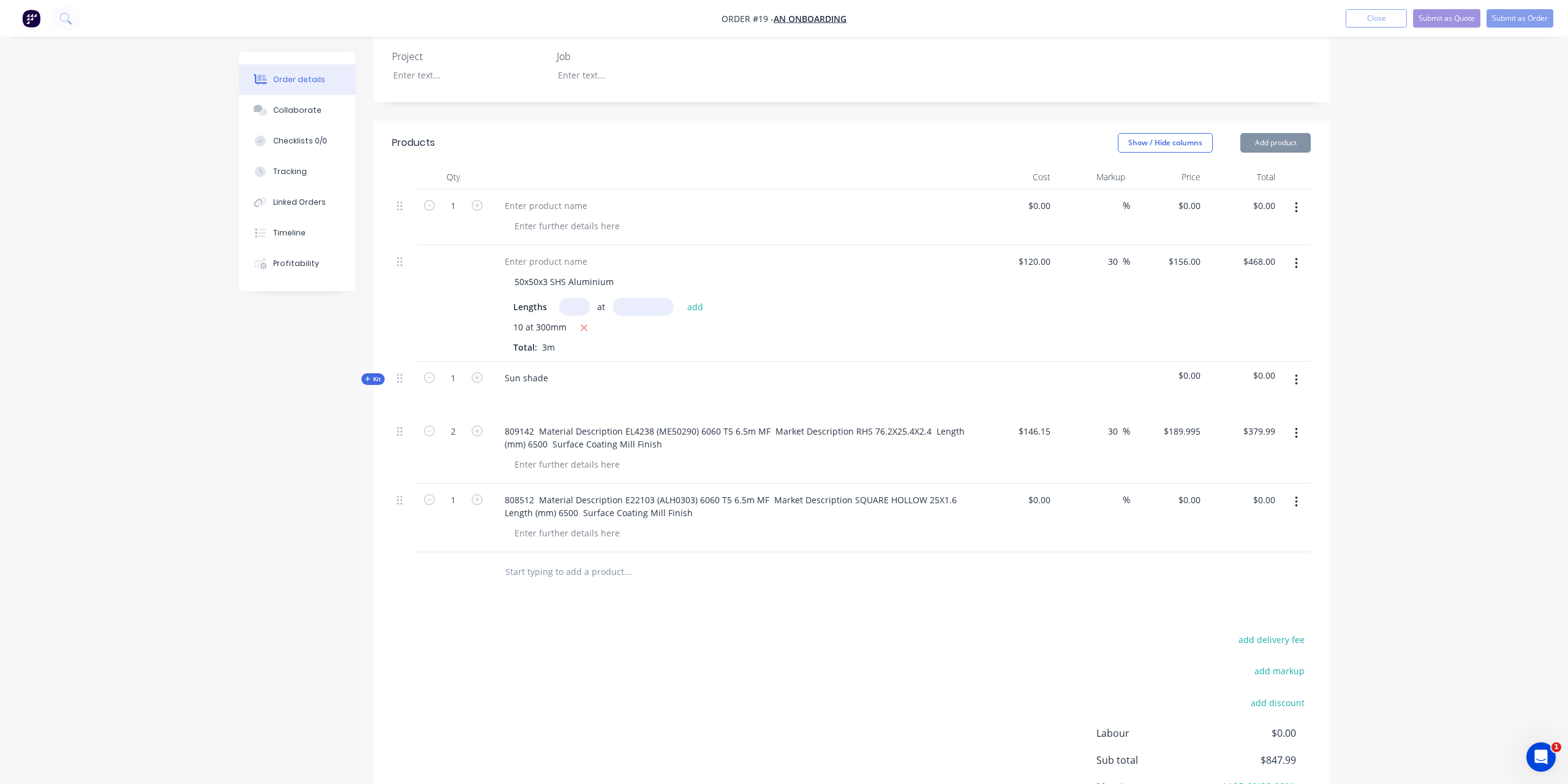
scroll to position [0, 0]
click at [1023, 492] on div "$0.00 $0.00" at bounding box center [1018, 518] width 75 height 69
click at [1037, 491] on input at bounding box center [1041, 499] width 28 height 18
type input "$47.05"
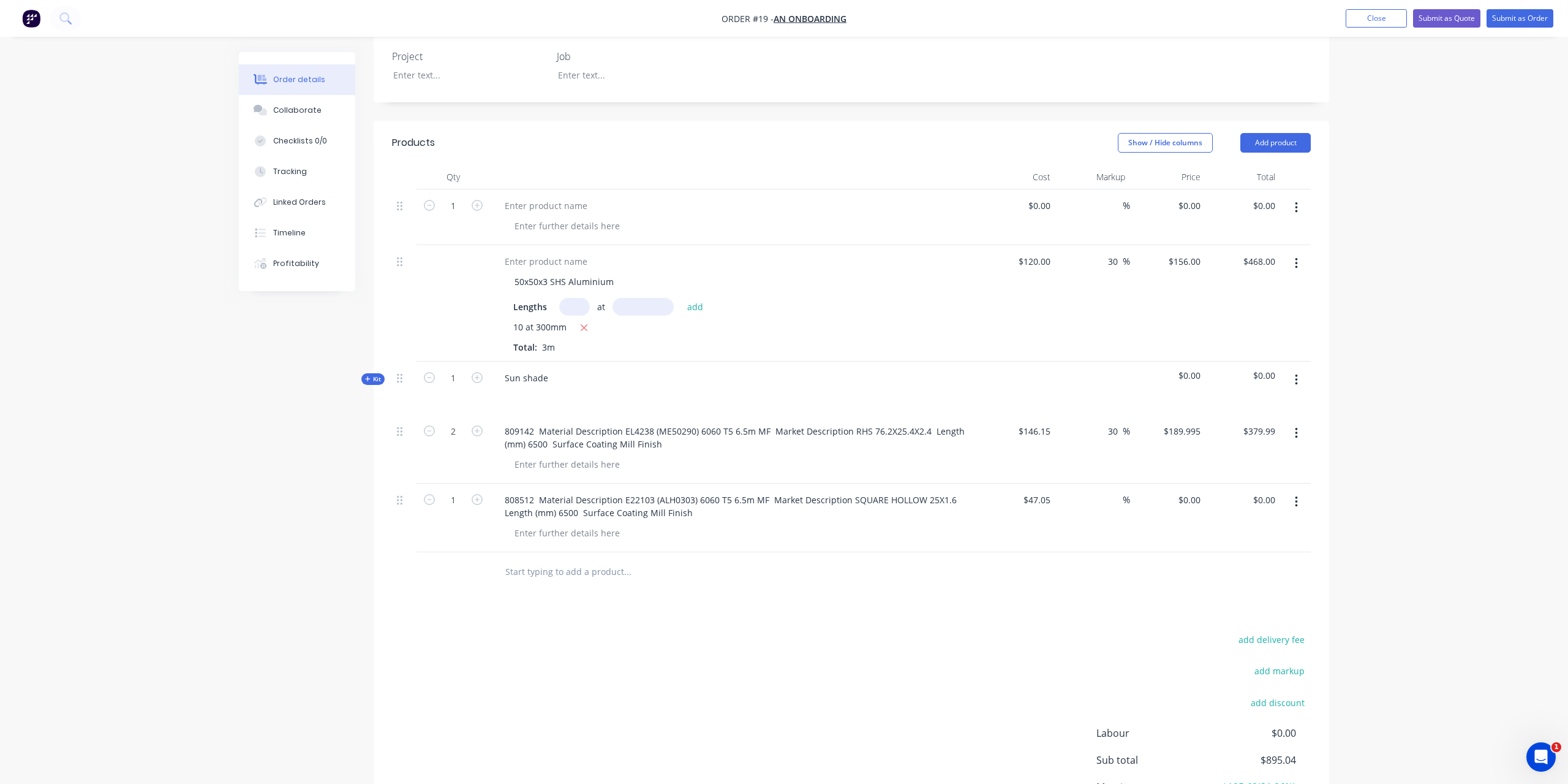
type input "$47.05"
type input "30"
type input "61.165"
type input "$61.17"
click at [1179, 491] on input "61.165" at bounding box center [1189, 499] width 33 height 18
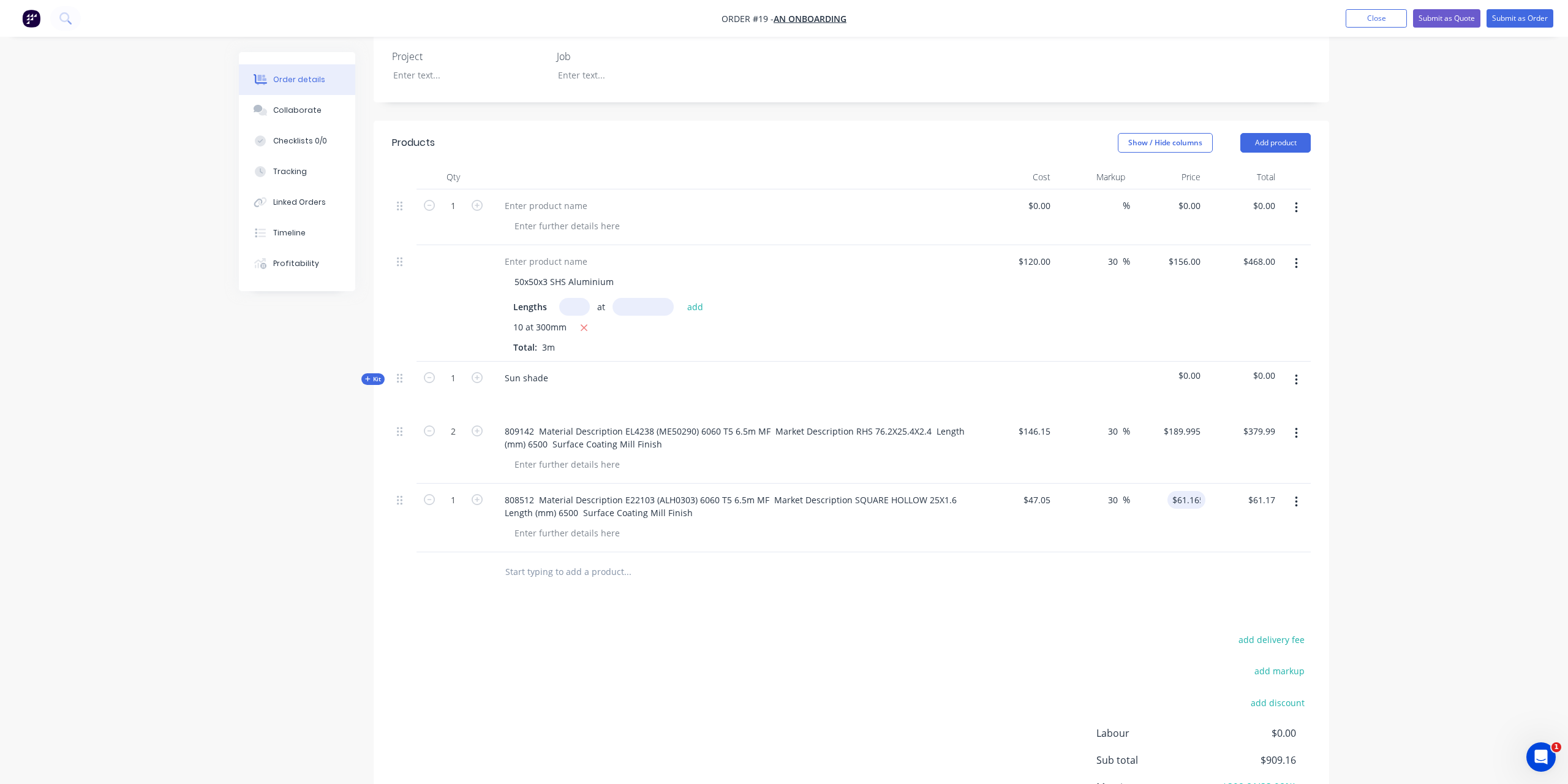
click at [1189, 572] on div at bounding box center [851, 572] width 919 height 40
click at [1186, 491] on input "61.165" at bounding box center [1186, 499] width 38 height 18
type input "$61.165"
click at [464, 215] on input "1" at bounding box center [453, 205] width 32 height 18
type input "8"
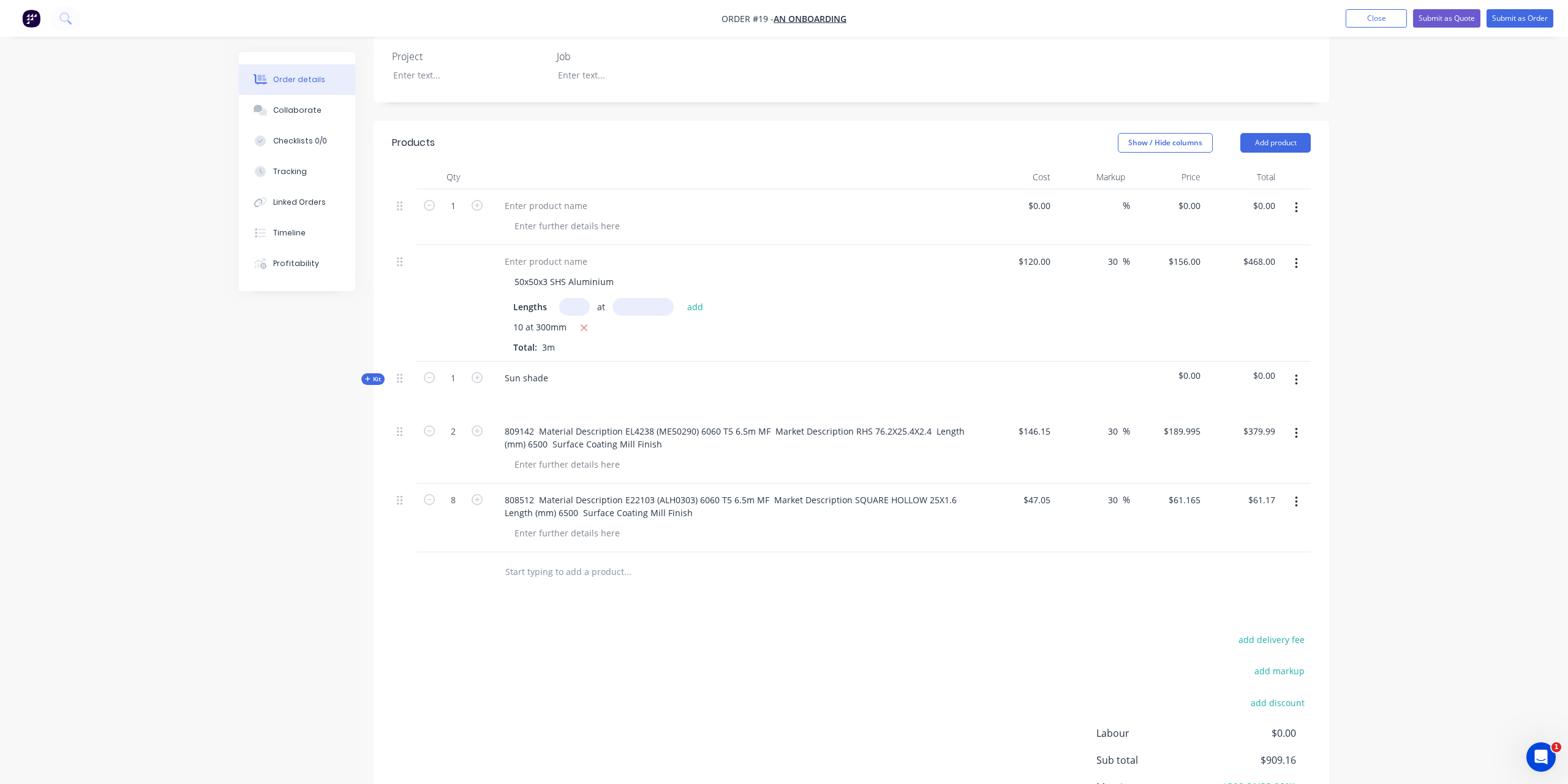
type input "$489.32"
click at [770, 644] on div "add delivery fee add markup add discount Labour $0.00 Sub total $909.16 Margin …" at bounding box center [851, 750] width 919 height 237
click at [376, 375] on span "Kit" at bounding box center [373, 379] width 16 height 9
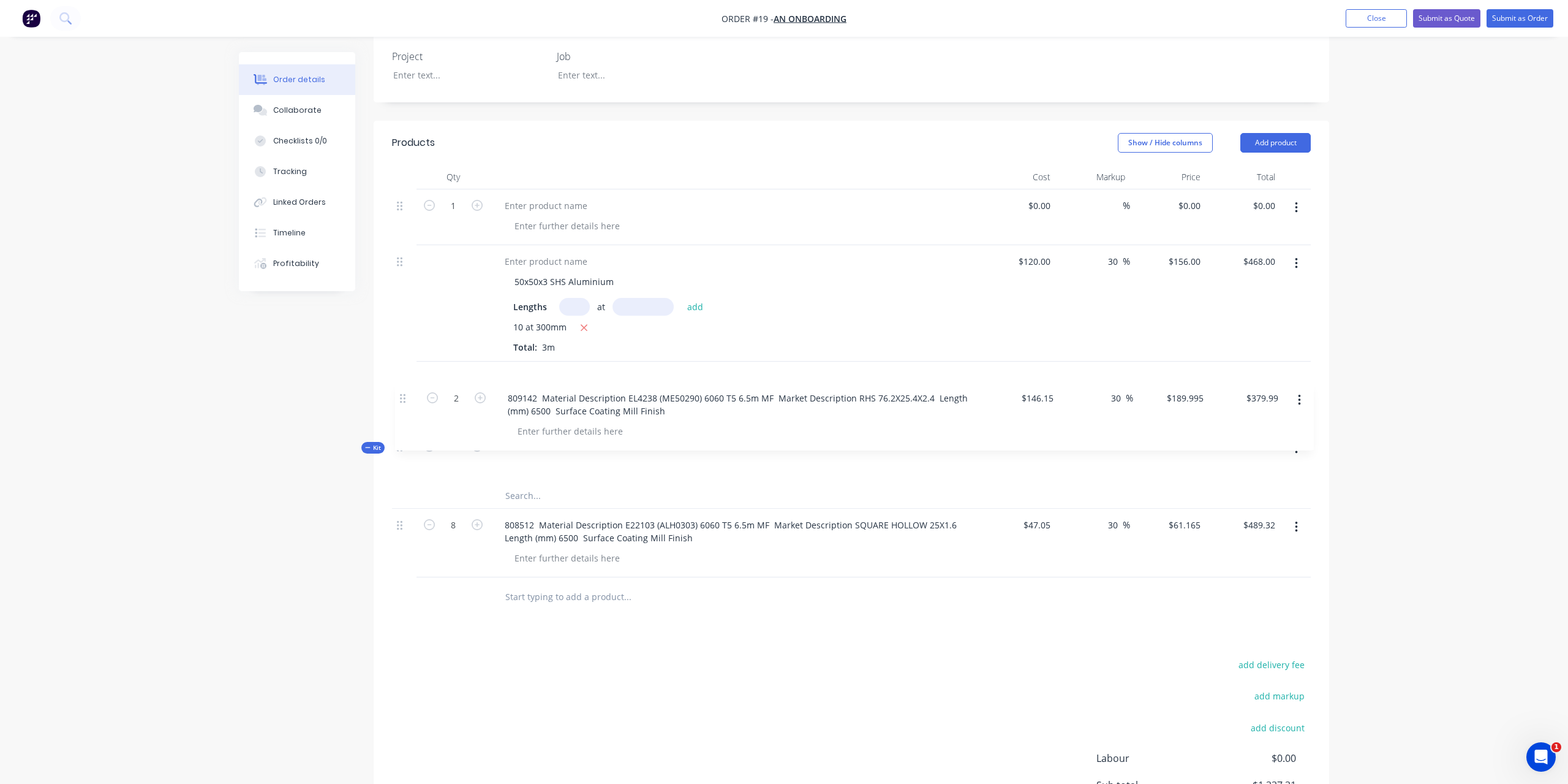
drag, startPoint x: 398, startPoint y: 442, endPoint x: 402, endPoint y: 390, distance: 52.2
click at [402, 390] on div "1 $0.00 $0.00 % $0.00 $0.00 $0.00 $0.00 50x50x3 SHS Aluminium Lengths at add 10…" at bounding box center [851, 383] width 919 height 388
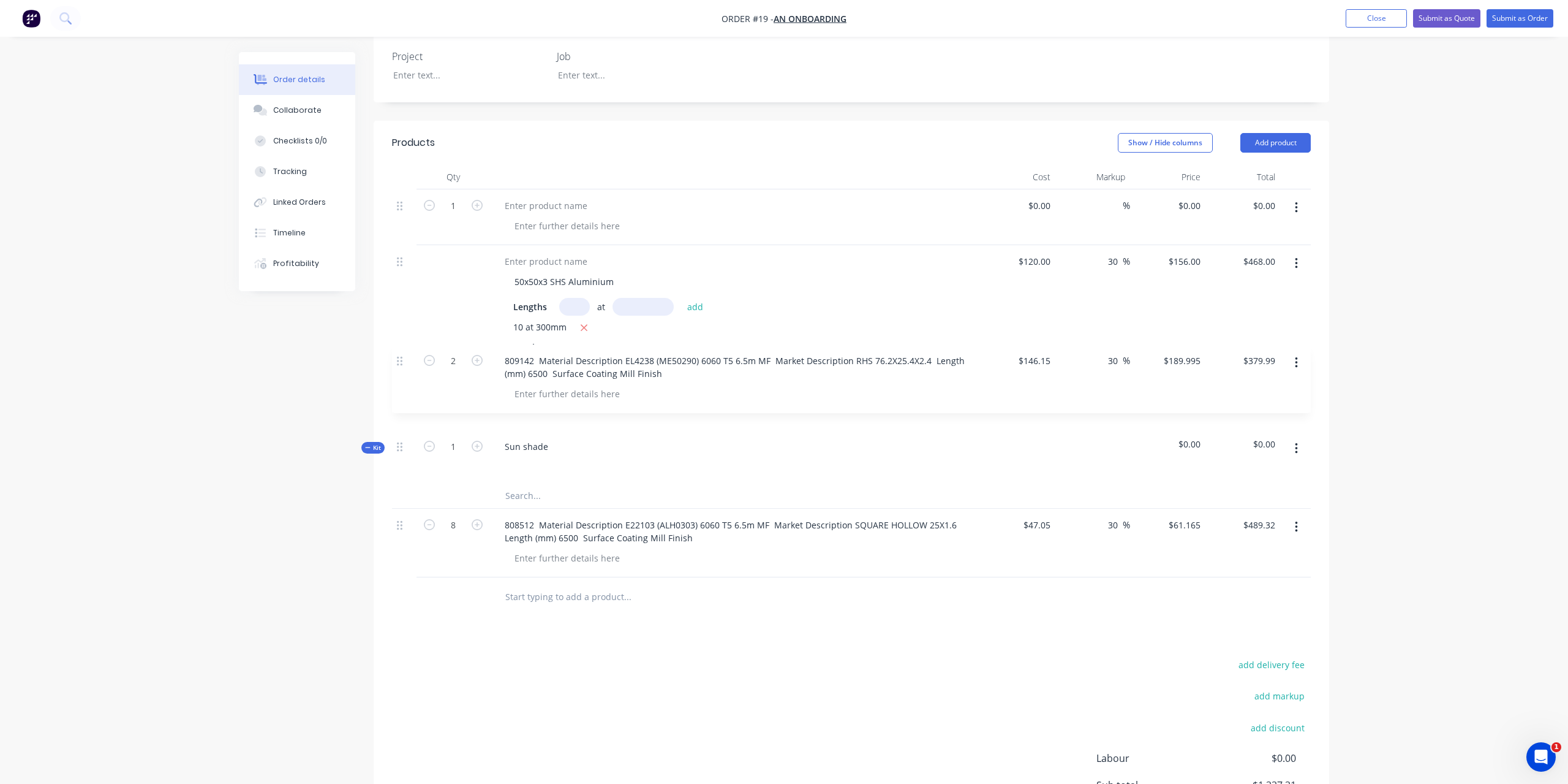
click at [402, 390] on div "Kit 1 Sun shade $0.00 $0.00" at bounding box center [851, 401] width 919 height 78
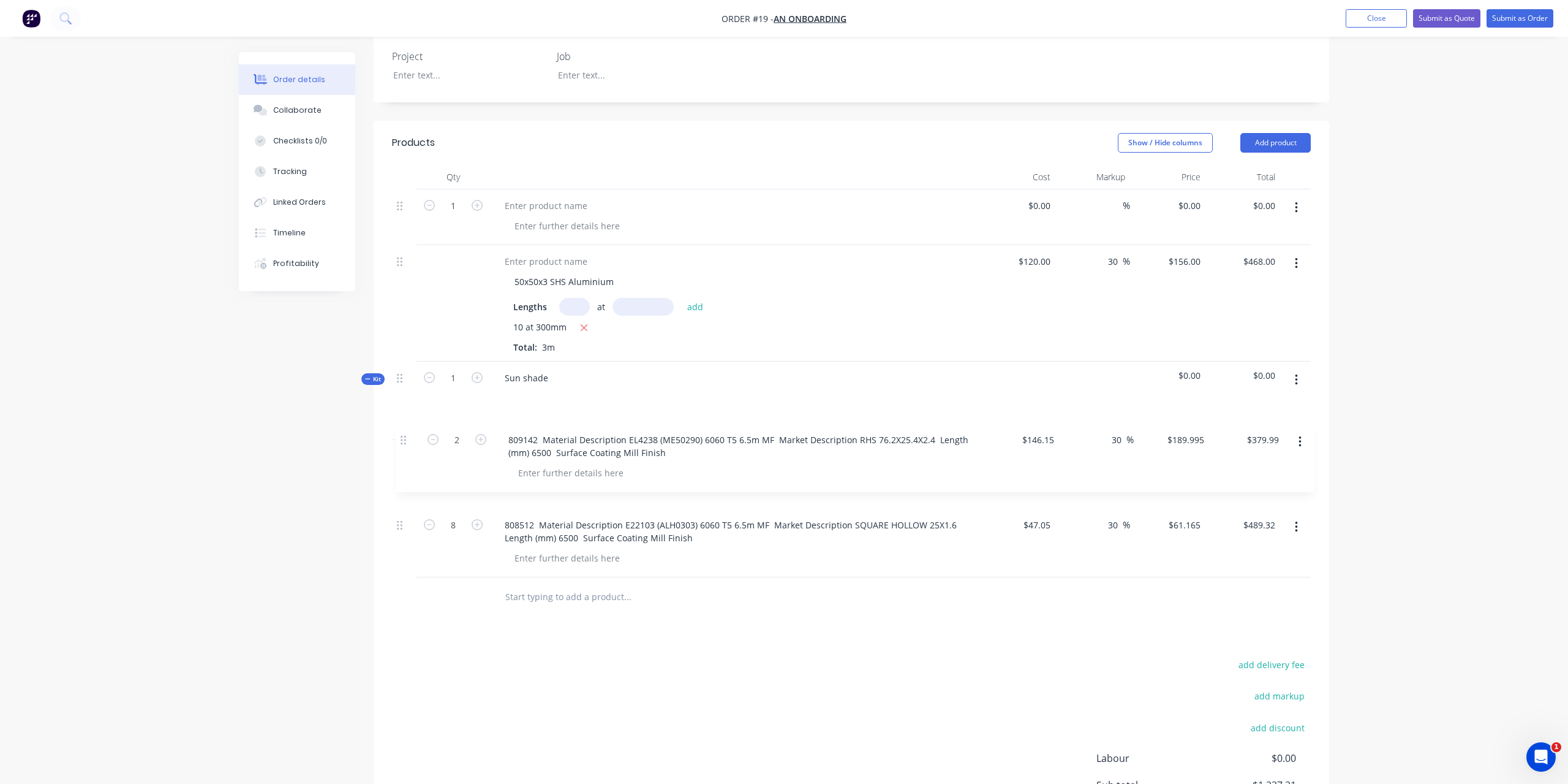
drag, startPoint x: 397, startPoint y: 362, endPoint x: 402, endPoint y: 447, distance: 85.1
click at [402, 447] on div "1 $0.00 $0.00 % $0.00 $0.00 $0.00 $0.00 50x50x3 SHS Aluminium Lengths at add 10…" at bounding box center [851, 383] width 919 height 388
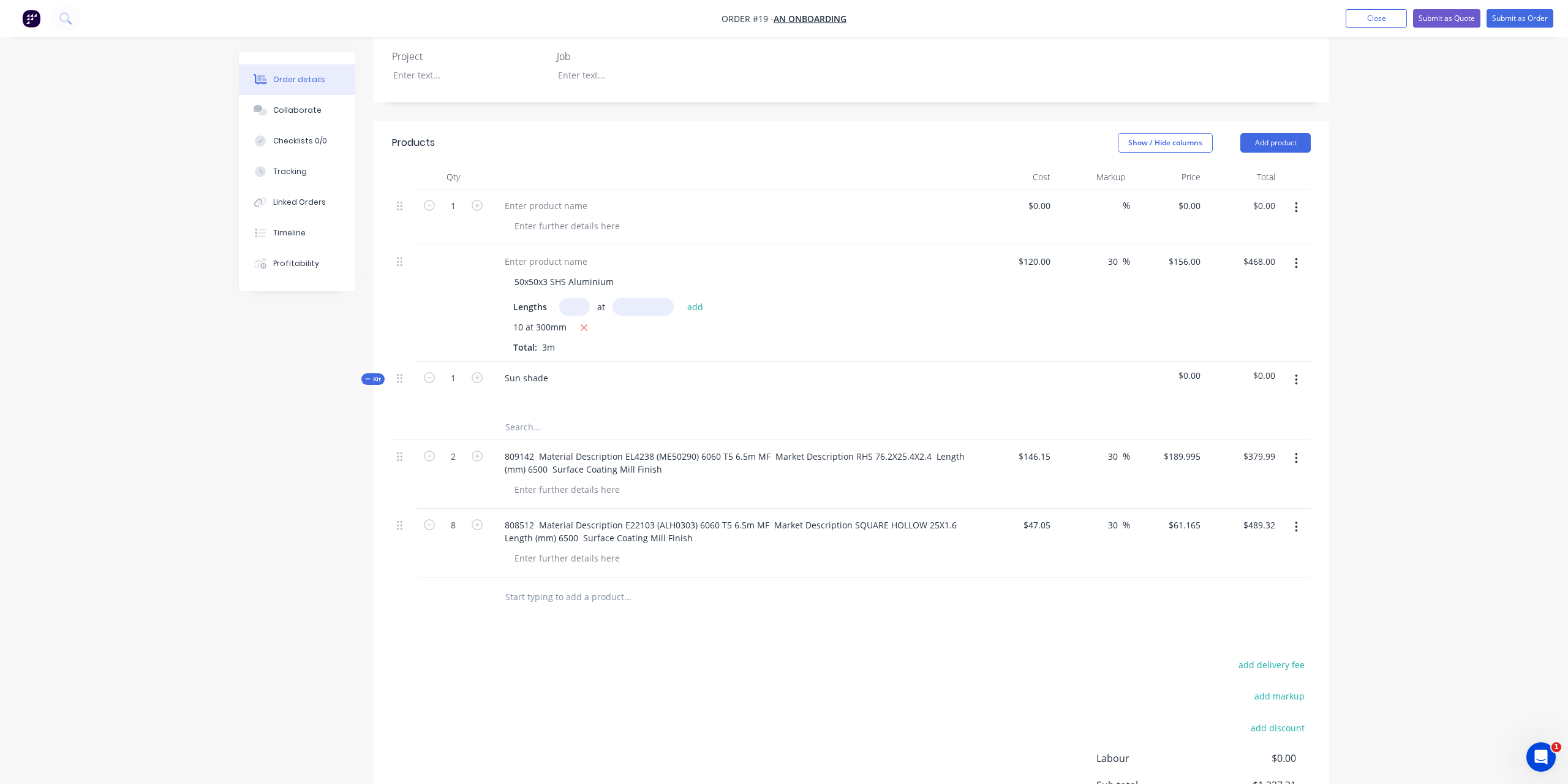
click at [1295, 369] on button "button" at bounding box center [1296, 380] width 29 height 22
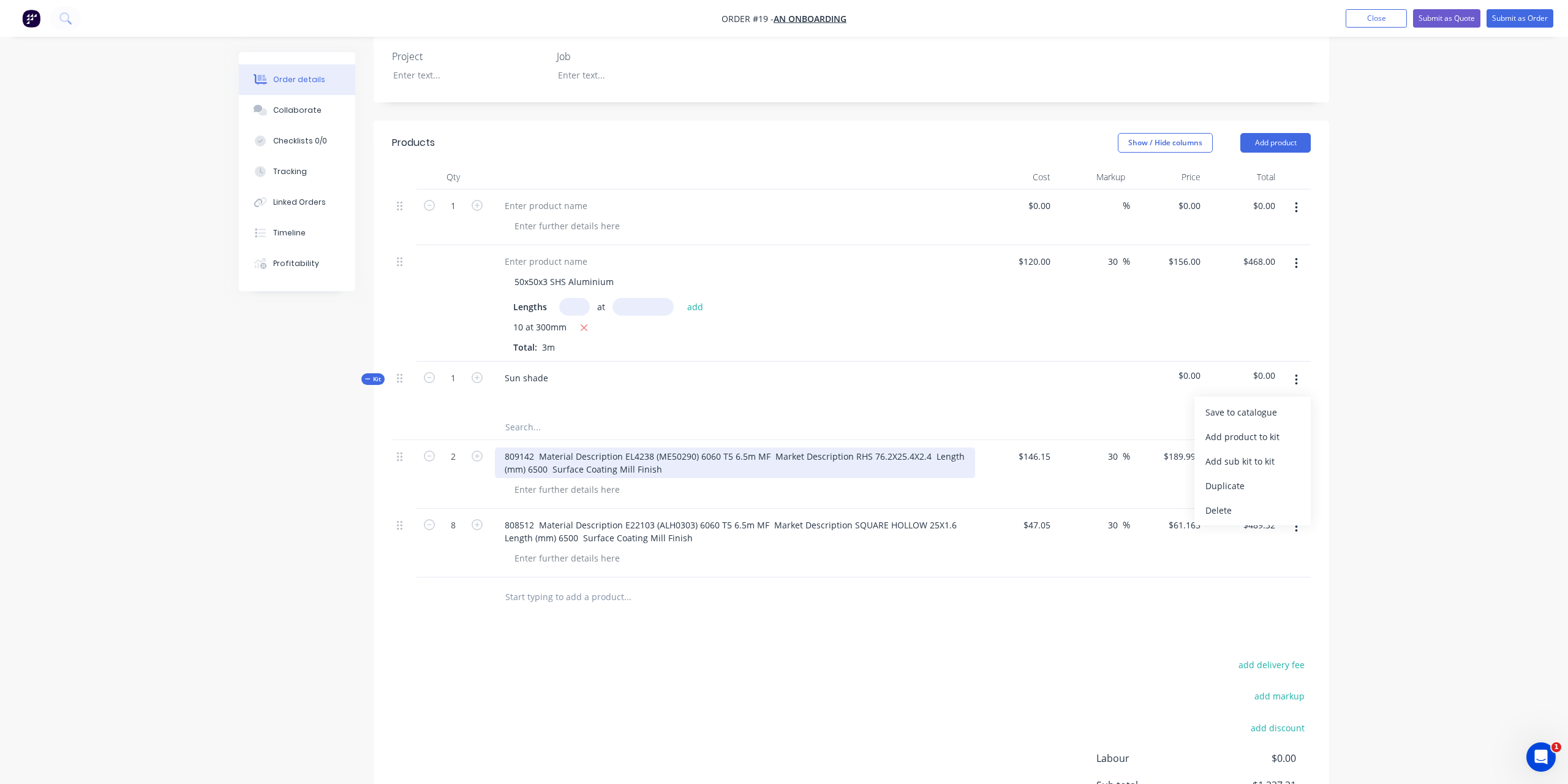
click at [588, 448] on div "809142 Material Description EL4238 (ME50290) 6060 T5 6.5m MF Market Description…" at bounding box center [735, 463] width 480 height 31
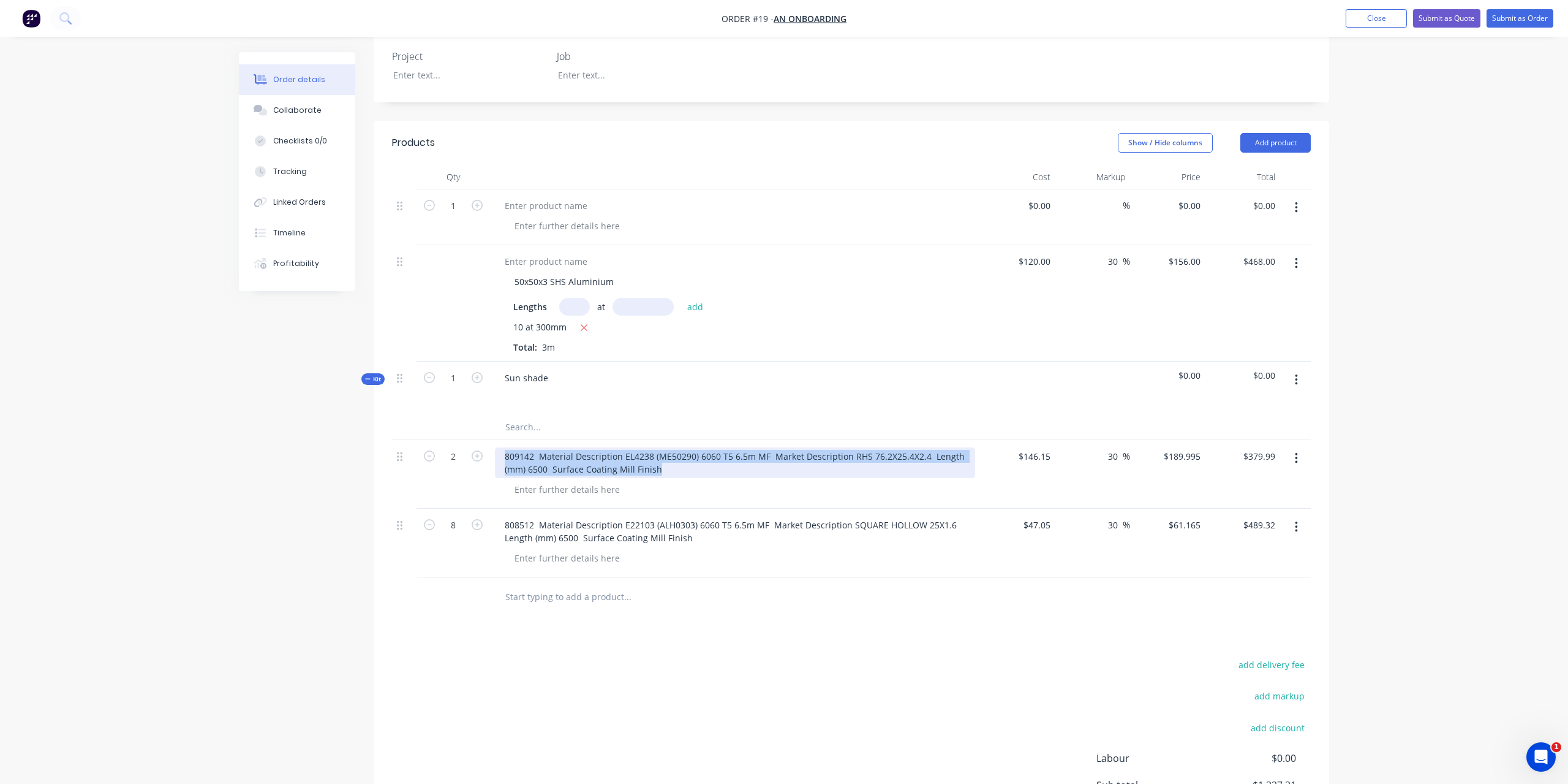
drag, startPoint x: 672, startPoint y: 452, endPoint x: 498, endPoint y: 426, distance: 175.9
click at [498, 448] on div "809142 Material Description EL4238 (ME50290) 6060 T5 6.5m MF Market Description…" at bounding box center [735, 463] width 480 height 31
copy div "809142 Material Description EL4238 (ME50290) 6060 T5 6.5m MF Market Description…"
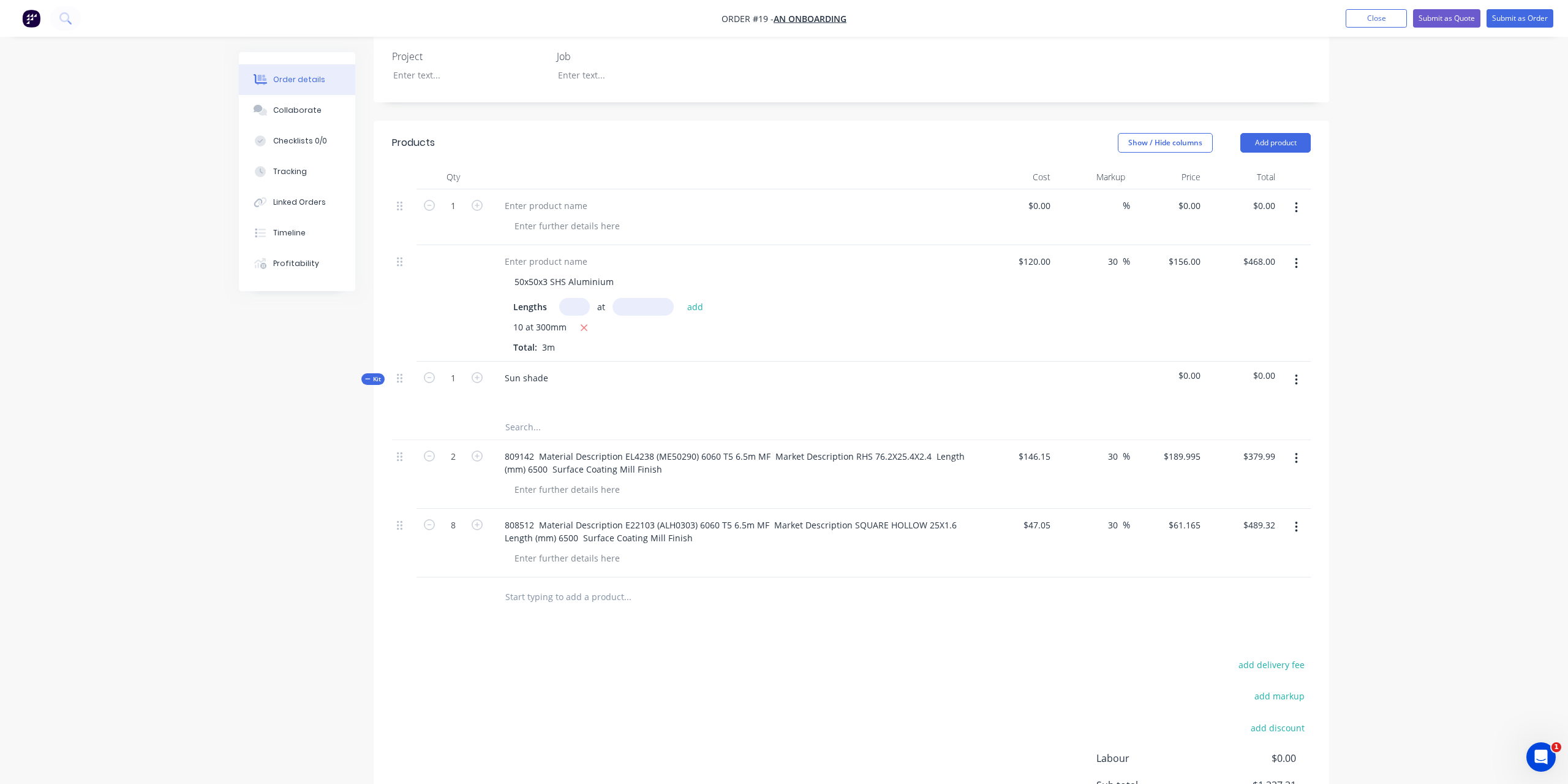
click at [534, 415] on input "text" at bounding box center [627, 426] width 245 height 24
paste input "809142 Material Description EL4238 (ME50290) 6060 T5 6.5m MF Market Description…"
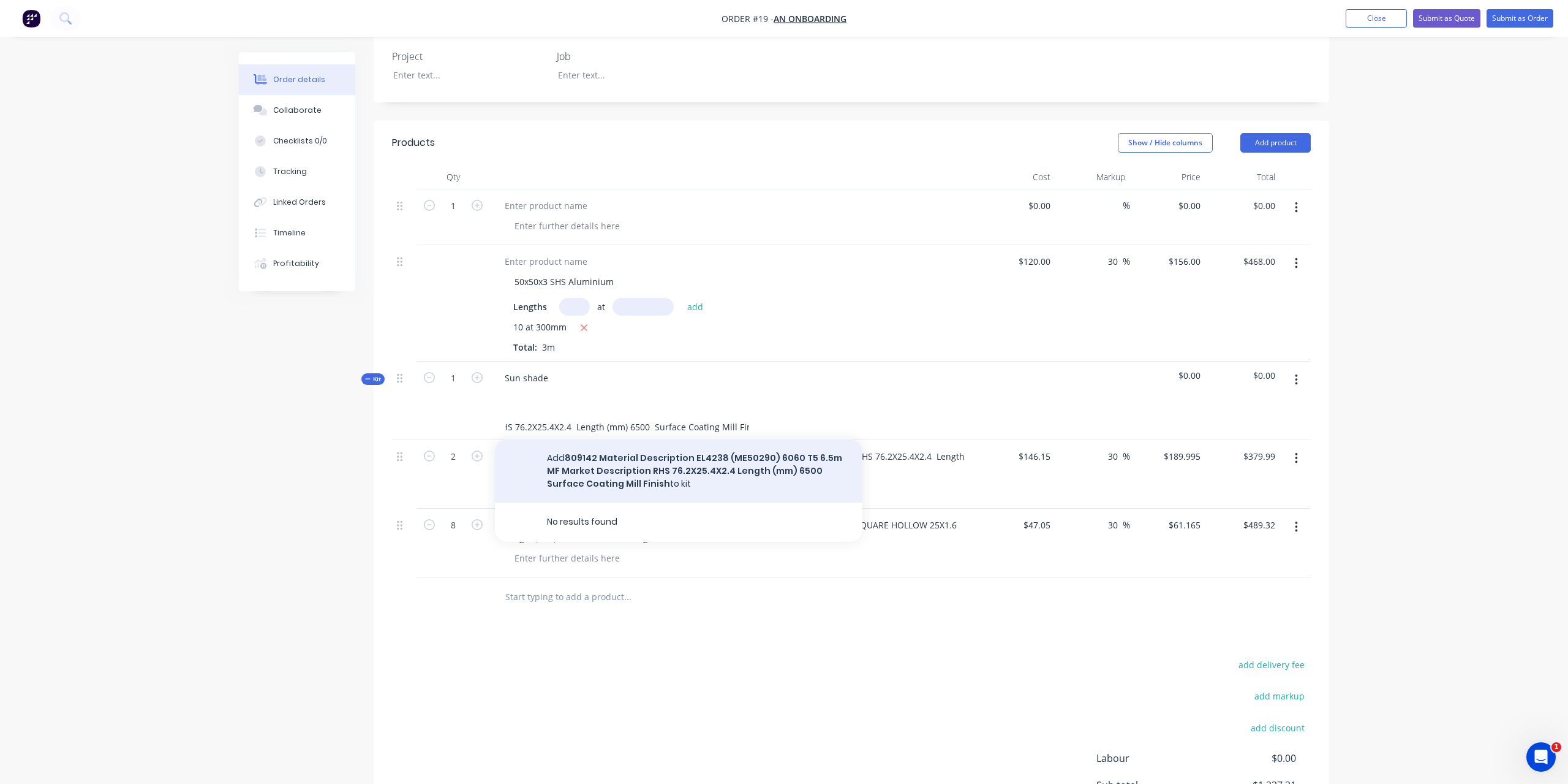
type input "809142 Material Description EL4238 (ME50290) 6060 T5 6.5m MF Market Description…"
click at [629, 462] on button "Add 809142 Material Description EL4238 (ME50290) 6060 T5 6.5m MF Market Descrip…" at bounding box center [679, 471] width 368 height 64
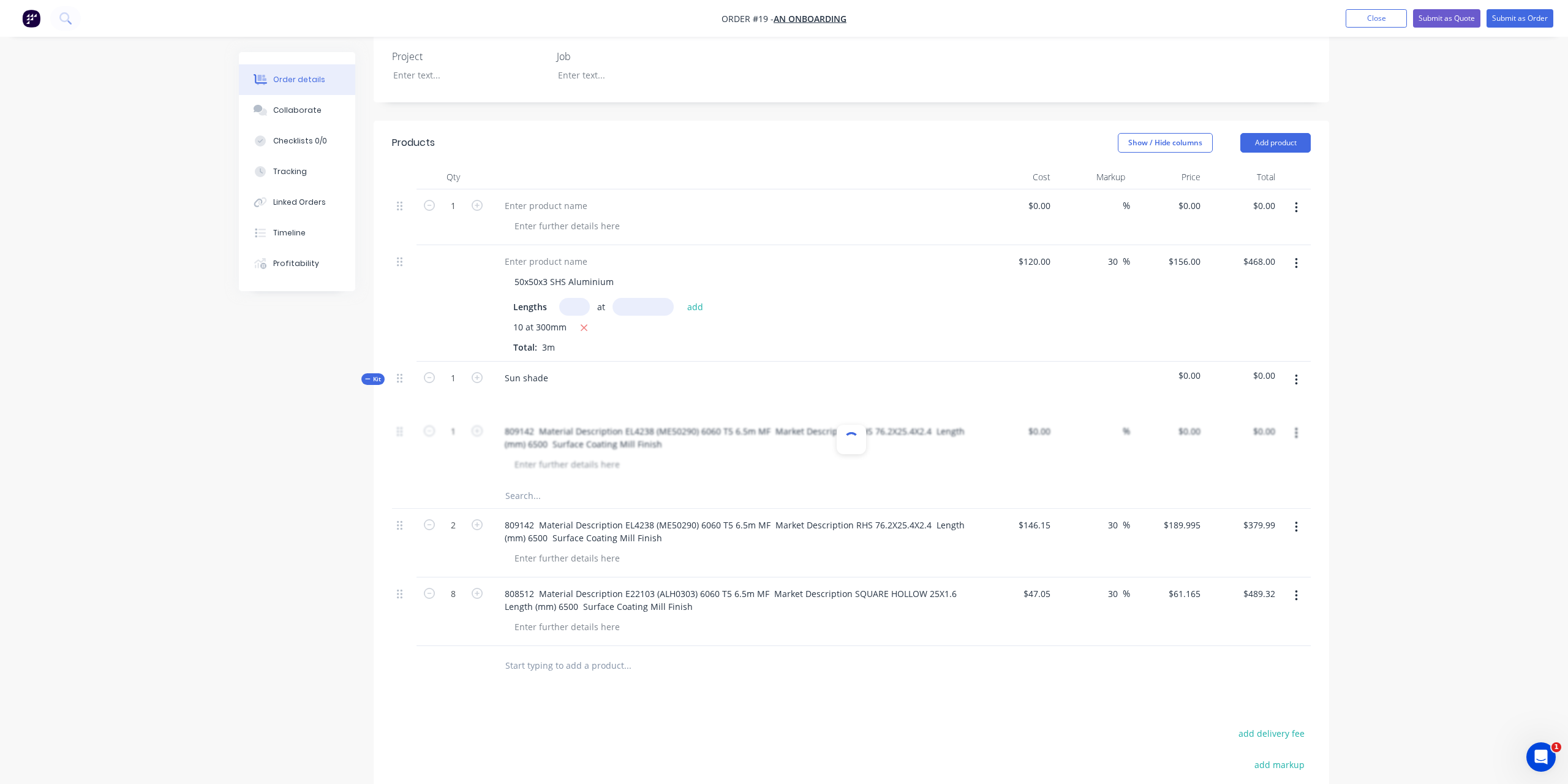
scroll to position [0, 0]
click at [1049, 423] on input at bounding box center [1041, 431] width 28 height 18
type input "$146.15"
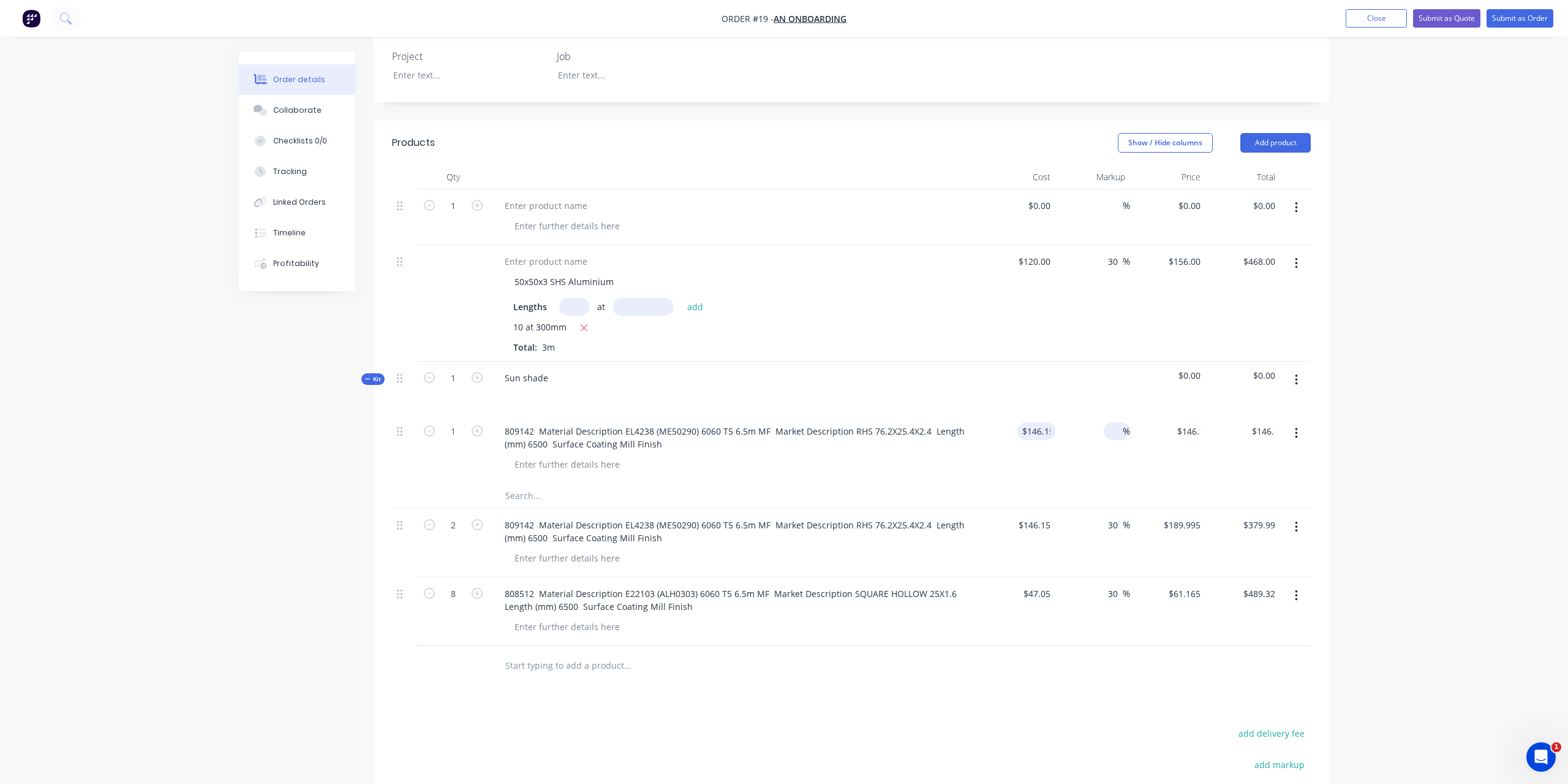
click at [1113, 423] on input at bounding box center [1116, 431] width 14 height 18
type input "30"
type input "$189.995"
type input "$190.00"
click at [481, 426] on icon "button" at bounding box center [477, 431] width 11 height 11
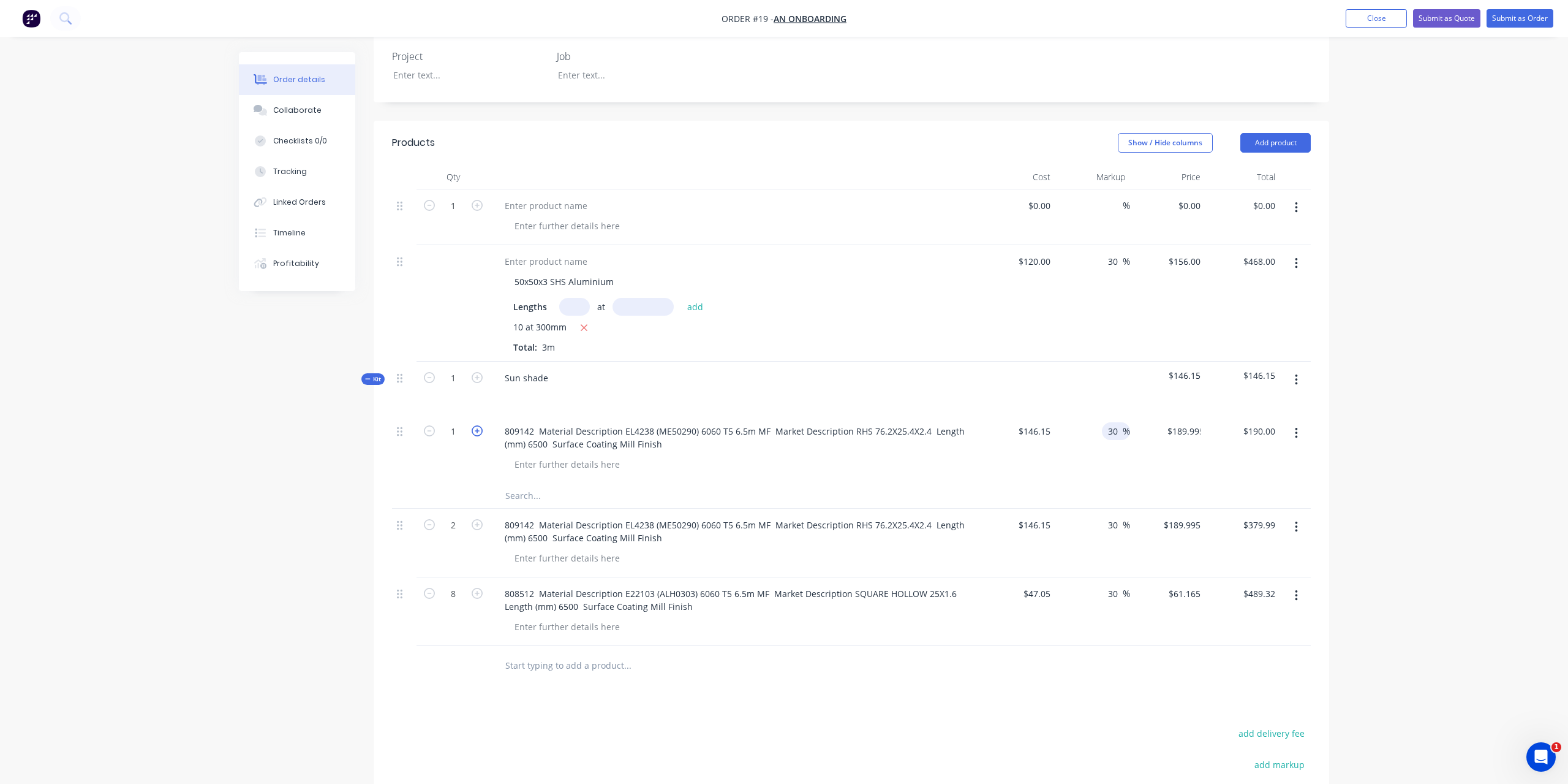
type input "2"
type input "$379.99"
click at [1301, 516] on button "button" at bounding box center [1296, 527] width 29 height 22
click at [1238, 624] on div "Delete" at bounding box center [1253, 633] width 94 height 18
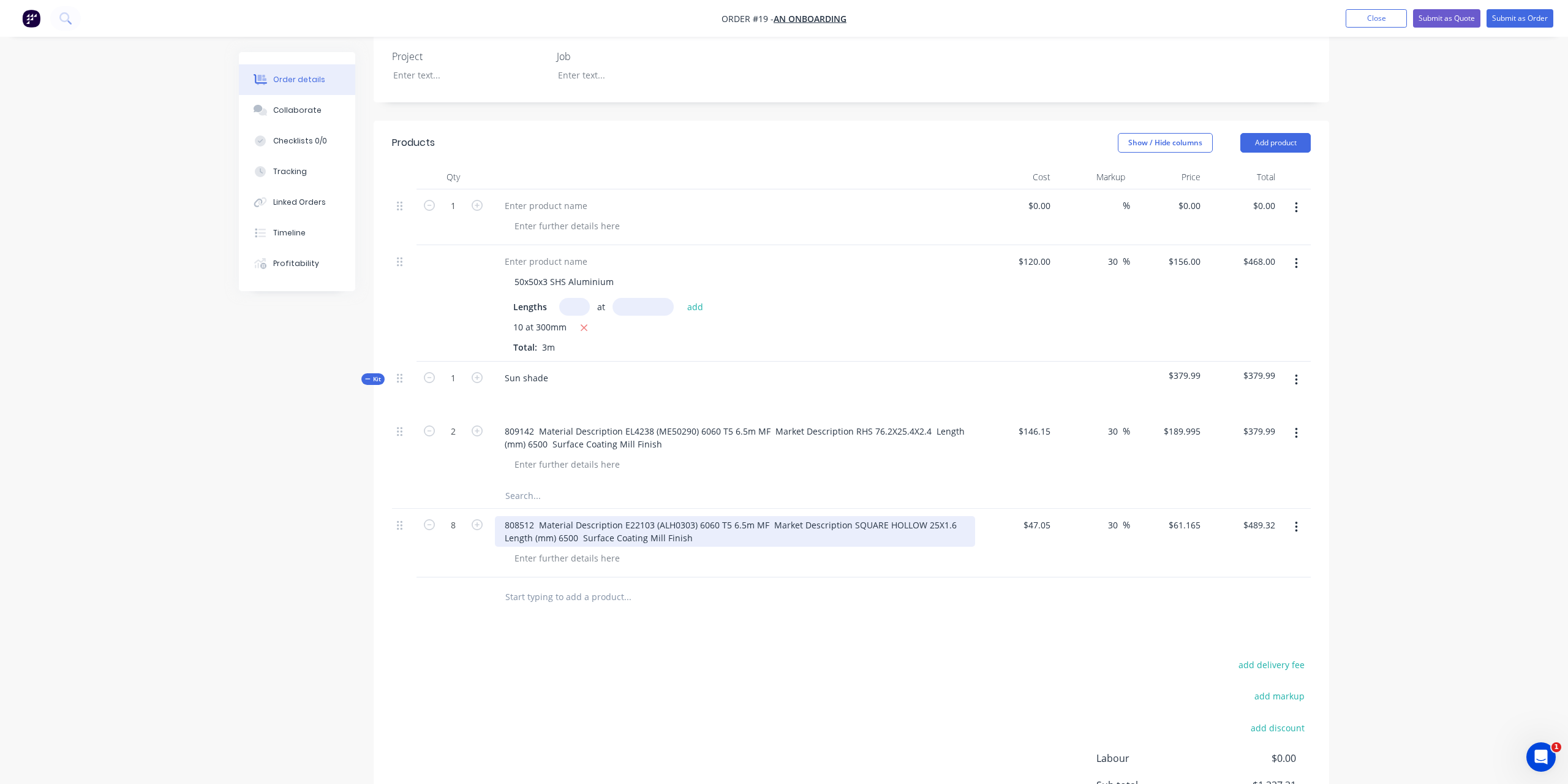
click at [541, 516] on div "808512 Material Description E22103 (ALH0303) 6060 T5 6.5m MF Market Description…" at bounding box center [735, 531] width 480 height 31
drag, startPoint x: 689, startPoint y: 517, endPoint x: 498, endPoint y: 507, distance: 191.3
click at [498, 516] on div "808512 Material Description E22103 (ALH0303) 6060 T5 6.5m MF Market Description…" at bounding box center [735, 531] width 480 height 31
copy div "808512 Material Description E22103 (ALH0303) 6060 T5 6.5m MF Market Description…"
click at [541, 387] on div at bounding box center [735, 395] width 480 height 18
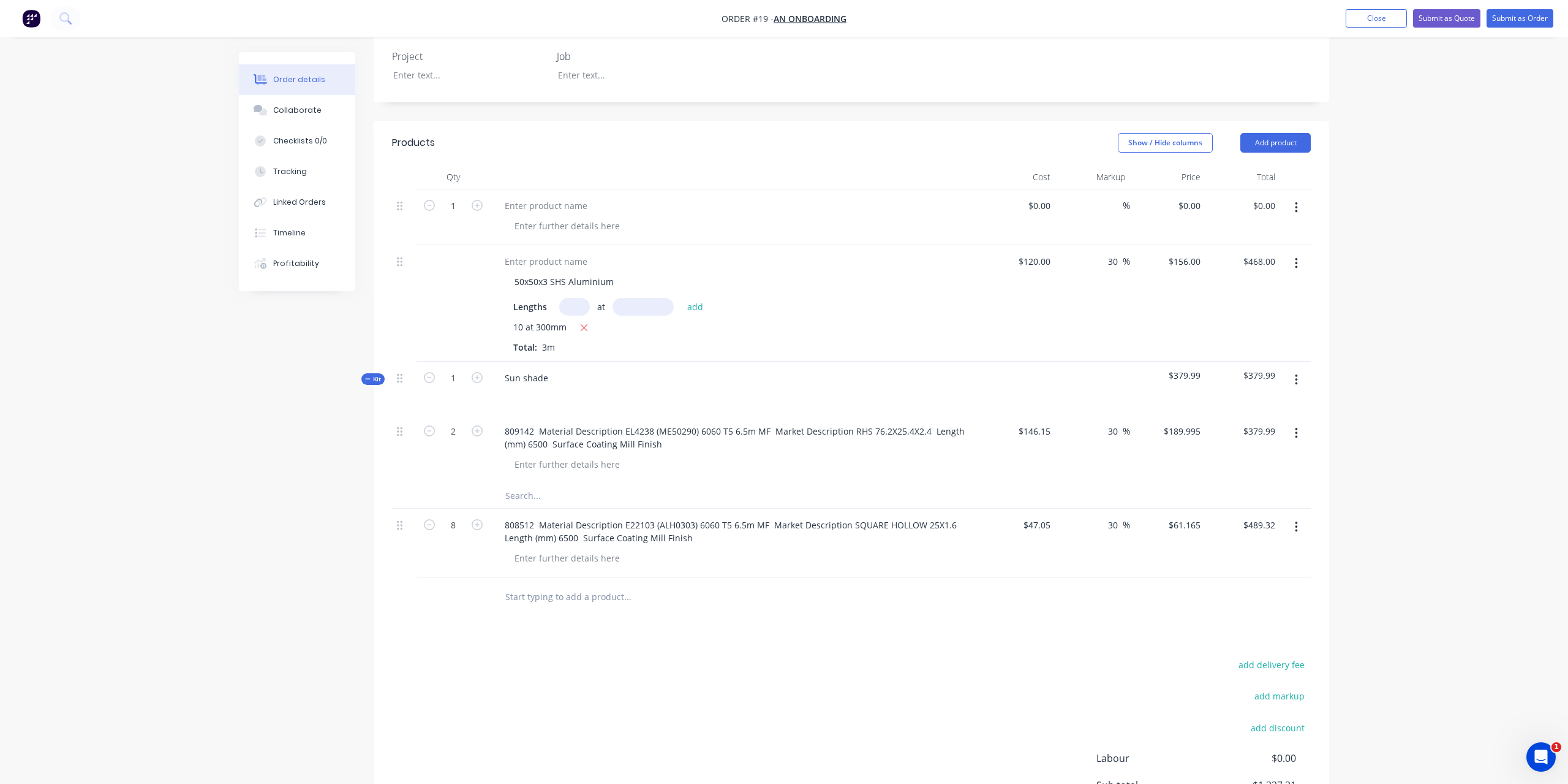
click at [369, 376] on icon at bounding box center [368, 379] width 5 height 6
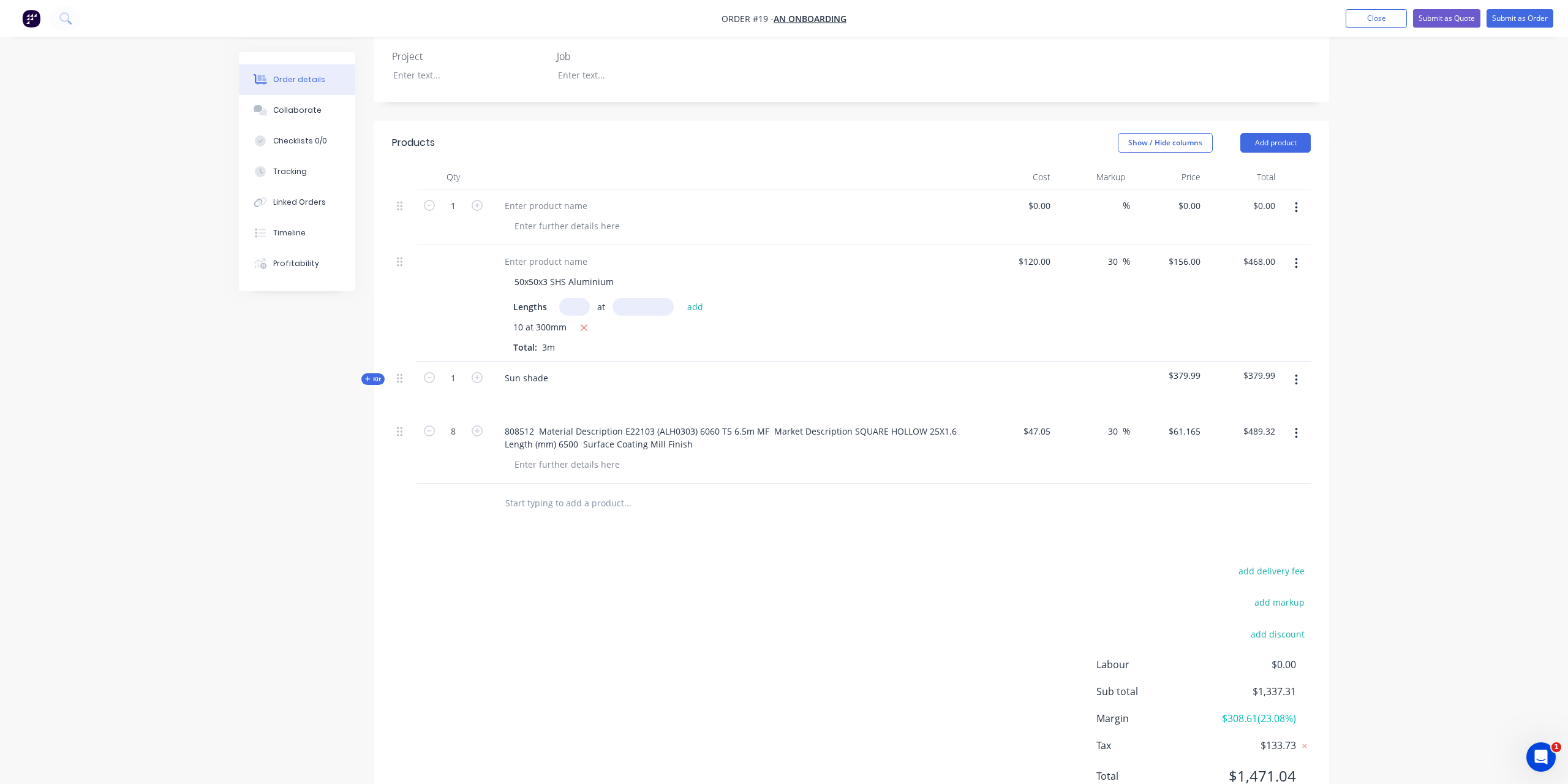
click at [369, 376] on icon at bounding box center [368, 379] width 5 height 6
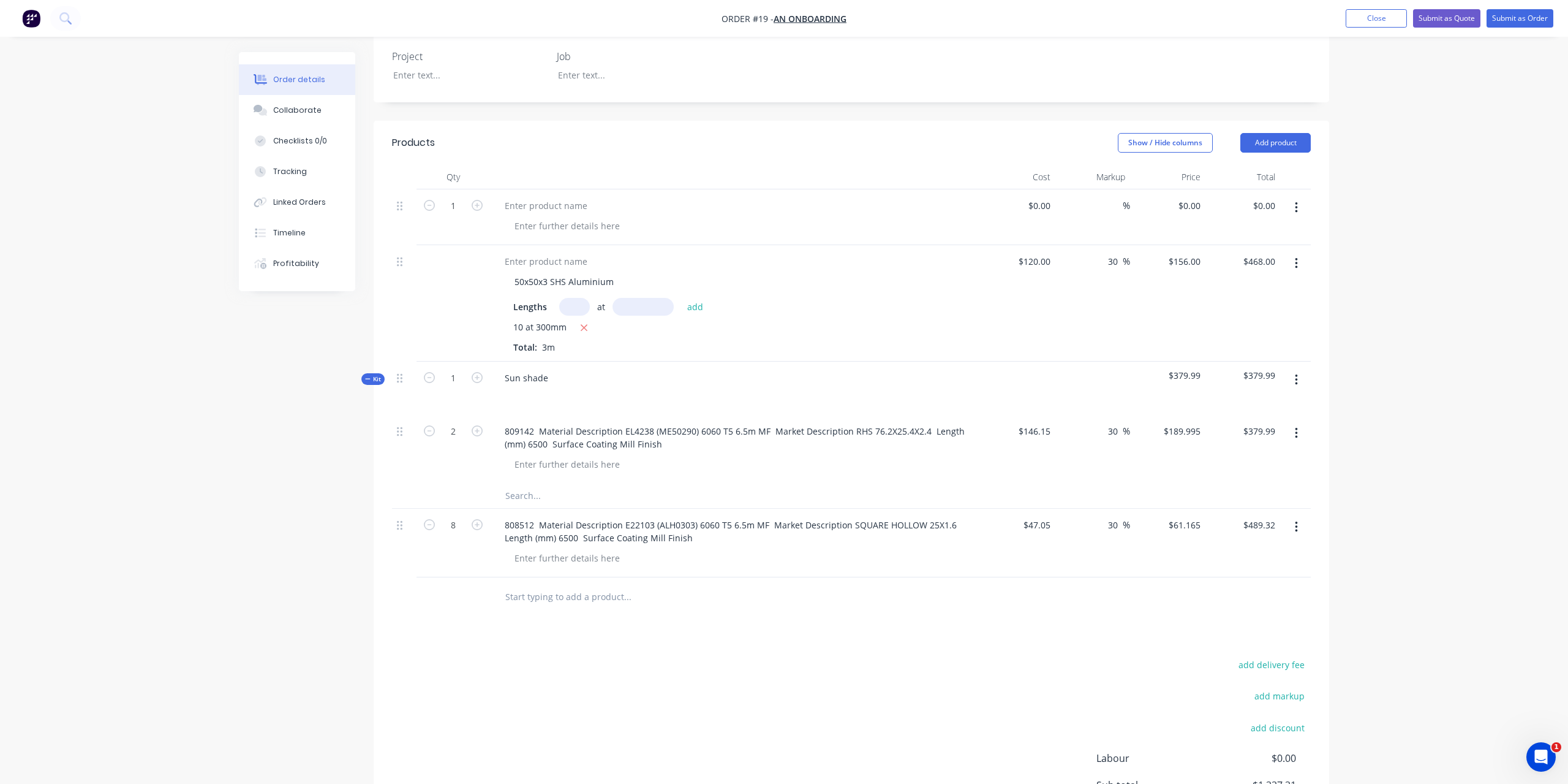
click at [523, 484] on input "text" at bounding box center [627, 495] width 245 height 24
paste input "808512 Material Description E22103 (ALH0303) 6060 T5 6.5m MF Market Description…"
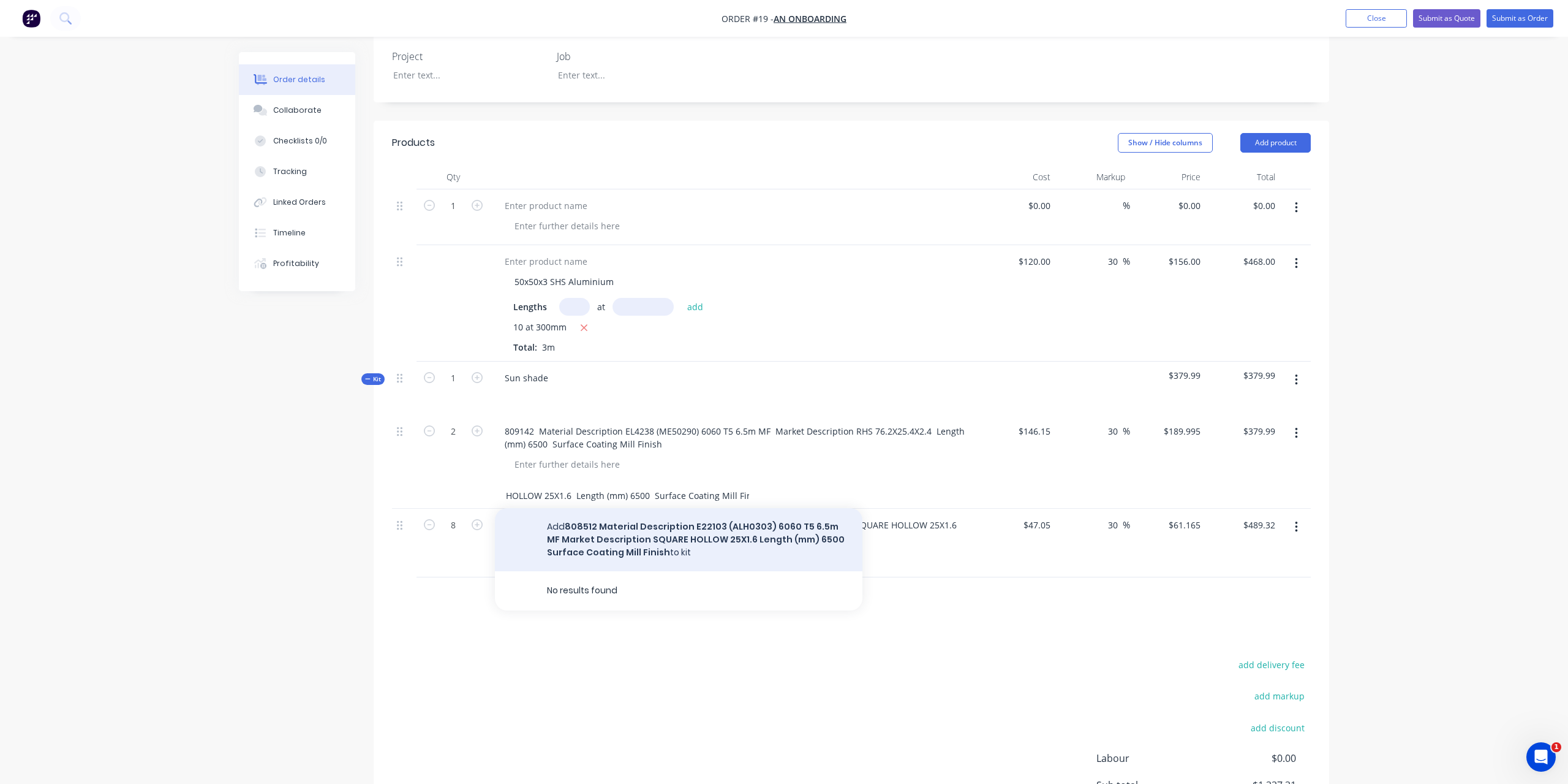
type input "808512 Material Description E22103 (ALH0303) 6060 T5 6.5m MF Market Description…"
click at [637, 521] on button "Add 808512 Material Description E22103 (ALH0303) 6060 T5 6.5m MF Market Descrip…" at bounding box center [679, 539] width 368 height 64
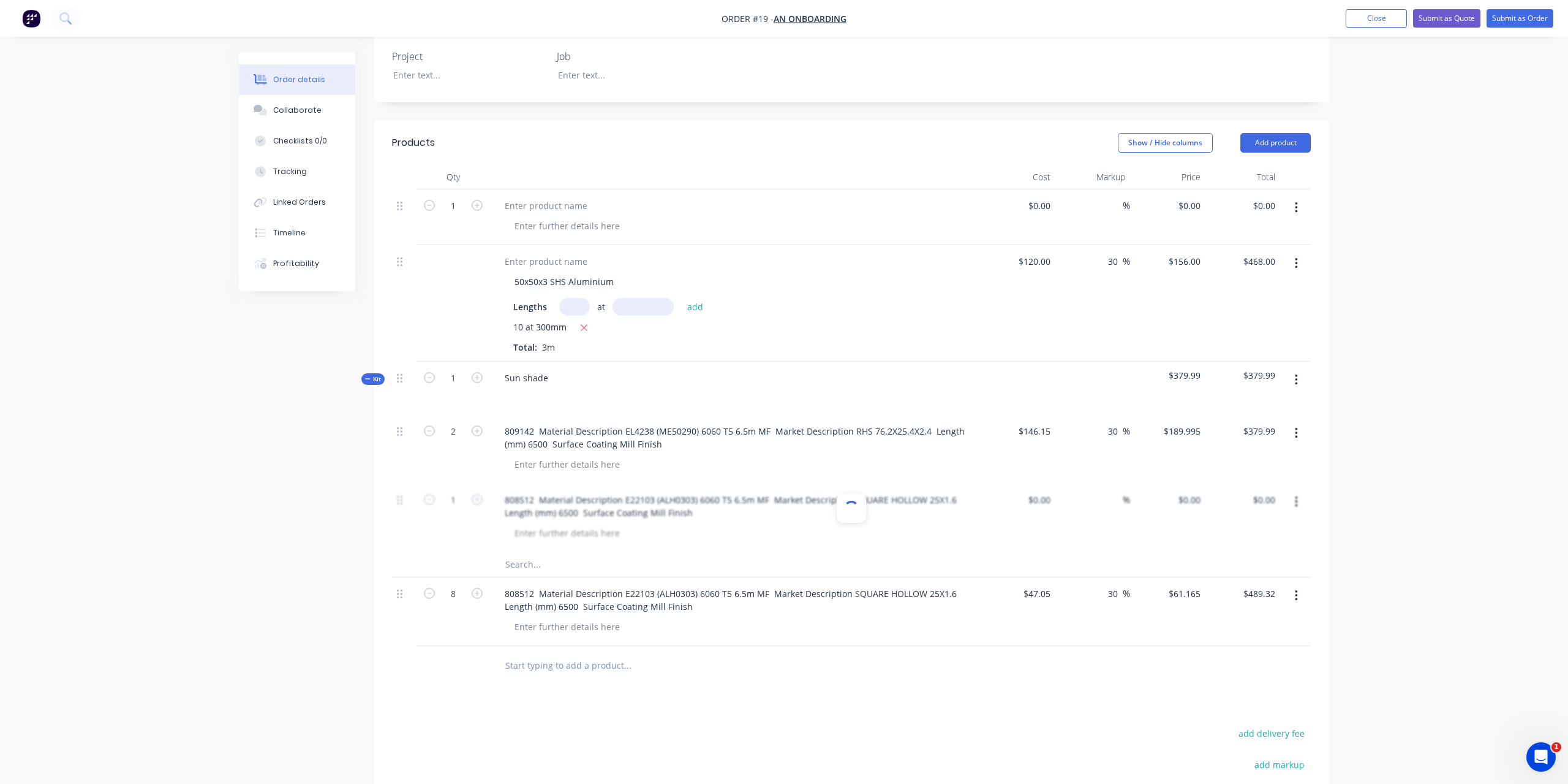
scroll to position [0, 0]
click at [1044, 491] on input at bounding box center [1048, 499] width 14 height 18
type input "$47.05"
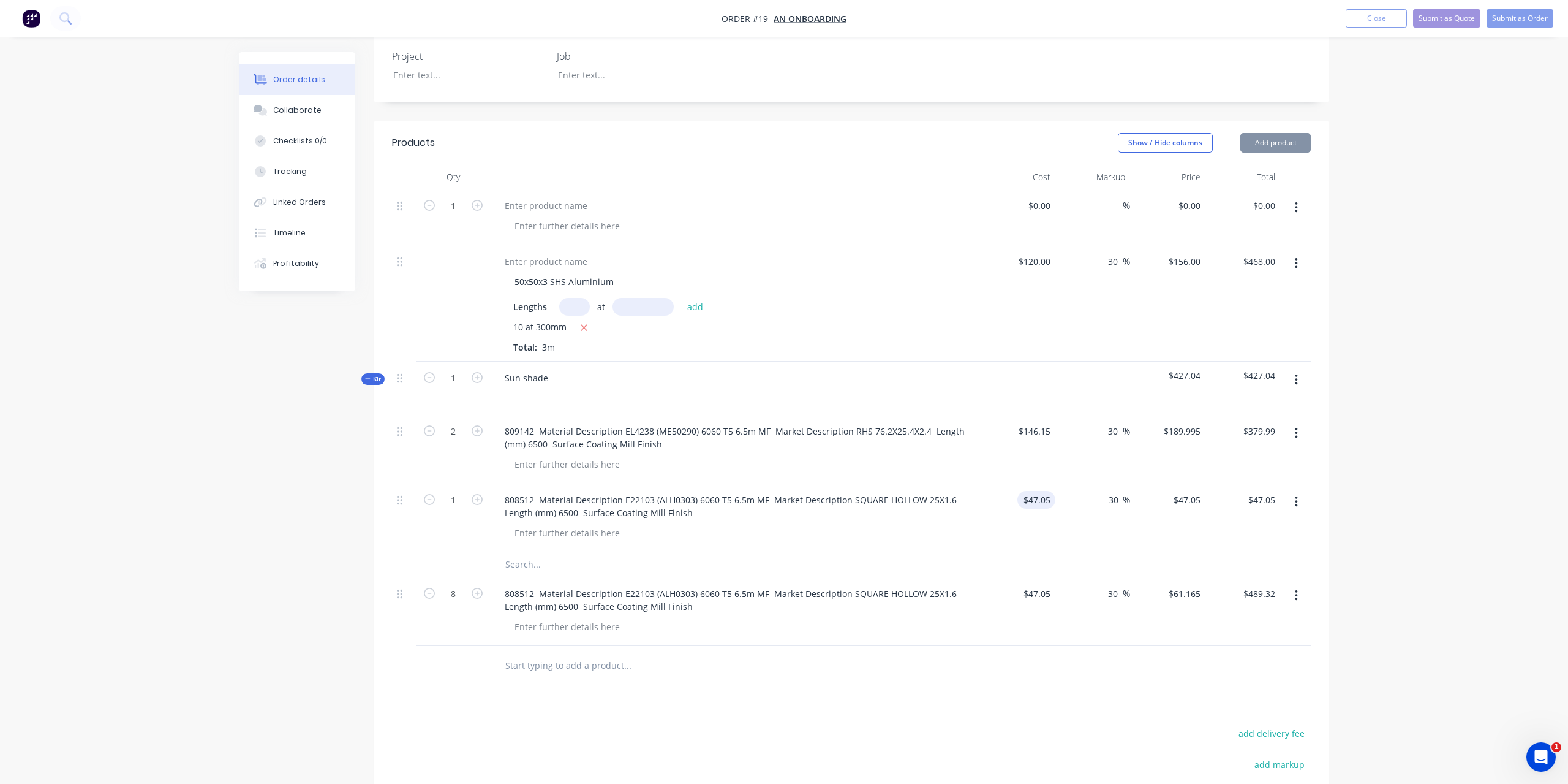
type input "30"
type input "$61.165"
type input "$61.17"
drag, startPoint x: 462, startPoint y: 480, endPoint x: 451, endPoint y: 480, distance: 11.0
click at [451, 441] on input "1" at bounding box center [453, 431] width 32 height 18
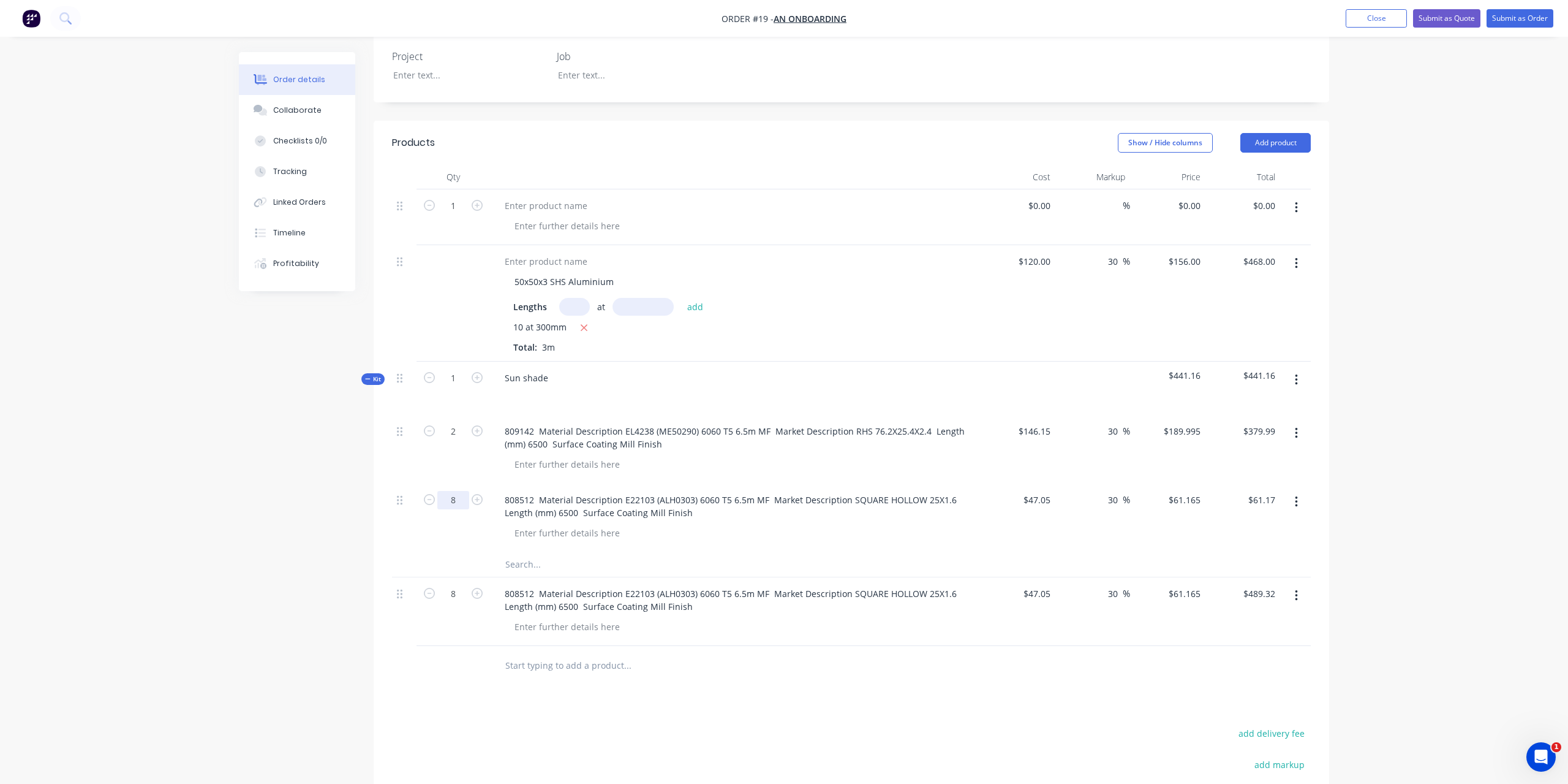
type input "8"
type input "$489.32"
click at [1295, 585] on button "button" at bounding box center [1296, 596] width 29 height 22
click at [1237, 692] on div "Delete" at bounding box center [1253, 701] width 94 height 18
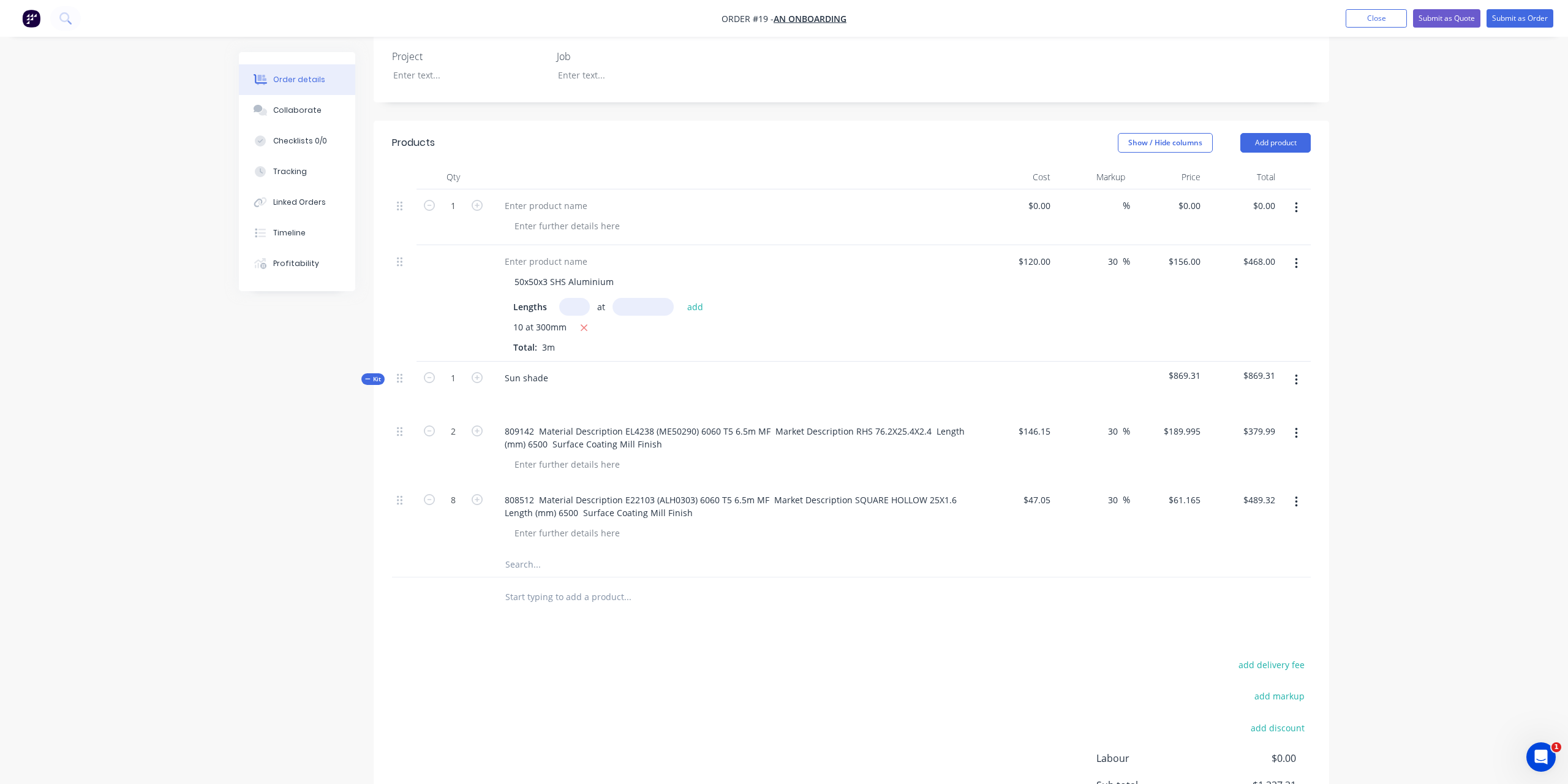
click at [882, 608] on div "Products Show / Hide columns Add product Qty Cost Markup Price Total 1 $0.00 $0…" at bounding box center [852, 516] width 956 height 790
click at [552, 552] on input "text" at bounding box center [627, 564] width 245 height 24
paste input "850730 Material Description EU7751 (ALH12192) 6060 T5 6.5m MF Market Descriptio…"
type input "850730 Material Description EU7751 (ALH12192) 6060 T5 6.5m MF Market Descriptio…"
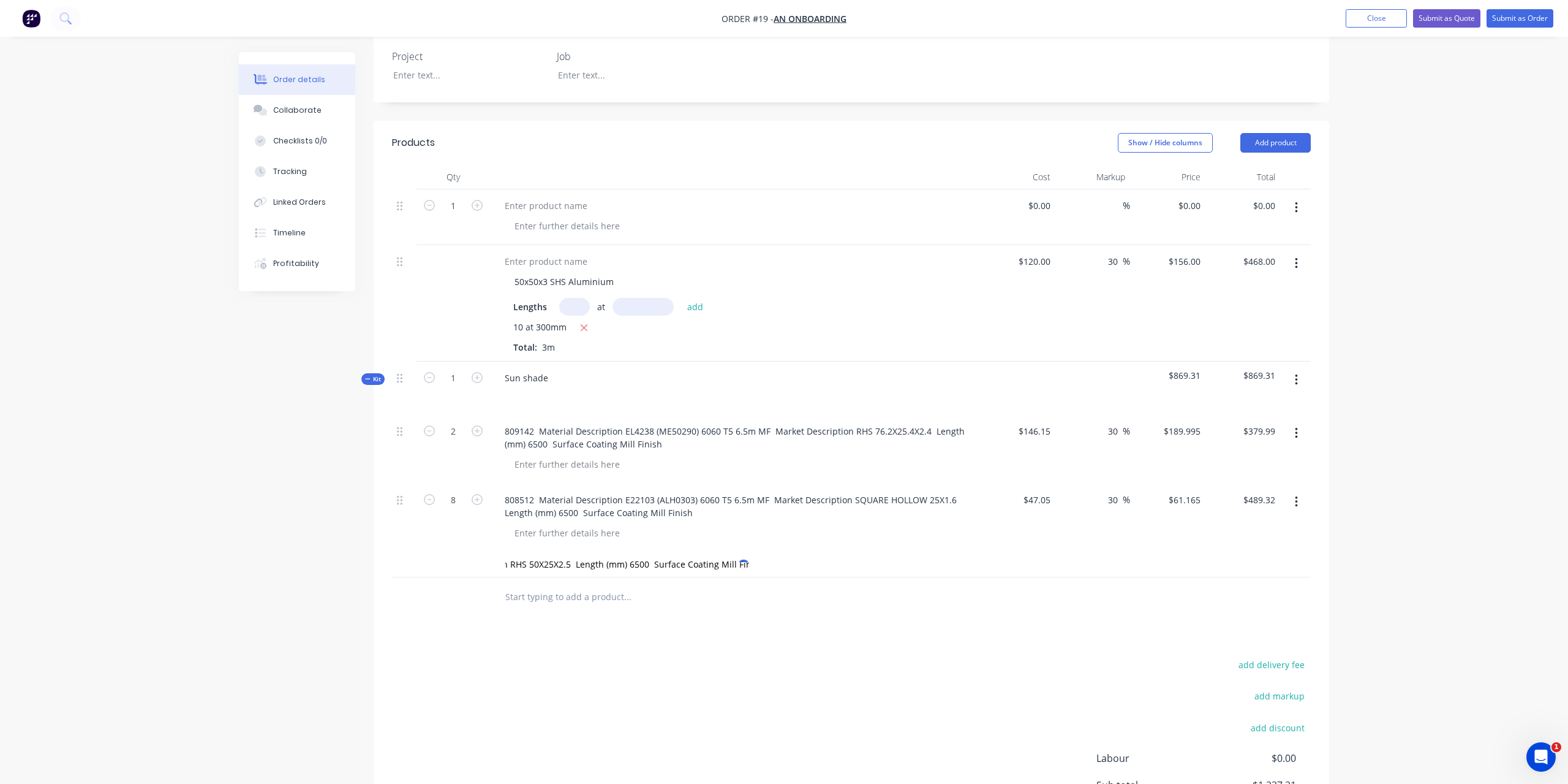
click at [581, 585] on input "text" at bounding box center [627, 597] width 245 height 24
click at [581, 552] on input "850730 Material Description EU7751 (ALH12192) 6060 T5 6.5m MF Market Descriptio…" at bounding box center [627, 564] width 245 height 24
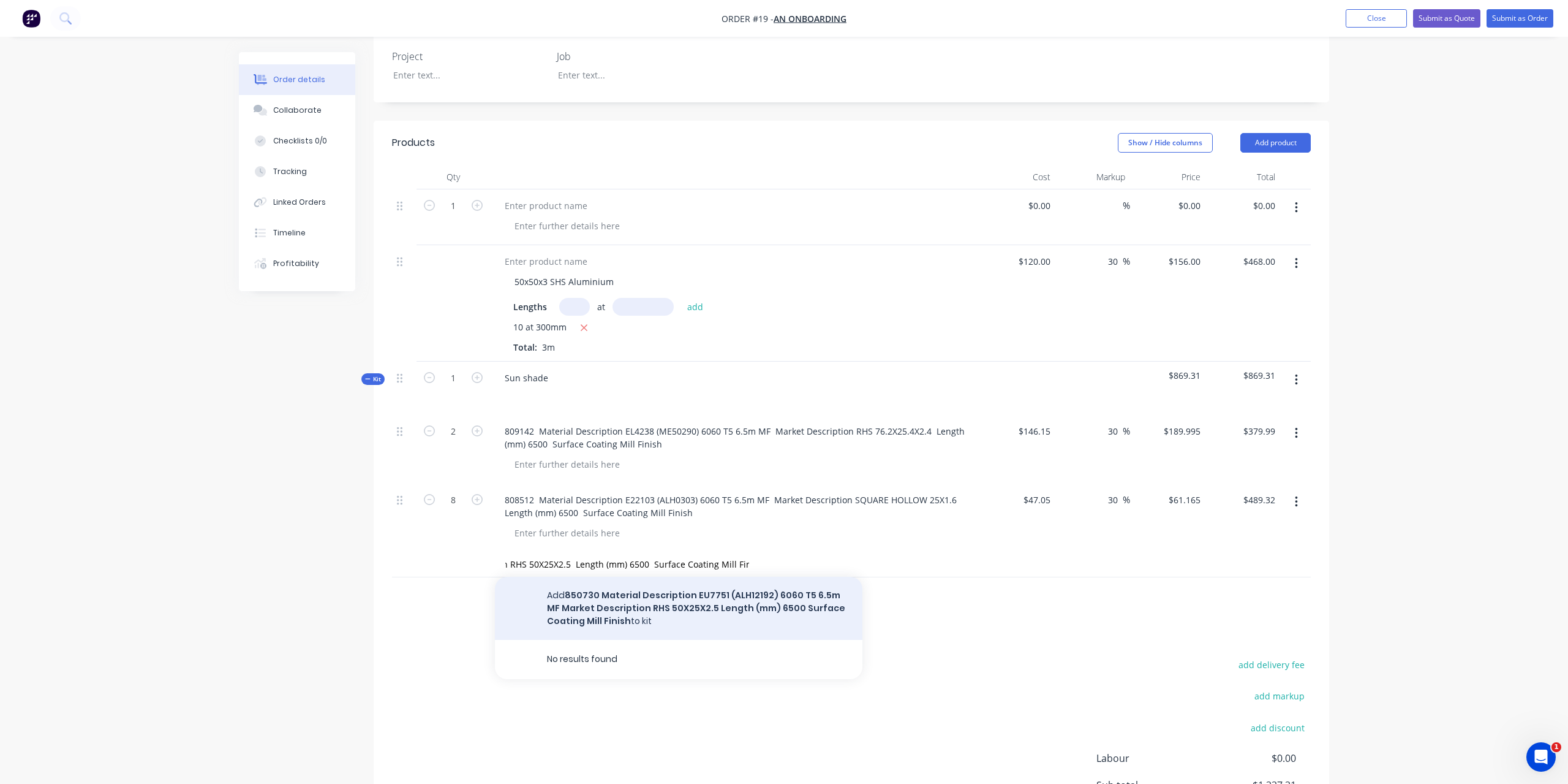
click at [616, 591] on button "Add 850730 Material Description EU7751 (ALH12192) 6060 T5 6.5m MF Market Descri…" at bounding box center [679, 608] width 368 height 64
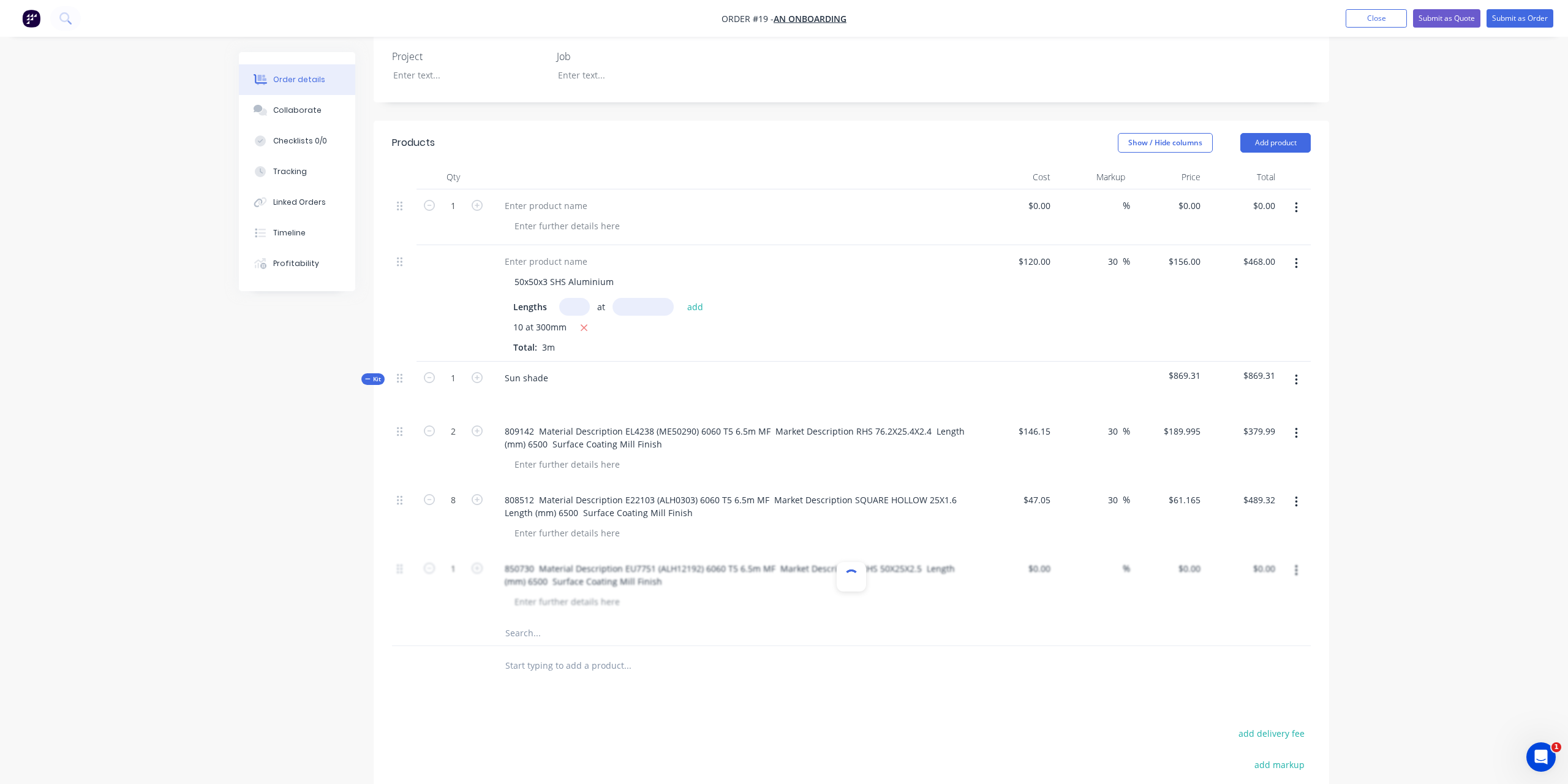
scroll to position [0, 0]
click at [1041, 560] on input at bounding box center [1041, 568] width 28 height 18
type input "$101.06"
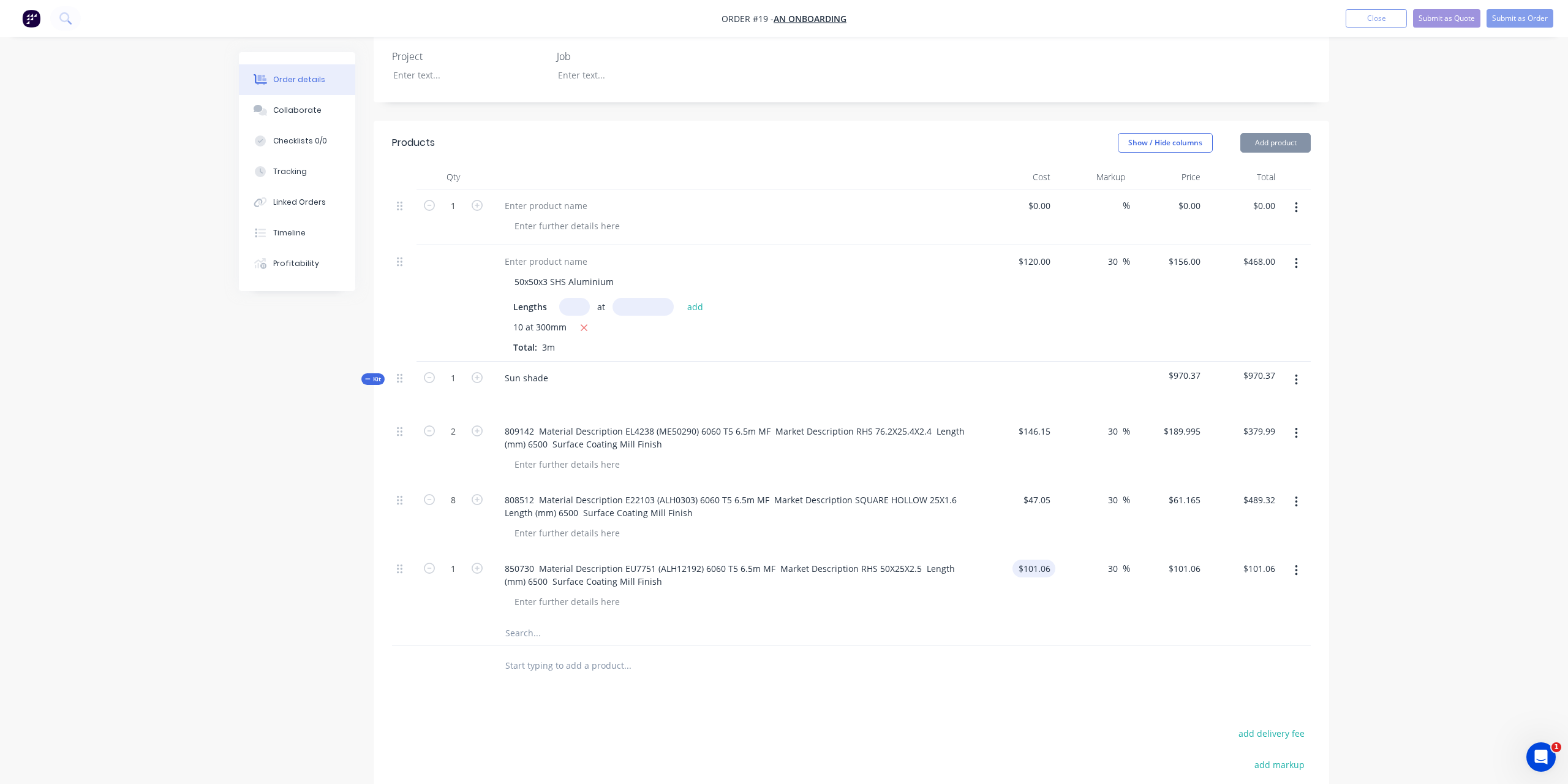
type input "30"
type input "$131.378"
click at [1051, 621] on div at bounding box center [851, 633] width 919 height 25
click at [1260, 560] on input "131.38" at bounding box center [1261, 568] width 38 height 18
type input "$131.38"
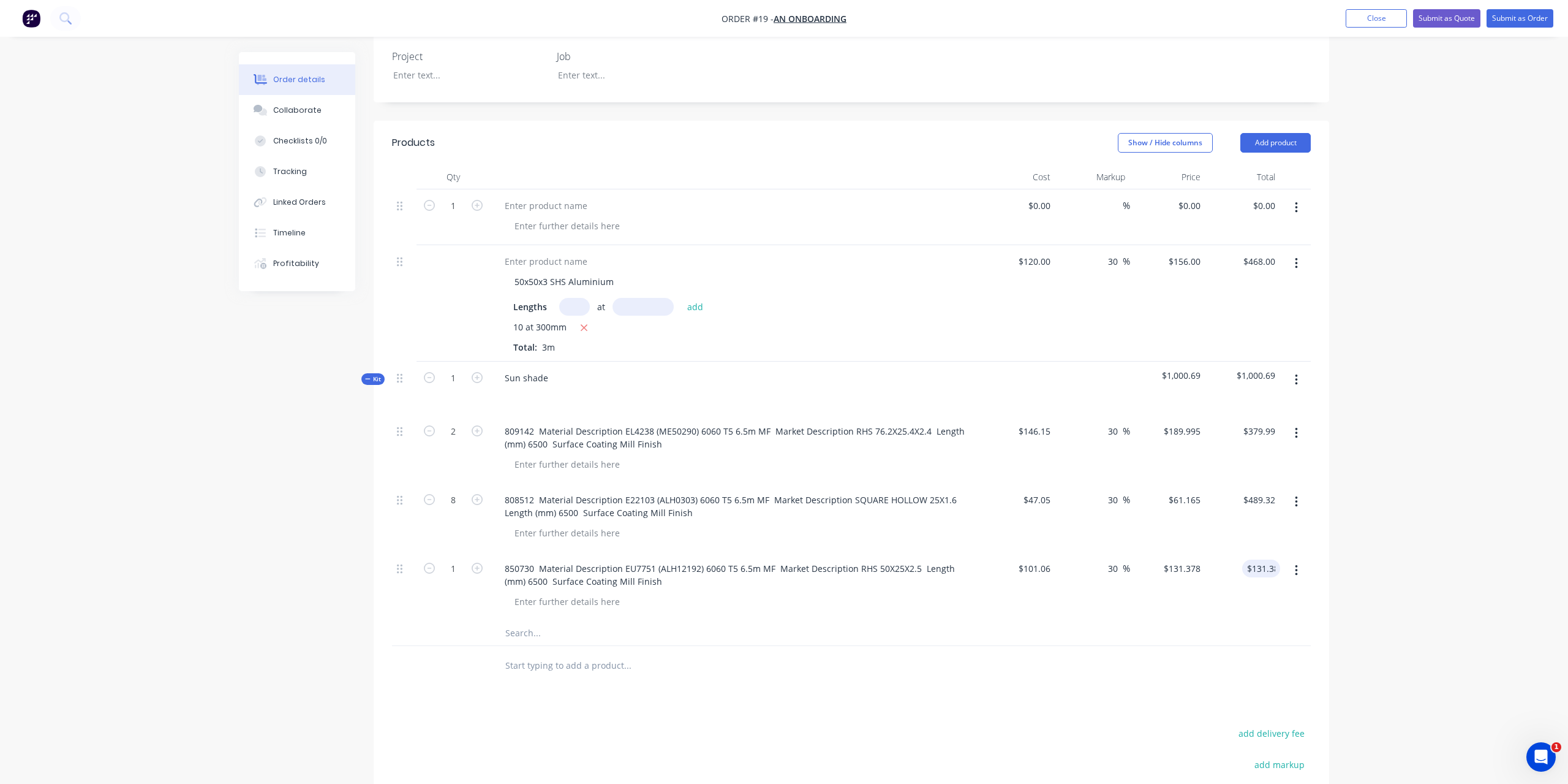
type input "$131.38"
click at [559, 621] on input "text" at bounding box center [627, 633] width 245 height 24
paste input "plate offcuts"
type input "plate offcuts"
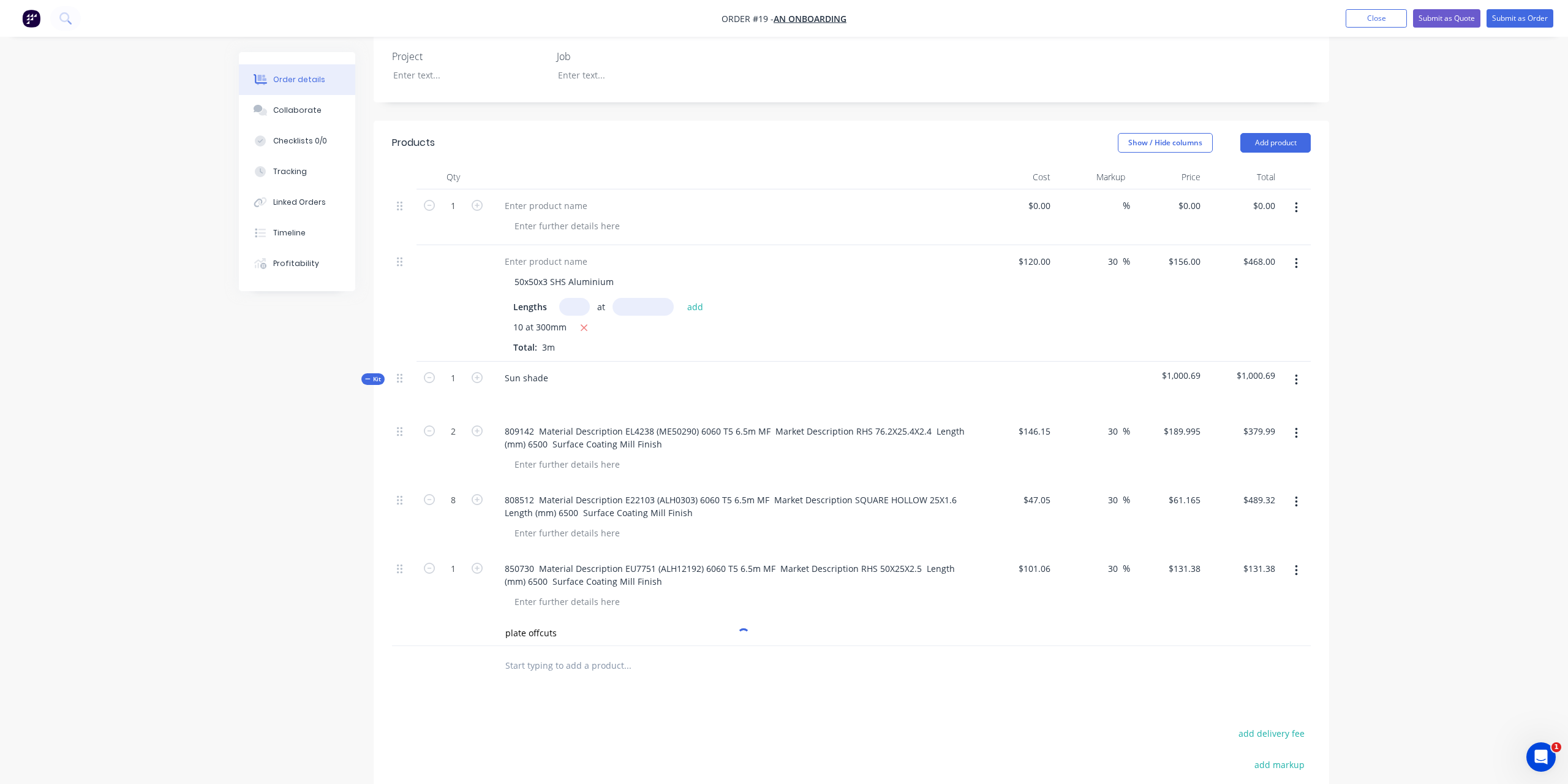
click at [585, 653] on input "text" at bounding box center [627, 665] width 245 height 24
click at [588, 621] on input "plate offcuts" at bounding box center [627, 633] width 245 height 24
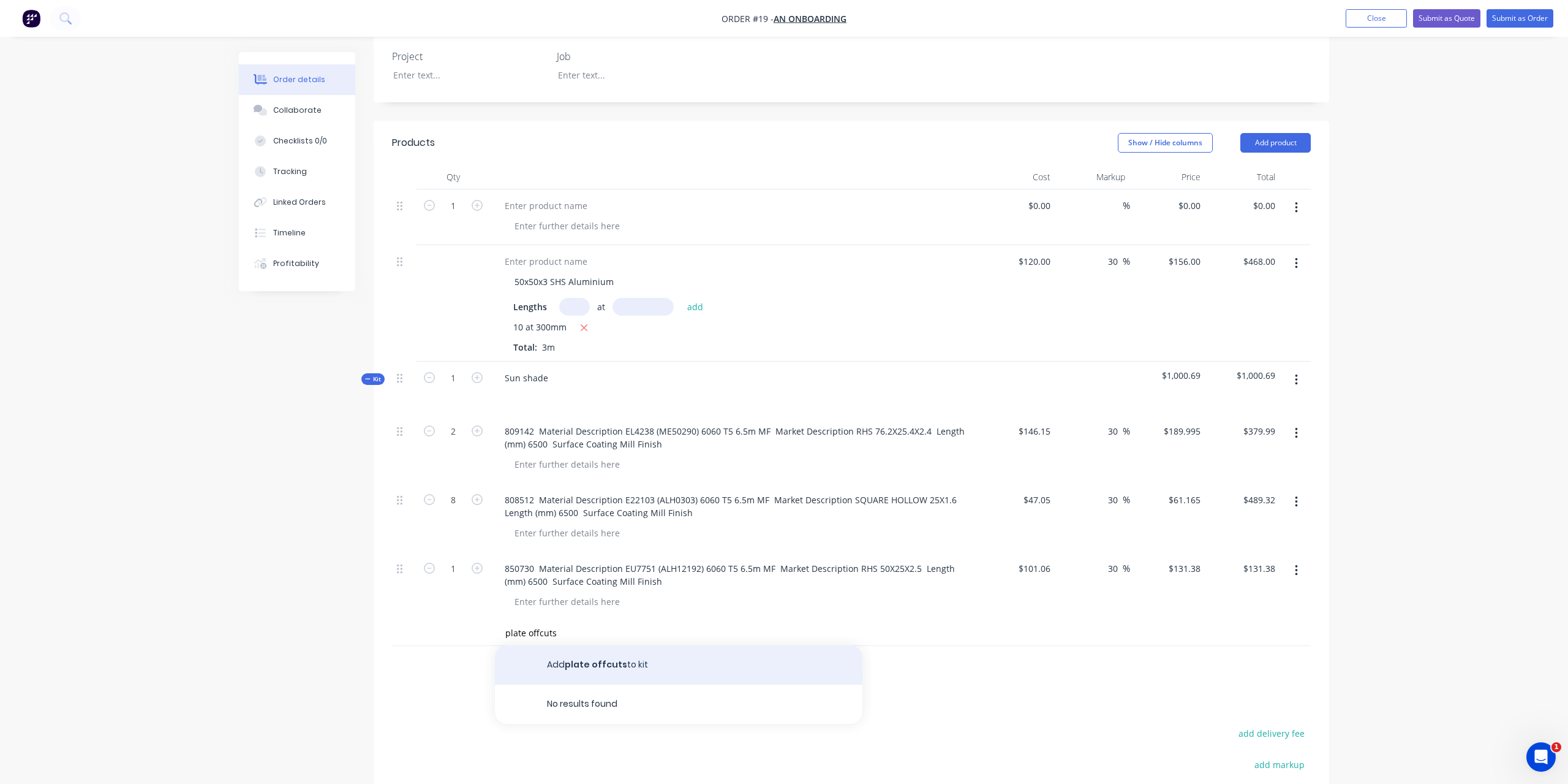
click at [602, 646] on button "Add plate offcuts to kit" at bounding box center [679, 665] width 368 height 39
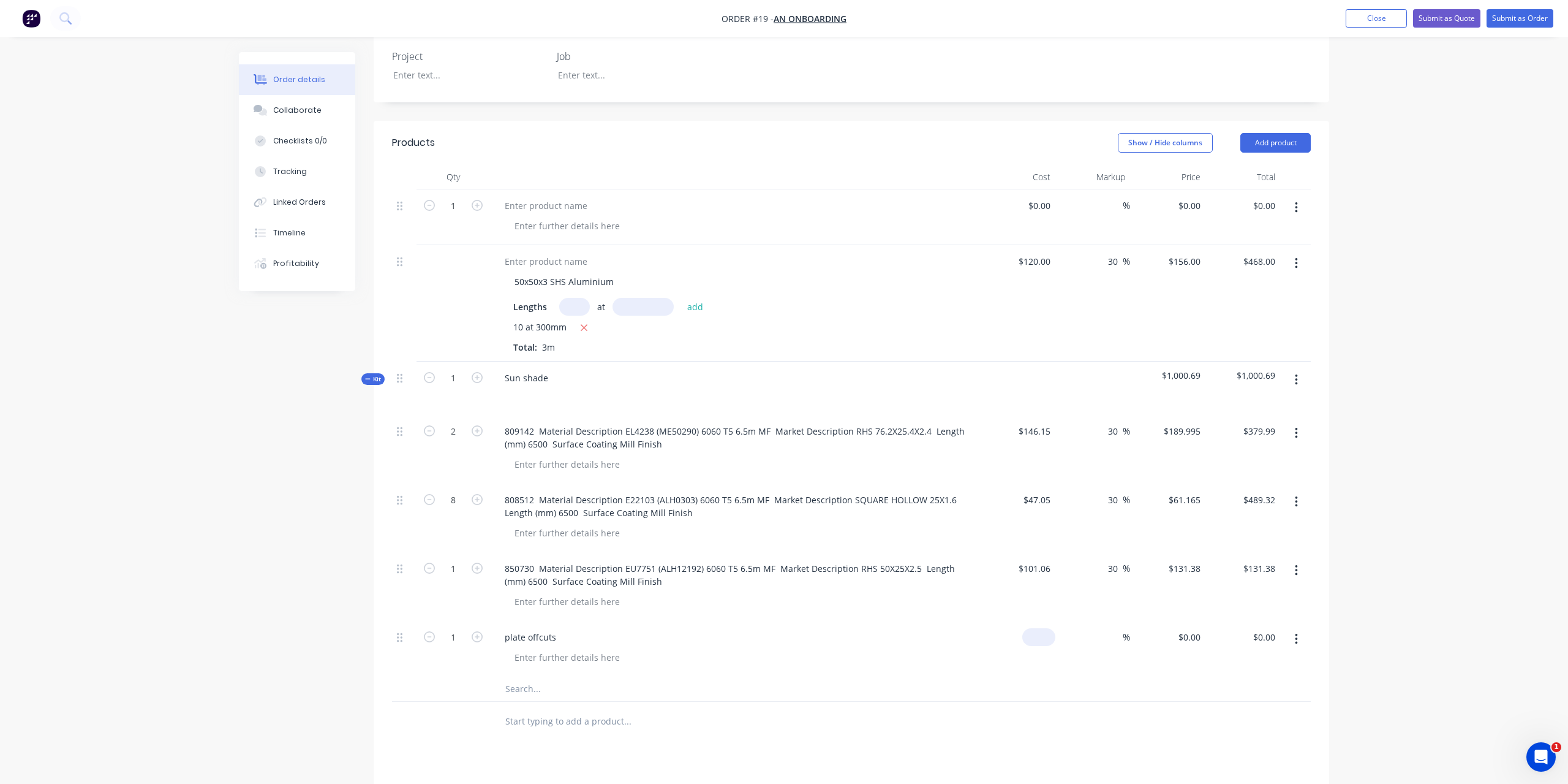
click at [1041, 628] on input at bounding box center [1041, 637] width 28 height 18
type input "$100.00"
type input "30"
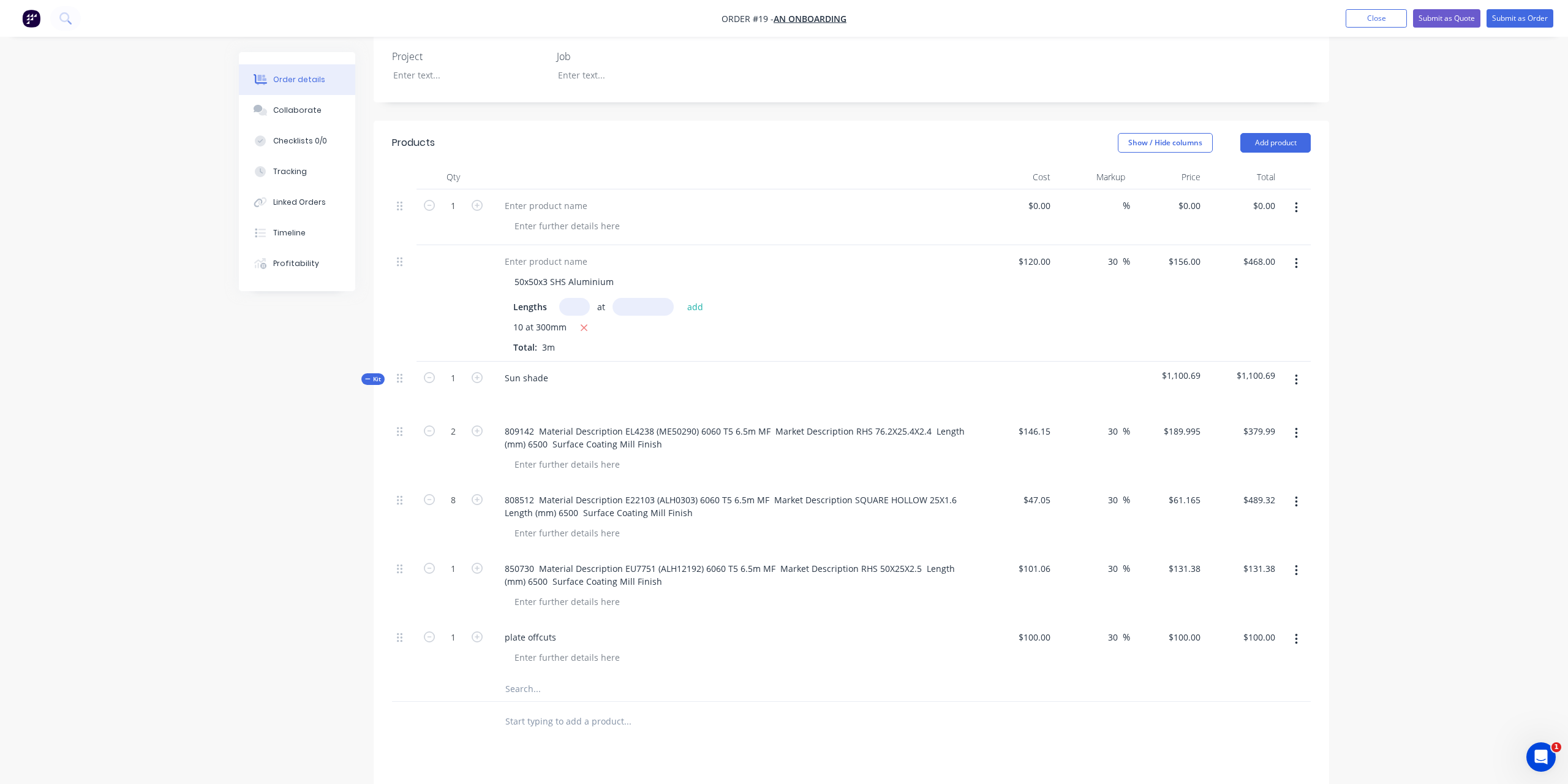
type input "$130.00"
click at [1060, 702] on div at bounding box center [851, 721] width 919 height 40
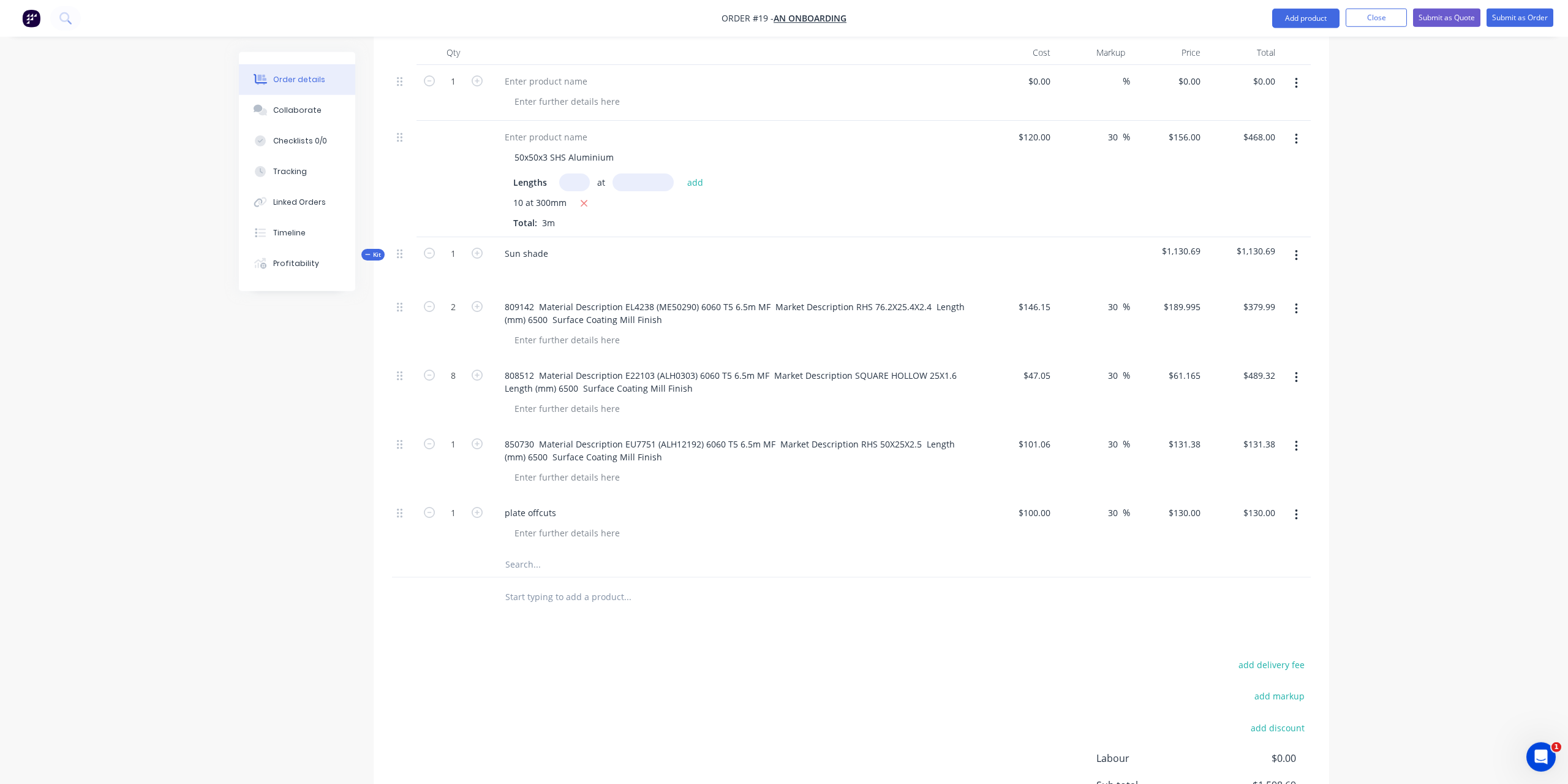
scroll to position [455, 0]
click at [646, 552] on input "text" at bounding box center [627, 564] width 245 height 24
type input "l"
type input "d"
click at [1301, 244] on button "button" at bounding box center [1296, 255] width 29 height 22
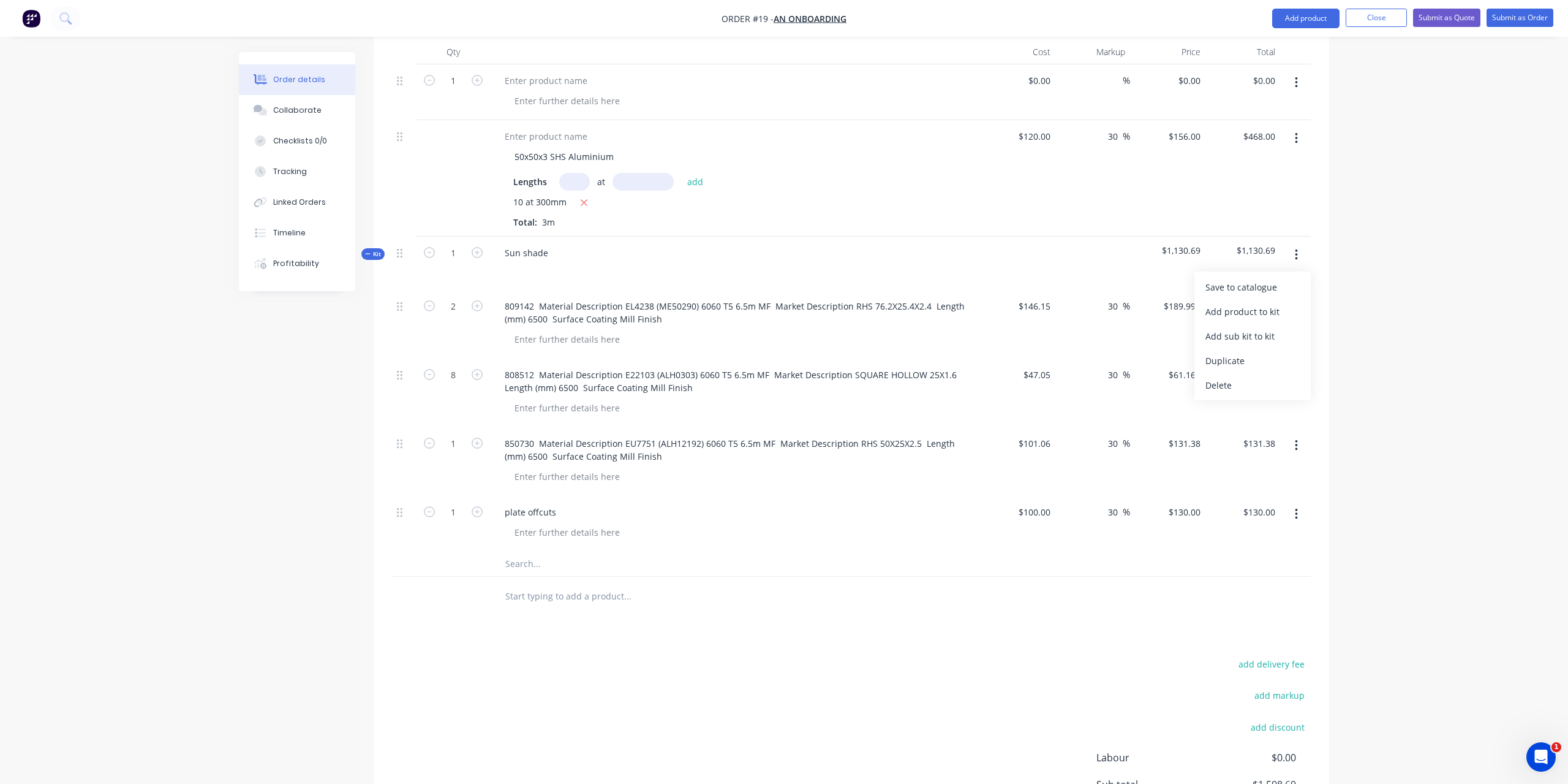
click at [1301, 244] on button "button" at bounding box center [1296, 255] width 29 height 22
click at [1300, 503] on button "button" at bounding box center [1296, 514] width 29 height 22
click at [1349, 486] on div "Order details Collaborate Checklists 0/0 Tracking Linked Orders Timeline Profit…" at bounding box center [784, 237] width 1568 height 1384
click at [1290, 244] on button "button" at bounding box center [1296, 255] width 29 height 22
click at [1280, 303] on div "Add product to kit" at bounding box center [1253, 311] width 94 height 18
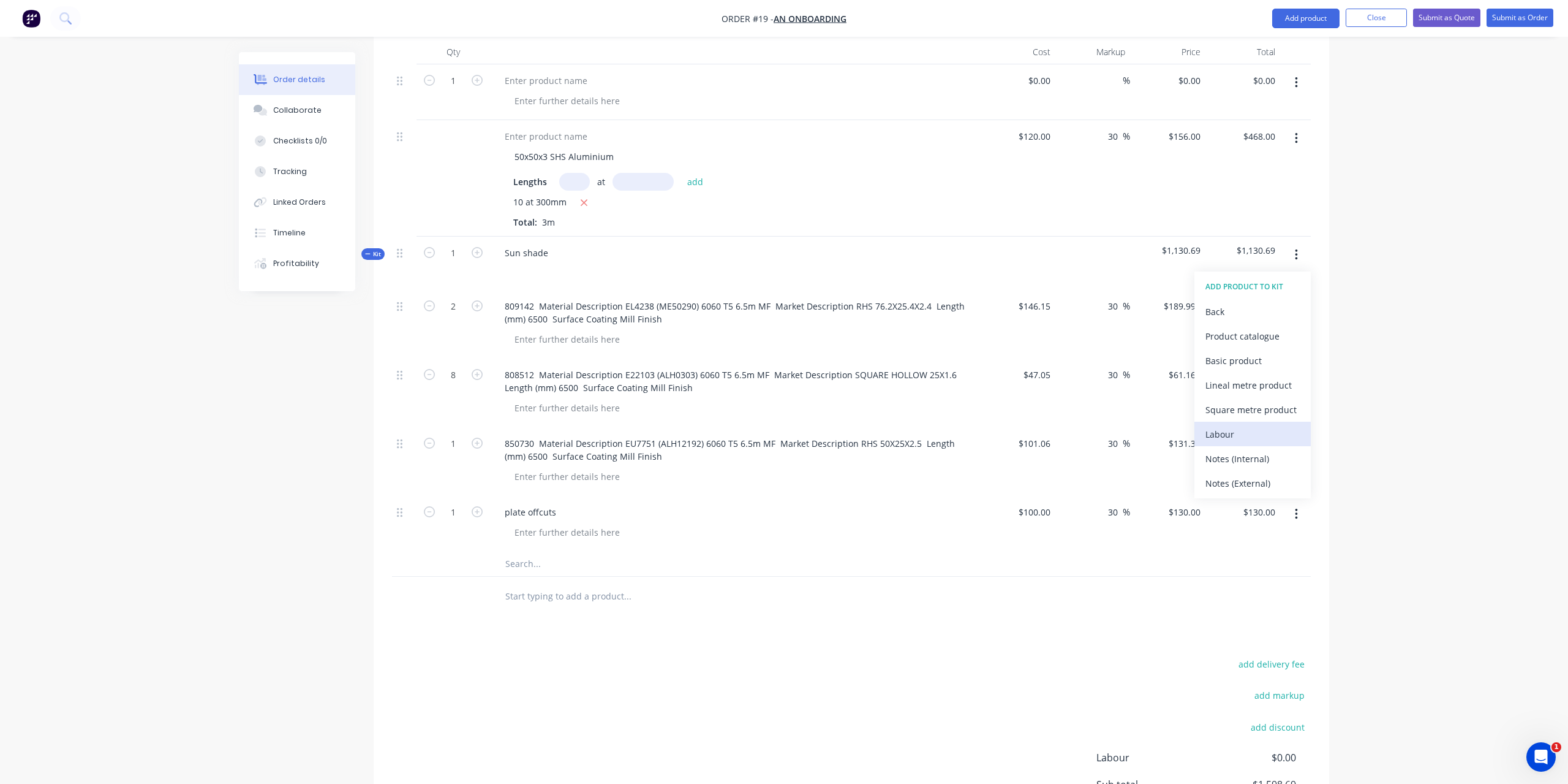
click at [1244, 426] on div "Labour" at bounding box center [1253, 434] width 94 height 18
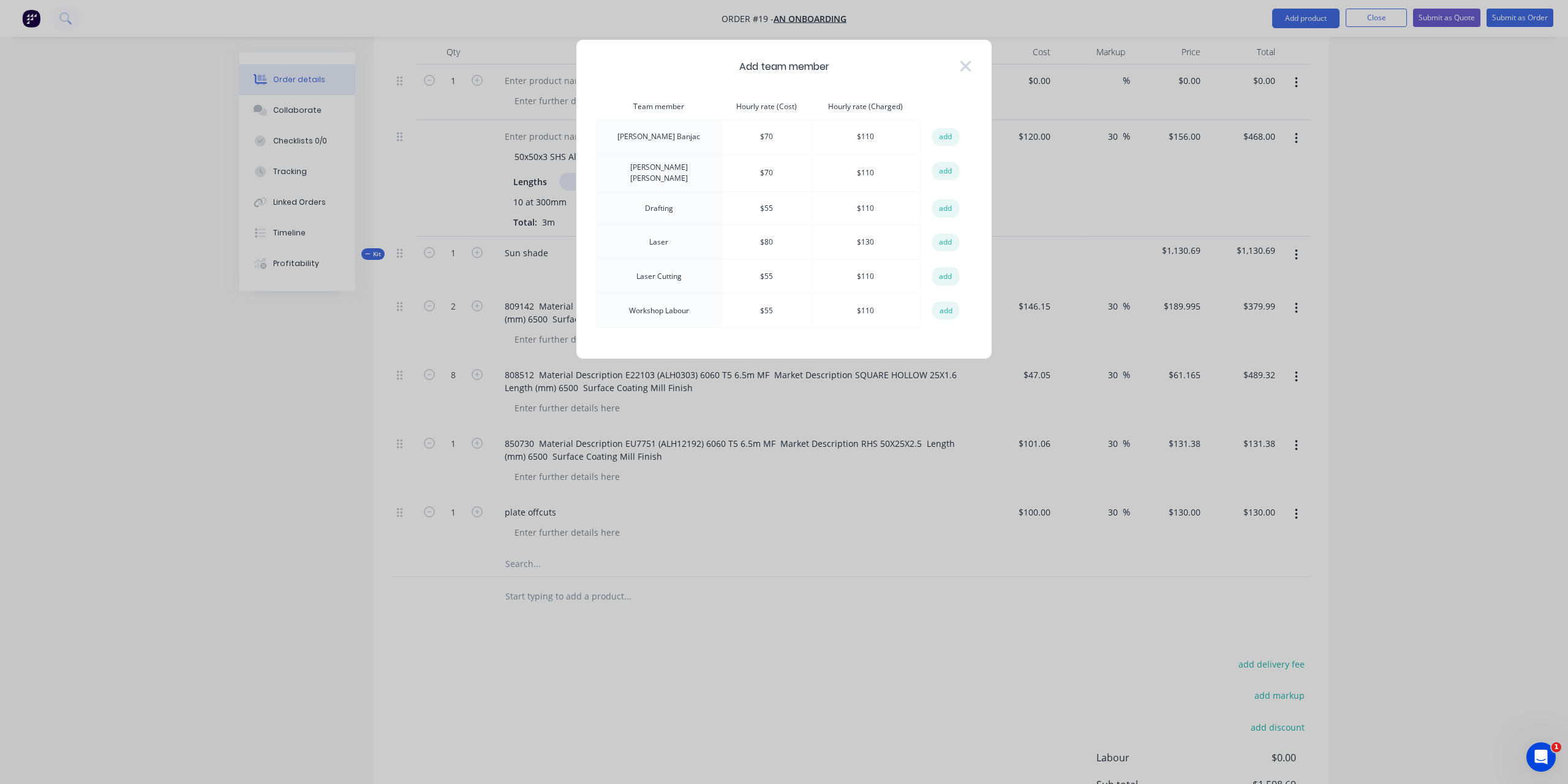
click at [748, 305] on td "$ 55" at bounding box center [766, 310] width 90 height 34
drag, startPoint x: 759, startPoint y: 305, endPoint x: 740, endPoint y: 306, distance: 19.0
click at [740, 306] on td "$ 55" at bounding box center [766, 310] width 90 height 34
click at [939, 308] on button "add" at bounding box center [946, 310] width 27 height 18
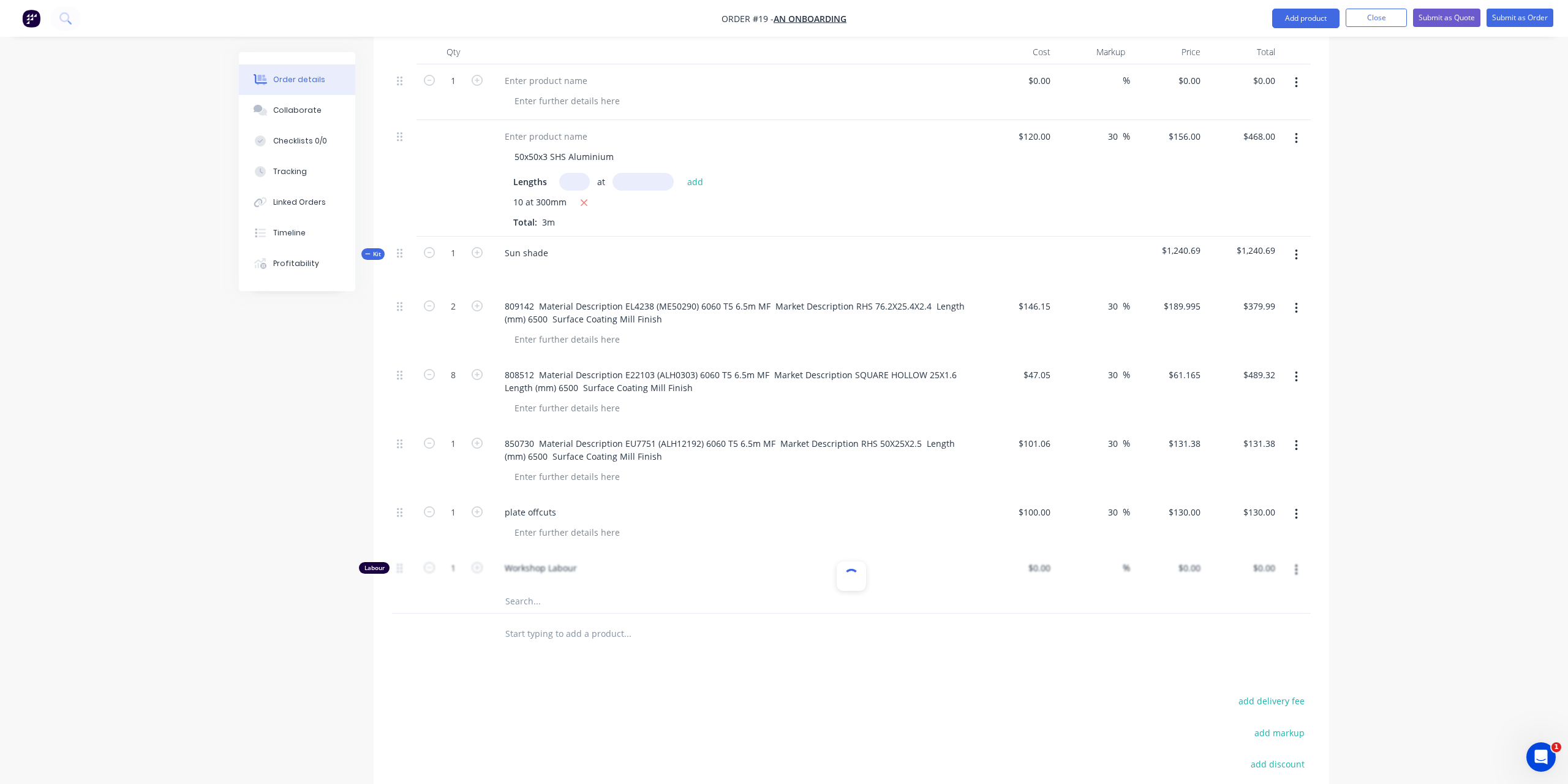
type input "$55.00"
type input "100"
type input "$110.00"
click at [1042, 559] on input "55" at bounding box center [1039, 568] width 33 height 18
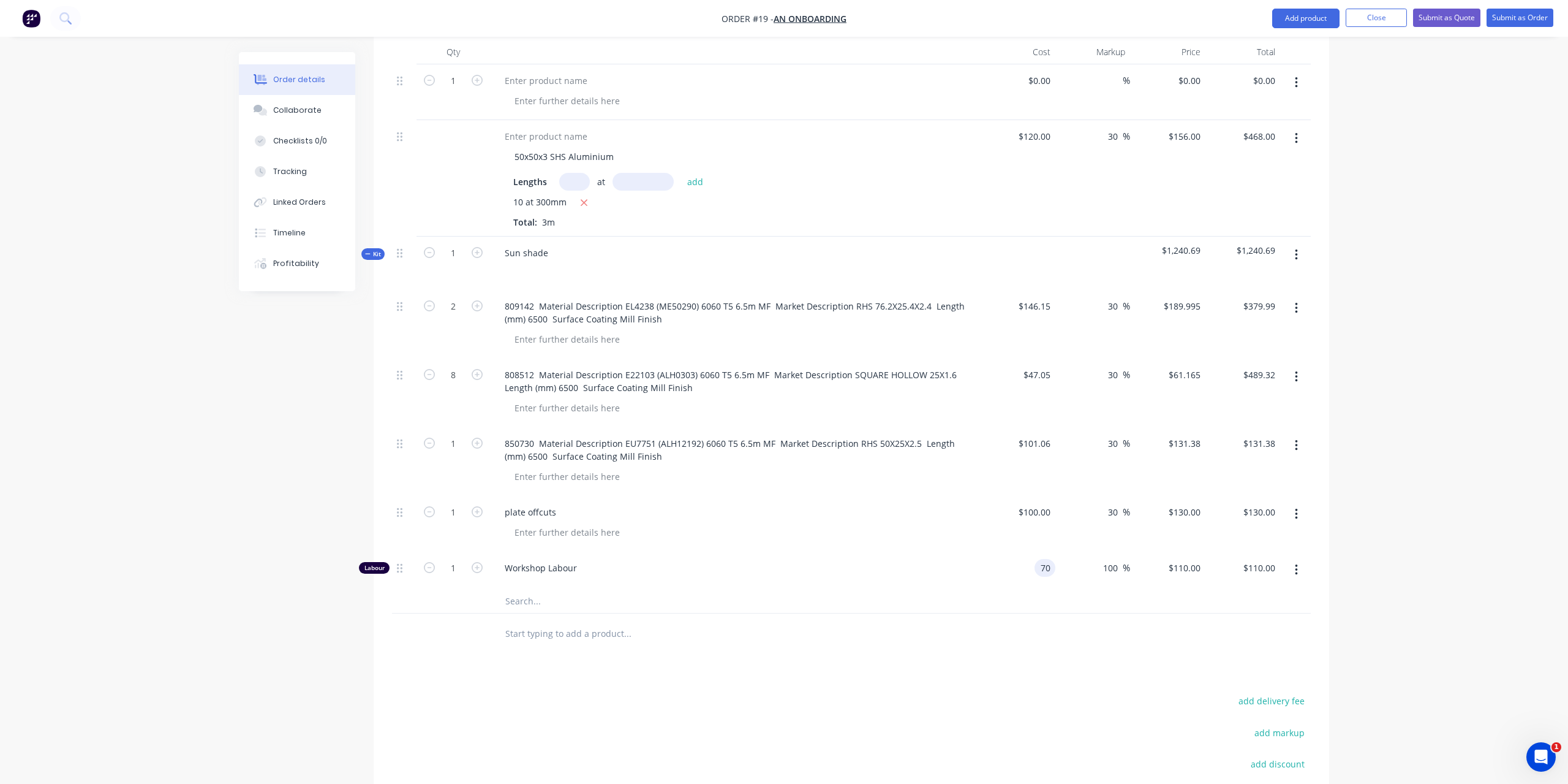
type input "$70.00"
type input "$140.00"
click at [1030, 589] on div at bounding box center [851, 601] width 919 height 25
click at [1185, 559] on input "140" at bounding box center [1195, 568] width 21 height 18
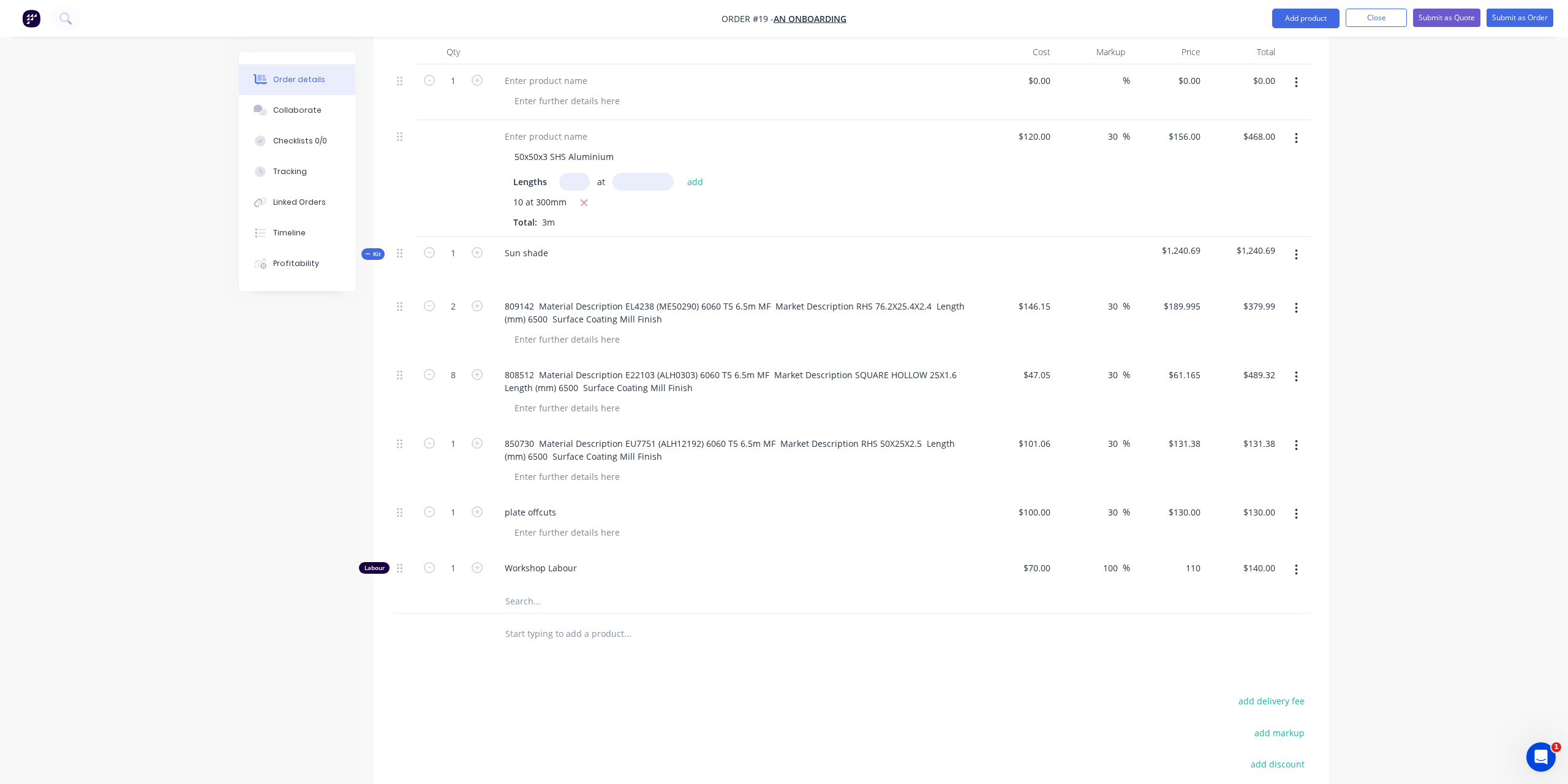
type input "$110.00"
type input "57.14"
type input "$110.00"
click at [1161, 614] on div at bounding box center [851, 633] width 919 height 40
drag, startPoint x: 460, startPoint y: 550, endPoint x: 451, endPoint y: 550, distance: 9.0
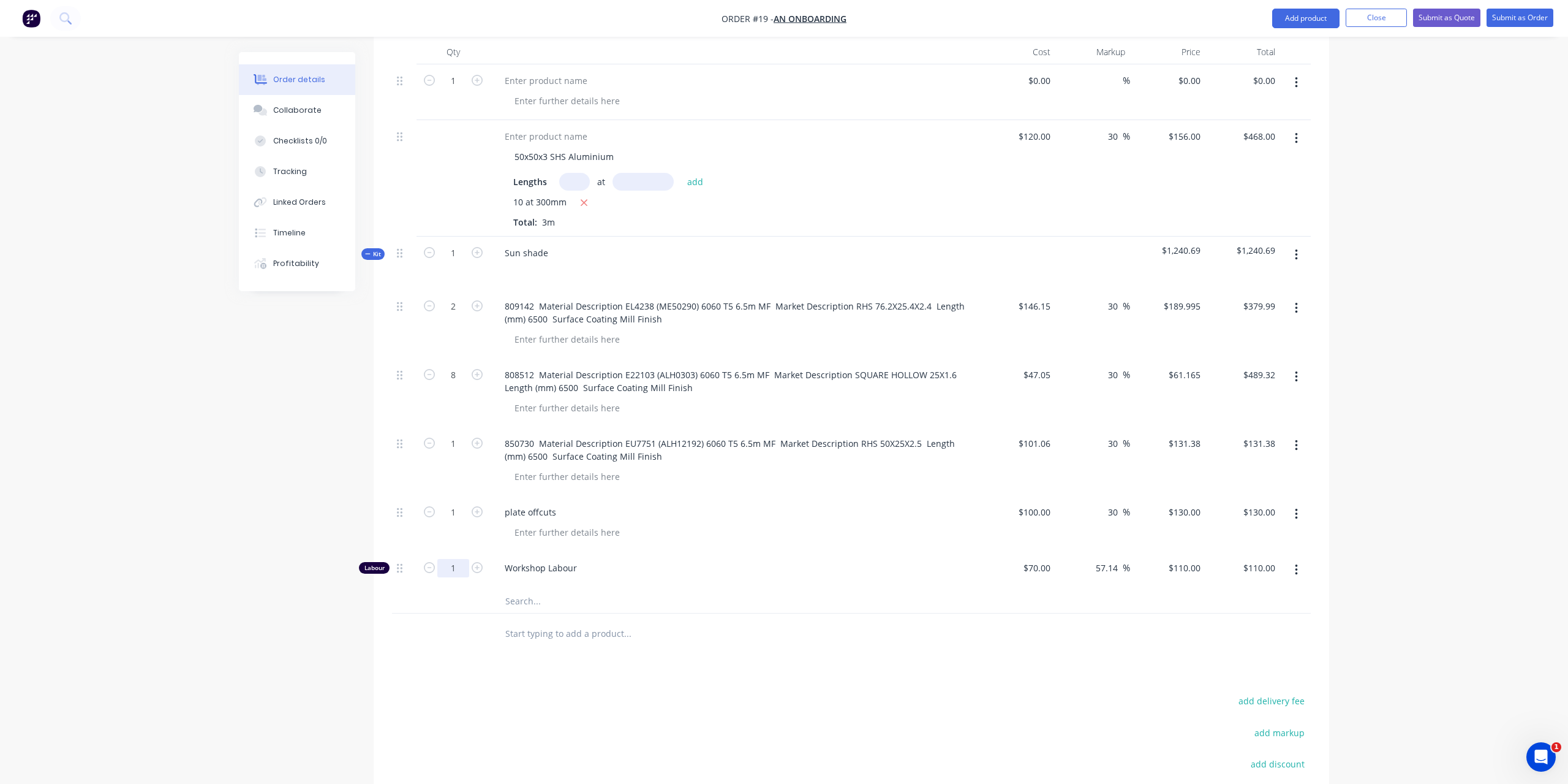
click at [451, 316] on input "1" at bounding box center [453, 306] width 32 height 18
type input "20"
type input "$2,200.00"
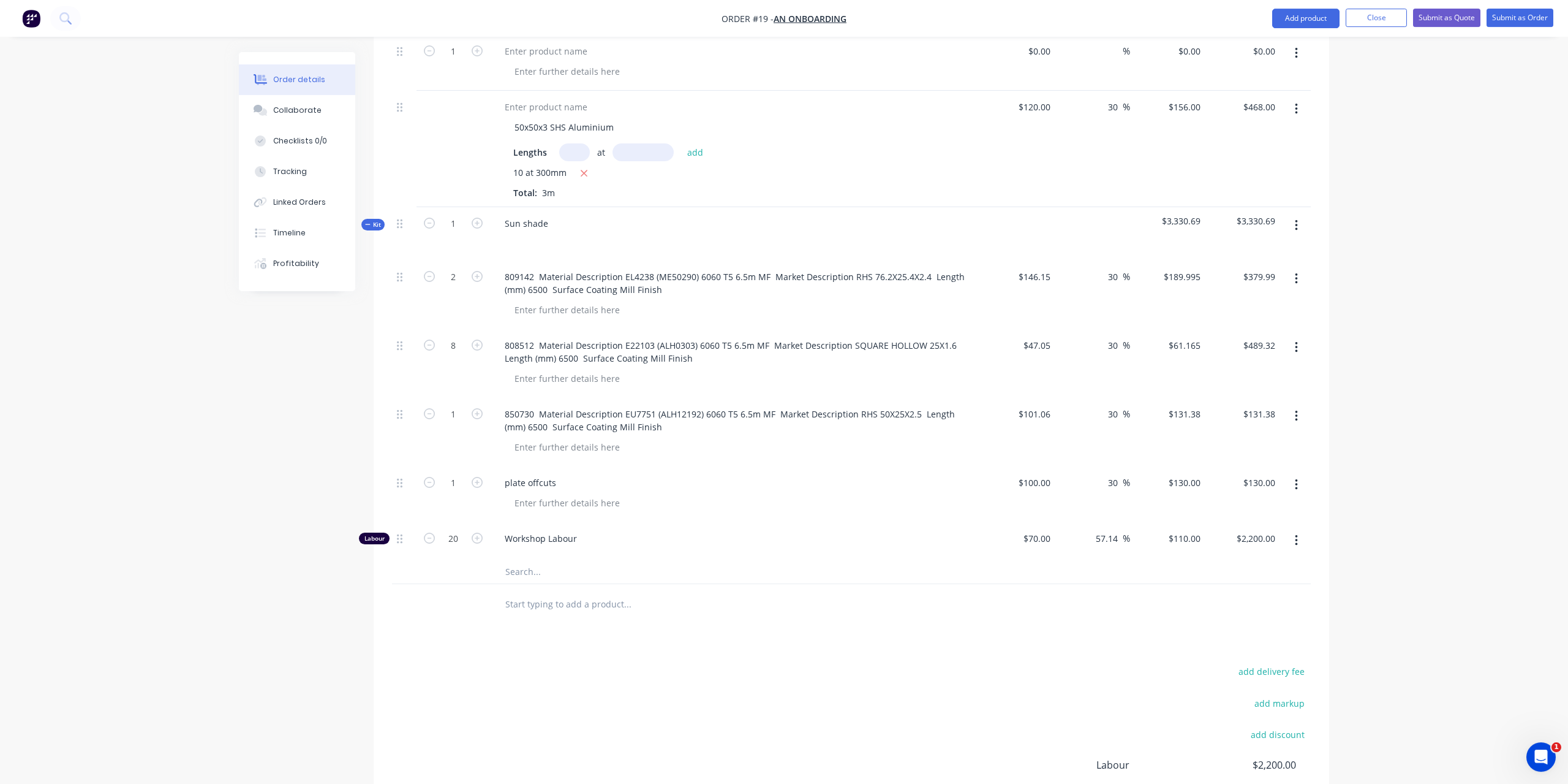
scroll to position [517, 0]
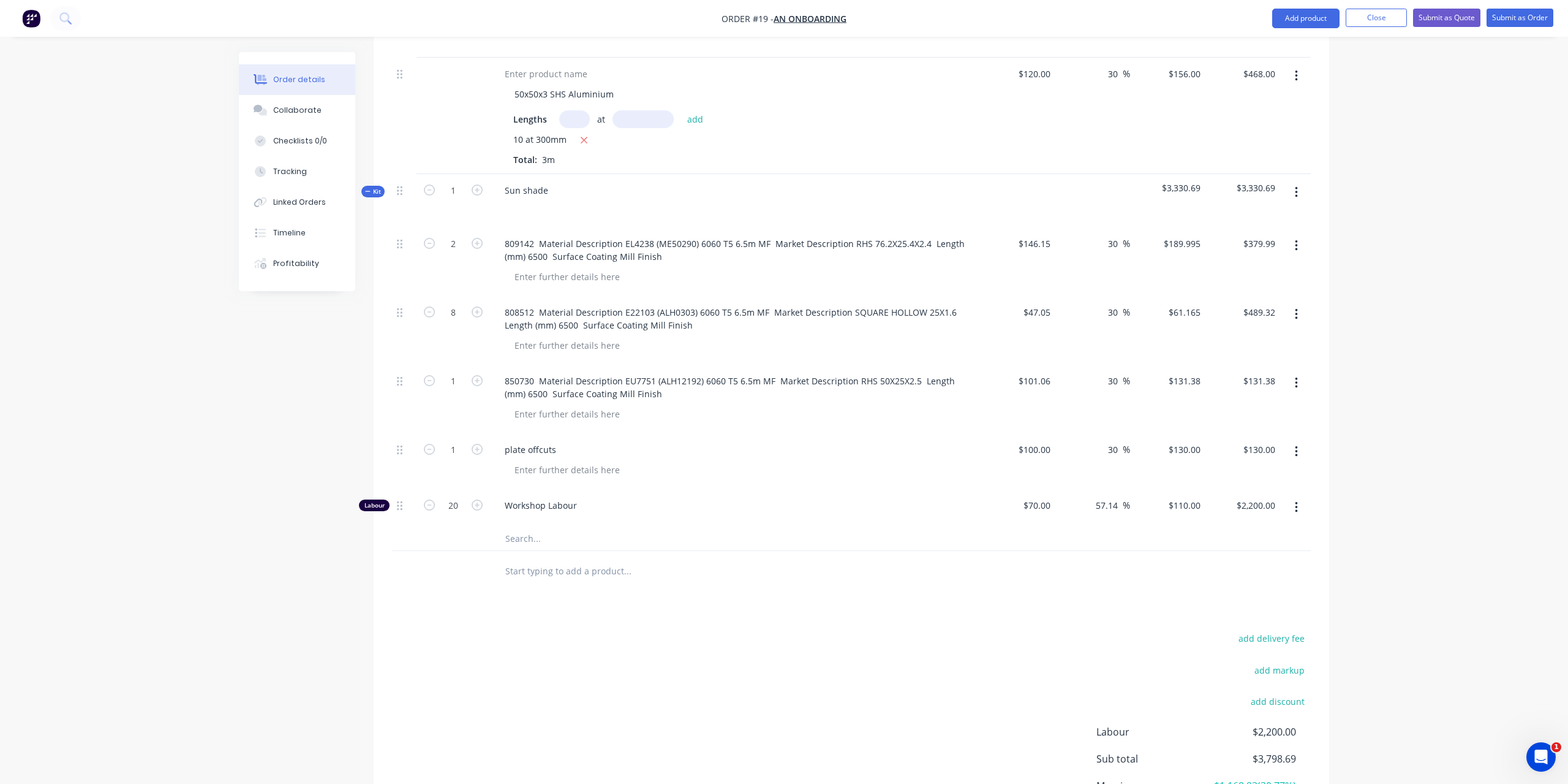
click at [596, 526] on input "text" at bounding box center [627, 538] width 245 height 24
type input "pwoder coating"
click at [664, 555] on button "Add pwoder coating to kit" at bounding box center [679, 570] width 368 height 39
click at [1032, 533] on input at bounding box center [1041, 542] width 28 height 18
paste input "32.5000"
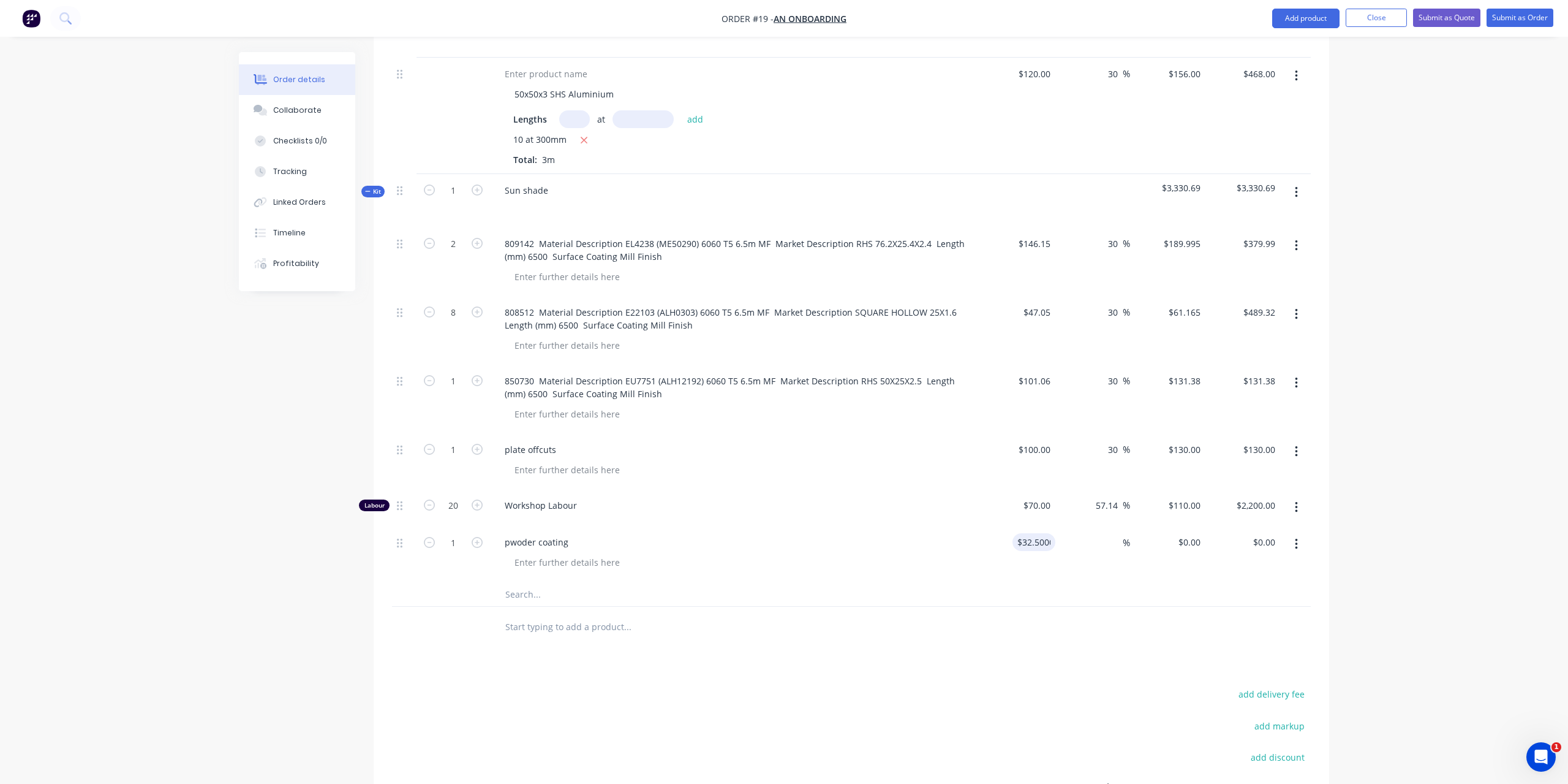
type input "$32.50"
type input "30"
type input "$42.25"
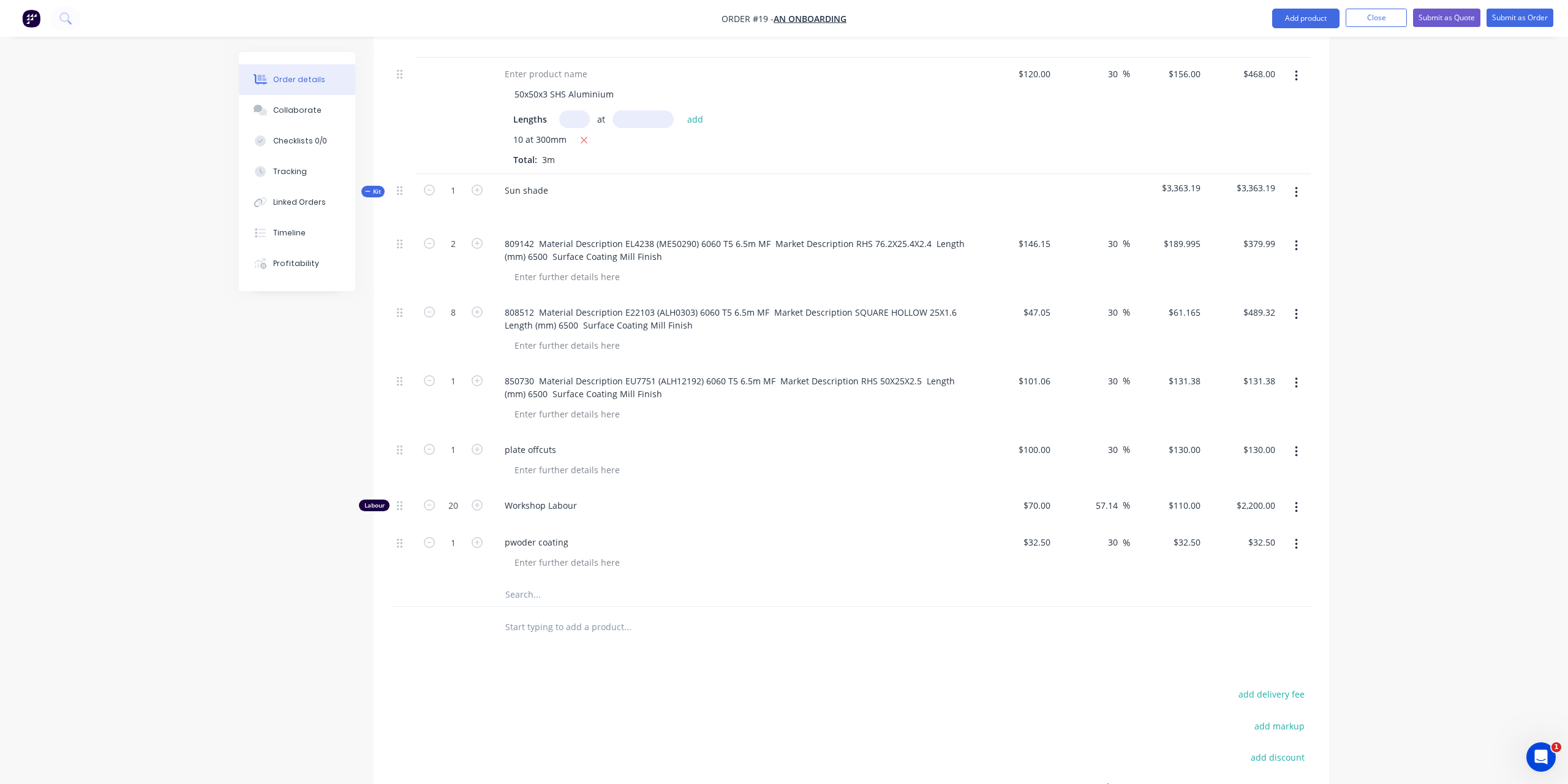
type input "$42.25"
click at [998, 557] on div "$32.50 $32.50" at bounding box center [1018, 554] width 75 height 56
click at [459, 253] on input "1" at bounding box center [453, 243] width 32 height 18
type input "12"
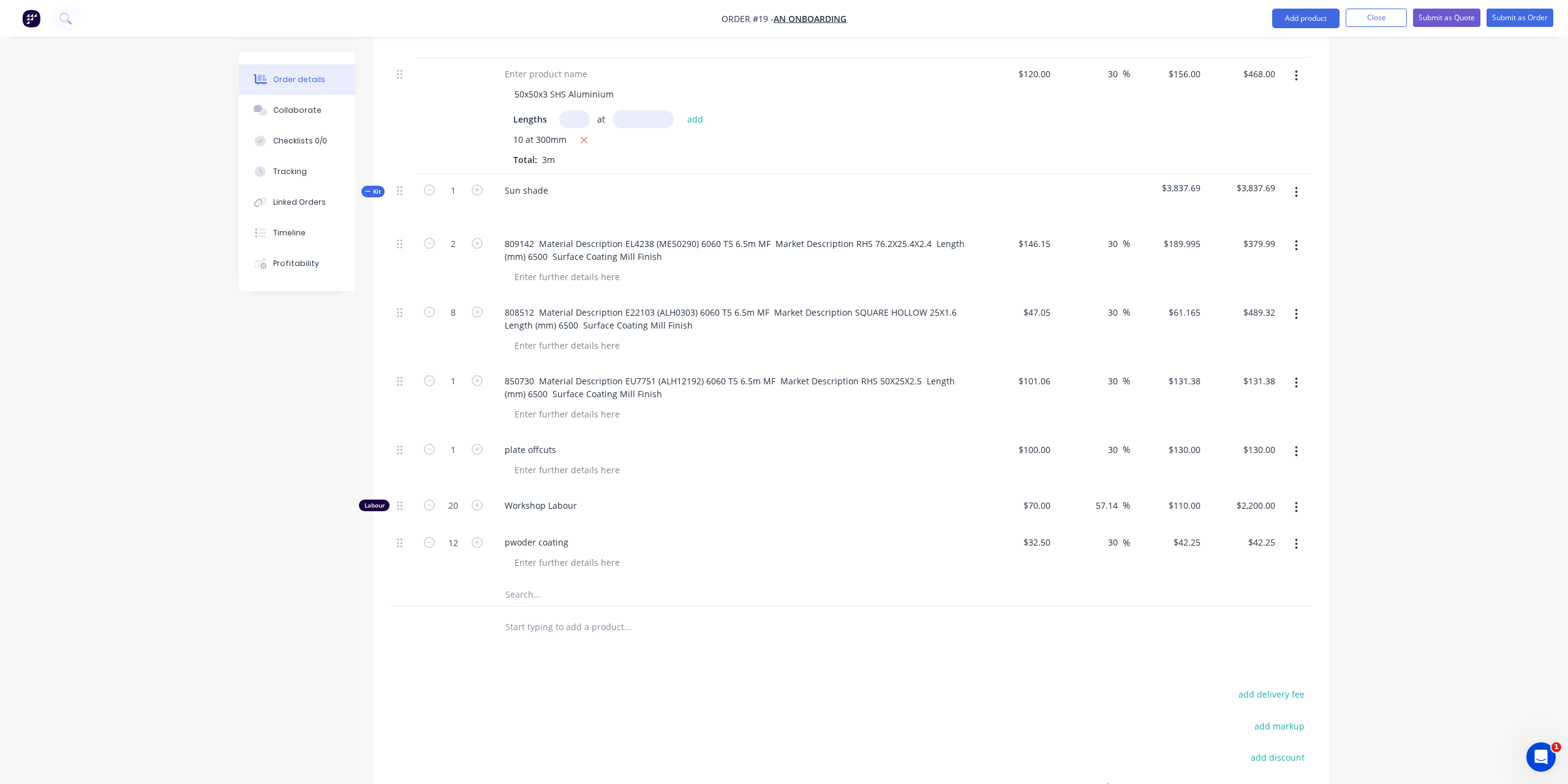
type input "$507.00"
click at [731, 589] on input "text" at bounding box center [627, 593] width 245 height 24
click at [584, 582] on input "text" at bounding box center [627, 593] width 245 height 24
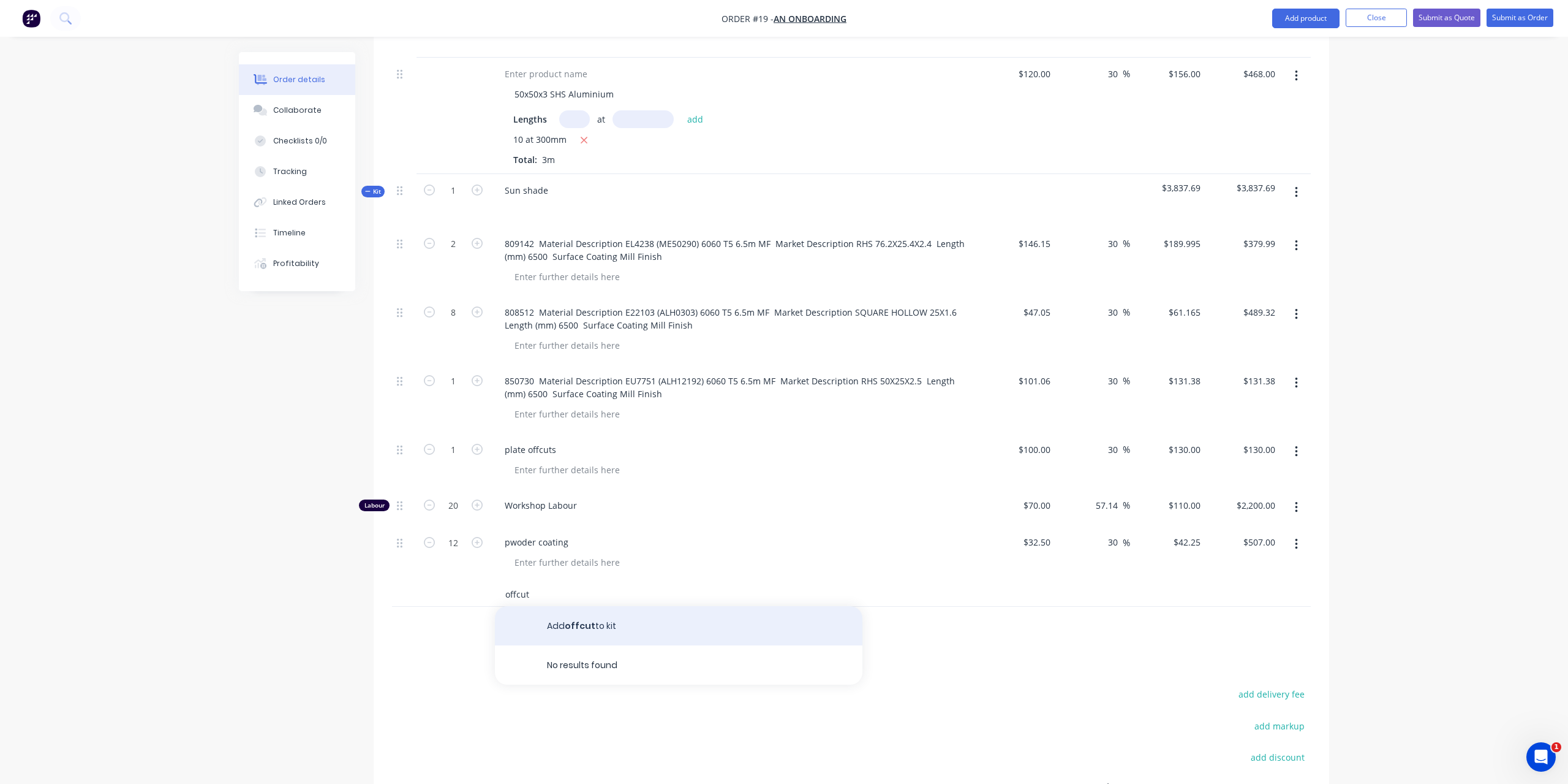
type input "offcut"
click at [607, 615] on button "Add offcut to kit" at bounding box center [679, 626] width 368 height 39
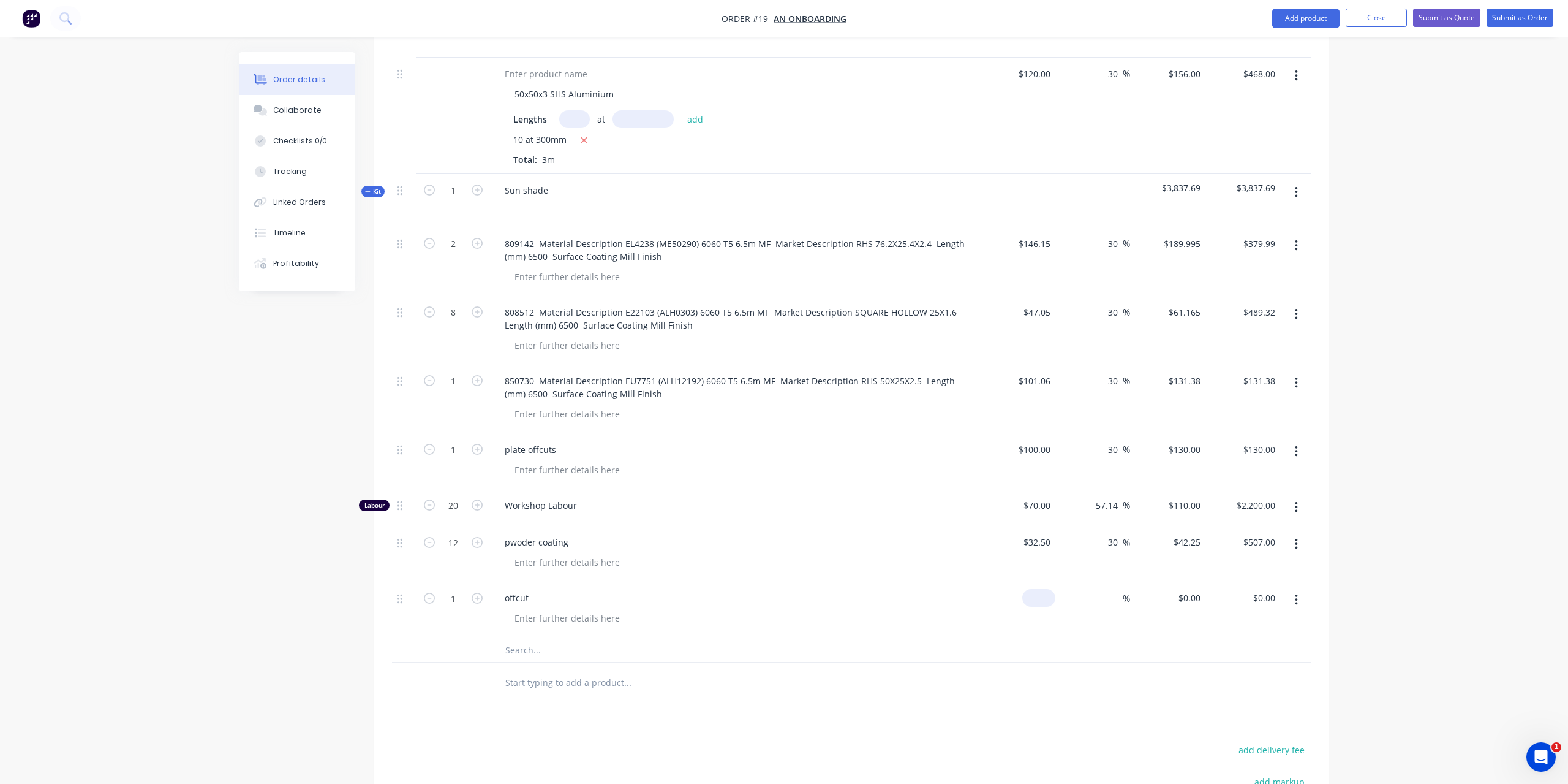
click at [1041, 590] on input at bounding box center [1041, 597] width 28 height 18
type input "$130.00"
type input "150"
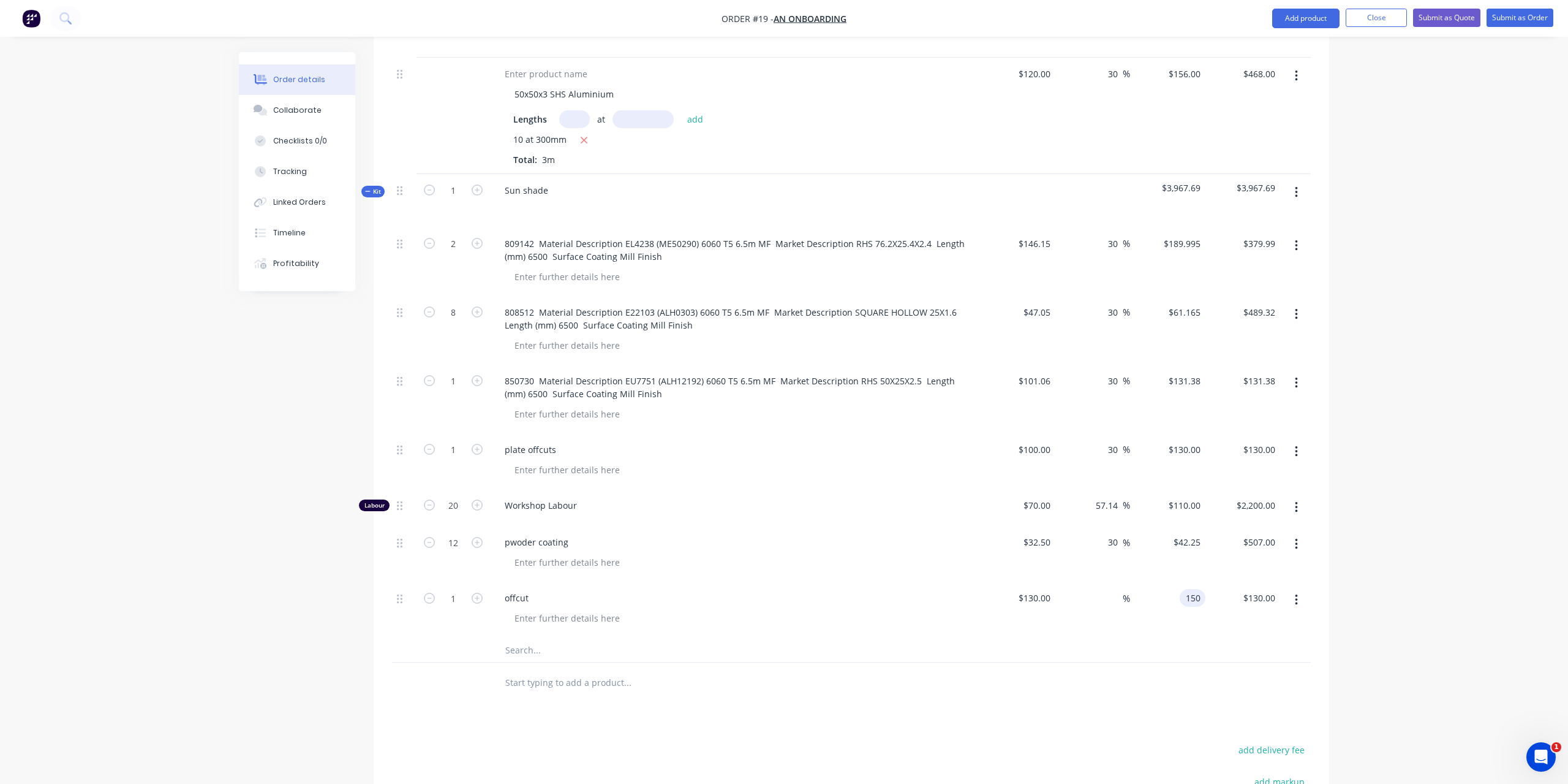
type input "15.38"
type input "$150.00"
click at [1063, 662] on div at bounding box center [851, 682] width 919 height 40
click at [574, 637] on input "text" at bounding box center [627, 649] width 245 height 24
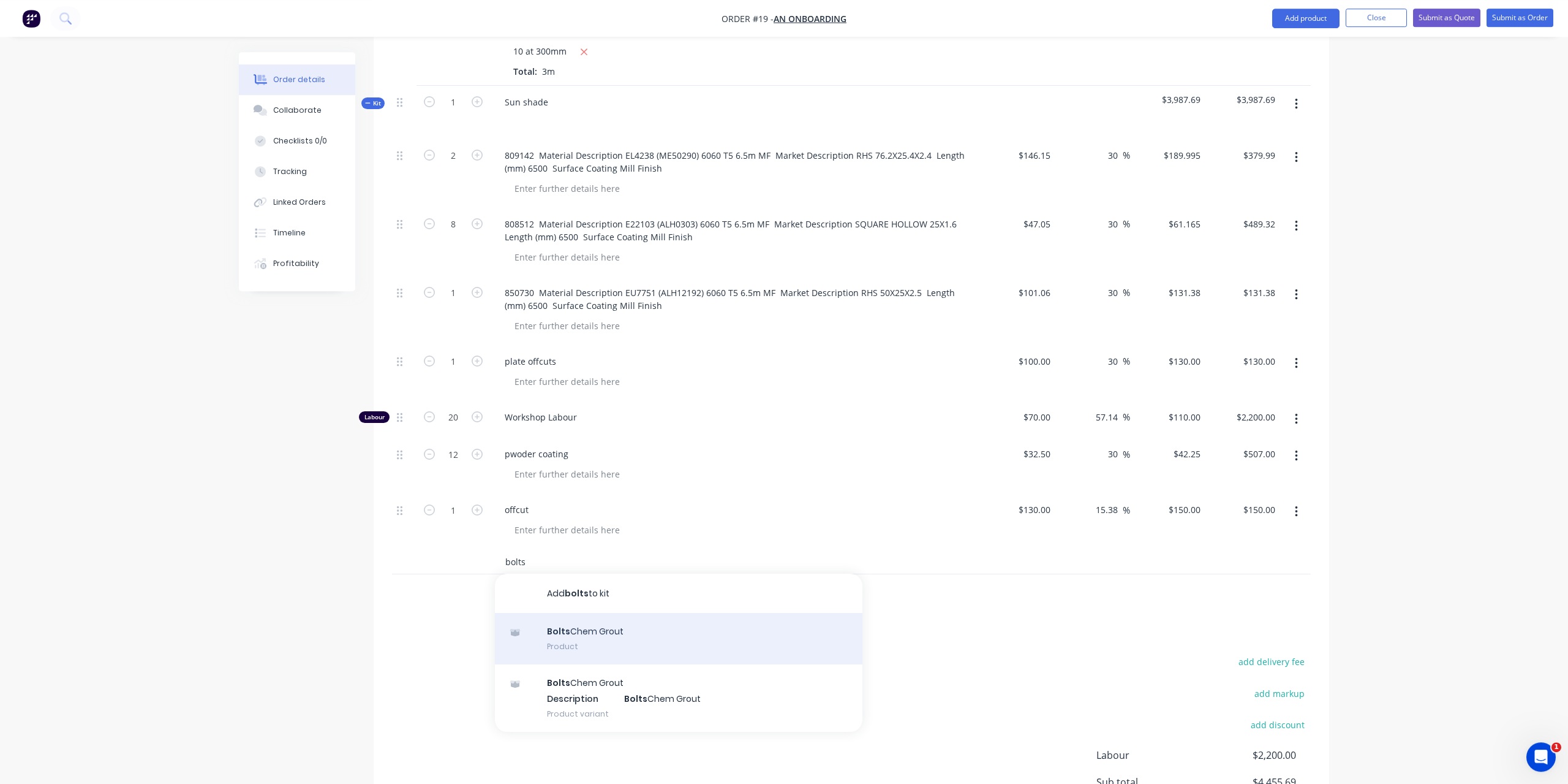
scroll to position [642, 0]
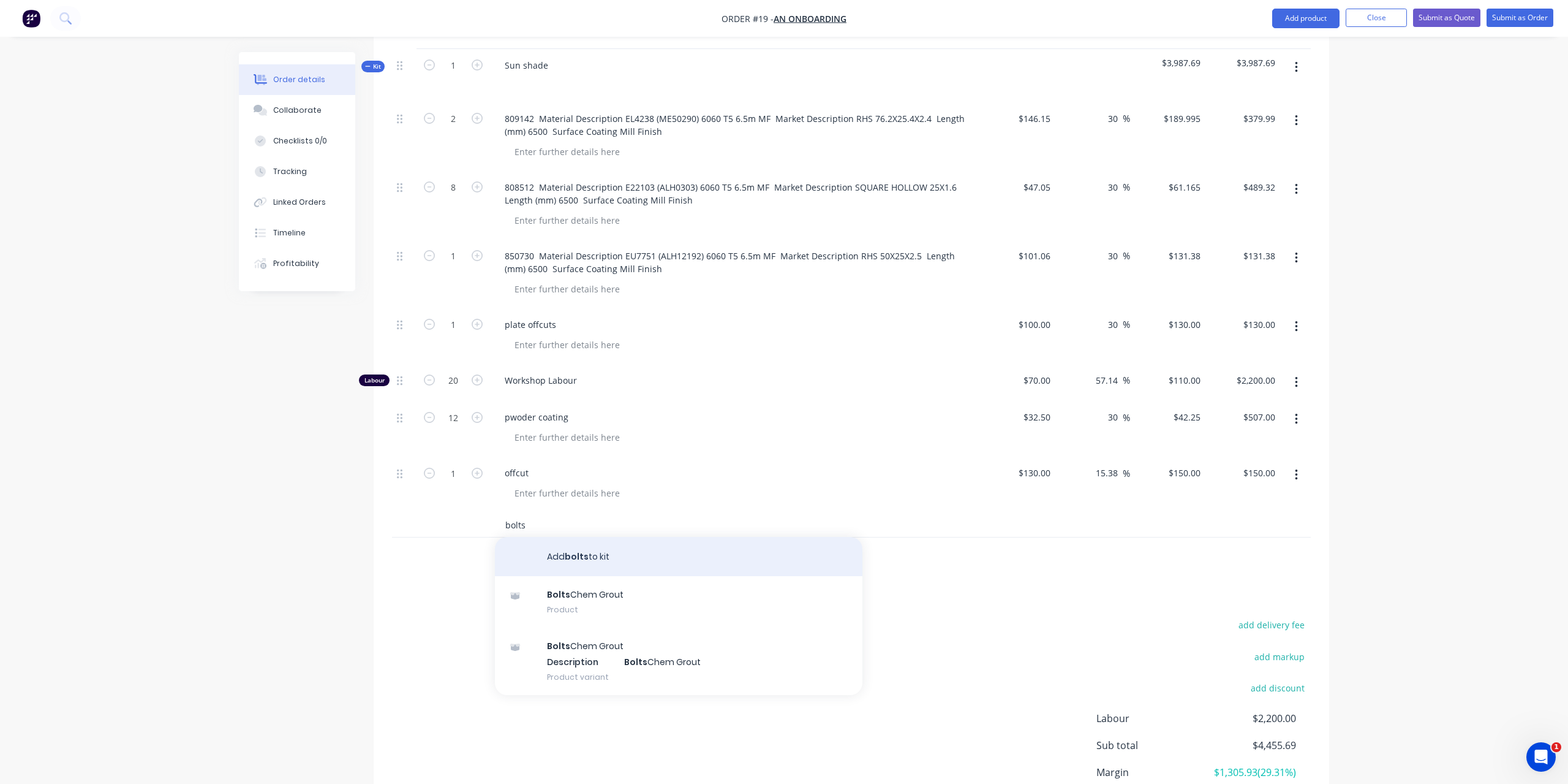
type input "bolts"
click at [631, 548] on button "Add bolts to kit" at bounding box center [679, 557] width 368 height 39
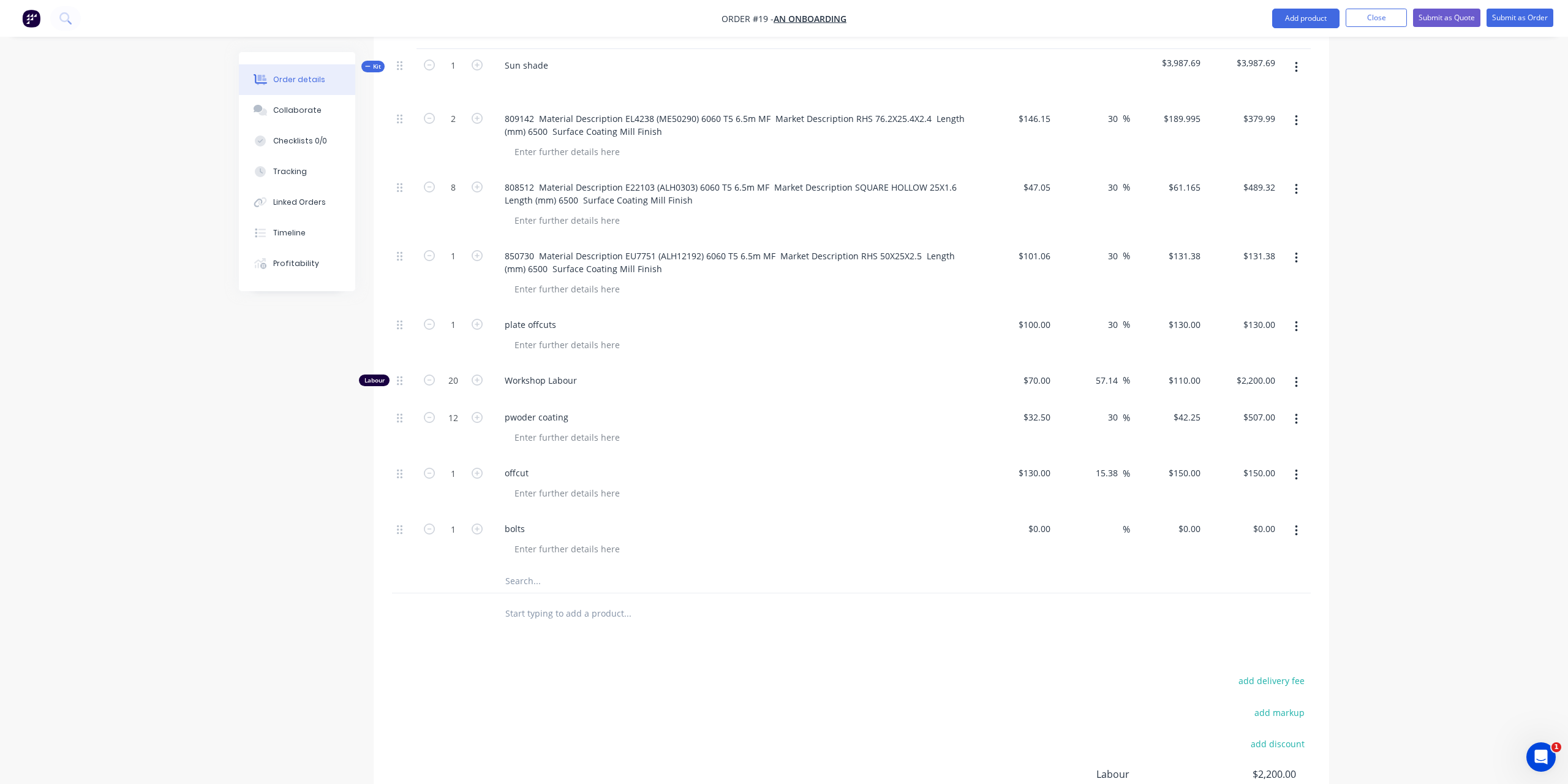
click at [1019, 513] on div "$0.00 $0.00" at bounding box center [1018, 540] width 75 height 56
click at [1030, 520] on input at bounding box center [1041, 528] width 28 height 18
type input "$40.00"
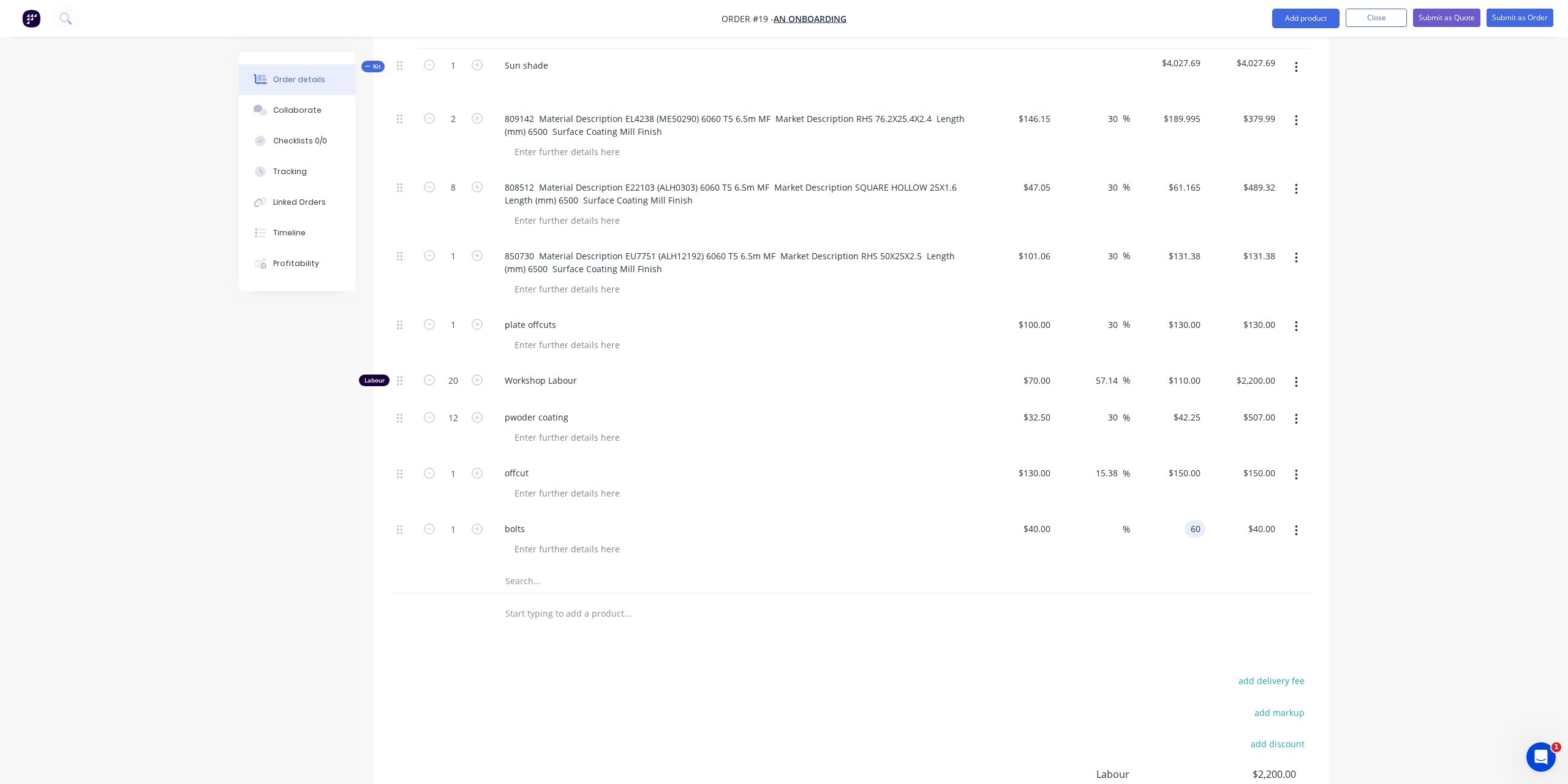
type input "$60.00"
type input "50"
type input "$60.00"
click at [897, 630] on div "Products Show / Hide columns Add product Qty Cost Markup Price Total 1 $0.00 $0…" at bounding box center [852, 368] width 956 height 1120
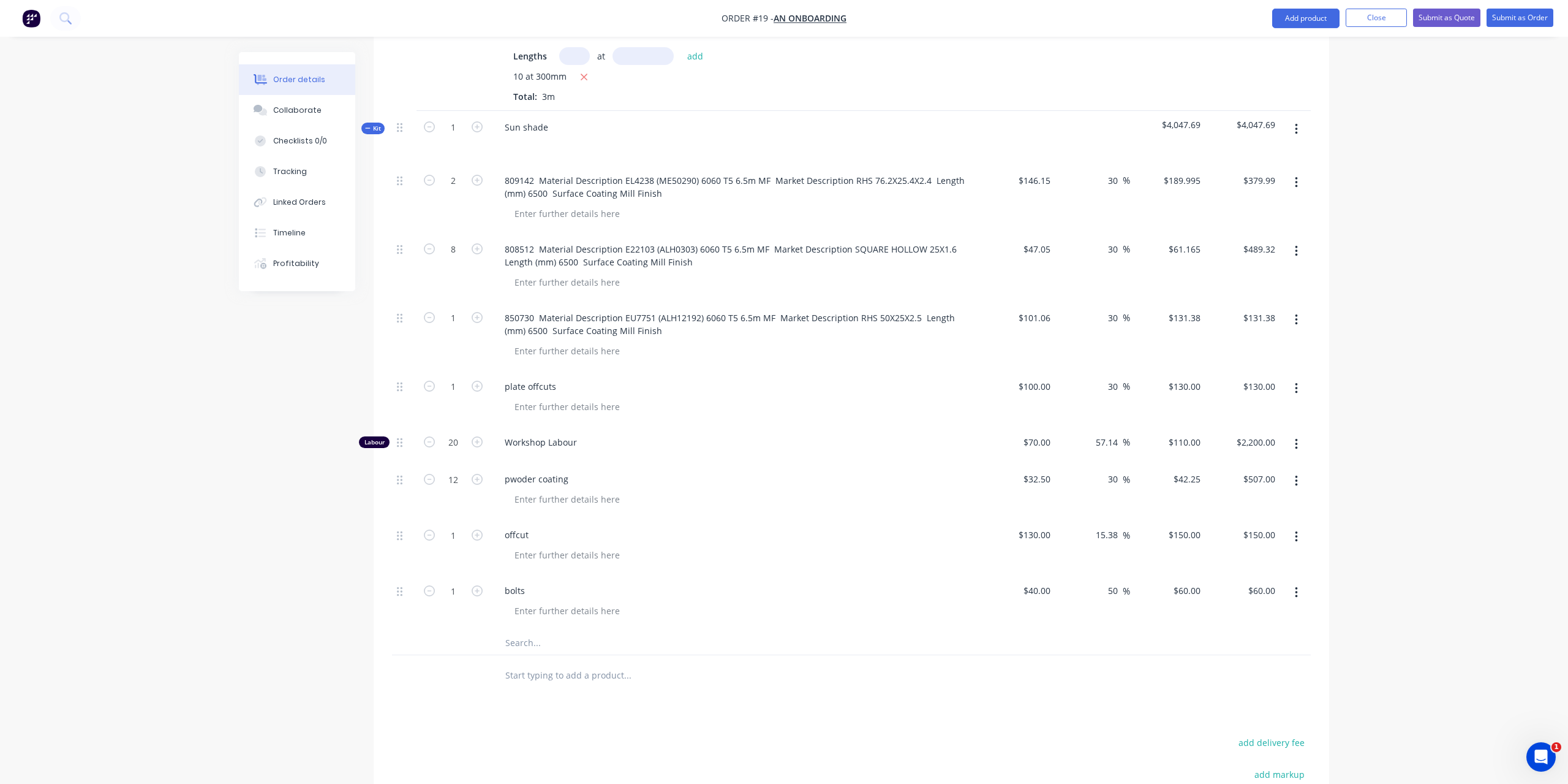
scroll to position [580, 0]
click at [1297, 123] on icon "button" at bounding box center [1297, 129] width 3 height 13
click at [1235, 178] on div "Add product to kit" at bounding box center [1253, 187] width 94 height 18
click at [1222, 300] on div "Labour" at bounding box center [1253, 309] width 94 height 18
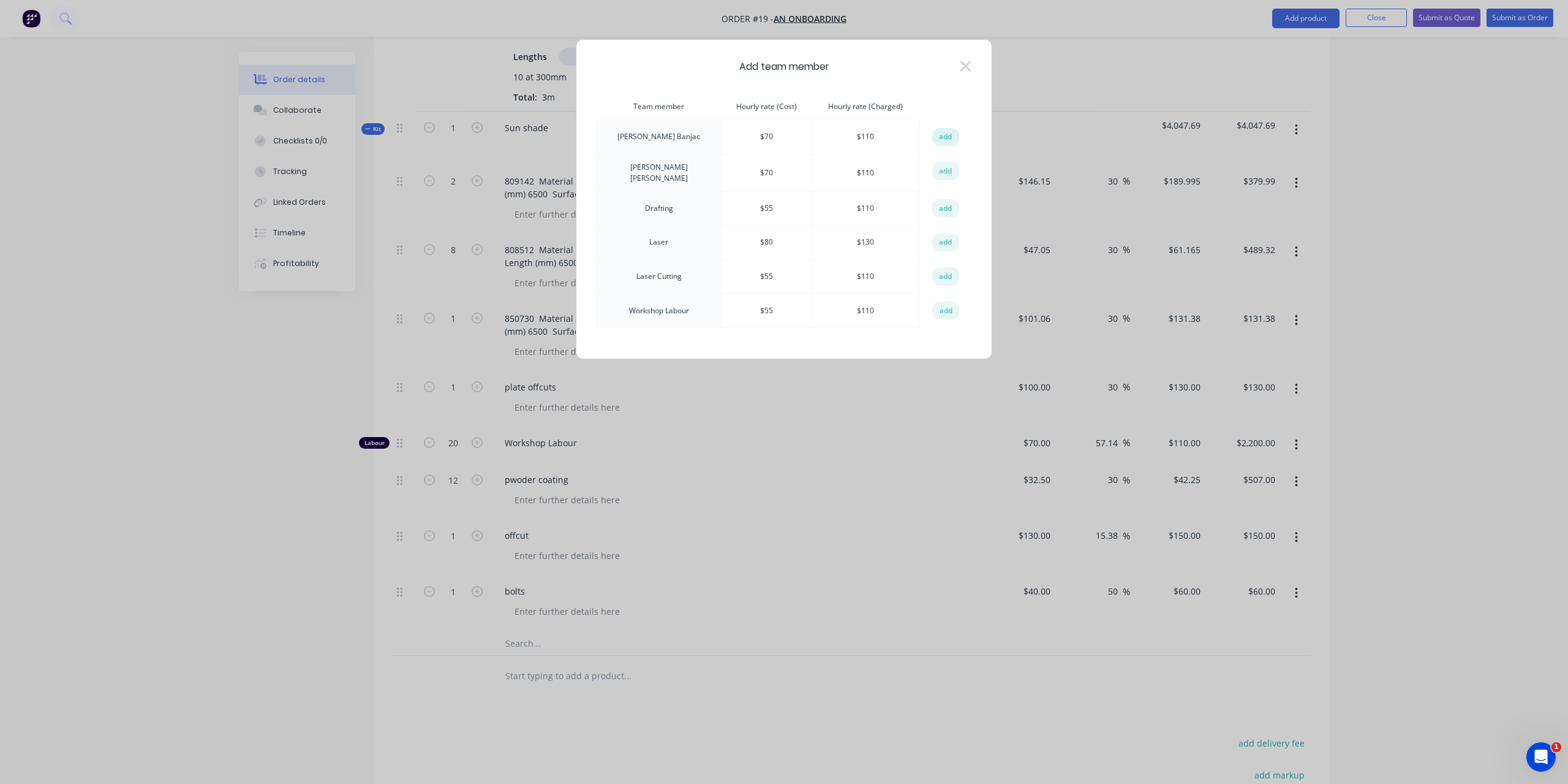
click at [947, 131] on button "add" at bounding box center [946, 136] width 27 height 18
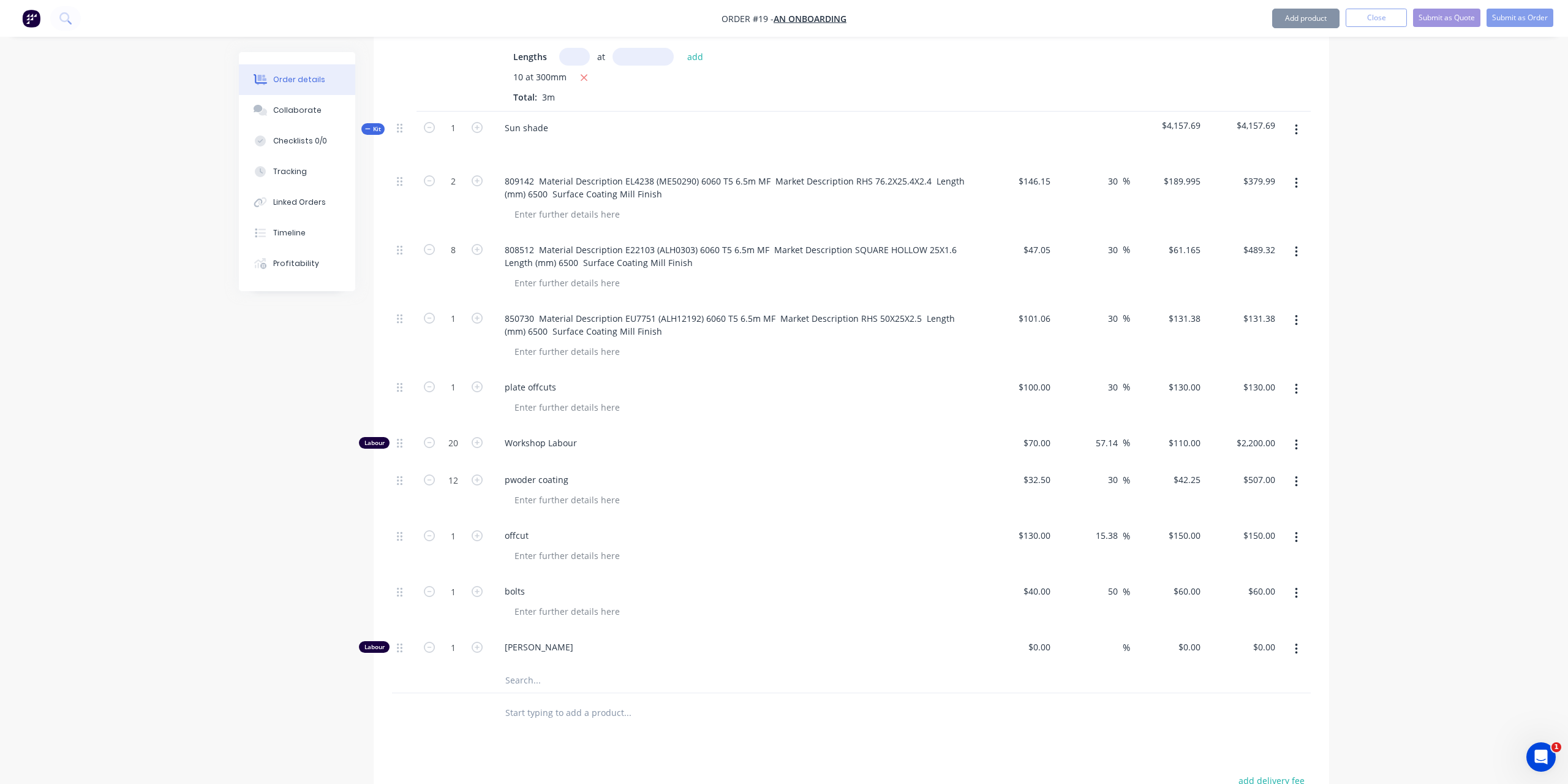
type input "$70.00"
type input "57.14"
type input "$110.00"
drag, startPoint x: 461, startPoint y: 632, endPoint x: 451, endPoint y: 632, distance: 10.0
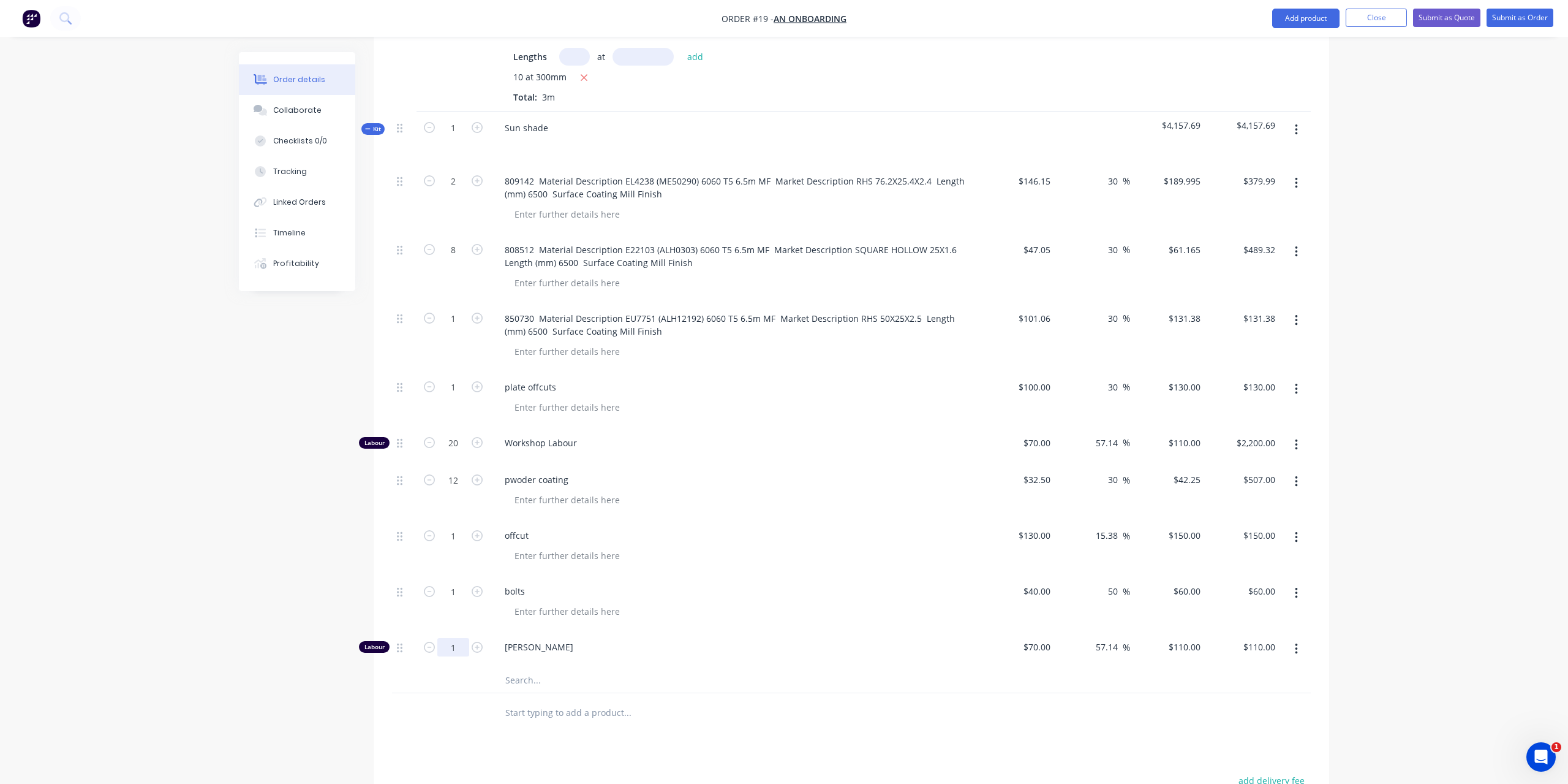
click at [451, 191] on input "1" at bounding box center [453, 181] width 32 height 18
drag, startPoint x: 459, startPoint y: 625, endPoint x: 450, endPoint y: 628, distance: 9.5
click at [450, 191] on input "1" at bounding box center [453, 181] width 32 height 18
type input "10"
type input "$1,100.00"
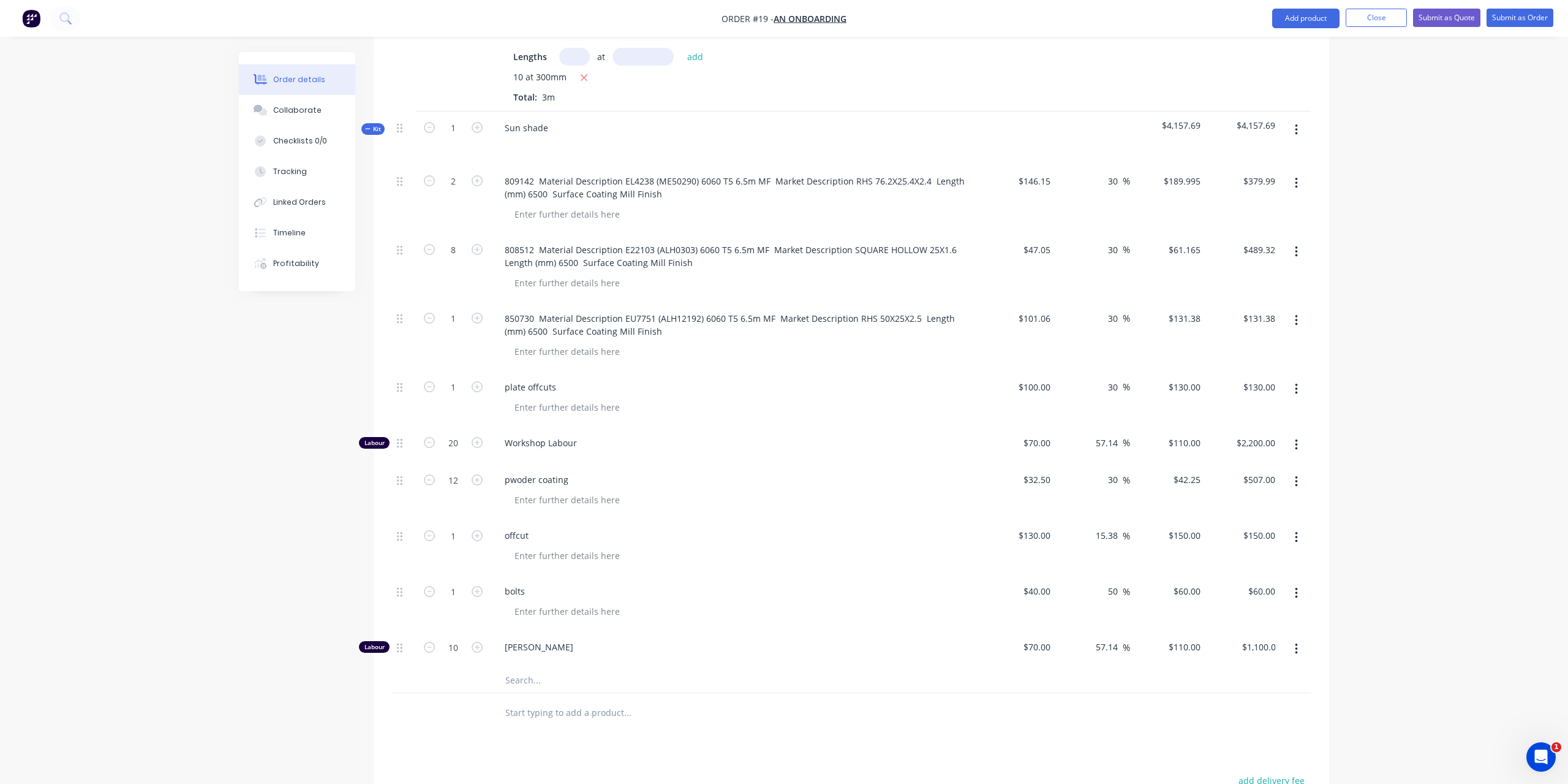
click at [841, 721] on div "Products Show / Hide columns Add product Qty Cost Markup Price Total 1 $0.00 $0…" at bounding box center [852, 448] width 956 height 1156
click at [376, 125] on span "Kit" at bounding box center [373, 129] width 16 height 9
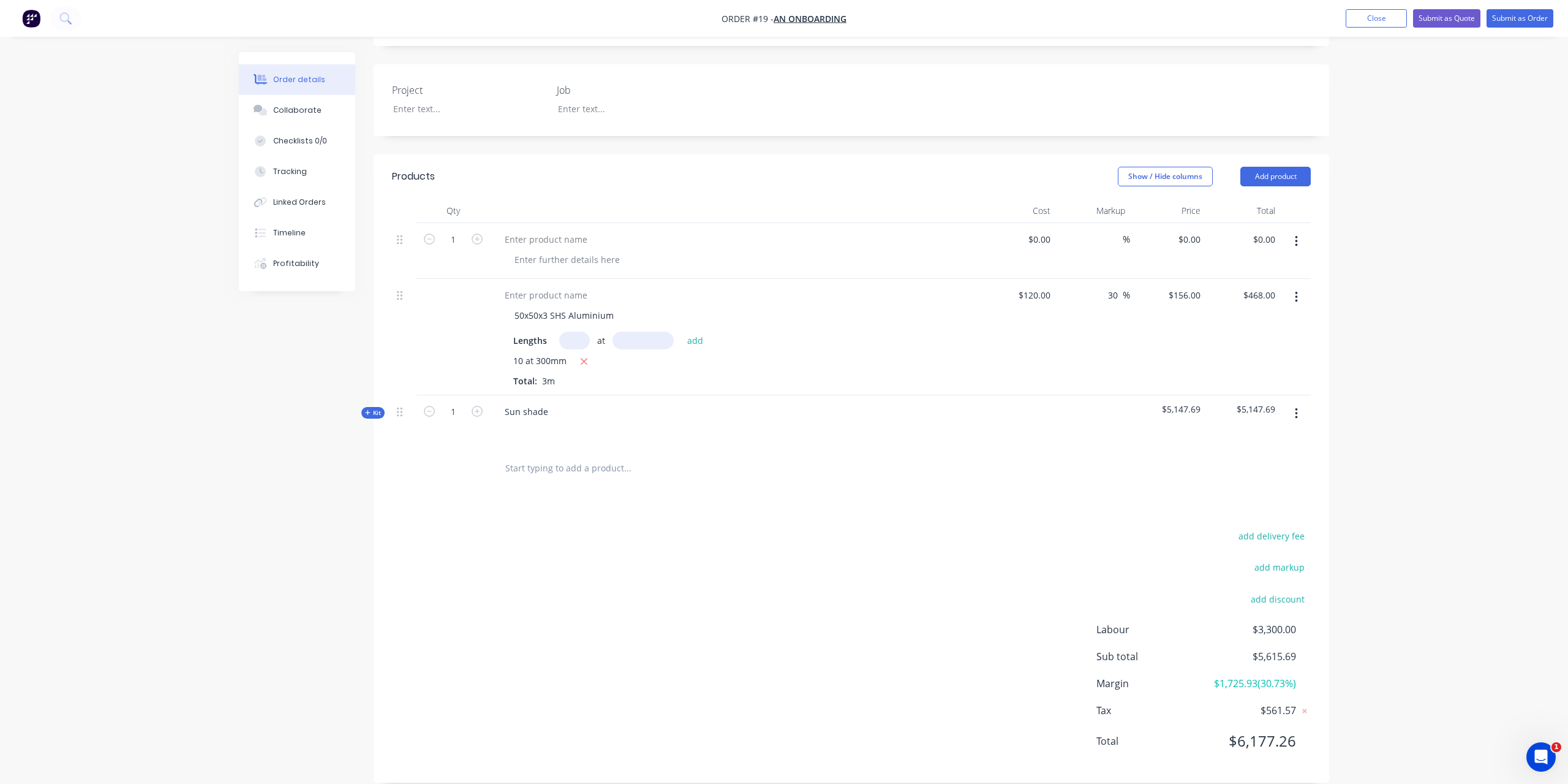
click at [371, 408] on span "Kit" at bounding box center [373, 413] width 16 height 9
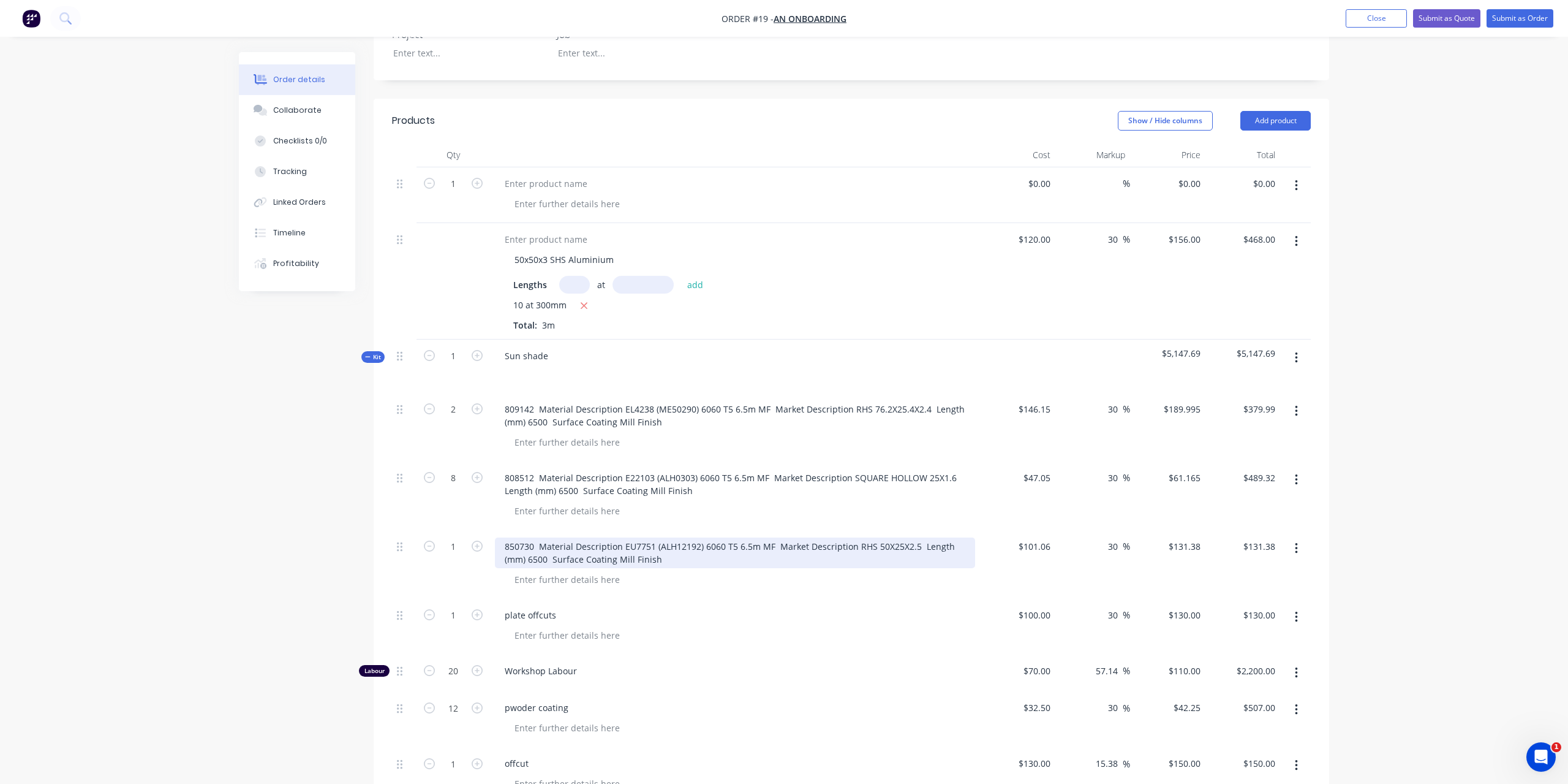
scroll to position [484, 0]
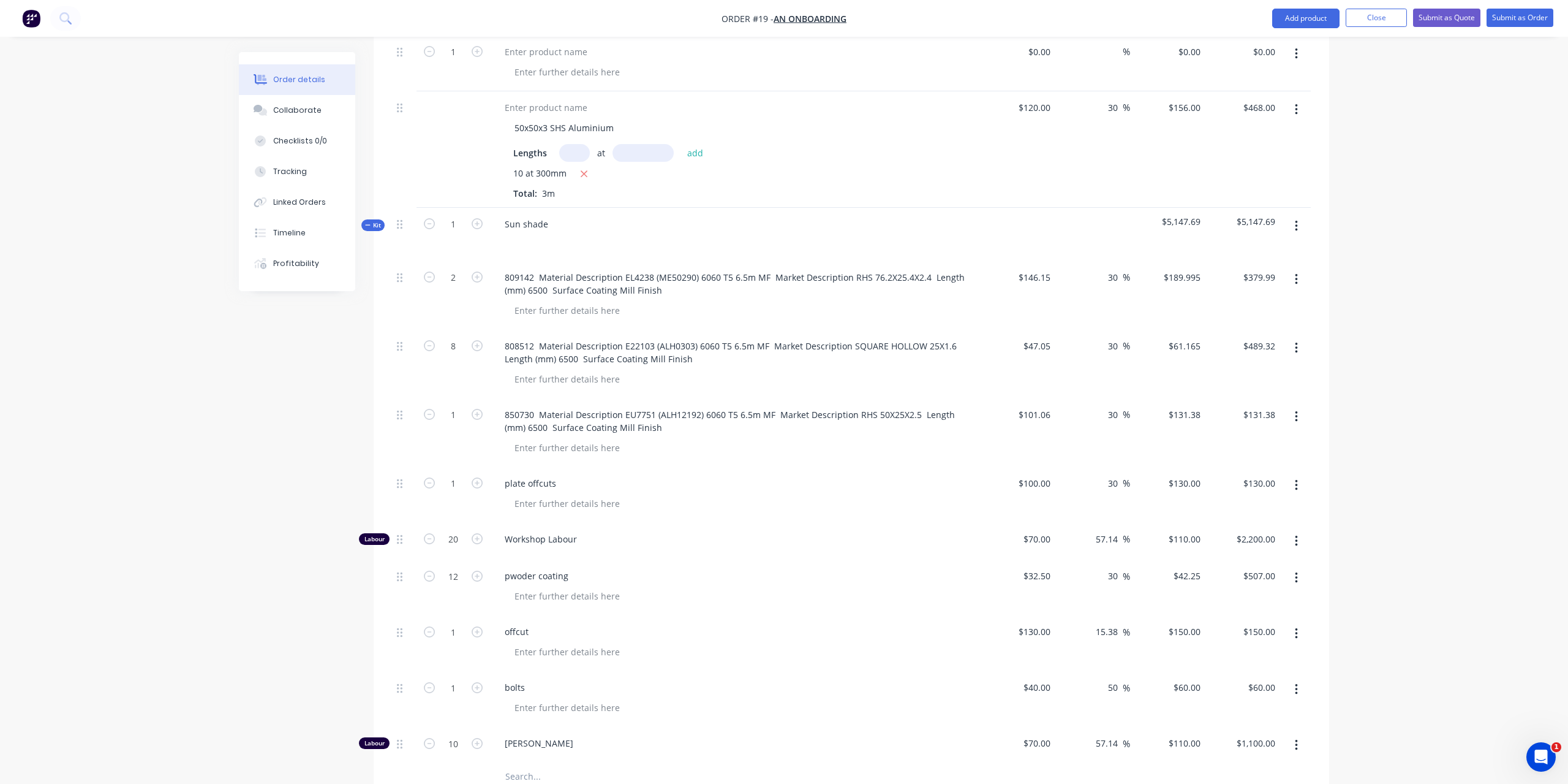
click at [1298, 220] on icon "button" at bounding box center [1297, 226] width 3 height 13
click at [1237, 274] on div "Add product to kit" at bounding box center [1253, 282] width 94 height 18
click at [1252, 397] on div "Labour" at bounding box center [1253, 405] width 94 height 18
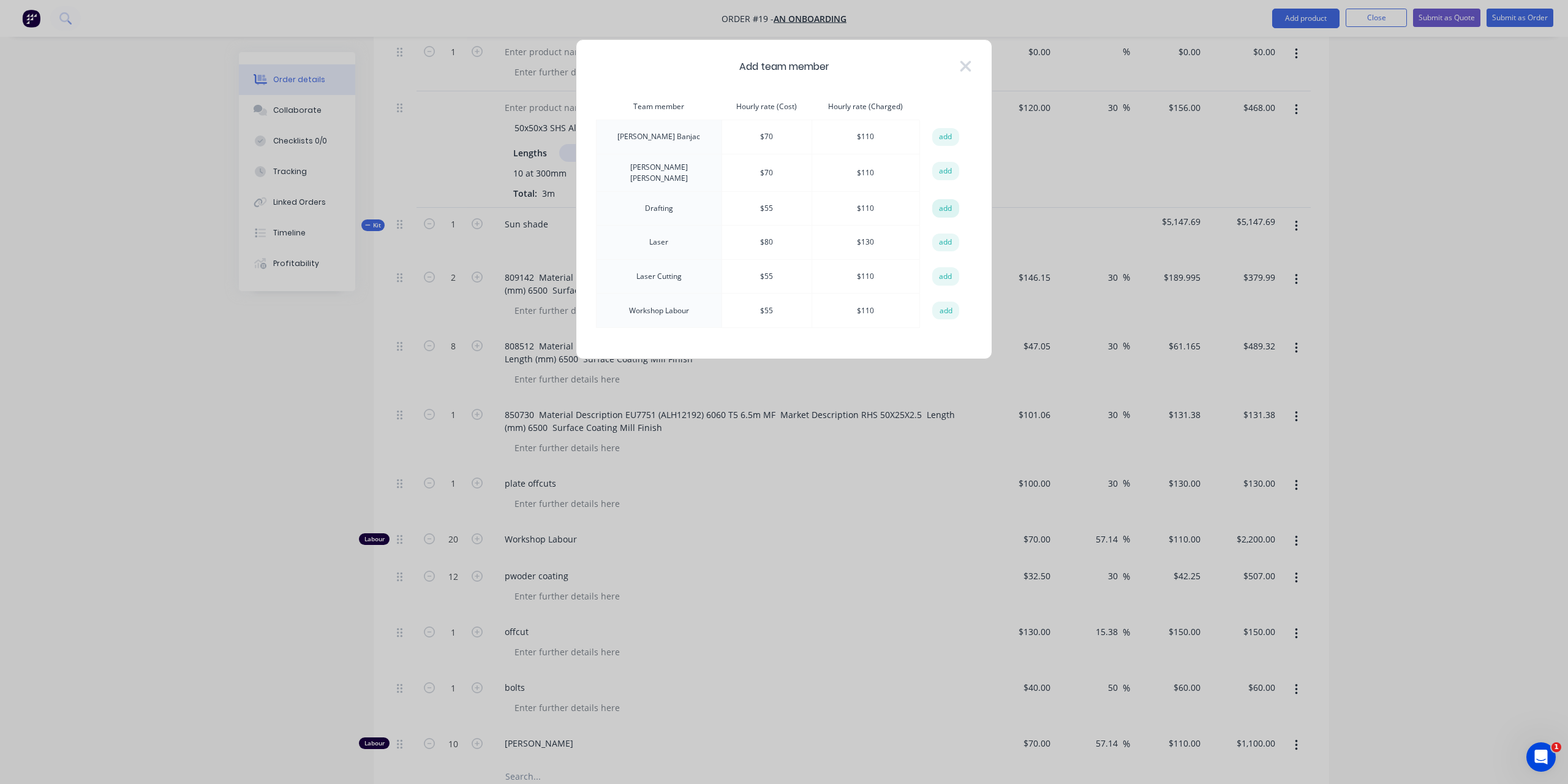
click at [949, 205] on button "add" at bounding box center [946, 208] width 27 height 18
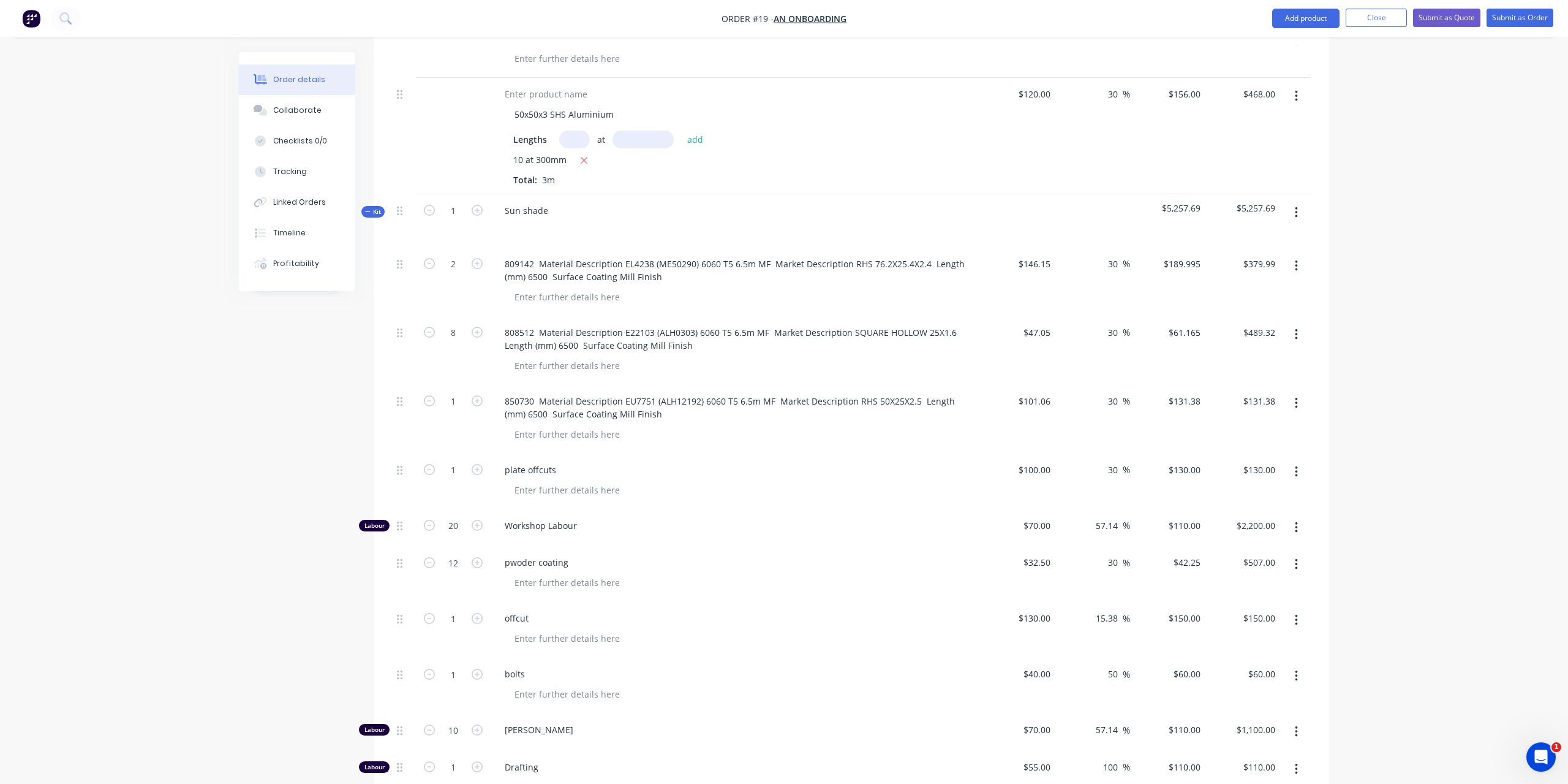
scroll to position [797, 0]
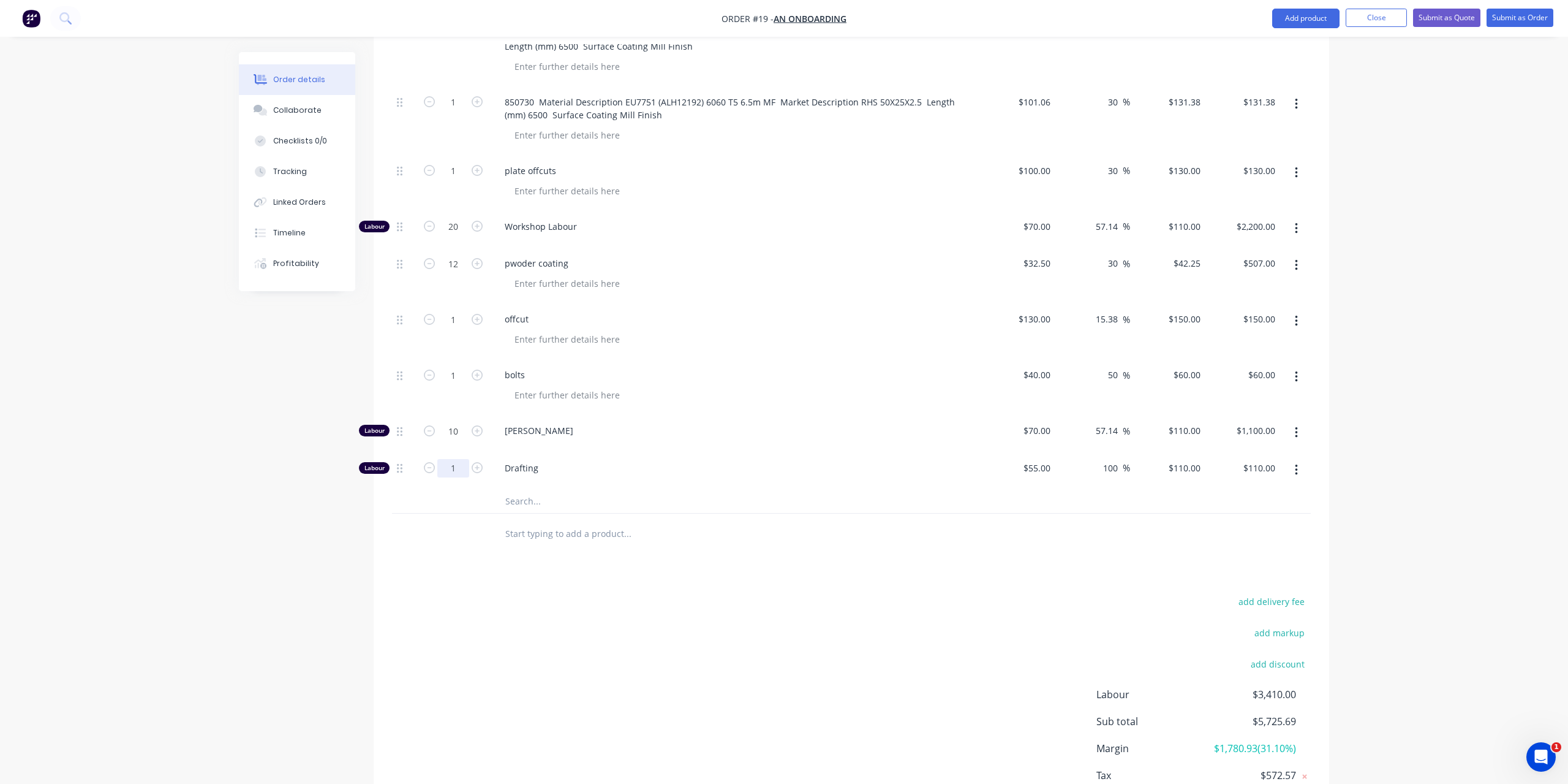
type input "4"
type input "$440.00"
click at [636, 606] on div "add delivery fee add markup add discount Labour $3,410.00 Sub total $5,725.69 M…" at bounding box center [851, 711] width 919 height 237
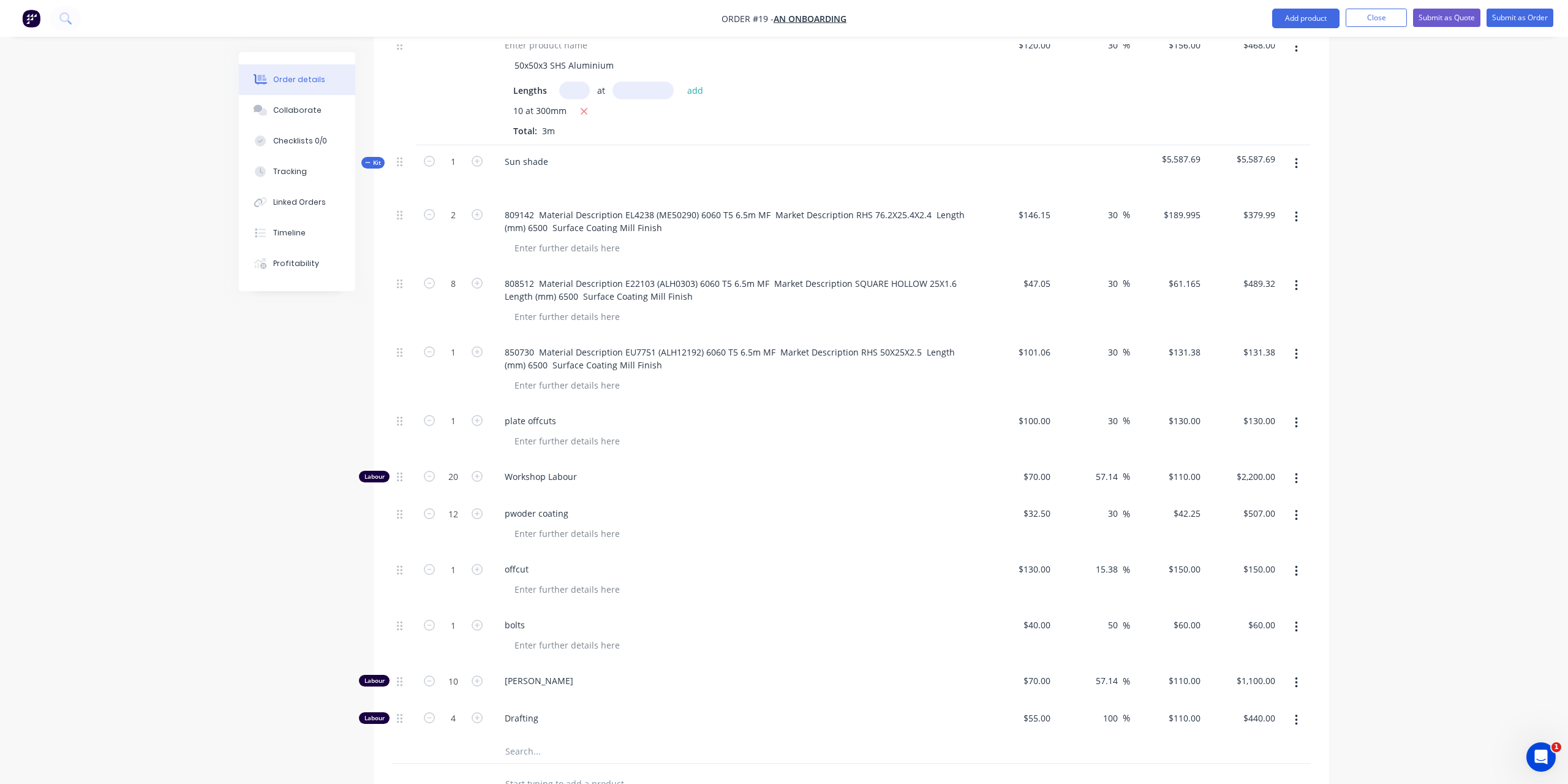
scroll to position [608, 0]
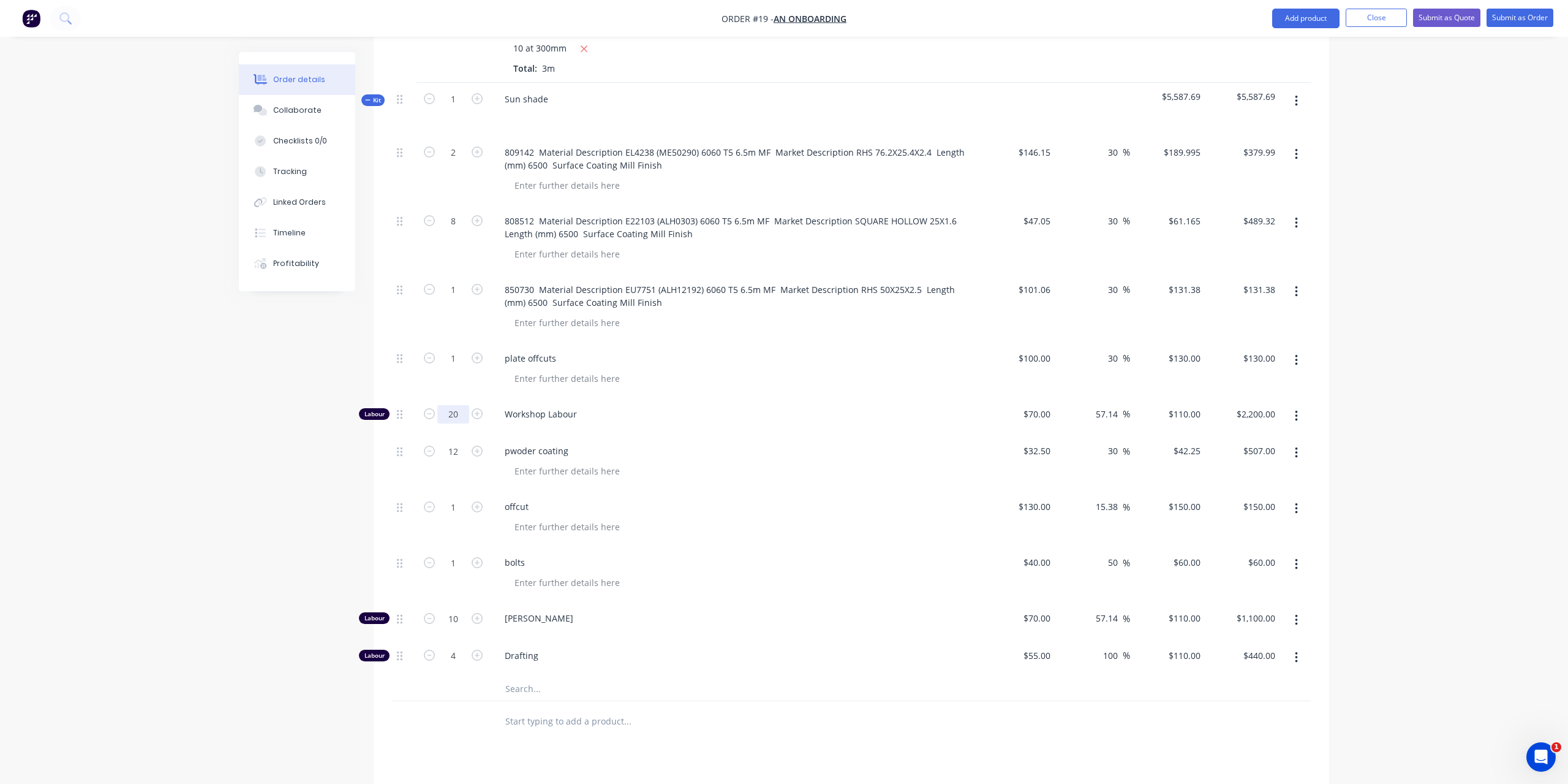
drag, startPoint x: 460, startPoint y: 394, endPoint x: 445, endPoint y: 398, distance: 15.5
click at [445, 162] on input "20" at bounding box center [453, 152] width 32 height 18
drag, startPoint x: 462, startPoint y: 397, endPoint x: 450, endPoint y: 397, distance: 12.0
click at [450, 162] on input "20" at bounding box center [453, 152] width 32 height 18
type input "30"
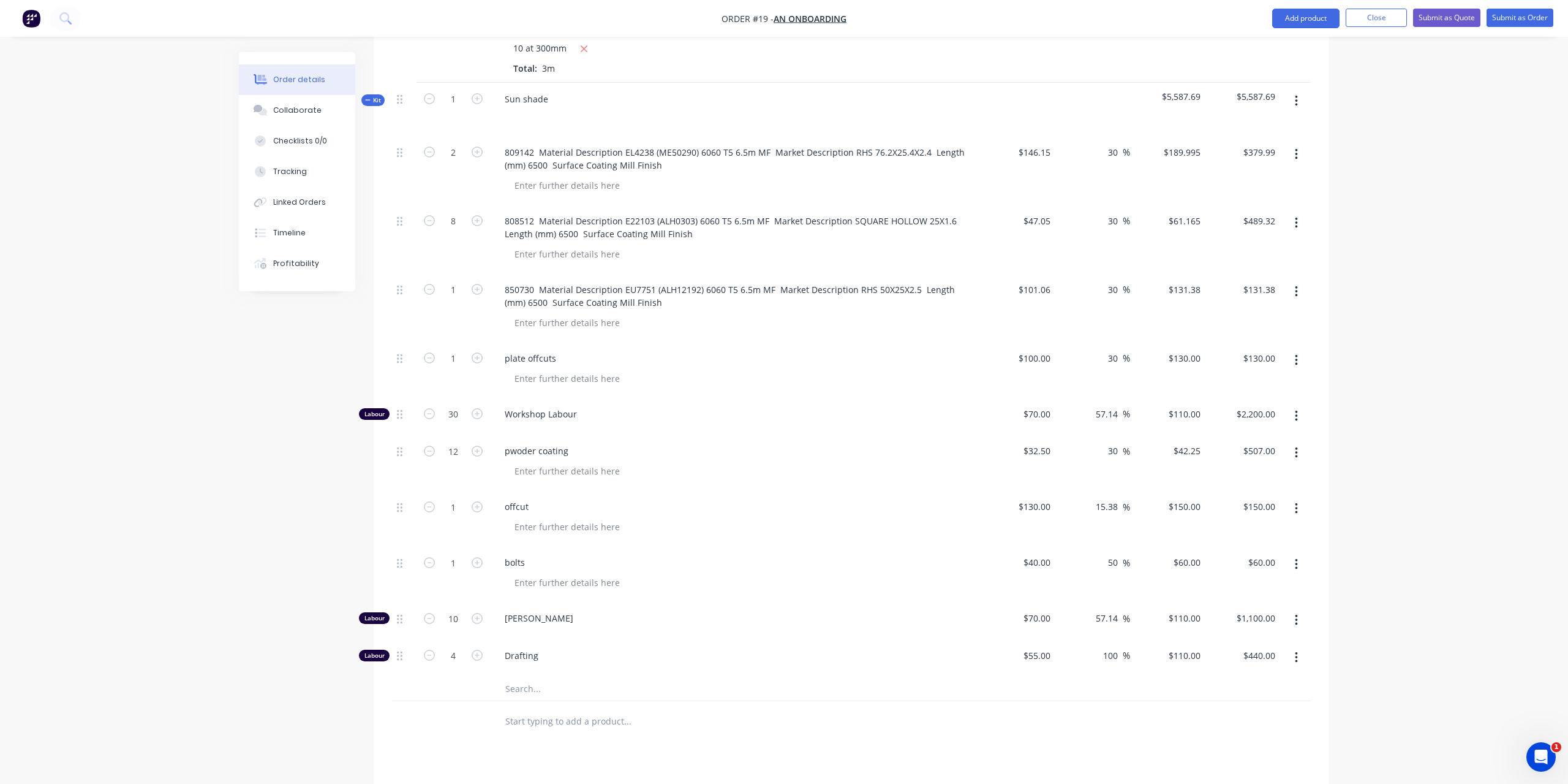
type input "$3,300.00"
click at [795, 739] on div "Products Show / Hide columns Add product Qty Cost Markup Price Total 1 $0.00 $0…" at bounding box center [852, 438] width 956 height 1194
click at [558, 108] on div at bounding box center [735, 117] width 480 height 18
click at [559, 87] on div "Sun shade" at bounding box center [734, 110] width 490 height 53
click at [549, 108] on div at bounding box center [735, 117] width 480 height 18
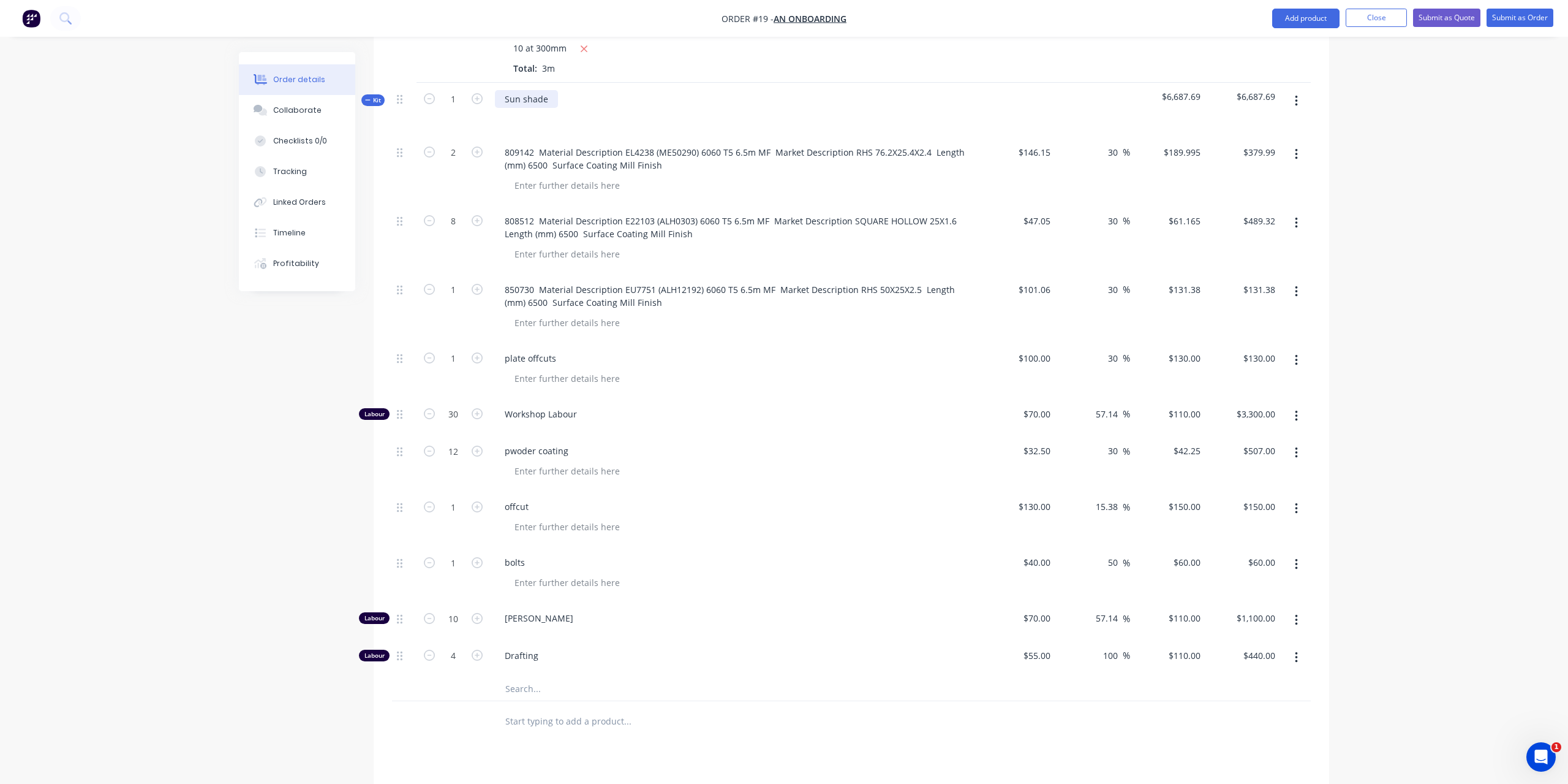
click at [554, 90] on div "Sun shade" at bounding box center [527, 99] width 63 height 18
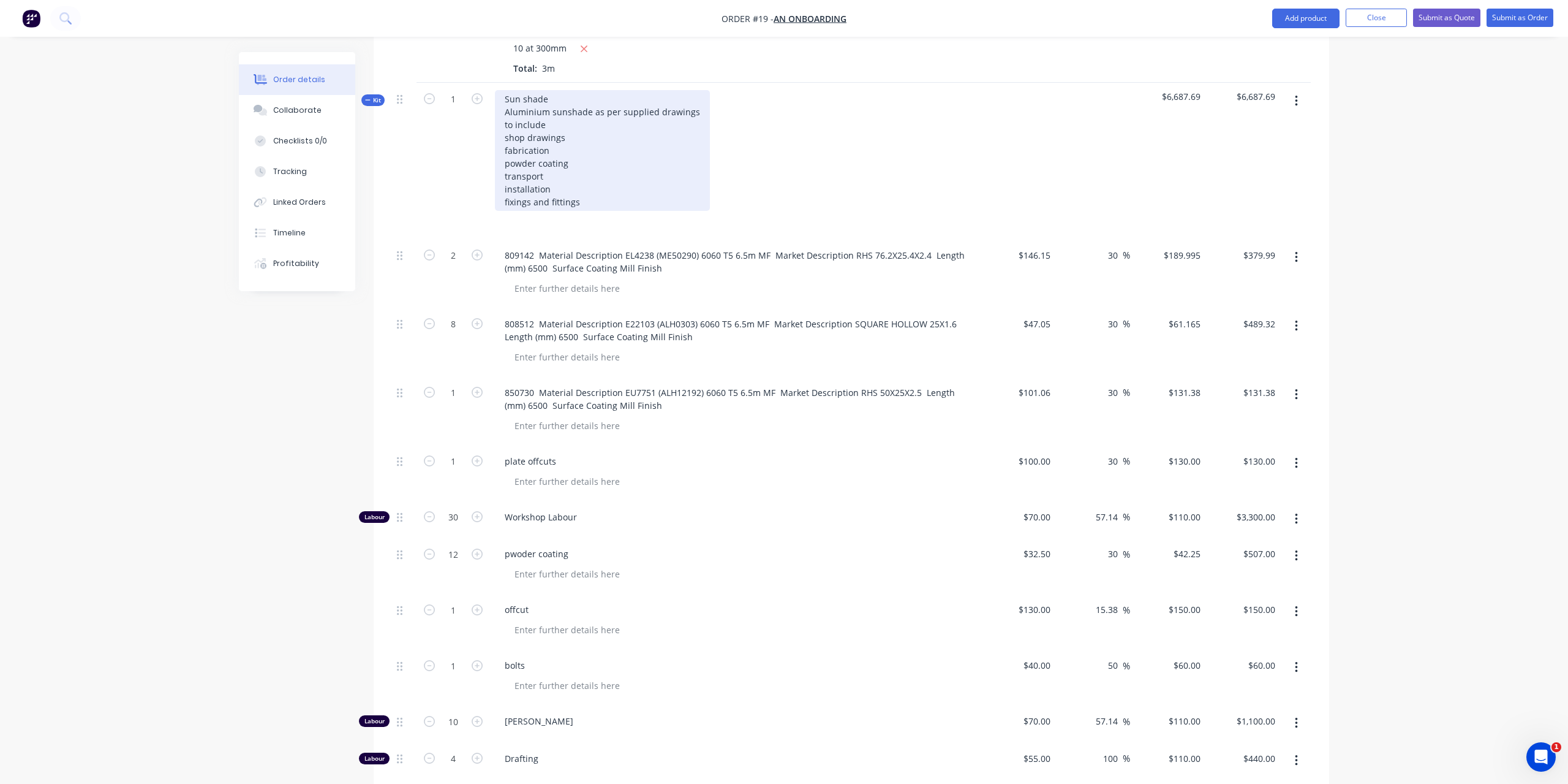
click at [563, 90] on div "Sun shade Aluminium sunshade as per supplied drawings to include shop drawings …" at bounding box center [603, 151] width 215 height 121
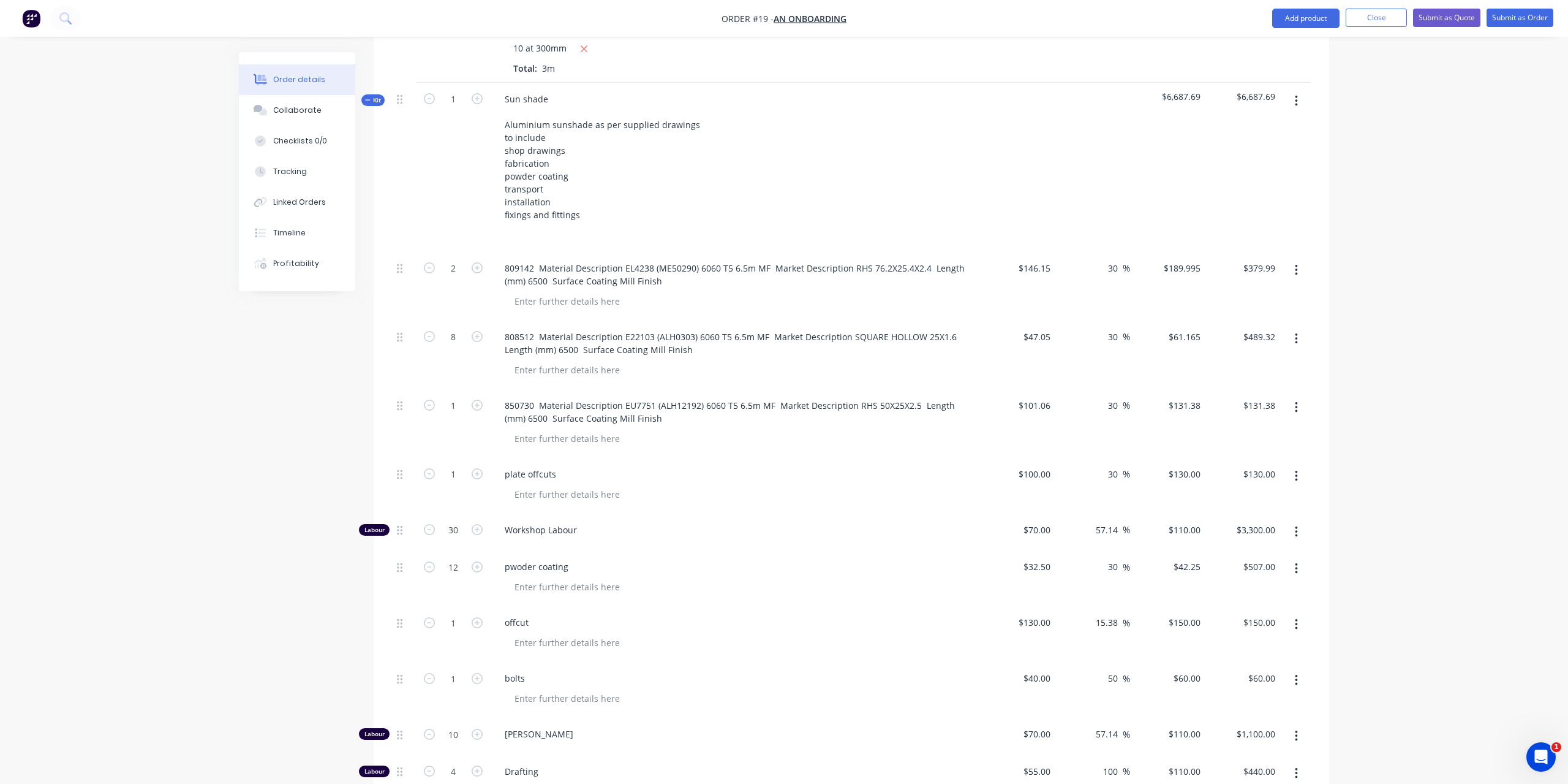
click at [951, 132] on div "Sun shade Aluminium sunshade as per supplied drawings to include shop drawings …" at bounding box center [734, 168] width 490 height 169
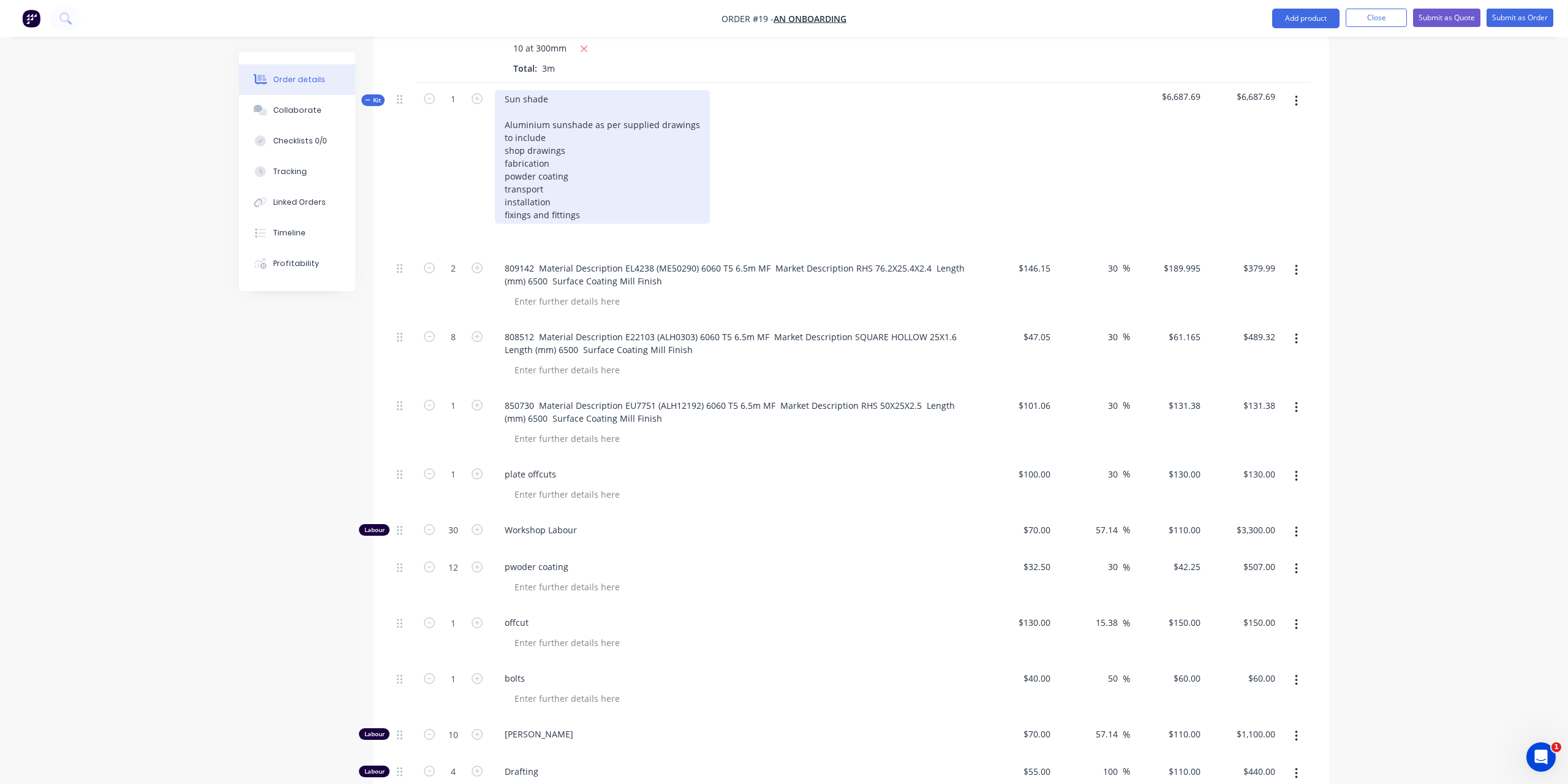
click at [563, 90] on div "Sun shade Aluminium sunshade as per supplied drawings to include shop drawings …" at bounding box center [603, 157] width 215 height 133
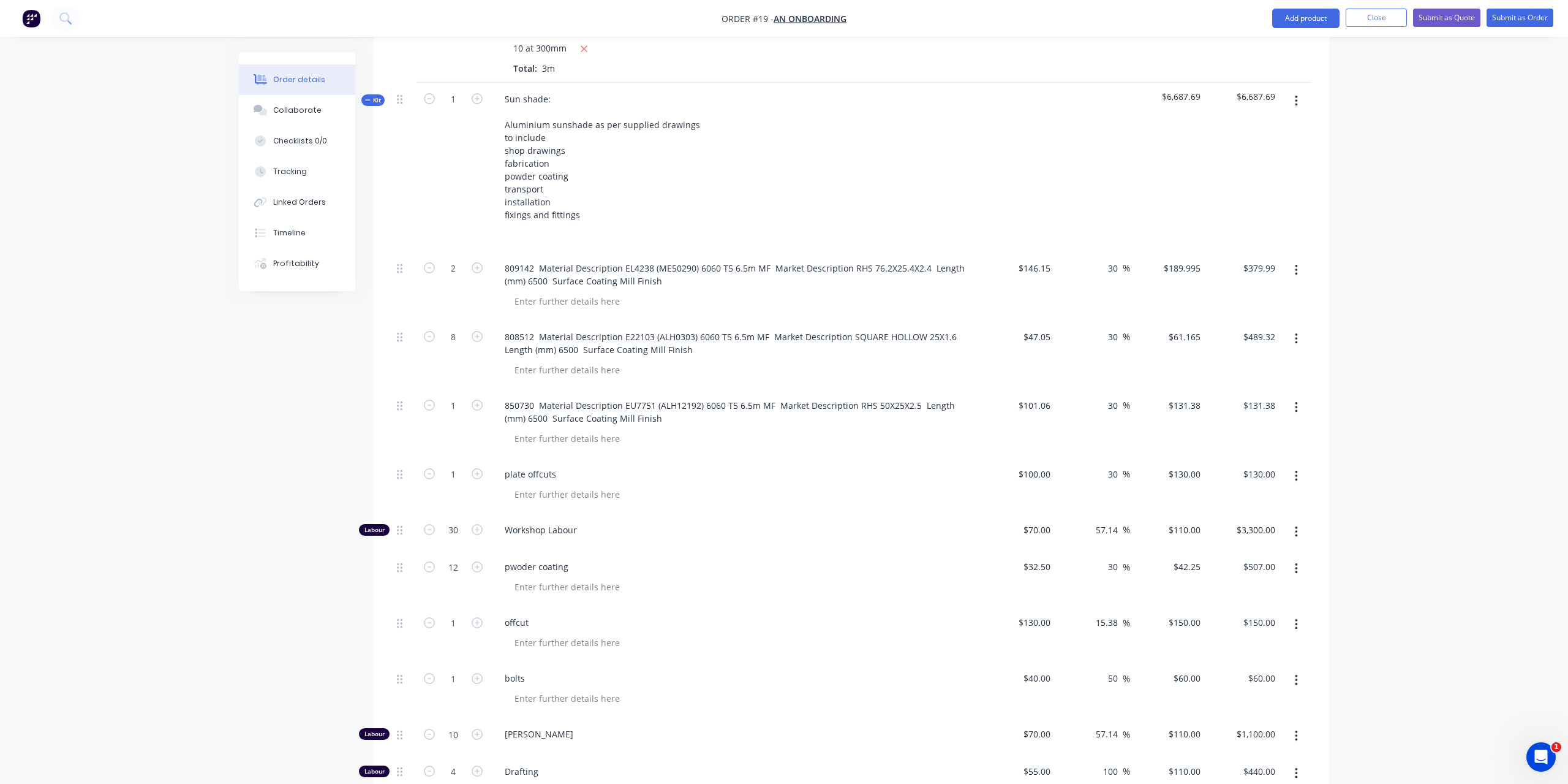
click at [741, 136] on div "Sun shade: Aluminium sunshade as per supplied drawings to include shop drawings…" at bounding box center [734, 168] width 490 height 169
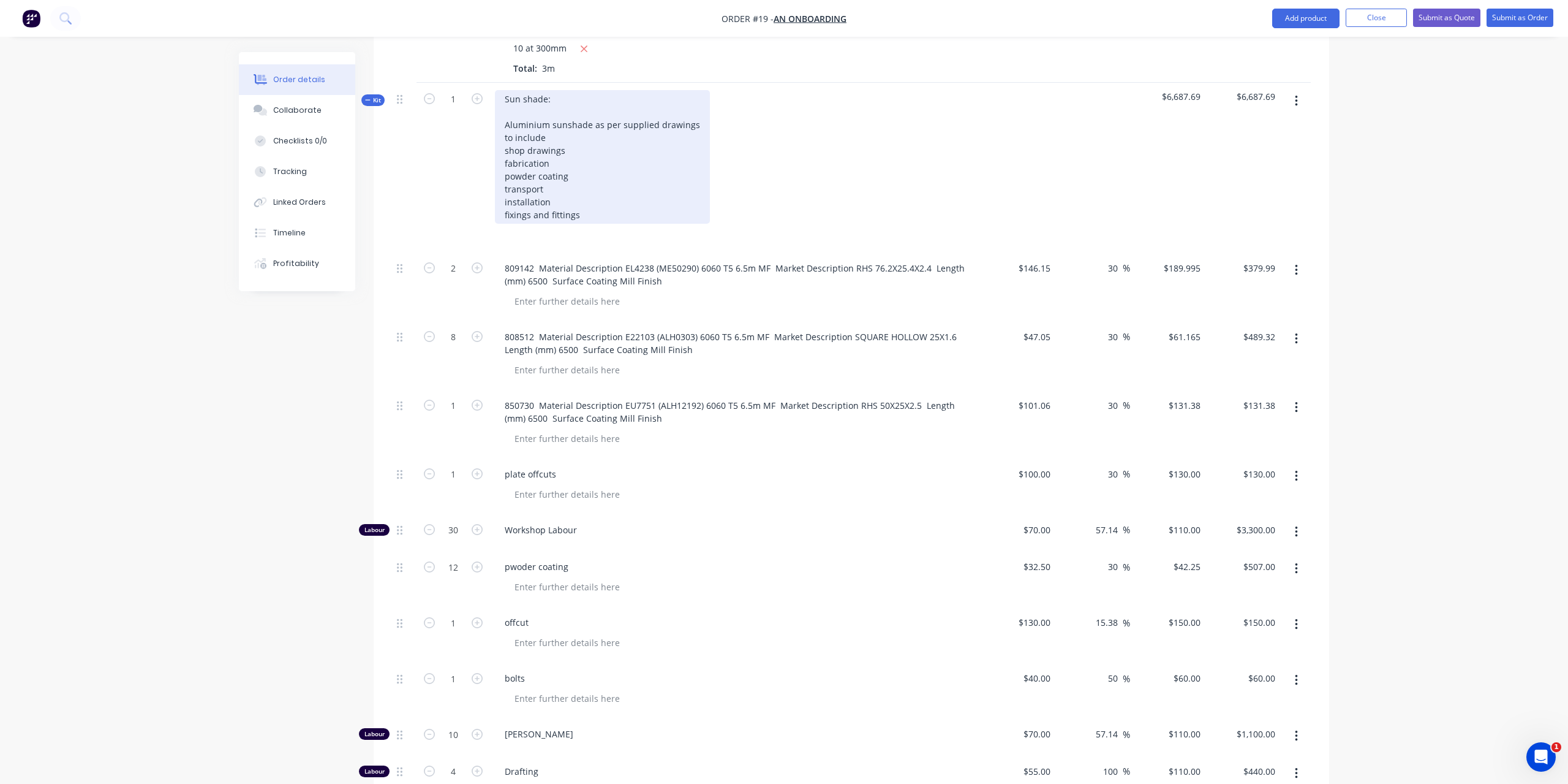
click at [535, 90] on div "Sun shade: Aluminium sunshade as per supplied drawings to include shop drawings…" at bounding box center [603, 157] width 215 height 133
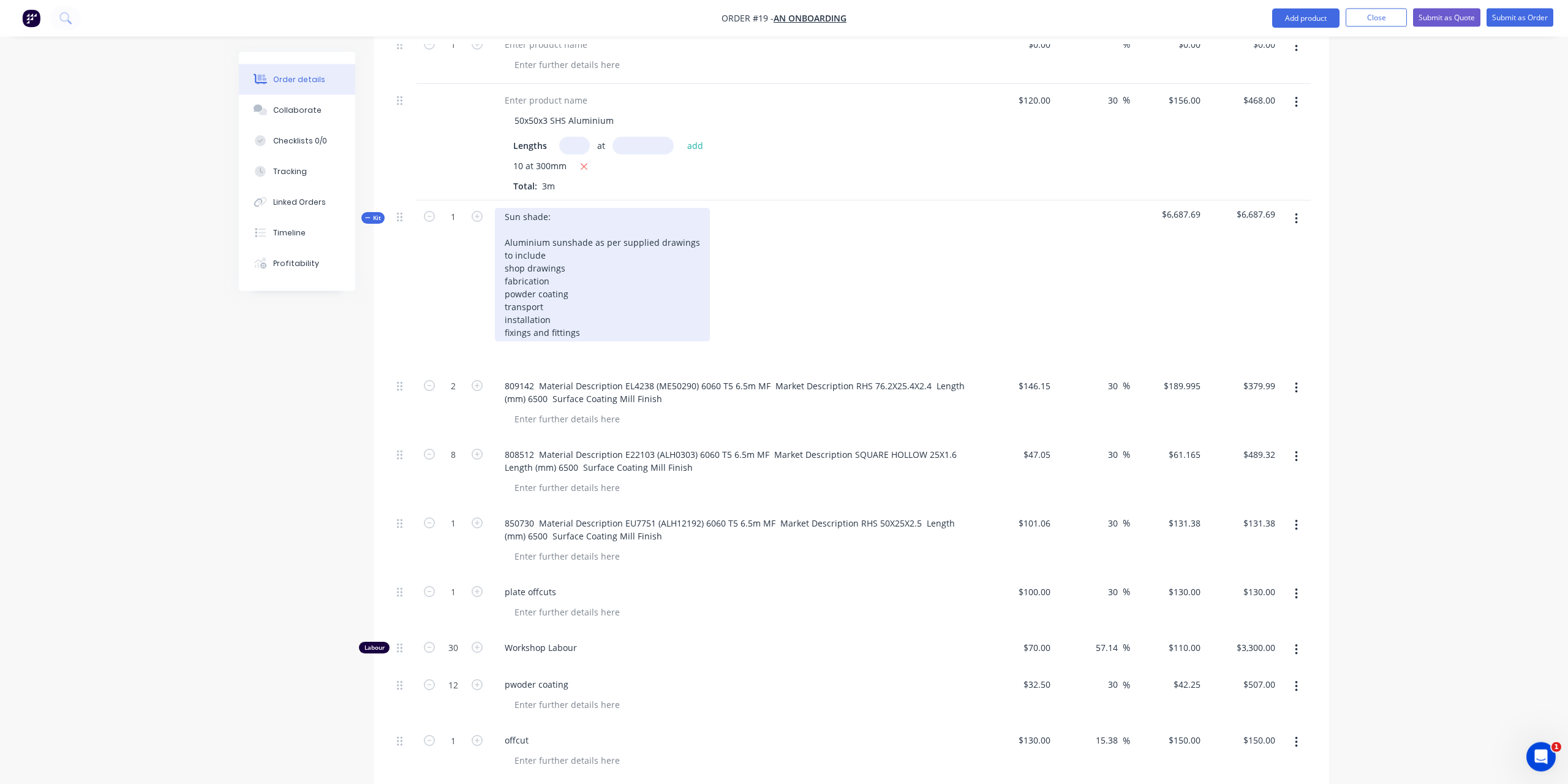
scroll to position [484, 0]
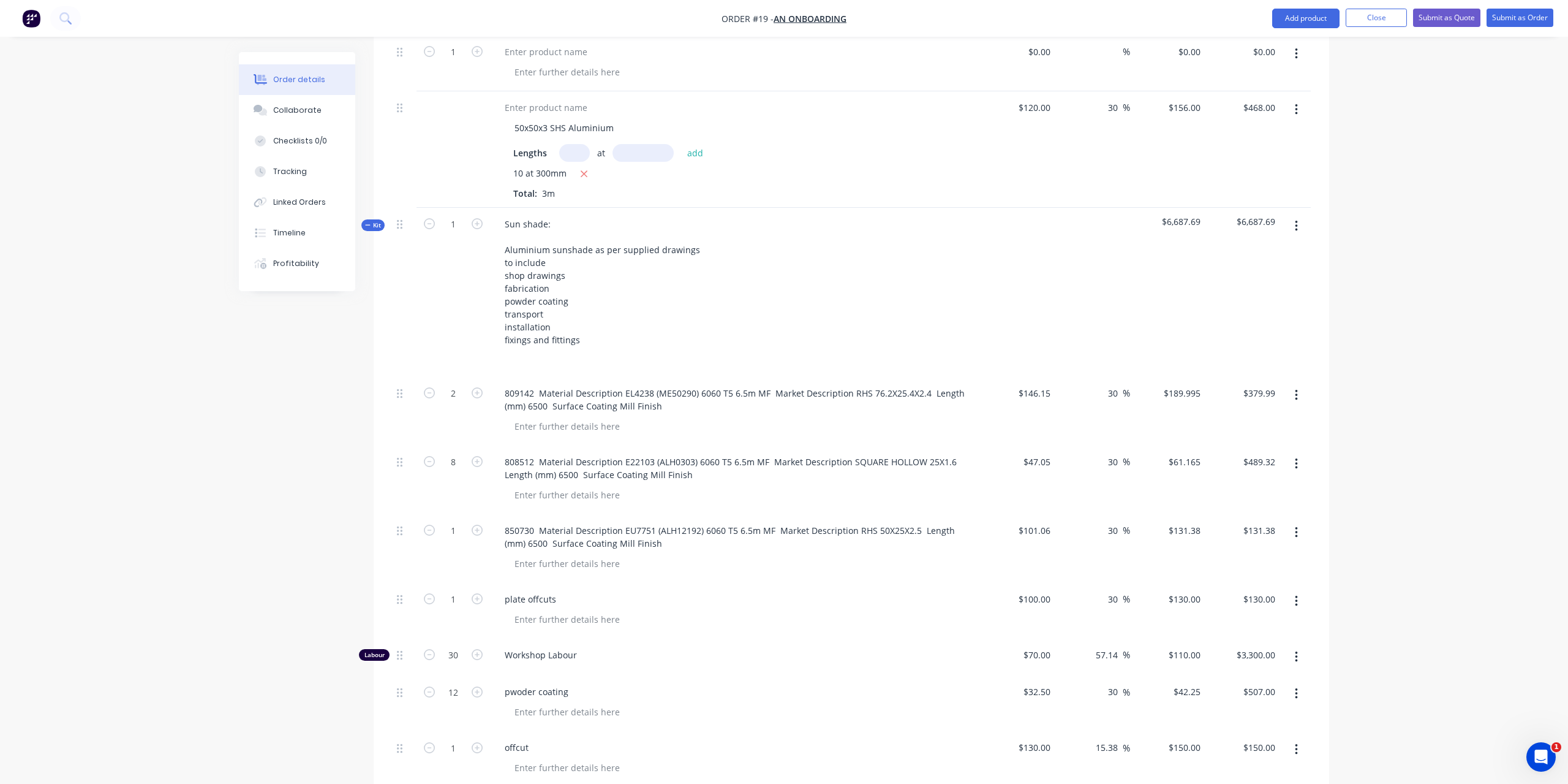
click at [376, 220] on span "Kit" at bounding box center [373, 225] width 16 height 9
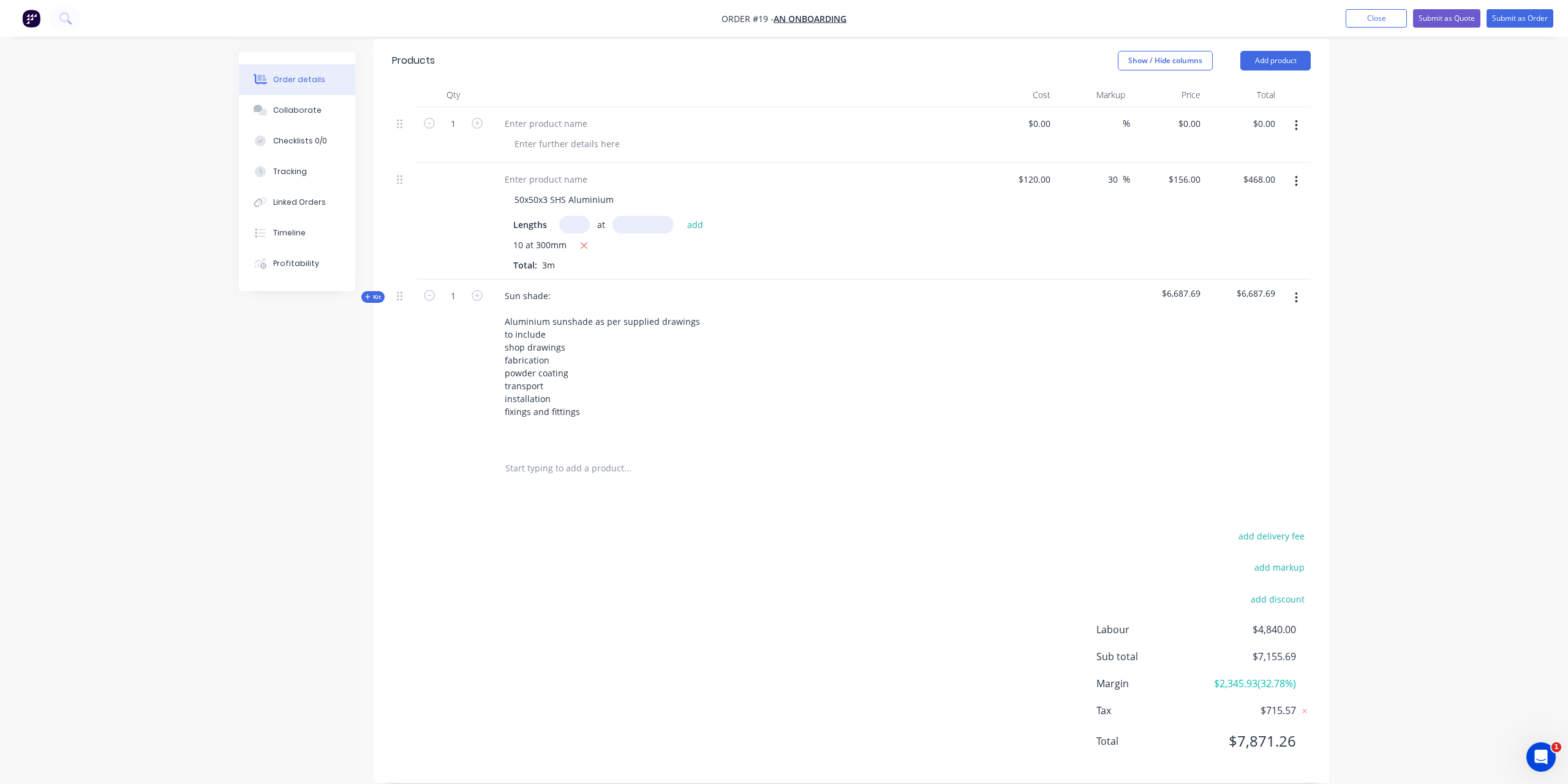
click at [1299, 287] on button "button" at bounding box center [1296, 298] width 29 height 22
click at [1275, 346] on div "Add product to kit" at bounding box center [1253, 354] width 94 height 18
click at [931, 556] on div "add delivery fee add markup add discount Labour $4,840.00 Sub total $7,155.69 M…" at bounding box center [851, 646] width 919 height 237
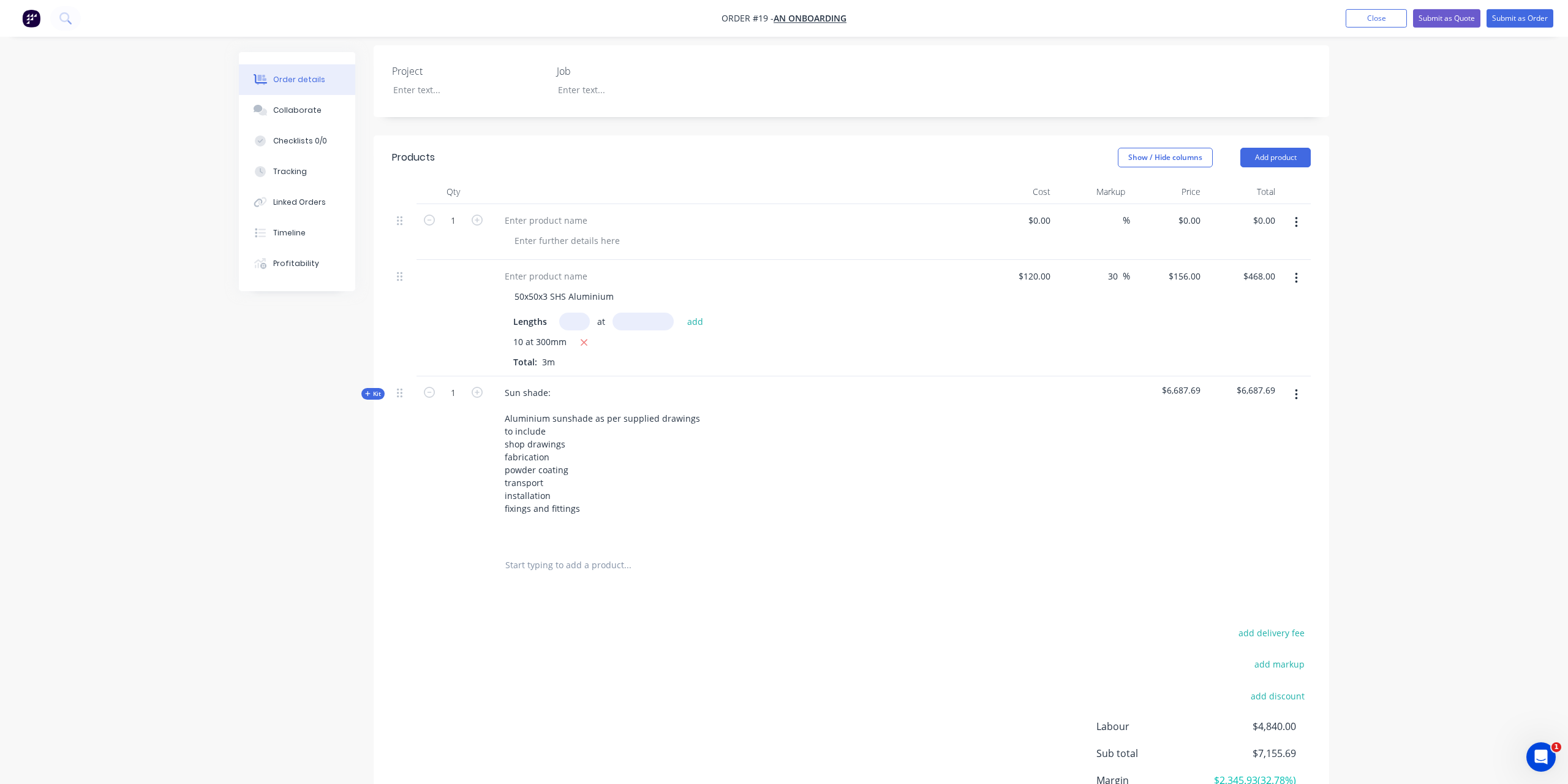
scroll to position [350, 0]
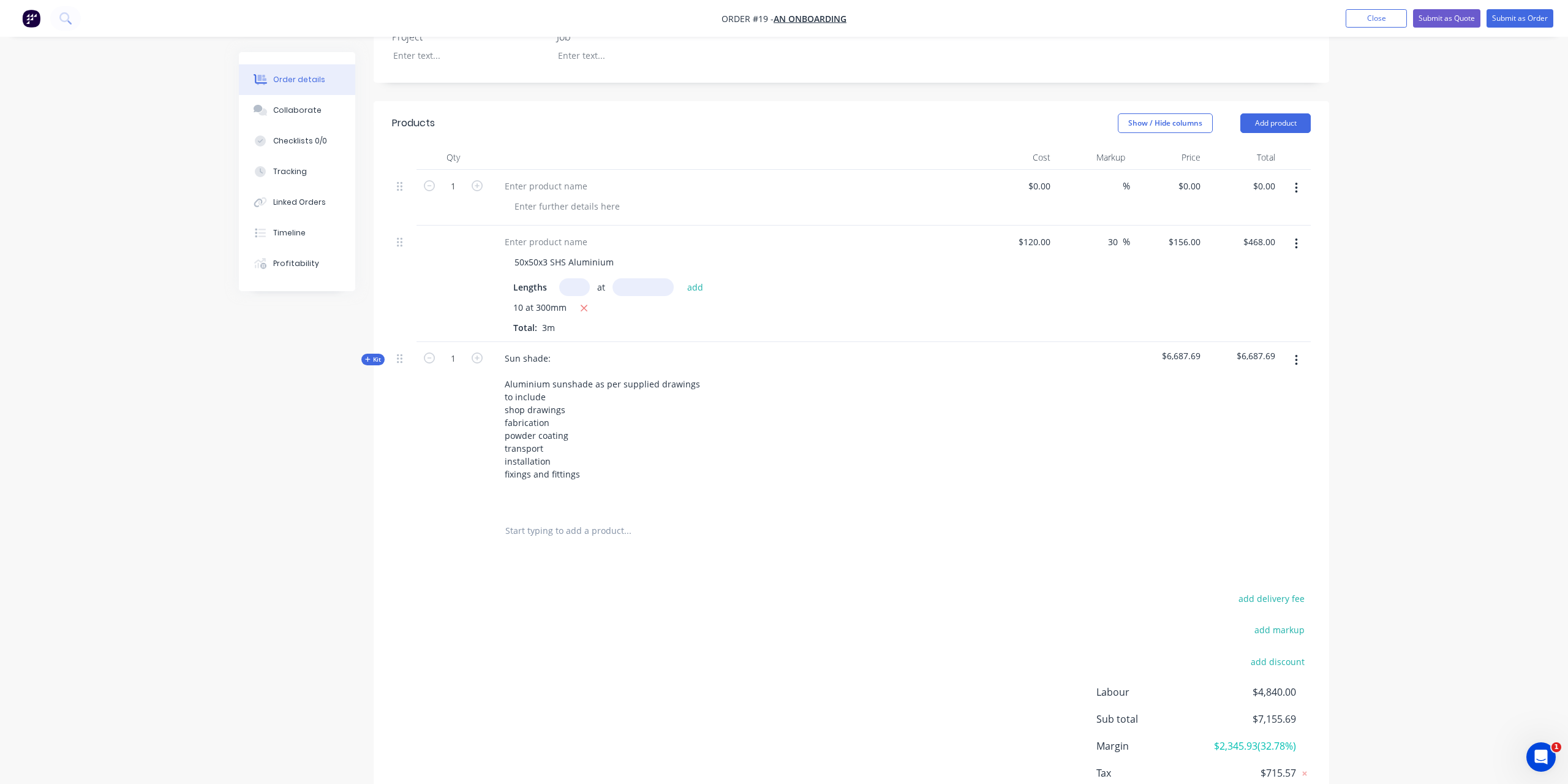
click at [686, 637] on div "add delivery fee add markup add discount Labour $4,840.00 Sub total $7,155.69 M…" at bounding box center [851, 709] width 919 height 237
click at [1263, 114] on button "Add product" at bounding box center [1276, 123] width 71 height 20
click at [1259, 194] on div "Product Kit" at bounding box center [1253, 203] width 94 height 18
click at [1258, 170] on div "Standard pricing" at bounding box center [1253, 179] width 94 height 18
click at [557, 518] on div at bounding box center [535, 527] width 80 height 18
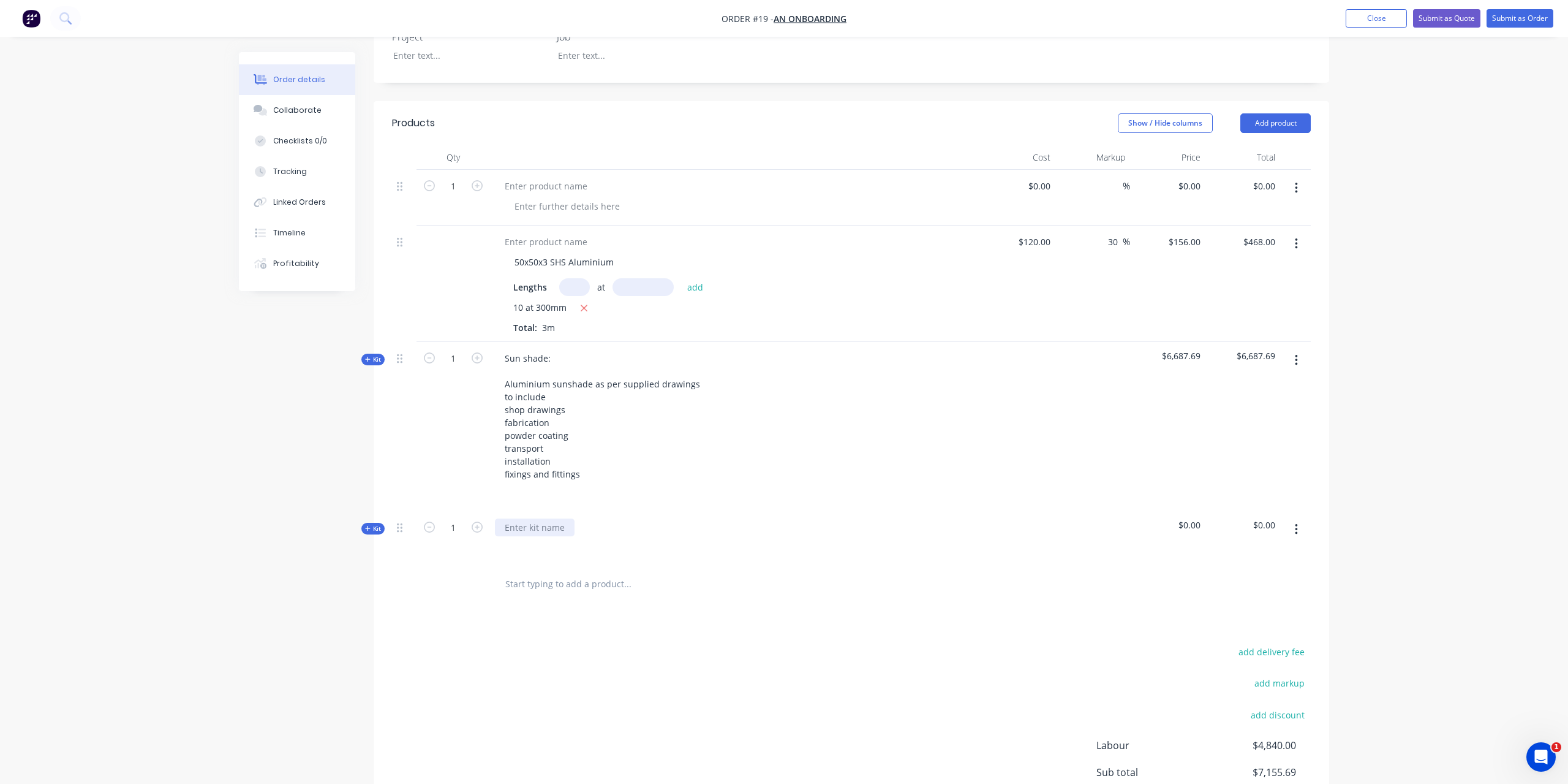
paste div
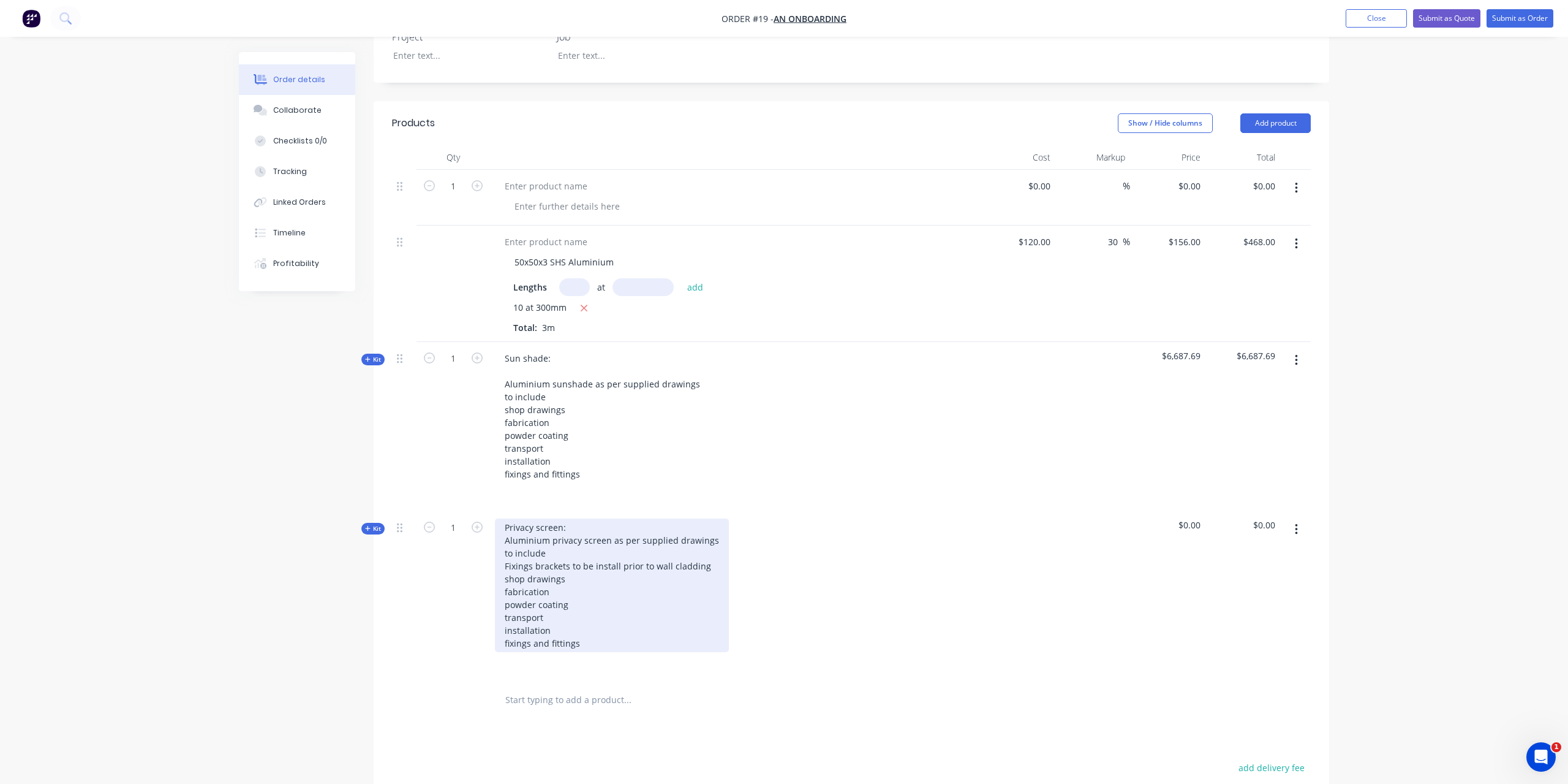
click at [573, 518] on div "Privacy screen: Aluminium privacy screen as per supplied drawings to include Fi…" at bounding box center [612, 585] width 234 height 133
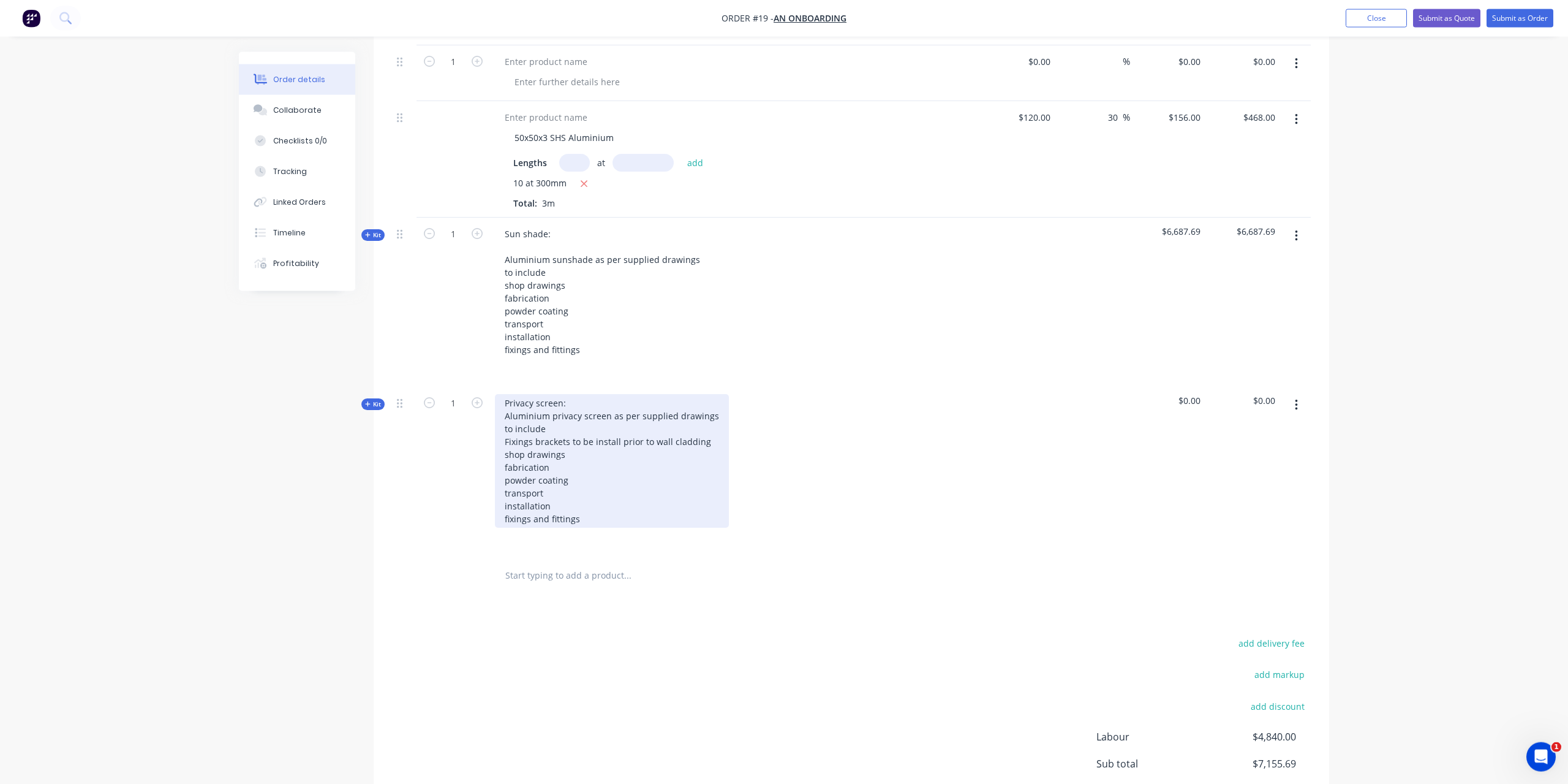
scroll to position [474, 0]
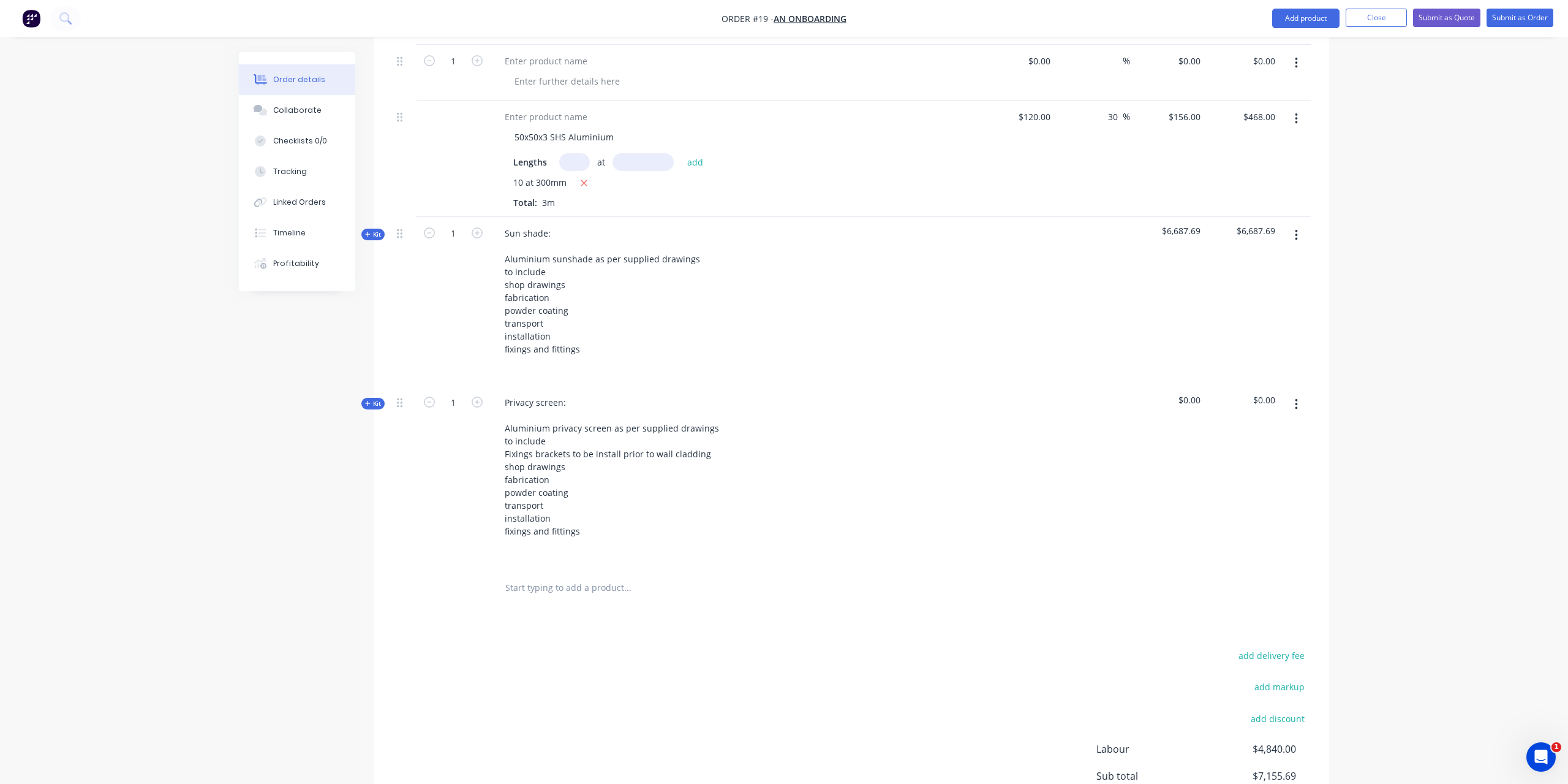
click at [532, 686] on div "add delivery fee add markup add discount Labour $4,840.00 Sub total $7,155.69 M…" at bounding box center [851, 766] width 919 height 237
click at [372, 399] on span "Kit" at bounding box center [373, 404] width 16 height 9
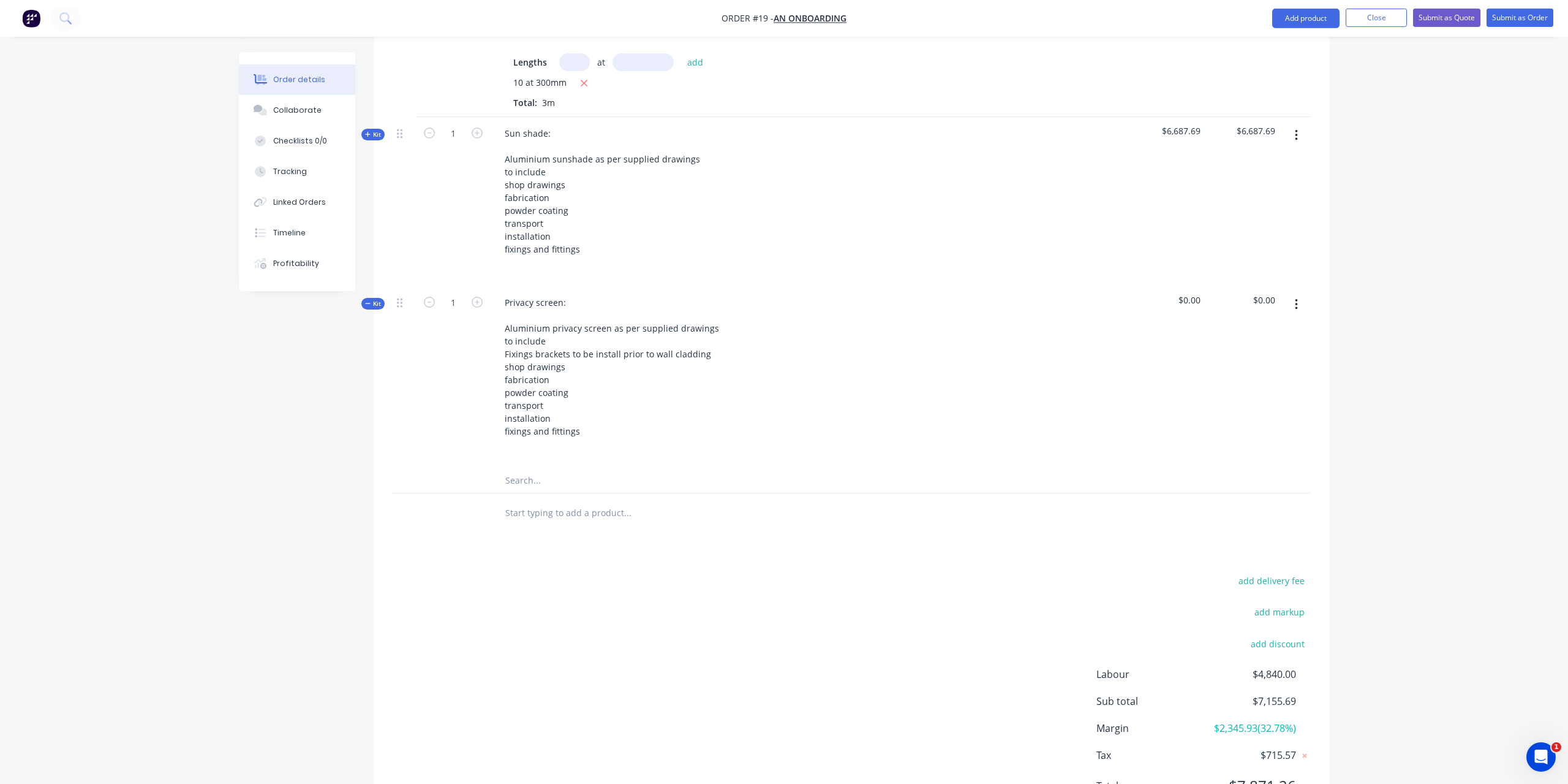
scroll to position [600, 0]
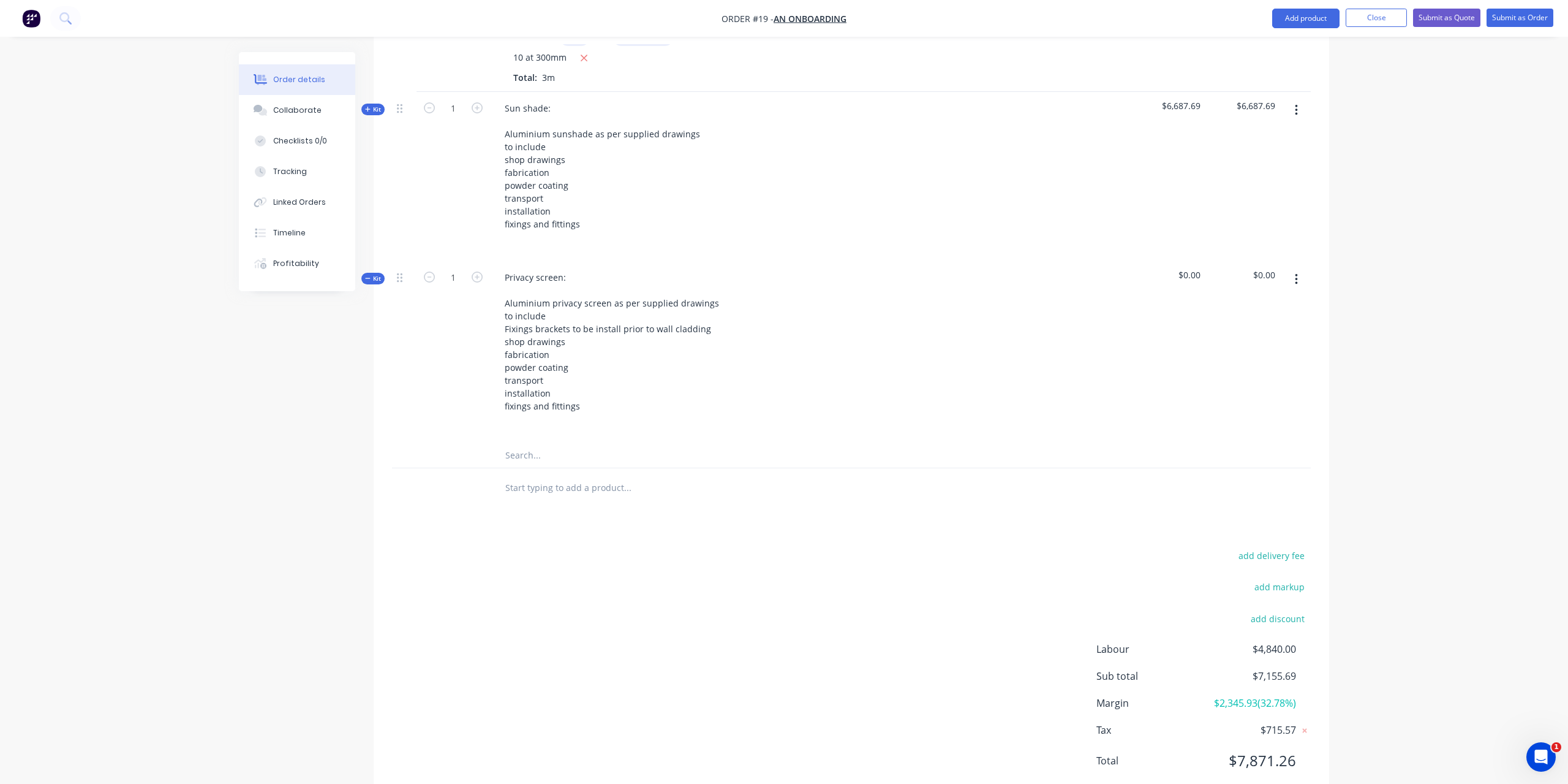
click at [576, 445] on input "text" at bounding box center [627, 455] width 245 height 24
paste input "815450 Material Description EL8024 6060 T5 6.5m Mill Finish Market Description …"
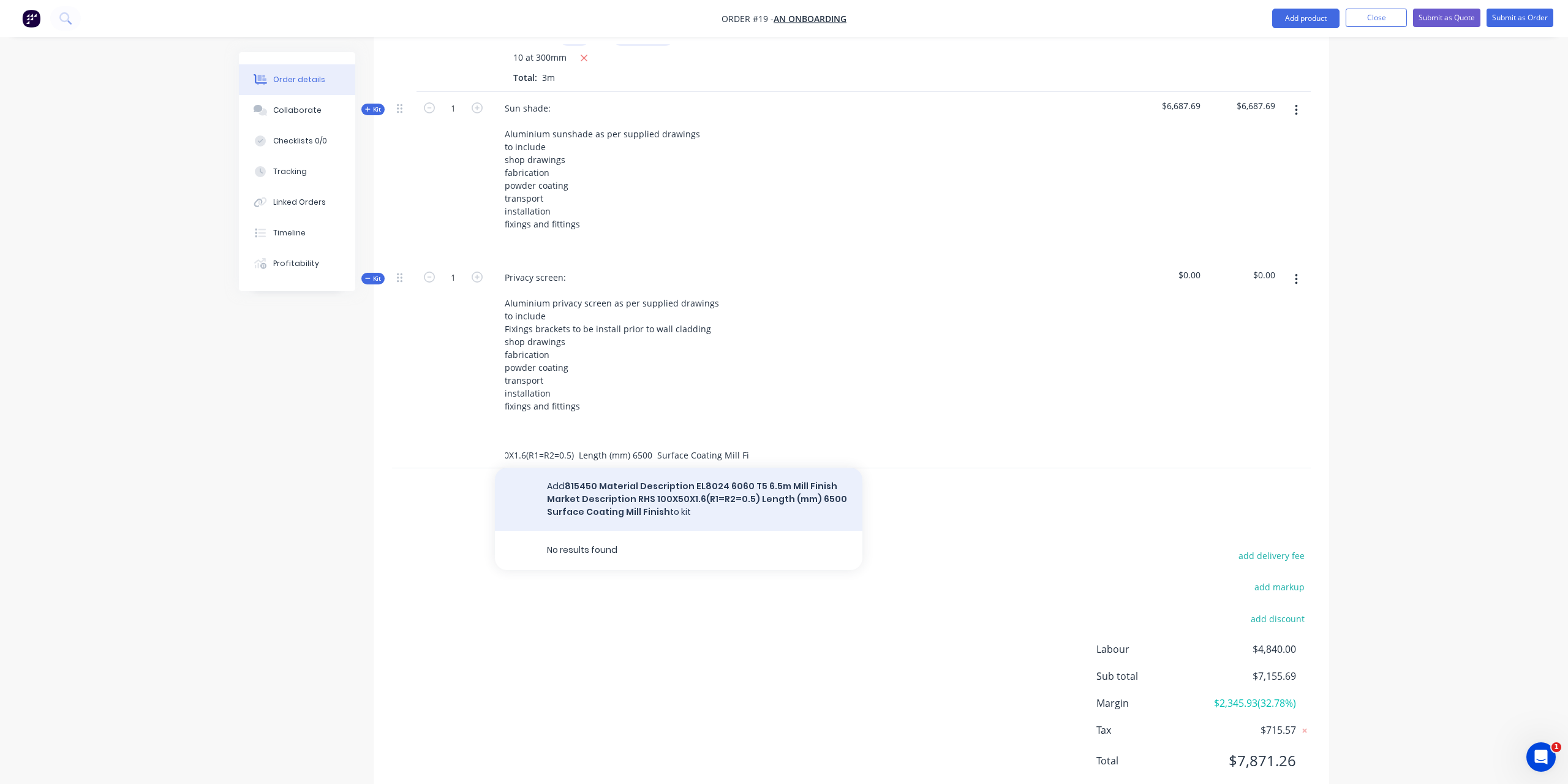
type input "815450 Material Description EL8024 6060 T5 6.5m Mill Finish Market Description …"
click at [616, 481] on button "Add 815450 Material Description EL8024 6060 T5 6.5m Mill Finish Market Descript…" at bounding box center [679, 499] width 368 height 64
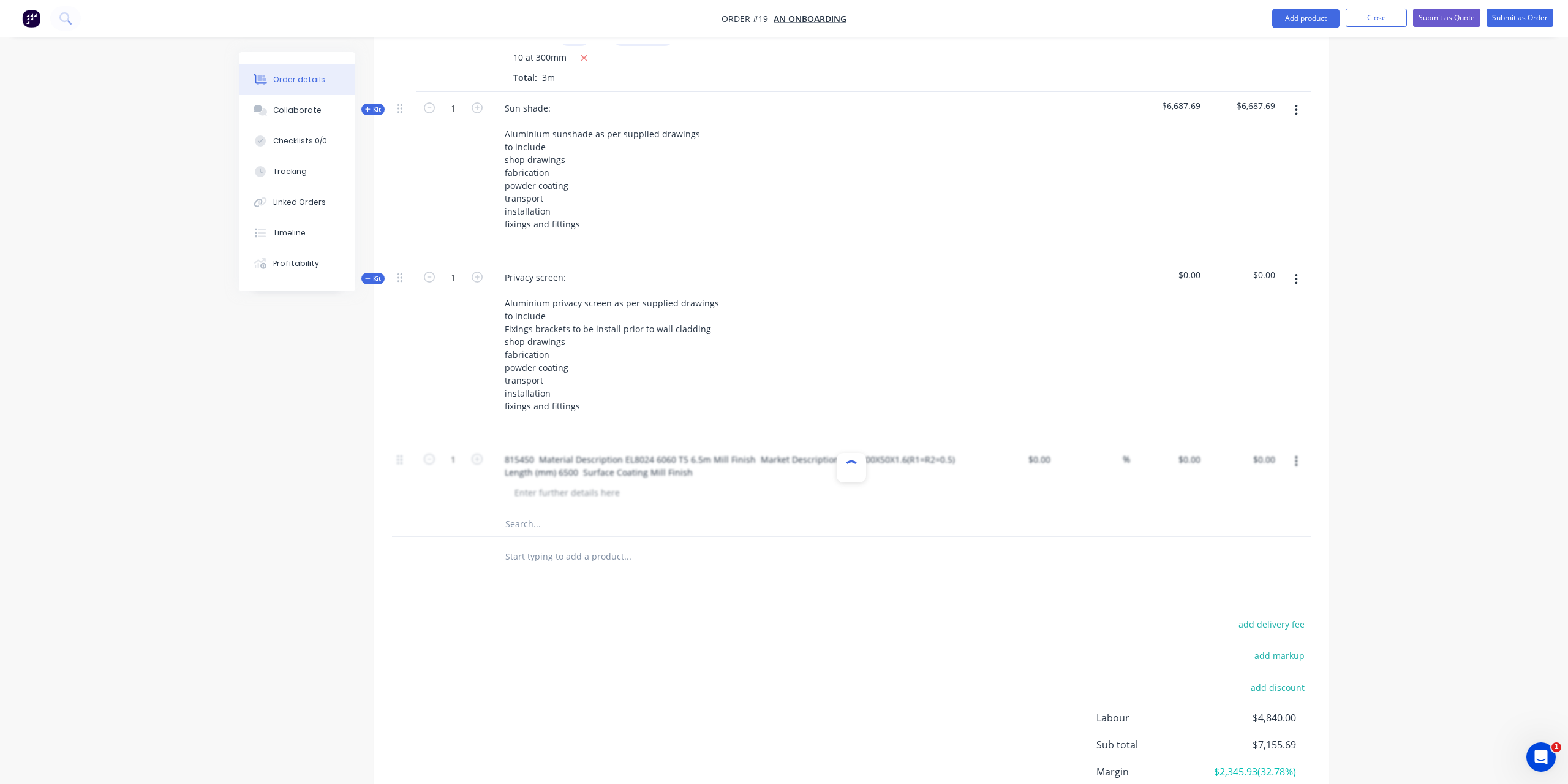
scroll to position [0, 0]
click at [1045, 451] on input at bounding box center [1048, 459] width 14 height 18
type input "$147.65"
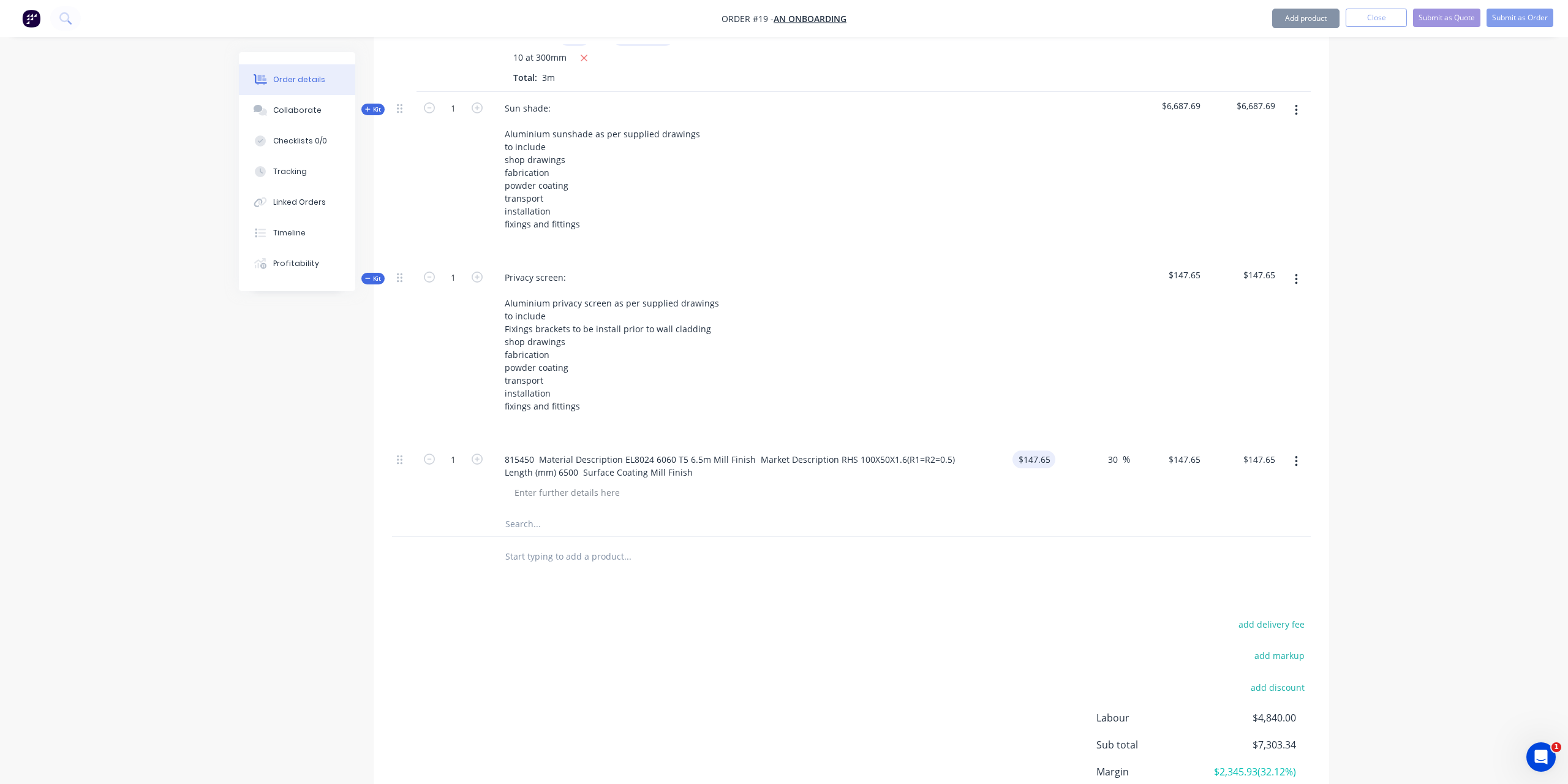
type input "30"
type input "$191.945"
type input "$191.95"
click at [1147, 514] on div at bounding box center [851, 524] width 919 height 25
click at [1179, 451] on input "191.945" at bounding box center [1184, 459] width 43 height 18
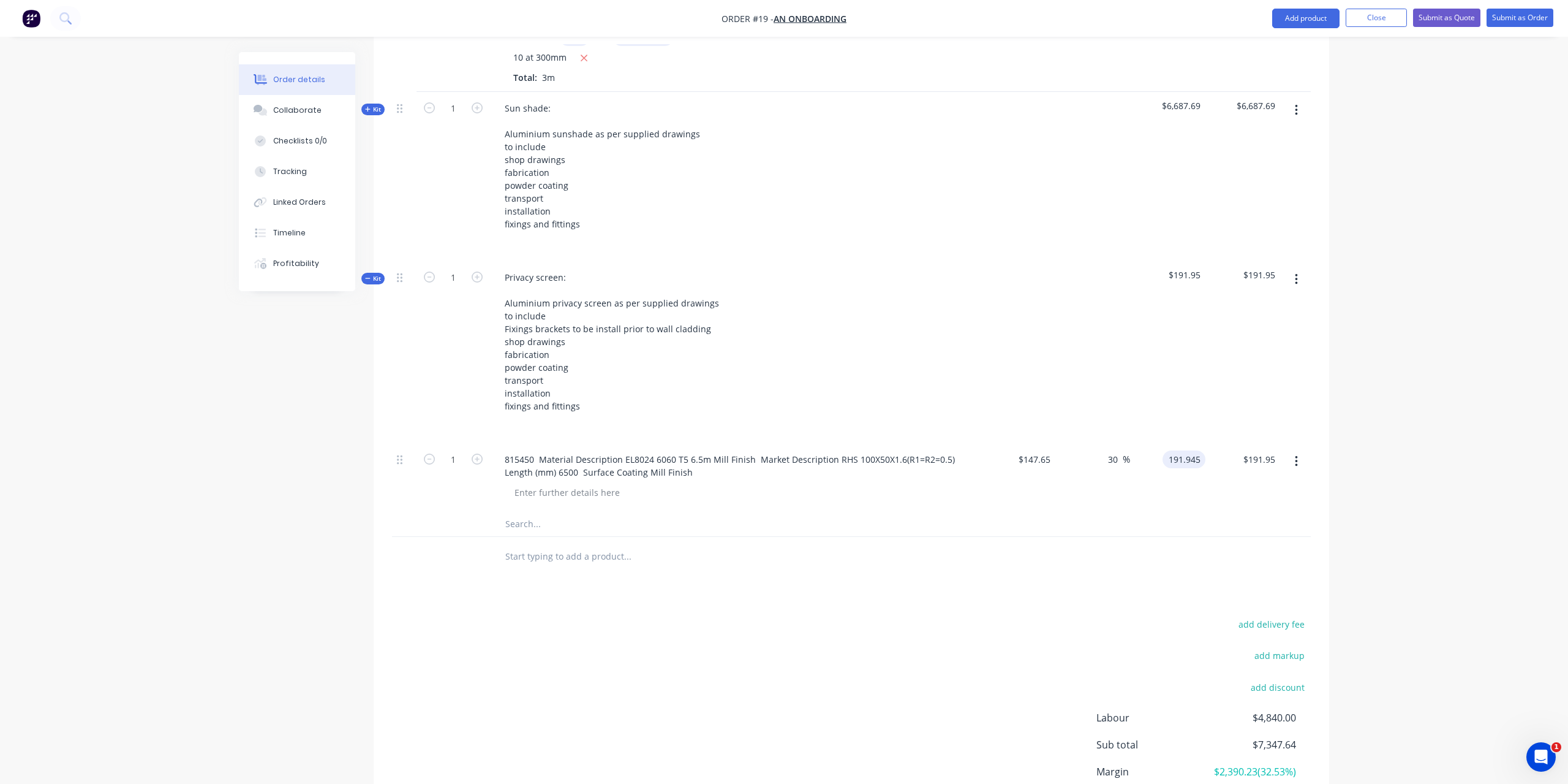
type input "$191.945"
click at [552, 465] on div "815450 Material Description EL8024 6060 T5 6.5m Mill Finish Market Description …" at bounding box center [734, 477] width 490 height 69
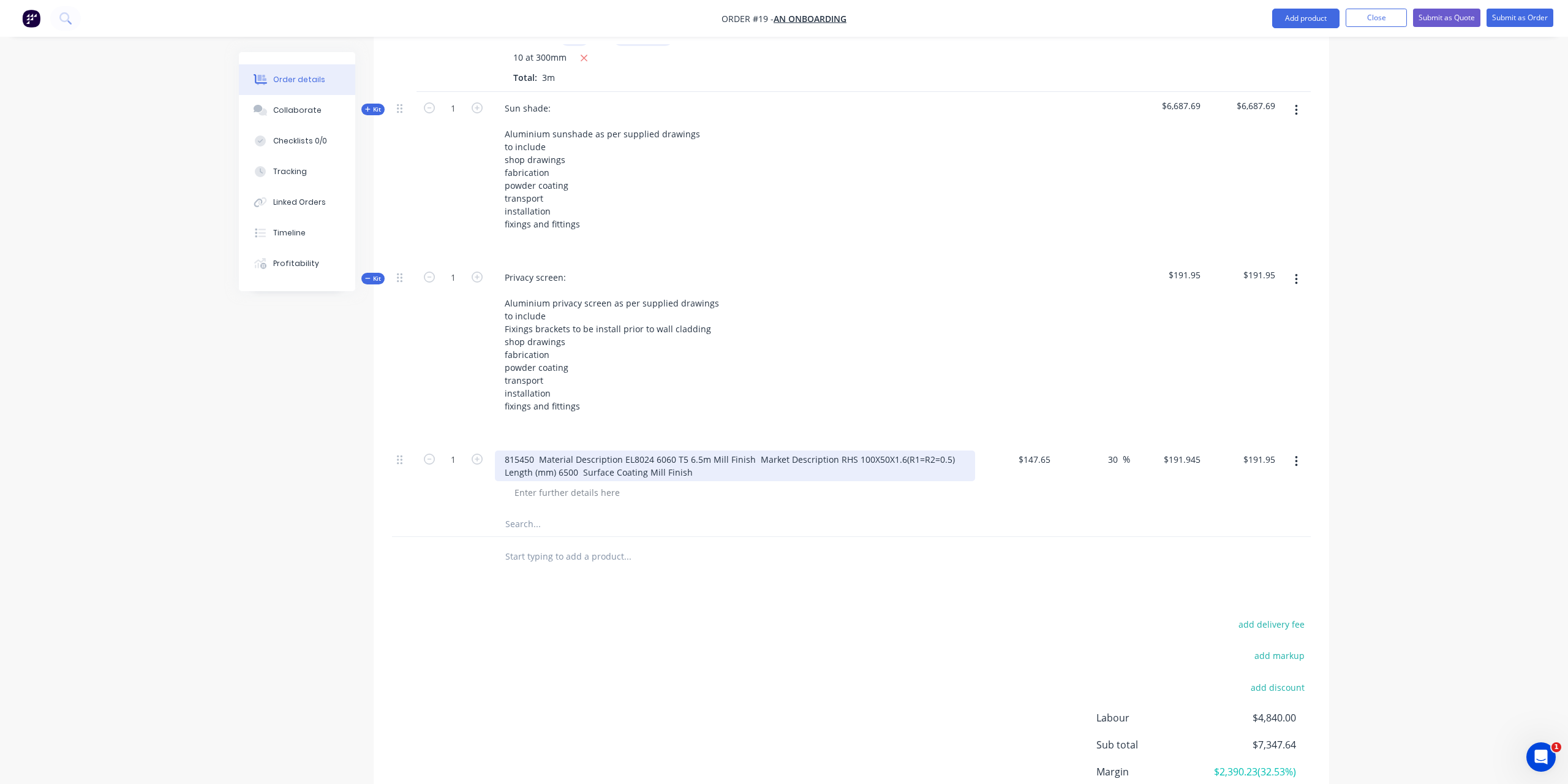
click at [562, 454] on div "815450 Material Description EL8024 6060 T5 6.5m Mill Finish Market Description …" at bounding box center [735, 466] width 480 height 31
drag, startPoint x: 699, startPoint y: 456, endPoint x: 483, endPoint y: 446, distance: 216.2
click at [495, 451] on div "815450 Material Description EL8024 6060 T5 6.5m Mill Finish Market Description …" at bounding box center [735, 466] width 480 height 31
paste div
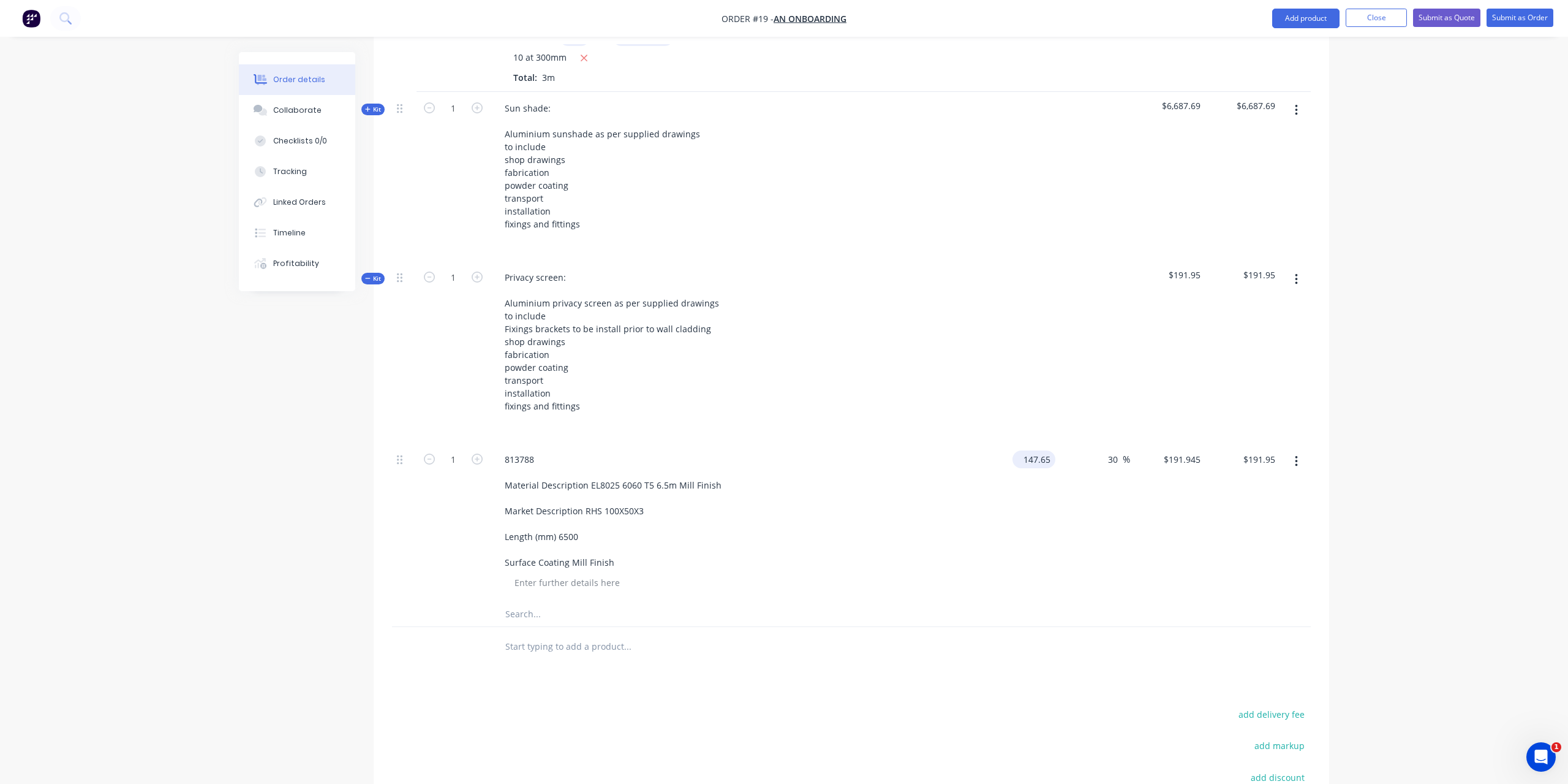
click at [1046, 451] on input "147.65" at bounding box center [1037, 459] width 38 height 18
type input "$271.67"
type input "$353.171"
type input "$353.17"
click at [1139, 540] on div "$353.171 $191.945" at bounding box center [1168, 522] width 75 height 158
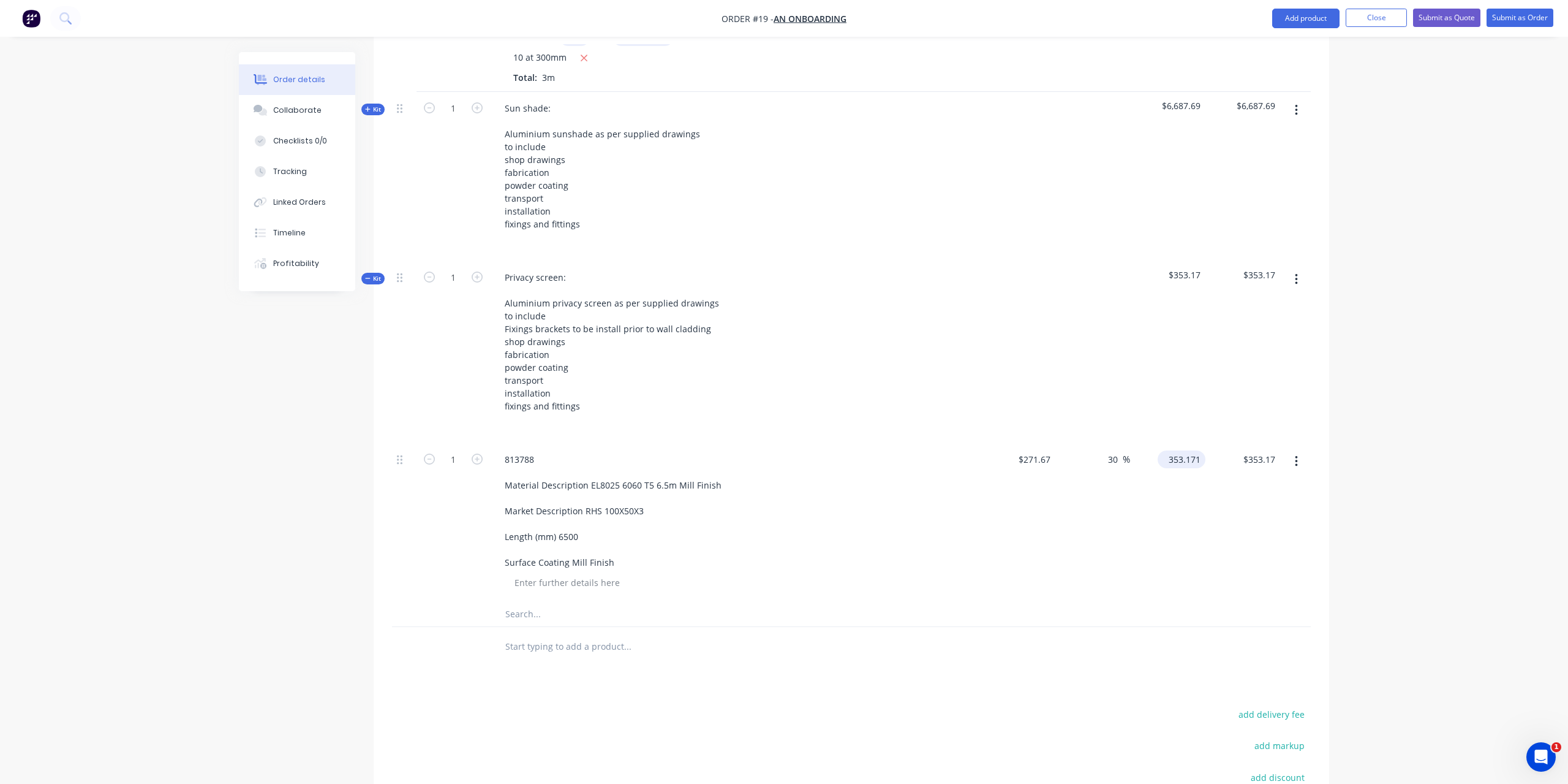
click at [1192, 451] on input "353.171" at bounding box center [1184, 459] width 43 height 18
type input "$353.171"
click at [479, 454] on icon "button" at bounding box center [477, 459] width 11 height 11
type input "2"
type input "$706.34"
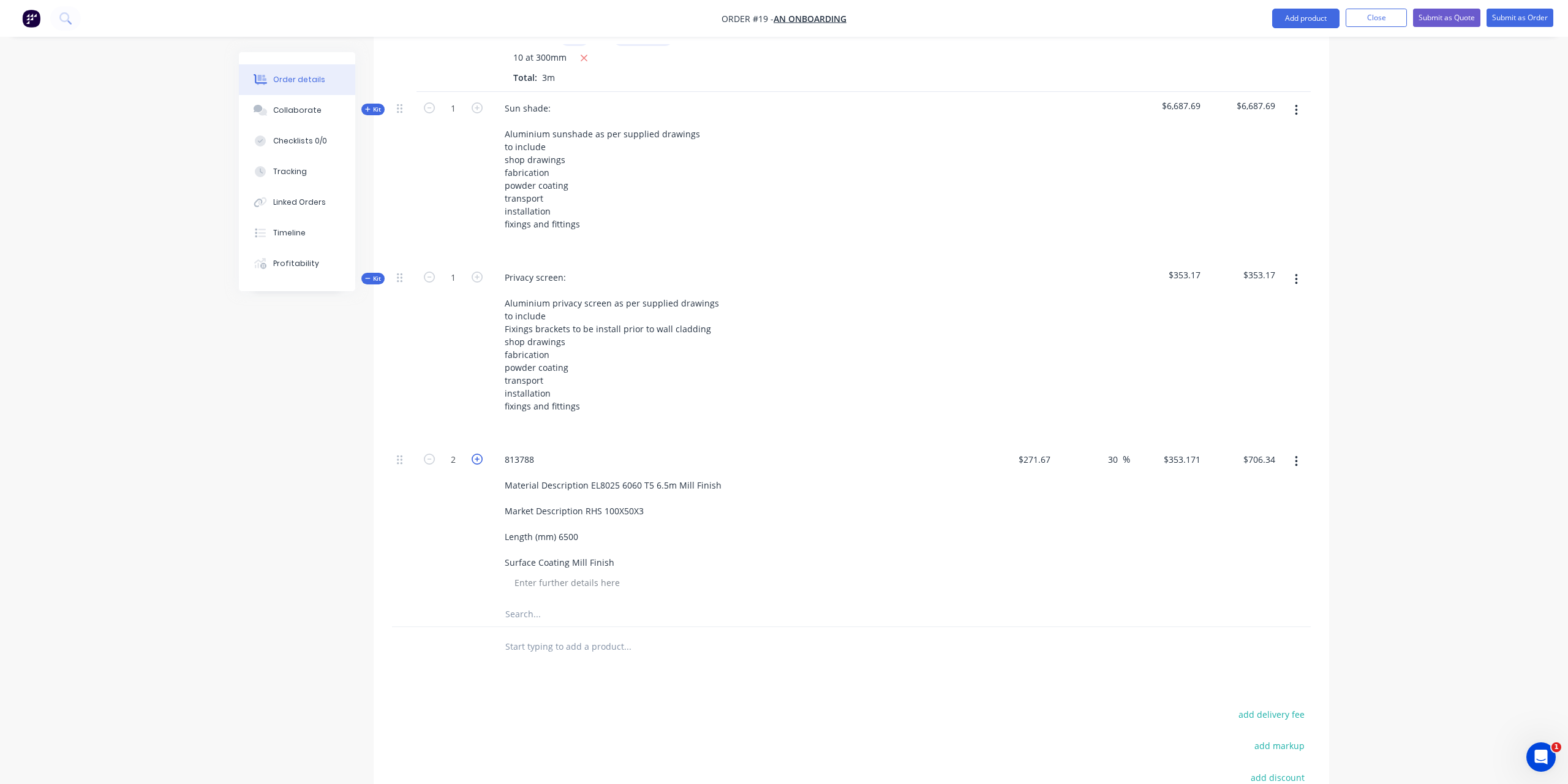
click at [479, 454] on icon "button" at bounding box center [477, 459] width 11 height 11
type input "3"
type input "$1,059.51"
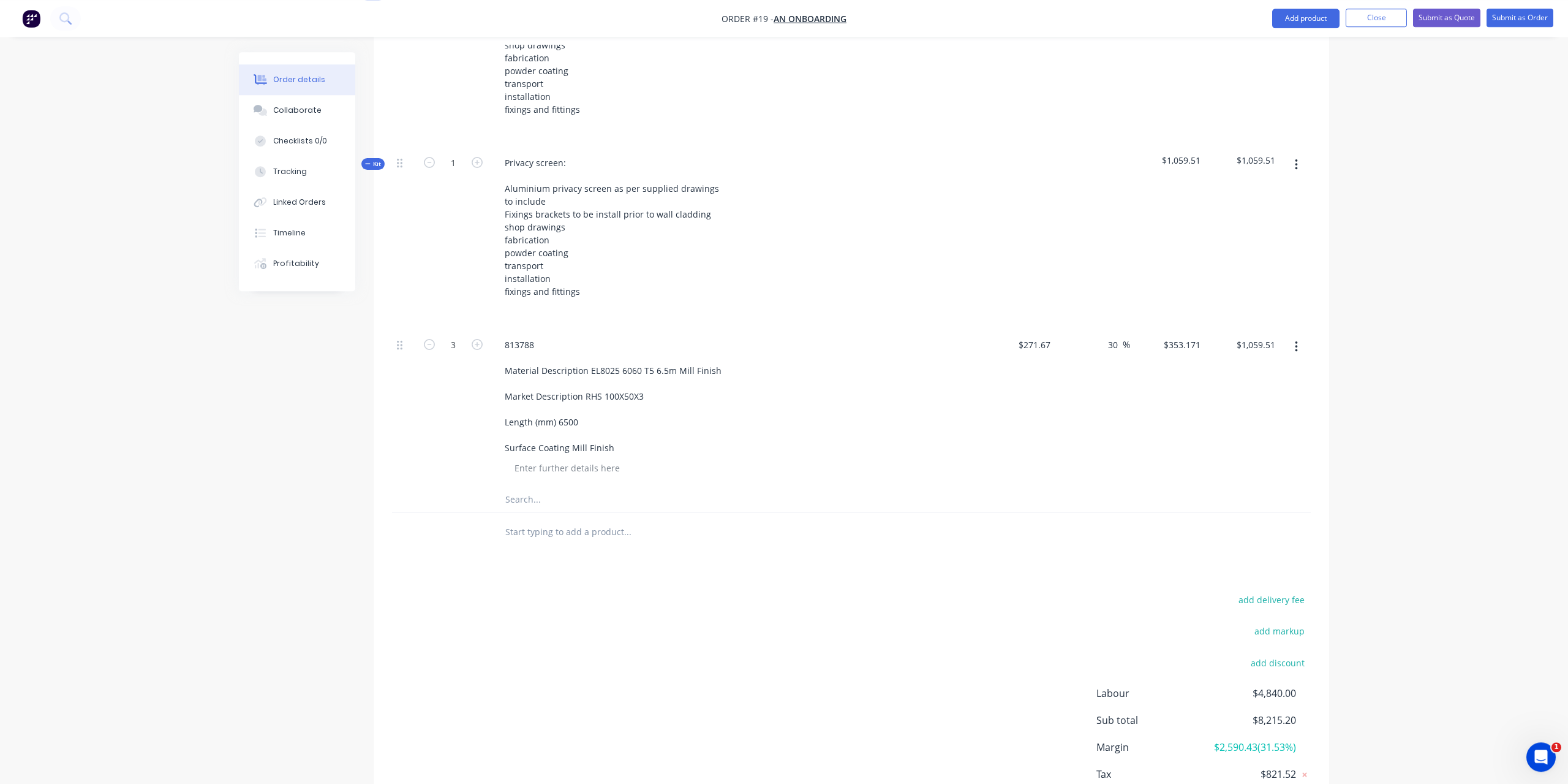
scroll to position [715, 0]
click at [541, 486] on input "text" at bounding box center [627, 498] width 245 height 24
paste input "813971 Material Description EX4026 (AL4053) 6060 T5 4m MF Market Description FL…"
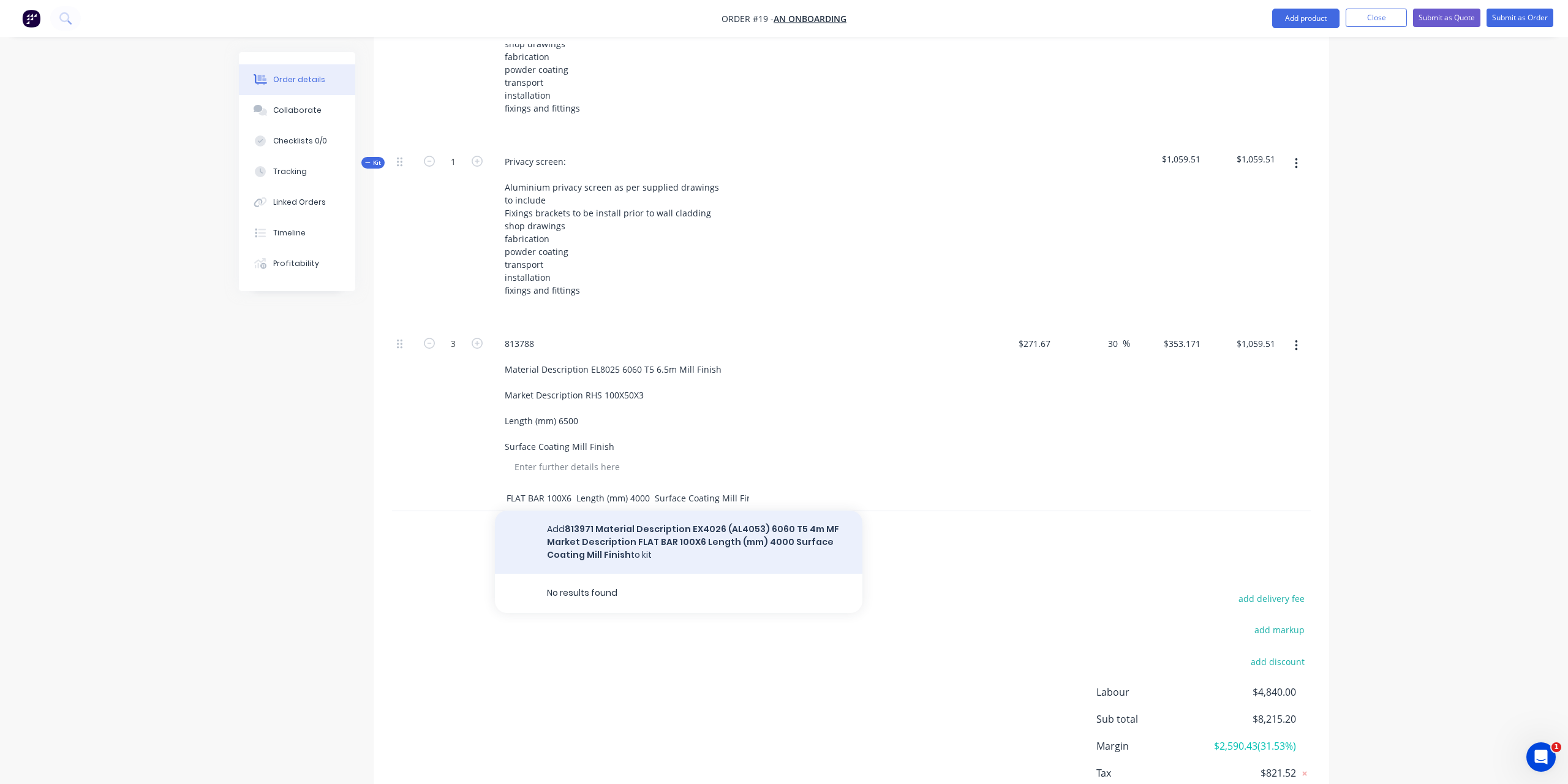
type input "813971 Material Description EX4026 (AL4053) 6060 T5 4m MF Market Description FL…"
click at [613, 519] on button "Add 813971 Material Description EX4026 (AL4053) 6060 T5 4m MF Market Descriptio…" at bounding box center [679, 542] width 368 height 64
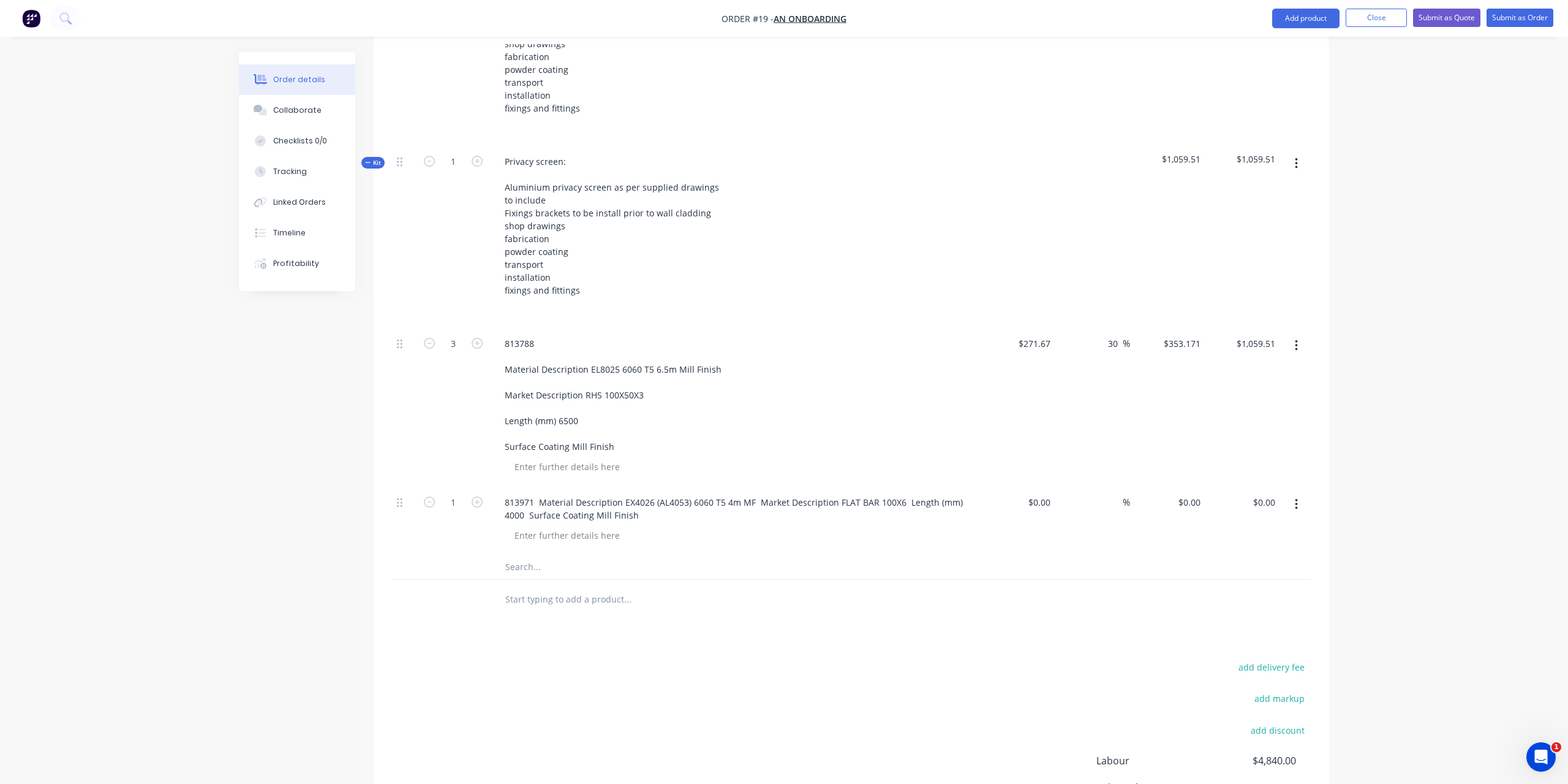
click at [1023, 495] on div "$0.00 $0.00" at bounding box center [1018, 521] width 75 height 69
click at [1041, 493] on input at bounding box center [1041, 502] width 28 height 18
type input "116.3"
type input "$116.09"
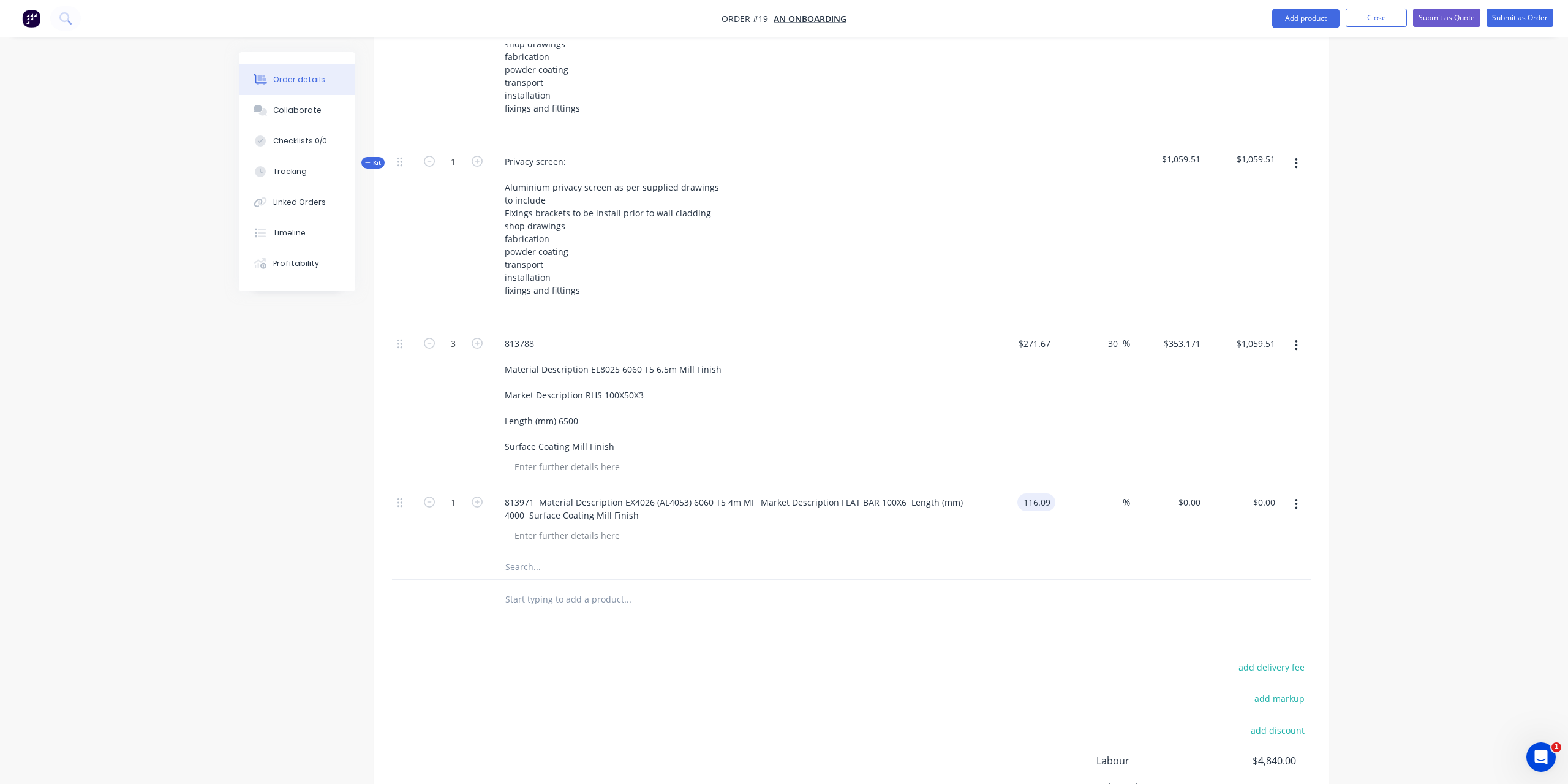
type input "$116.09"
click at [1102, 537] on div "%" at bounding box center [1093, 521] width 75 height 69
click at [1125, 514] on div "%" at bounding box center [1093, 521] width 75 height 69
click at [1115, 493] on input at bounding box center [1116, 502] width 14 height 18
type input "30"
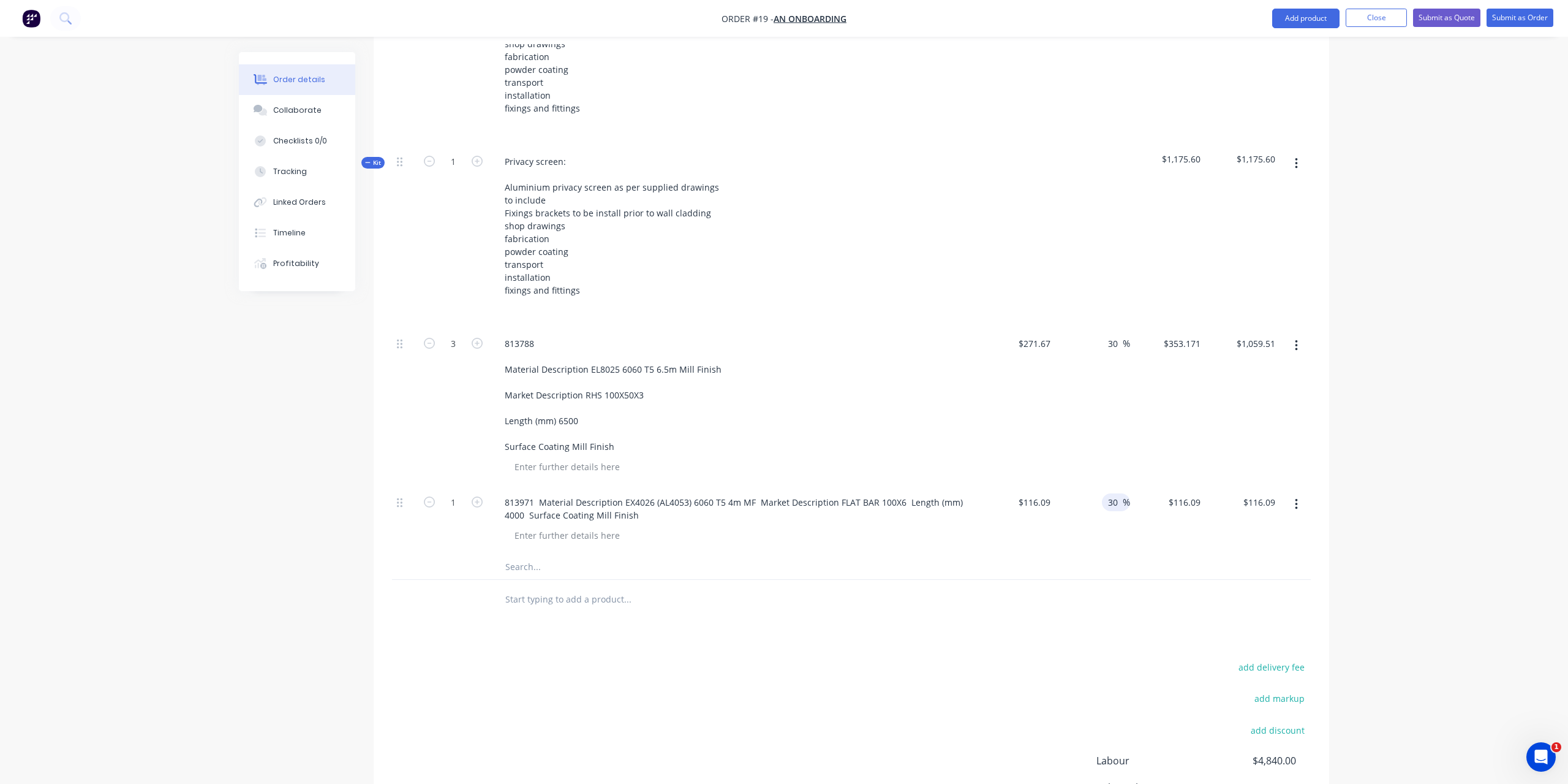
type input "$150.917"
type input "$150.92"
click at [1169, 530] on div "$150.917 $116.09" at bounding box center [1168, 521] width 75 height 69
click at [1183, 493] on input "150.917" at bounding box center [1186, 502] width 38 height 18
type input "$150.917"
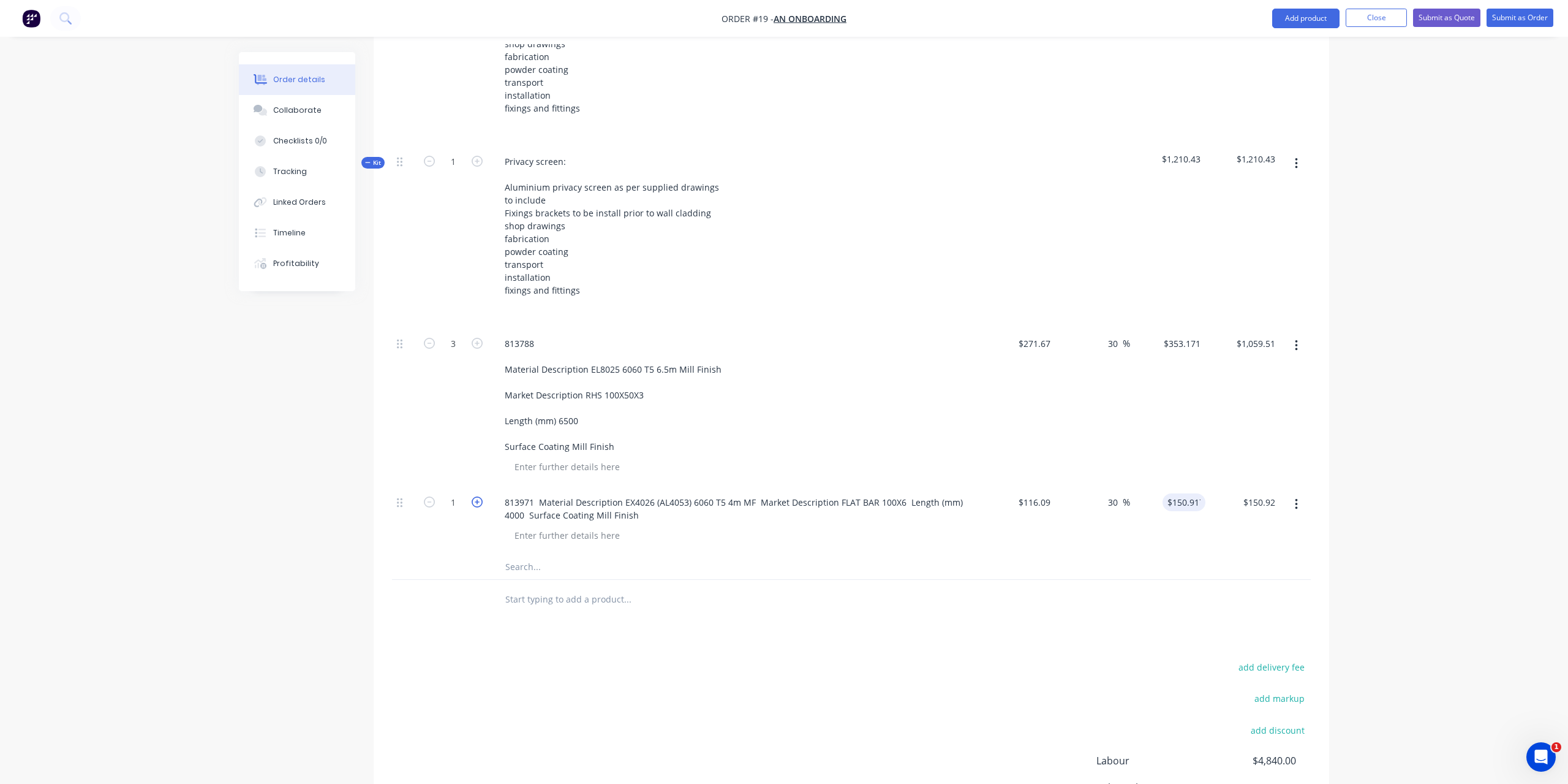
click at [479, 496] on icon "button" at bounding box center [477, 502] width 11 height 11
type input "2"
type input "$301.83"
click at [537, 555] on input "text" at bounding box center [627, 567] width 245 height 24
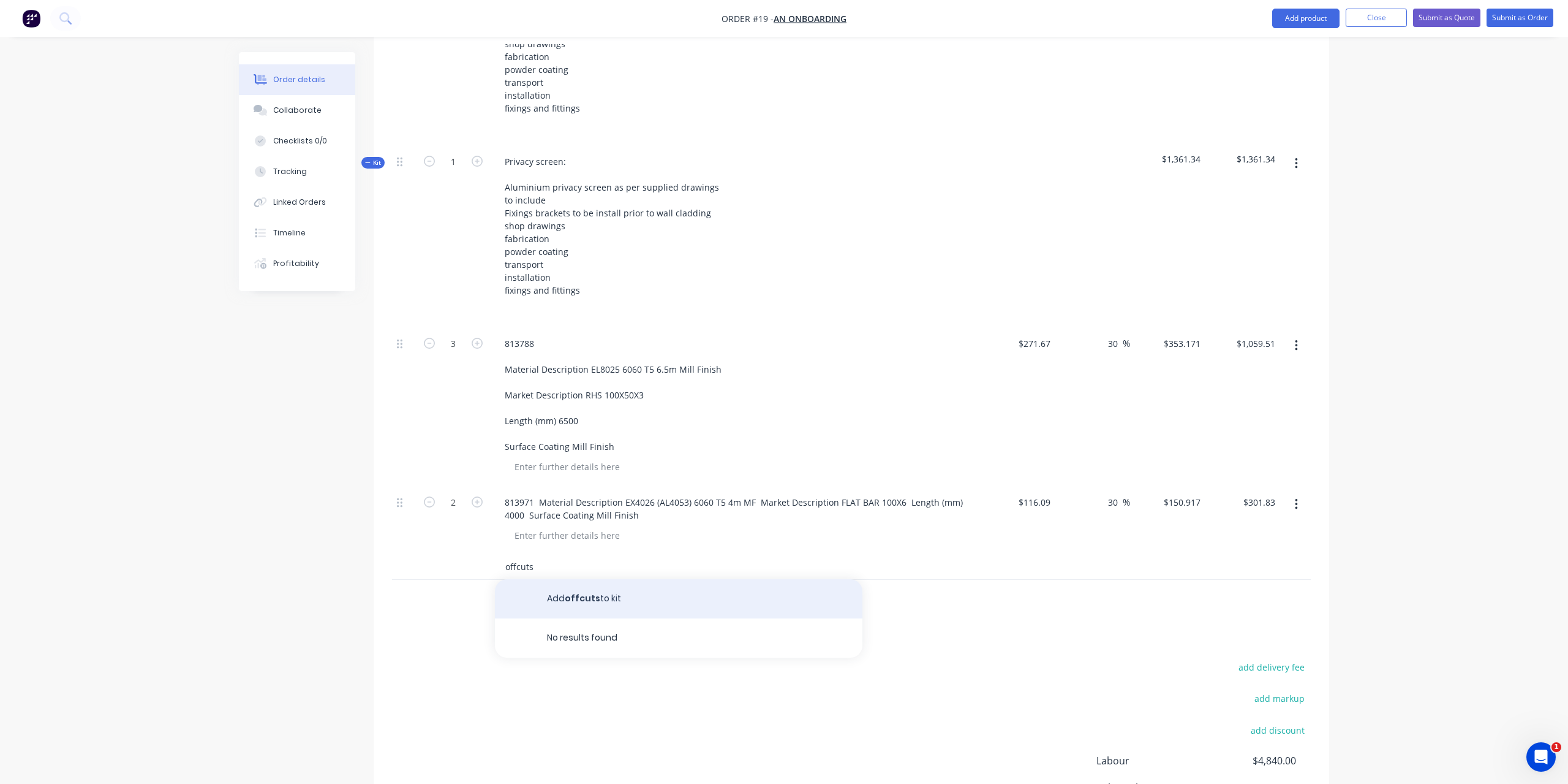
type input "offcuts"
click at [570, 582] on button "Add offcuts to kit" at bounding box center [679, 599] width 368 height 39
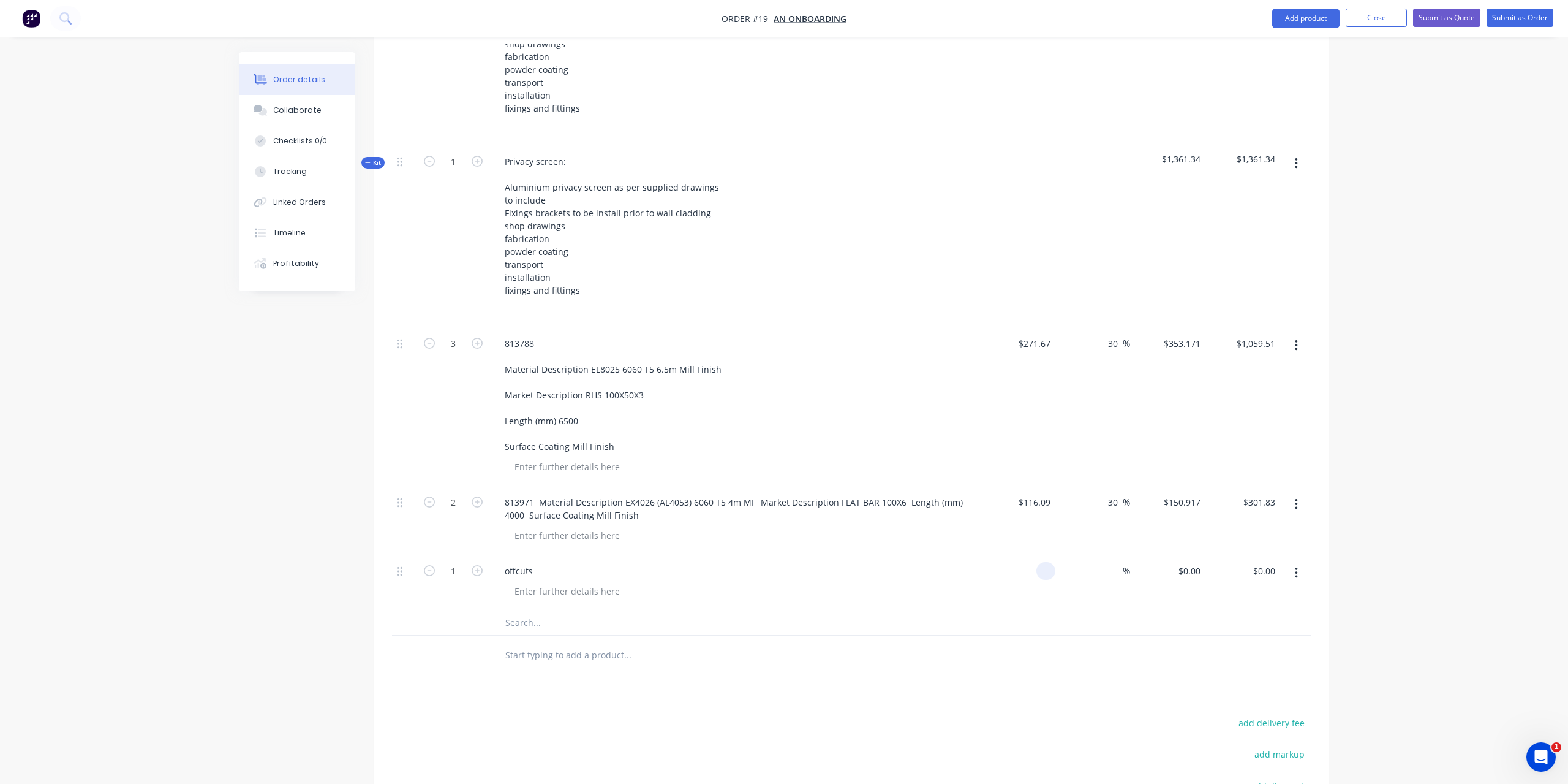
click at [1023, 555] on div at bounding box center [1018, 583] width 75 height 56
type input "$300.00"
type input "$350.00"
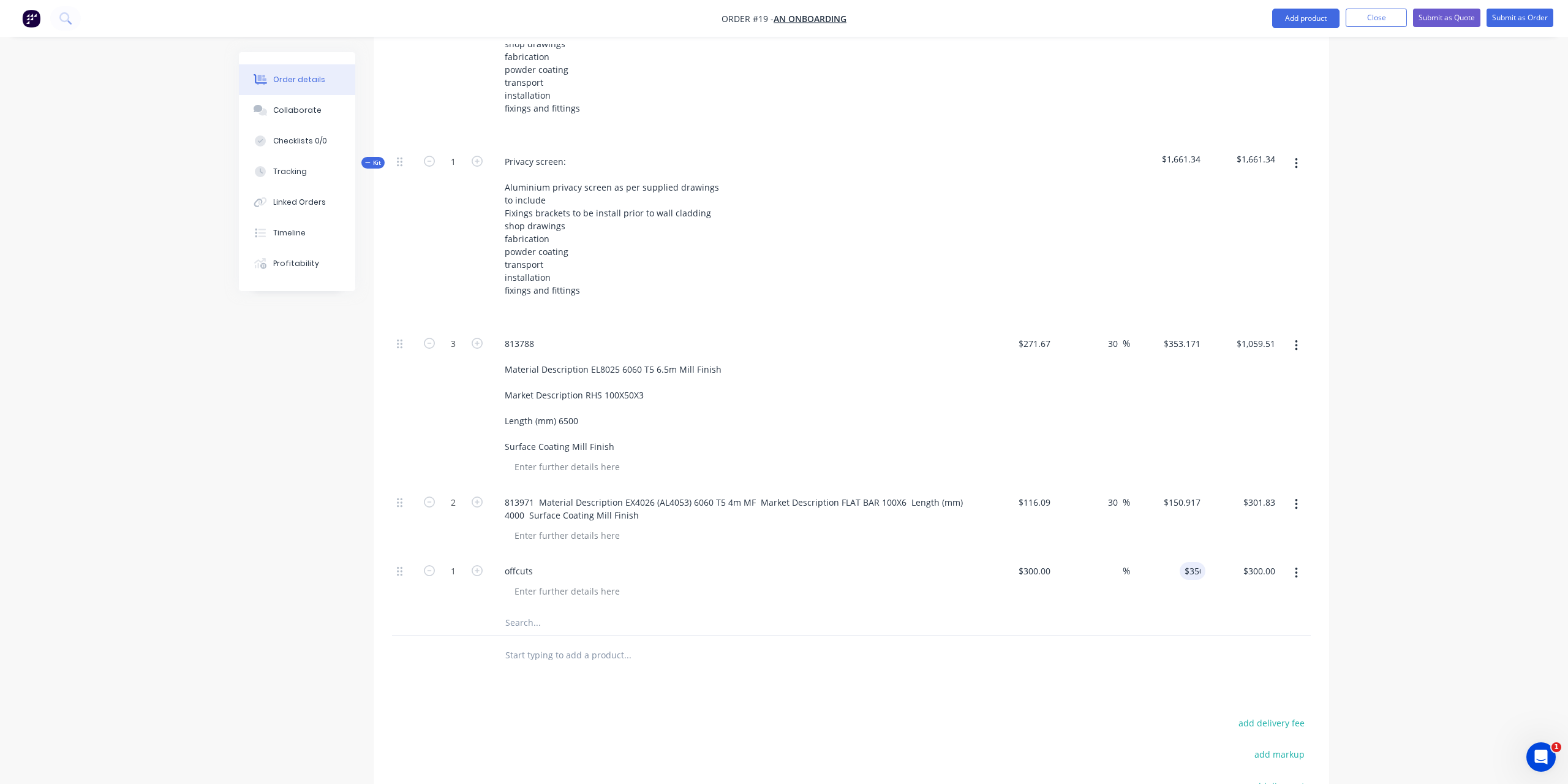
type input "16.67"
type input "$350.00"
click at [977, 662] on div "Products Show / Hide columns Add product Qty Cost Markup Price Total 1 $0.00 $0…" at bounding box center [852, 352] width 956 height 1234
click at [1296, 158] on icon "button" at bounding box center [1296, 164] width 2 height 11
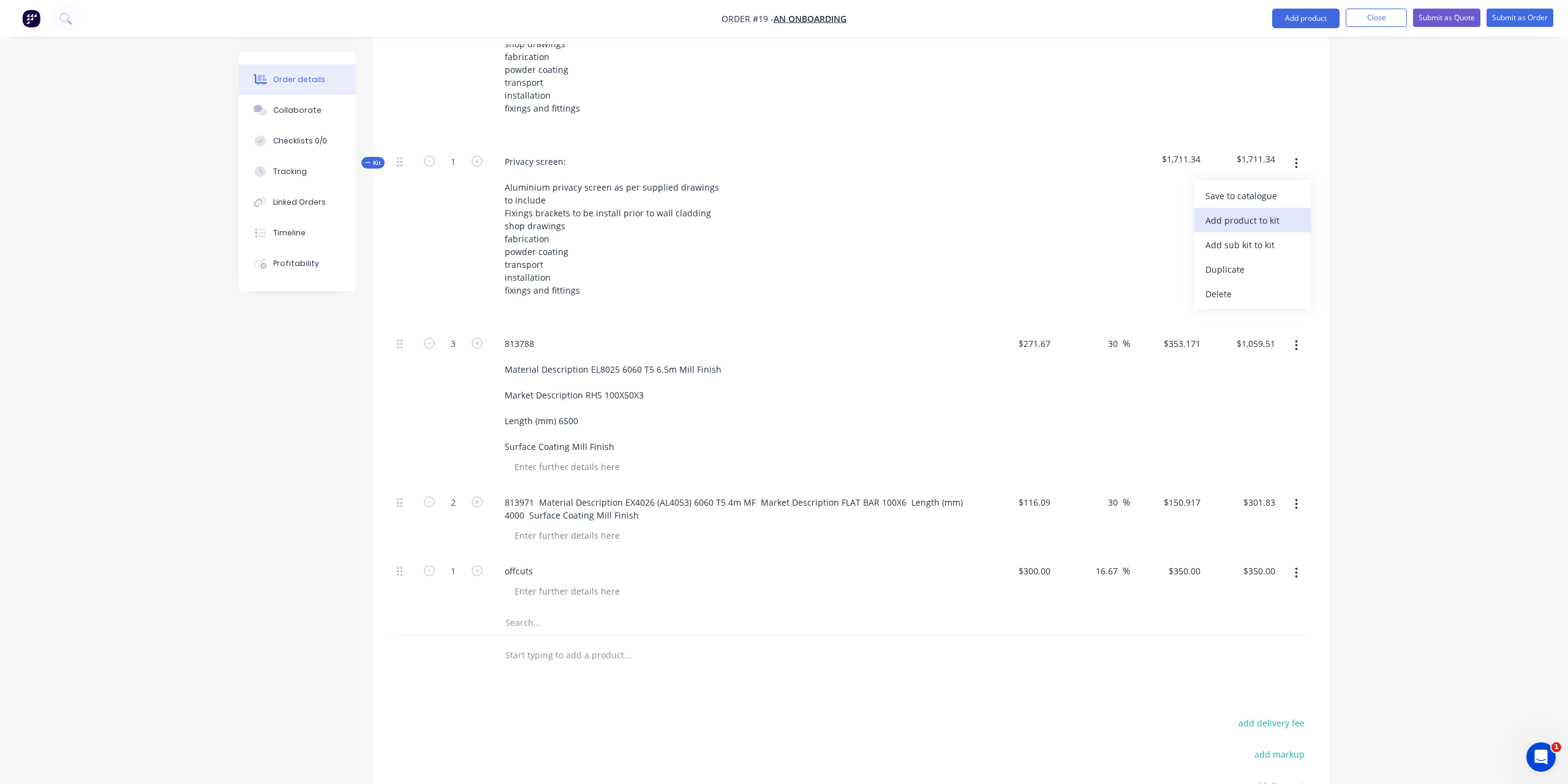
click at [1277, 212] on div "Add product to kit" at bounding box center [1253, 220] width 94 height 18
click at [1259, 334] on div "Labour" at bounding box center [1253, 343] width 94 height 18
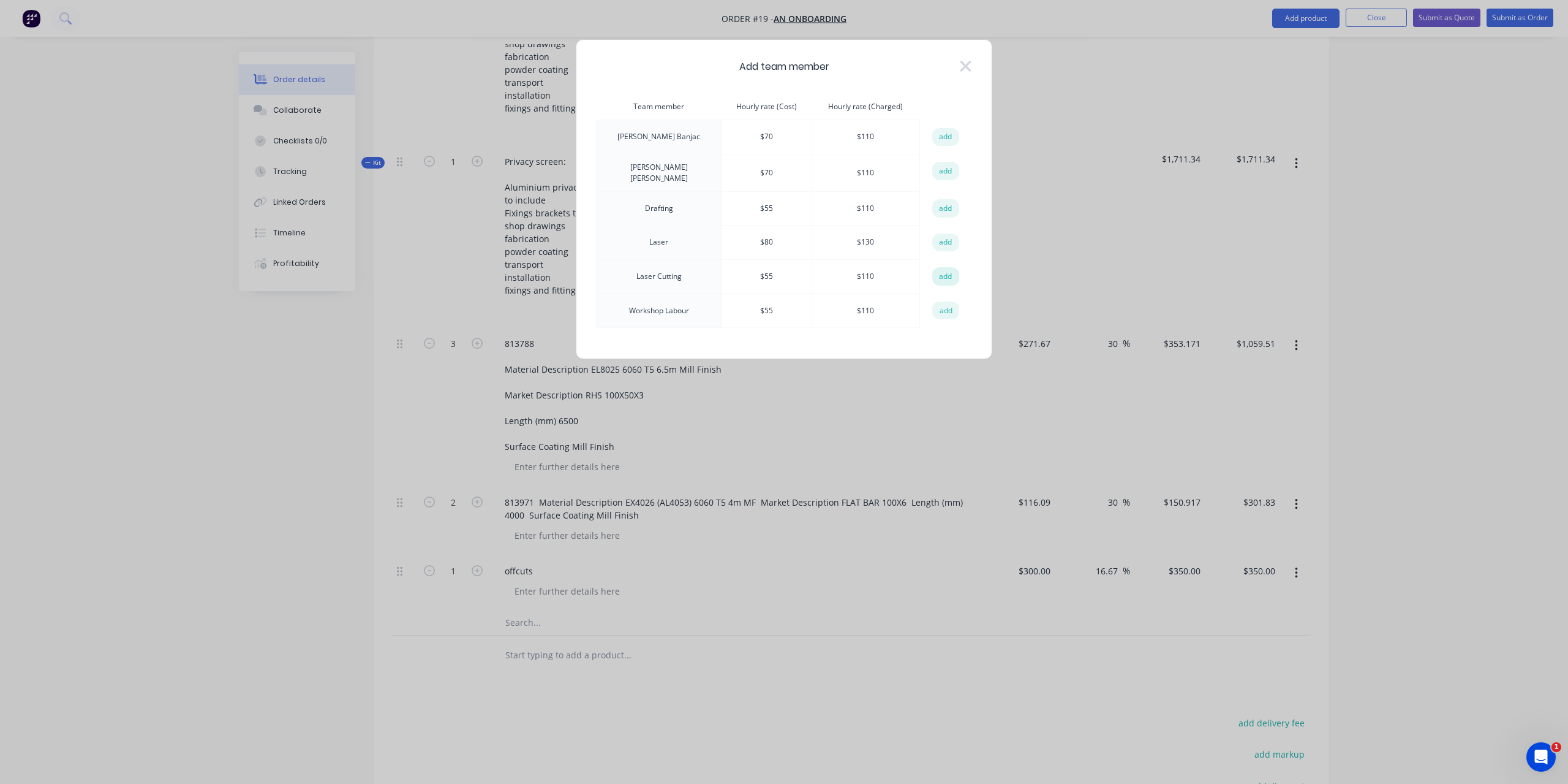
click at [945, 272] on button "add" at bounding box center [946, 276] width 27 height 18
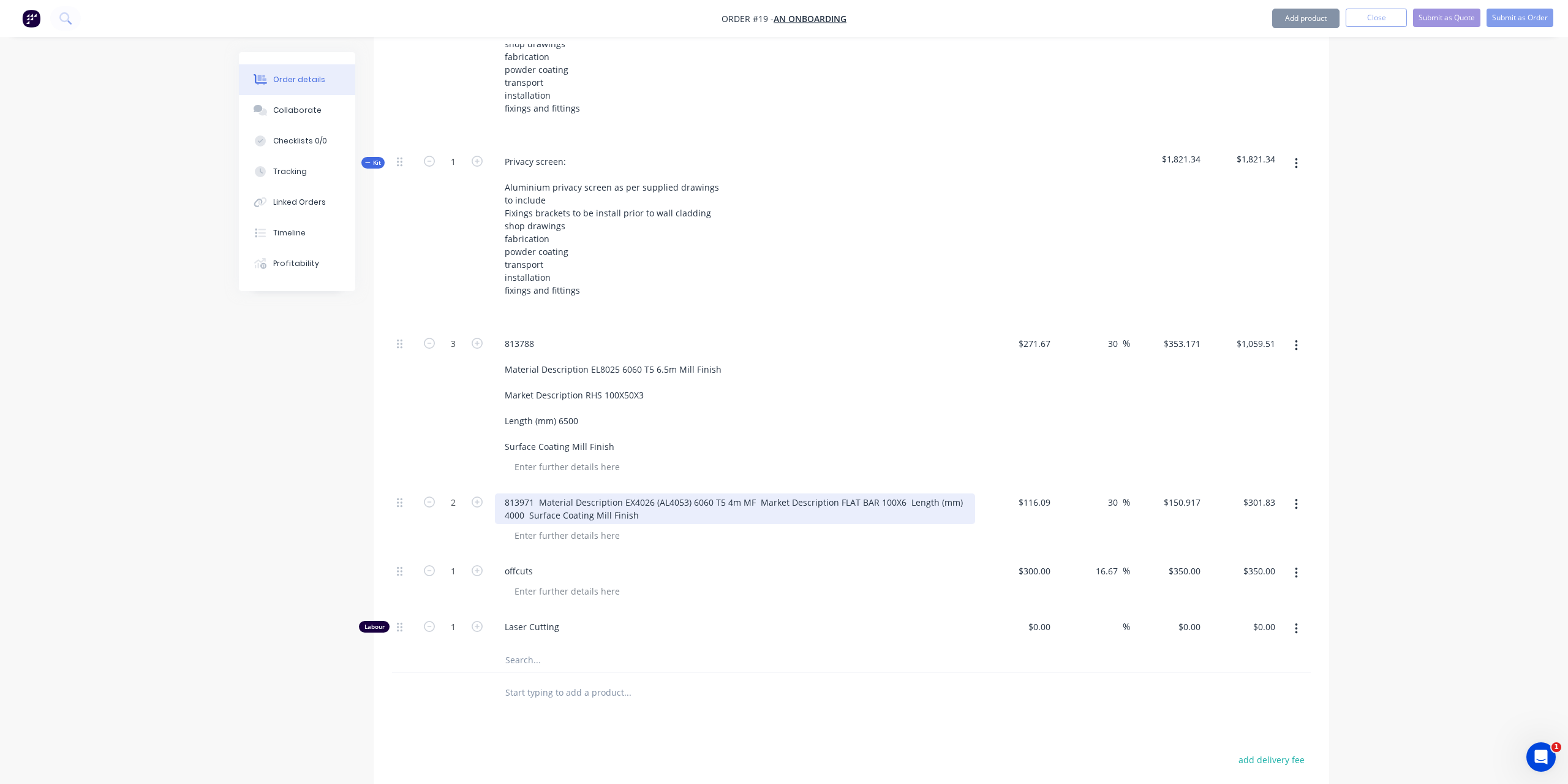
type input "$55.00"
type input "100"
type input "$110.00"
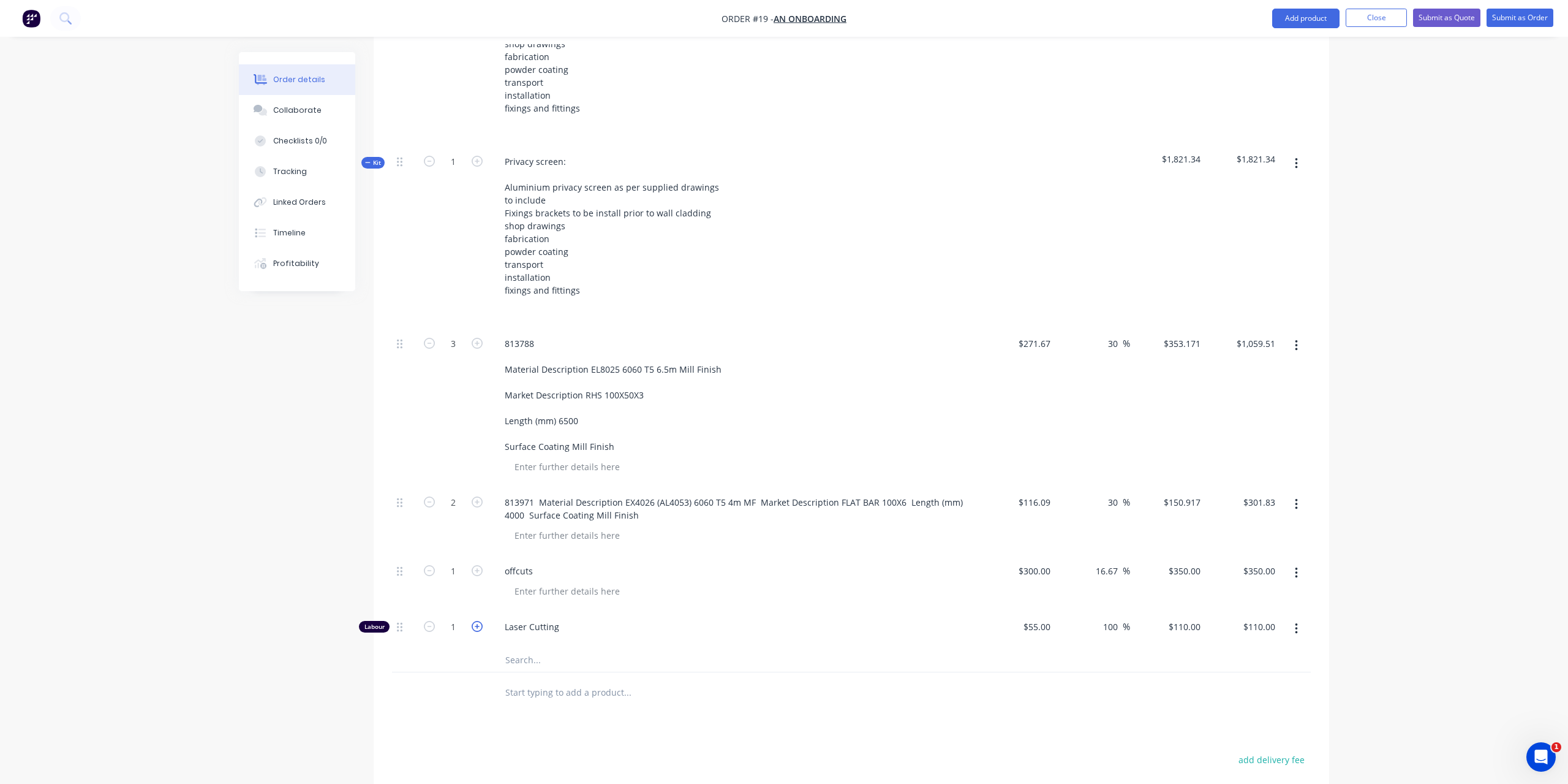
click at [481, 621] on icon "button" at bounding box center [477, 626] width 11 height 11
type input "2"
type input "$220.00"
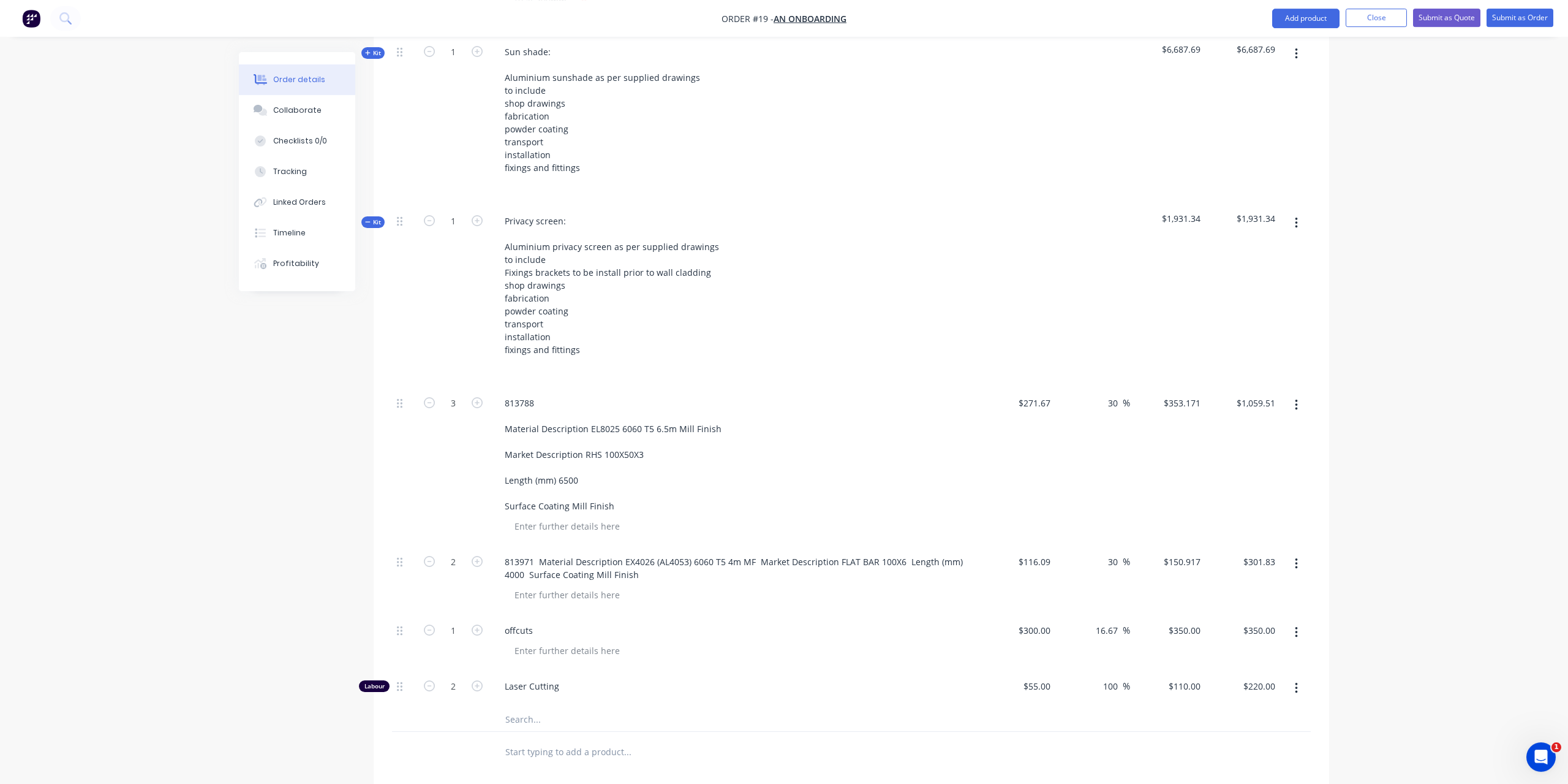
scroll to position [653, 0]
click at [1296, 220] on icon "button" at bounding box center [1296, 226] width 2 height 11
click at [1270, 274] on div "Add product to kit" at bounding box center [1253, 282] width 94 height 18
click at [1258, 397] on div "Labour" at bounding box center [1253, 405] width 94 height 18
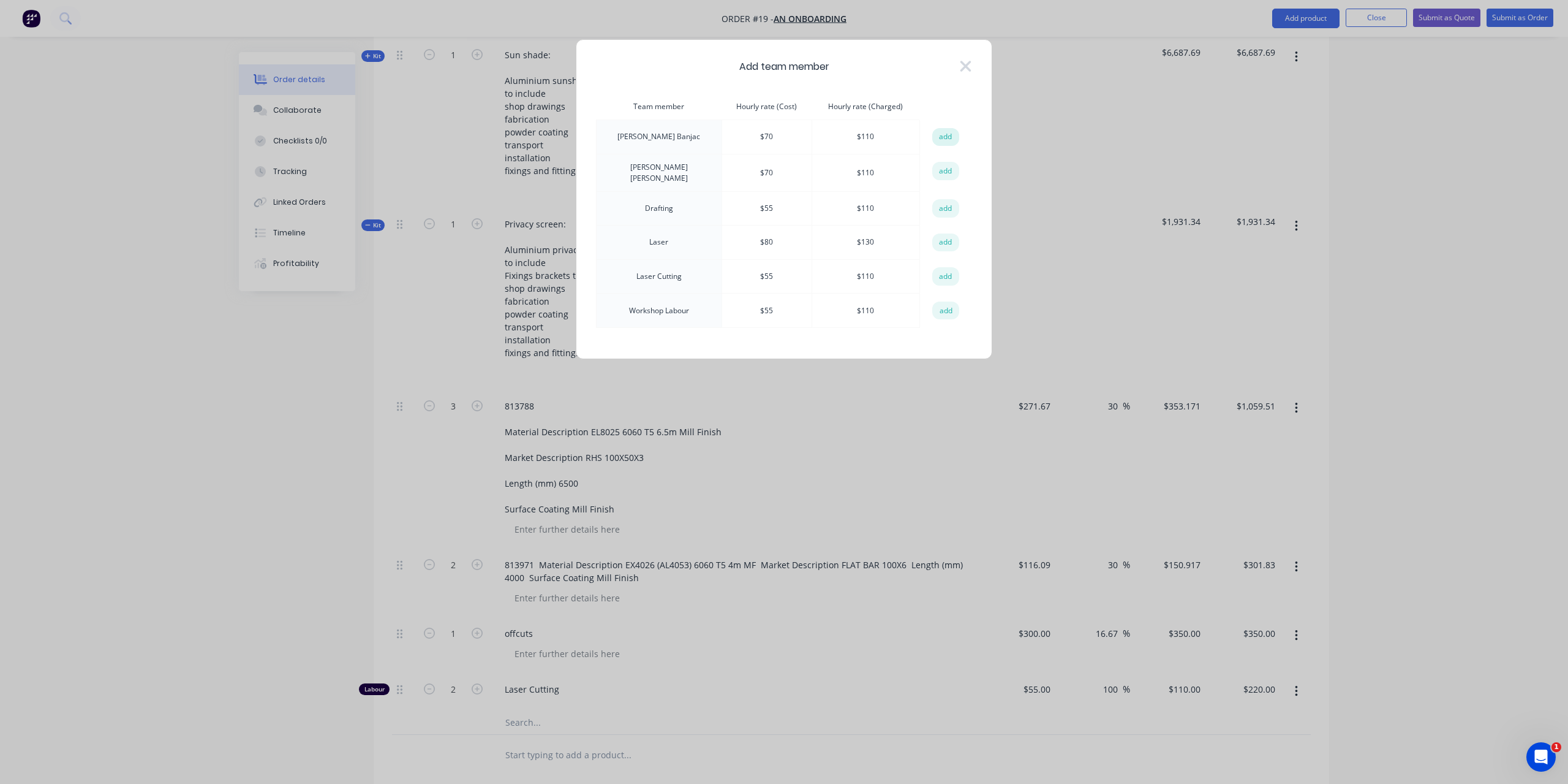
click at [939, 137] on button "add" at bounding box center [946, 136] width 27 height 18
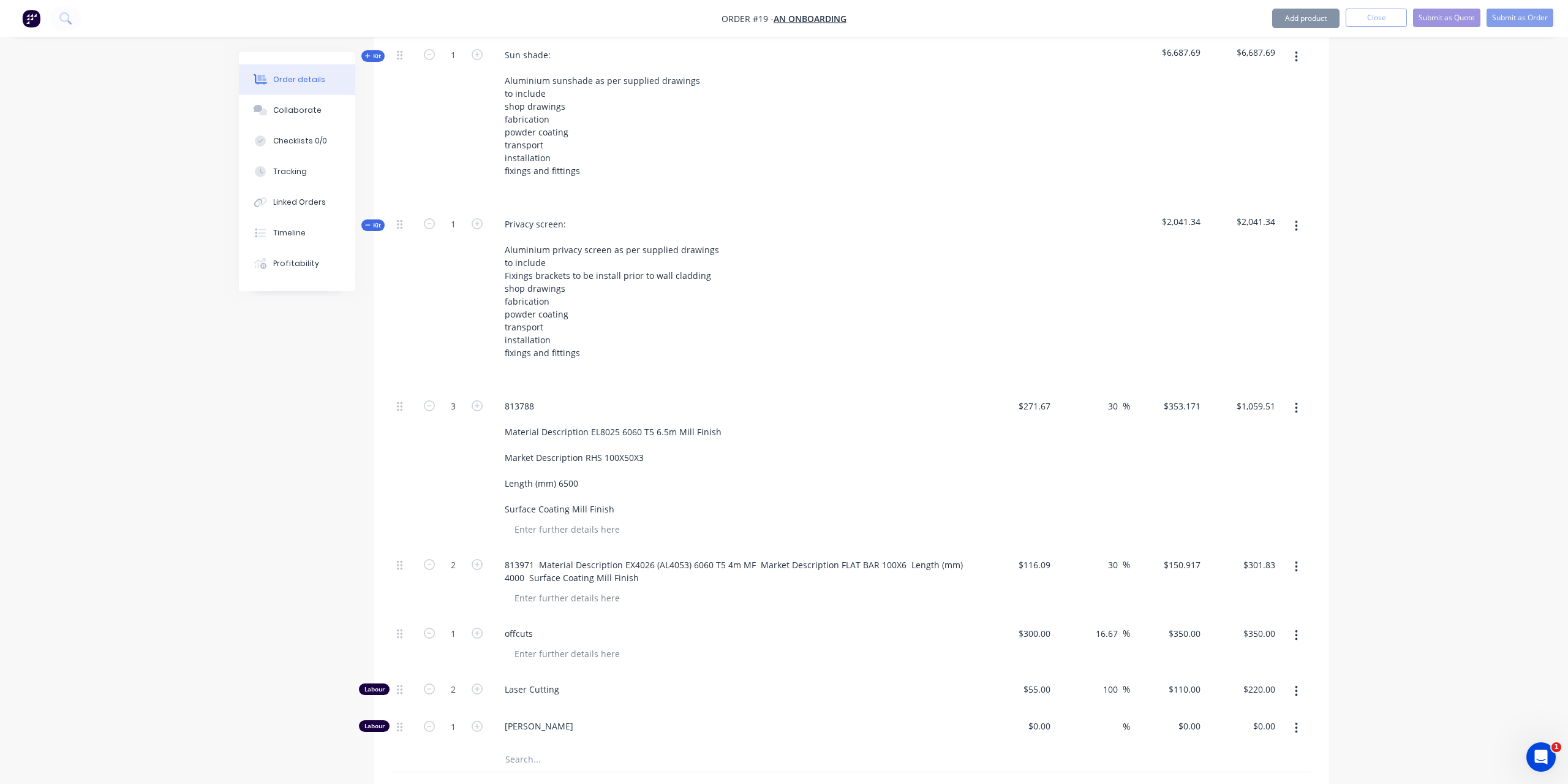
type input "$70.00"
type input "57.14"
type input "$110.00"
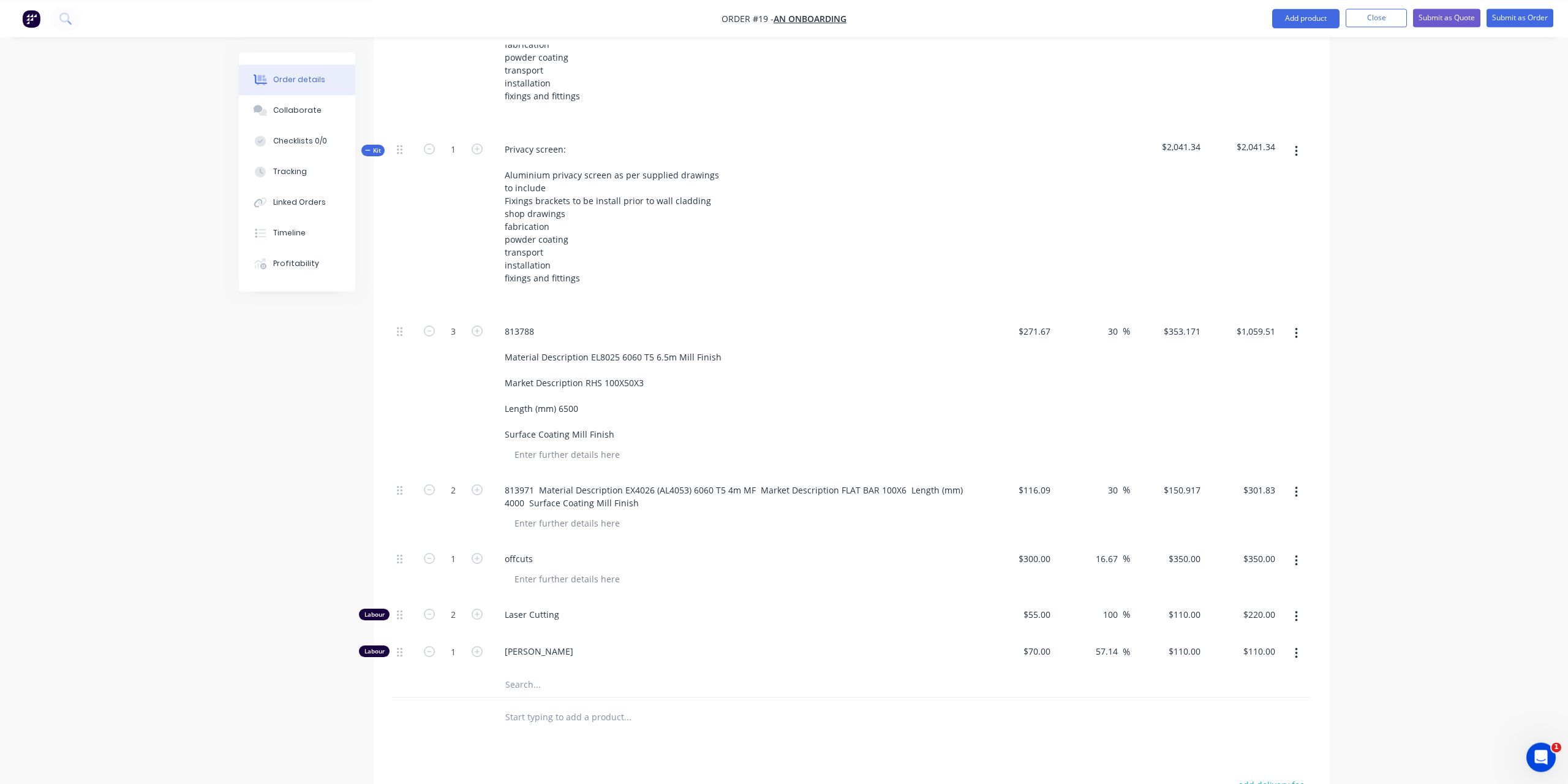
scroll to position [840, 0]
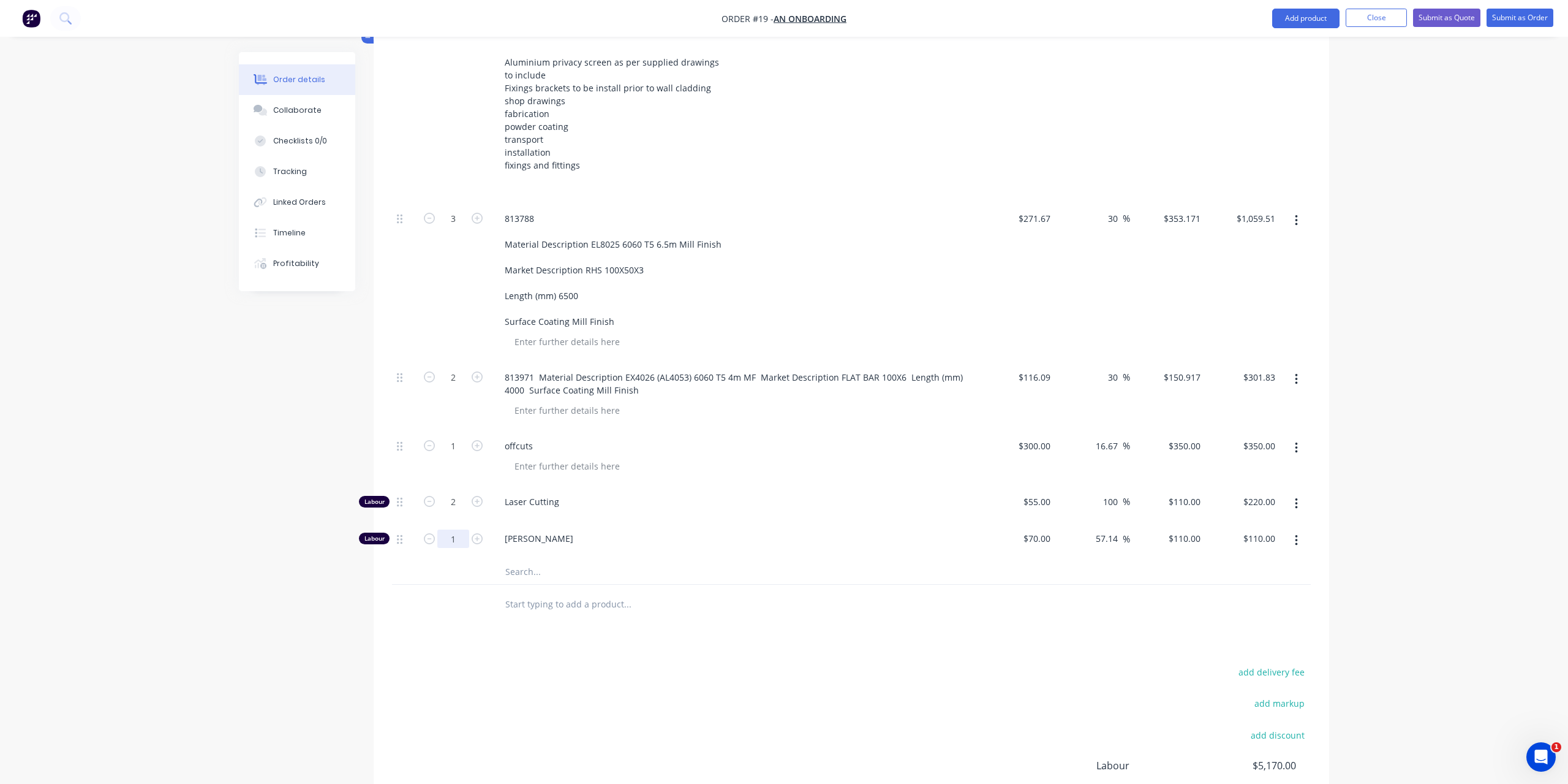
click at [457, 228] on input "1" at bounding box center [453, 218] width 32 height 18
click at [777, 642] on div "Products Show / Hide columns Add product Qty Cost Markup Price Total 1 $0.00 $0…" at bounding box center [852, 264] width 956 height 1308
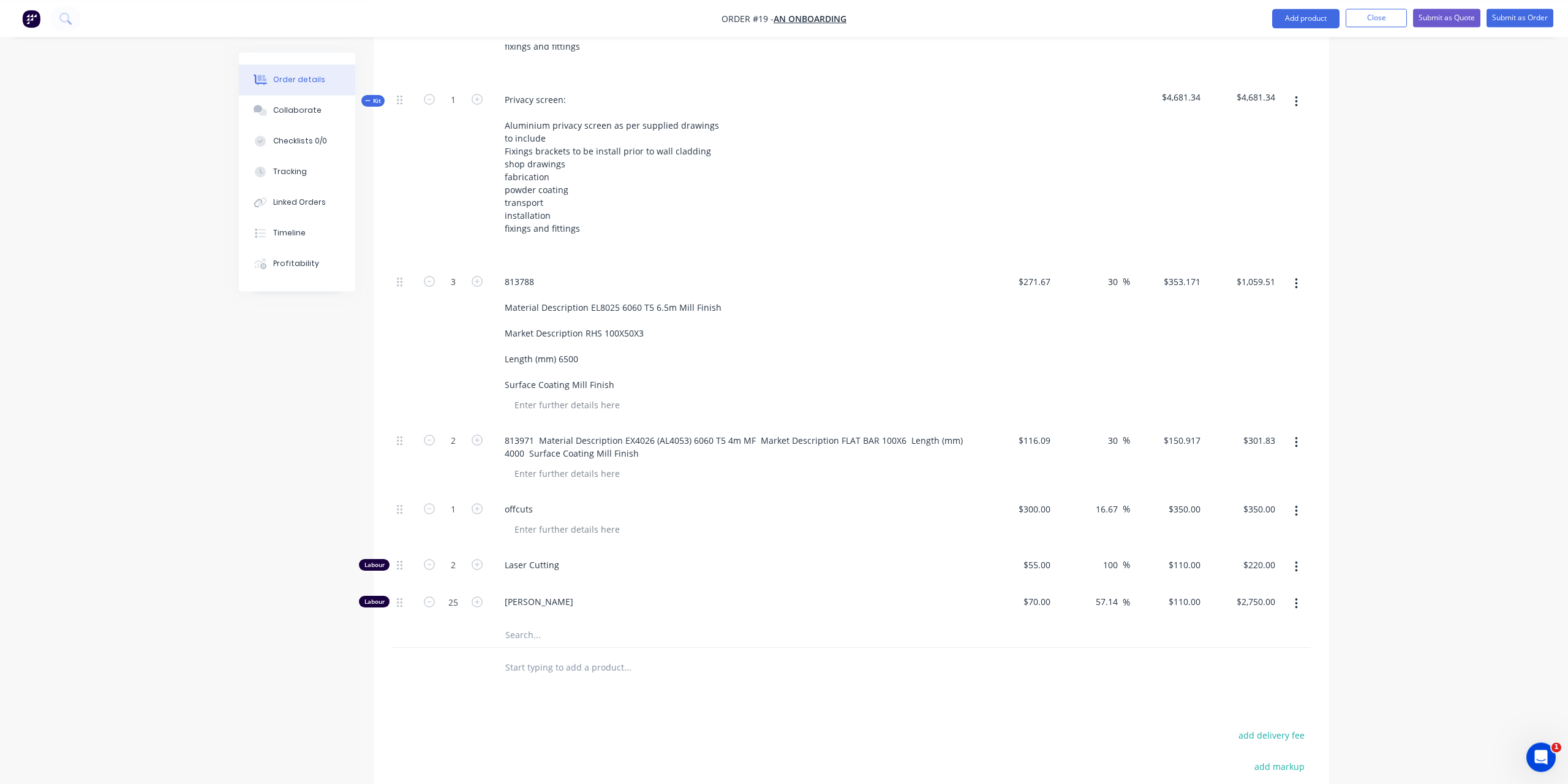
scroll to position [778, 0]
click at [544, 622] on input "text" at bounding box center [627, 634] width 245 height 24
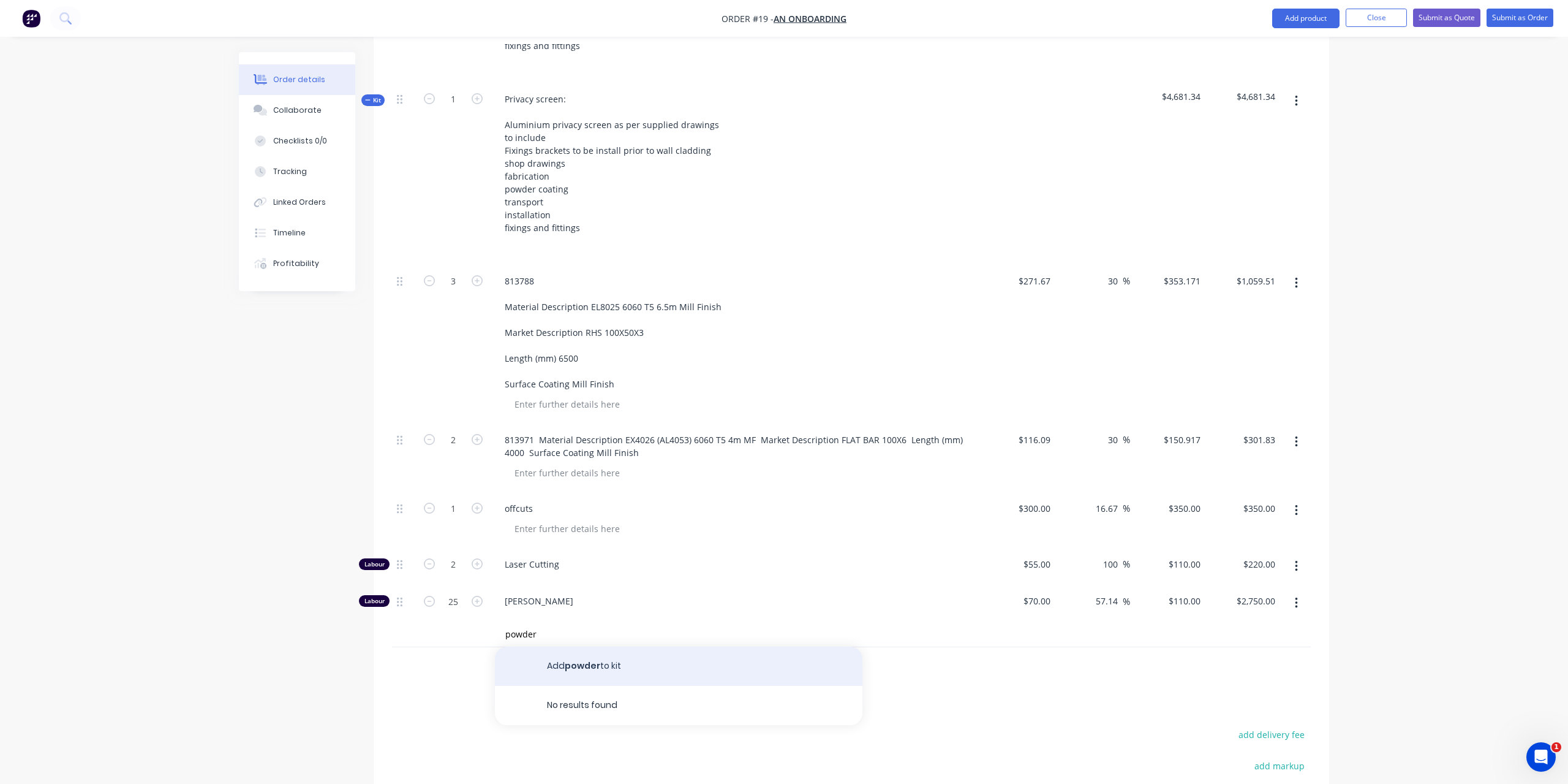
click at [596, 652] on button "Add powder to kit" at bounding box center [679, 666] width 368 height 39
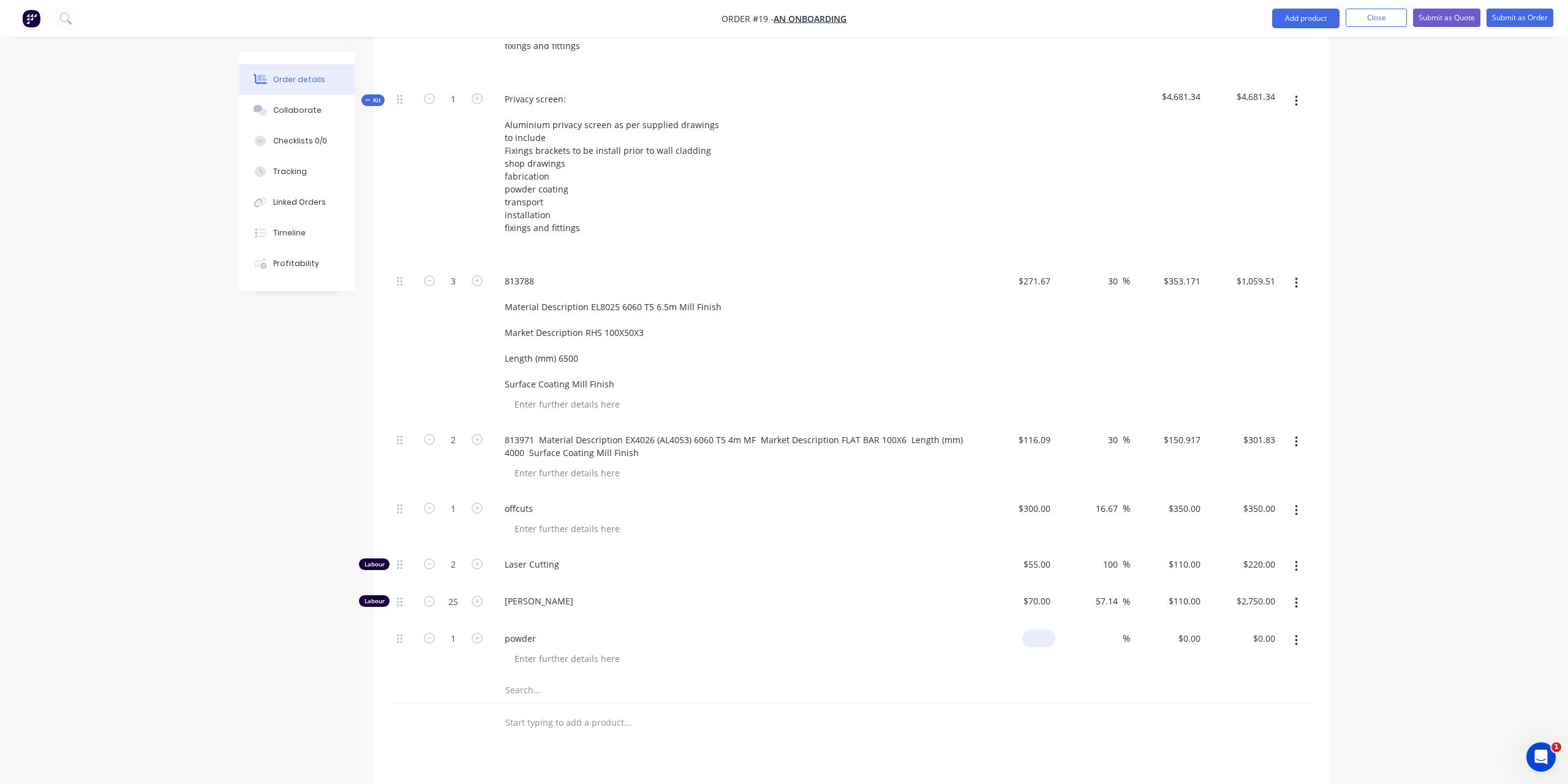
click at [1025, 624] on div "$0.00" at bounding box center [1018, 650] width 75 height 56
click at [460, 291] on input "1" at bounding box center [453, 281] width 32 height 18
click at [686, 681] on input "text" at bounding box center [627, 690] width 245 height 24
